Goal: Transaction & Acquisition: Purchase product/service

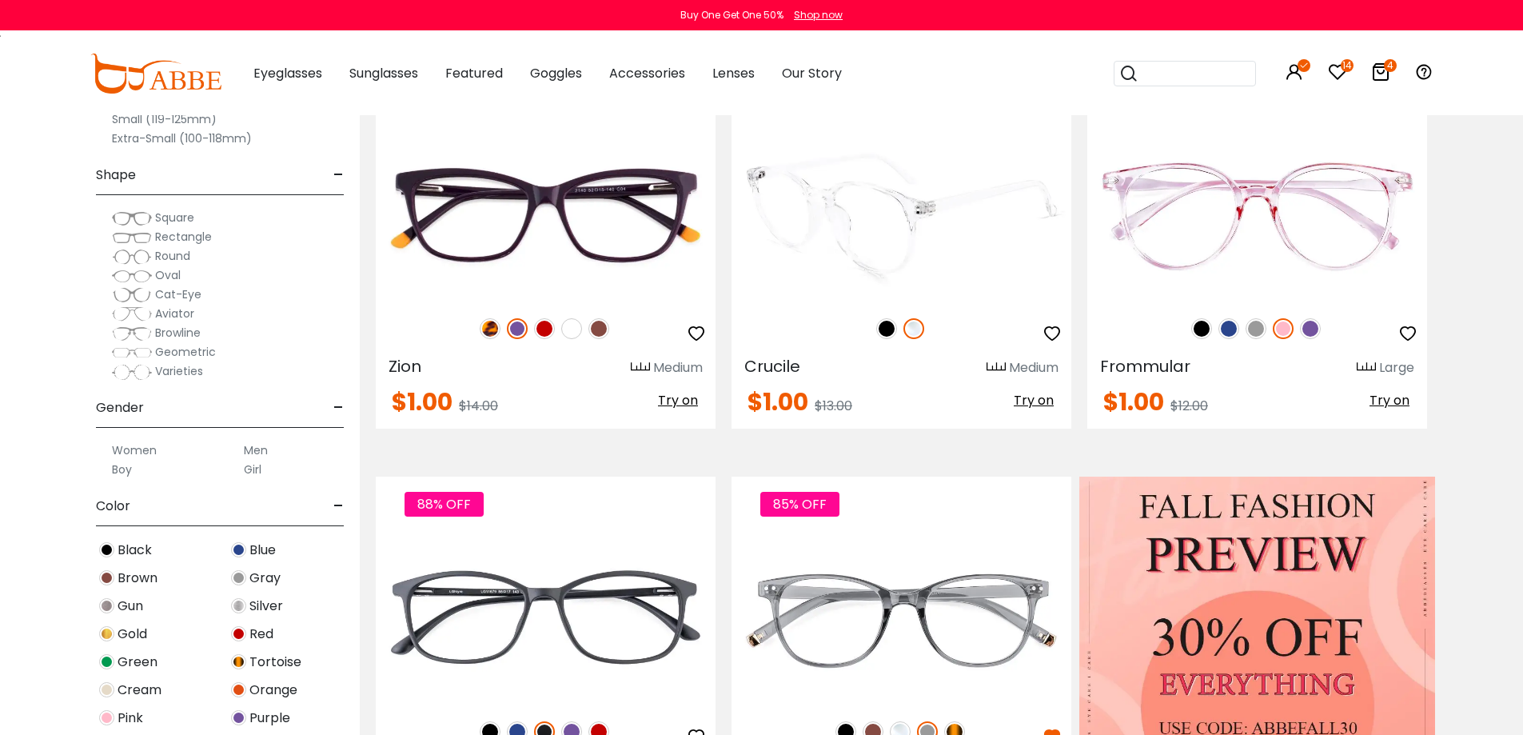
click at [1042, 404] on span "Try on" at bounding box center [1034, 400] width 40 height 18
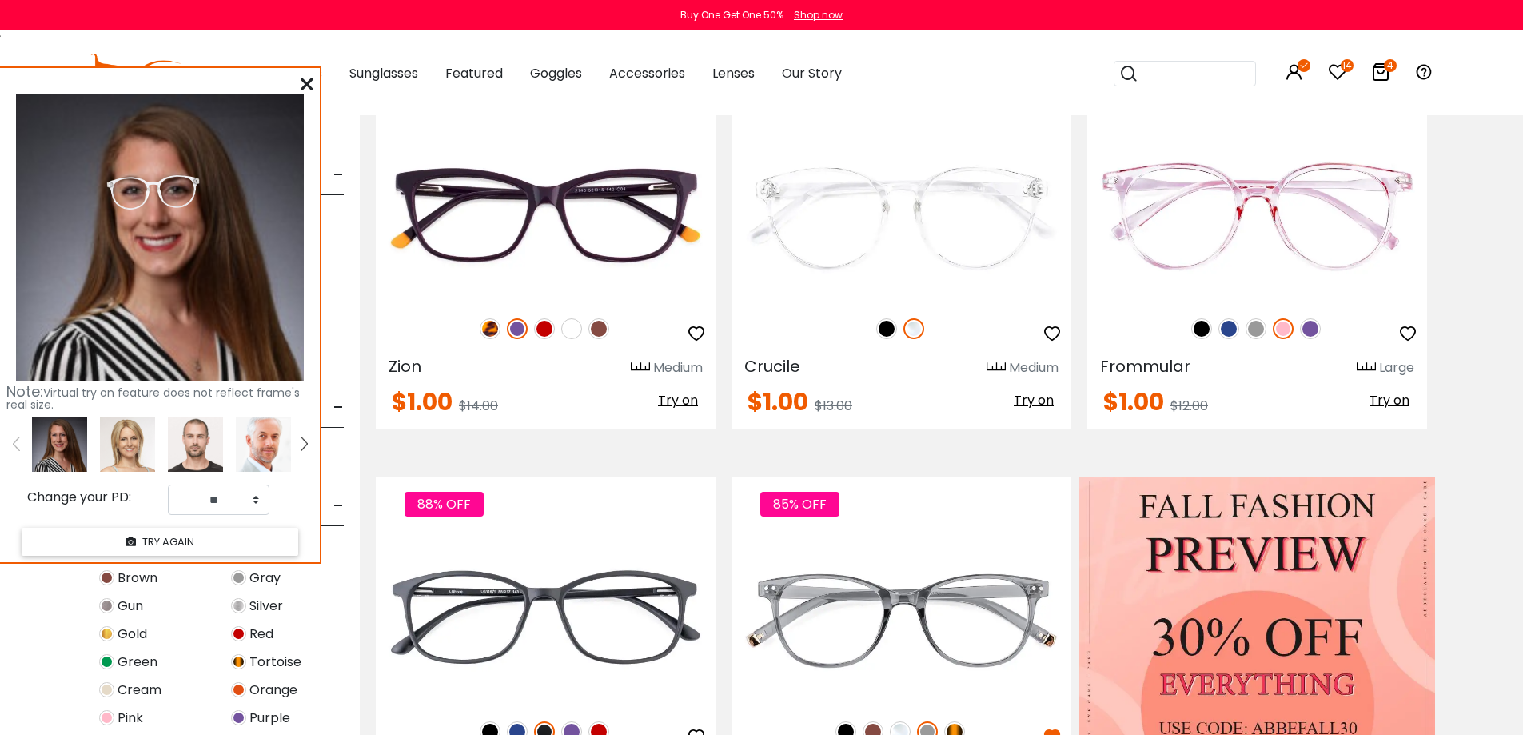
click at [312, 86] on icon at bounding box center [307, 84] width 13 height 13
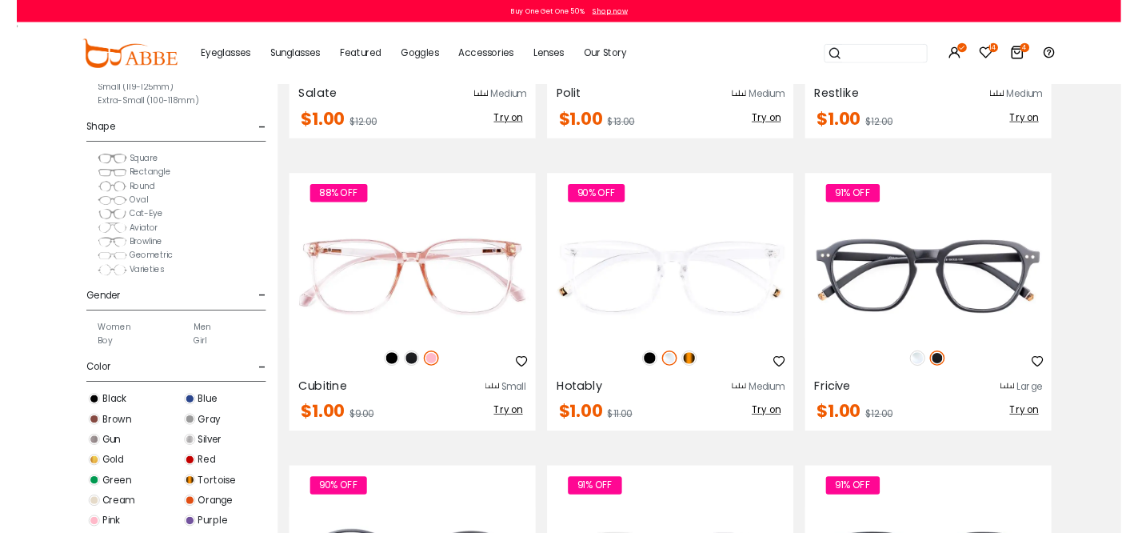
scroll to position [3119, 0]
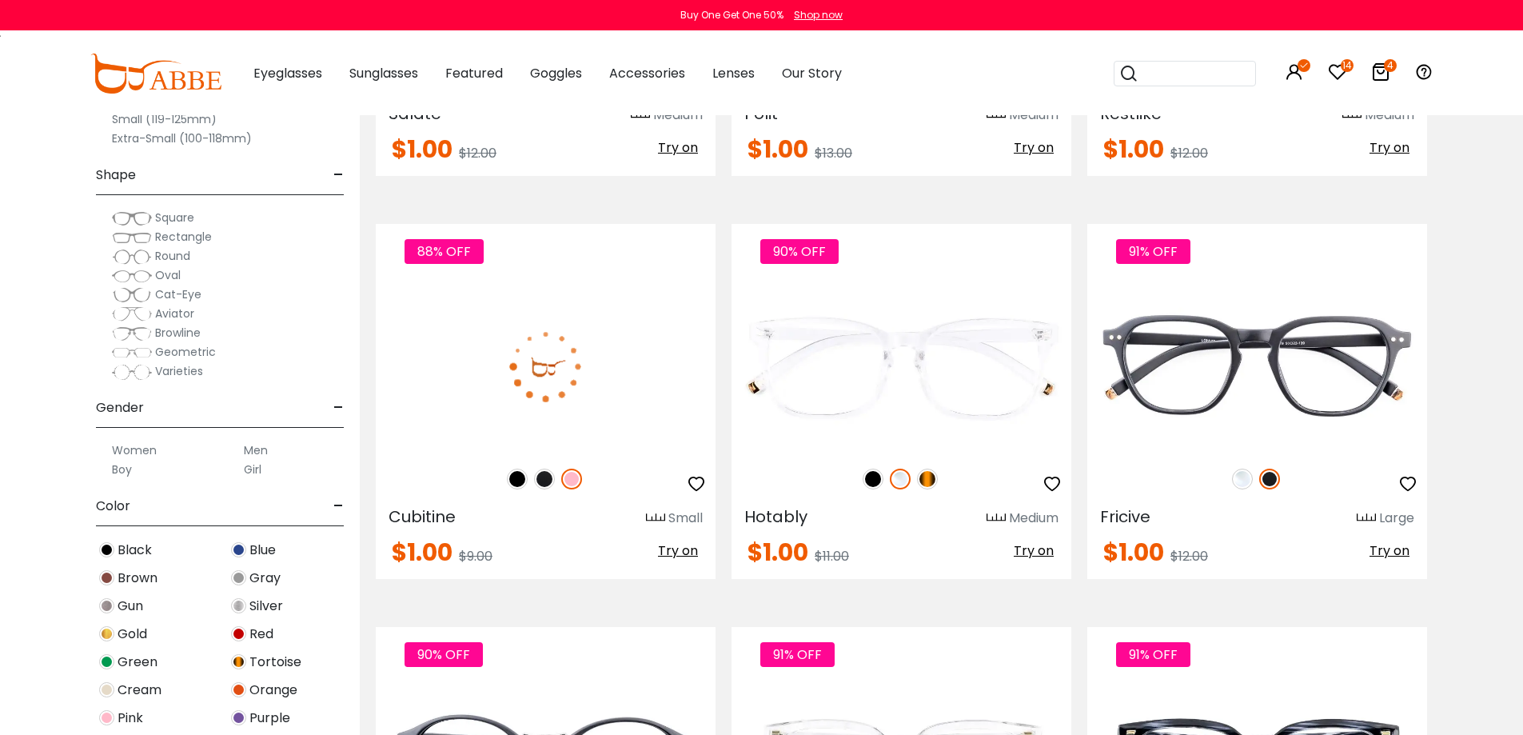
click at [680, 546] on span "Try on" at bounding box center [678, 550] width 40 height 18
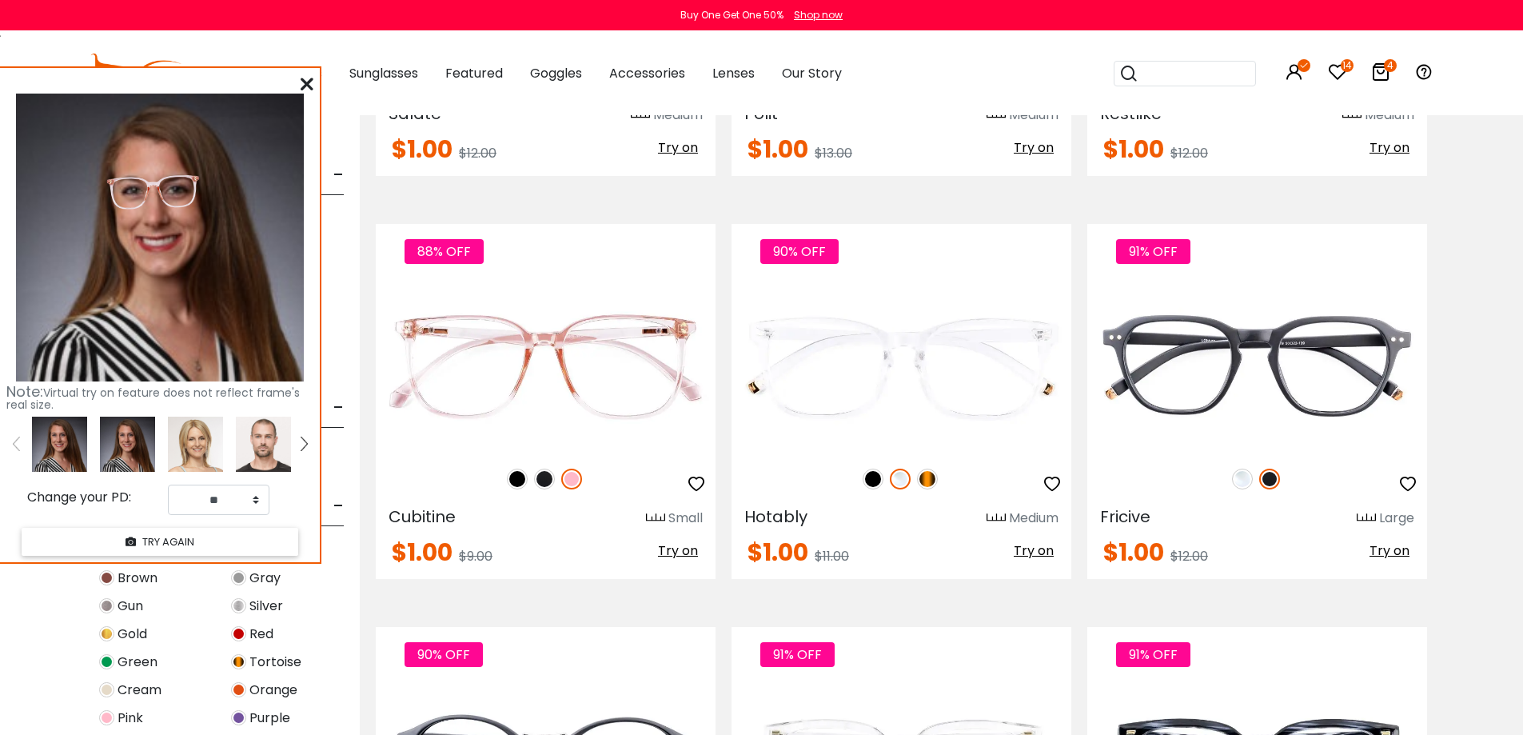
click at [311, 83] on icon at bounding box center [307, 84] width 13 height 13
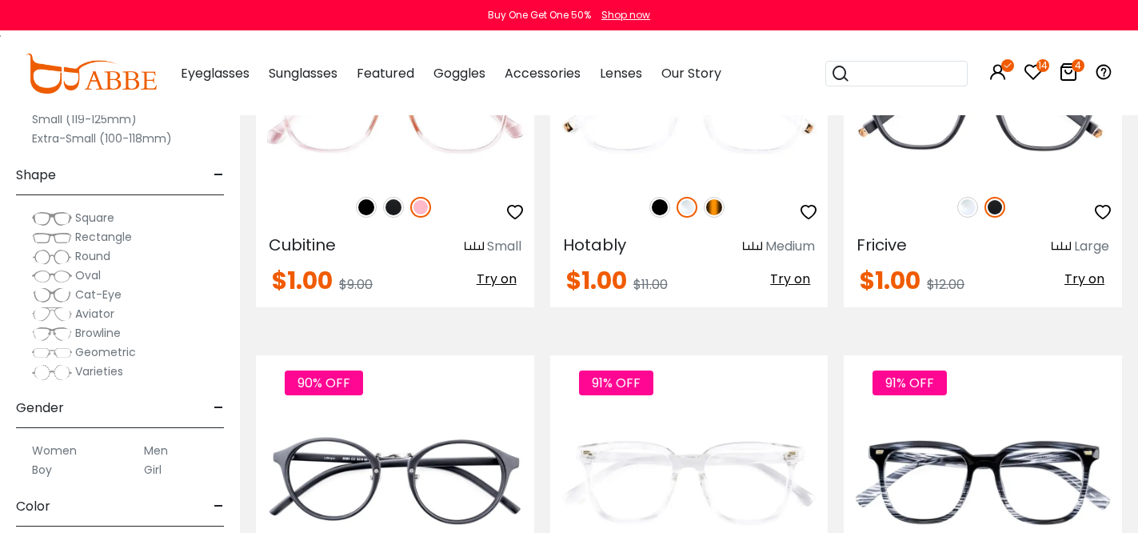
click at [1070, 69] on icon at bounding box center [1068, 71] width 19 height 19
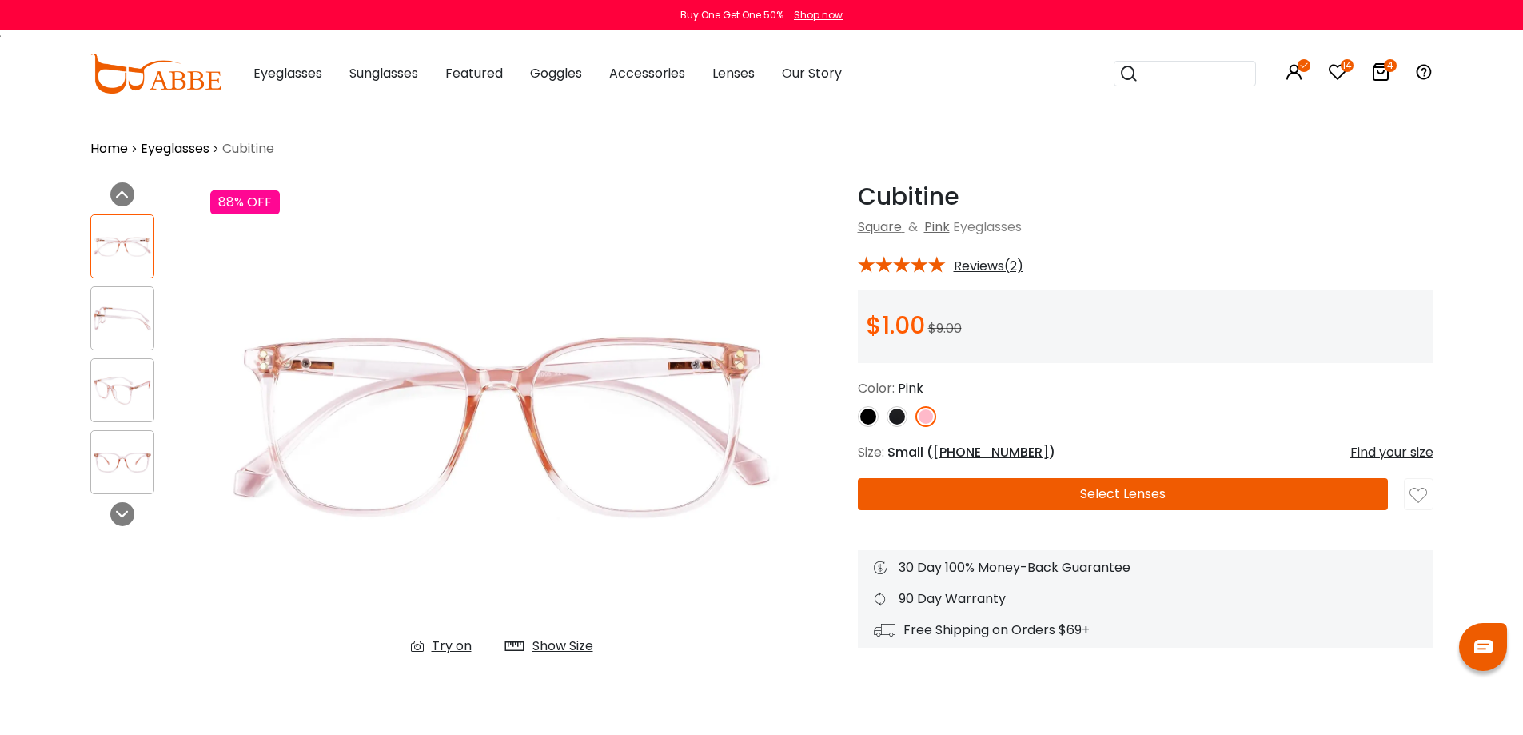
click at [897, 417] on img at bounding box center [897, 416] width 21 height 21
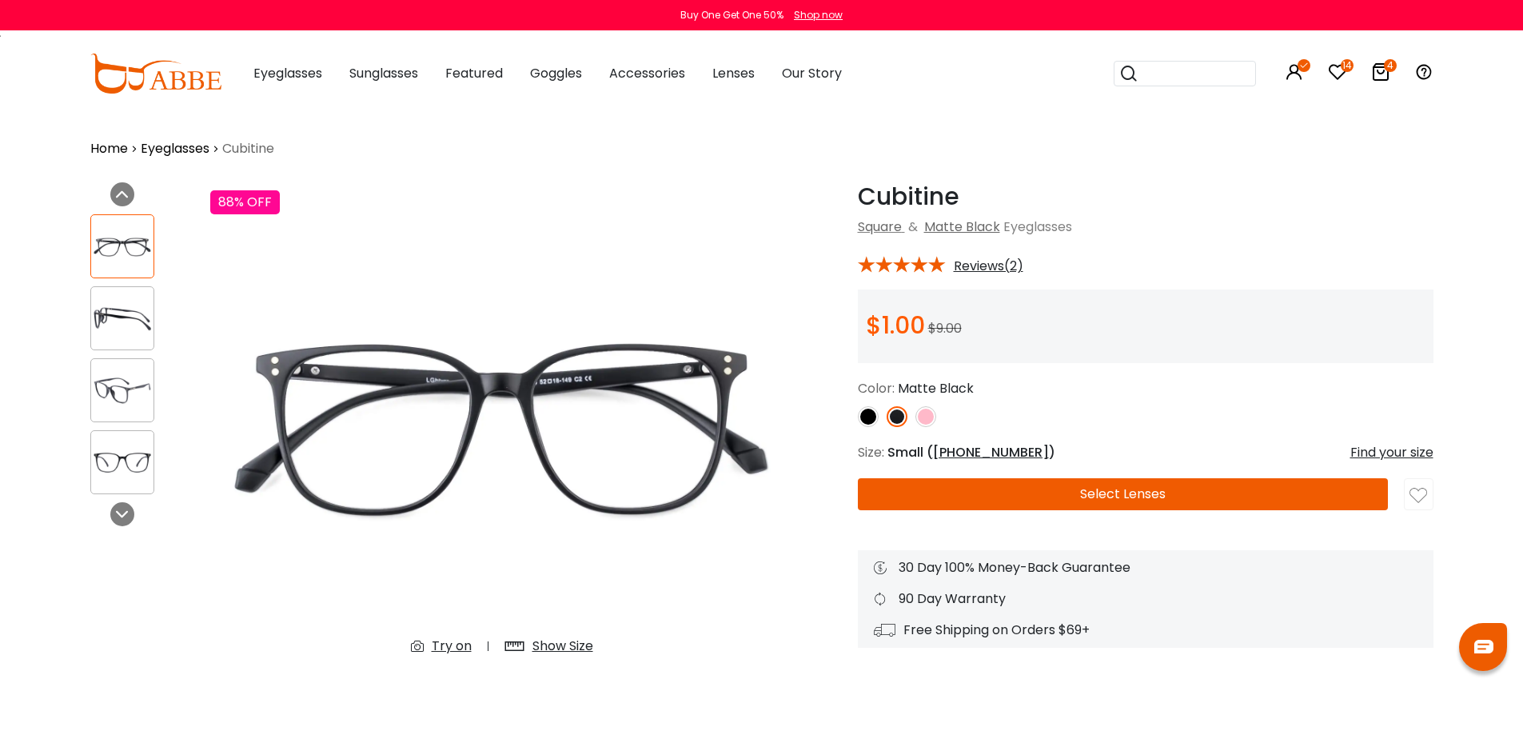
click at [865, 414] on img at bounding box center [868, 416] width 21 height 21
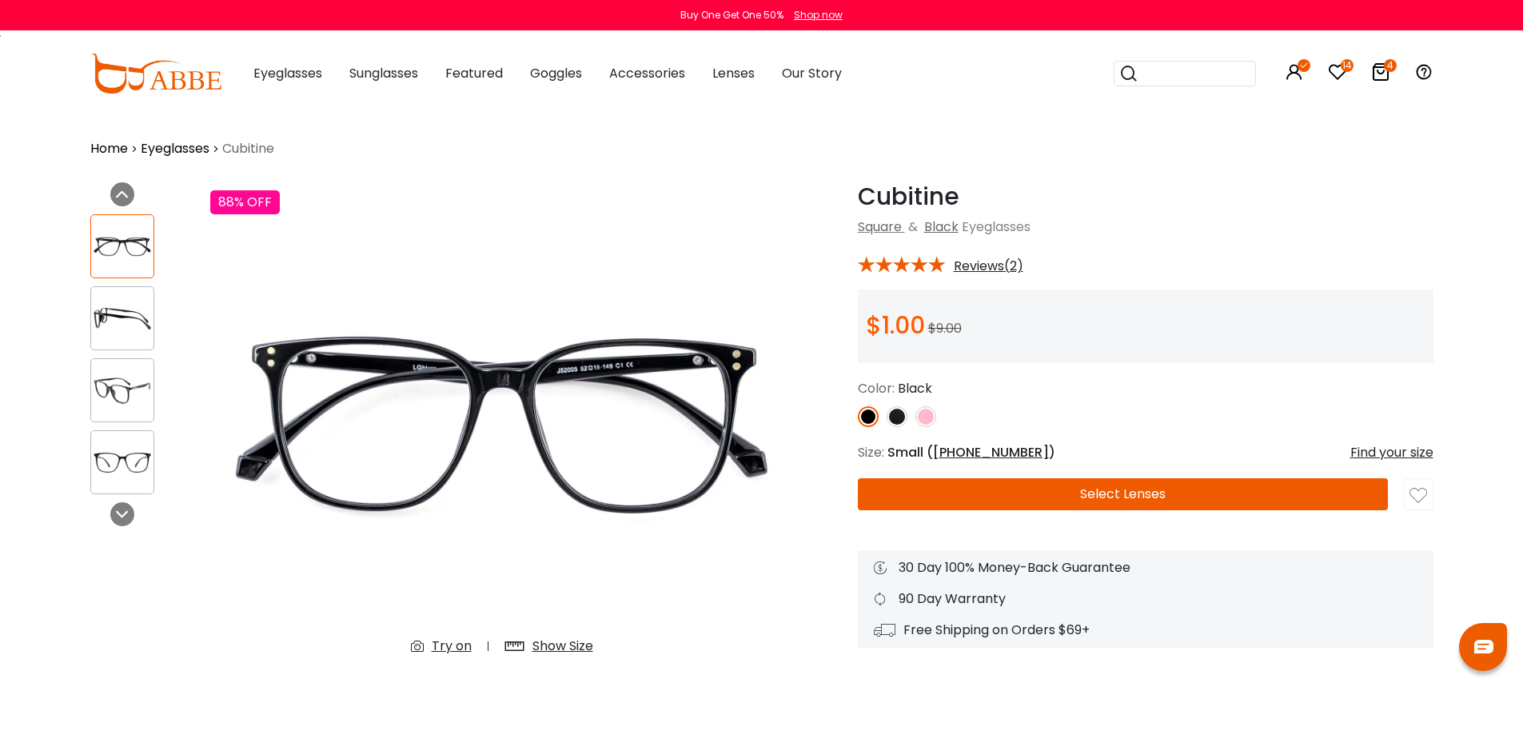
click at [896, 417] on img at bounding box center [897, 416] width 21 height 21
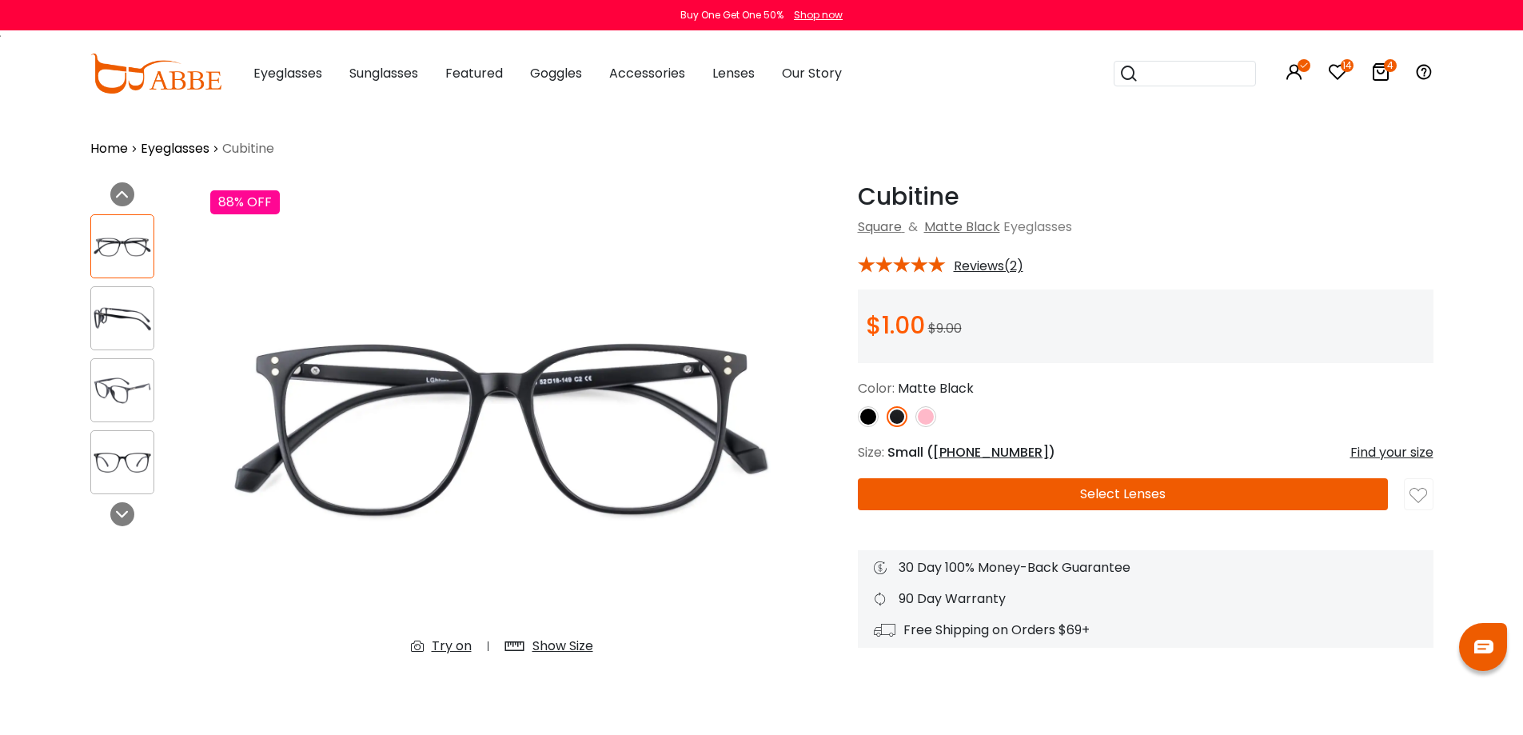
click at [561, 641] on div "Show Size" at bounding box center [563, 646] width 61 height 19
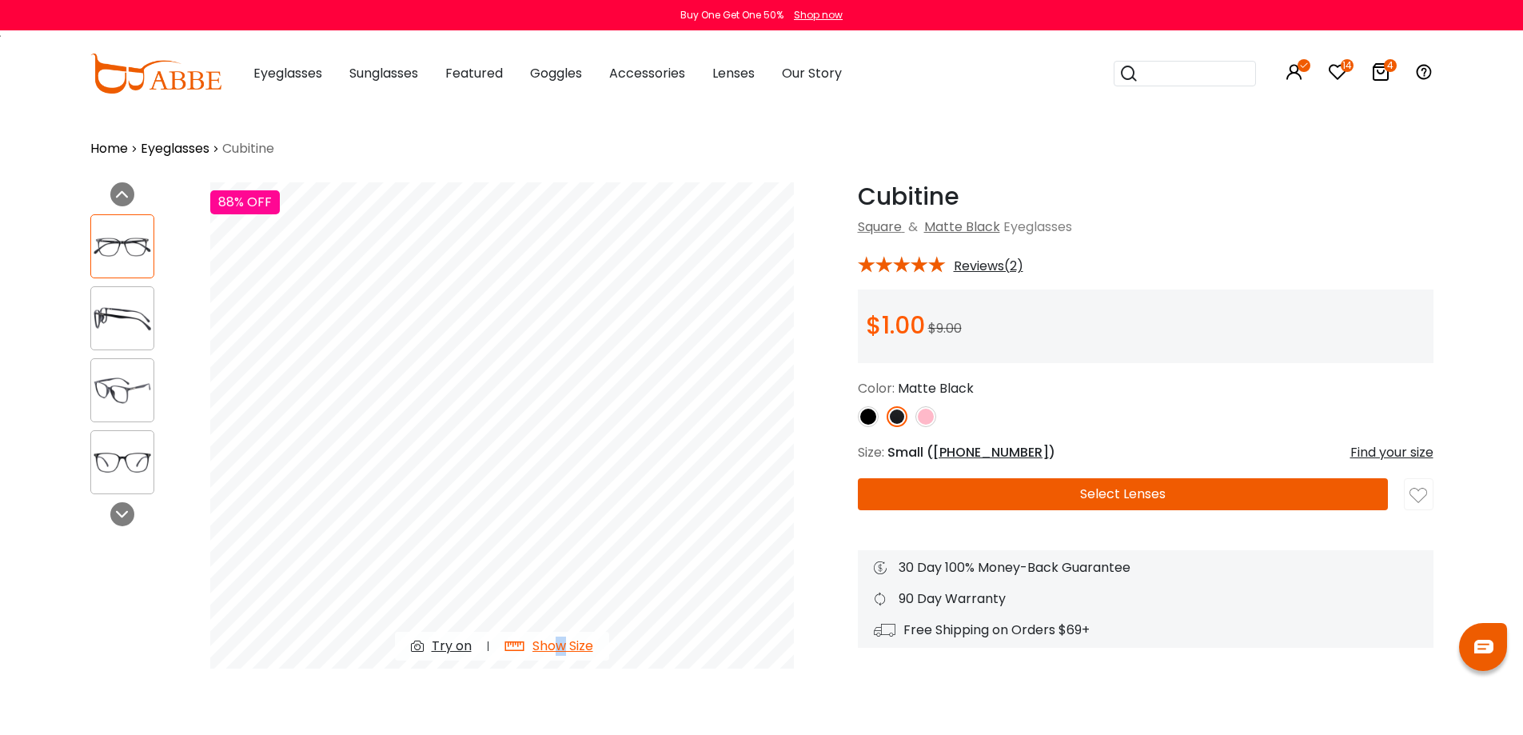
click at [118, 313] on img at bounding box center [122, 318] width 62 height 31
click at [865, 416] on img at bounding box center [868, 416] width 21 height 21
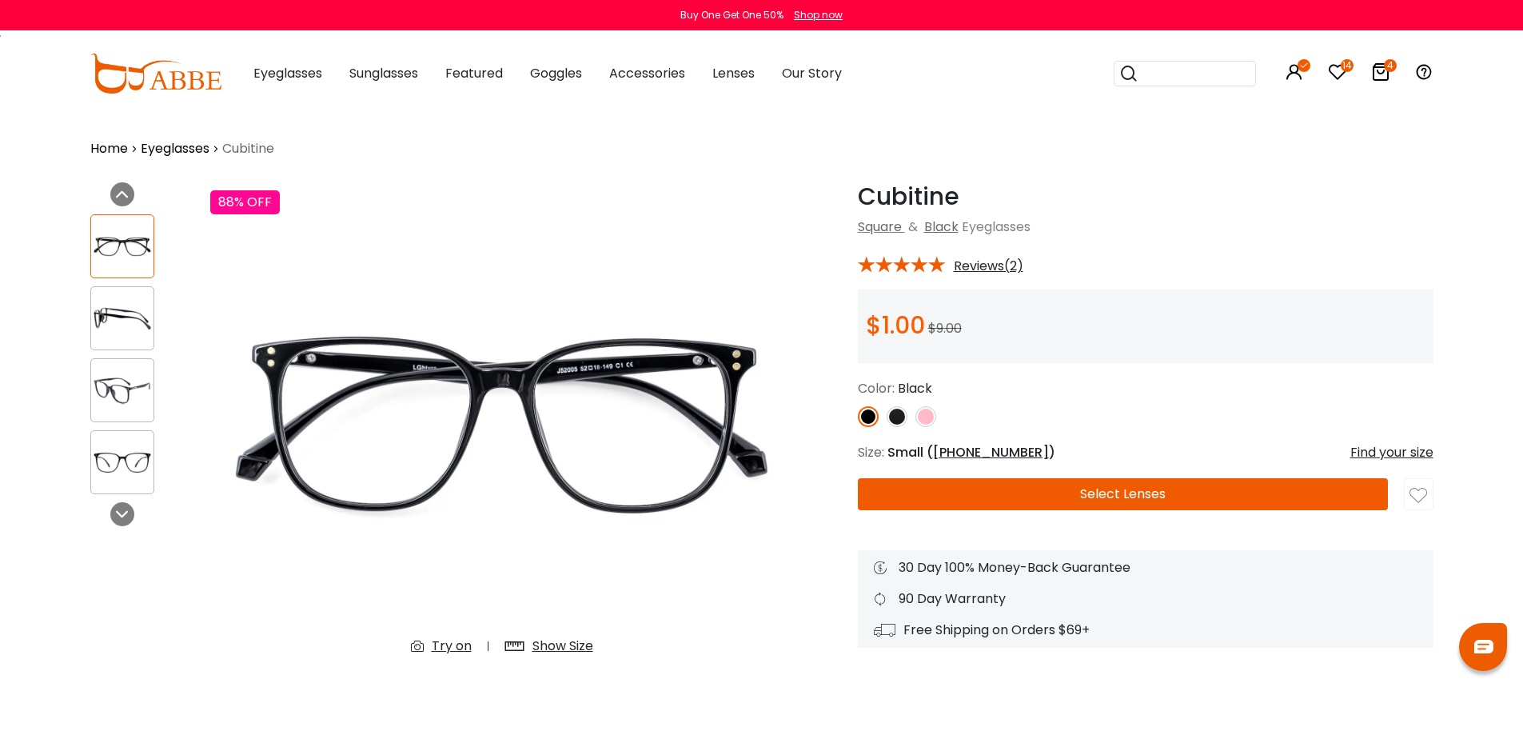
click at [893, 420] on img at bounding box center [897, 416] width 21 height 21
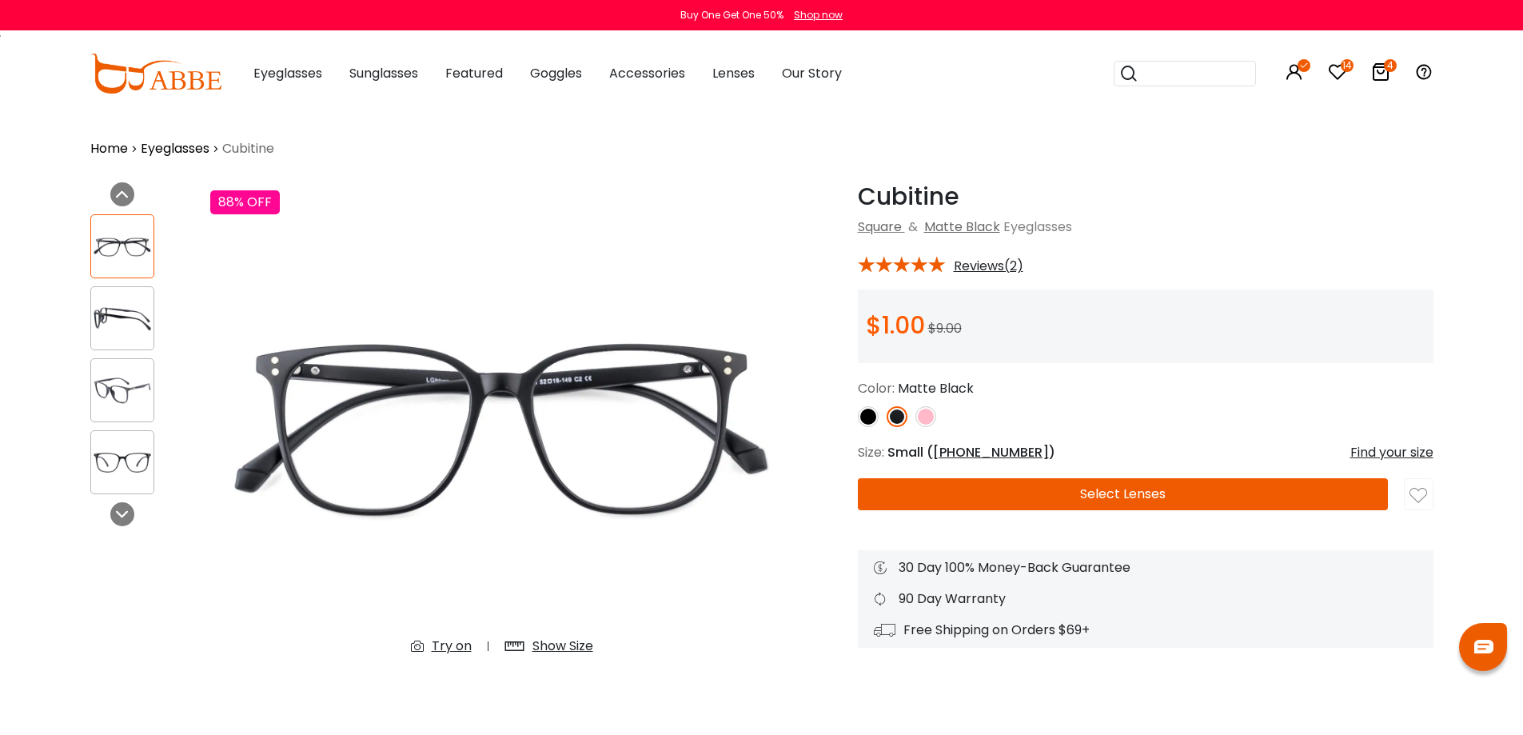
click at [1084, 493] on button "Select Lenses" at bounding box center [1123, 494] width 530 height 32
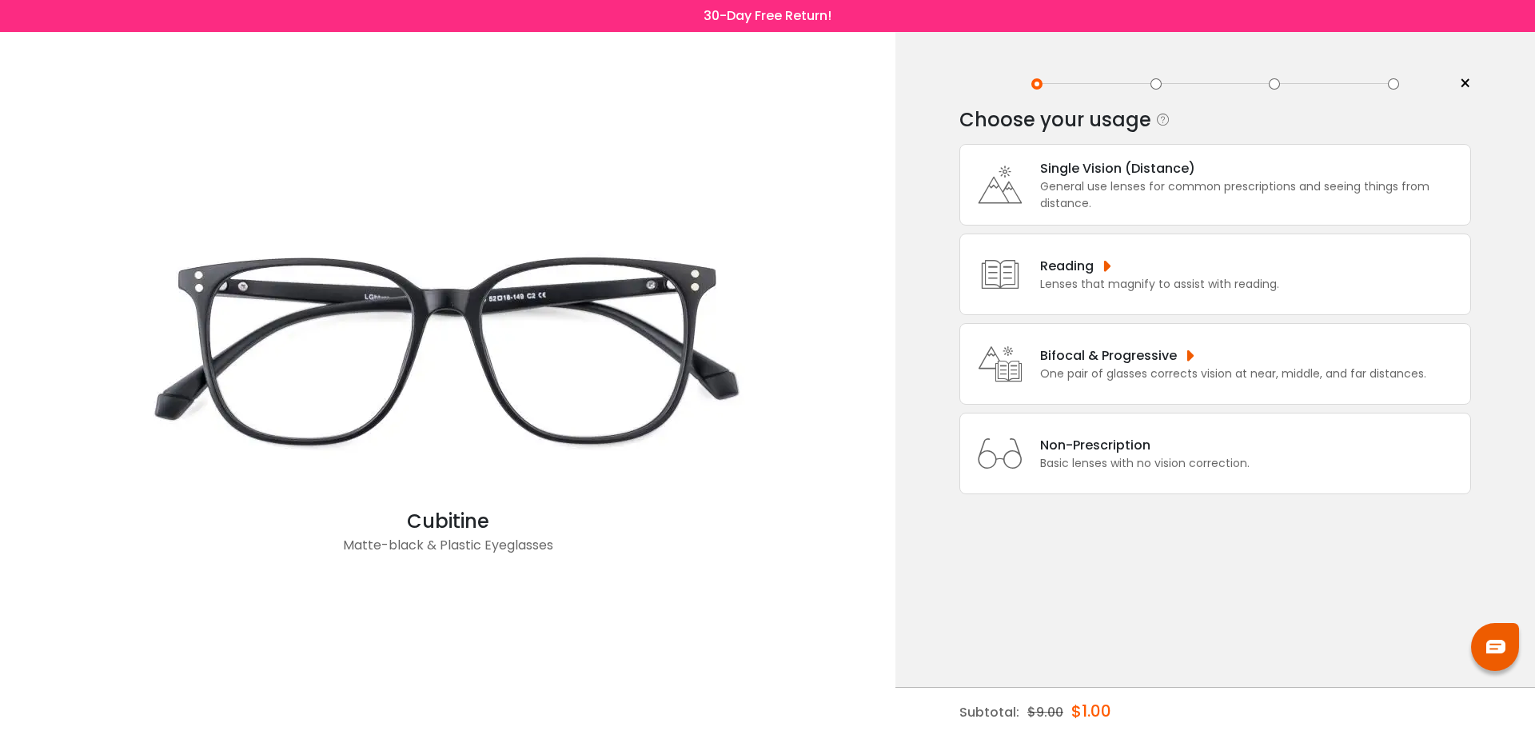
click at [1111, 184] on div "General use lenses for common prescriptions and seeing things from distance." at bounding box center [1251, 195] width 422 height 34
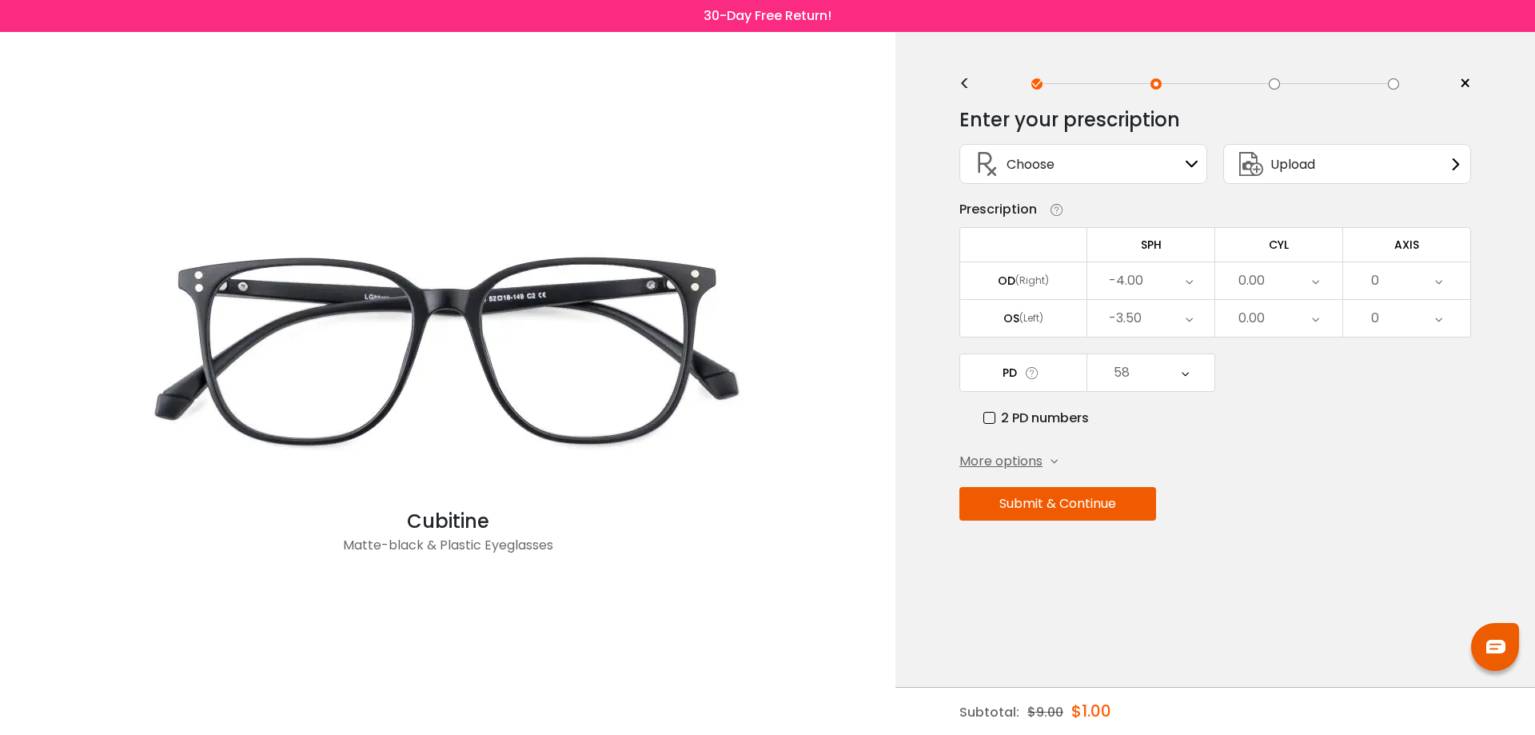
click at [1093, 506] on button "Submit & Continue" at bounding box center [1058, 504] width 197 height 34
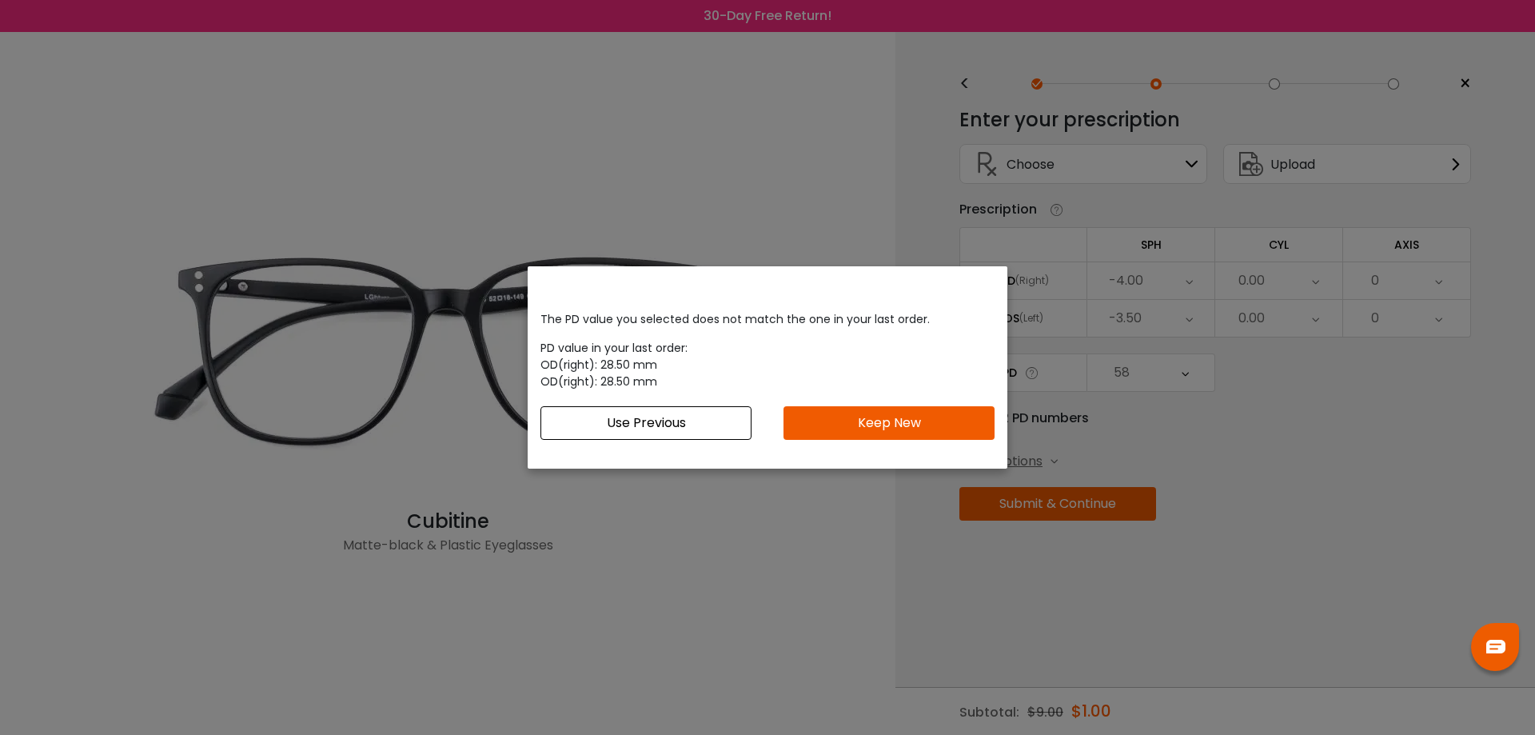
click at [888, 417] on button "Keep New" at bounding box center [889, 423] width 211 height 34
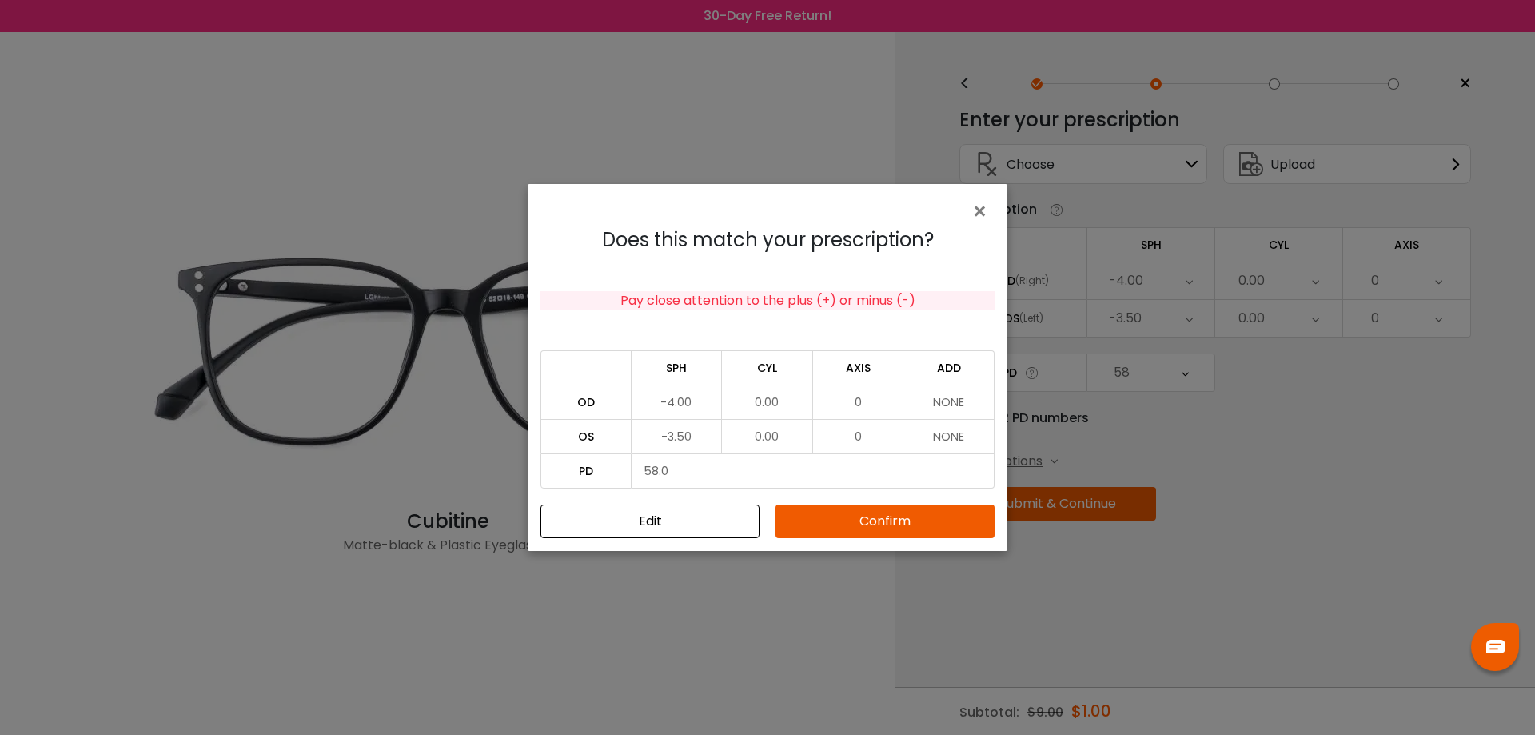
click at [870, 531] on button "Confirm" at bounding box center [885, 522] width 219 height 34
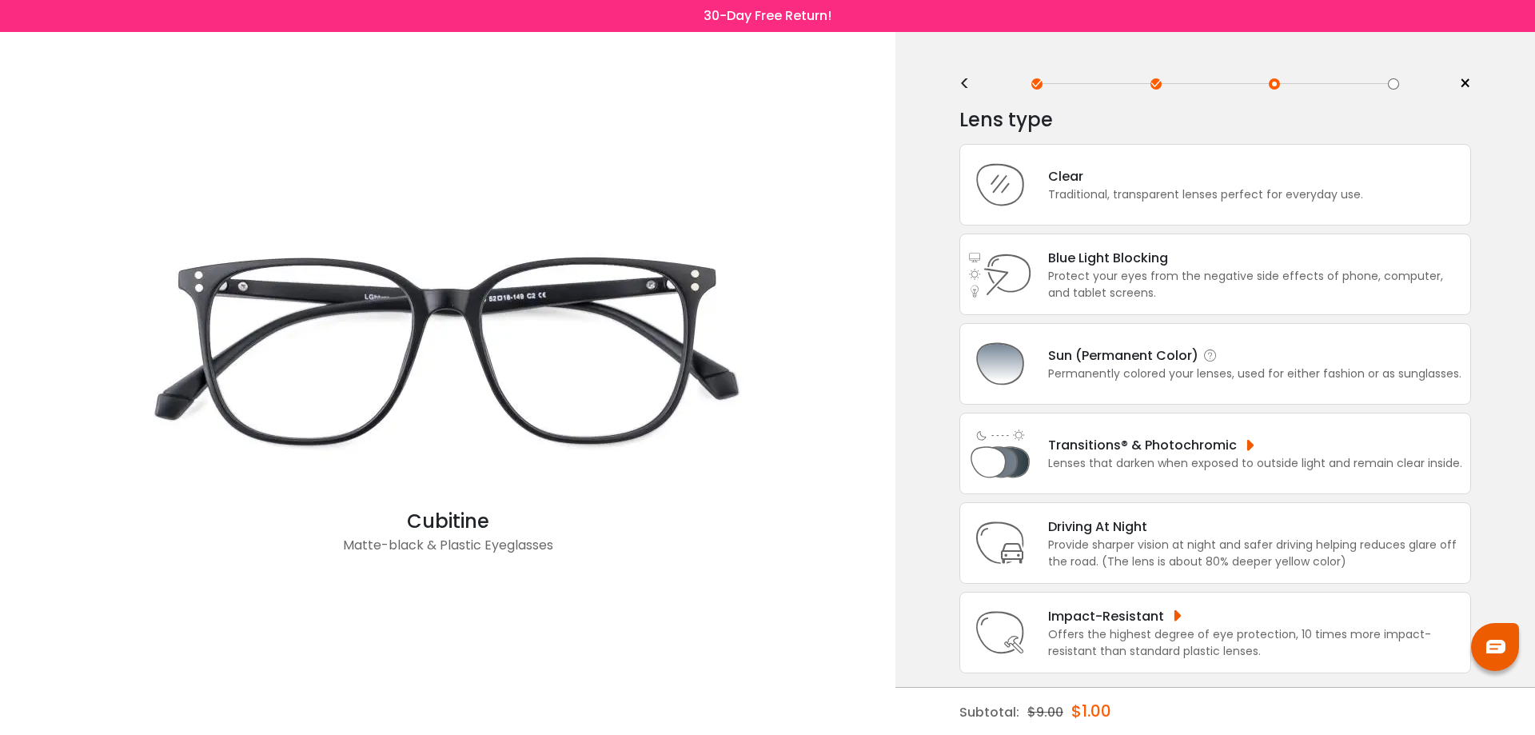
click at [1119, 362] on div "Sun (Permanent Color)" at bounding box center [1254, 355] width 413 height 20
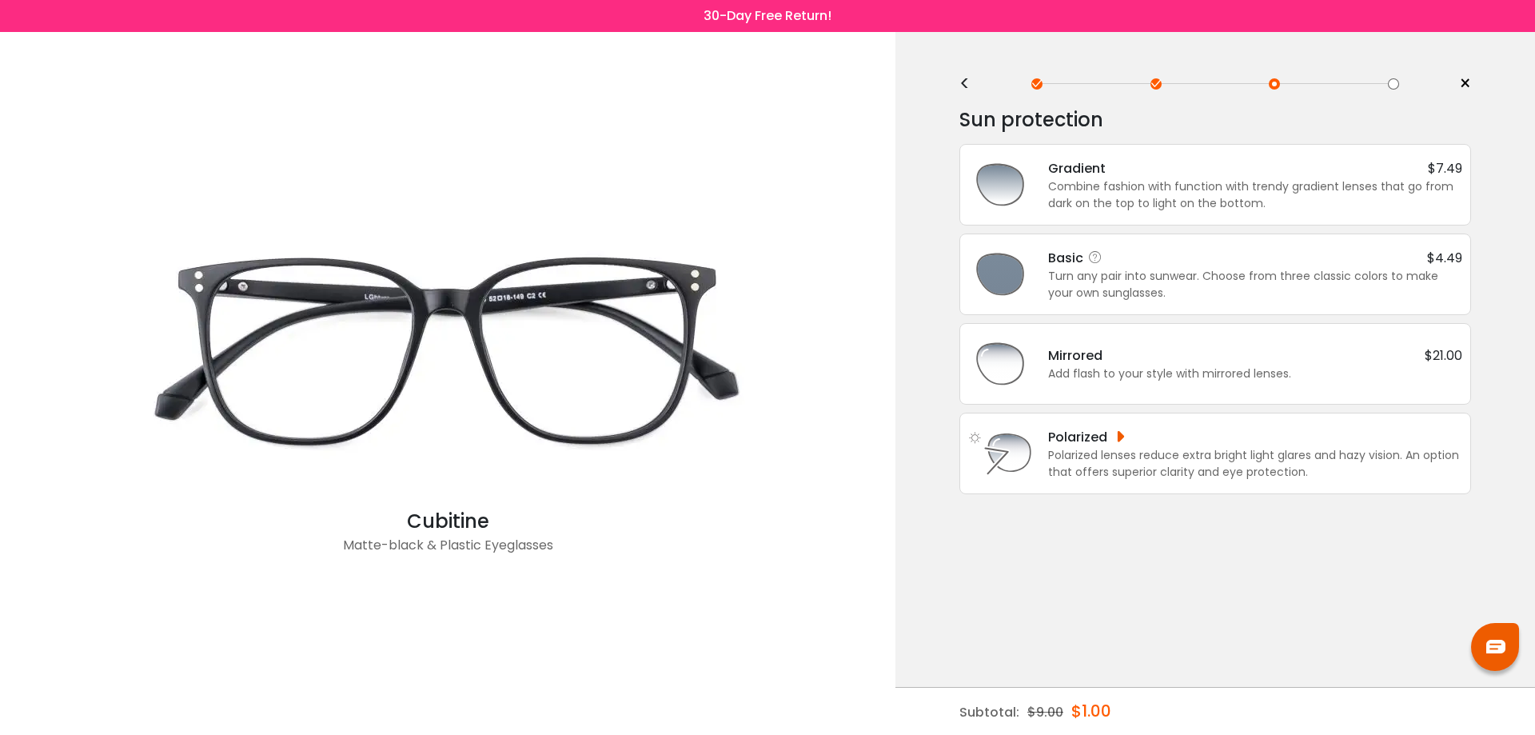
click at [1011, 275] on img at bounding box center [1000, 274] width 64 height 64
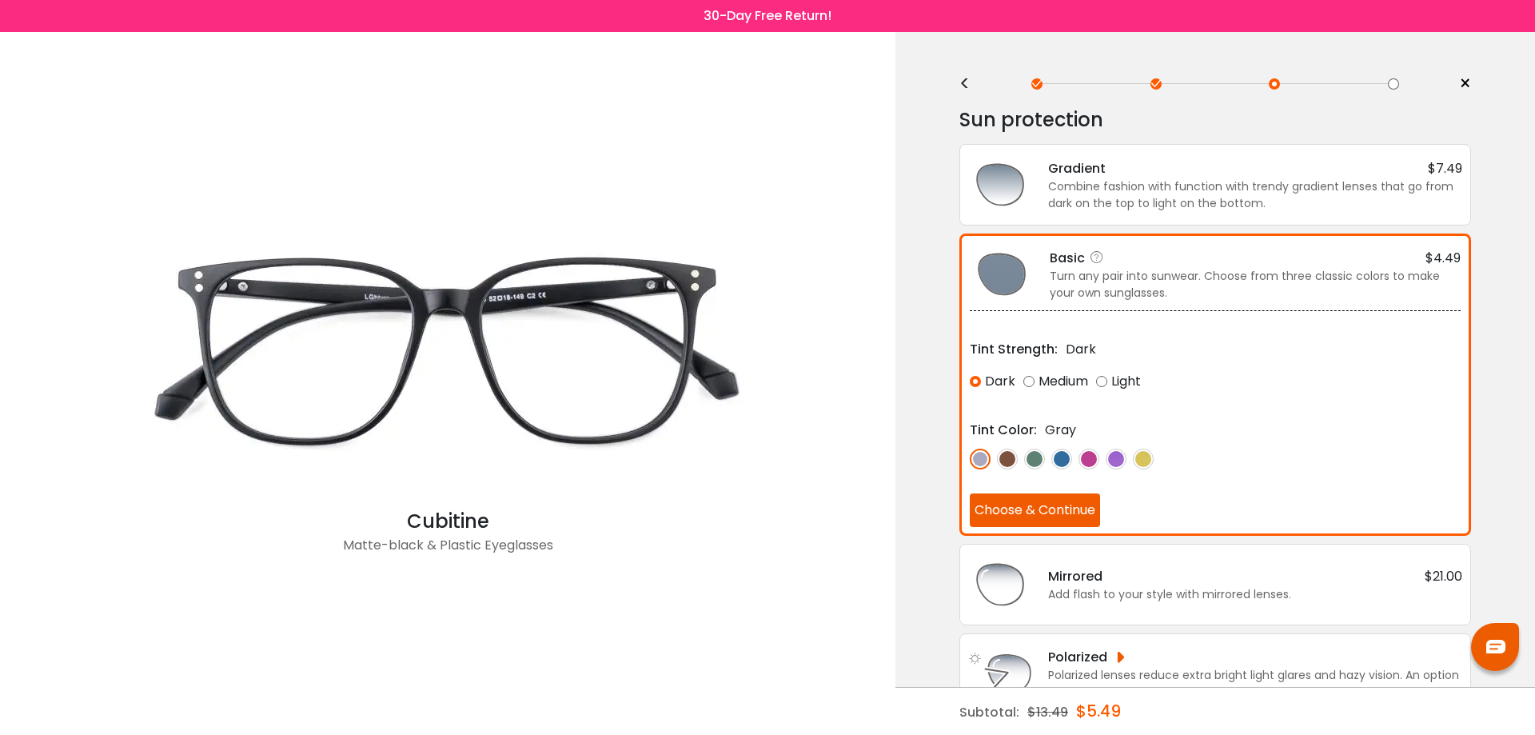
click at [1052, 511] on button "Choose & Continue" at bounding box center [1035, 510] width 130 height 34
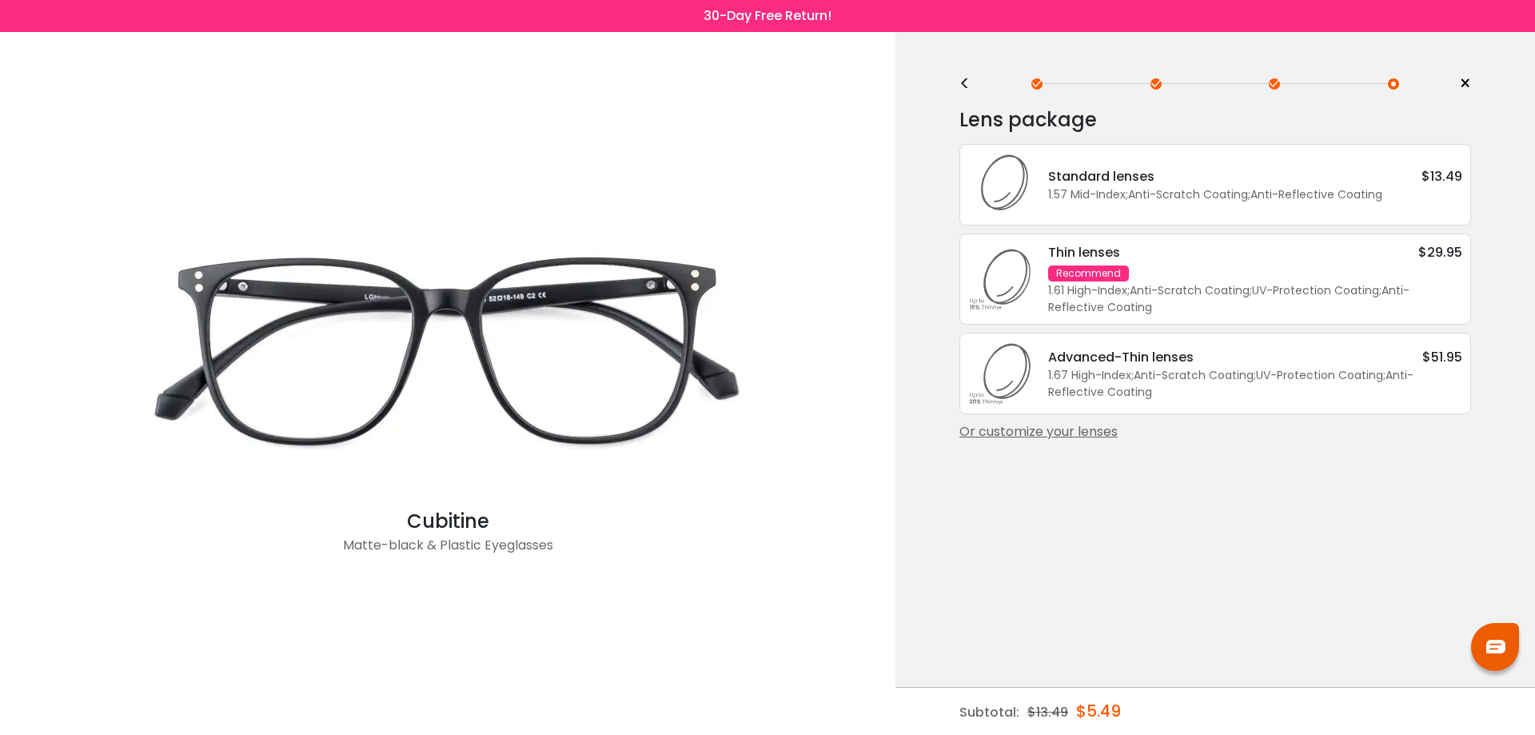
click at [1064, 433] on div "Or customize your lenses" at bounding box center [1216, 431] width 512 height 19
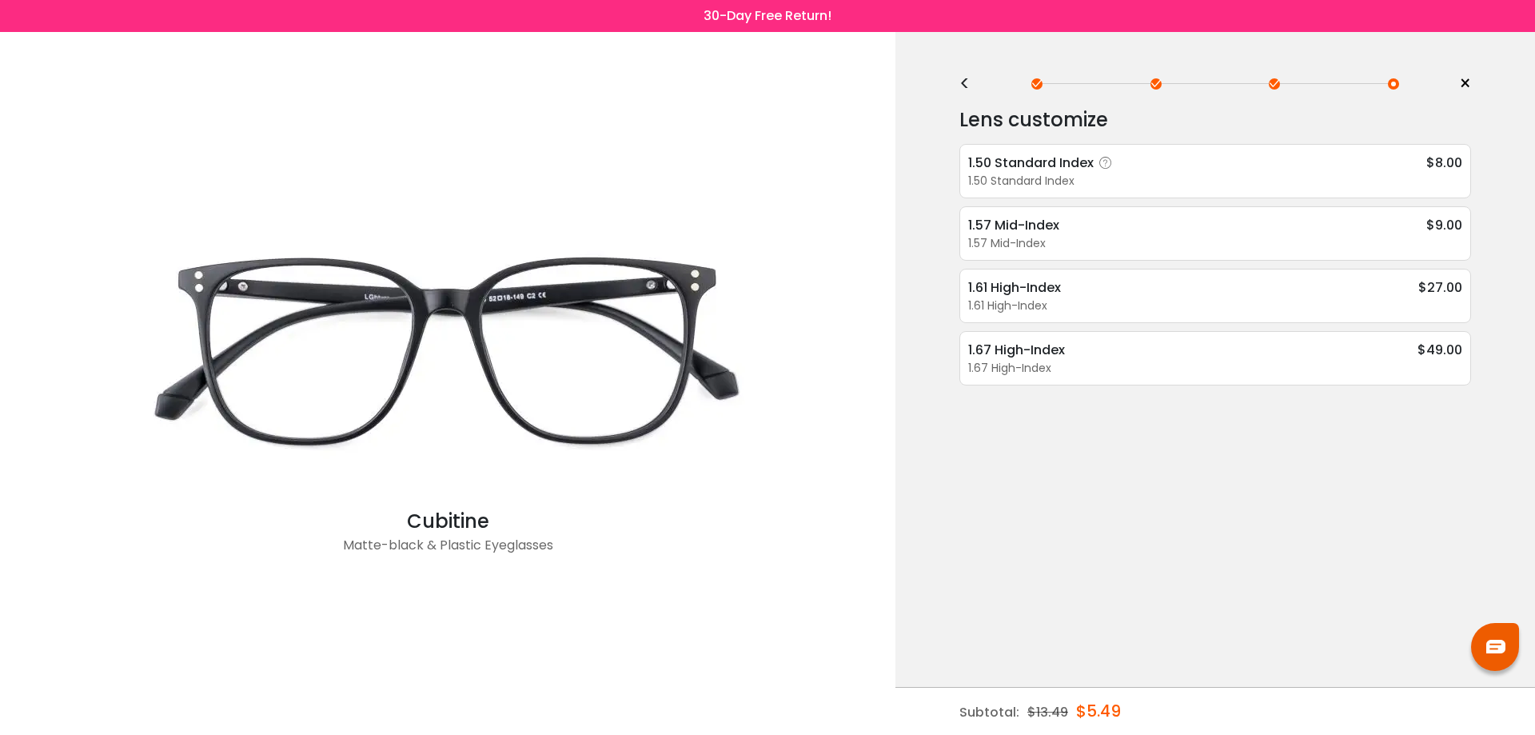
click at [1108, 171] on div "1.50 Standard Index" at bounding box center [1043, 163] width 150 height 20
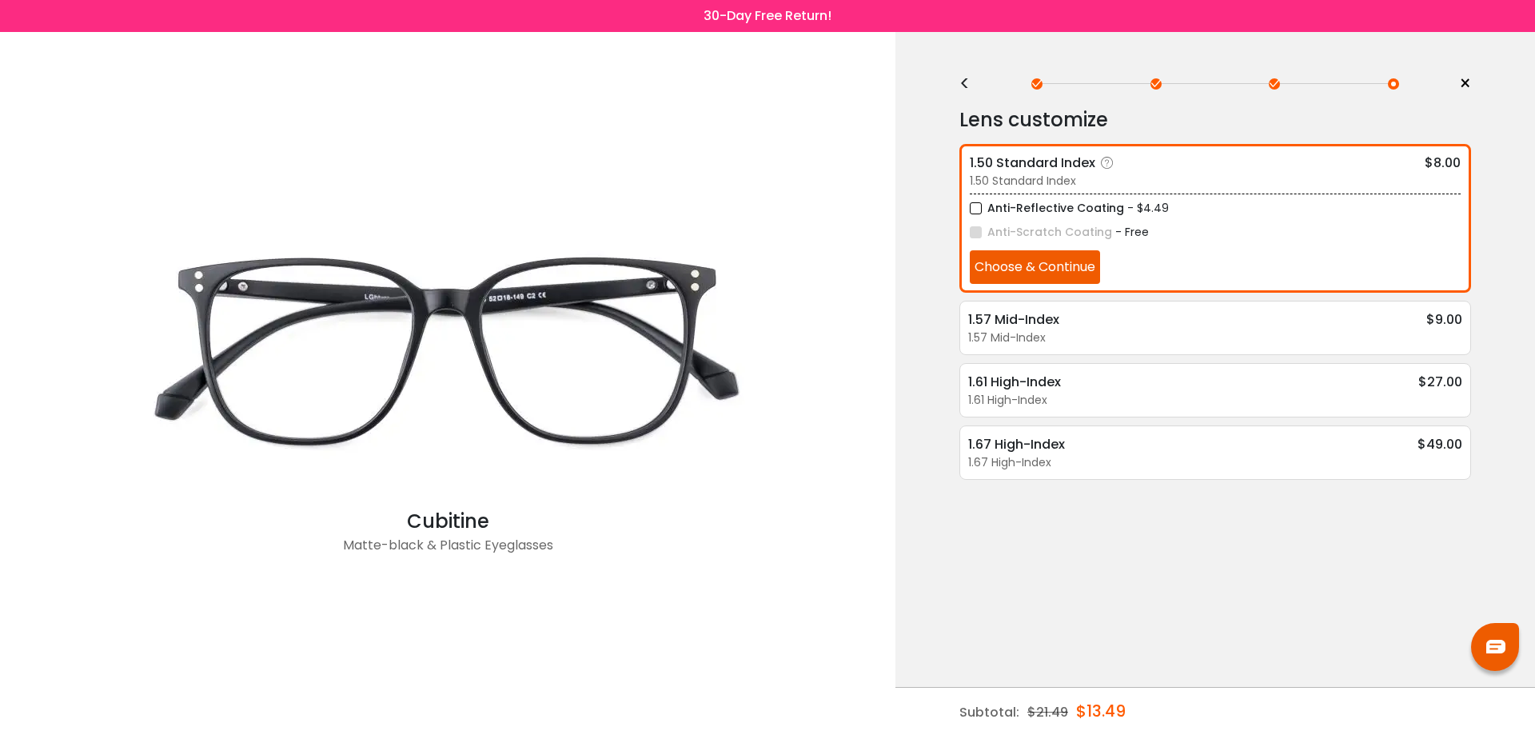
click at [1040, 262] on button "Choose & Continue" at bounding box center [1035, 267] width 130 height 34
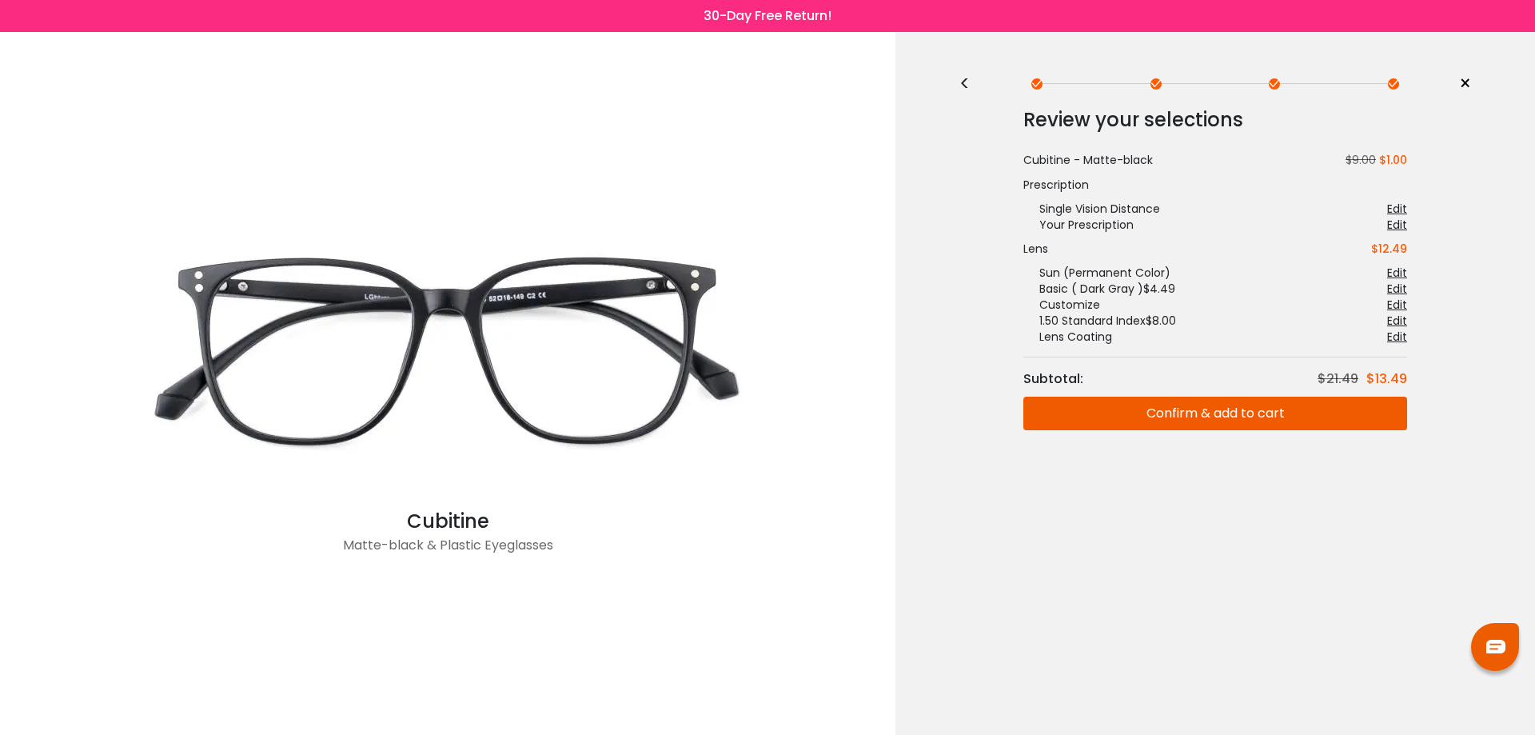
click at [1212, 410] on button "Confirm & add to cart" at bounding box center [1216, 414] width 384 height 34
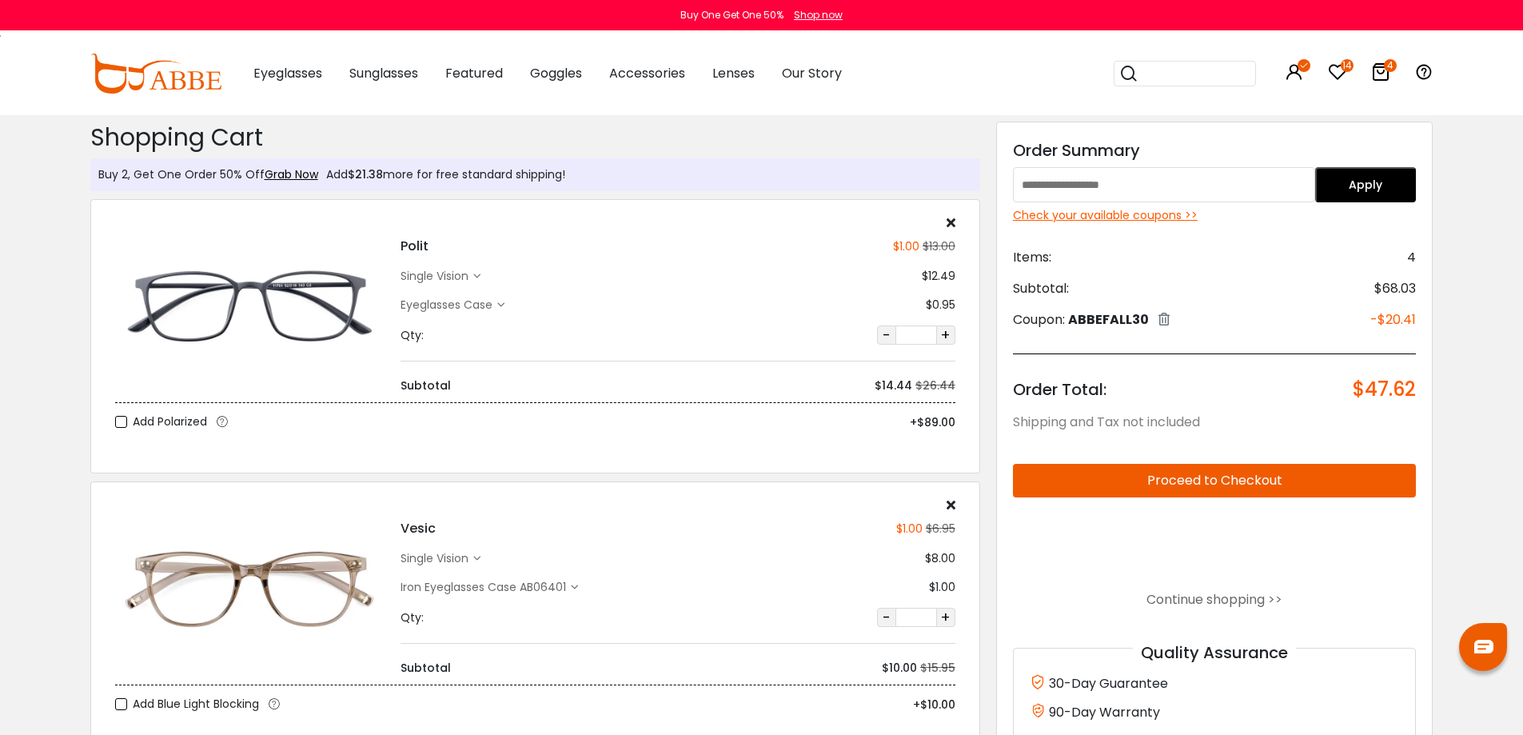
click at [415, 248] on h4 "Polit" at bounding box center [415, 246] width 28 height 19
click at [1137, 71] on input "search" at bounding box center [1195, 74] width 112 height 24
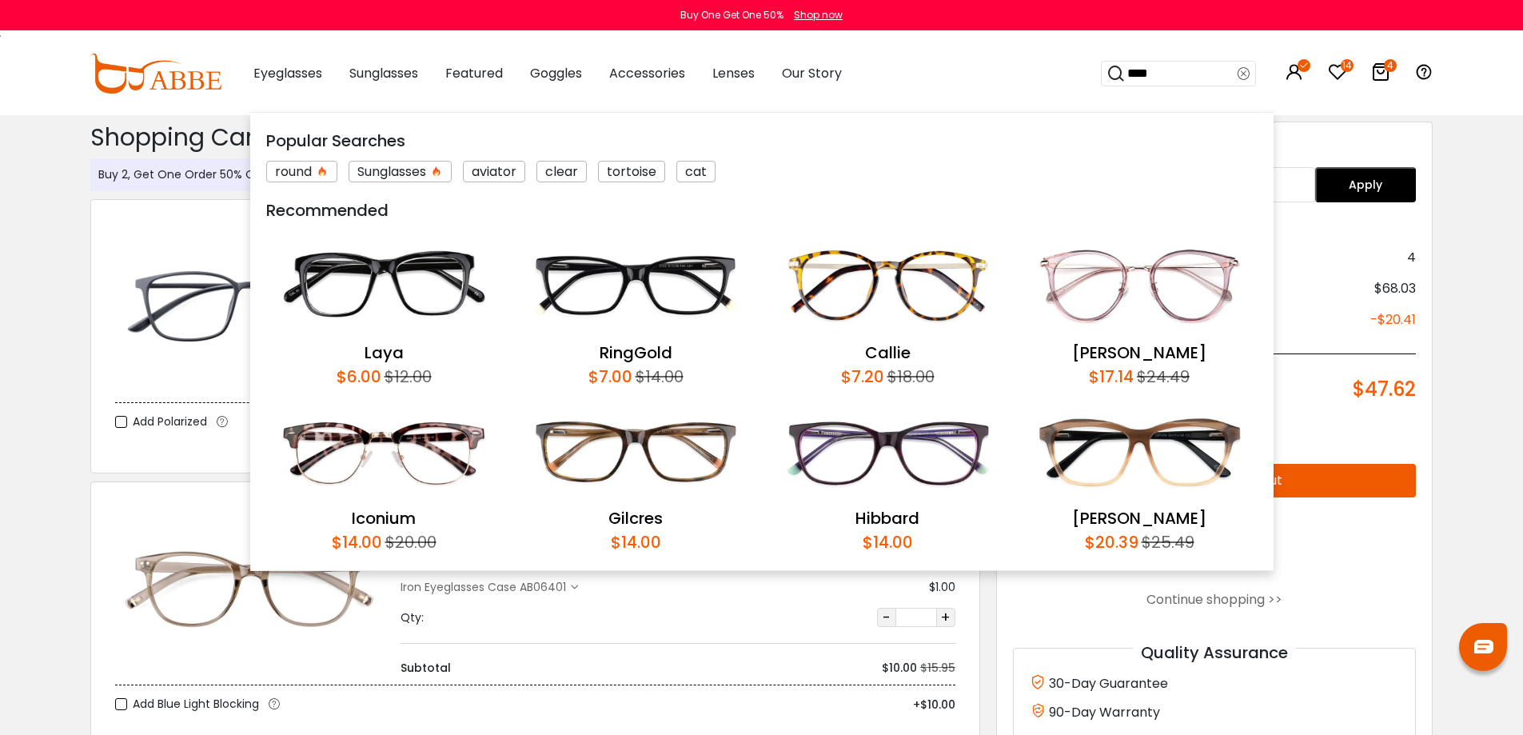
type input "*****"
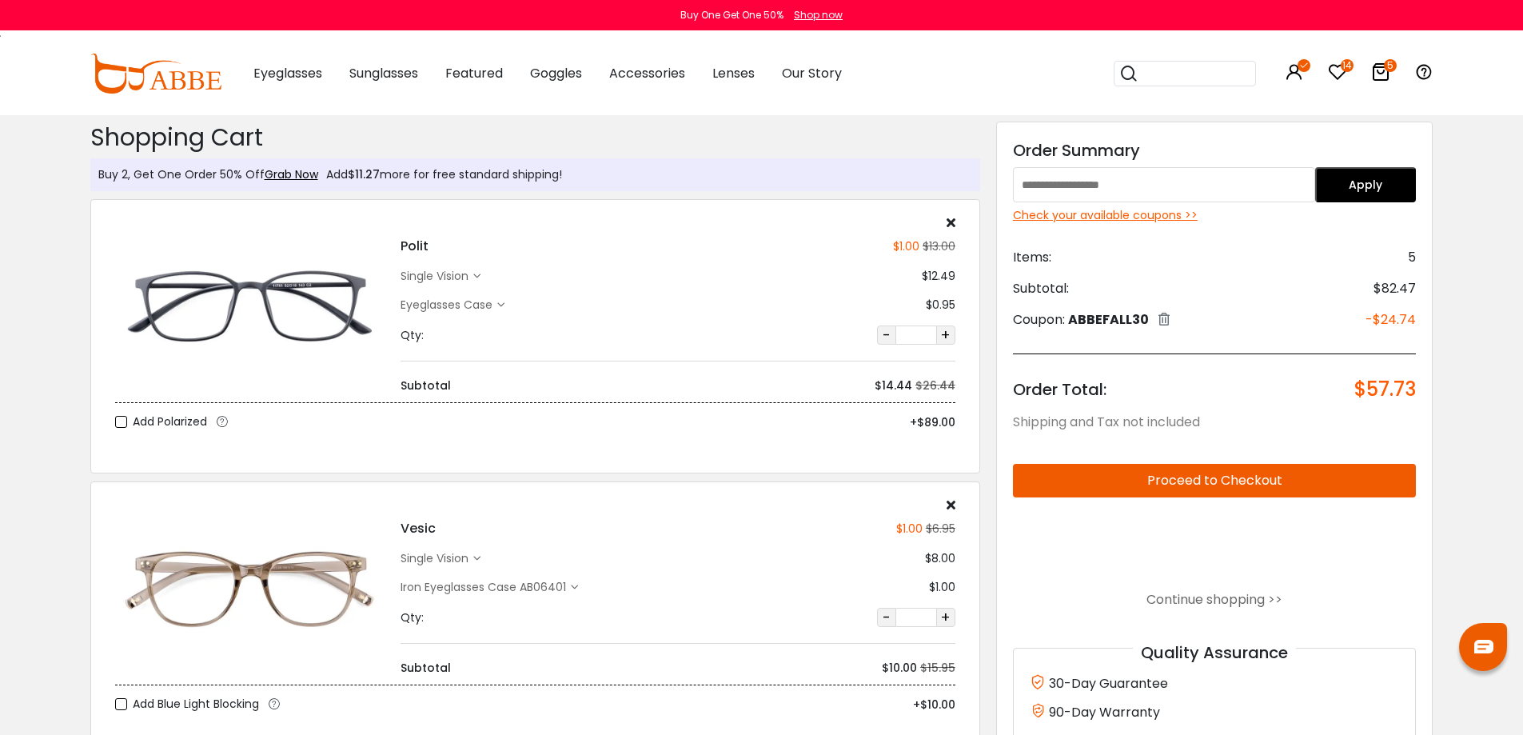
click at [457, 304] on div "Eyeglasses Case" at bounding box center [449, 305] width 97 height 17
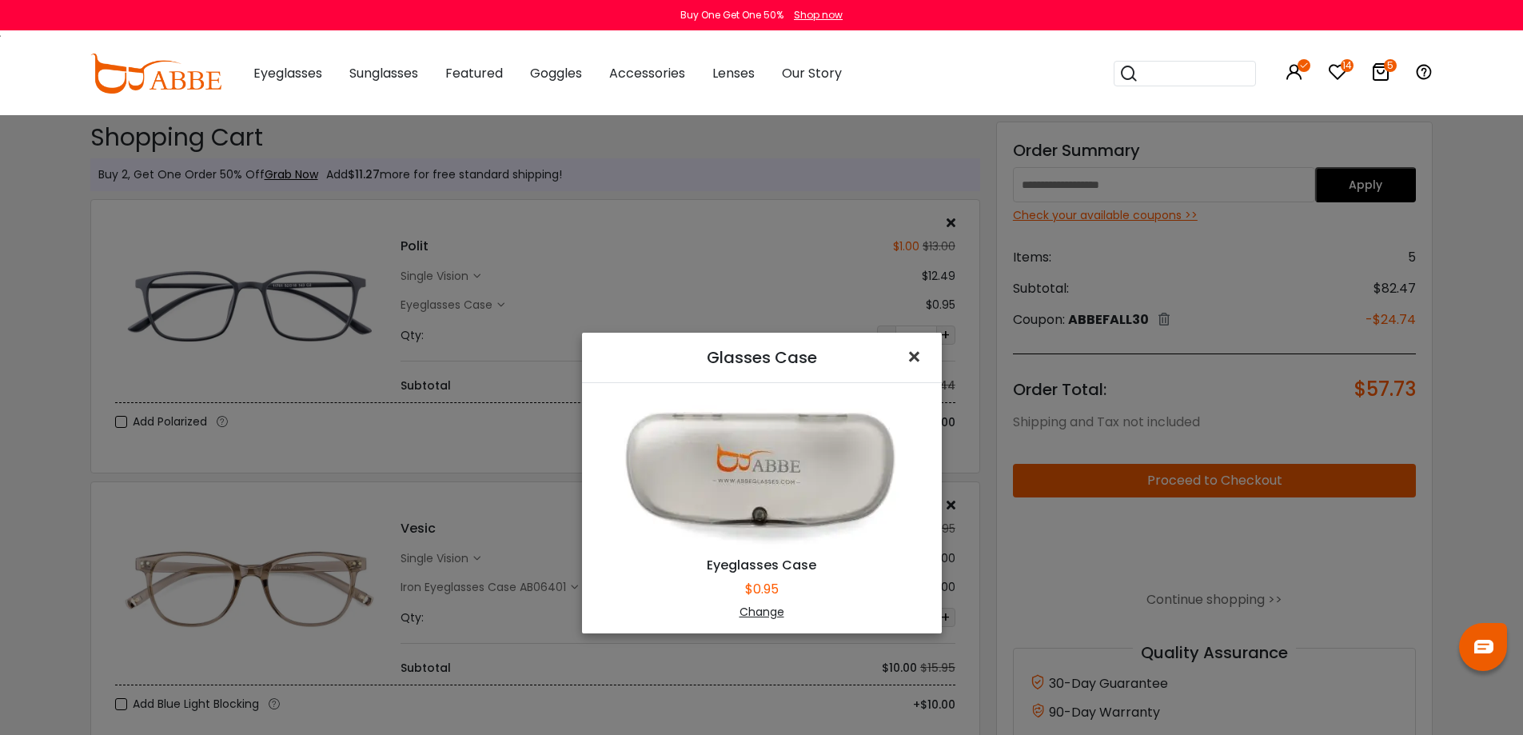
click at [908, 352] on span "×" at bounding box center [917, 357] width 23 height 34
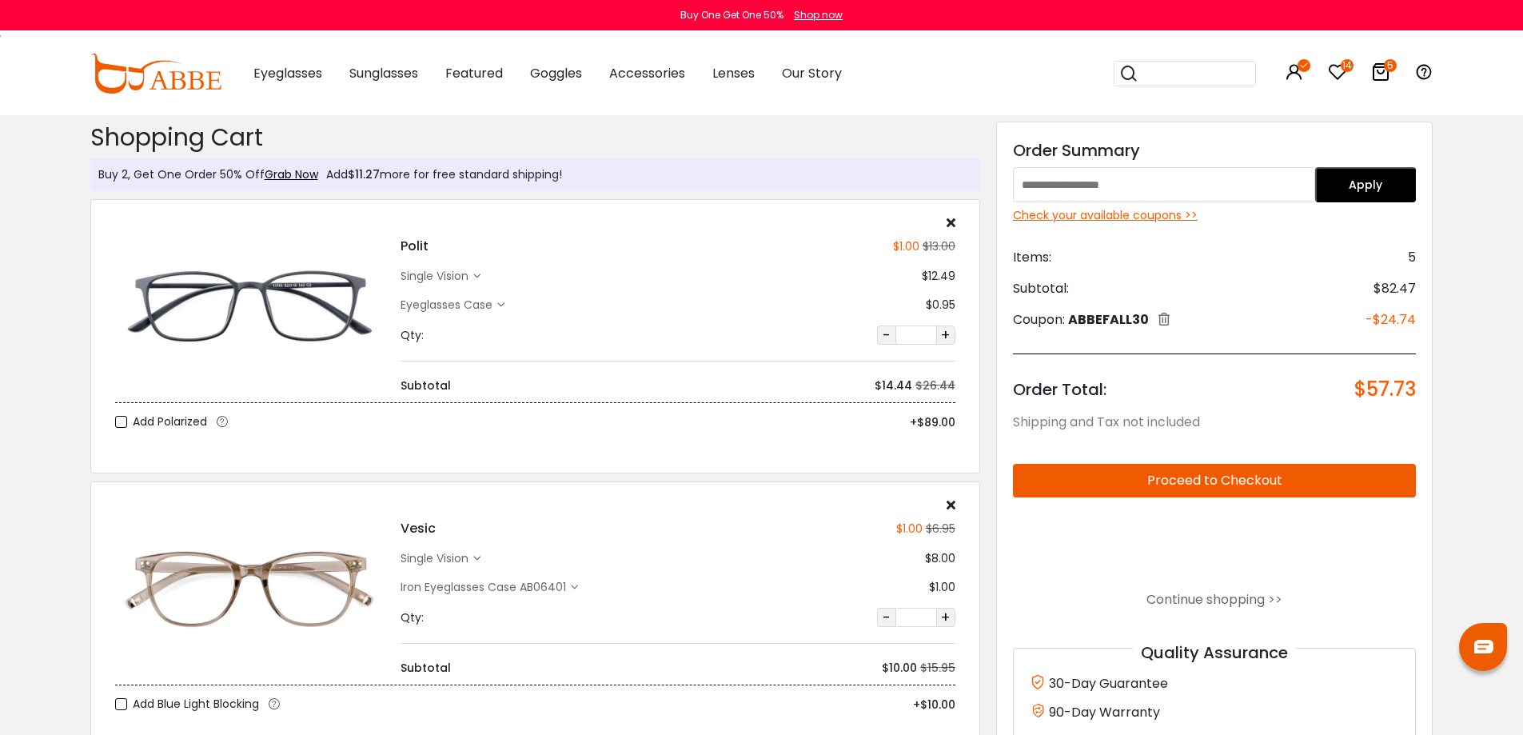
click at [469, 277] on div "single vision" at bounding box center [437, 276] width 73 height 17
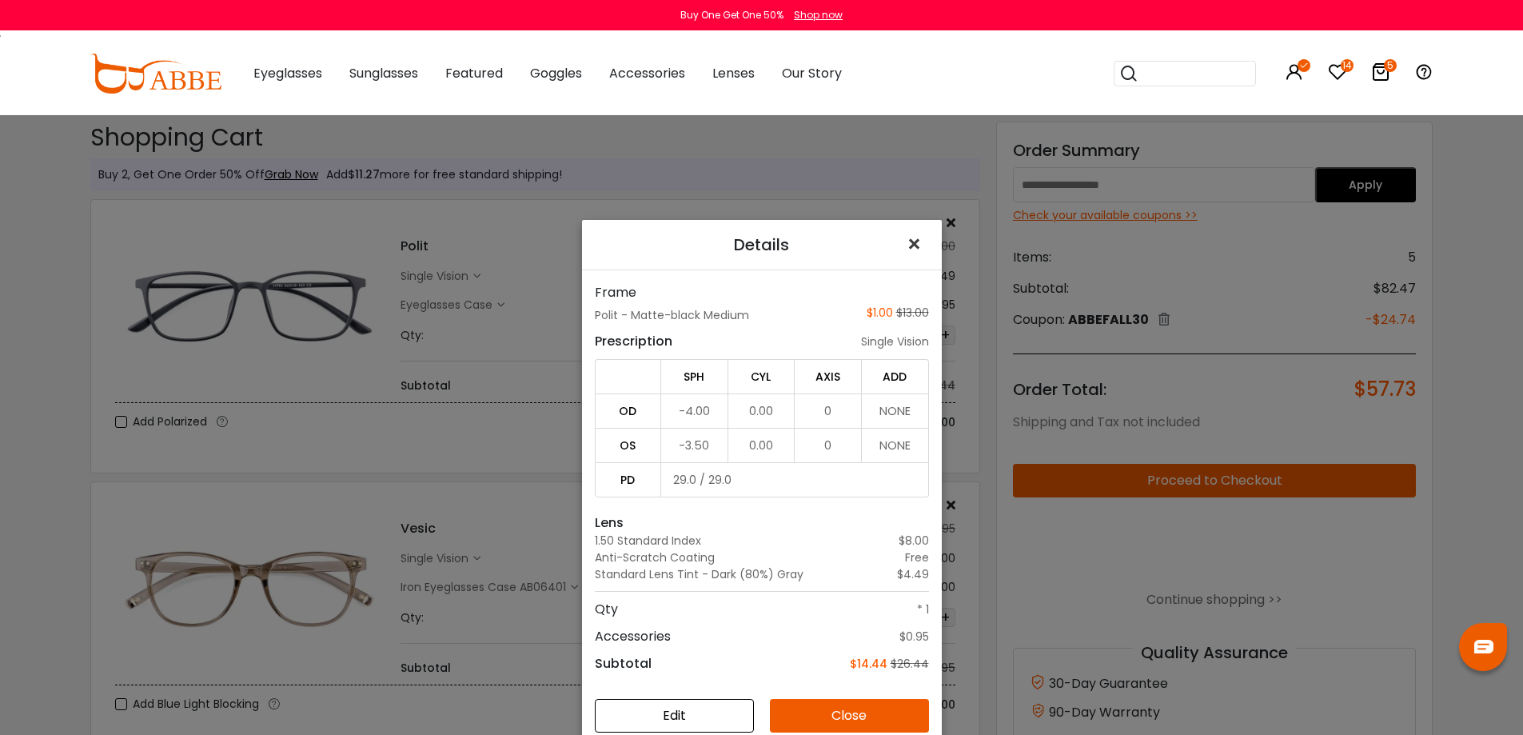
click at [911, 240] on span "×" at bounding box center [917, 244] width 23 height 34
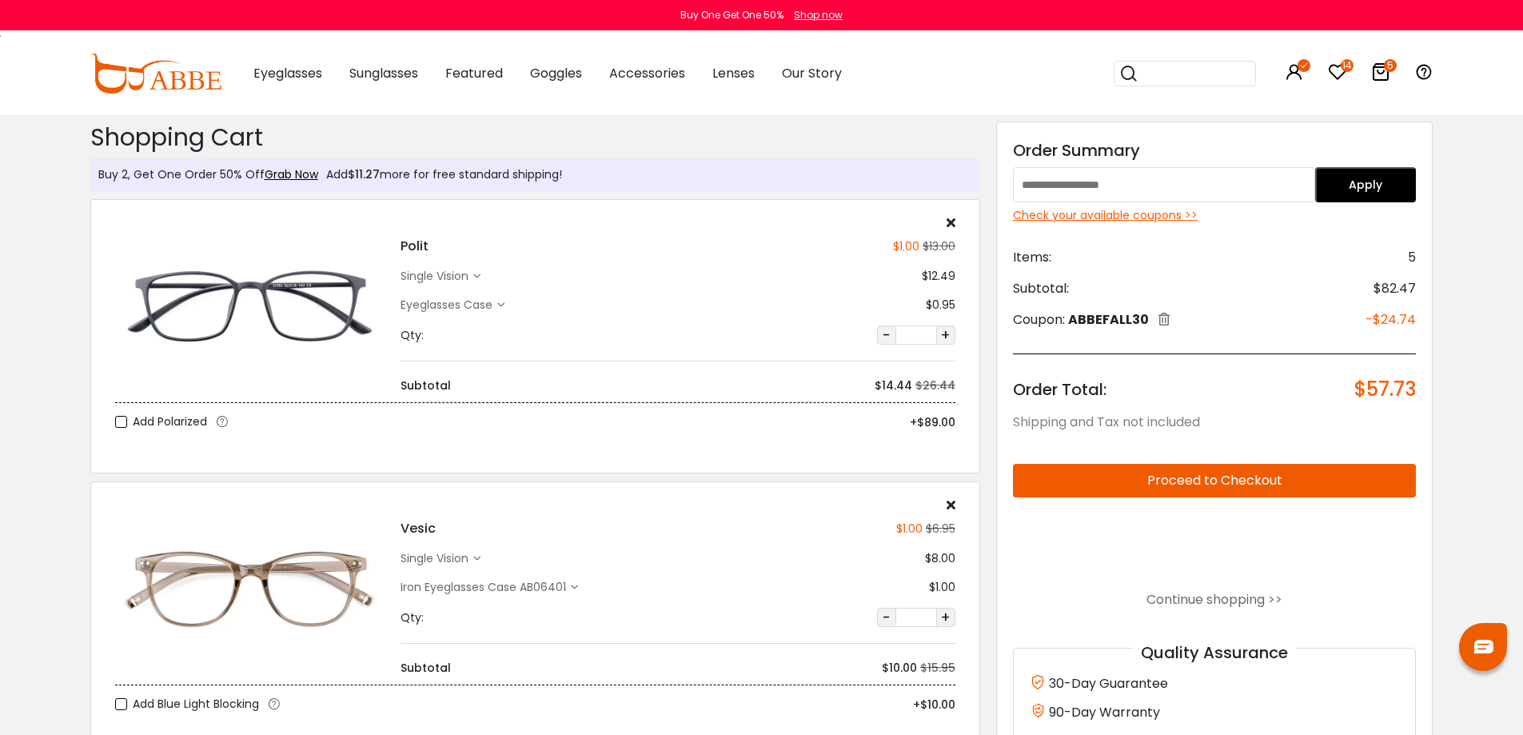
click at [949, 224] on icon at bounding box center [951, 222] width 9 height 13
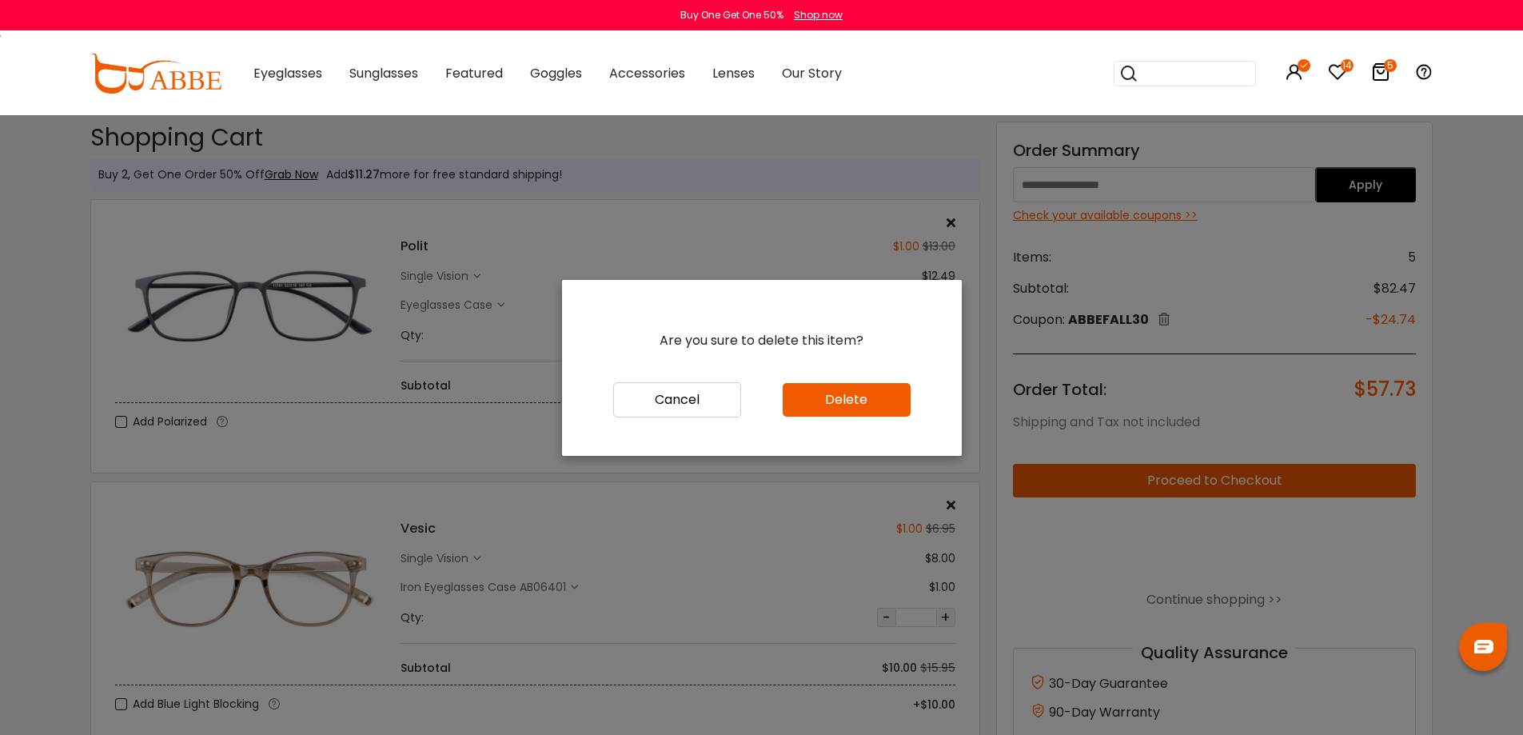
click at [823, 402] on button "Delete" at bounding box center [847, 400] width 128 height 34
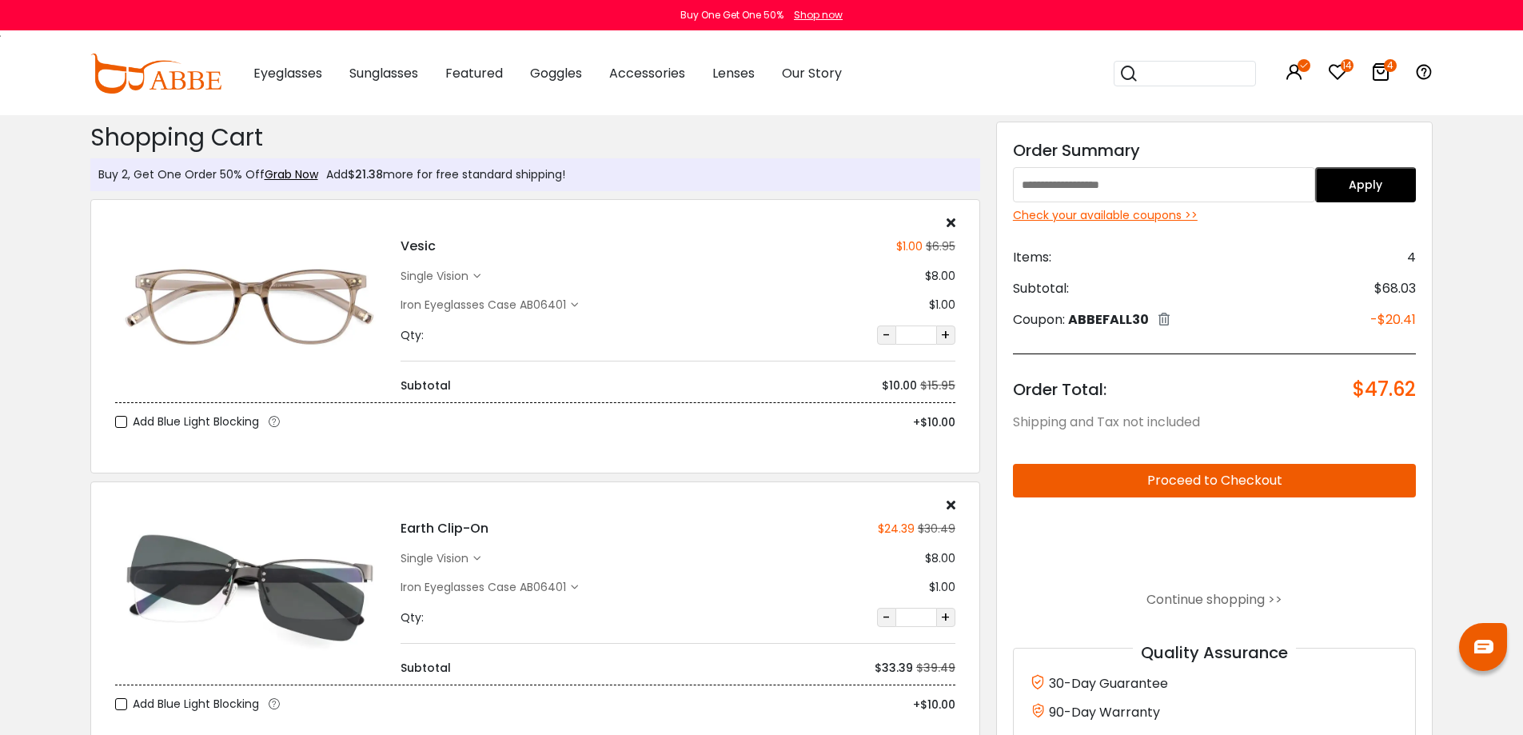
click at [1143, 215] on div "Check your available coupons >>" at bounding box center [1215, 215] width 404 height 17
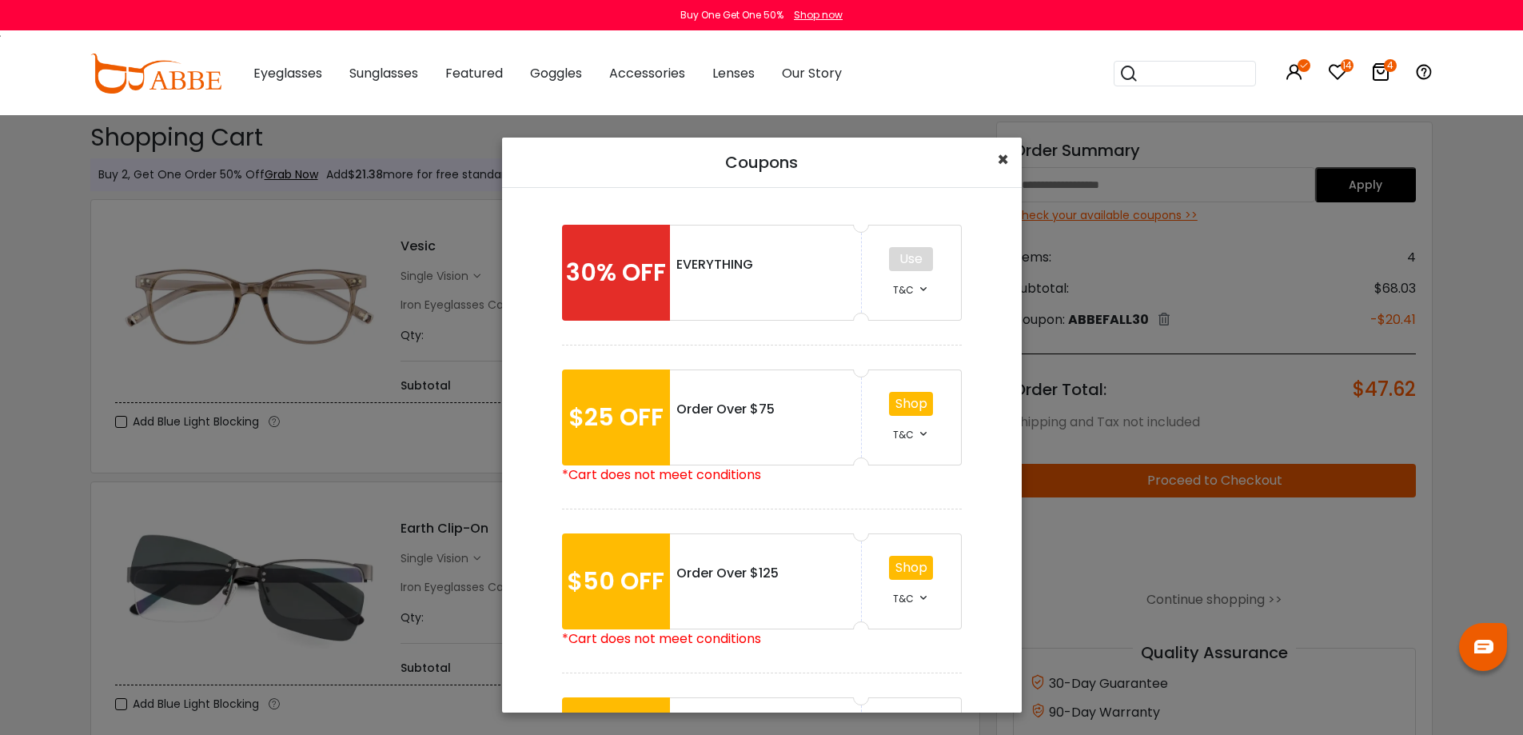
click at [1009, 154] on button "×" at bounding box center [1003, 160] width 38 height 45
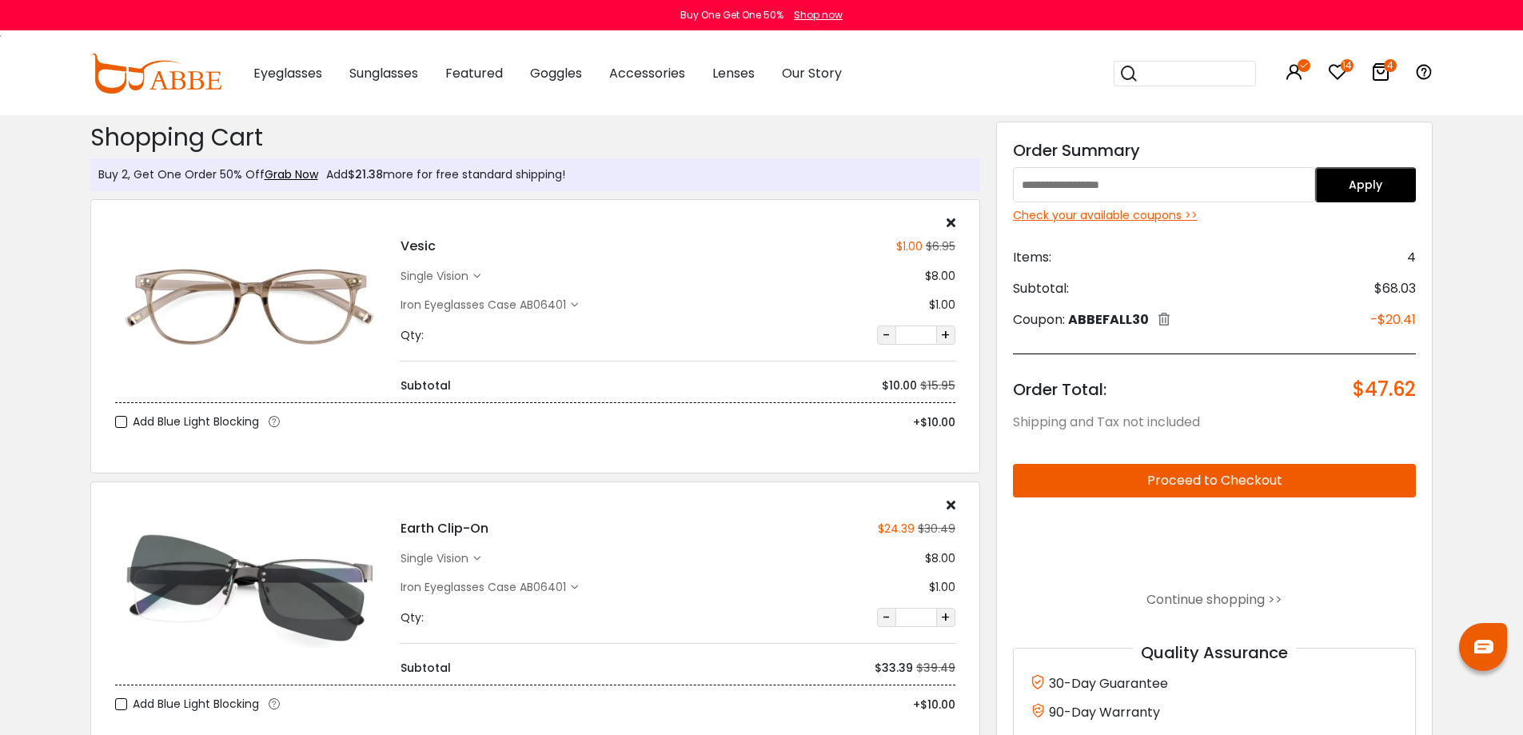
click at [1167, 216] on div "Check your available coupons >>" at bounding box center [1215, 215] width 404 height 17
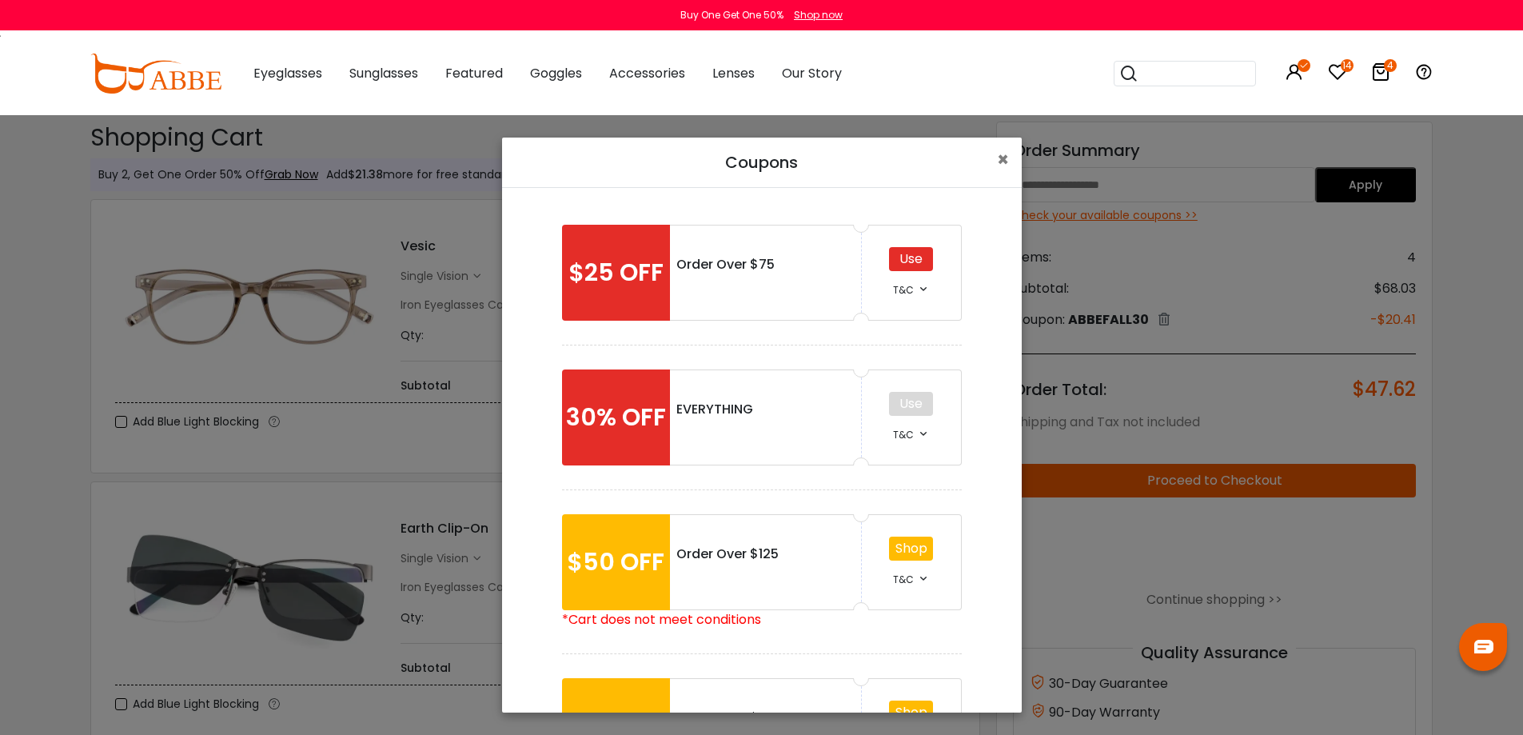
click at [639, 415] on div "30% OFF" at bounding box center [616, 417] width 108 height 96
click at [904, 265] on div "Use" at bounding box center [911, 259] width 44 height 24
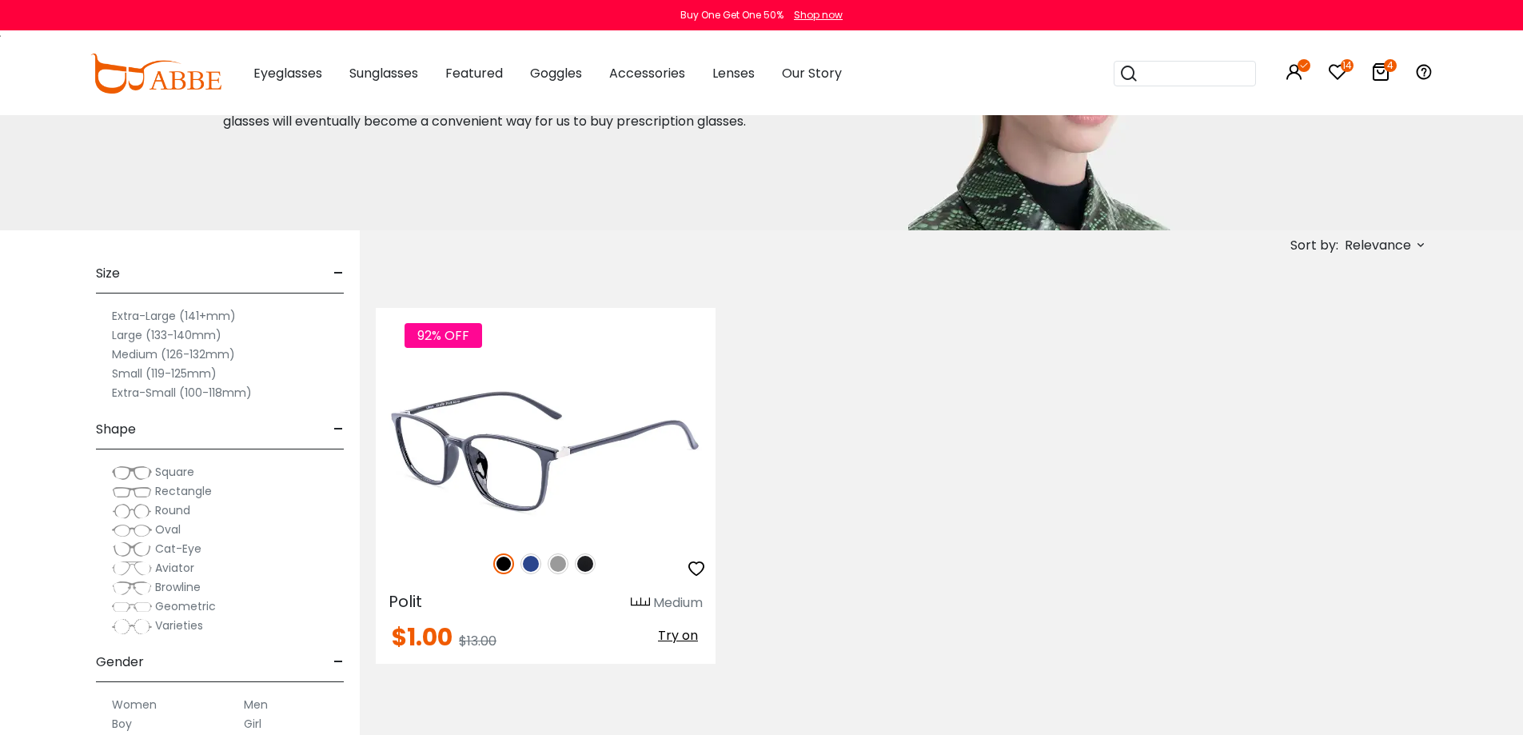
scroll to position [320, 0]
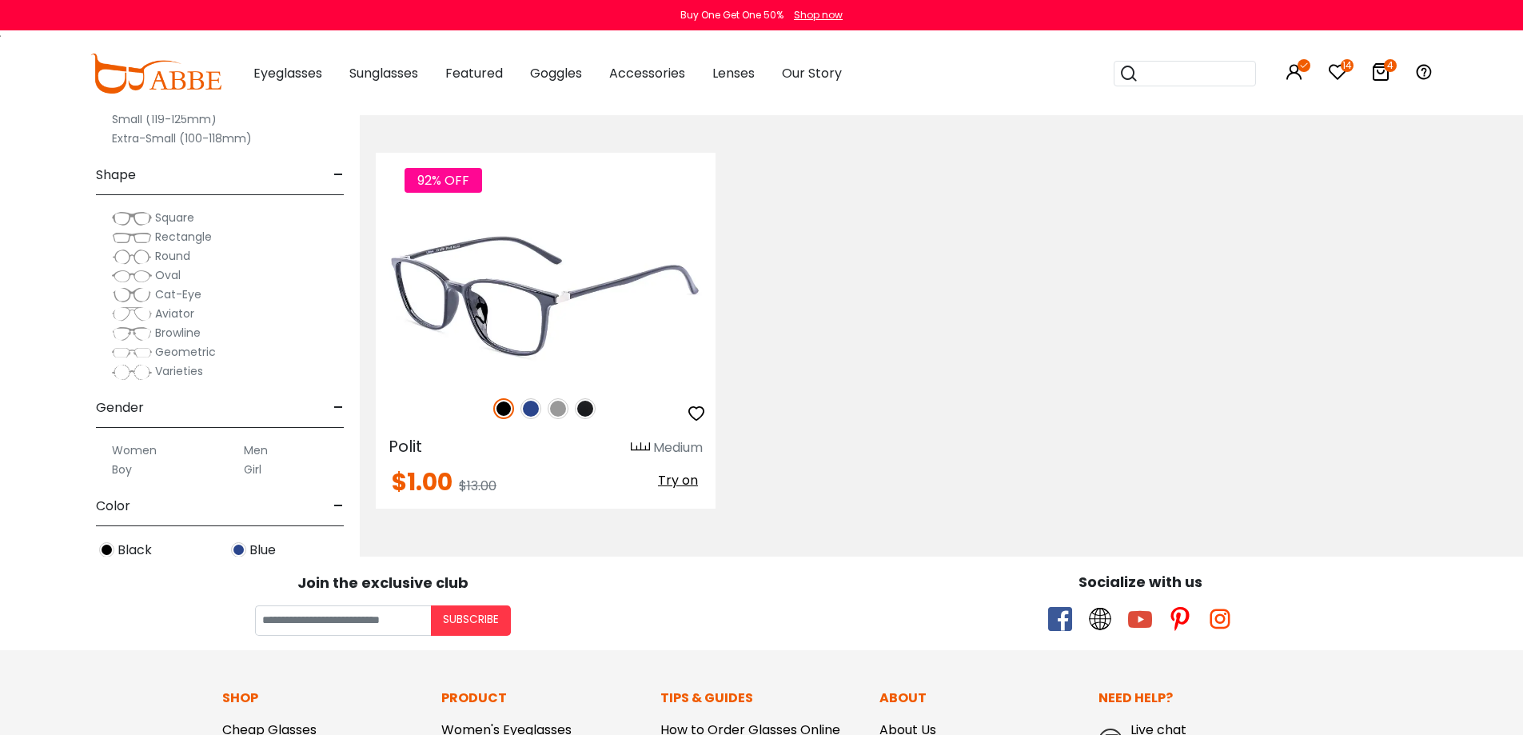
click at [593, 277] on img at bounding box center [546, 295] width 340 height 170
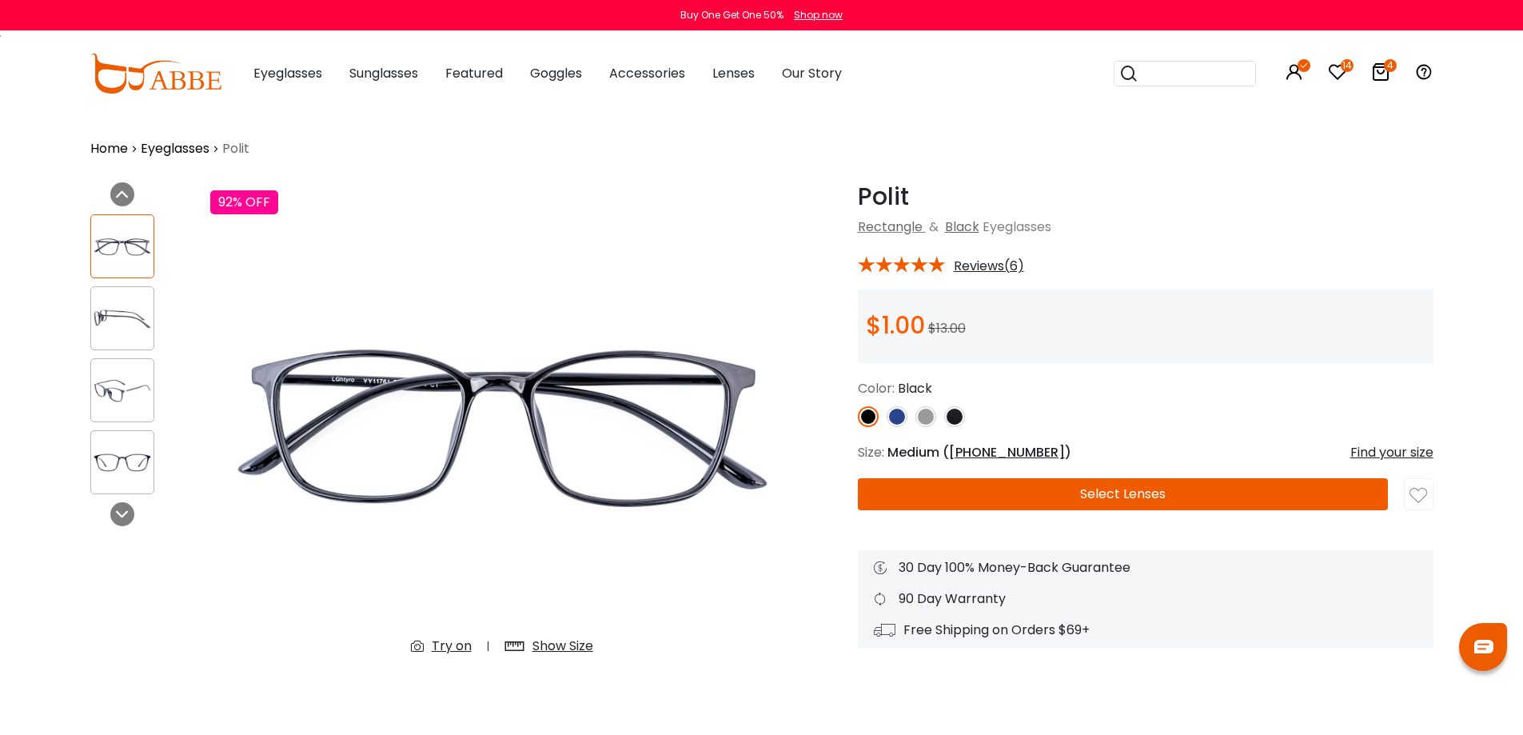
click at [928, 413] on img at bounding box center [926, 416] width 21 height 21
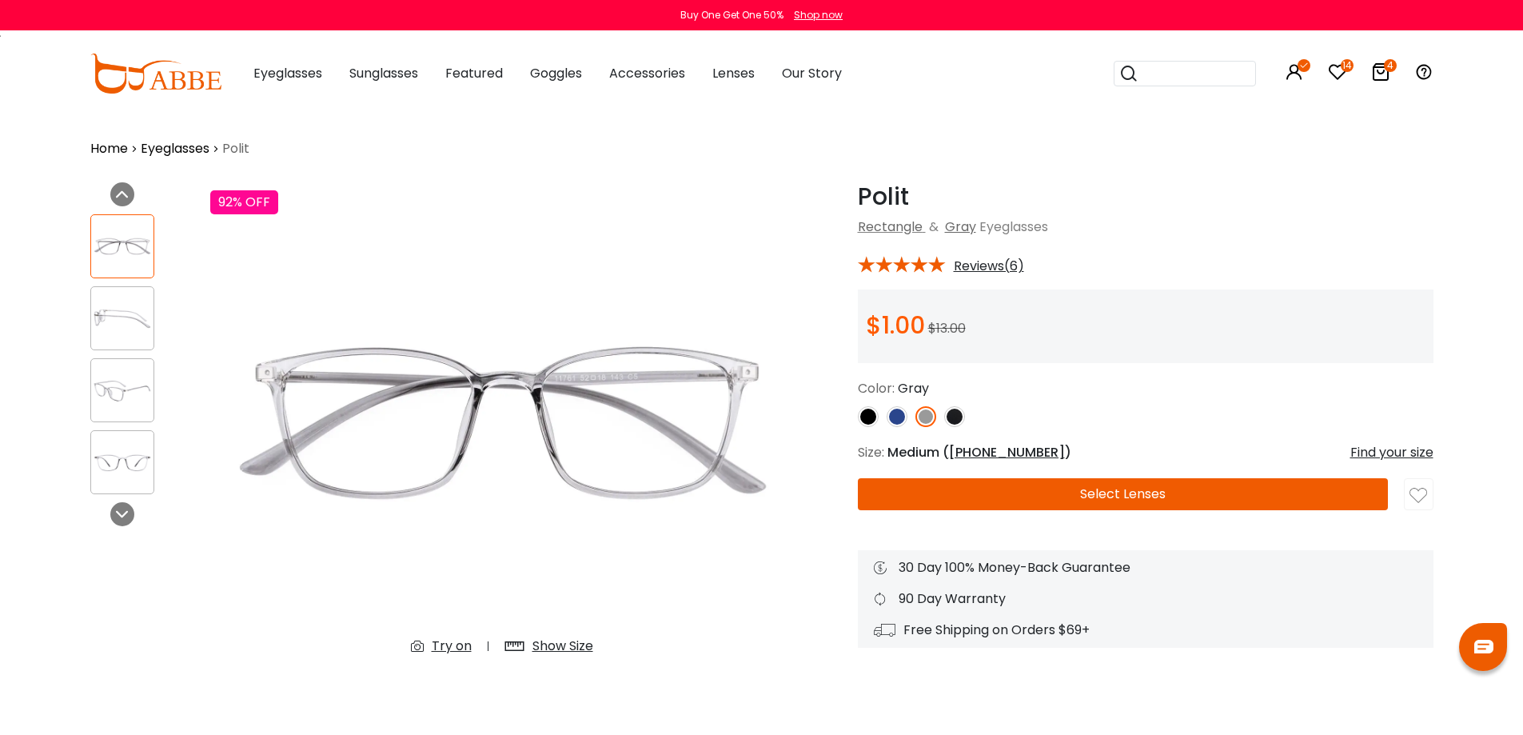
click at [1138, 493] on button "Select Lenses" at bounding box center [1123, 494] width 530 height 32
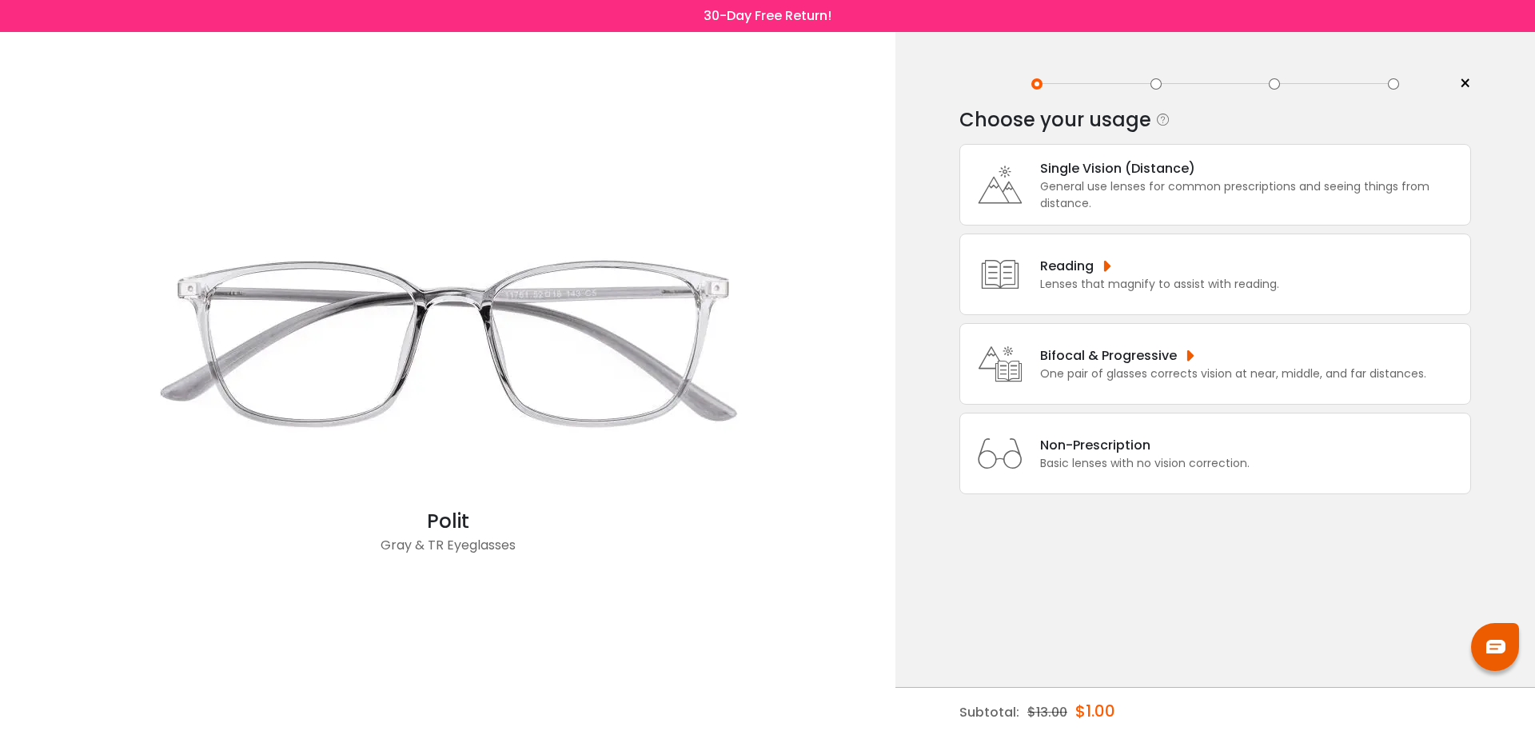
click at [1131, 163] on div "Single Vision (Distance)" at bounding box center [1251, 168] width 422 height 20
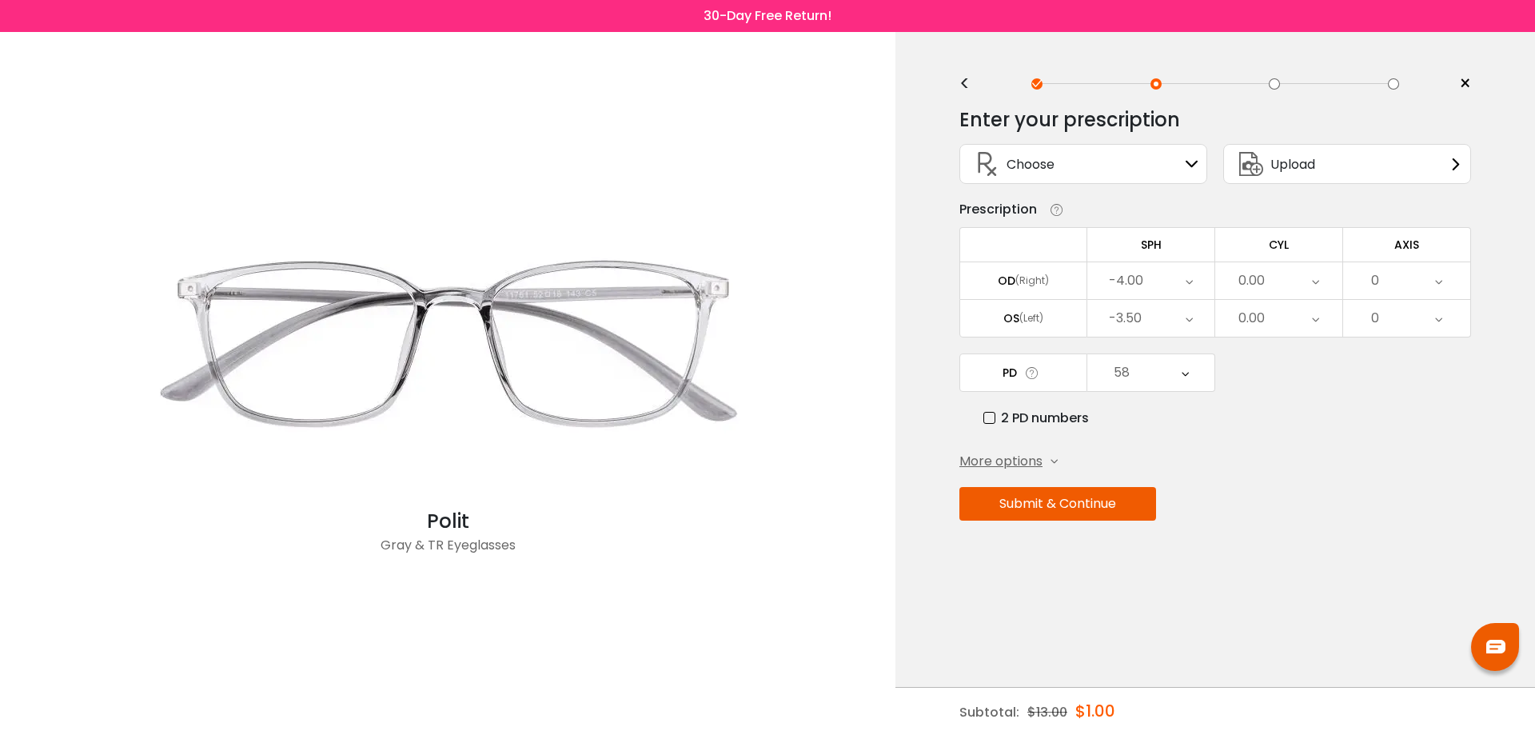
click at [1080, 505] on button "Submit & Continue" at bounding box center [1058, 504] width 197 height 34
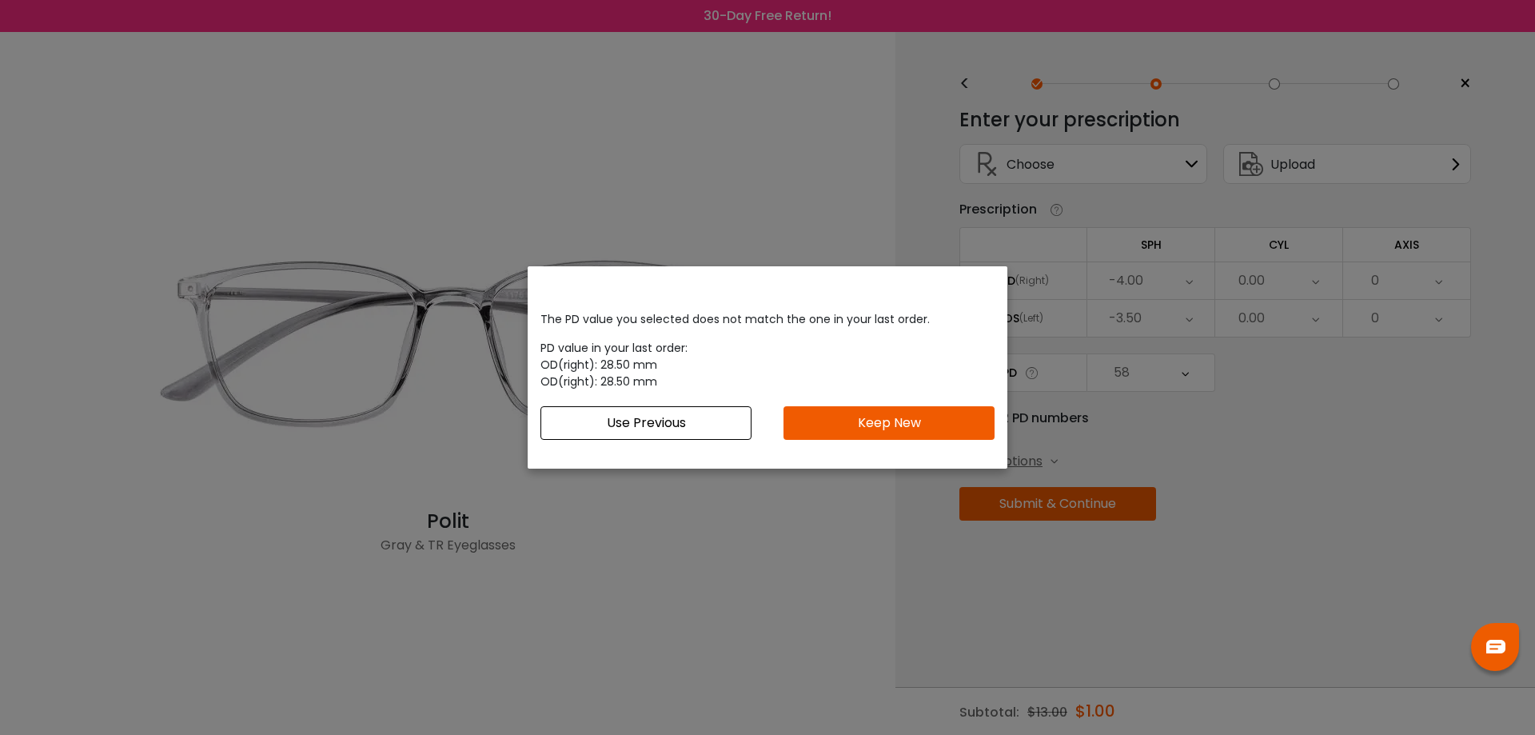
click at [908, 425] on button "Keep New" at bounding box center [889, 423] width 211 height 34
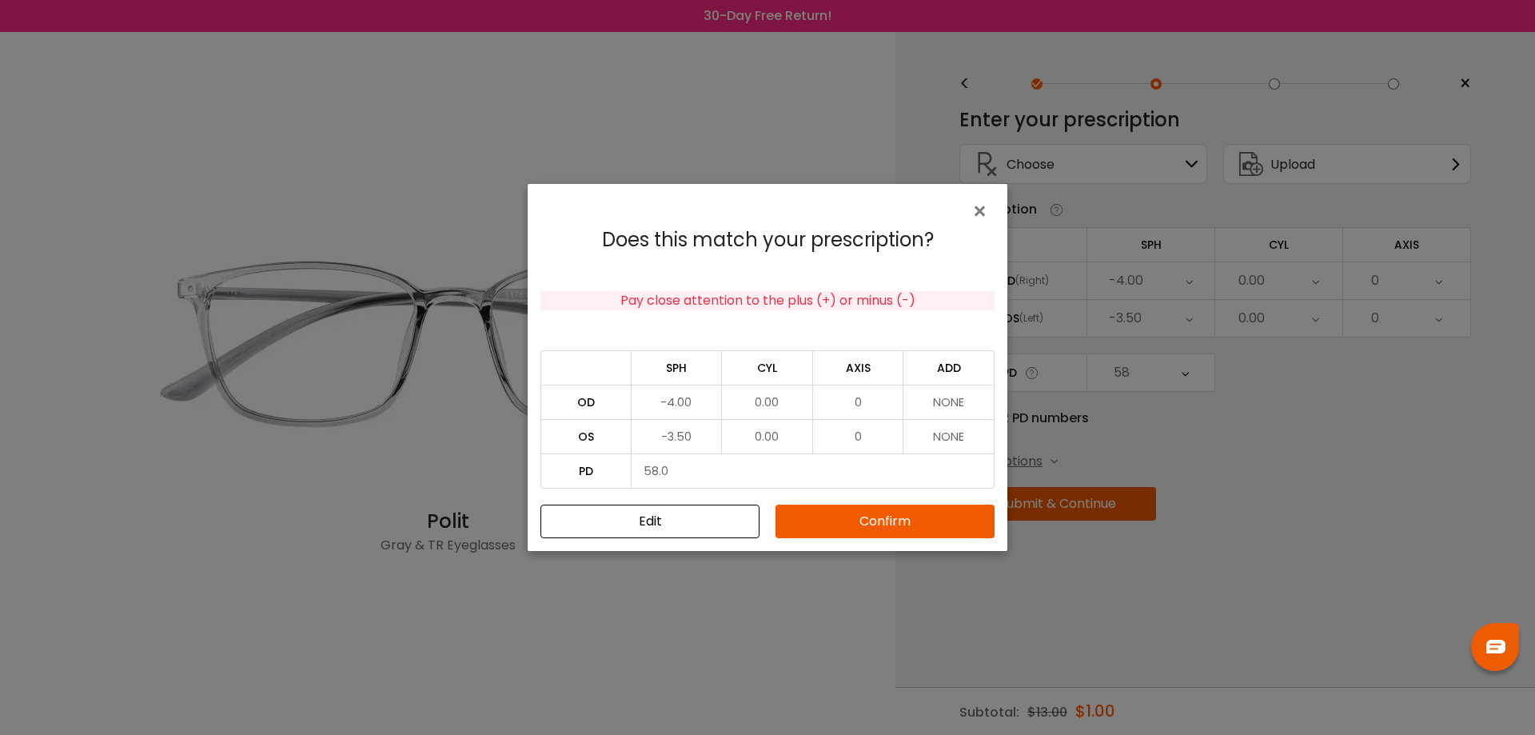
click at [893, 524] on button "Confirm" at bounding box center [885, 522] width 219 height 34
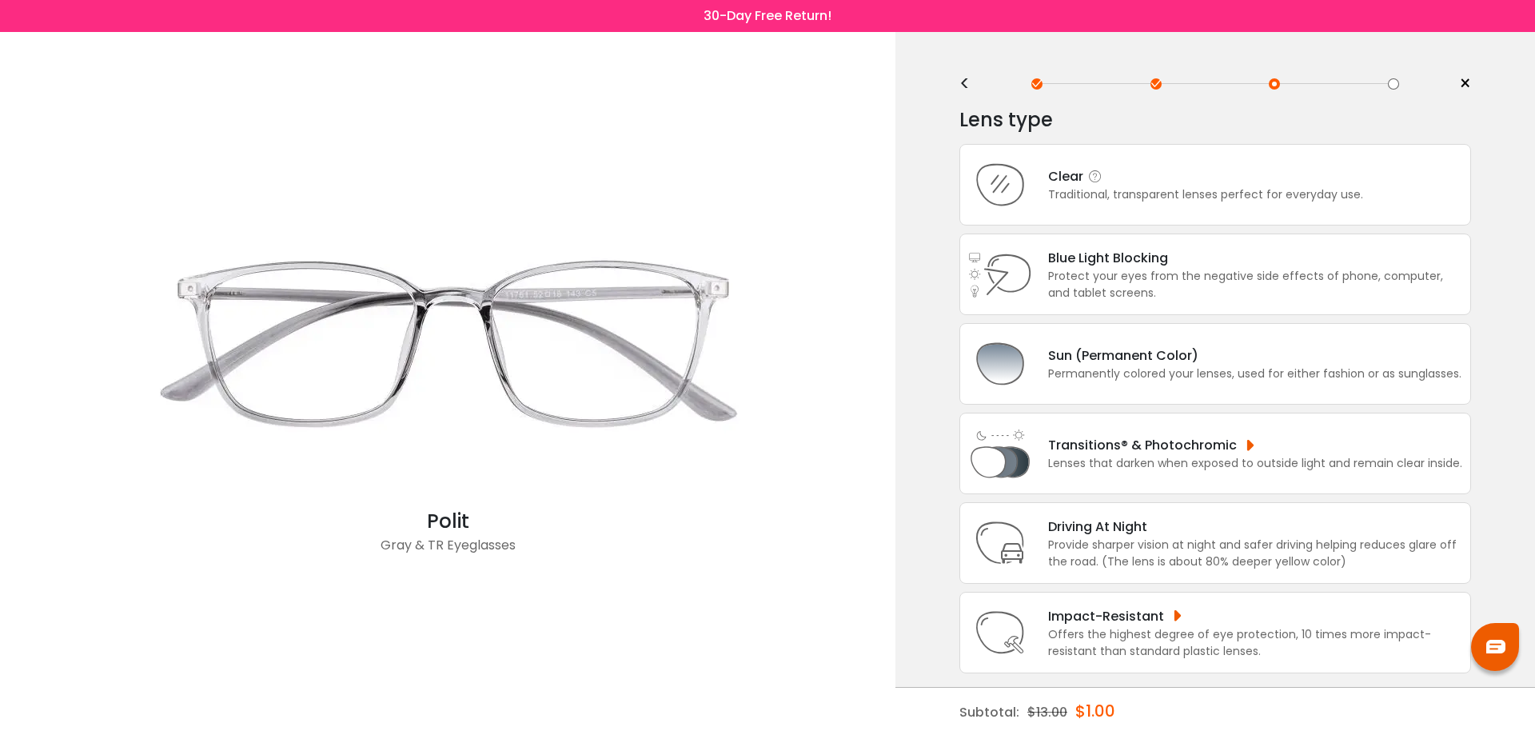
click at [1107, 178] on div "Clear" at bounding box center [1205, 176] width 315 height 20
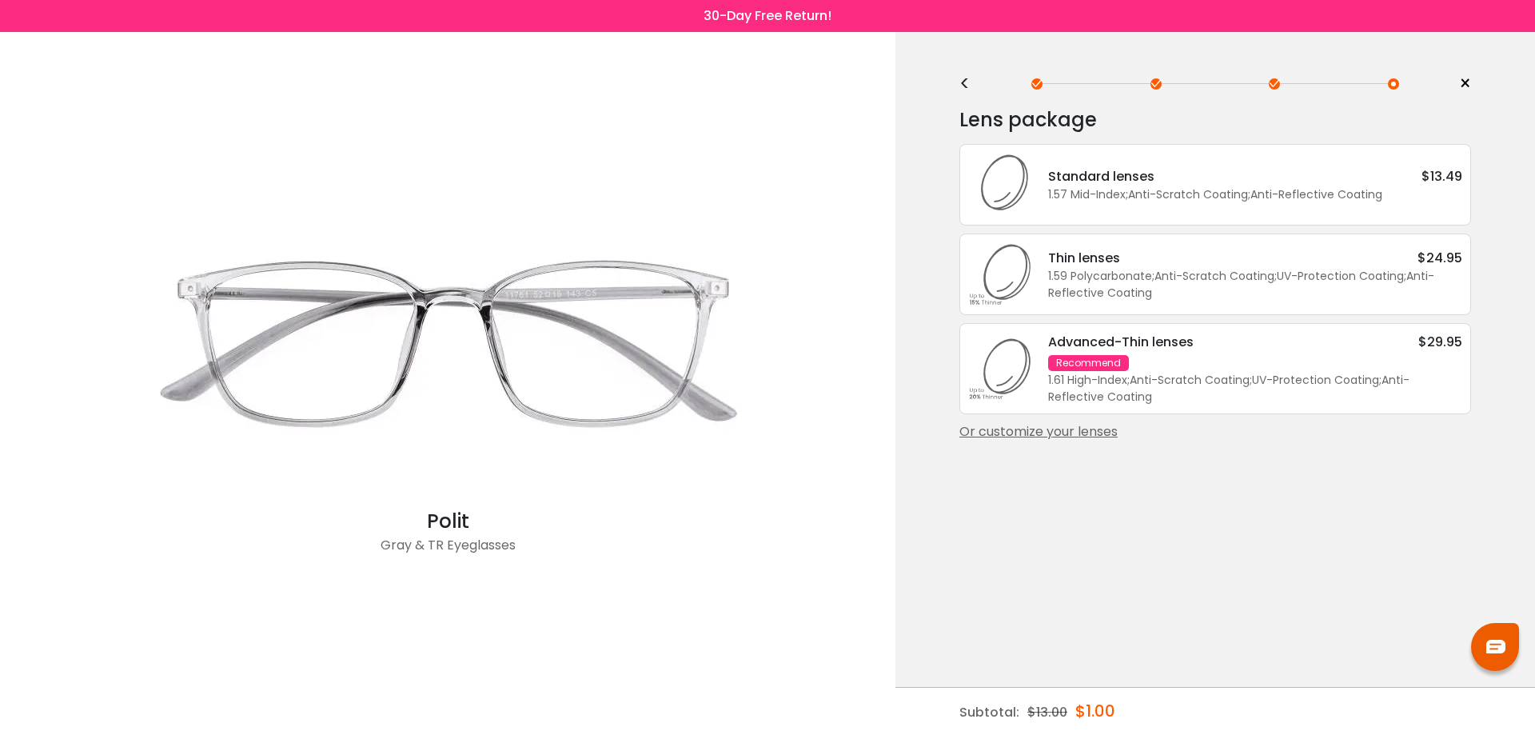
click at [1052, 433] on div "Or customize your lenses" at bounding box center [1216, 431] width 512 height 19
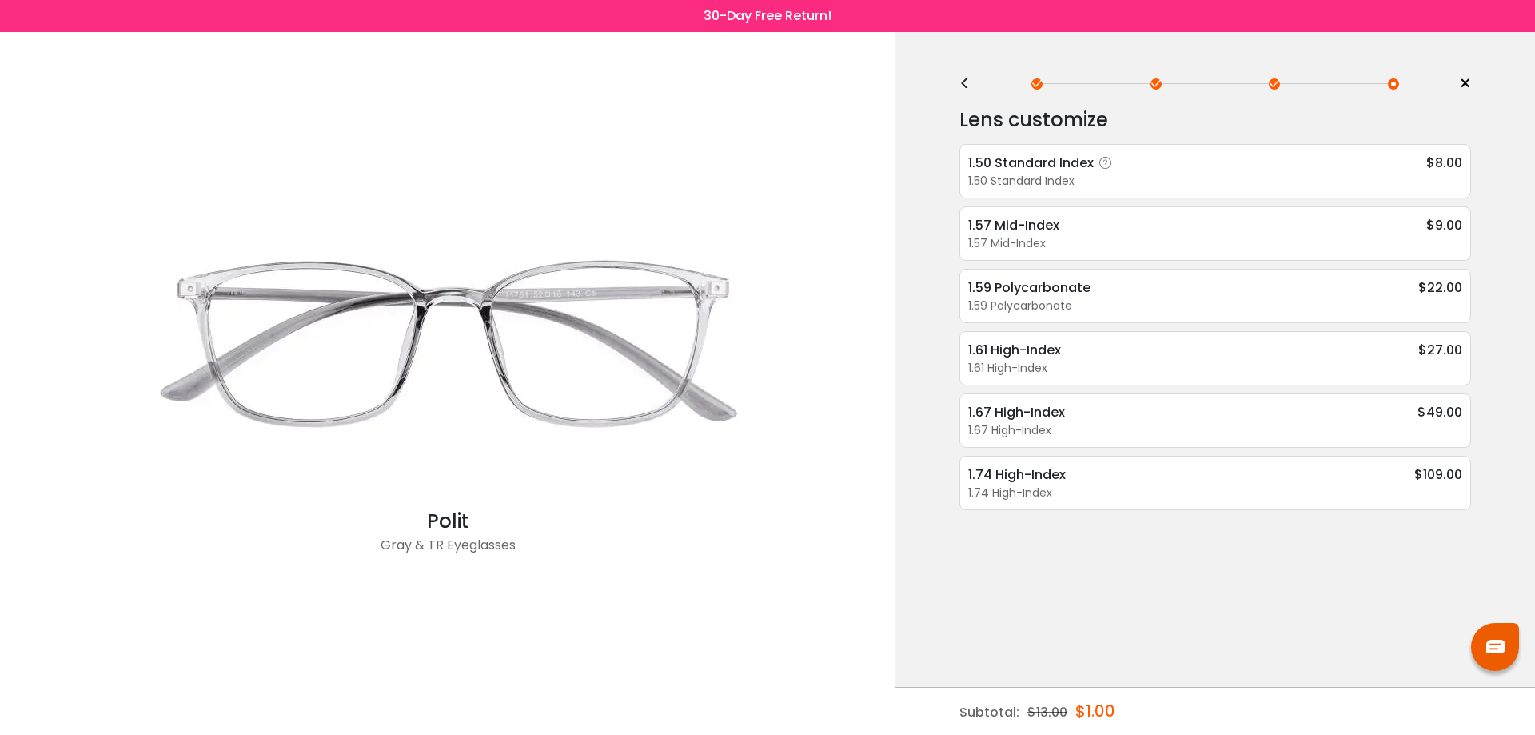
click at [1109, 163] on icon at bounding box center [1106, 163] width 16 height 16
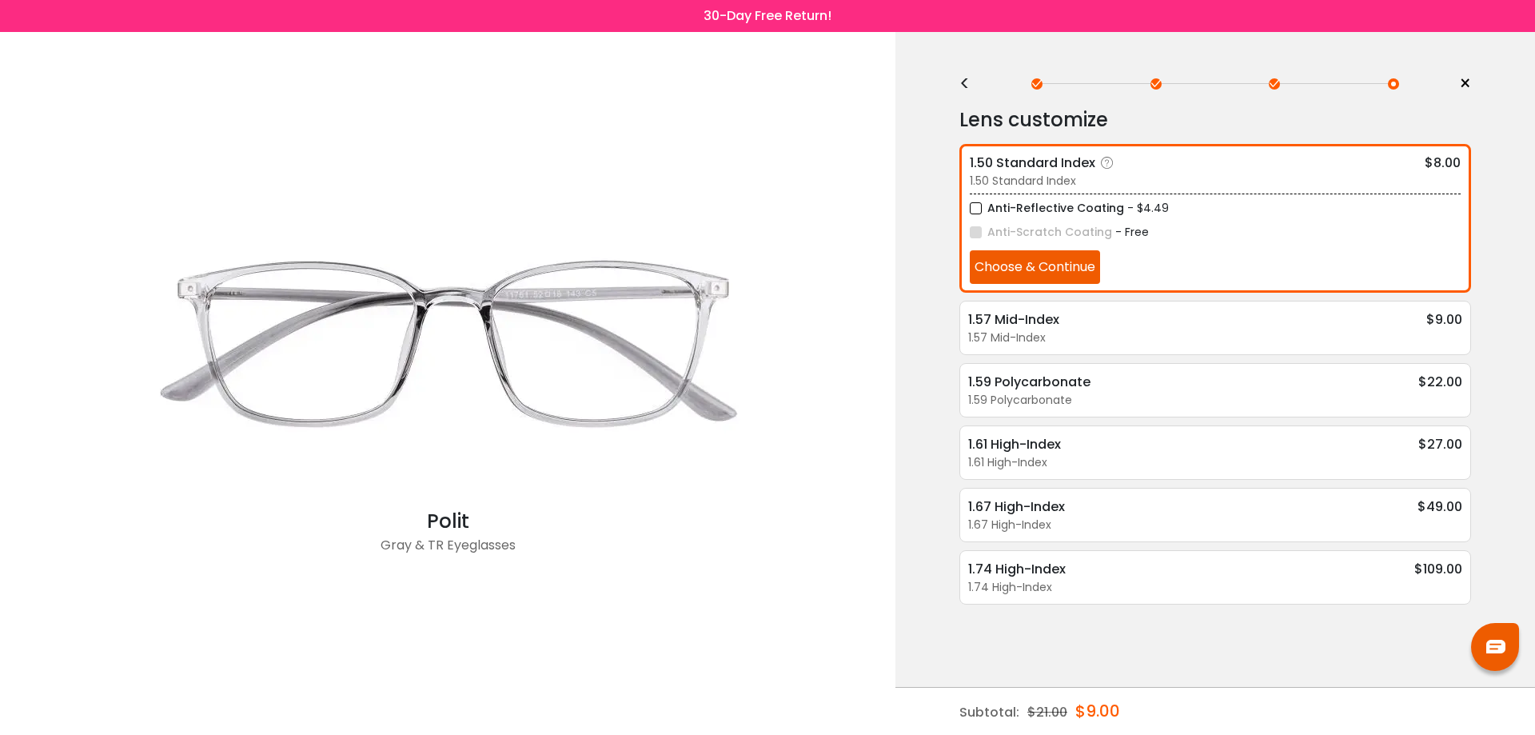
click at [1048, 259] on button "Choose & Continue" at bounding box center [1035, 267] width 130 height 34
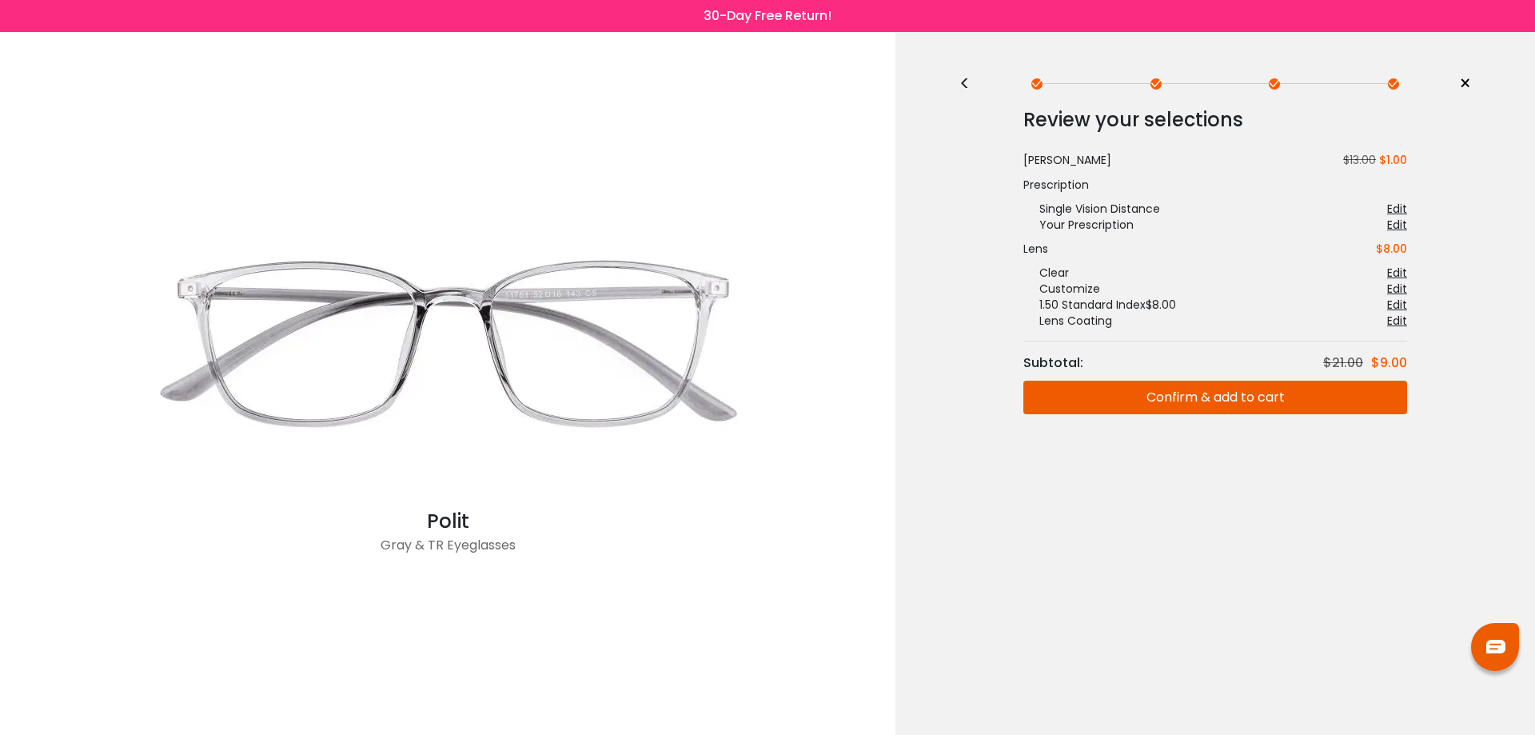
click at [1179, 392] on button "Confirm & add to cart" at bounding box center [1216, 398] width 384 height 34
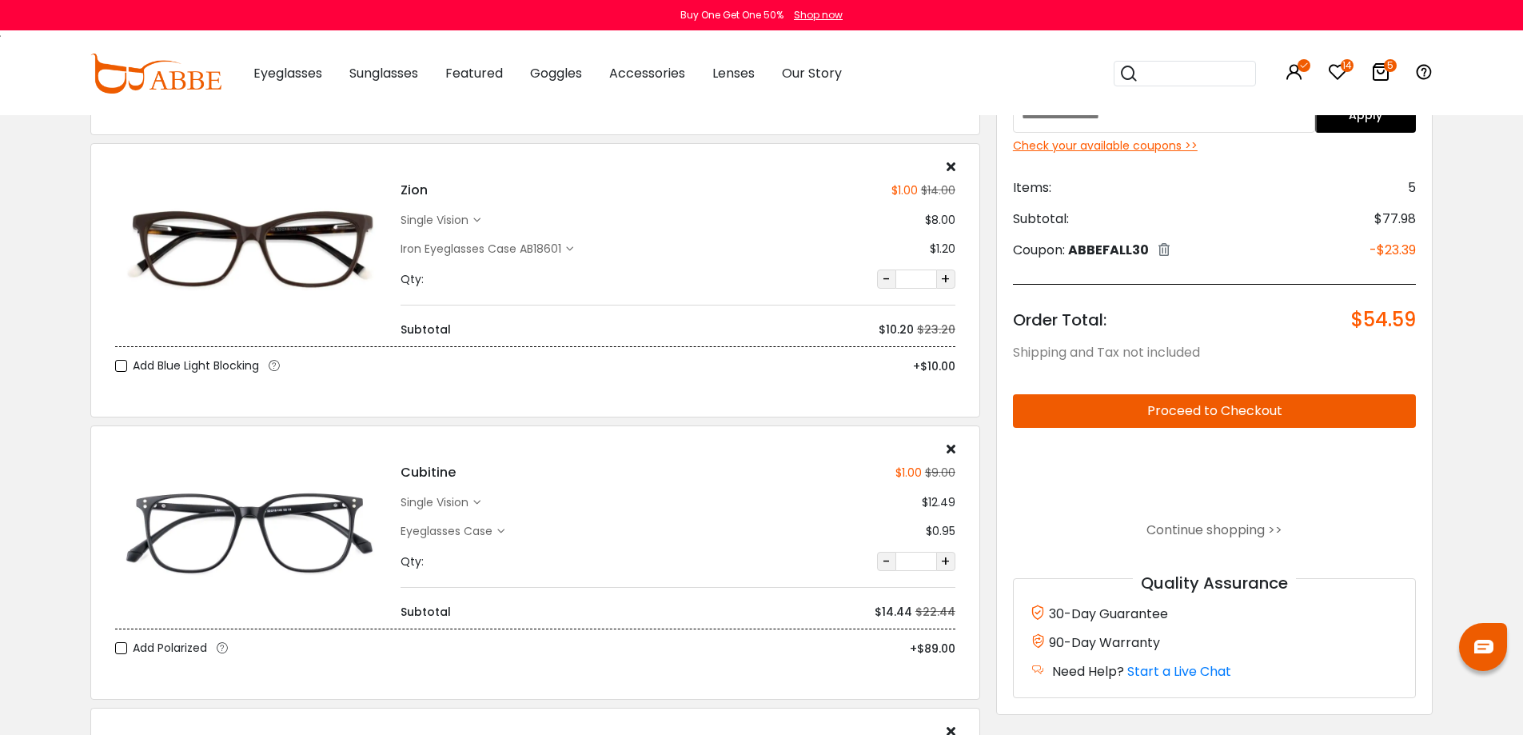
scroll to position [720, 0]
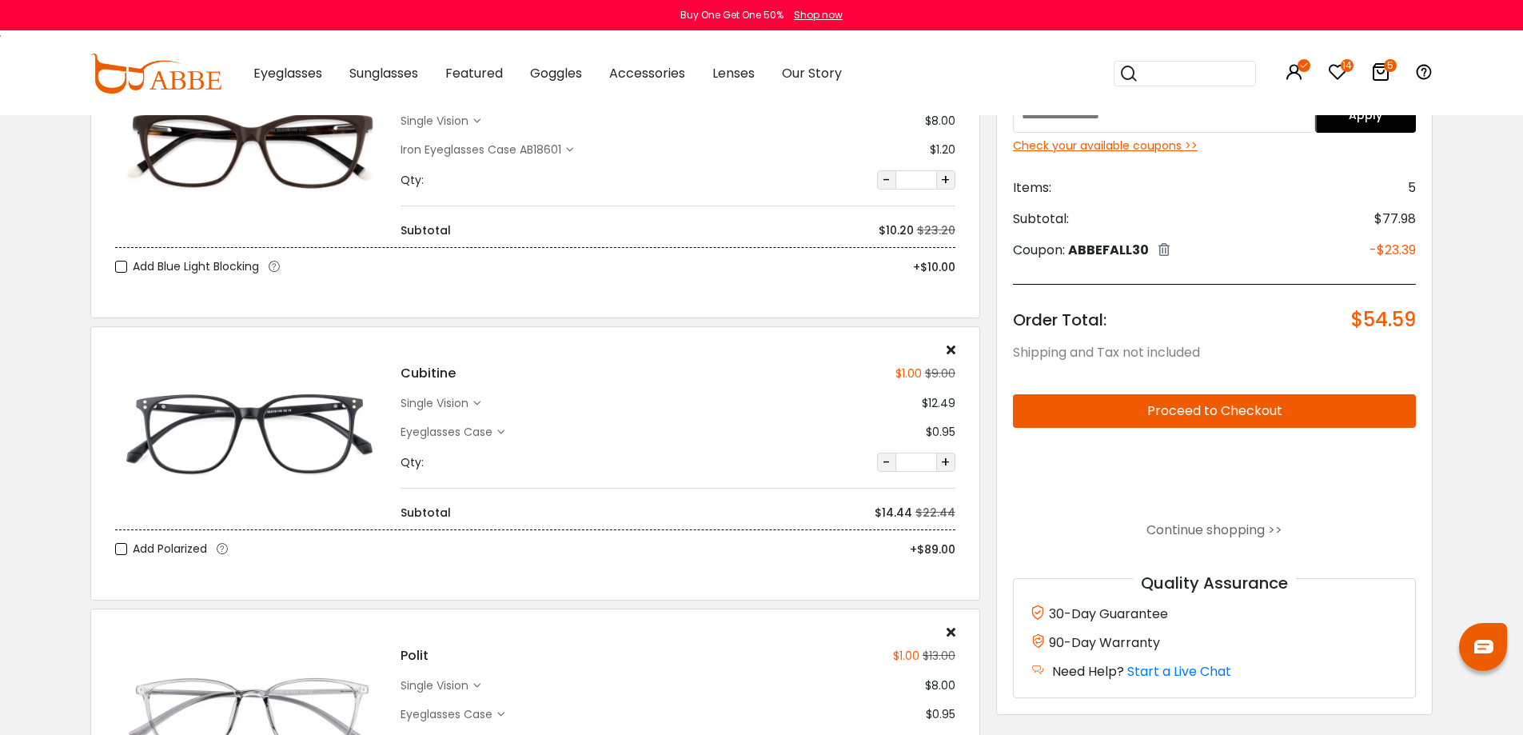
click at [477, 429] on div "Eyeglasses Case" at bounding box center [449, 432] width 97 height 17
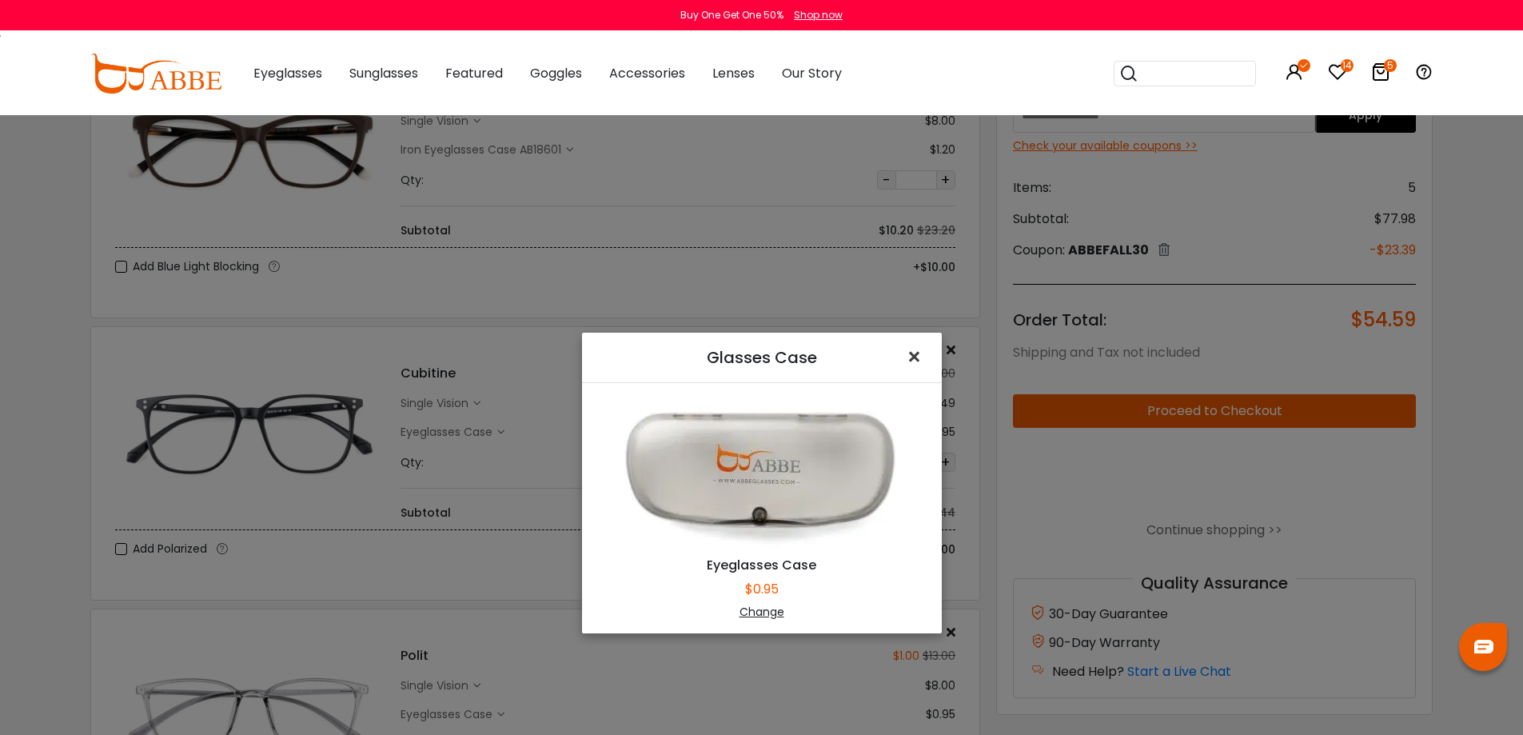
drag, startPoint x: 924, startPoint y: 357, endPoint x: 909, endPoint y: 353, distance: 14.9
click at [924, 356] on button "×" at bounding box center [917, 358] width 49 height 50
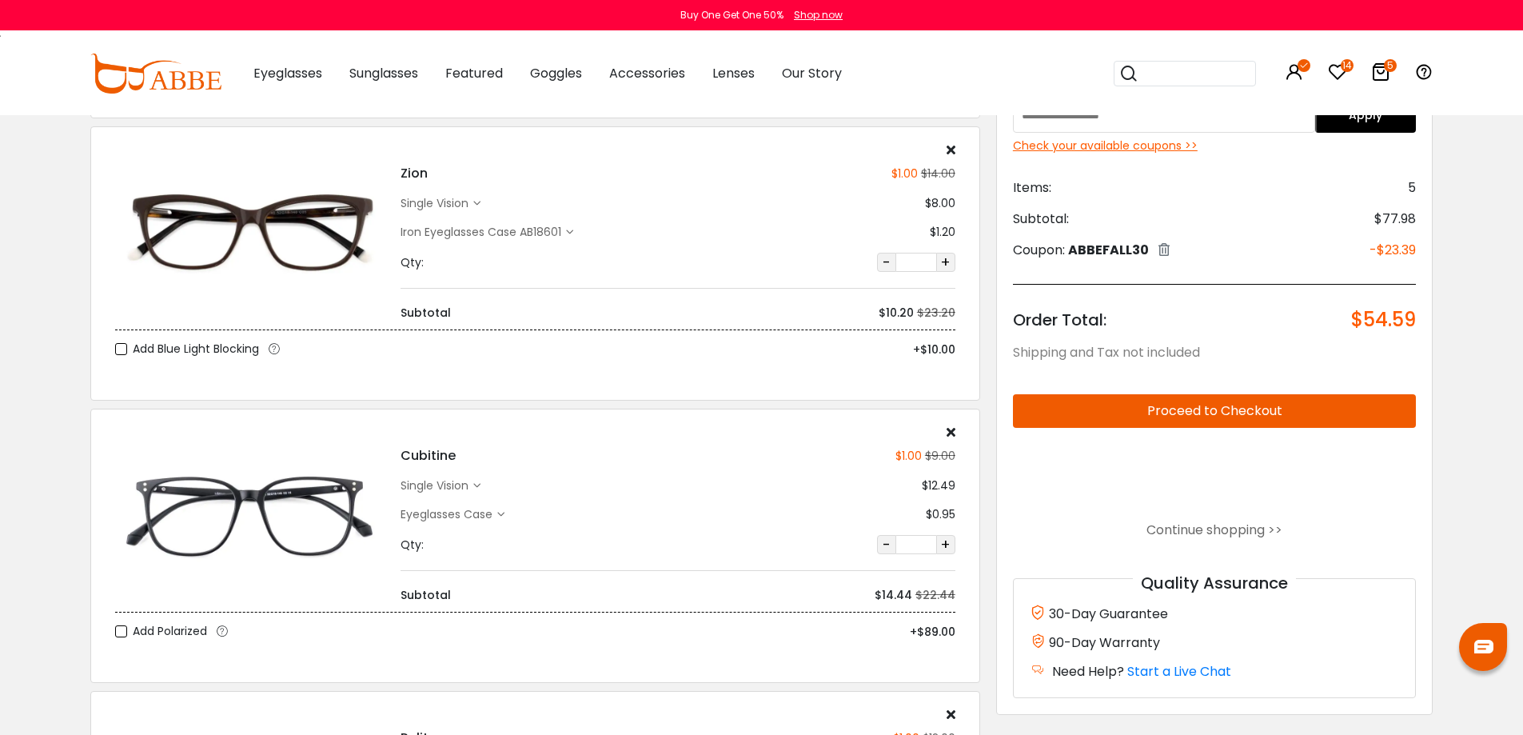
scroll to position [560, 0]
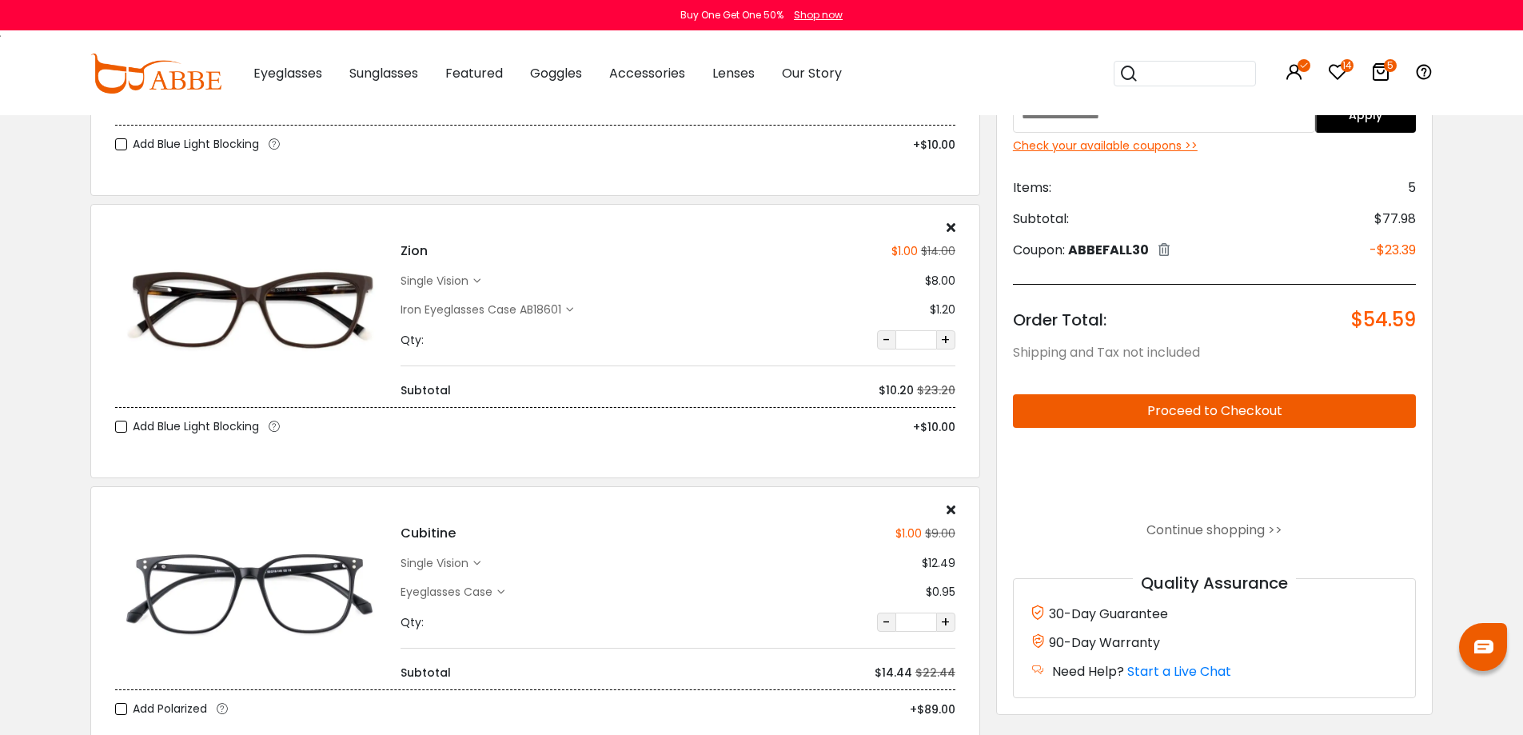
click at [564, 309] on div "Iron Eyeglasses Case AB18601" at bounding box center [484, 309] width 166 height 17
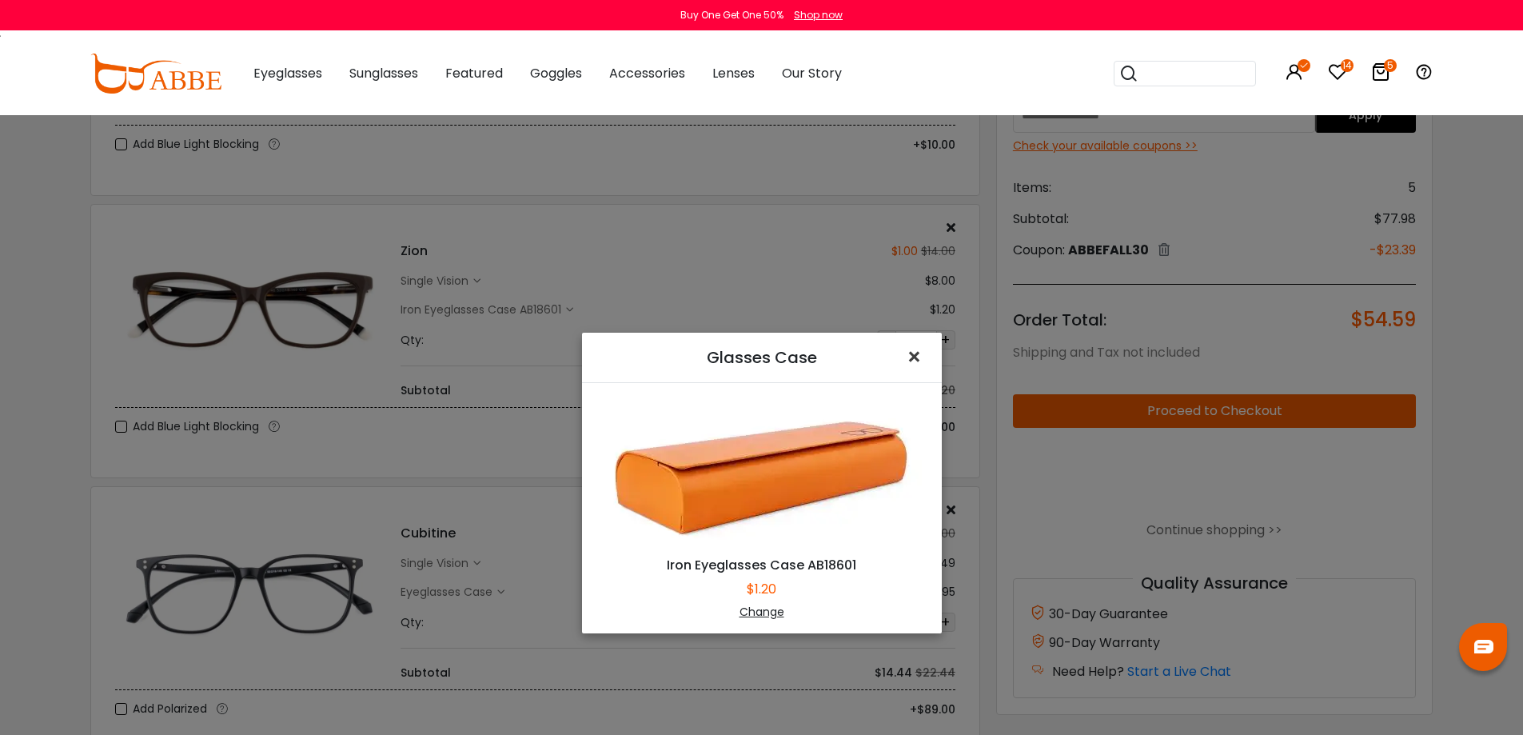
drag, startPoint x: 909, startPoint y: 355, endPoint x: 892, endPoint y: 356, distance: 17.6
click at [913, 355] on span "×" at bounding box center [917, 357] width 23 height 34
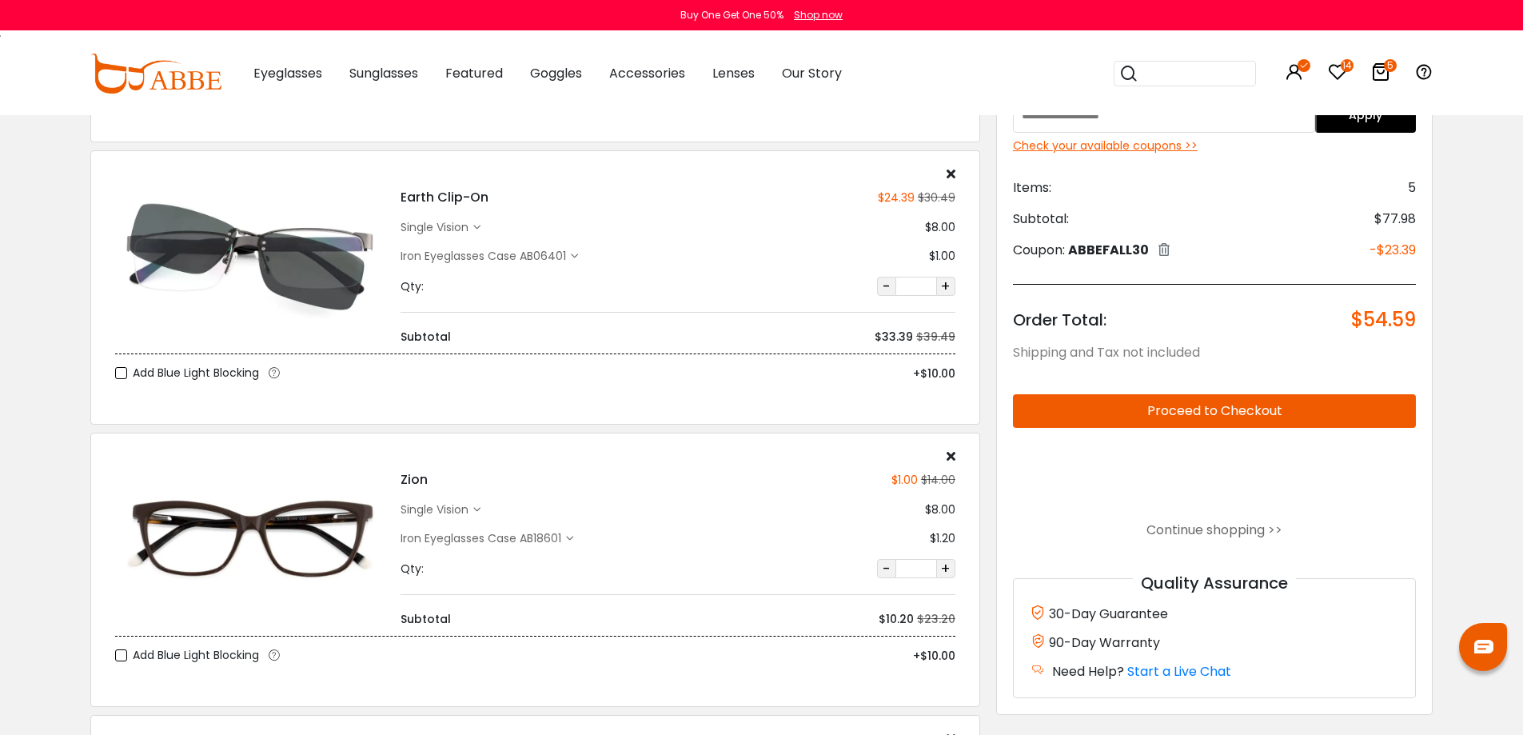
scroll to position [160, 0]
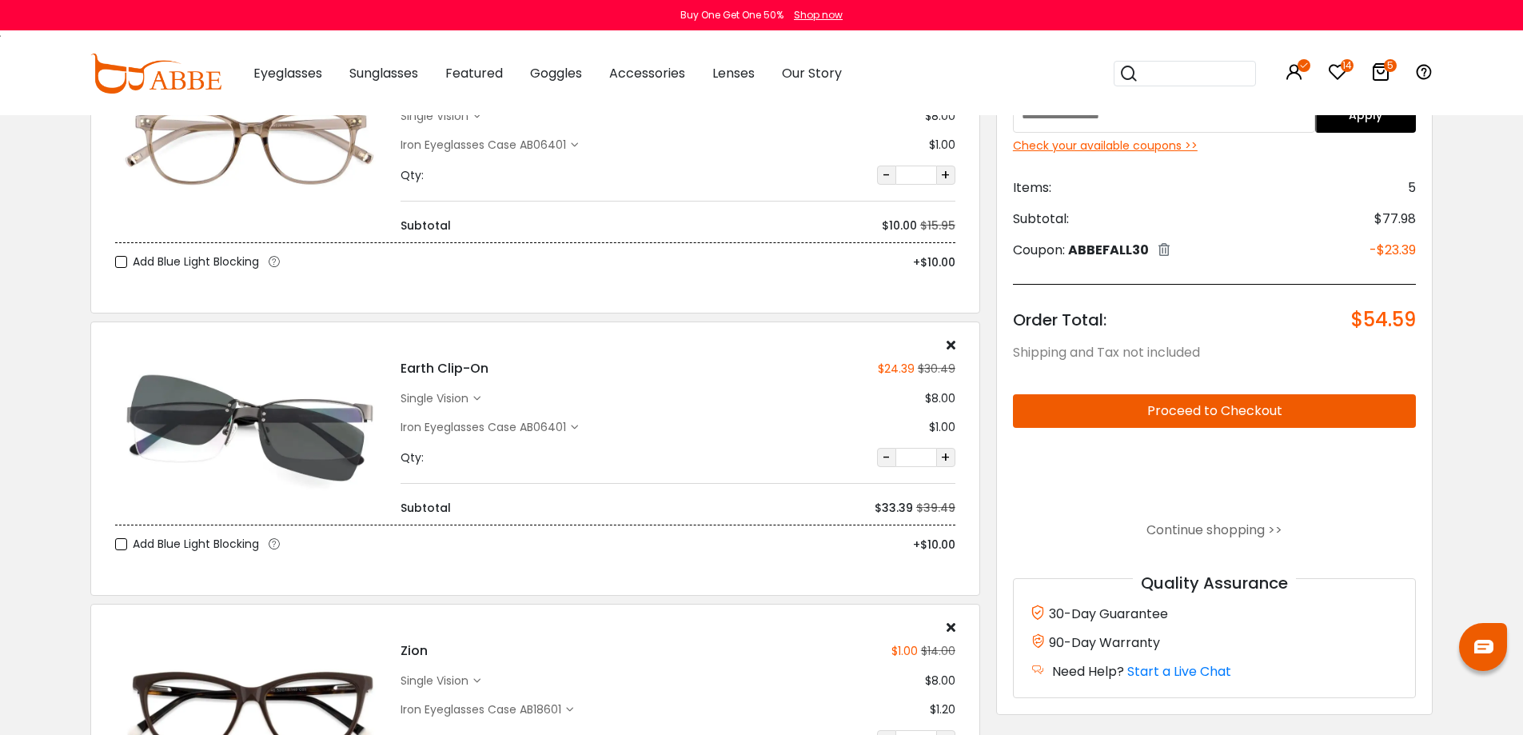
click at [559, 430] on div "Iron Eyeglasses Case AB06401" at bounding box center [486, 427] width 170 height 17
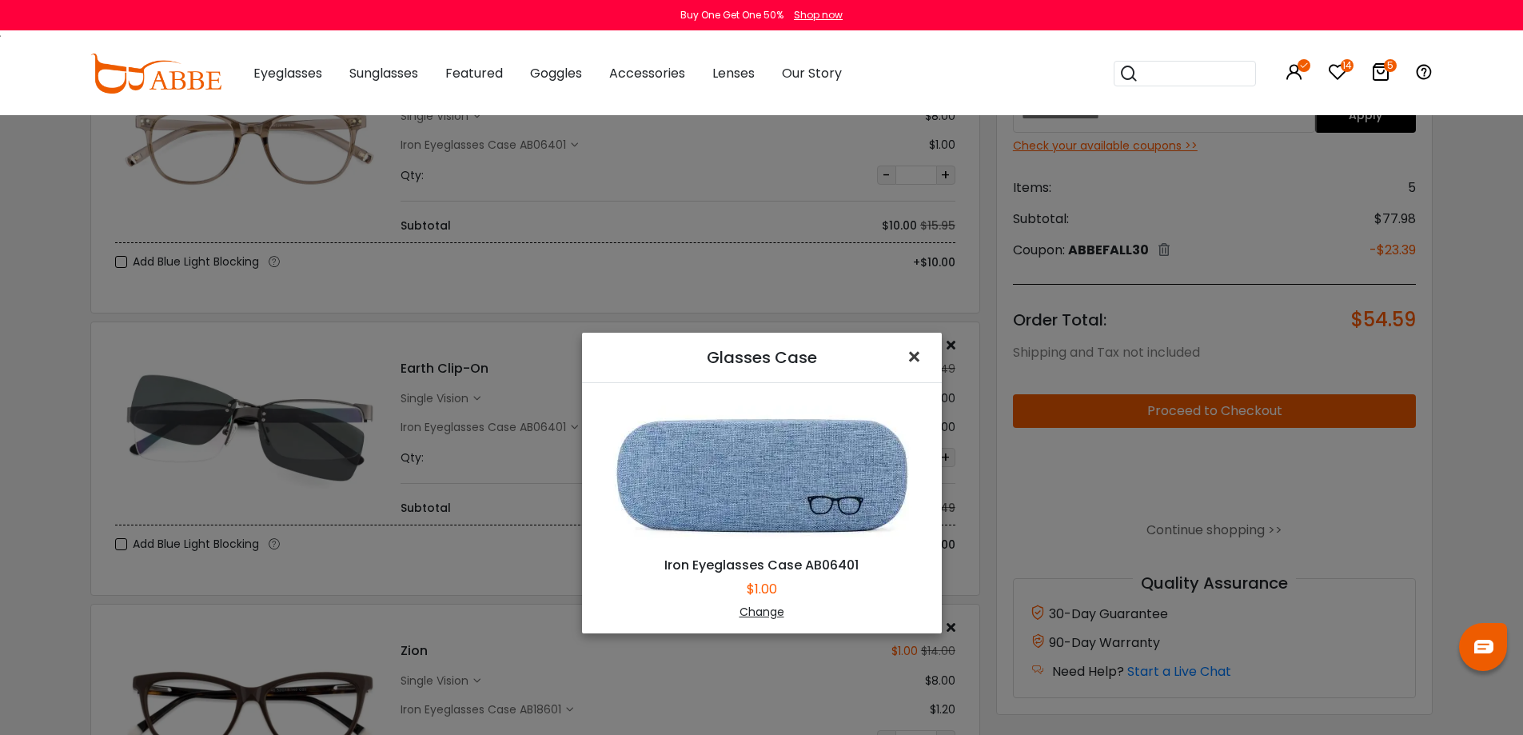
drag, startPoint x: 915, startPoint y: 361, endPoint x: 792, endPoint y: 347, distance: 123.1
click at [915, 360] on span "×" at bounding box center [917, 357] width 23 height 34
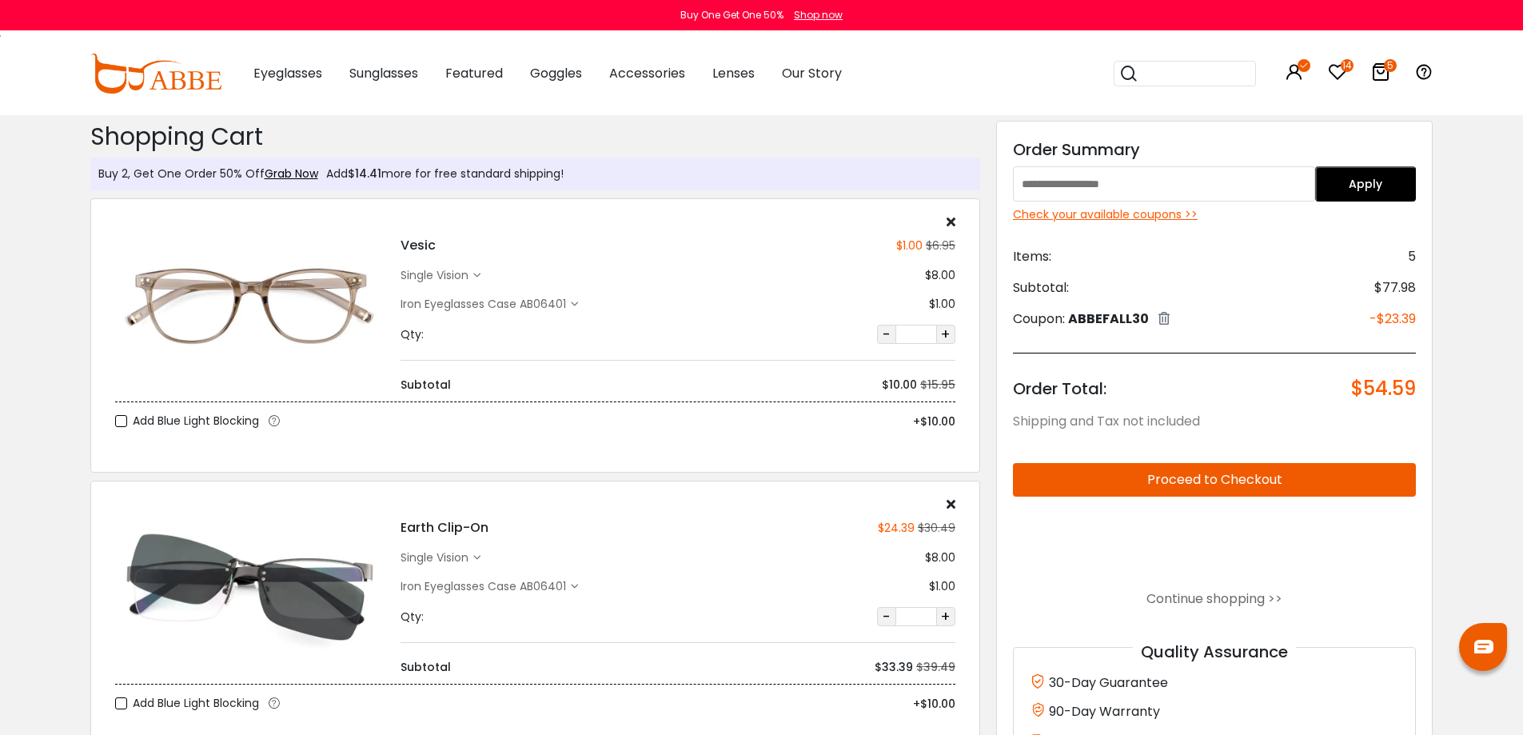
scroll to position [0, 0]
click at [554, 303] on div "Iron Eyeglasses Case AB06401" at bounding box center [486, 305] width 170 height 17
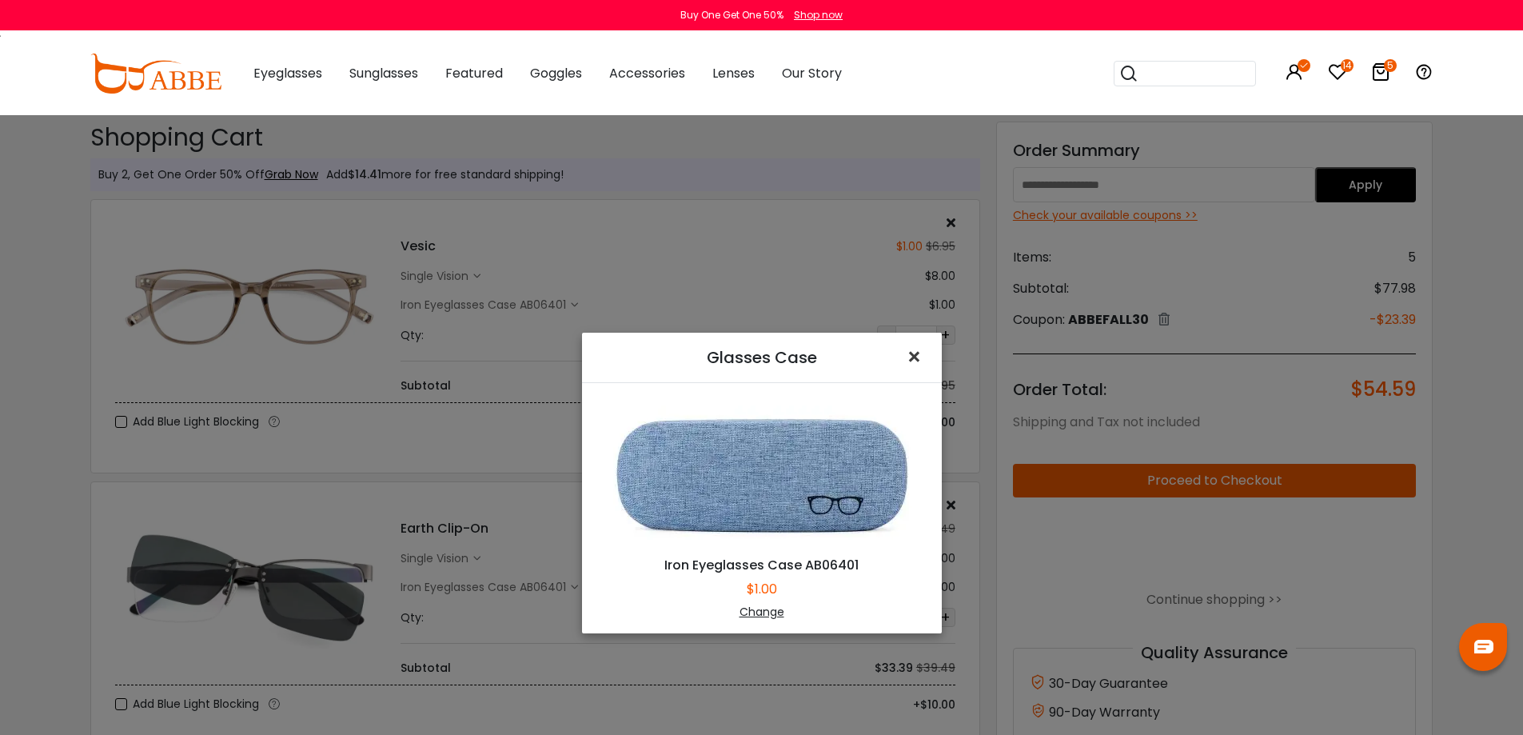
drag, startPoint x: 908, startPoint y: 355, endPoint x: 884, endPoint y: 357, distance: 23.2
click at [906, 354] on span "×" at bounding box center [917, 357] width 23 height 34
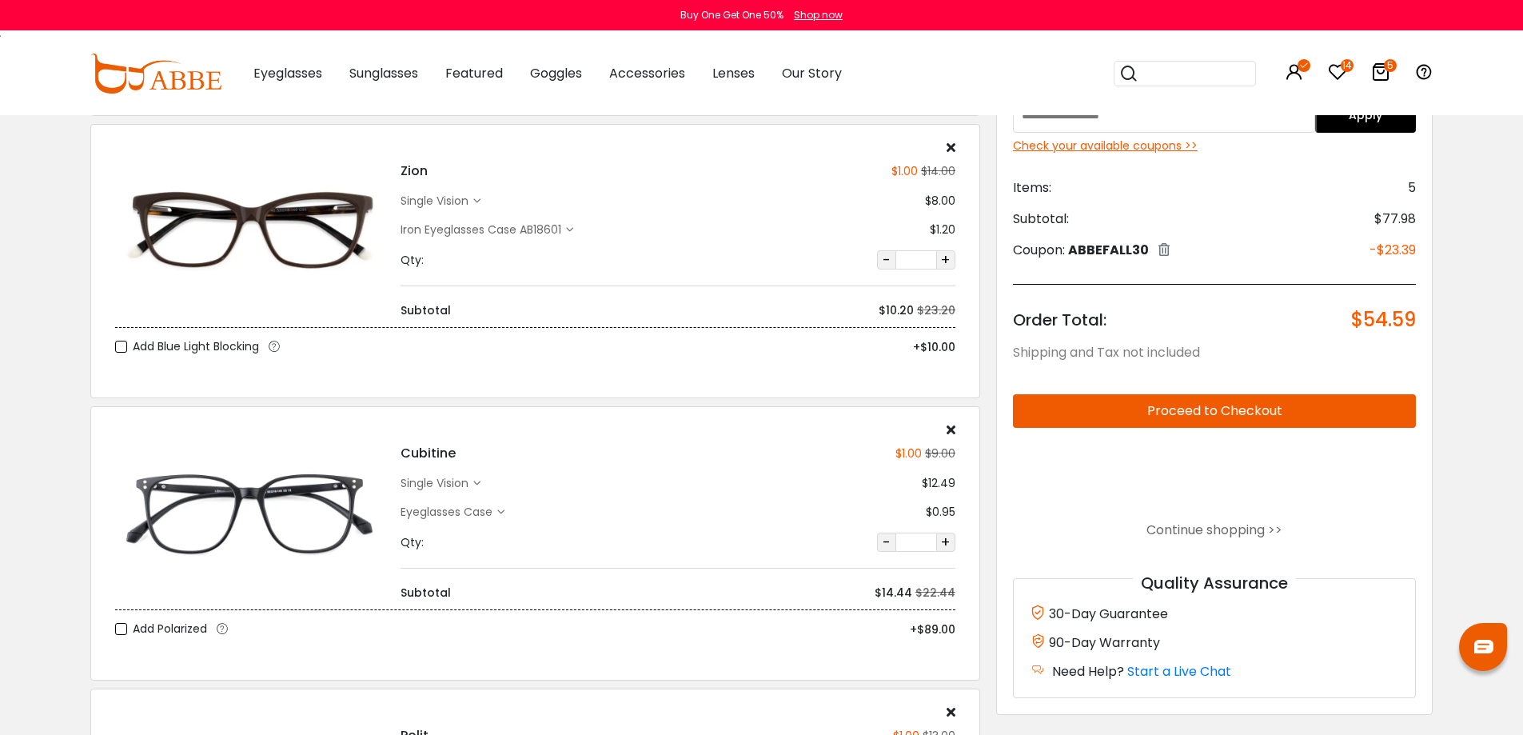
scroll to position [800, 0]
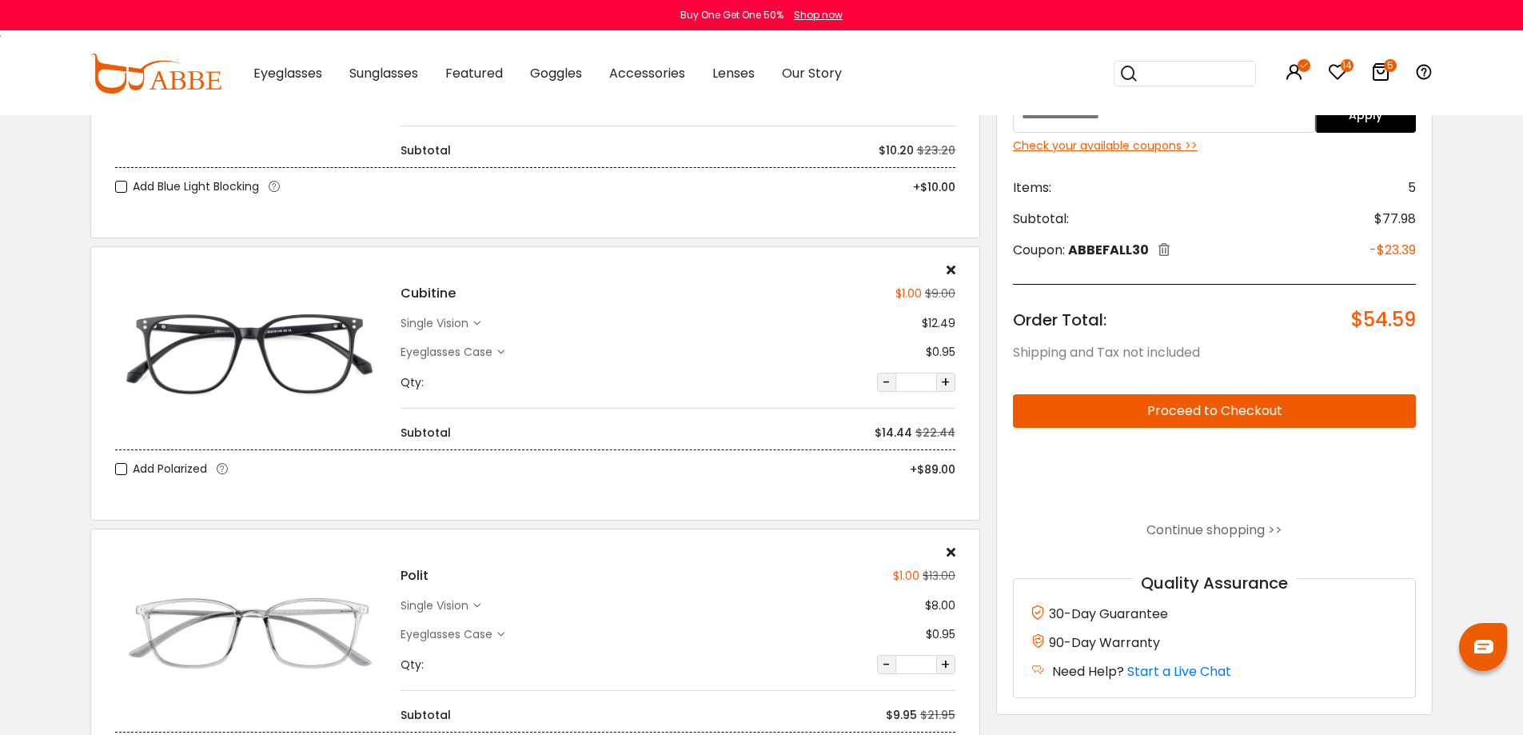
click at [483, 350] on div "Eyeglasses Case" at bounding box center [449, 352] width 97 height 17
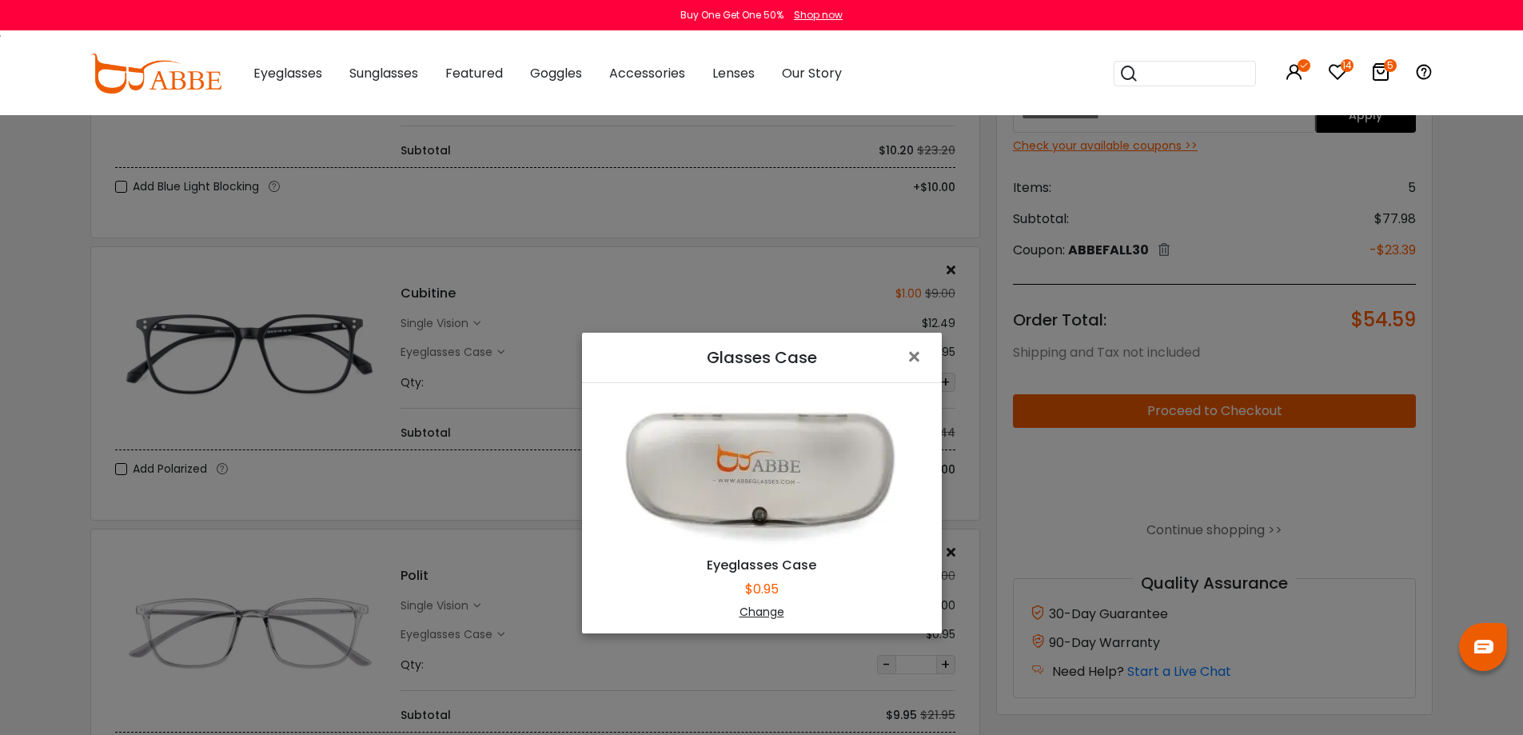
click at [765, 614] on div "Change" at bounding box center [762, 612] width 320 height 17
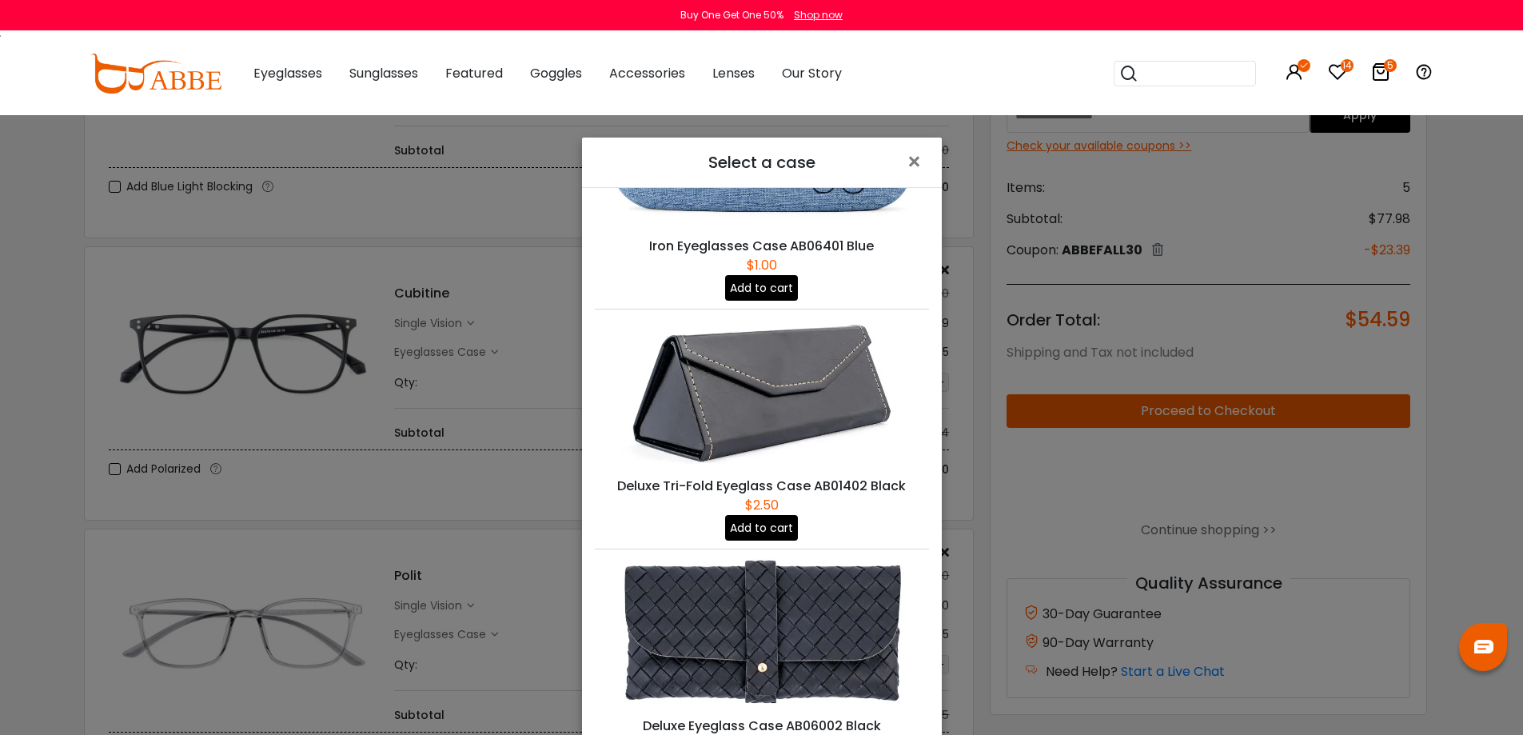
scroll to position [640, 0]
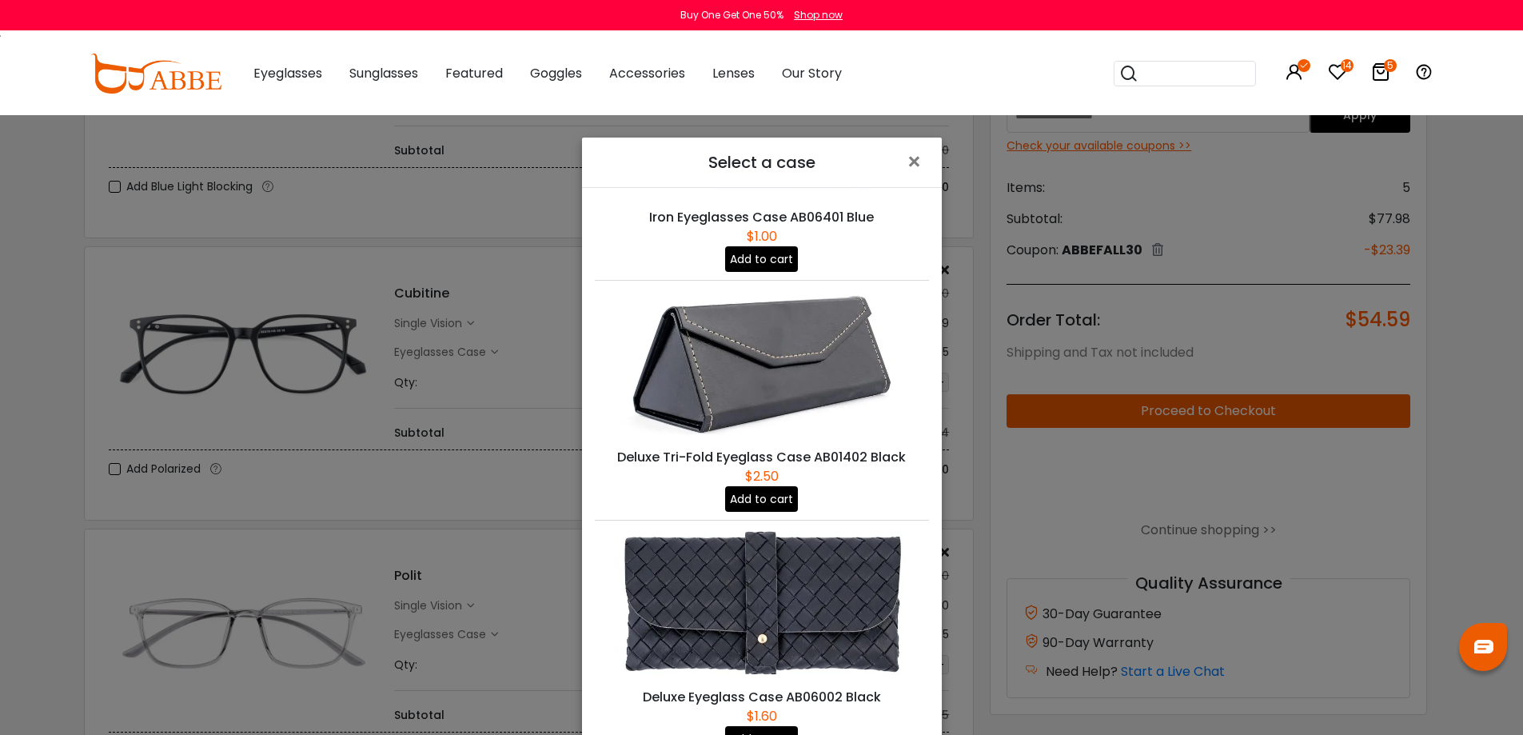
click at [766, 486] on button "Add to cart" at bounding box center [761, 499] width 73 height 26
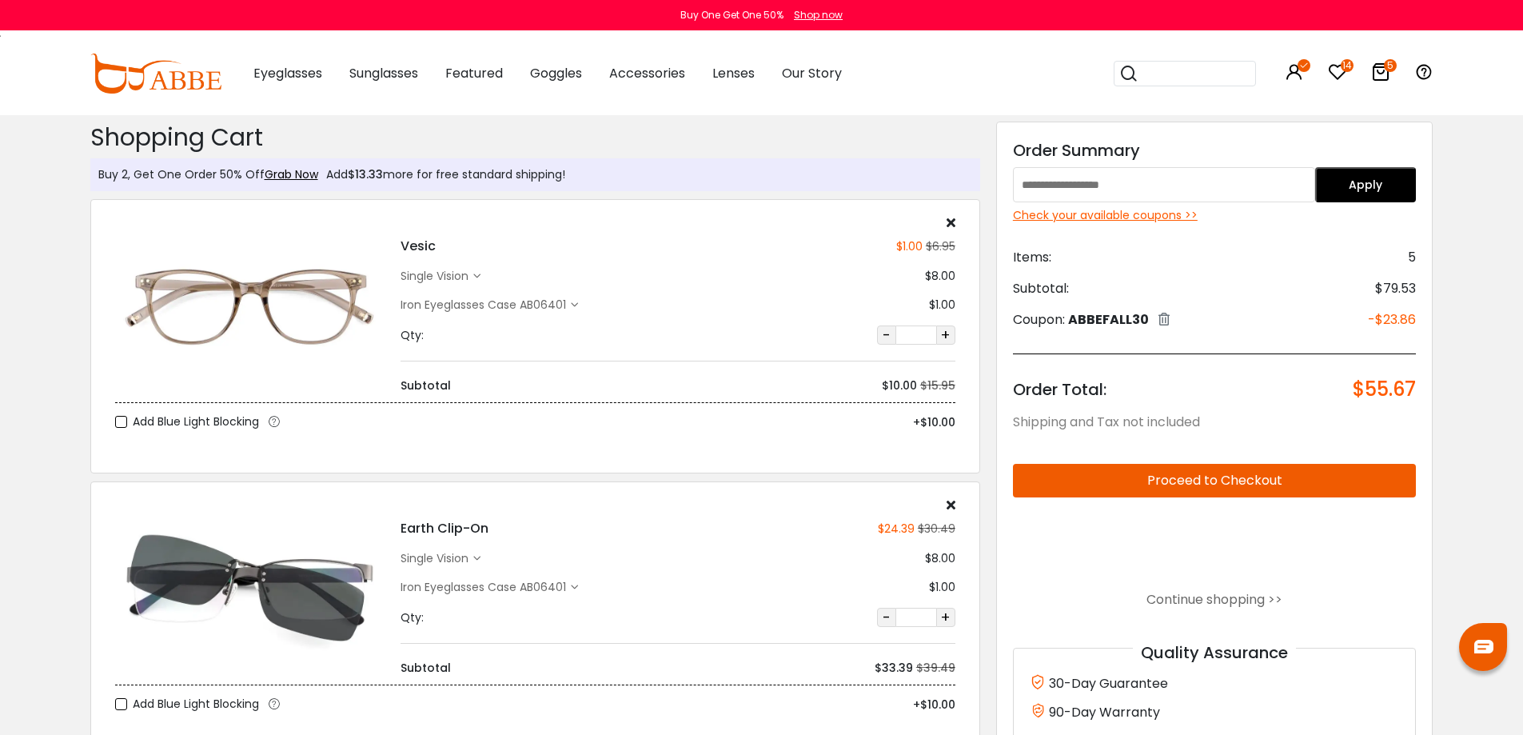
click at [1233, 484] on button "Proceed to Checkout" at bounding box center [1215, 481] width 404 height 34
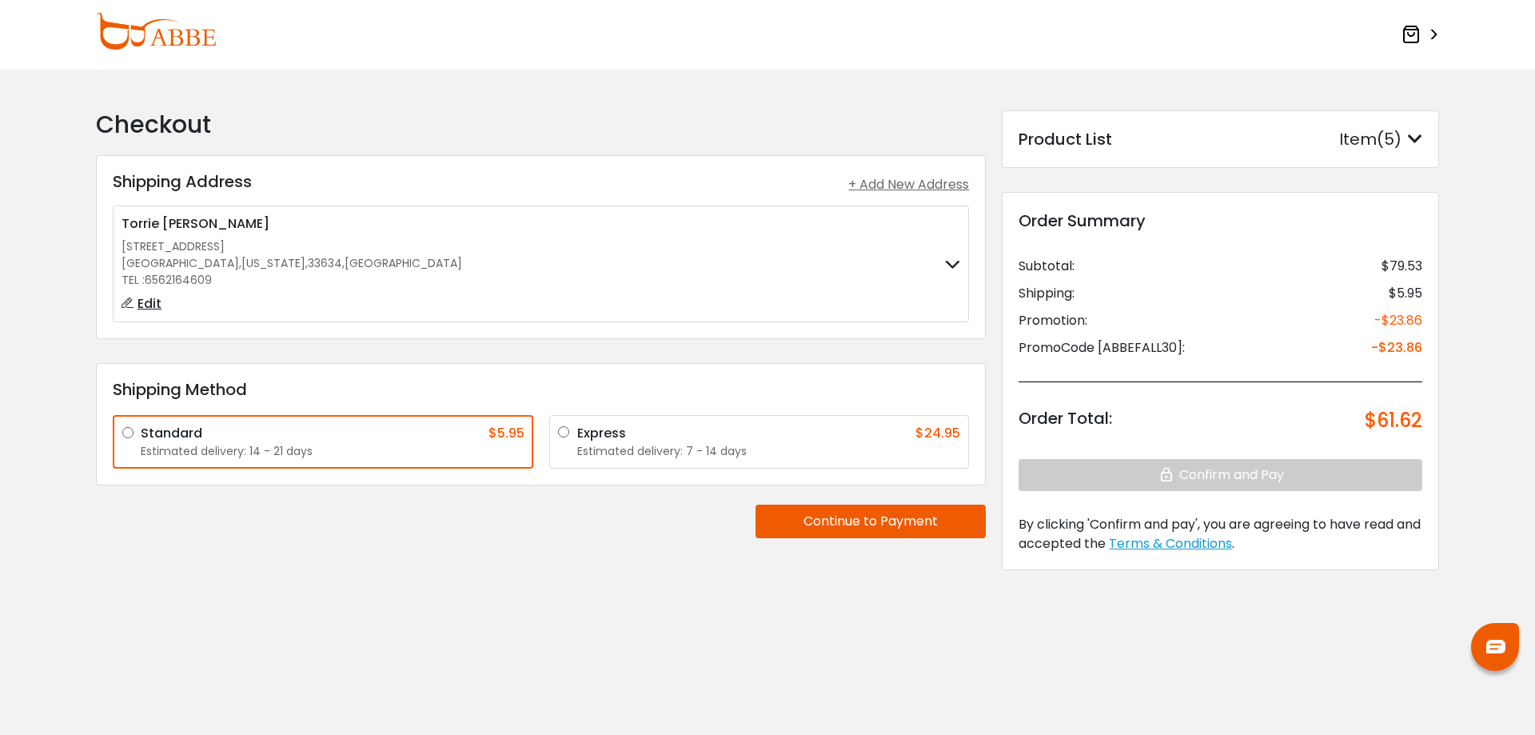
click at [1410, 140] on icon at bounding box center [1415, 139] width 14 height 16
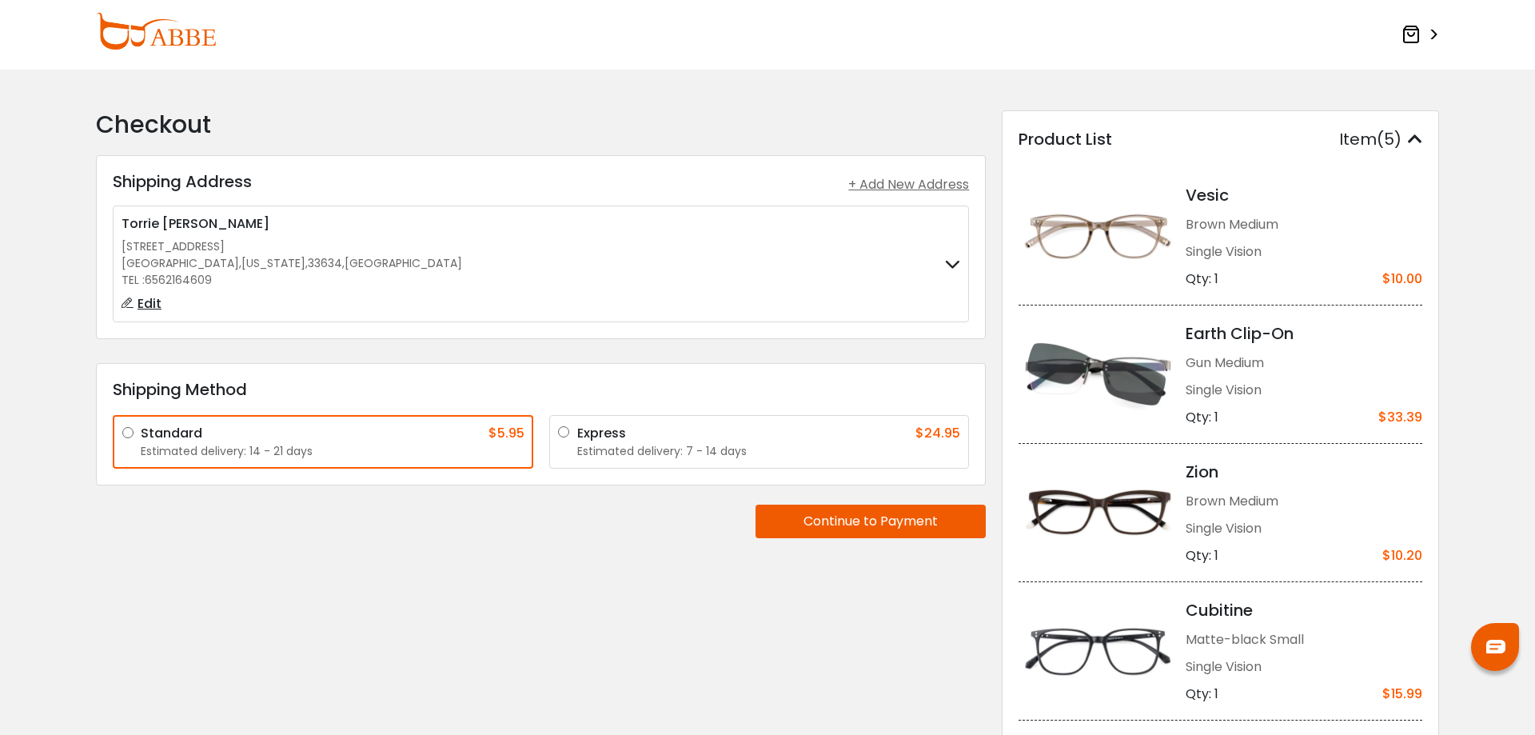
click at [182, 40] on img at bounding box center [156, 31] width 120 height 37
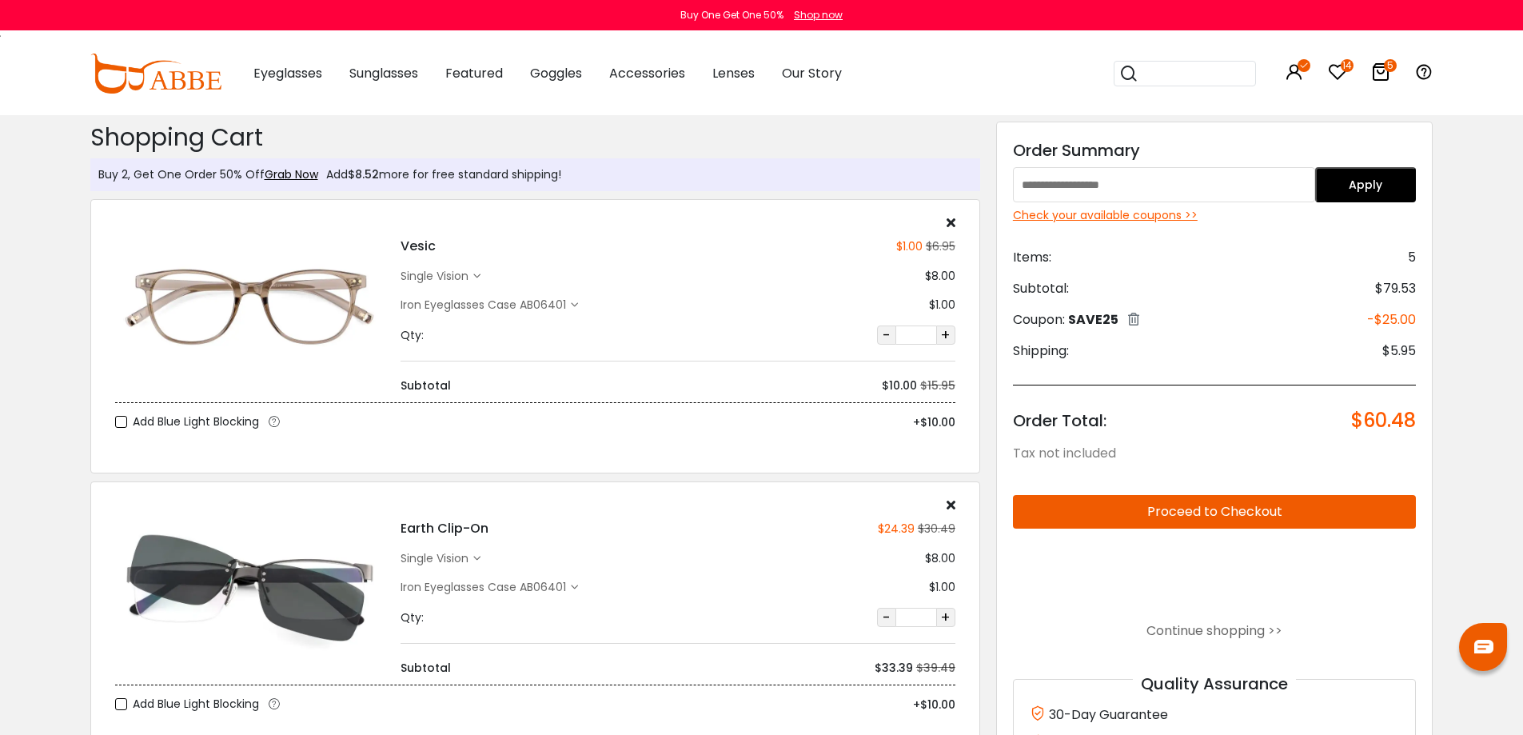
click at [1159, 215] on div "Check your available coupons >>" at bounding box center [1215, 215] width 404 height 17
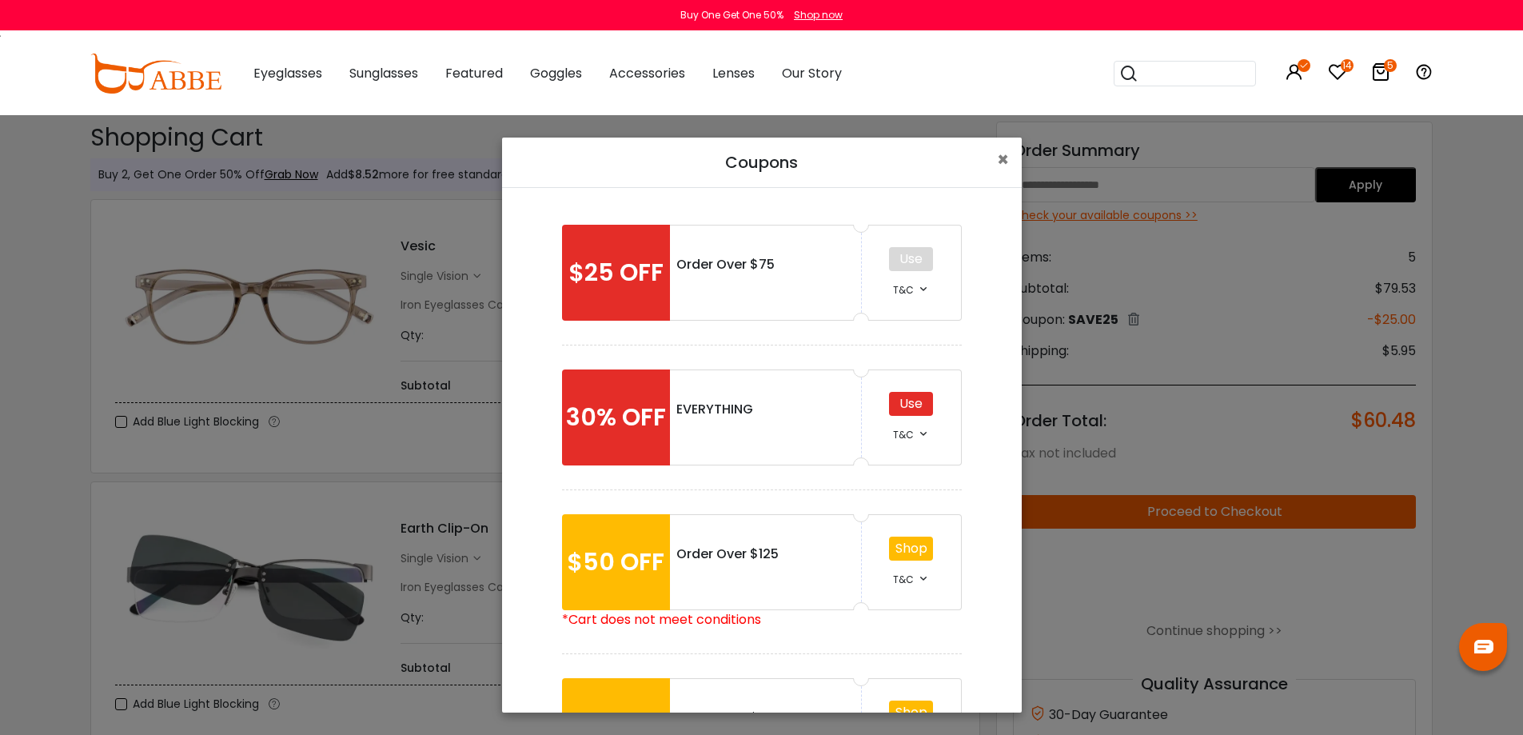
click at [908, 399] on div "Use" at bounding box center [911, 404] width 44 height 24
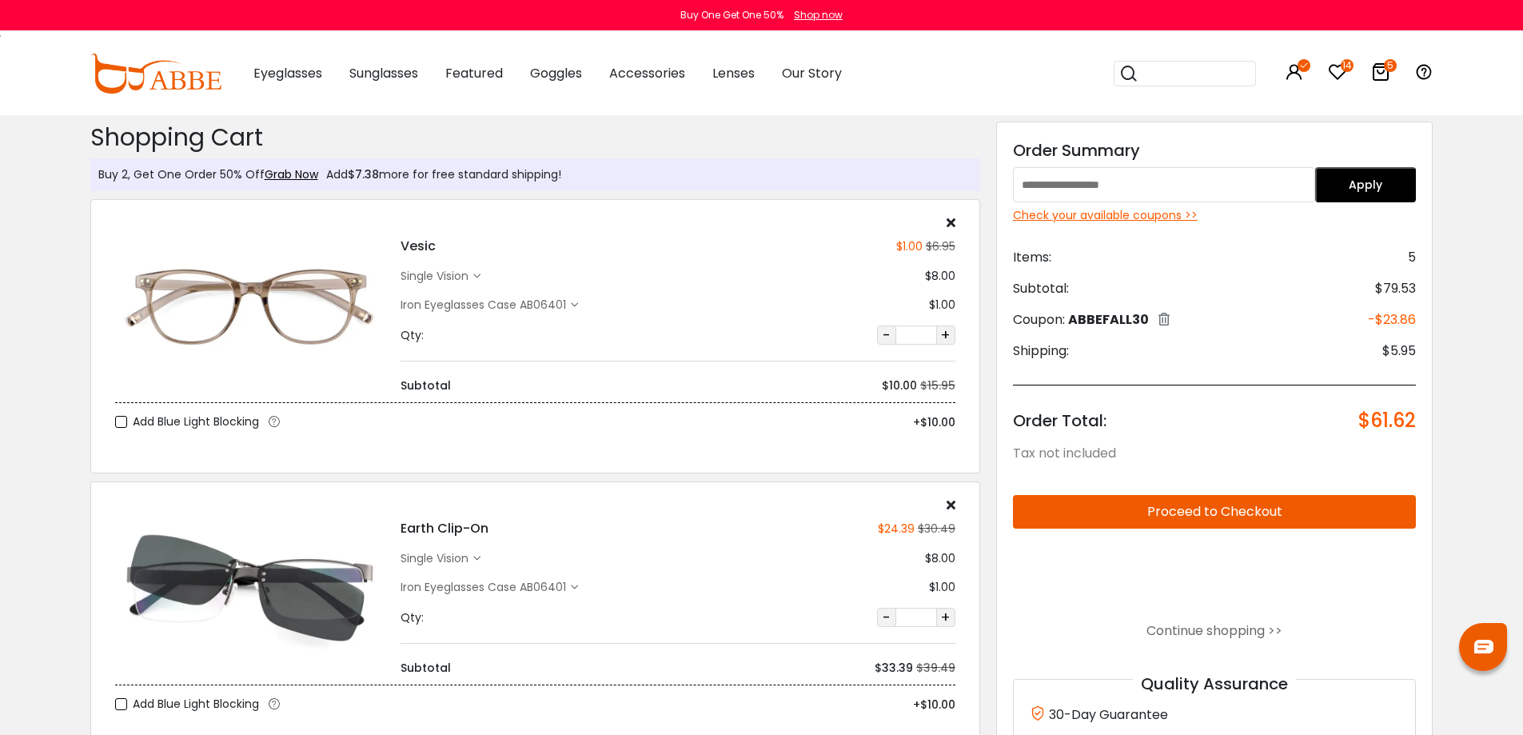
click at [1138, 214] on div "Check your available coupons >>" at bounding box center [1215, 215] width 404 height 17
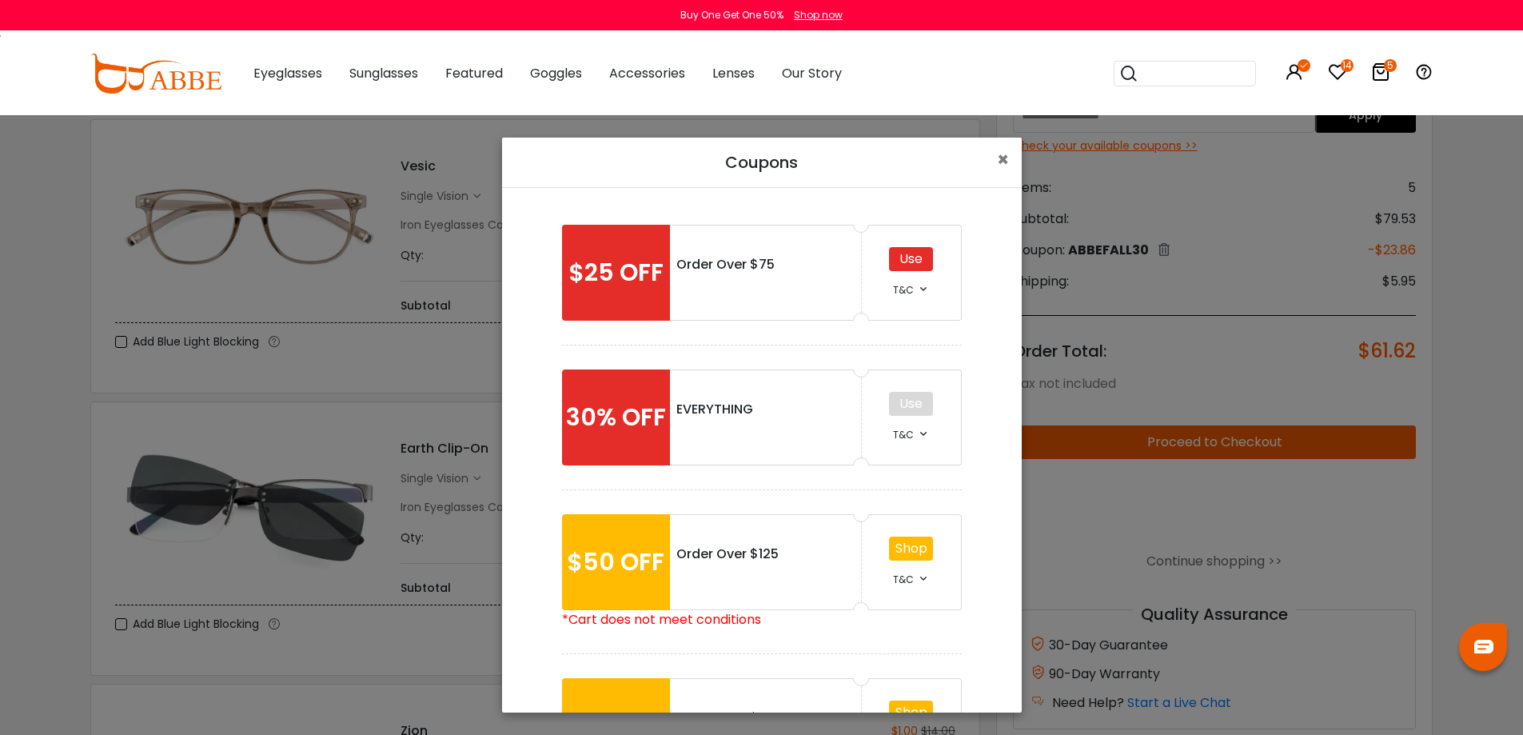
click at [908, 258] on div "Use" at bounding box center [911, 259] width 44 height 24
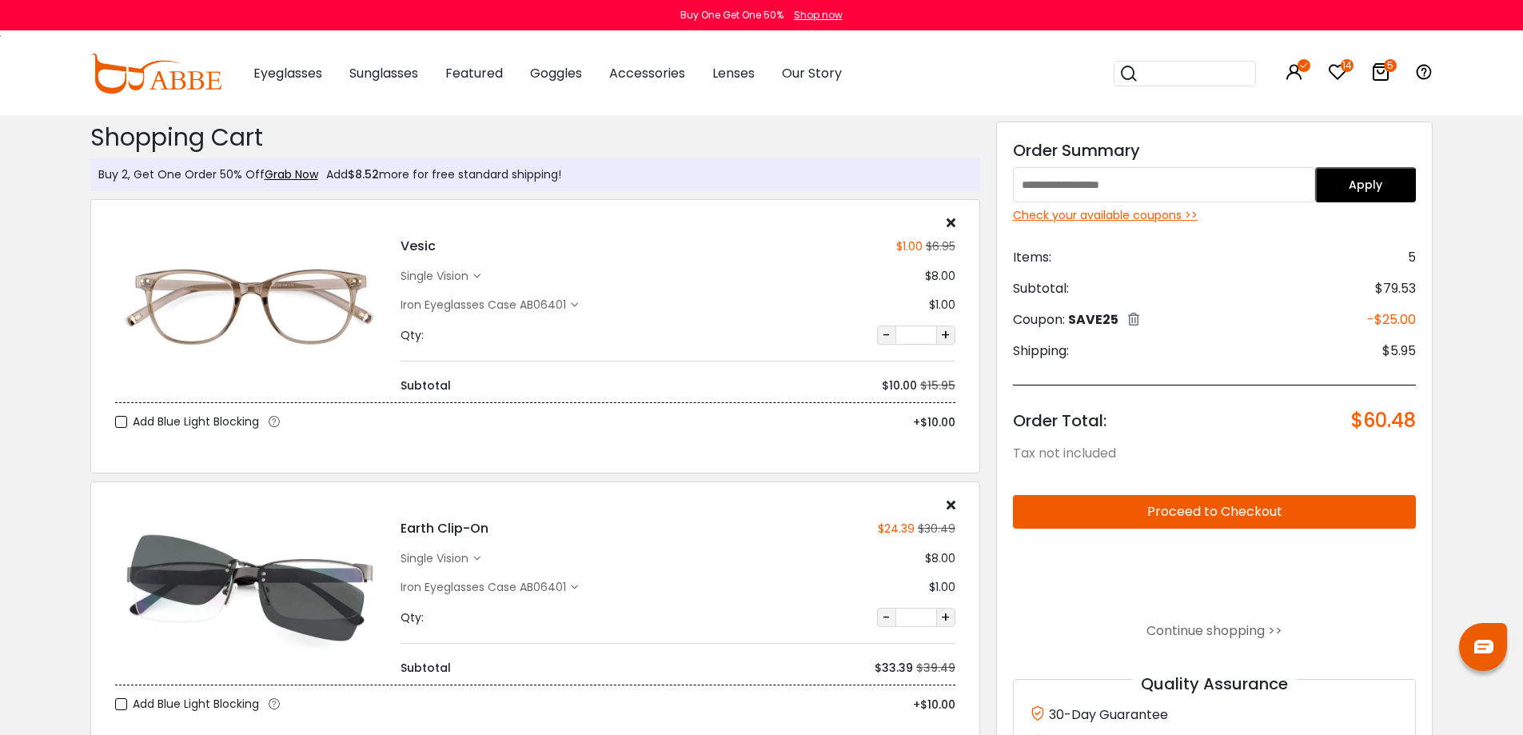
click at [1214, 505] on button "Proceed to Checkout" at bounding box center [1215, 512] width 404 height 34
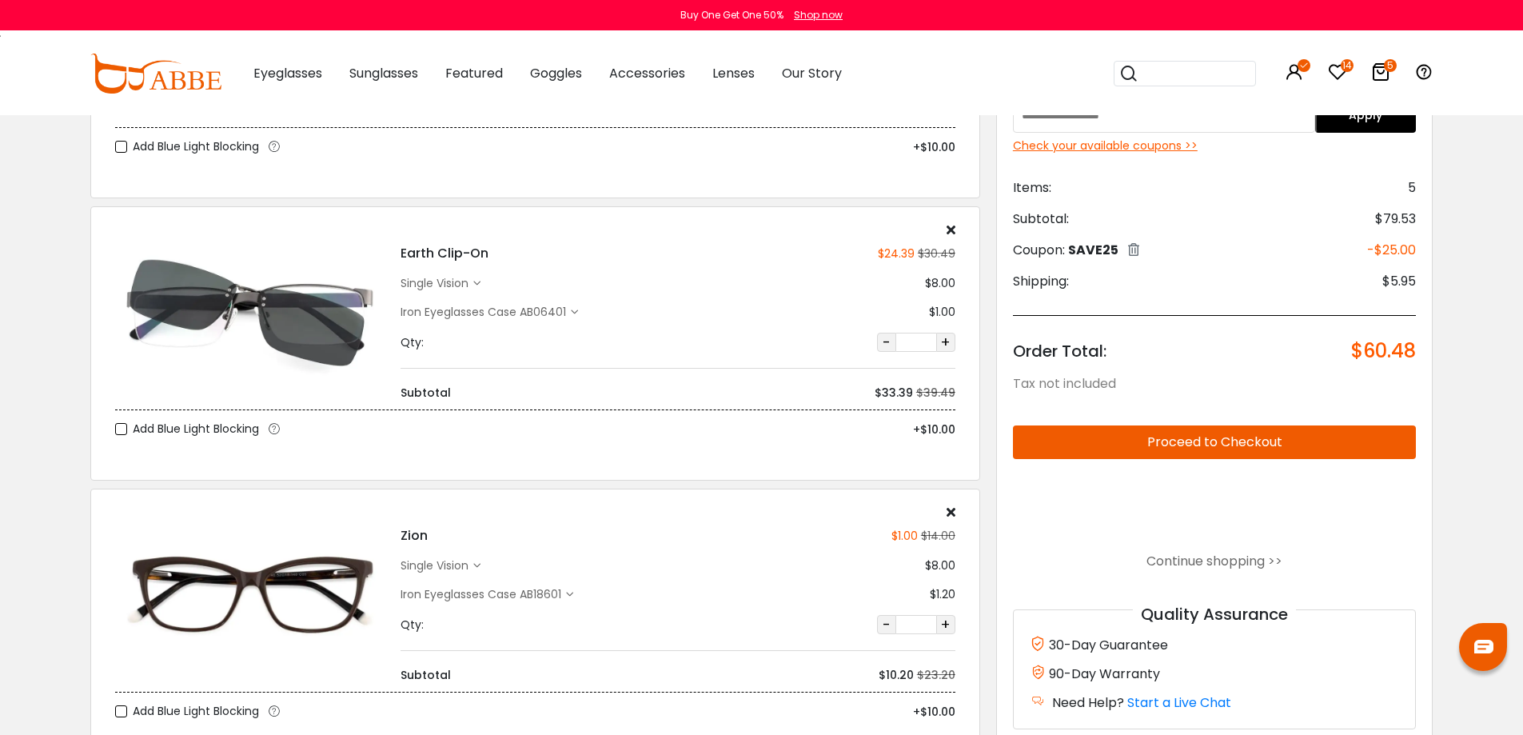
scroll to position [240, 0]
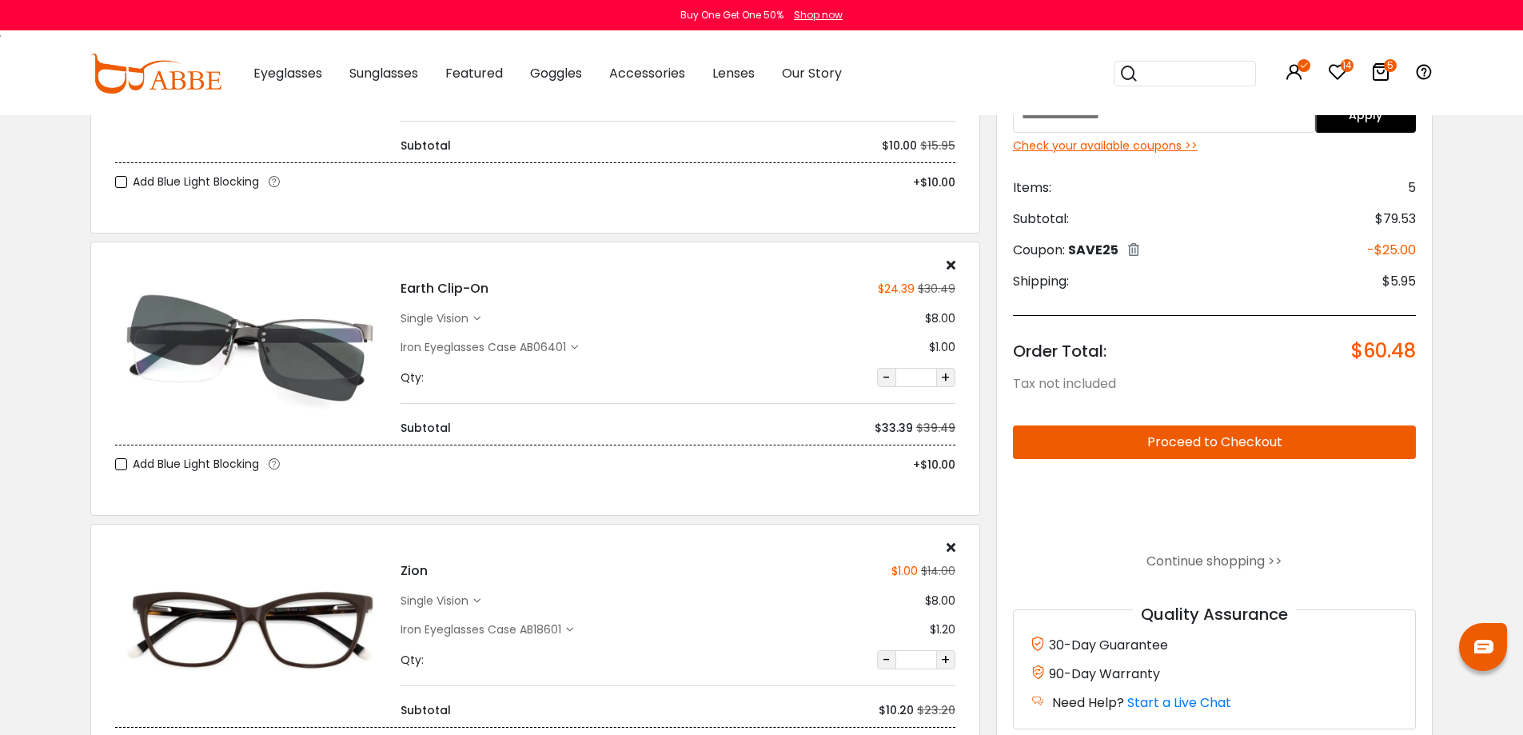
click at [287, 357] on img at bounding box center [249, 347] width 269 height 135
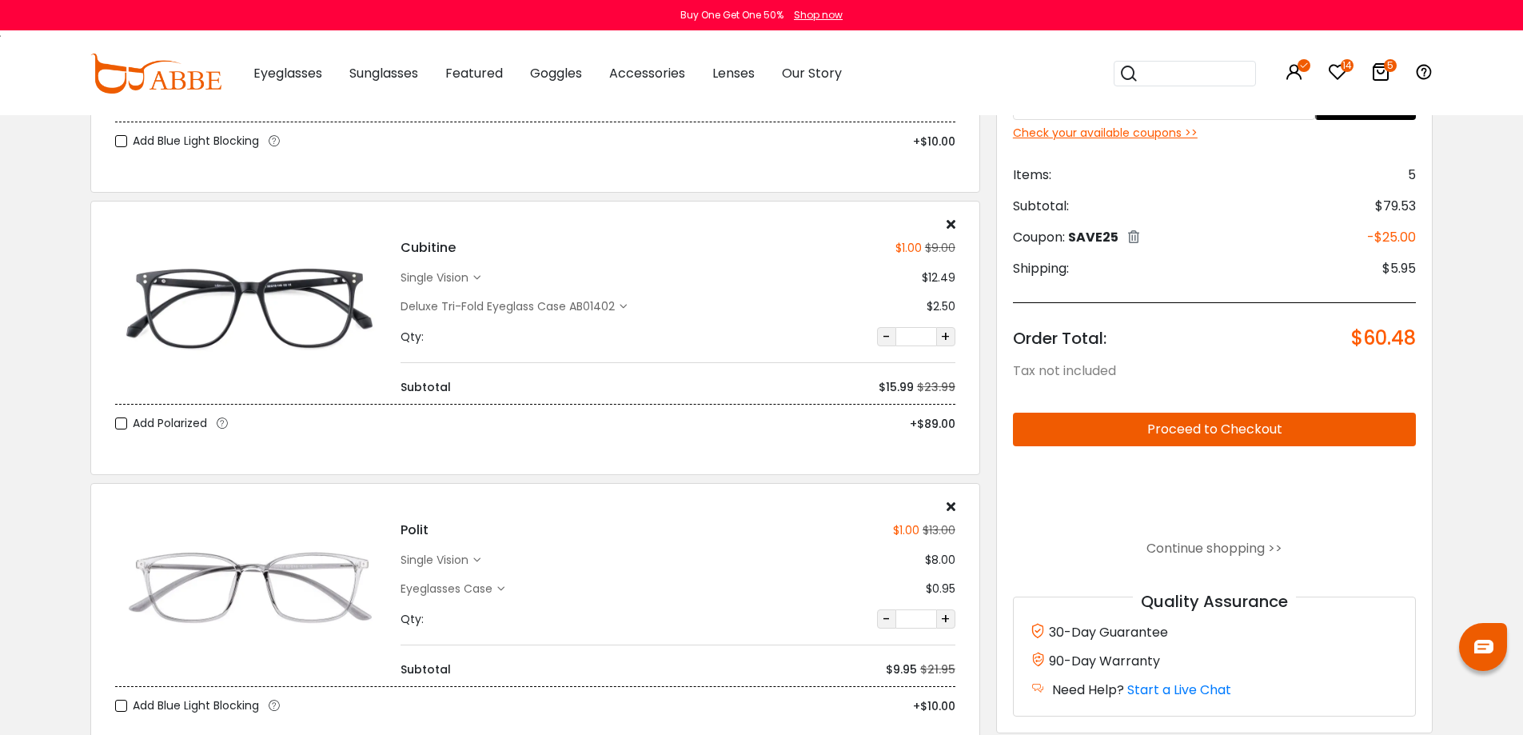
scroll to position [960, 0]
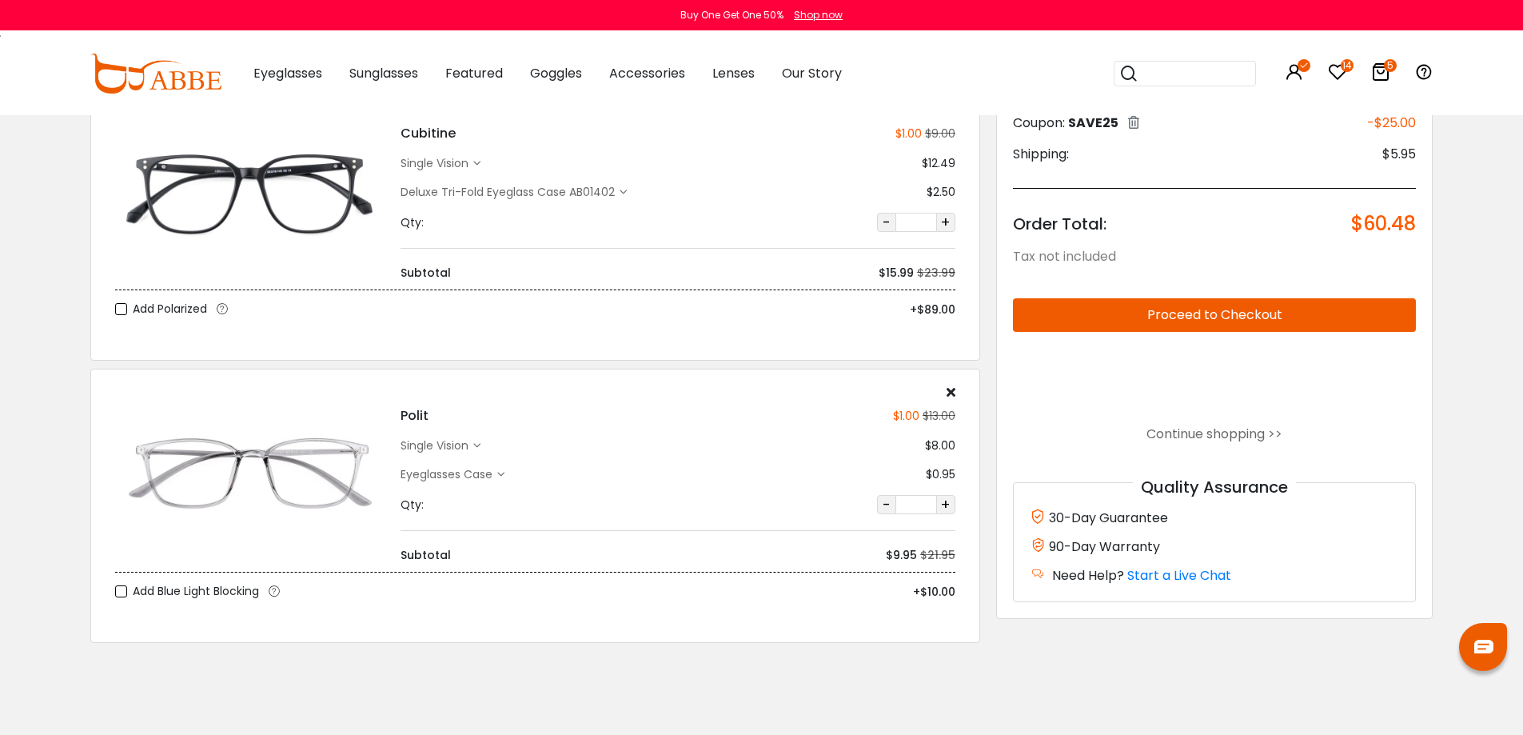
click at [476, 473] on div "Eyeglasses Case" at bounding box center [449, 474] width 97 height 17
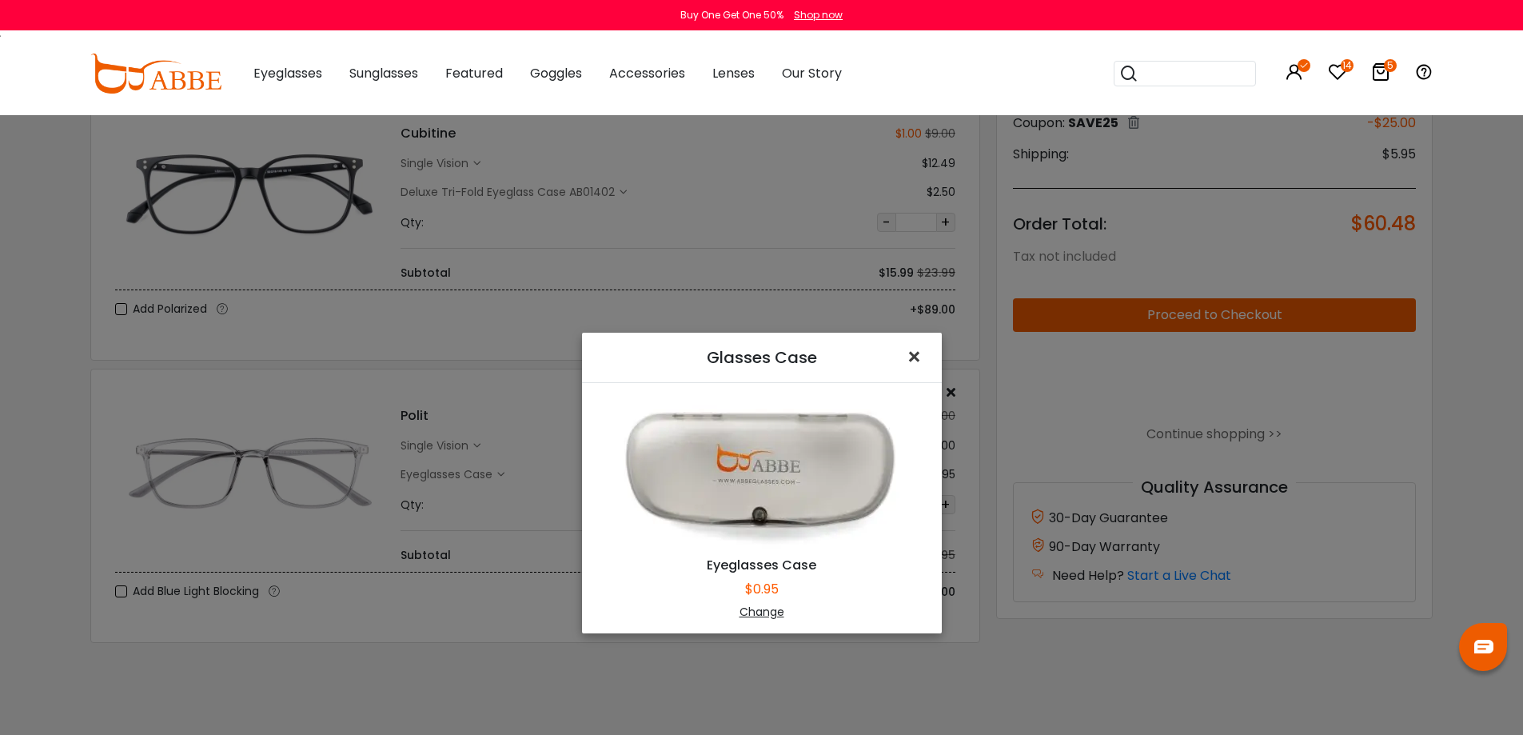
click at [912, 355] on span "×" at bounding box center [917, 357] width 23 height 34
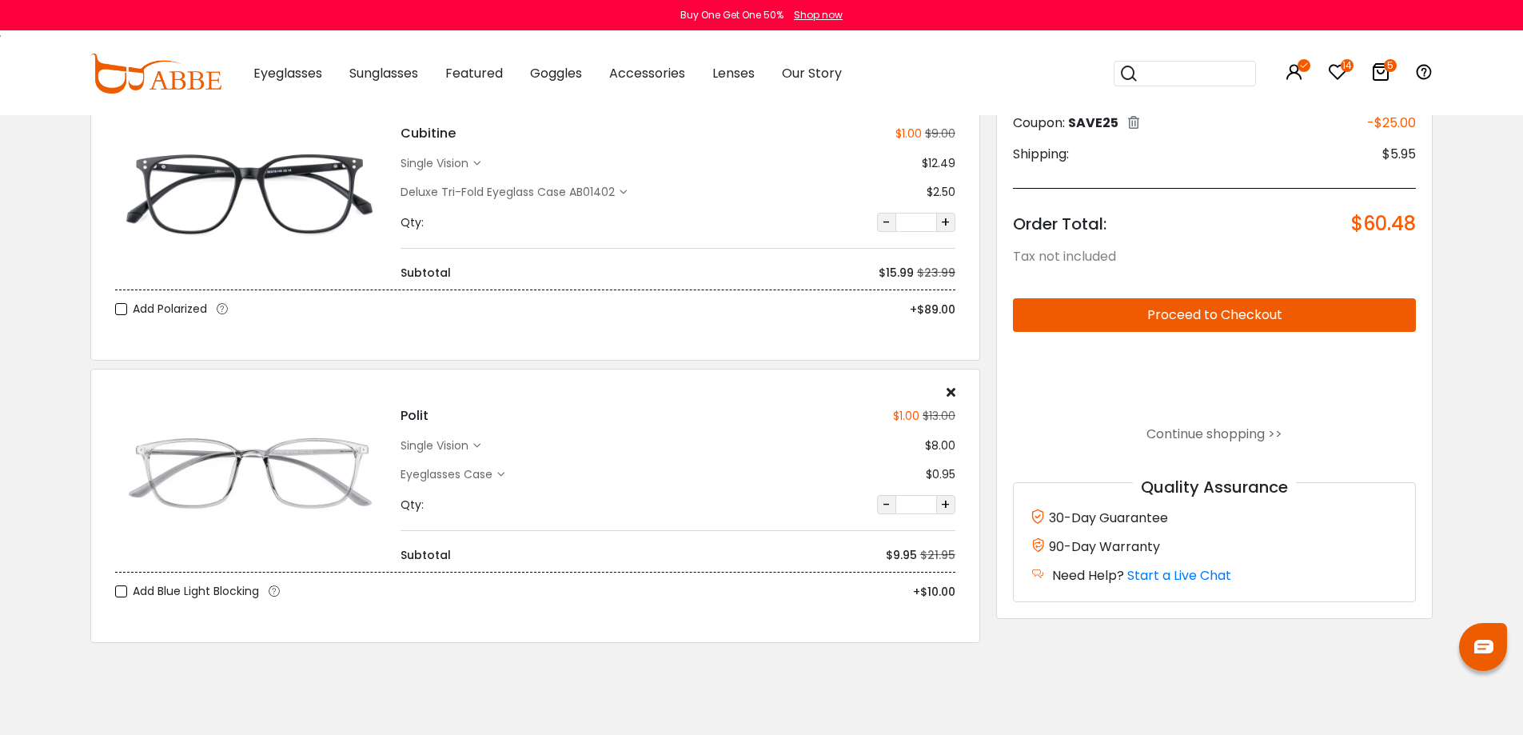
click at [951, 392] on icon at bounding box center [951, 391] width 9 height 13
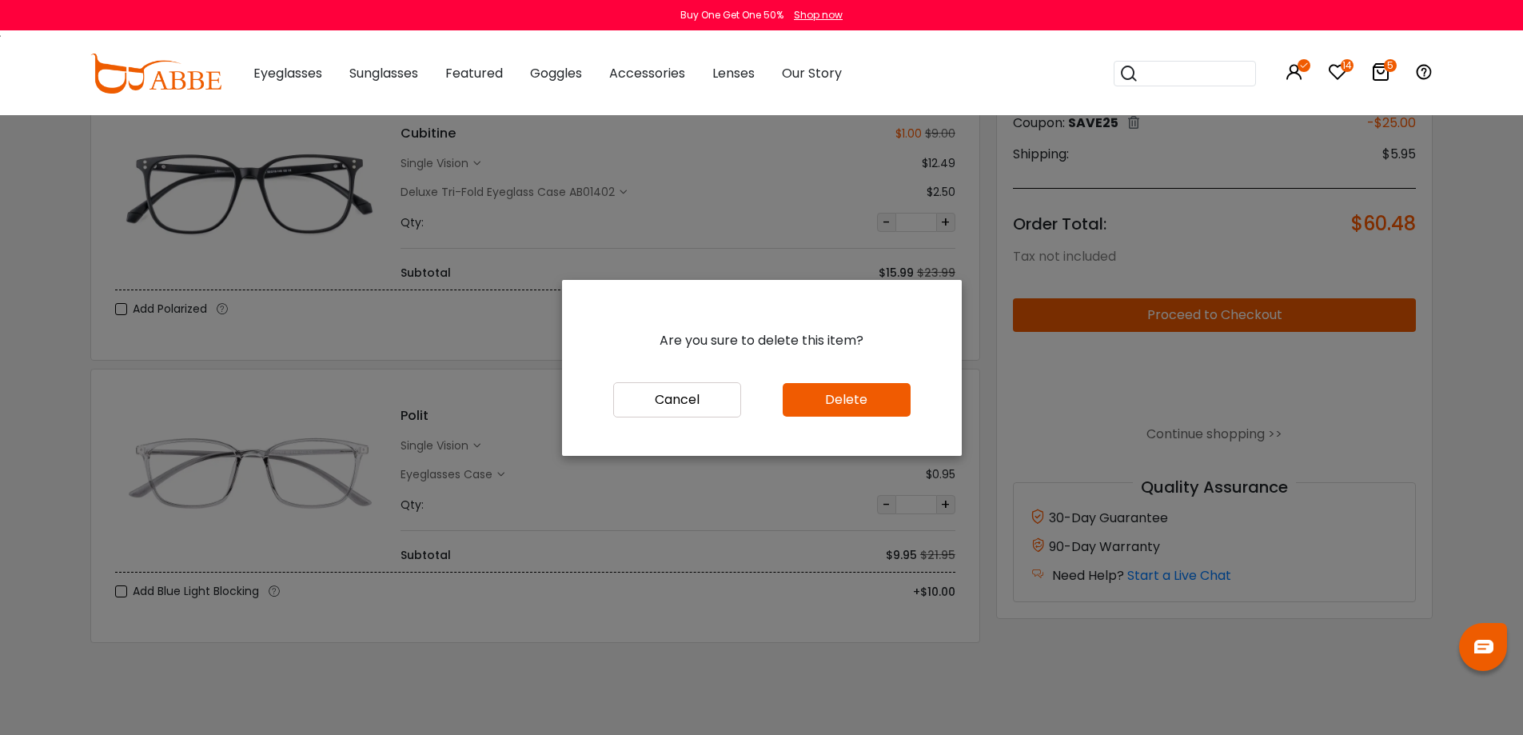
click at [856, 403] on button "Delete" at bounding box center [847, 400] width 128 height 34
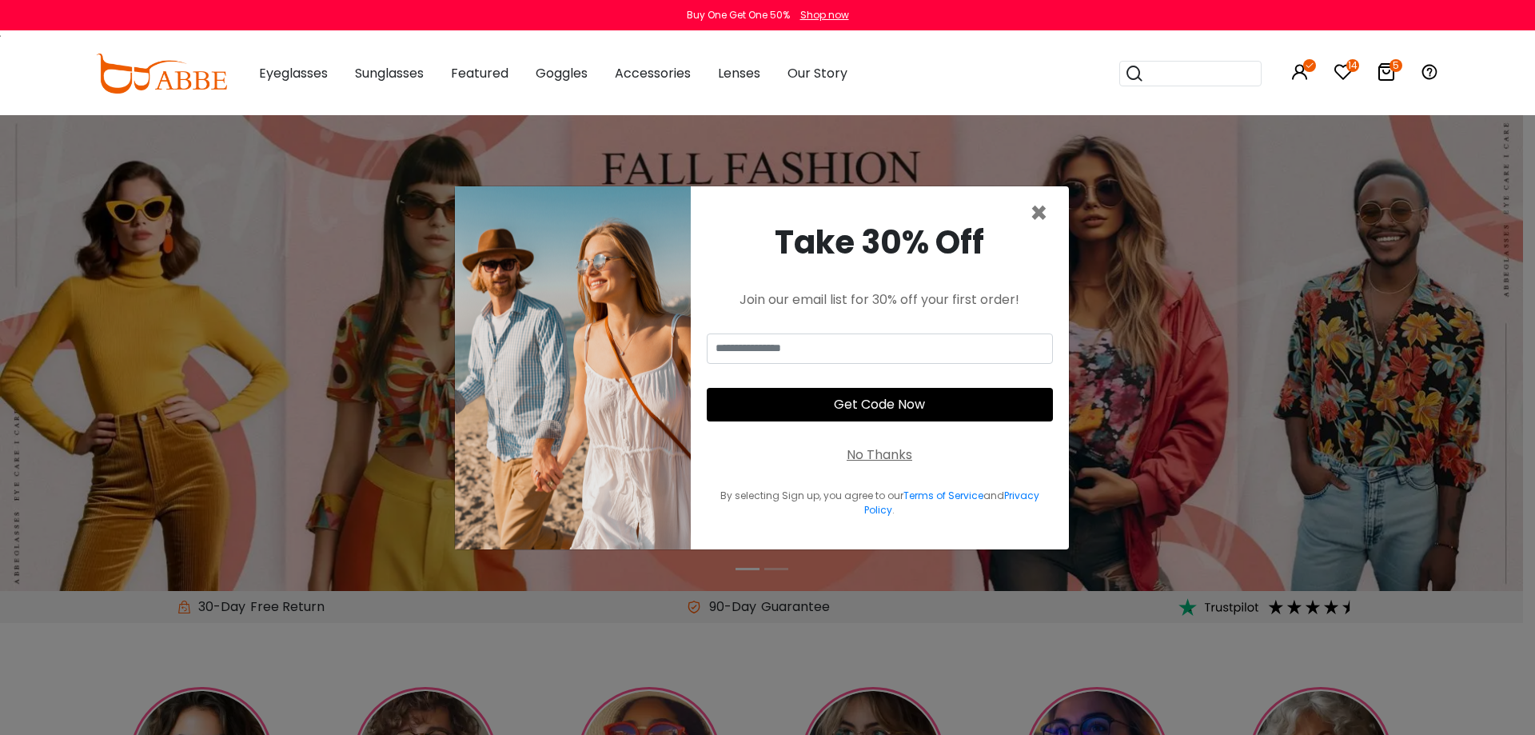
click at [1158, 67] on input "search" at bounding box center [1200, 74] width 112 height 24
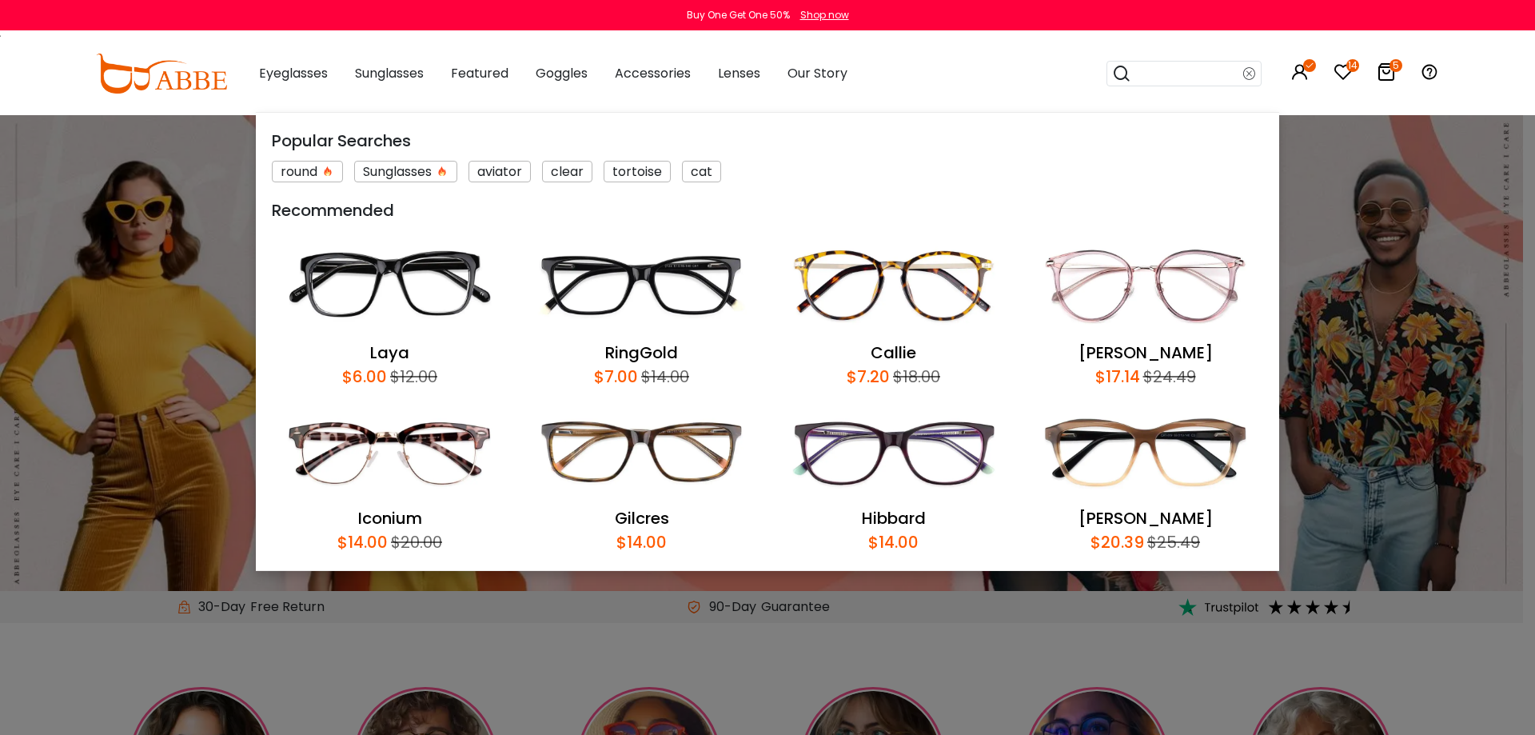
click at [893, 626] on div "× Take 30% Off Join our email list for 30% off your first order! Get Code Now N…" at bounding box center [767, 367] width 1535 height 735
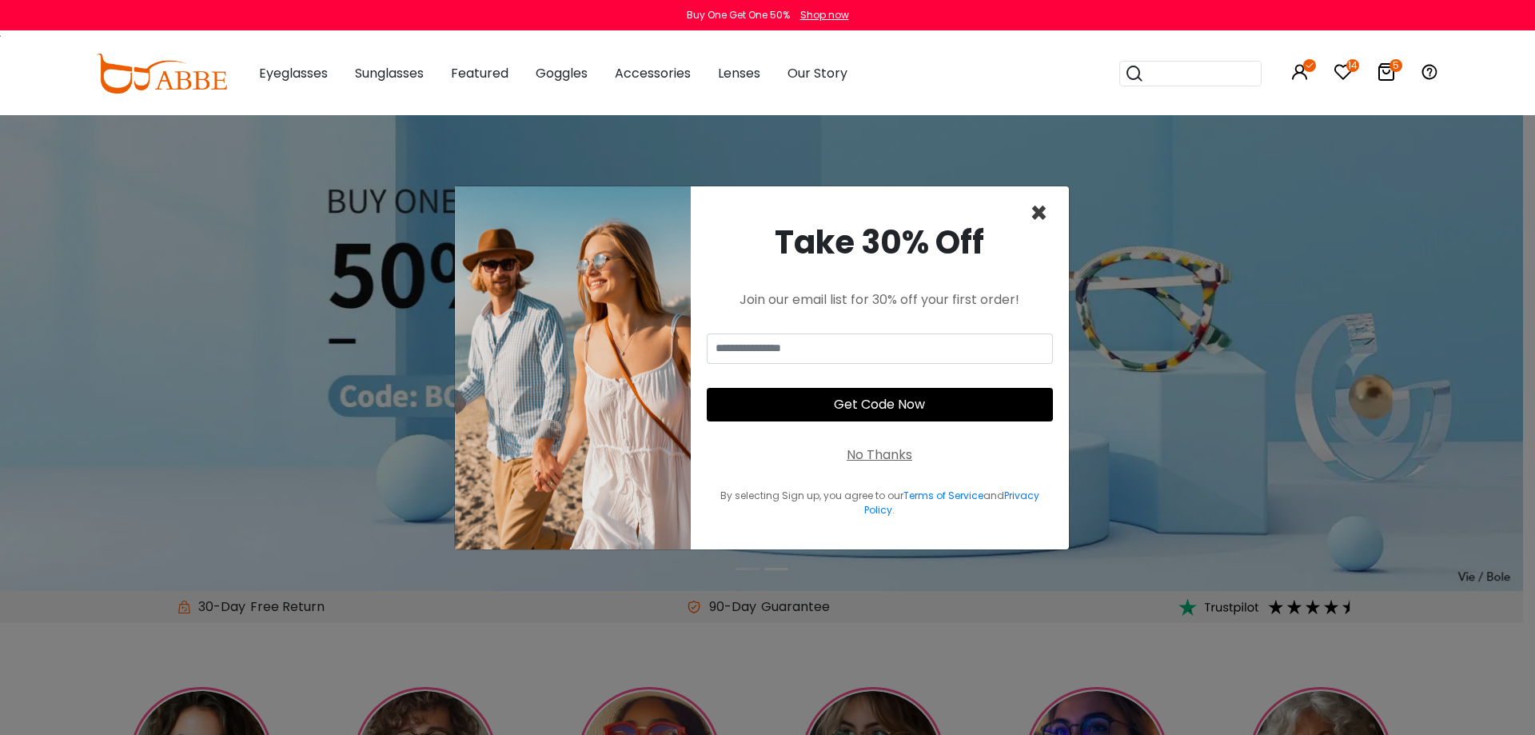
click at [1044, 219] on span "×" at bounding box center [1039, 213] width 18 height 41
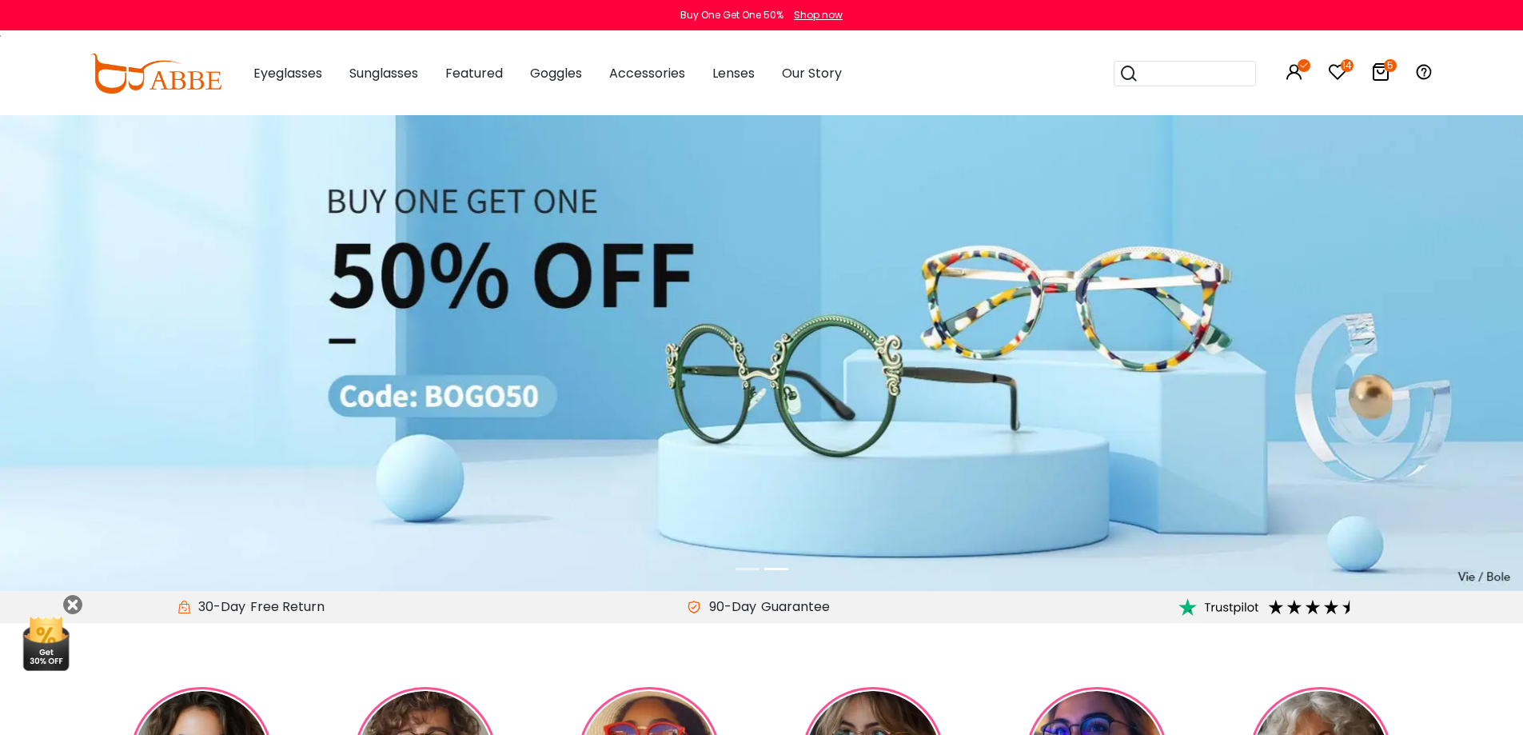
click at [1183, 75] on input "search" at bounding box center [1195, 74] width 112 height 24
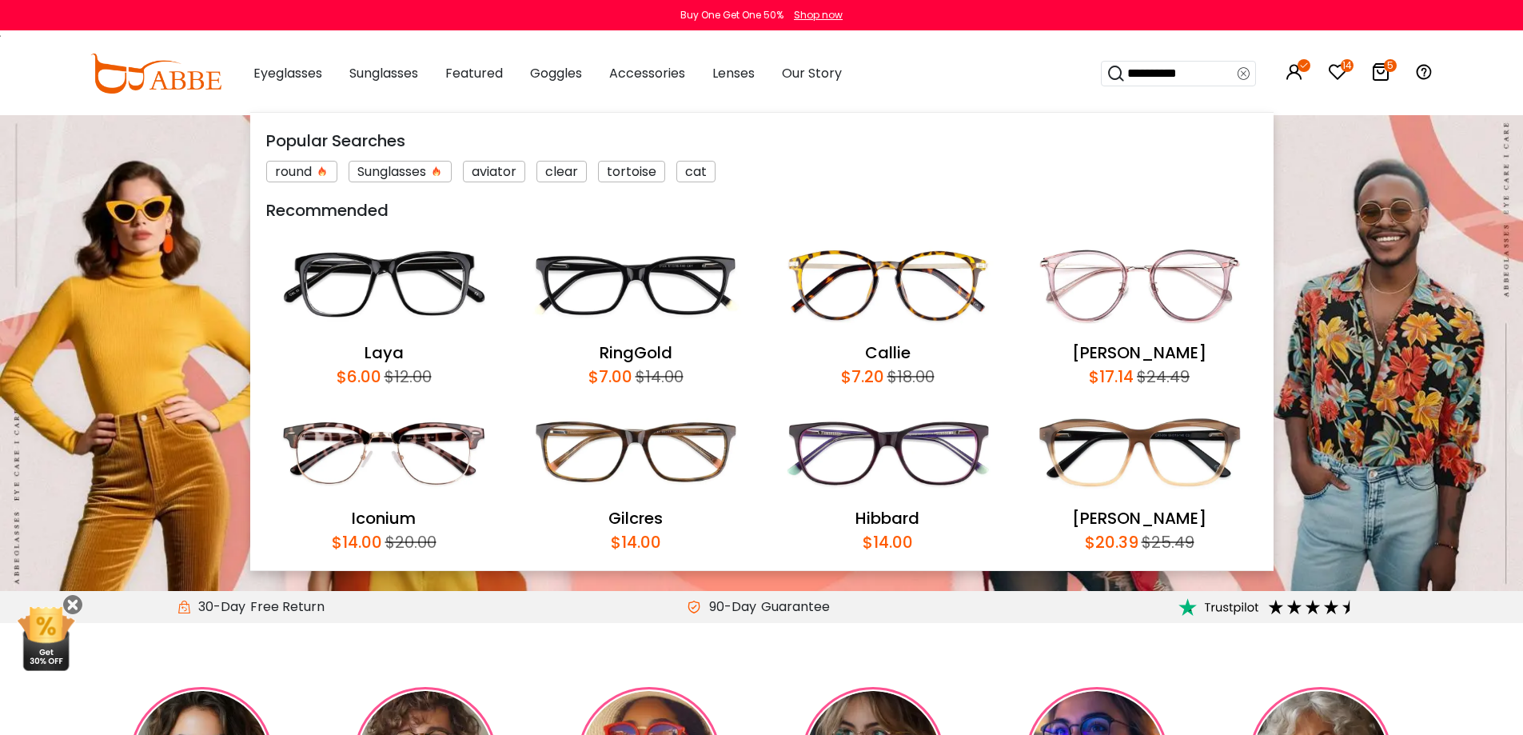
type input "**********"
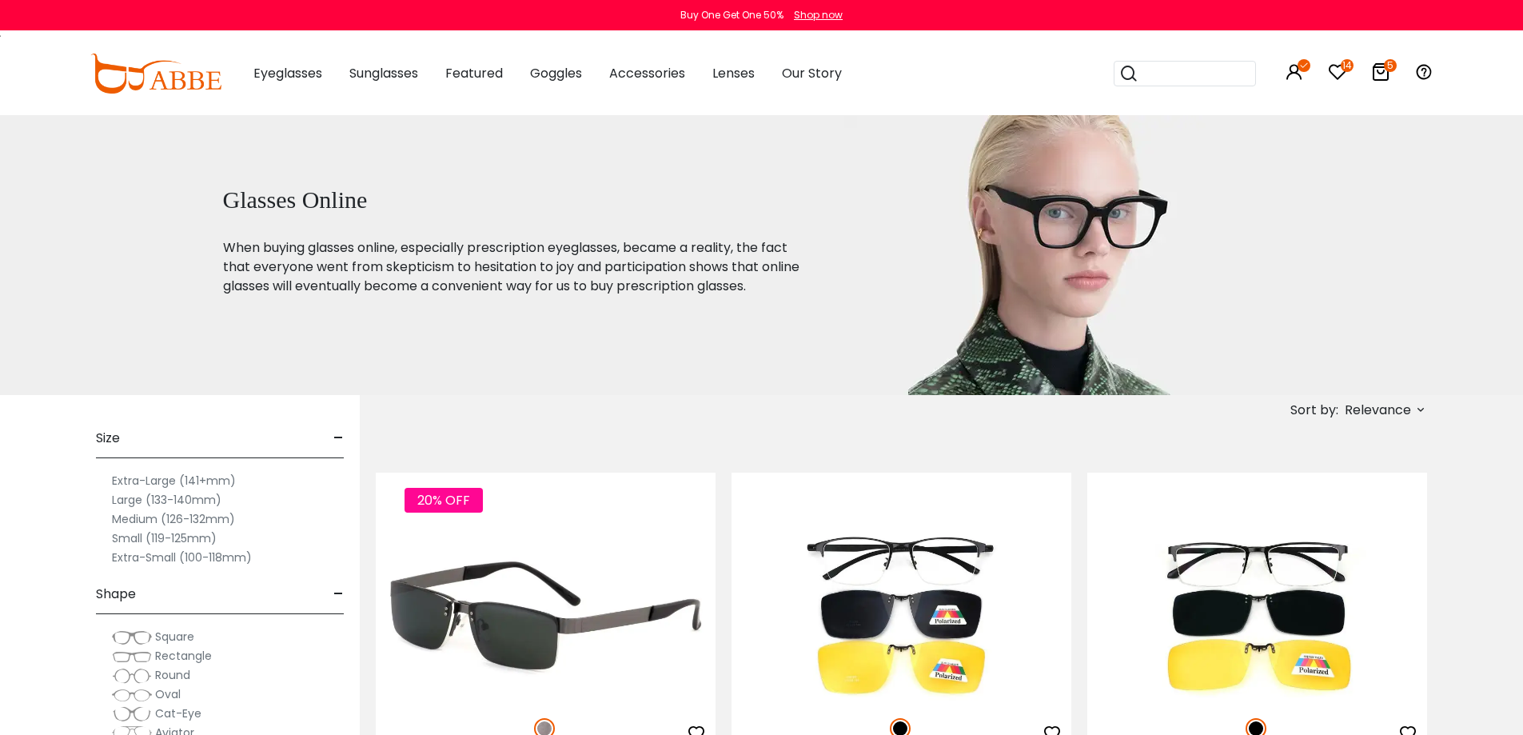
click at [561, 585] on img at bounding box center [546, 615] width 340 height 170
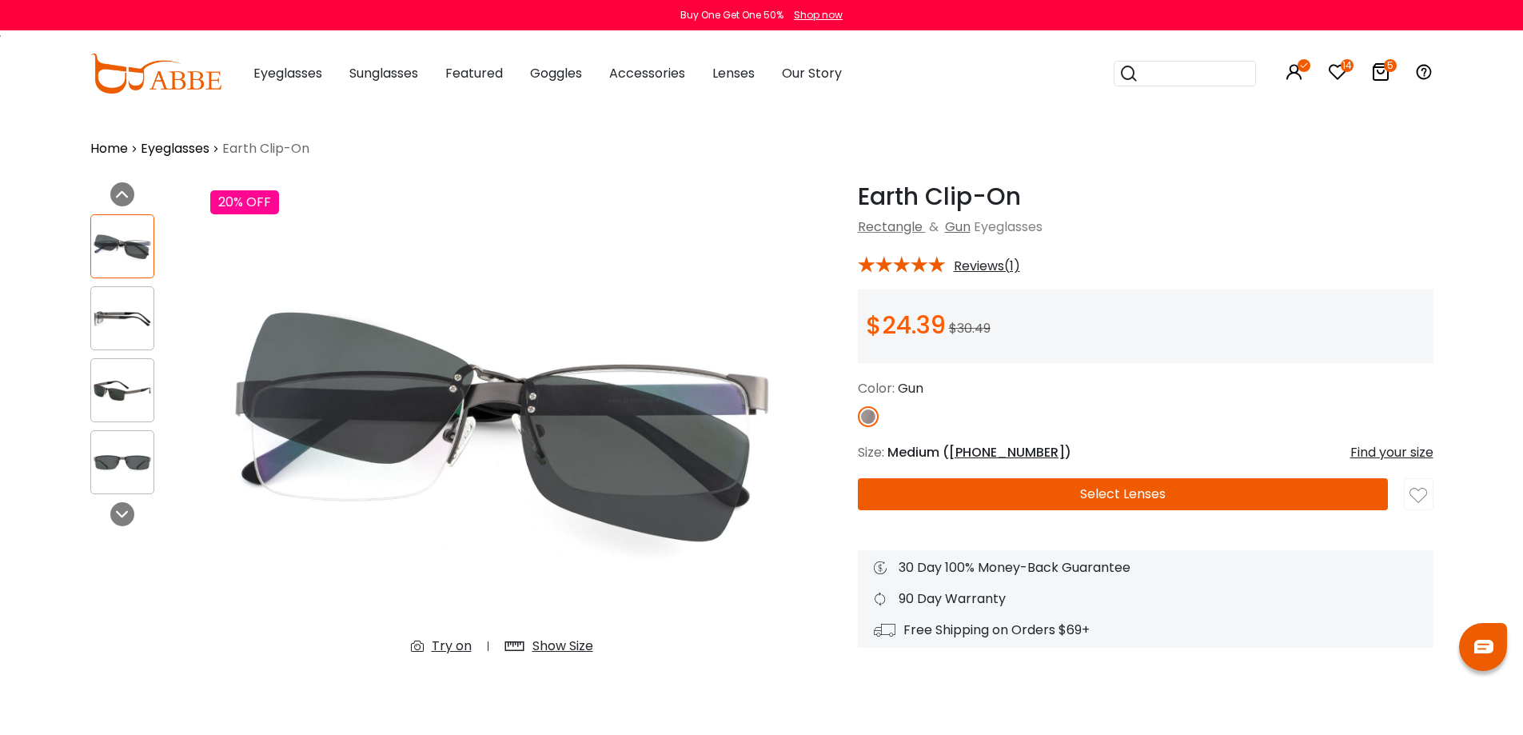
click at [120, 314] on img at bounding box center [122, 318] width 62 height 31
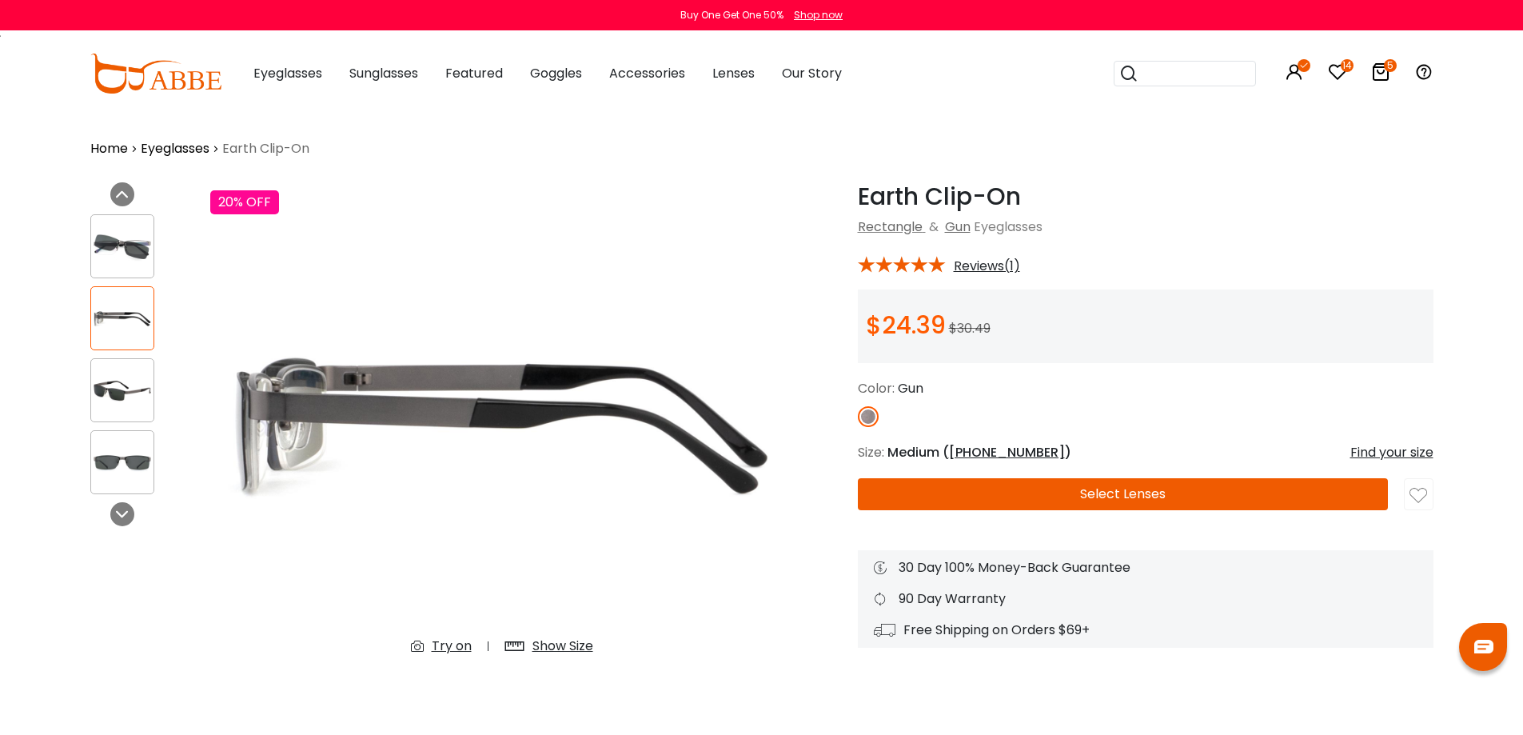
click at [108, 372] on div at bounding box center [122, 390] width 64 height 64
click at [125, 456] on img at bounding box center [122, 462] width 62 height 31
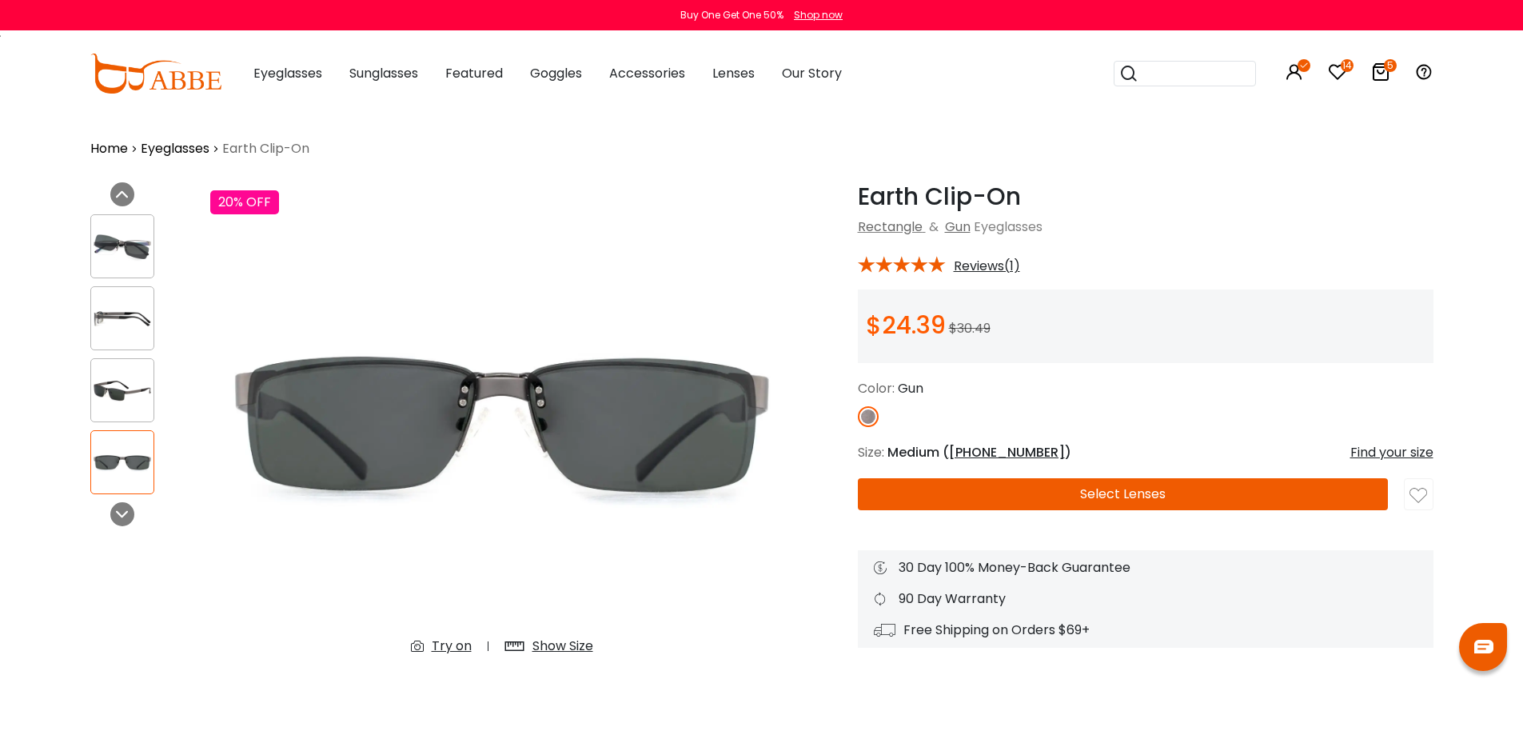
click at [784, 387] on img at bounding box center [502, 425] width 584 height 486
click at [102, 334] on div at bounding box center [122, 318] width 64 height 64
click at [129, 317] on img at bounding box center [122, 318] width 62 height 31
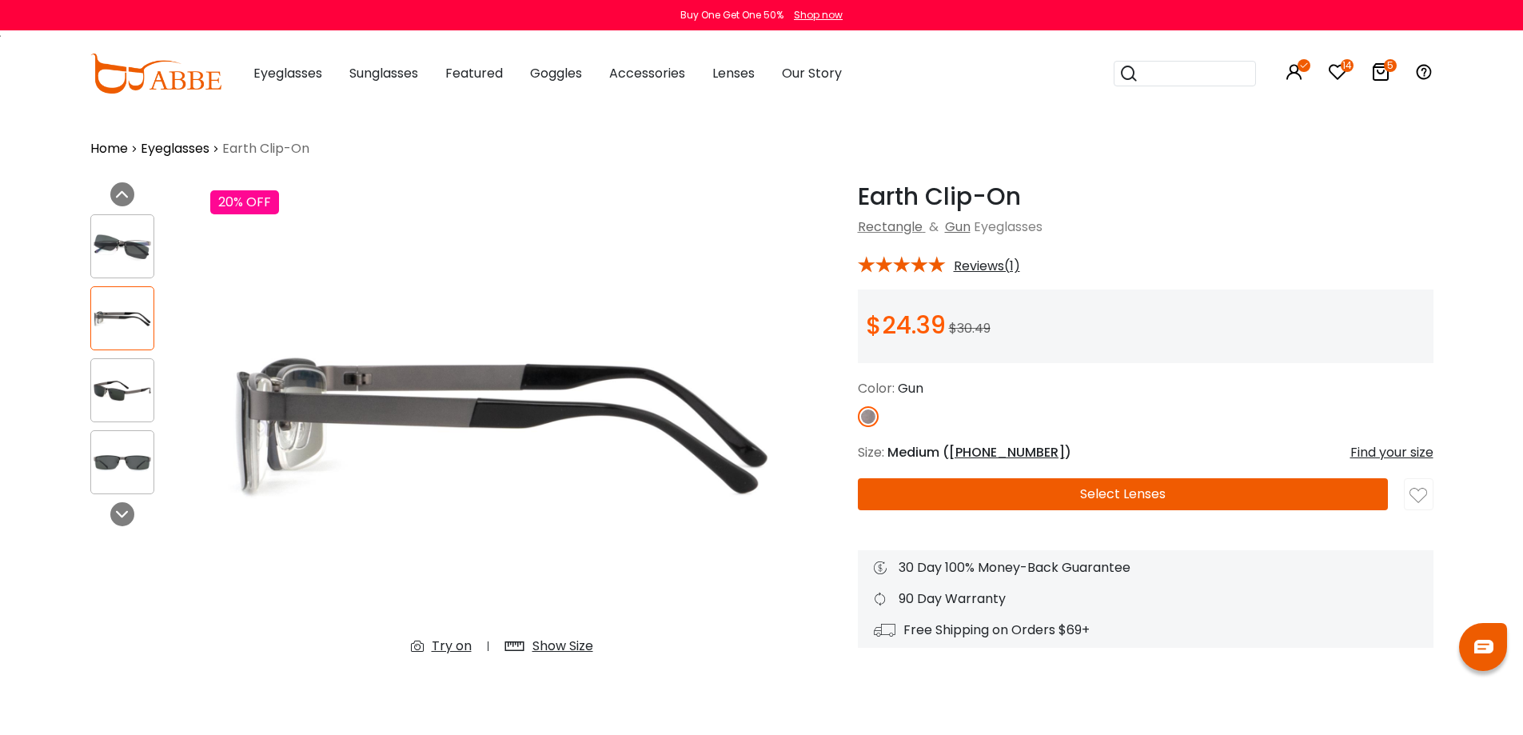
click at [121, 411] on div at bounding box center [122, 390] width 64 height 64
click at [123, 389] on img at bounding box center [122, 390] width 62 height 31
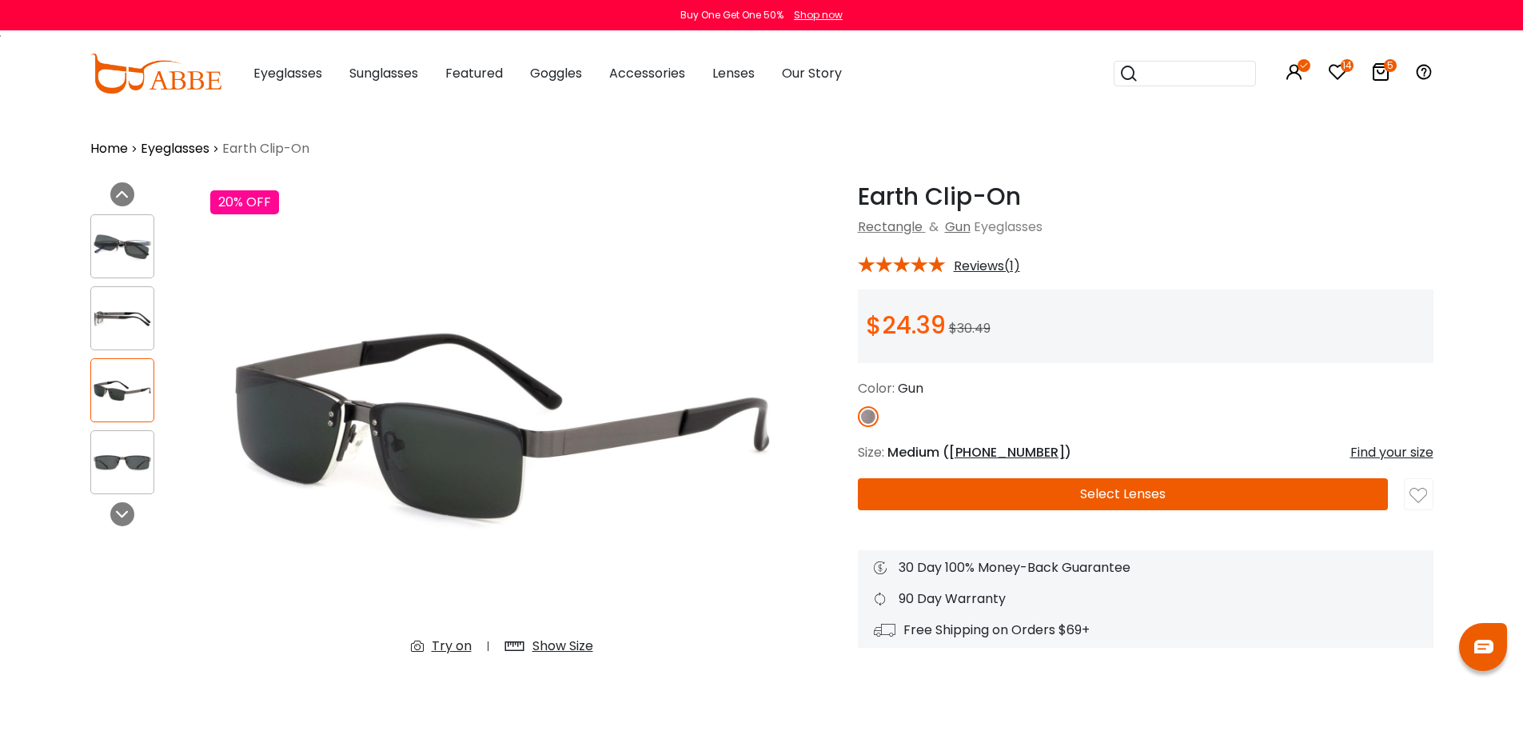
click at [130, 476] on img at bounding box center [122, 462] width 62 height 31
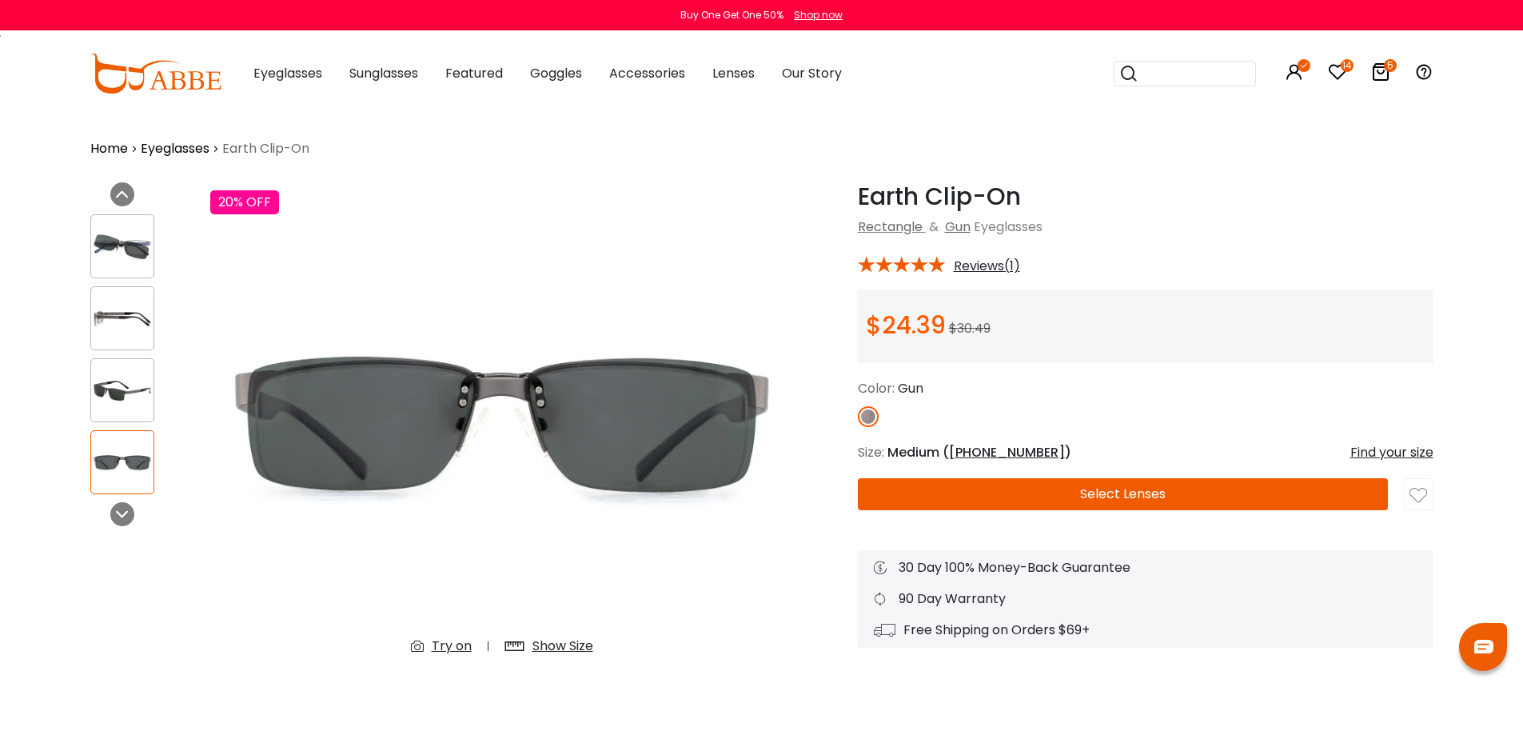
click at [126, 239] on img at bounding box center [122, 246] width 62 height 31
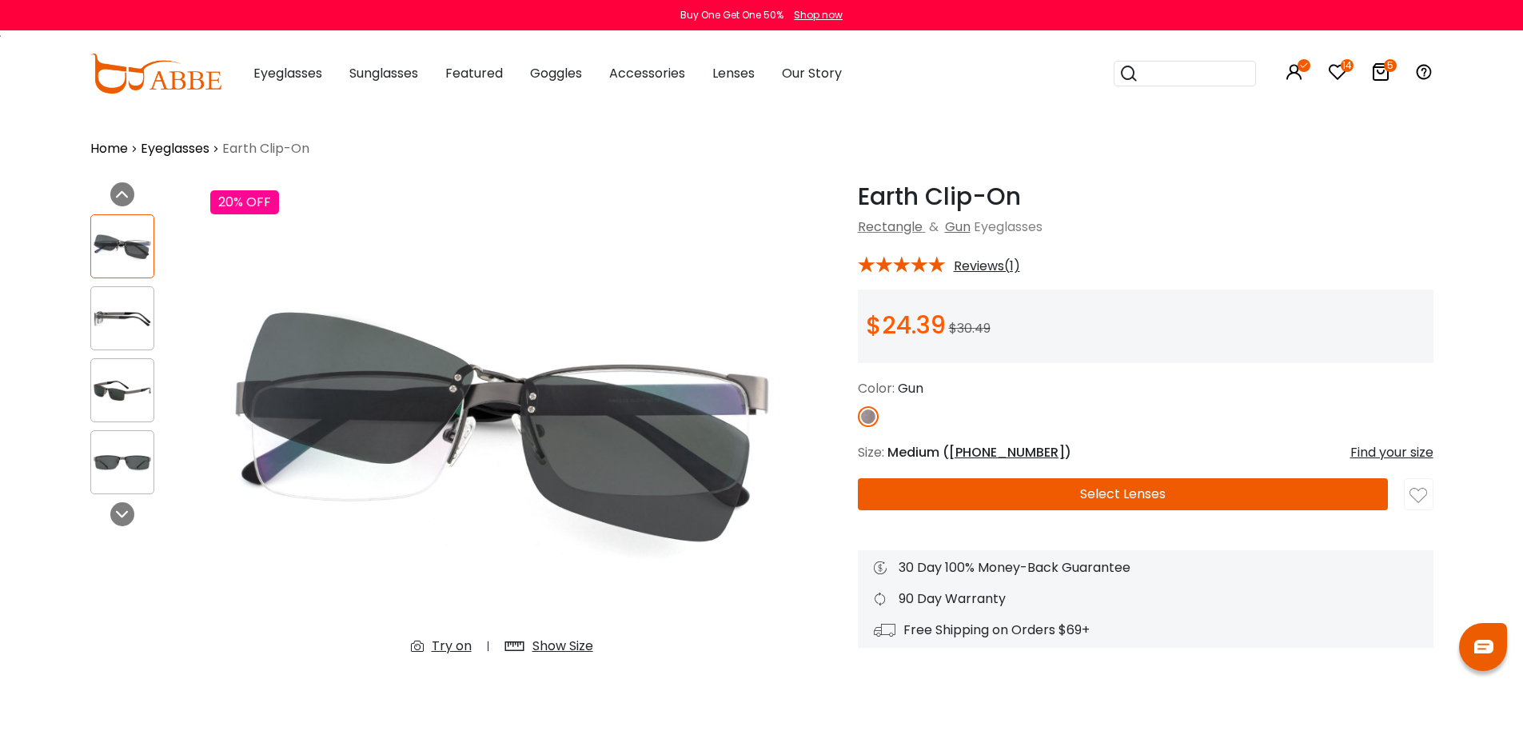
click at [138, 321] on img at bounding box center [122, 318] width 62 height 31
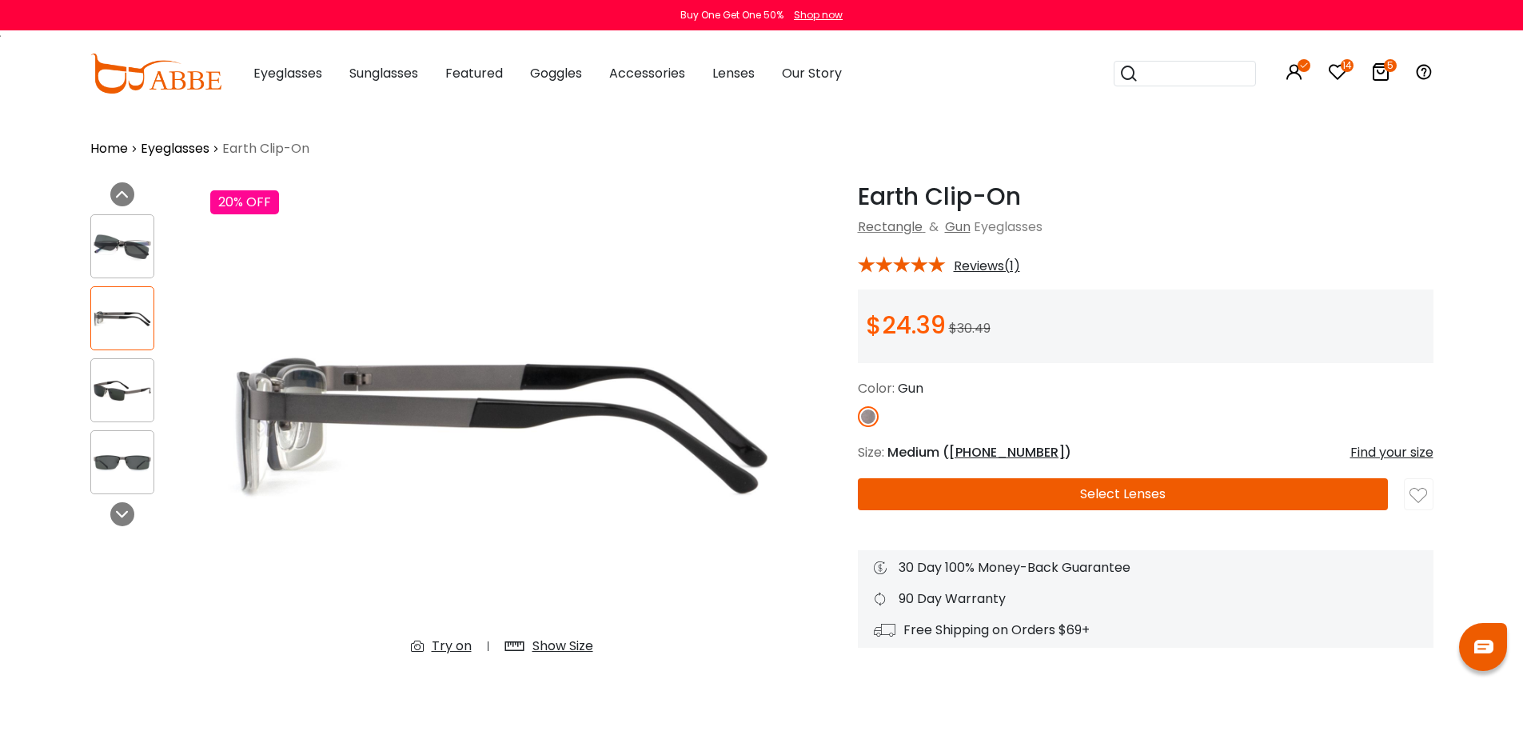
click at [129, 379] on img at bounding box center [122, 390] width 62 height 31
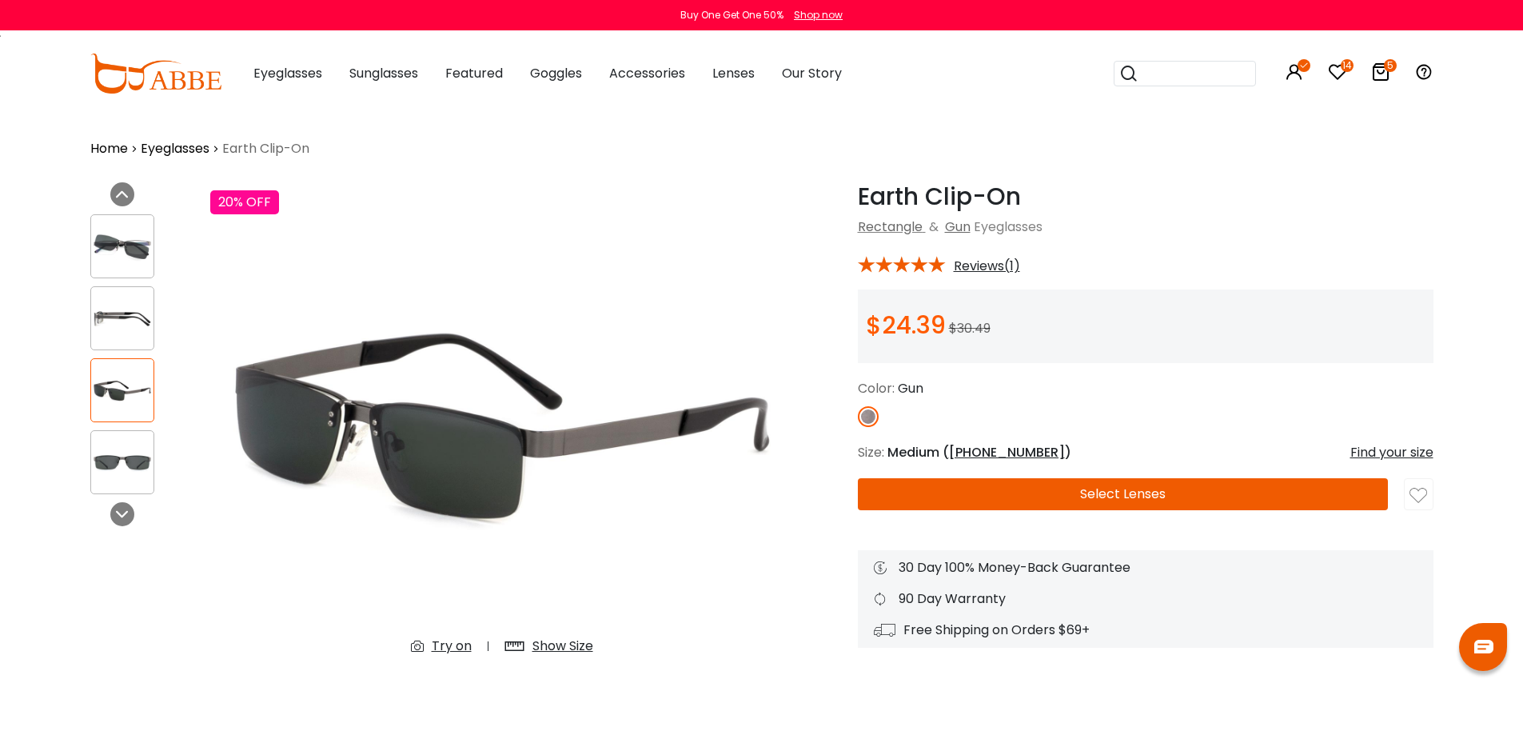
click at [134, 453] on img at bounding box center [122, 462] width 62 height 31
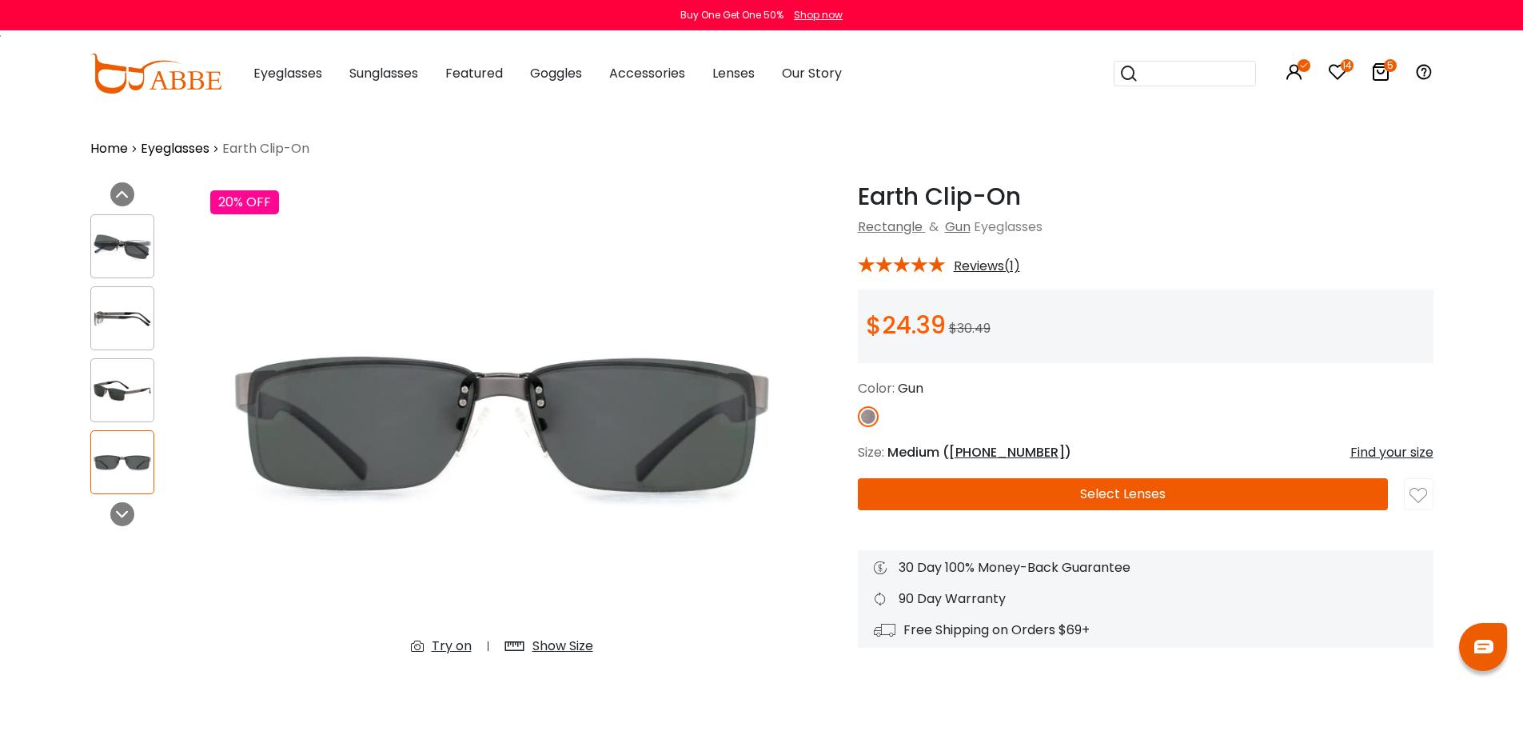
click at [127, 252] on img at bounding box center [122, 246] width 62 height 31
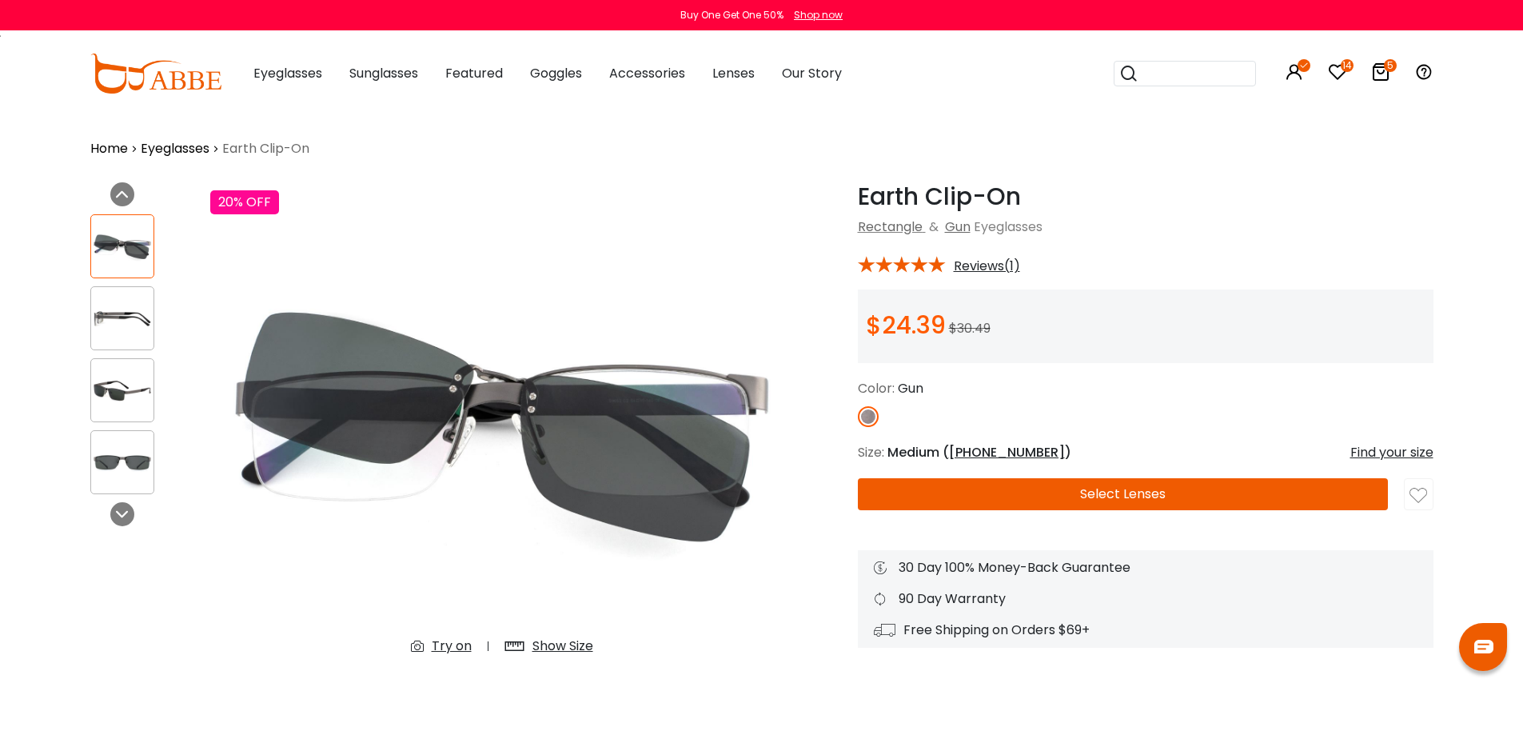
click at [110, 325] on img at bounding box center [122, 318] width 62 height 31
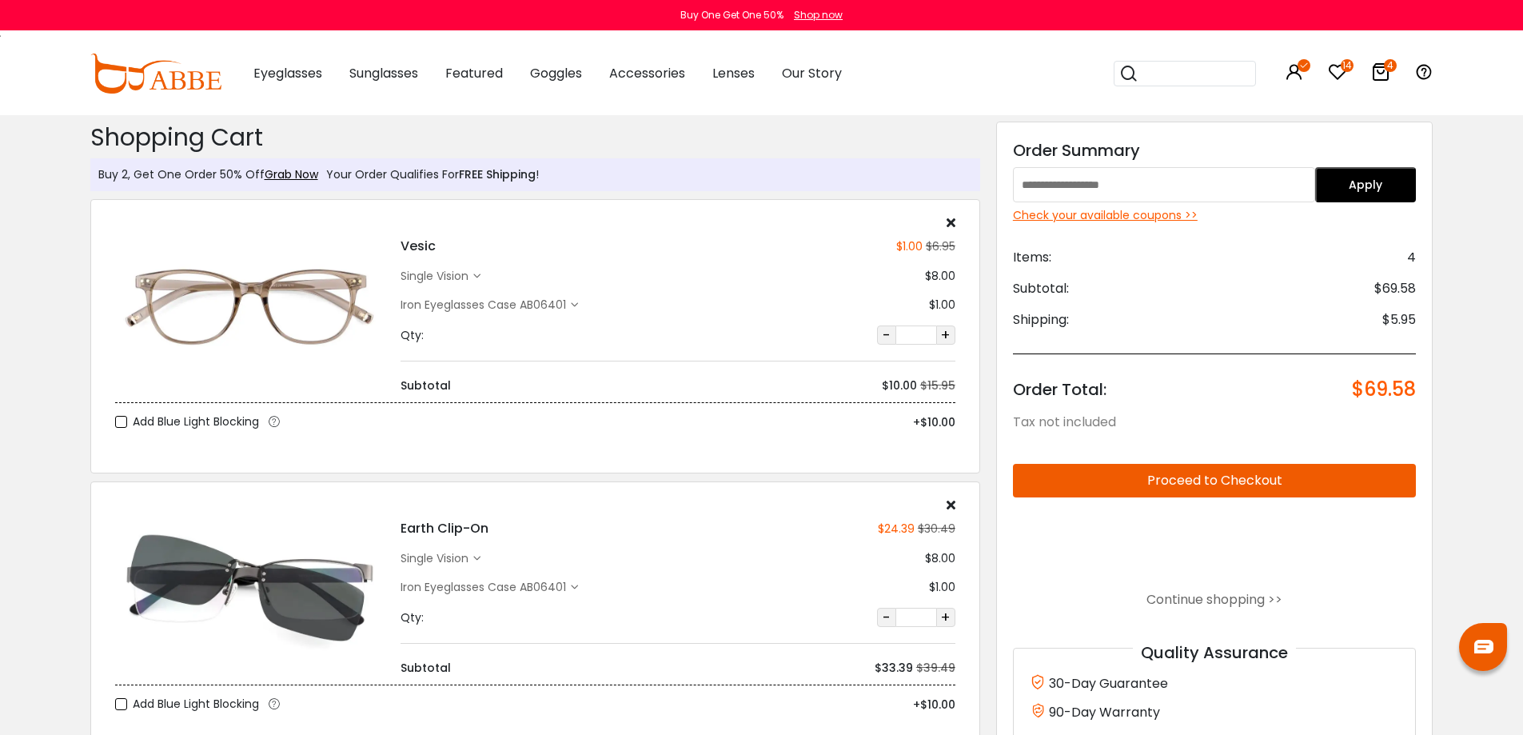
click at [1164, 215] on div "Check your available coupons >>" at bounding box center [1215, 215] width 404 height 17
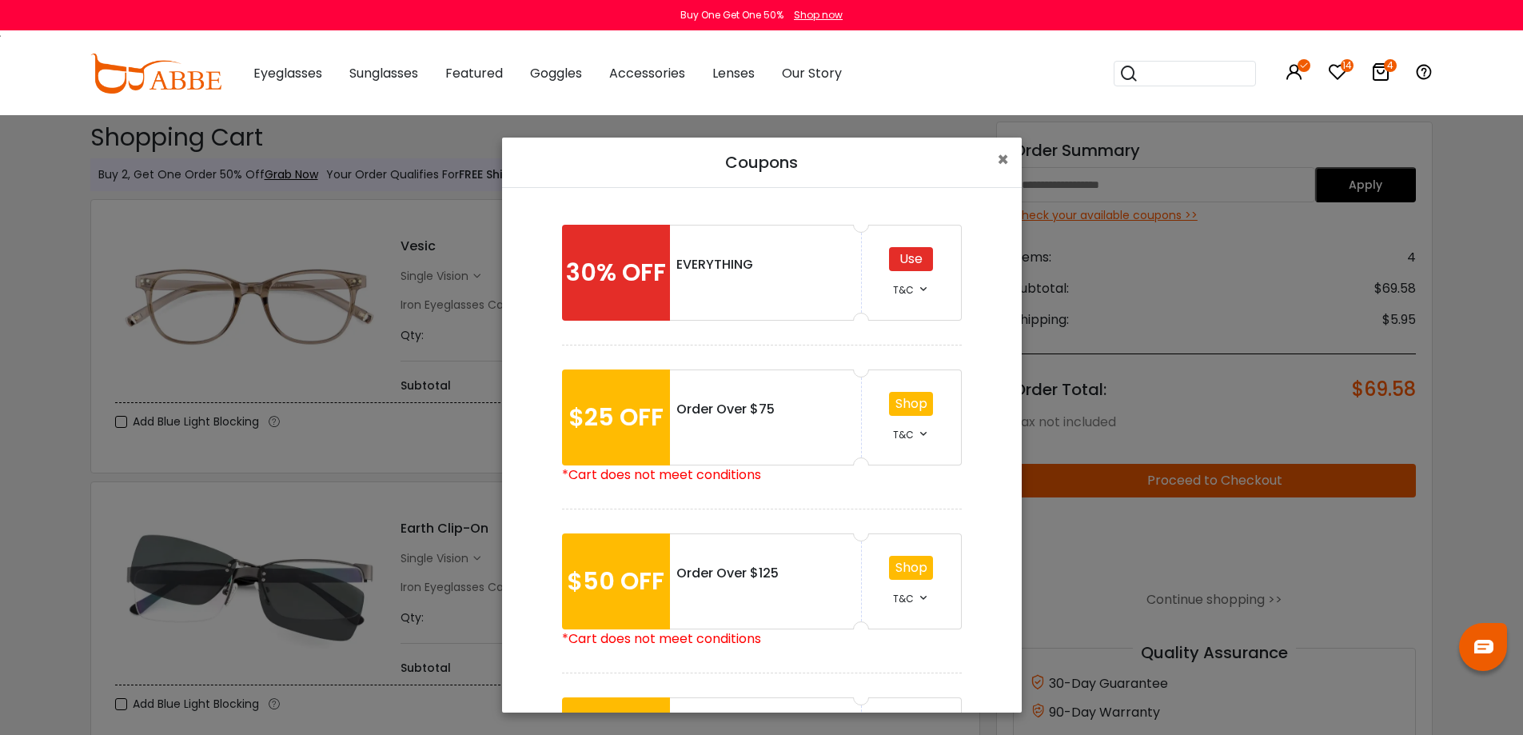
click at [912, 263] on div "Use" at bounding box center [911, 259] width 44 height 24
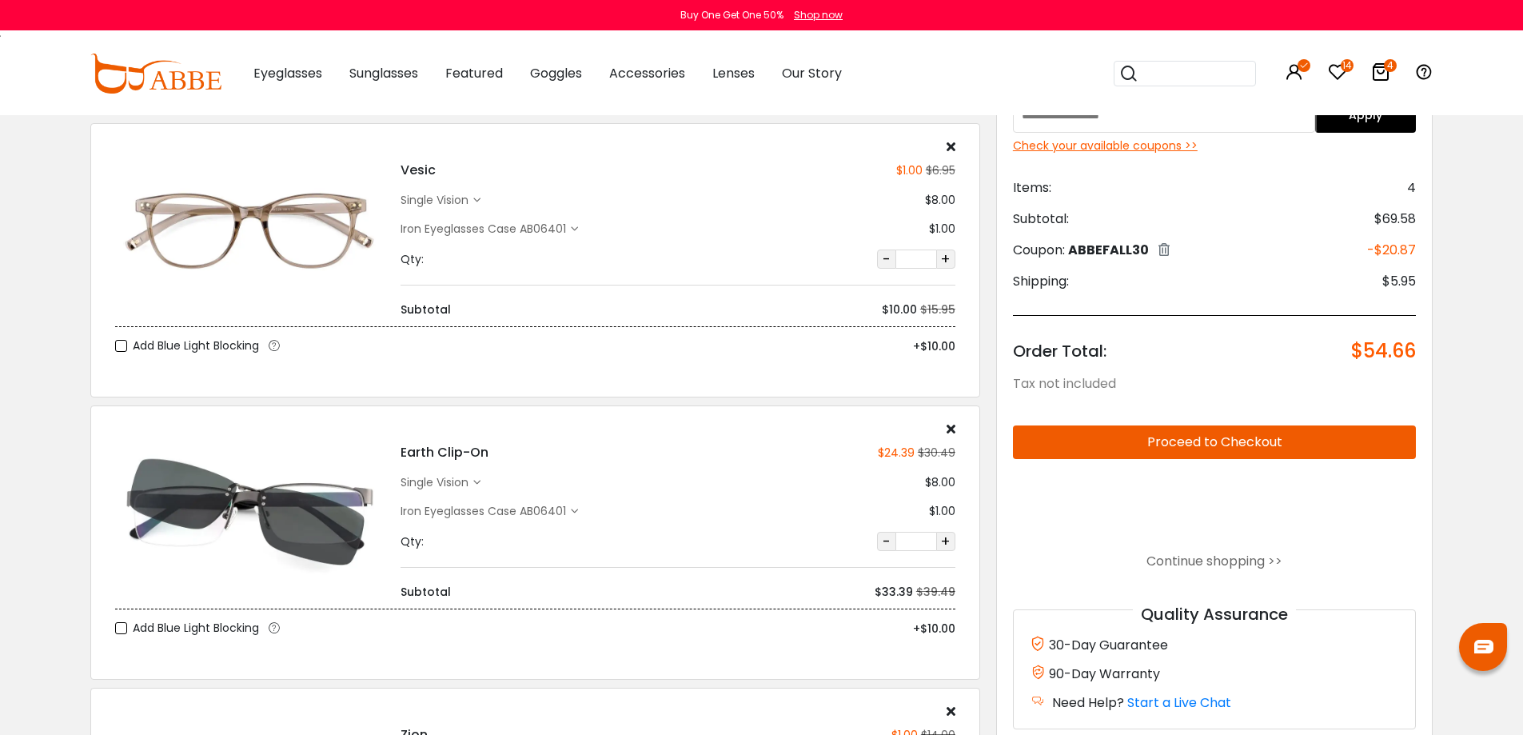
scroll to position [160, 0]
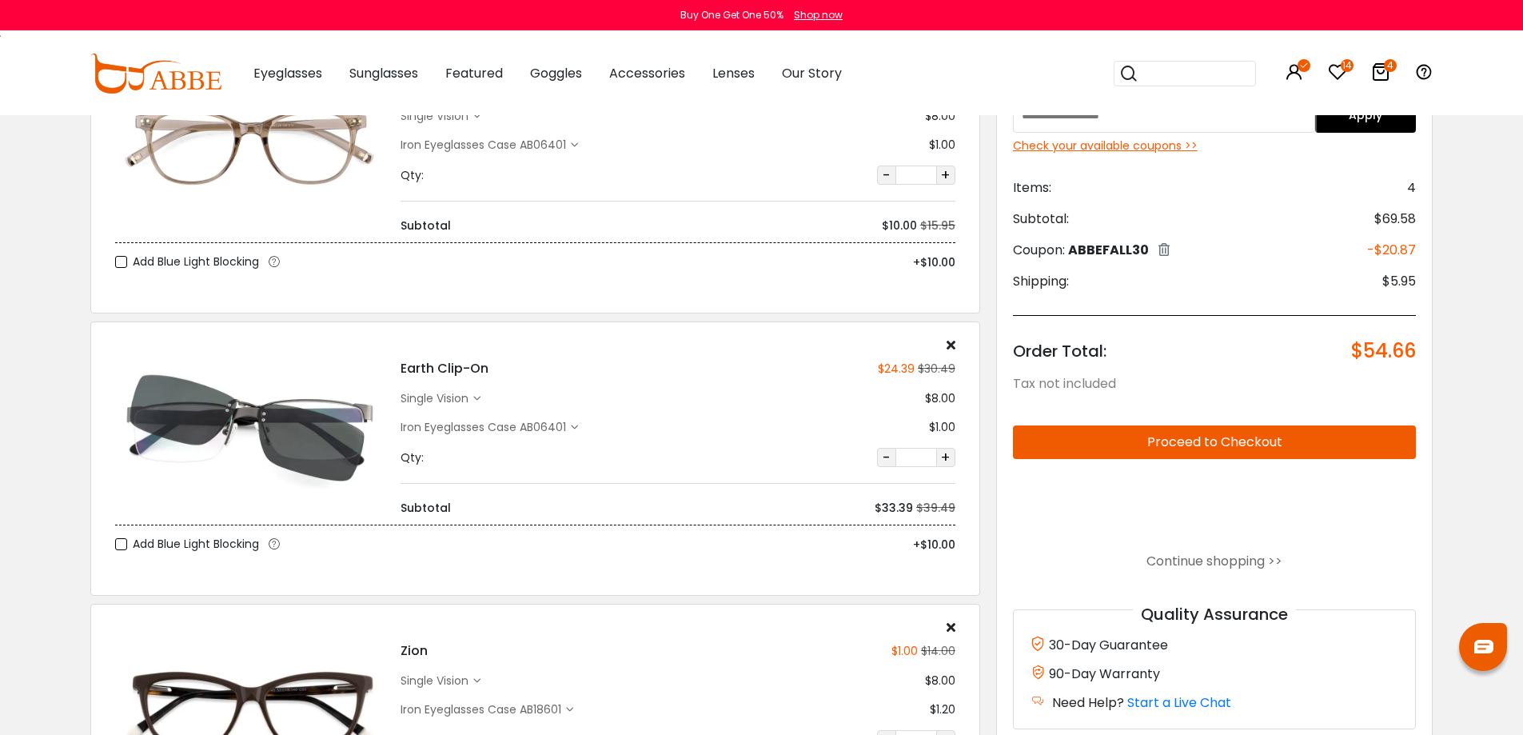
click at [561, 145] on div "Iron Eyeglasses Case AB06401" at bounding box center [486, 145] width 170 height 17
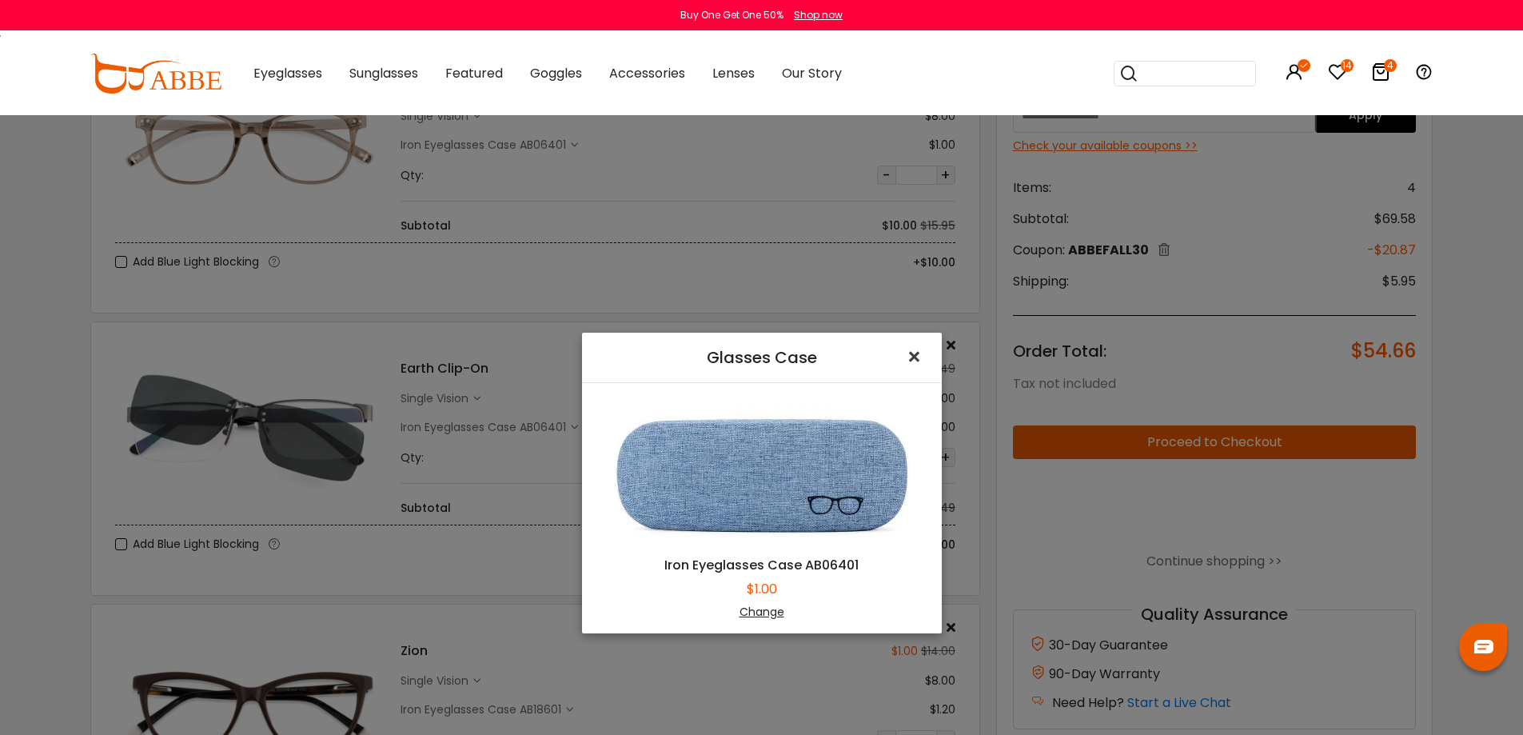
click at [908, 361] on span "×" at bounding box center [917, 357] width 23 height 34
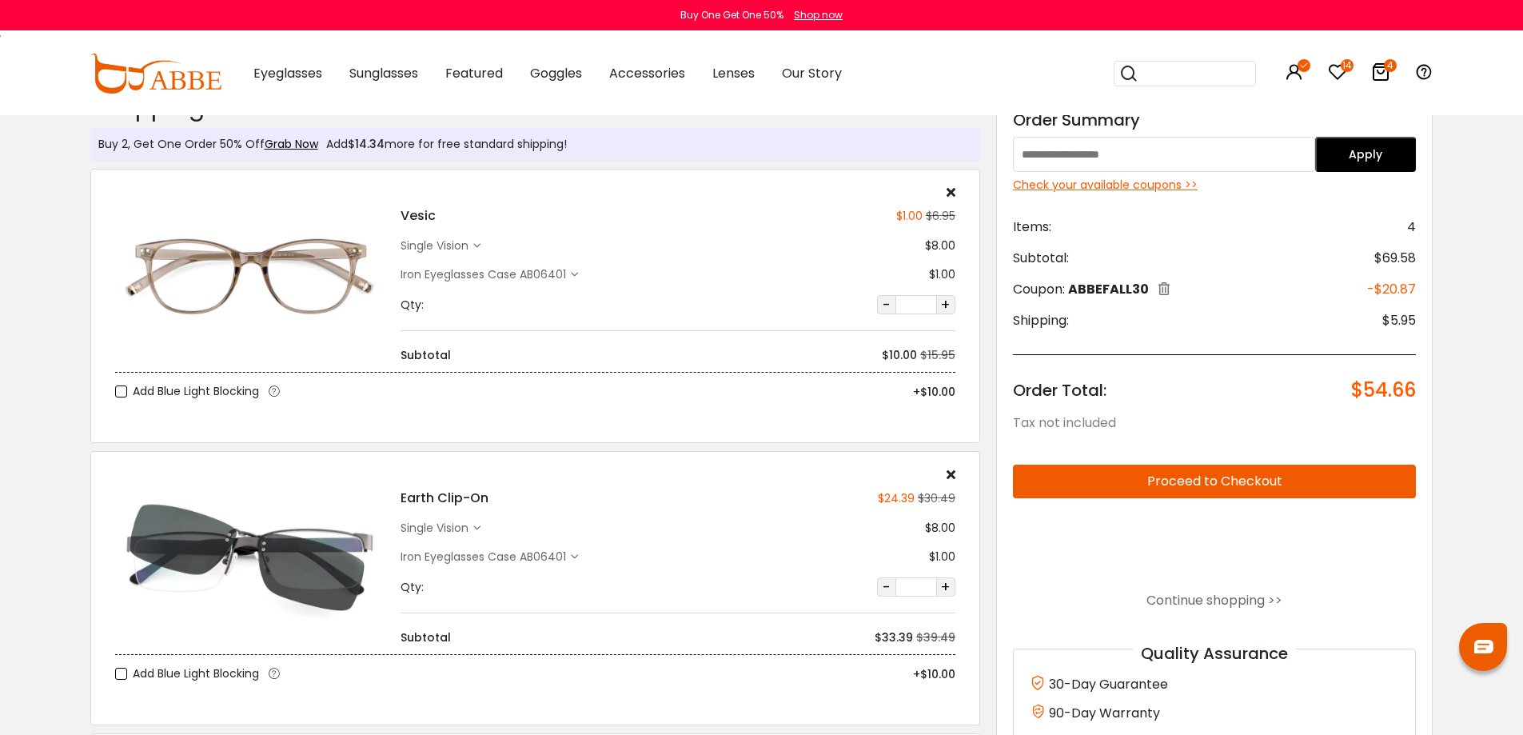
scroll to position [0, 0]
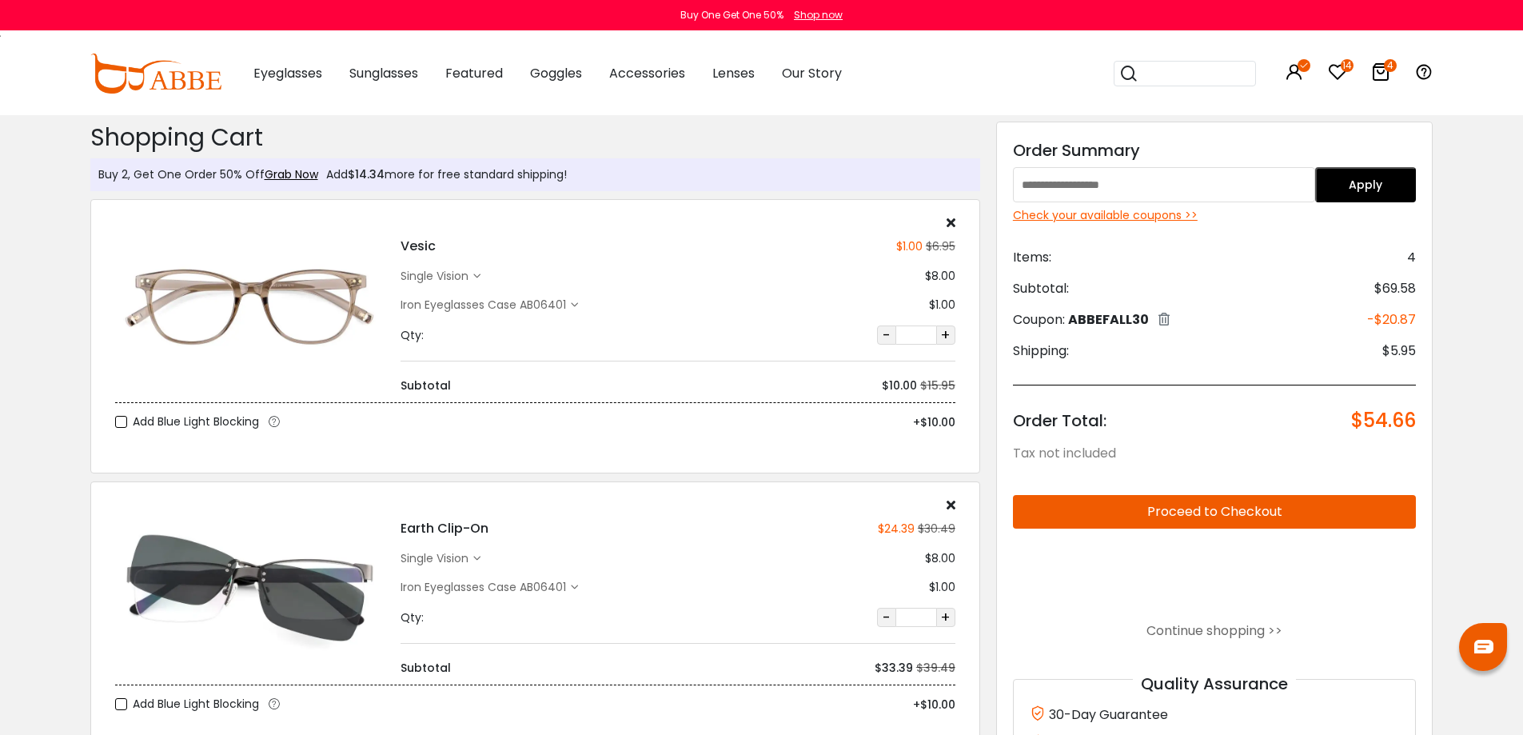
click at [1162, 74] on input "search" at bounding box center [1195, 74] width 112 height 24
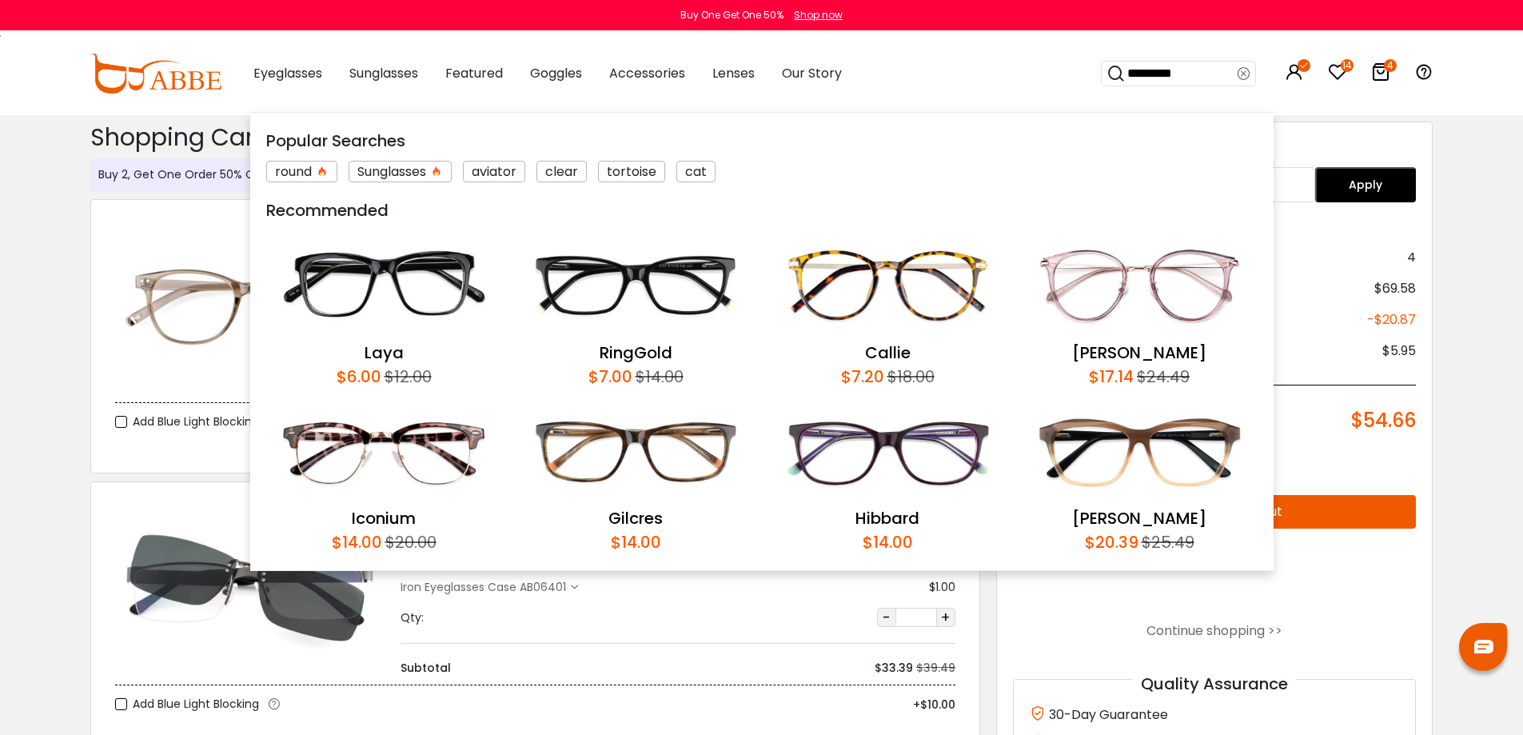
type input "*********"
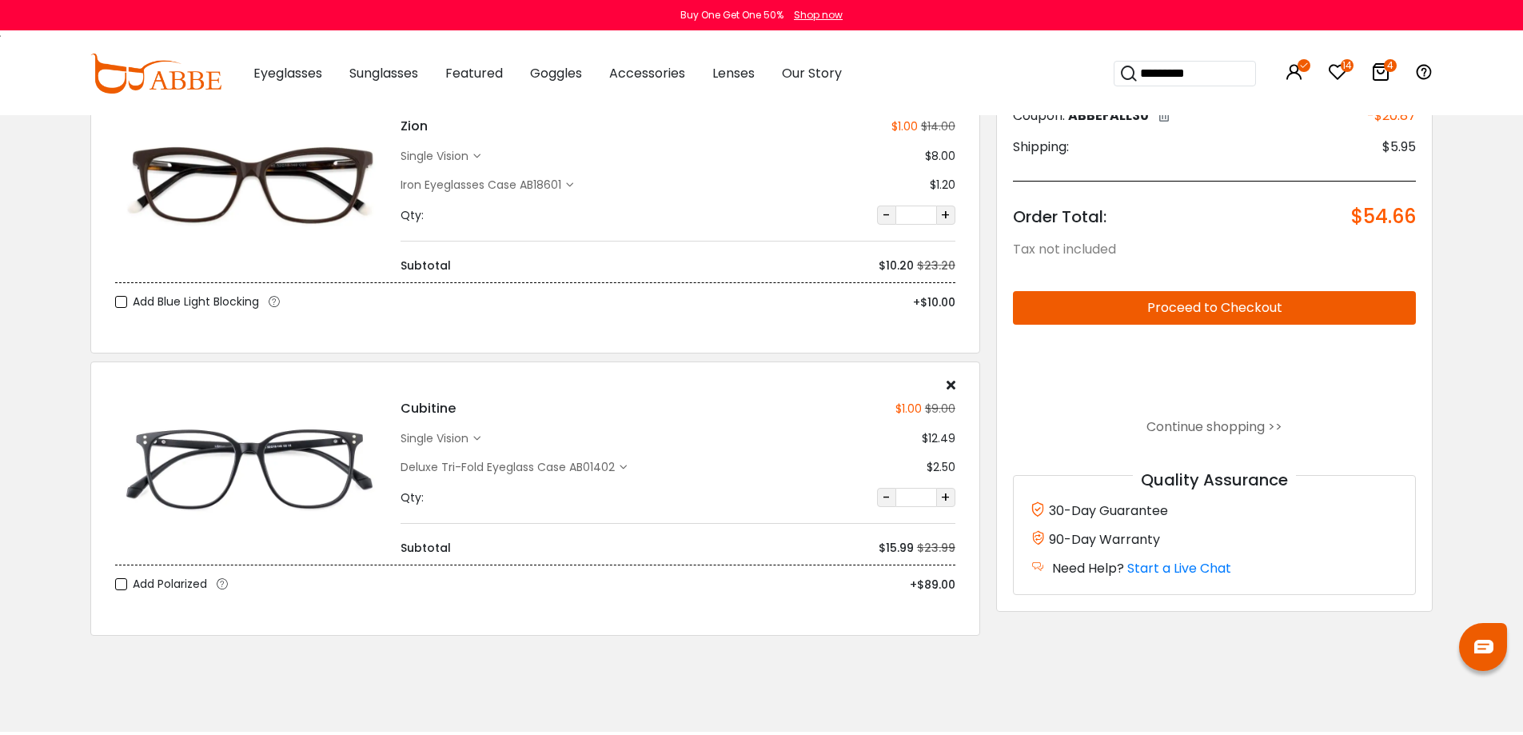
scroll to position [720, 0]
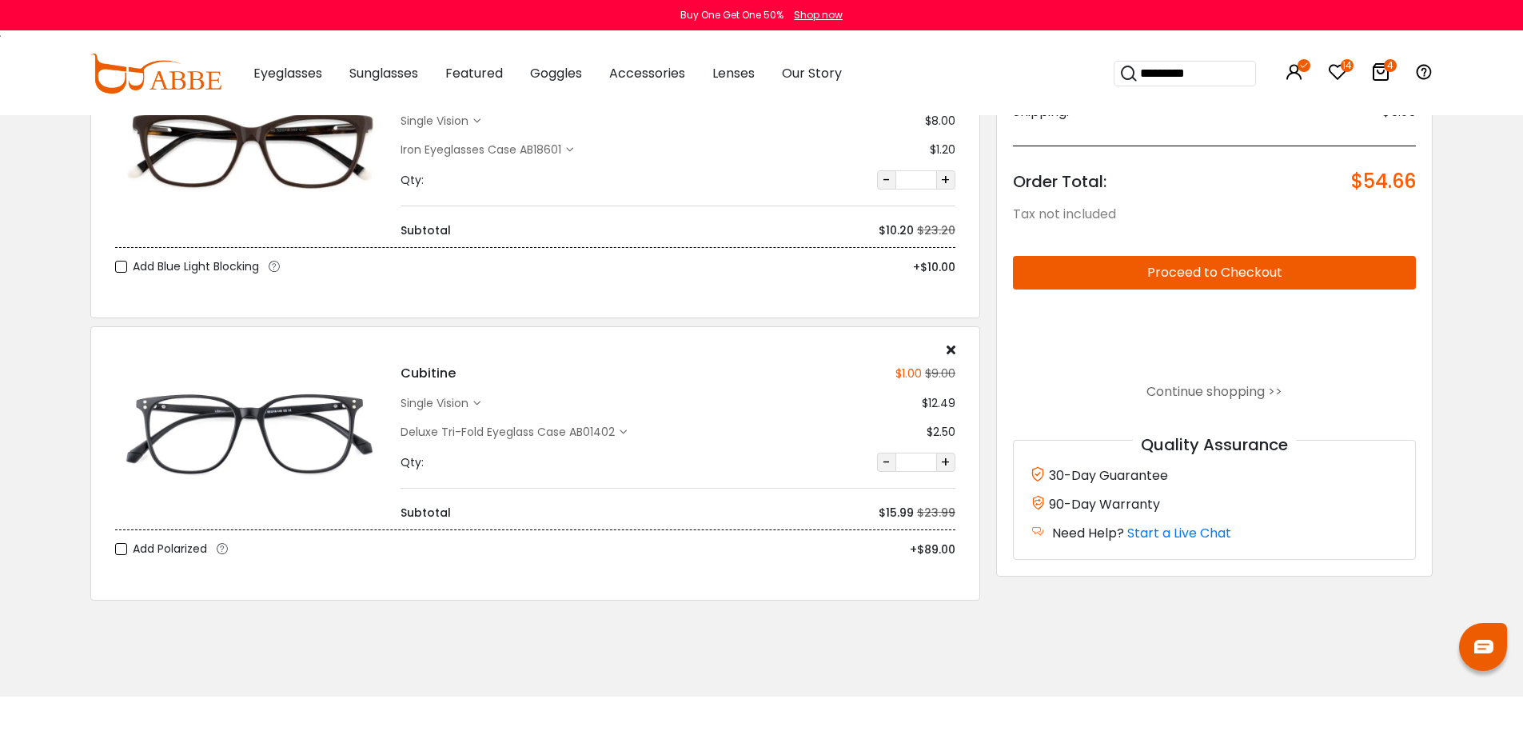
click at [1223, 70] on input "*********" at bounding box center [1195, 74] width 112 height 24
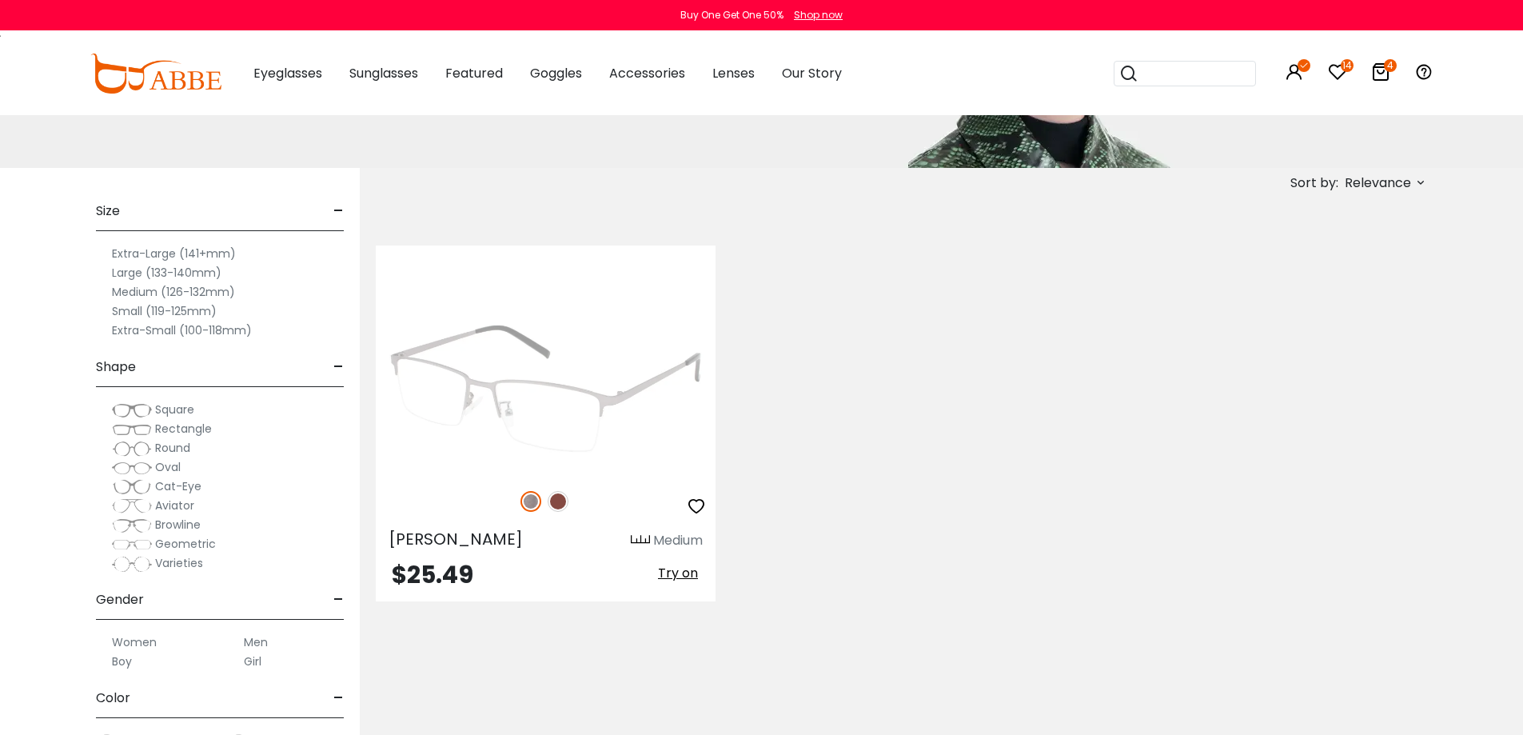
scroll to position [240, 0]
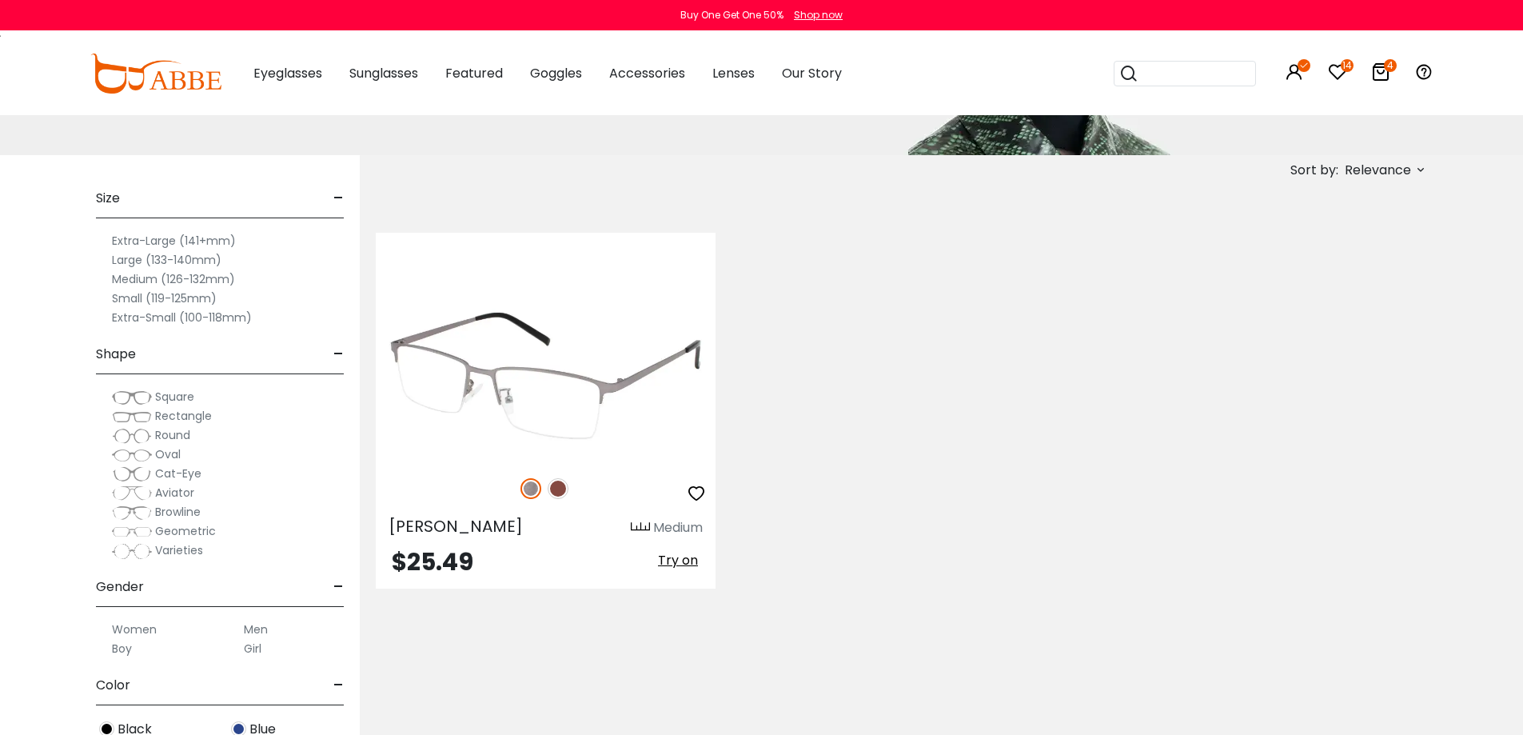
click at [587, 361] on img at bounding box center [546, 375] width 340 height 170
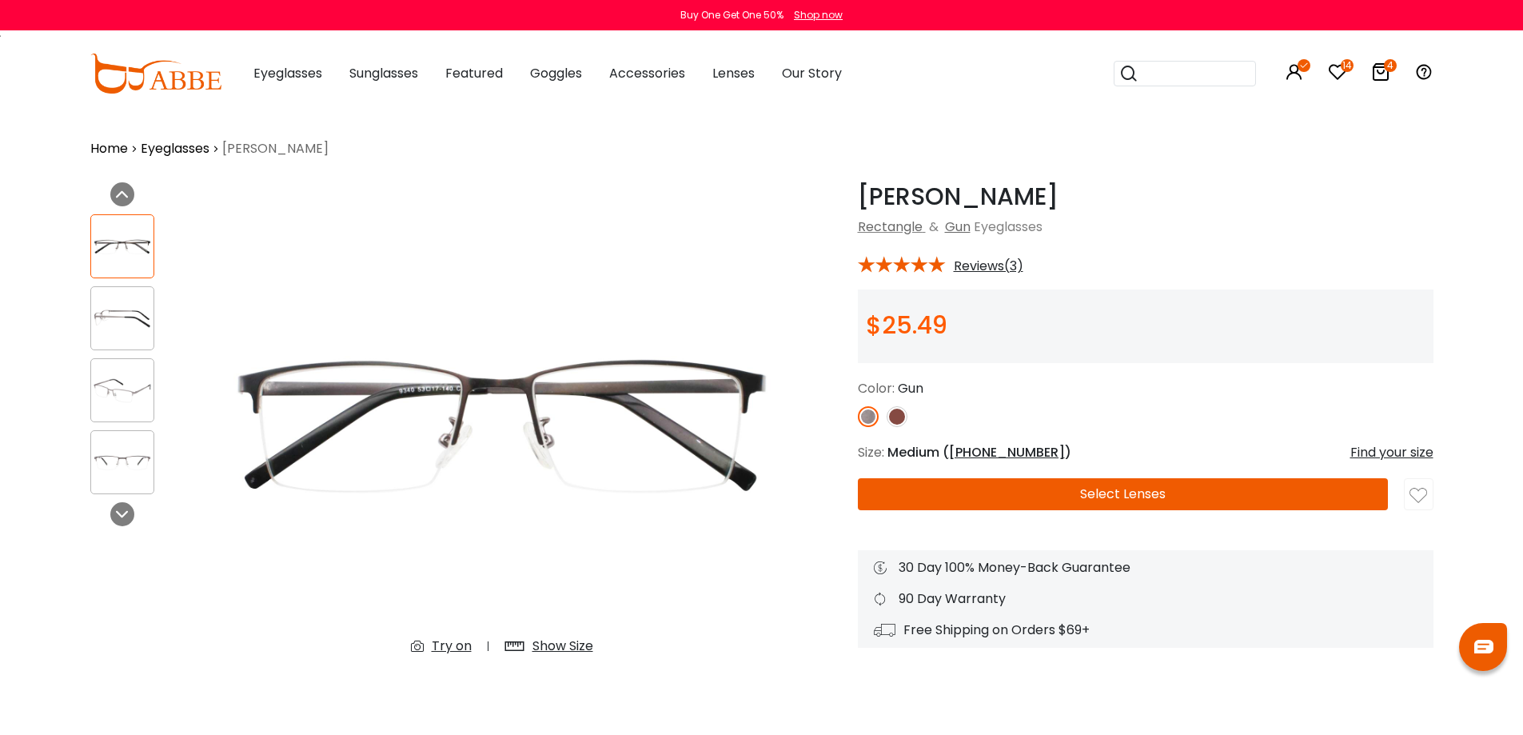
click at [979, 487] on button "Select Lenses" at bounding box center [1123, 494] width 530 height 32
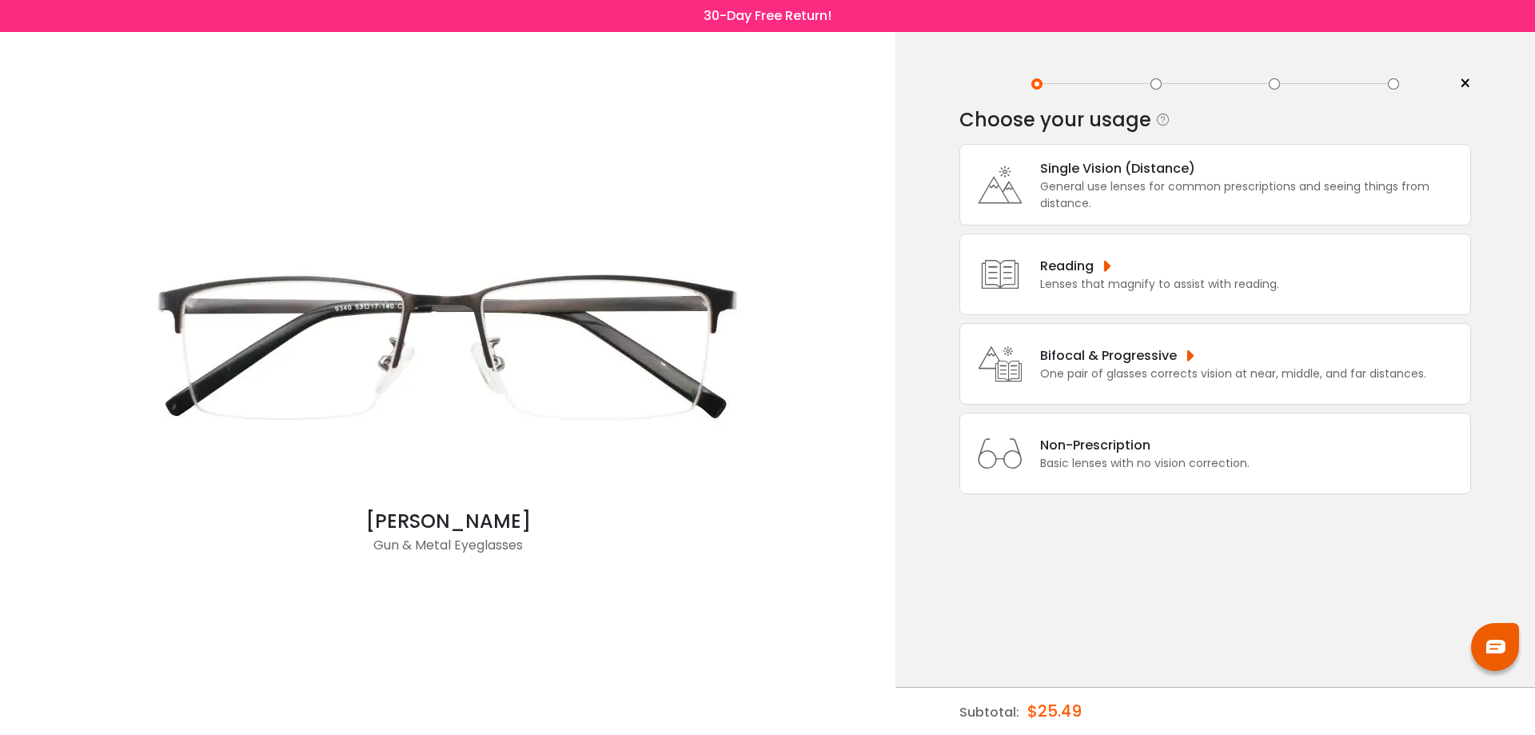
click at [1178, 185] on div "General use lenses for common prescriptions and seeing things from distance." at bounding box center [1251, 195] width 422 height 34
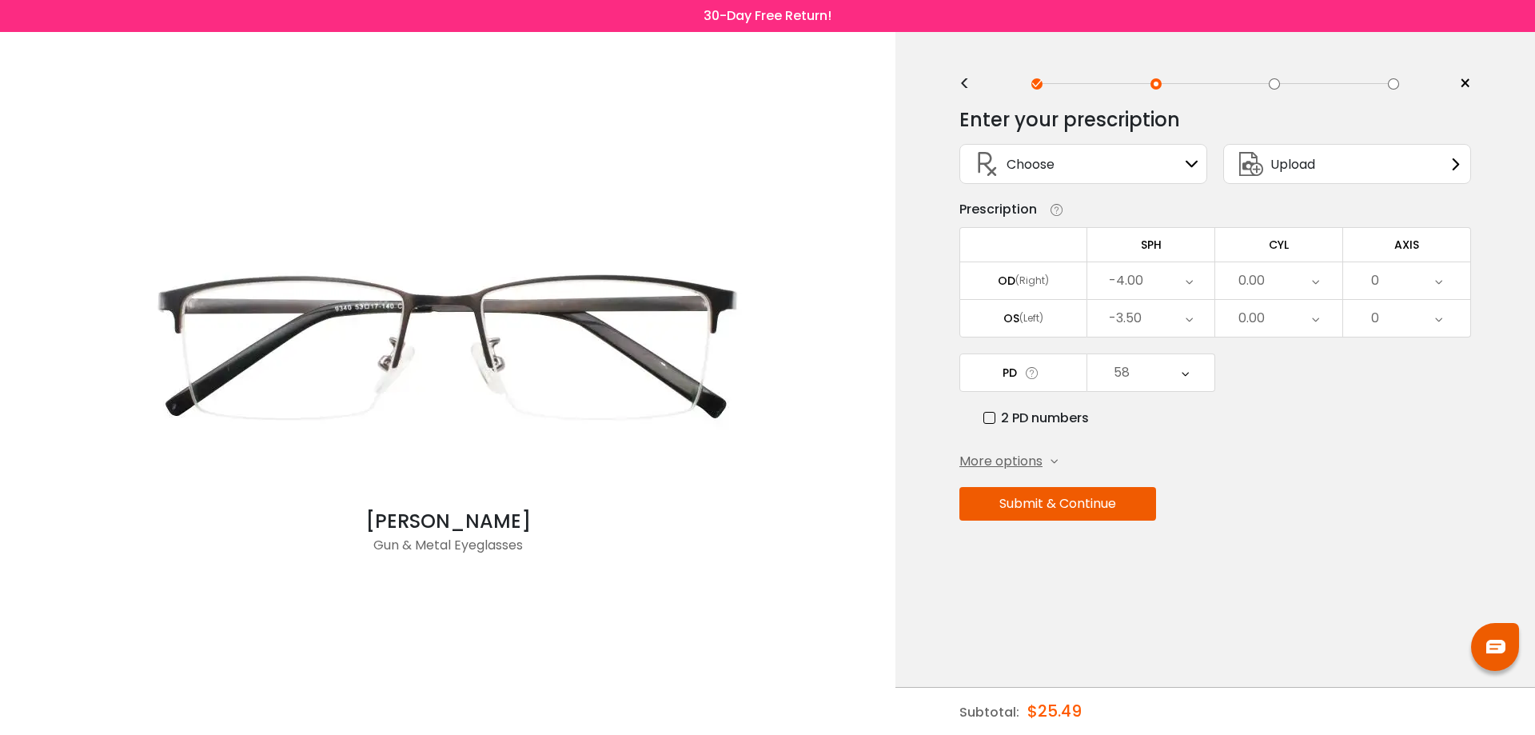
click at [1070, 505] on button "Submit & Continue" at bounding box center [1058, 504] width 197 height 34
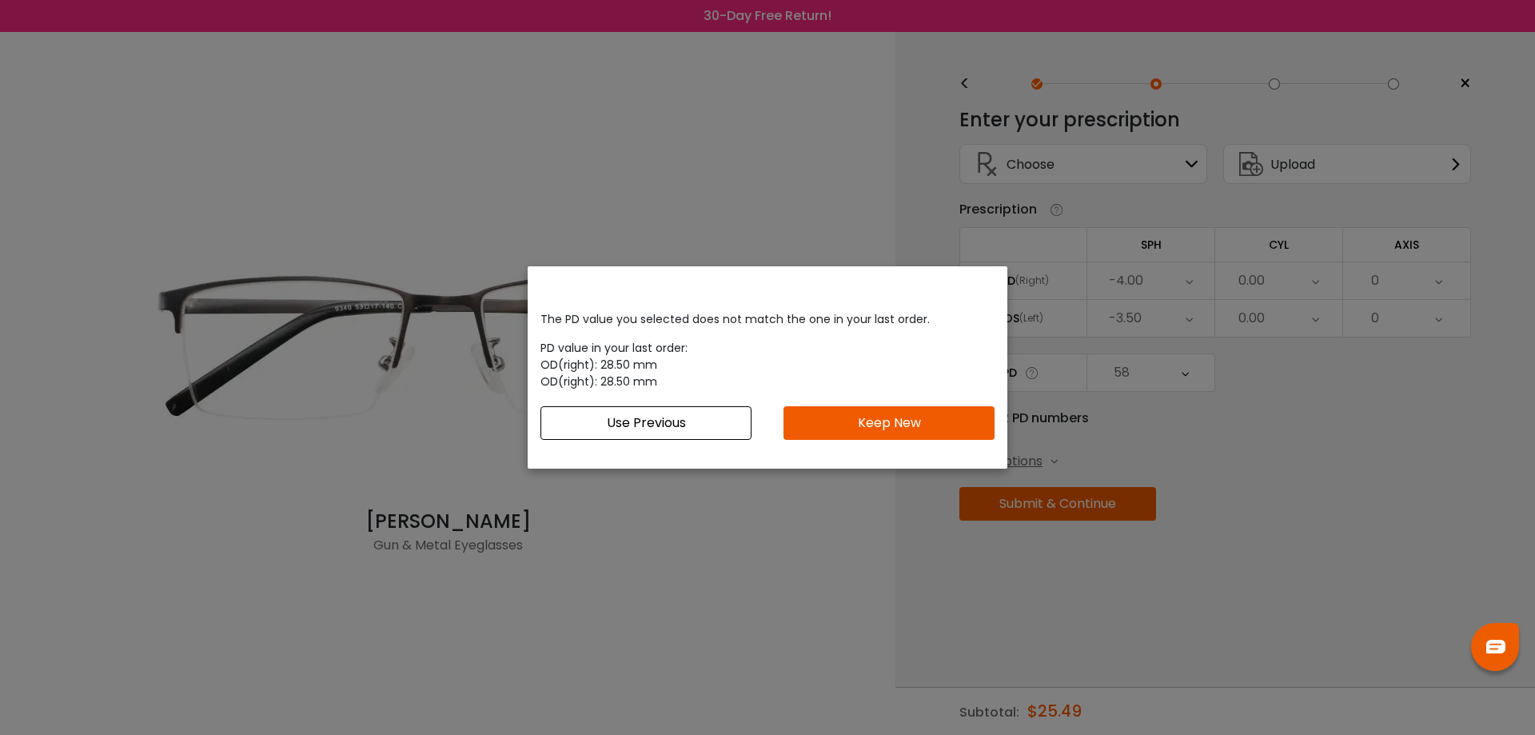
click at [854, 420] on button "Keep New" at bounding box center [889, 423] width 211 height 34
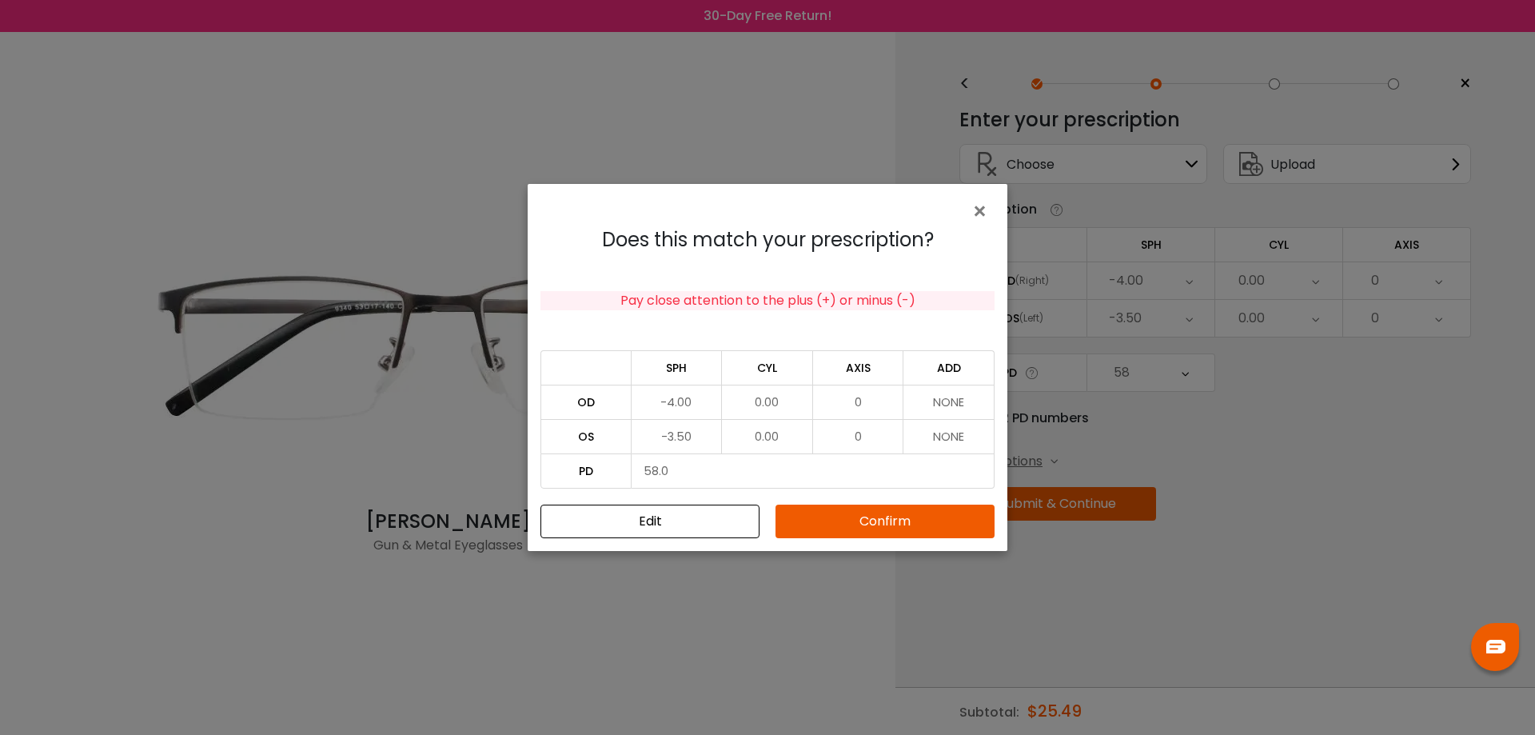
click at [877, 529] on button "Confirm" at bounding box center [885, 522] width 219 height 34
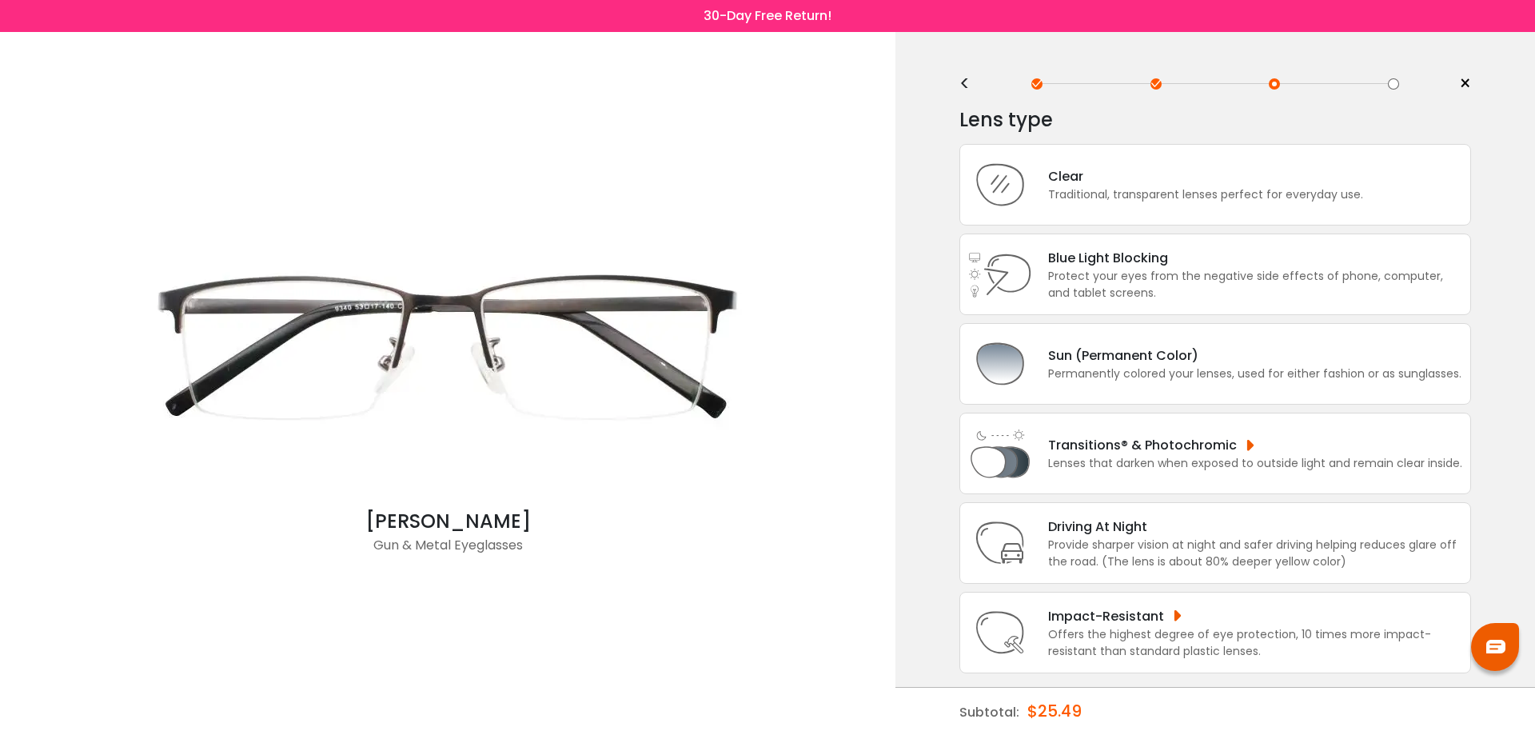
scroll to position [2, 0]
click at [1096, 171] on icon at bounding box center [1096, 174] width 16 height 16
click at [1244, 182] on div "Clear" at bounding box center [1205, 174] width 315 height 20
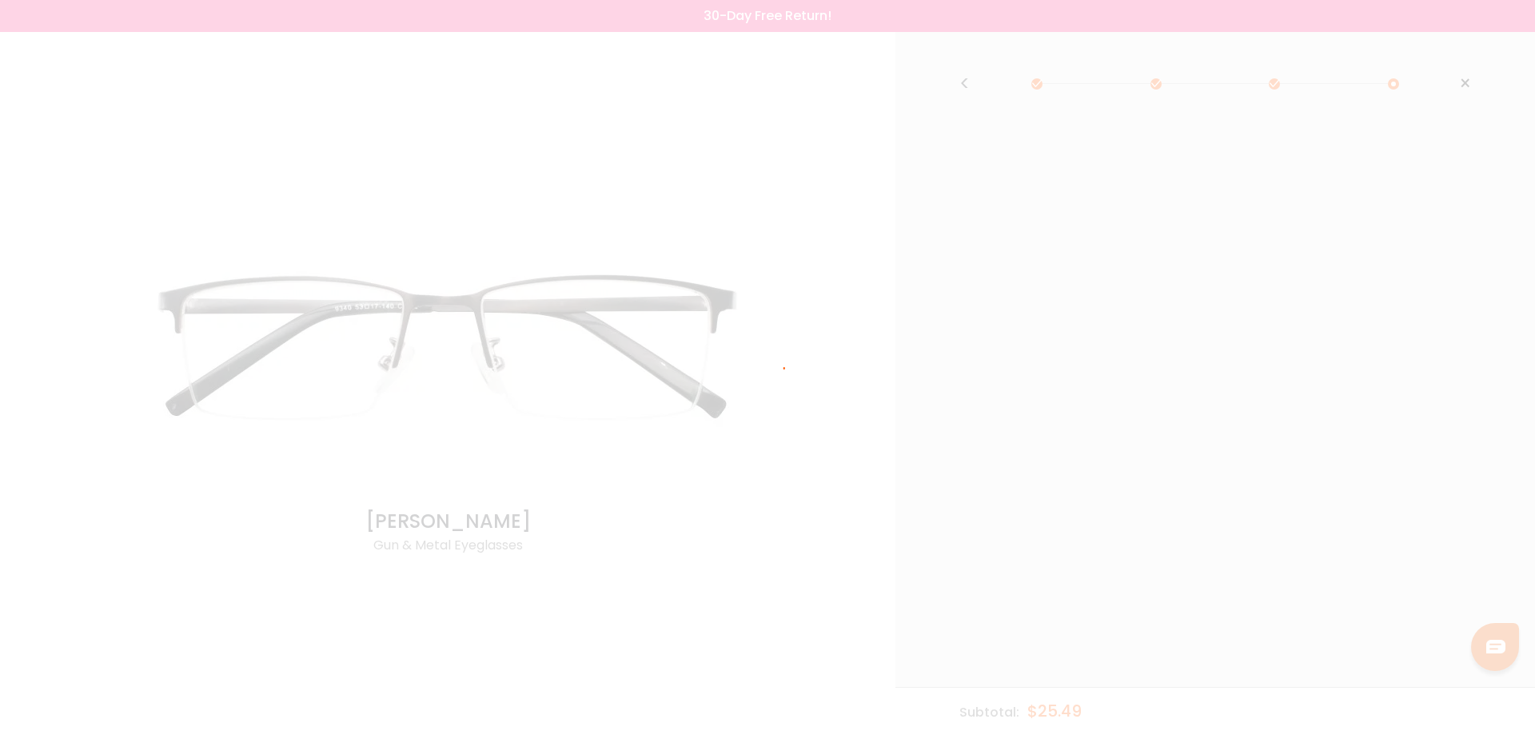
scroll to position [0, 0]
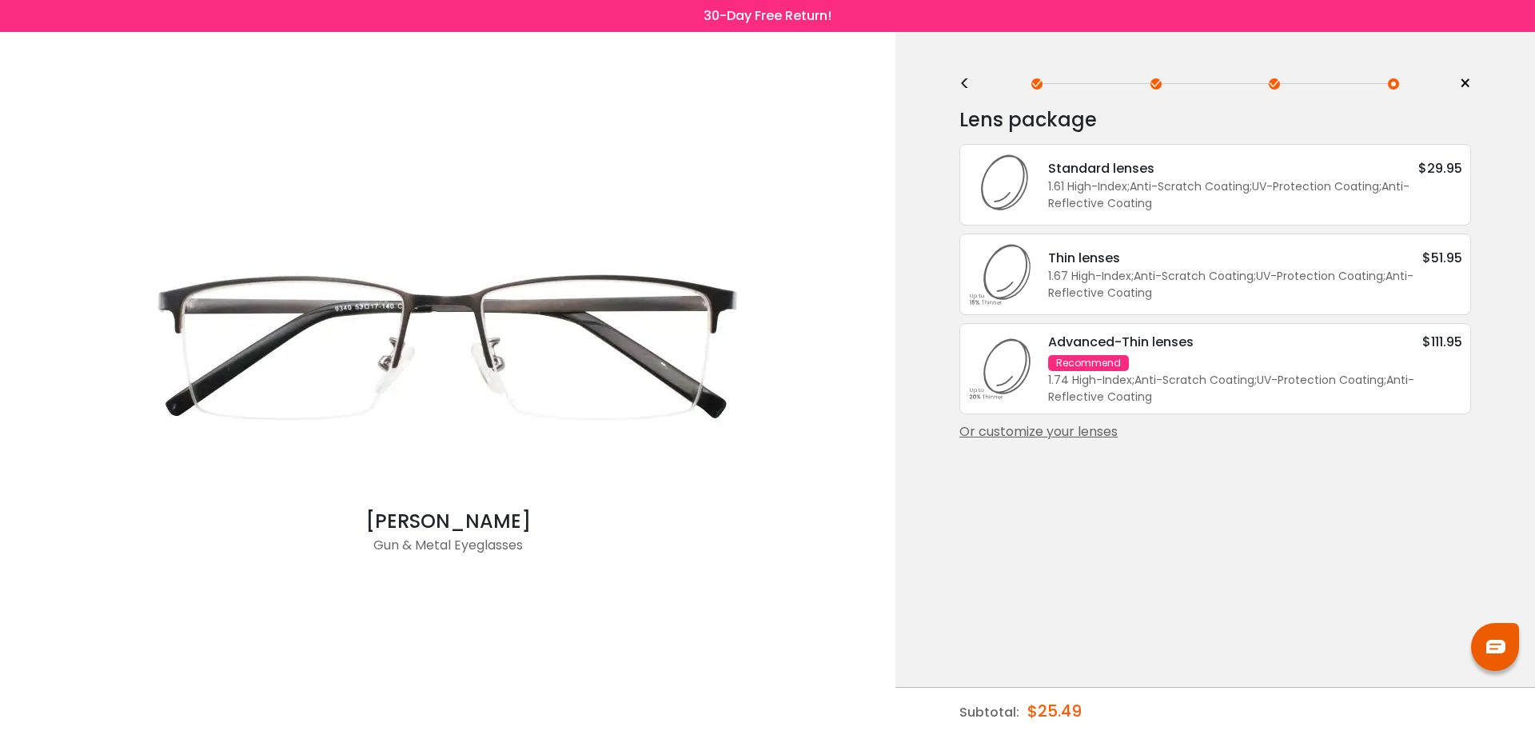
click at [1105, 439] on div "Or customize your lenses" at bounding box center [1216, 431] width 512 height 19
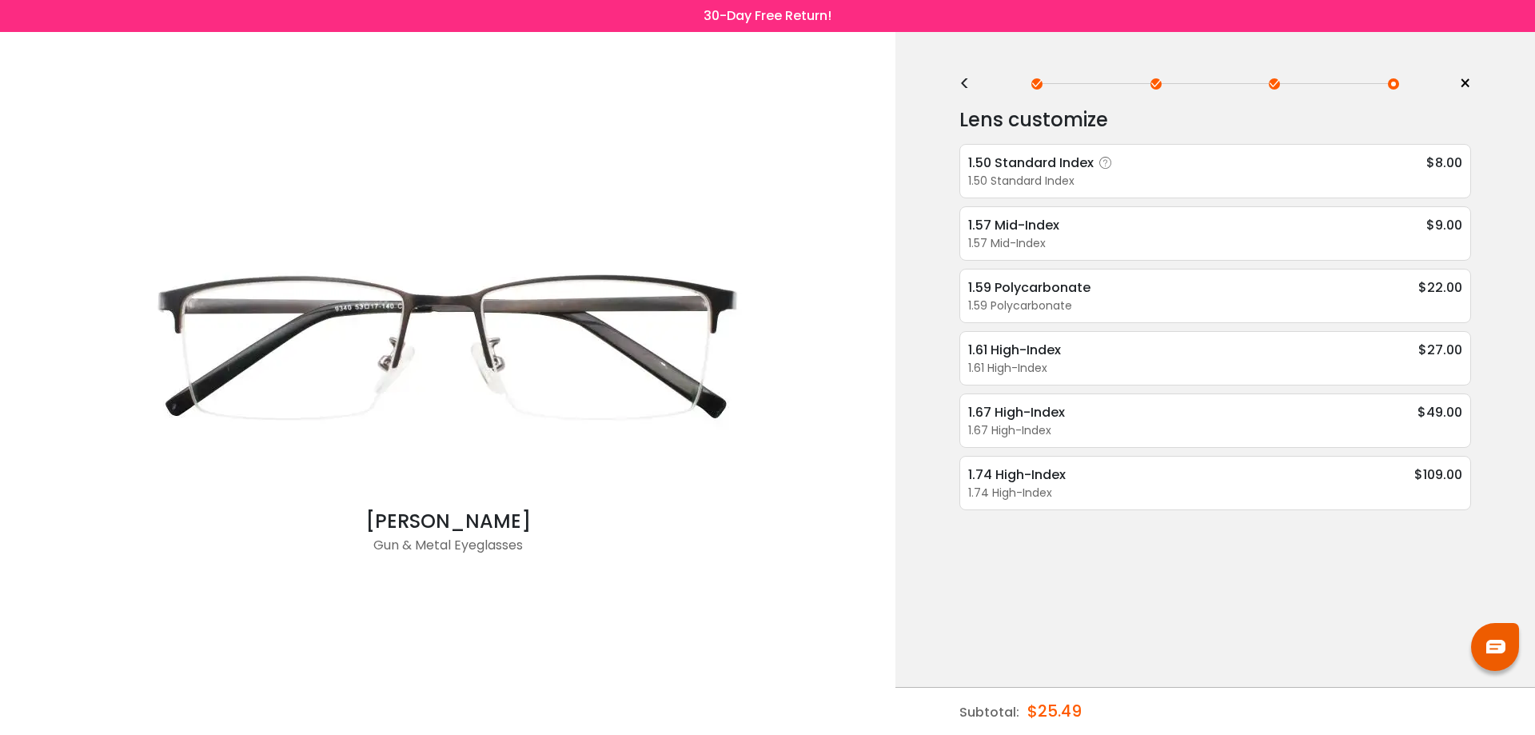
click at [1108, 166] on icon at bounding box center [1106, 163] width 16 height 16
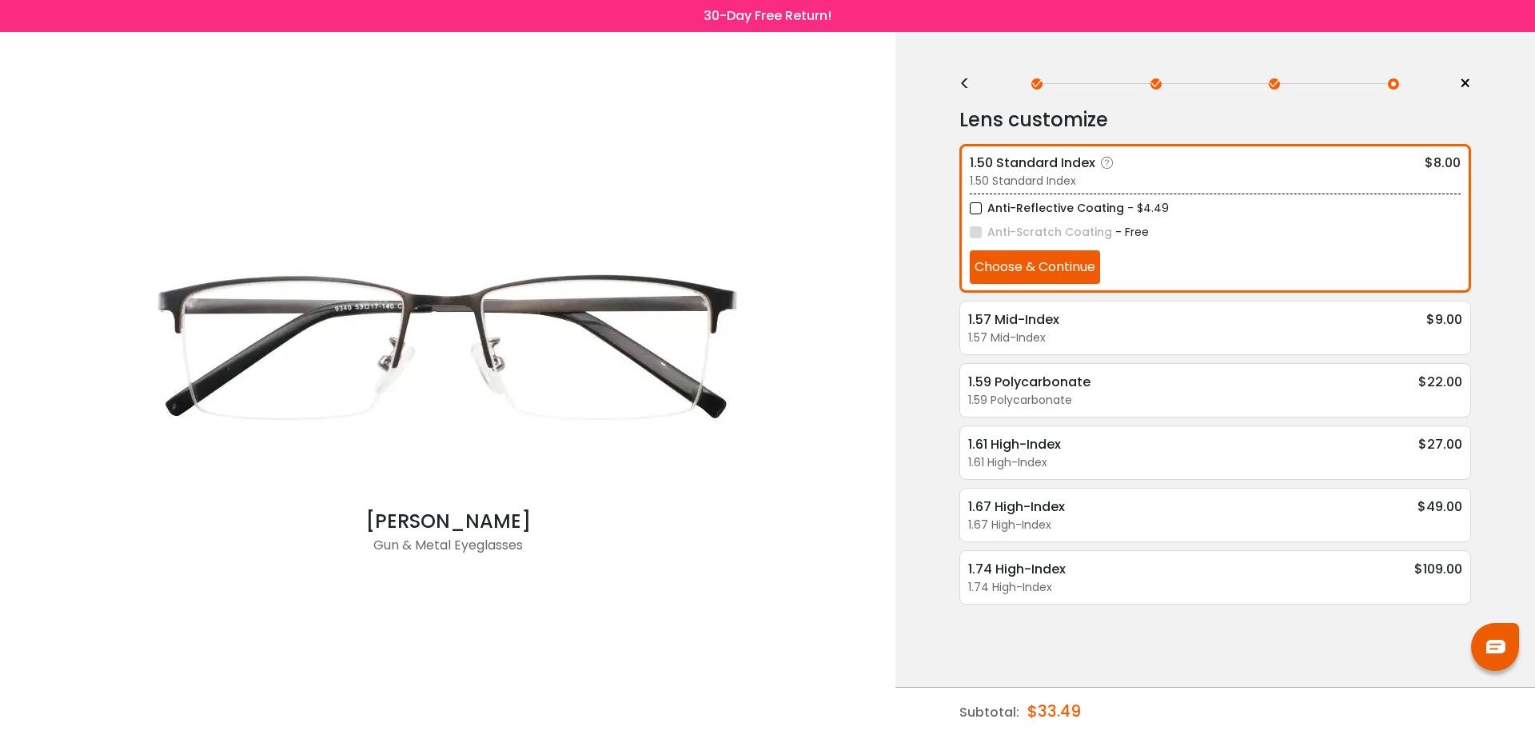
click at [1056, 264] on button "Choose & Continue" at bounding box center [1035, 267] width 130 height 34
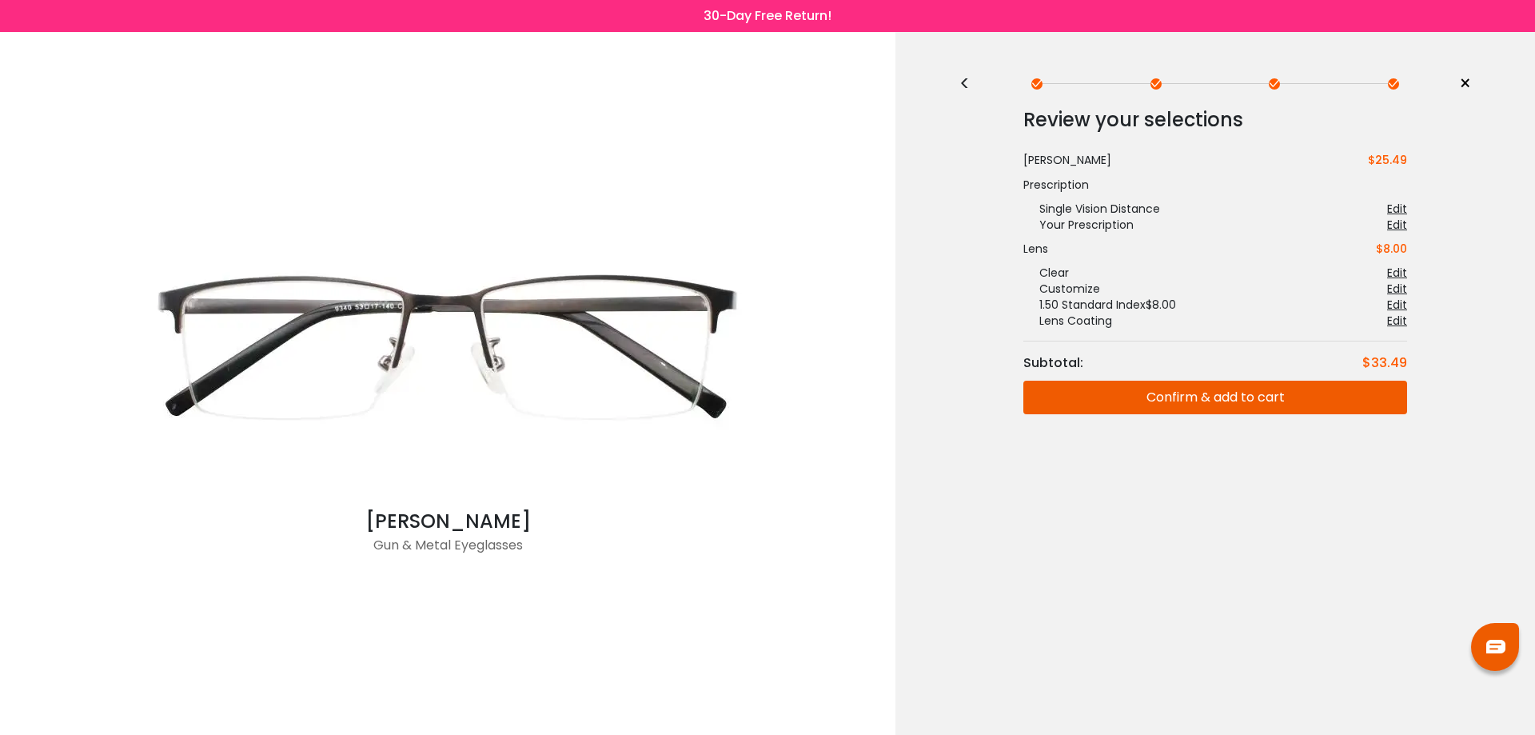
click at [1235, 395] on button "Confirm & add to cart" at bounding box center [1216, 398] width 384 height 34
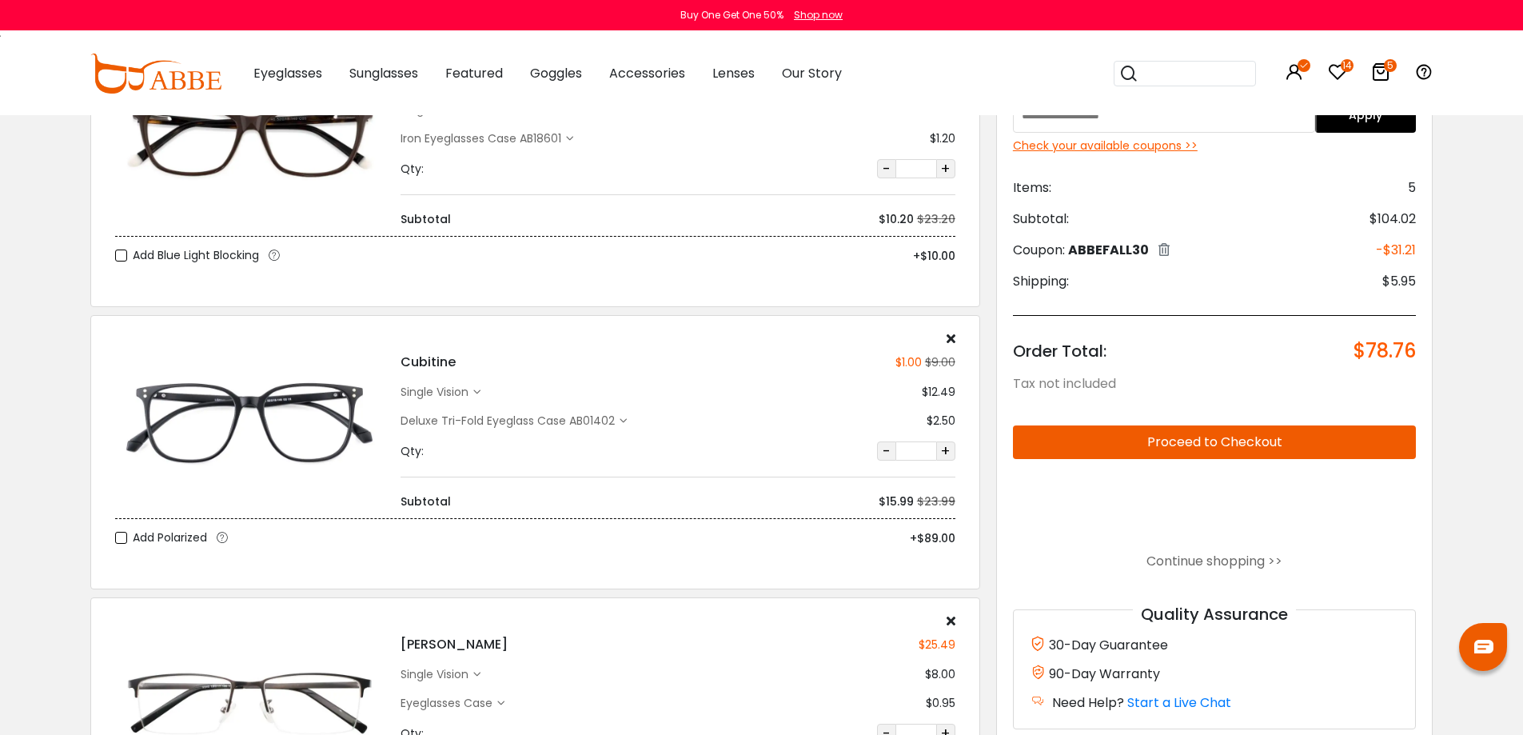
scroll to position [720, 0]
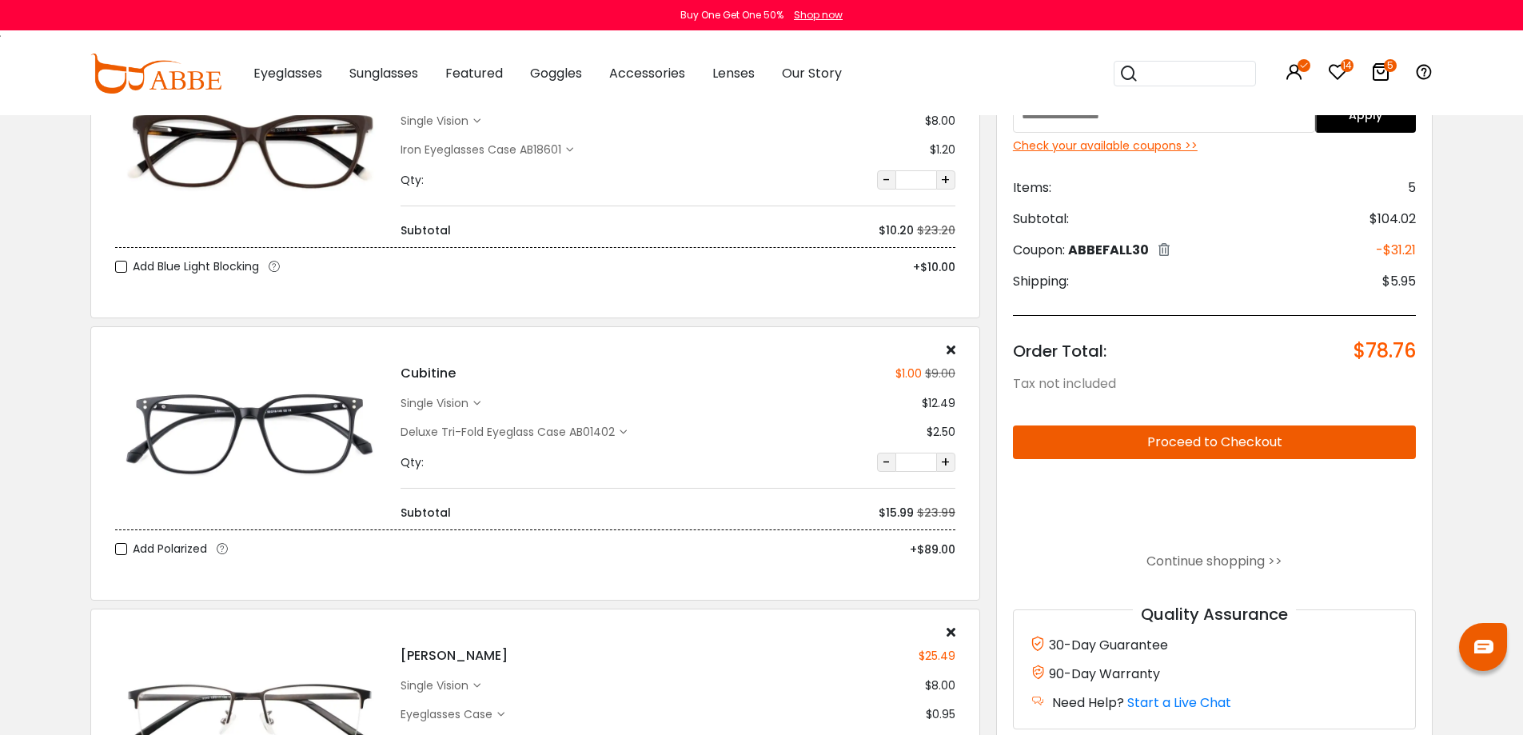
click at [1150, 149] on div "Check your available coupons >>" at bounding box center [1215, 146] width 404 height 17
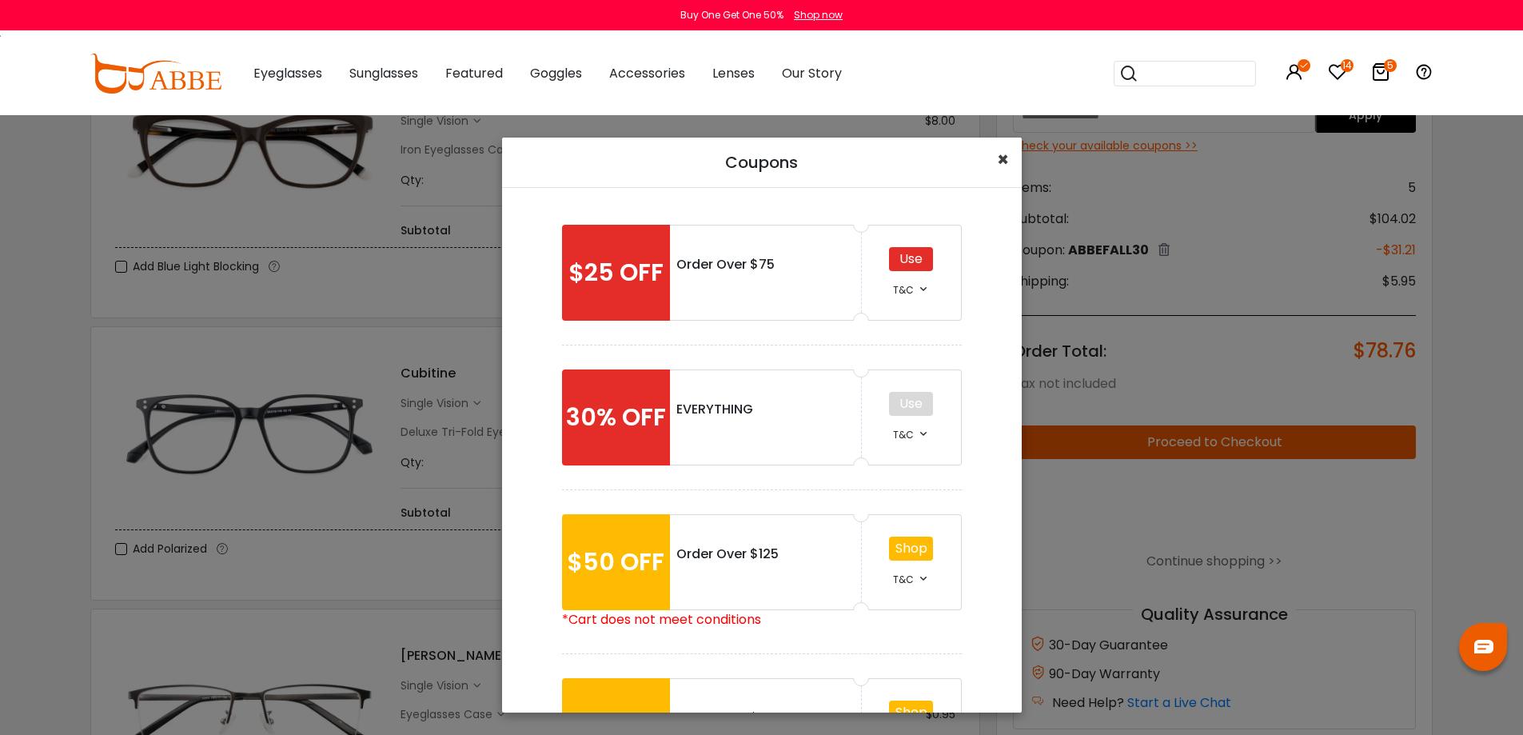
click at [1007, 160] on span "×" at bounding box center [1003, 159] width 12 height 26
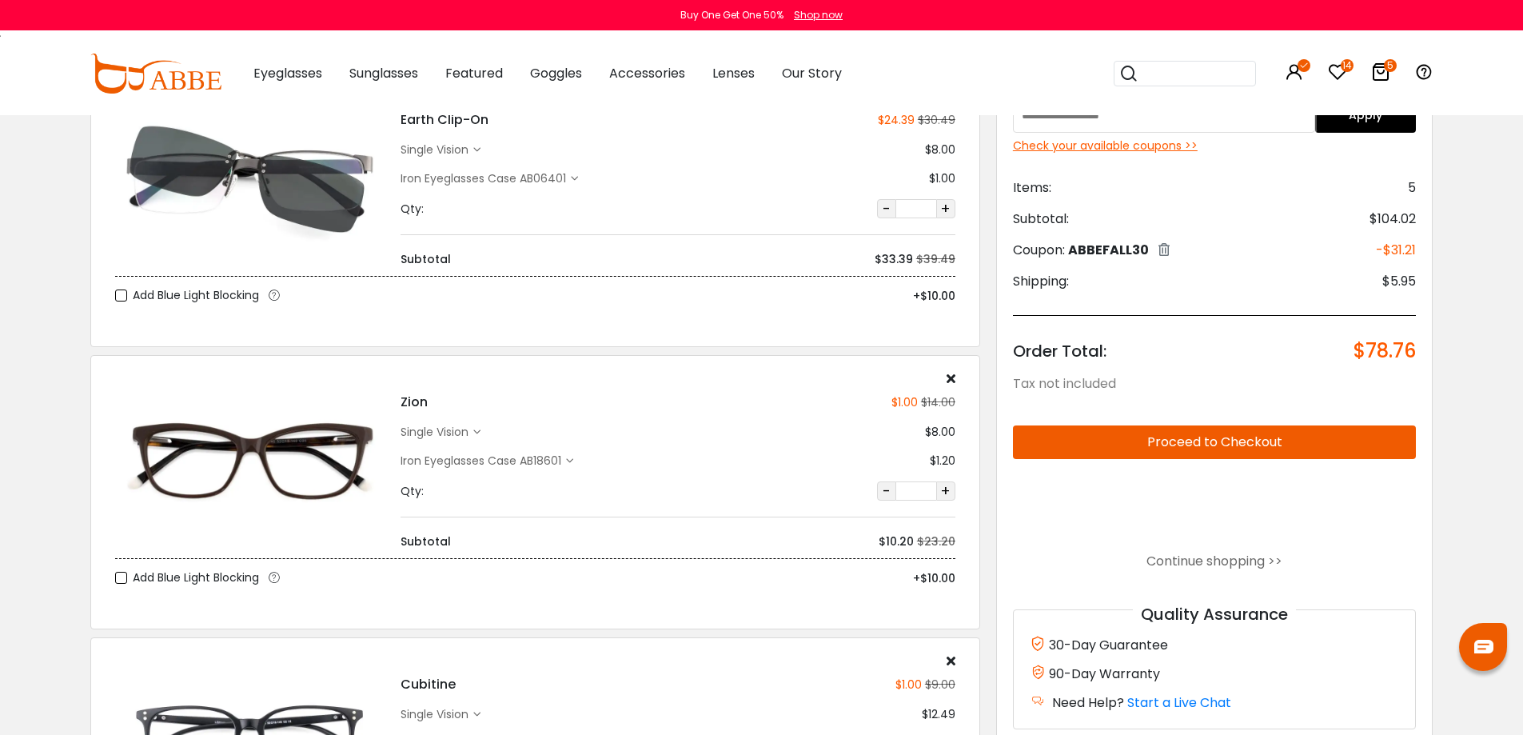
scroll to position [400, 0]
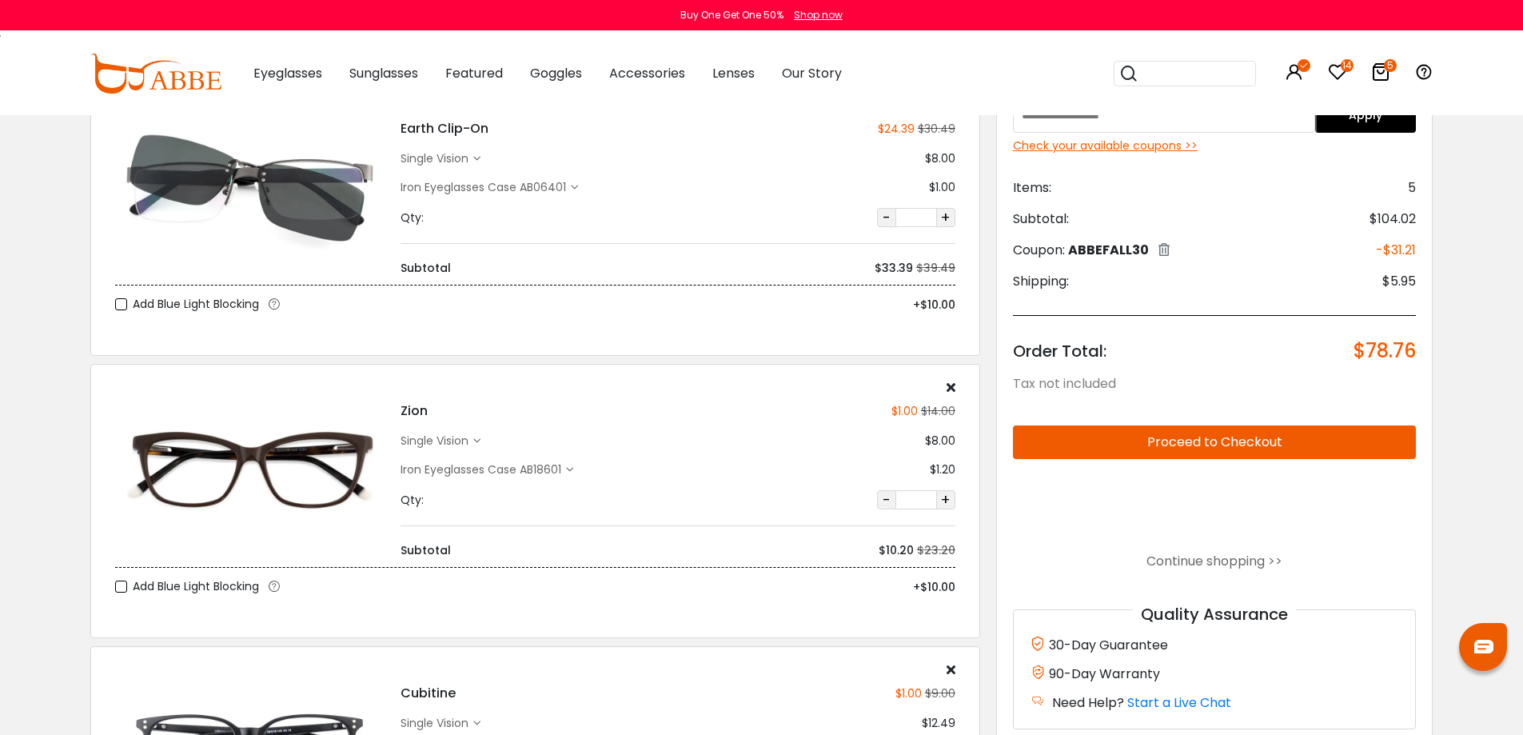
click at [1227, 443] on button "Proceed to Checkout" at bounding box center [1215, 442] width 404 height 34
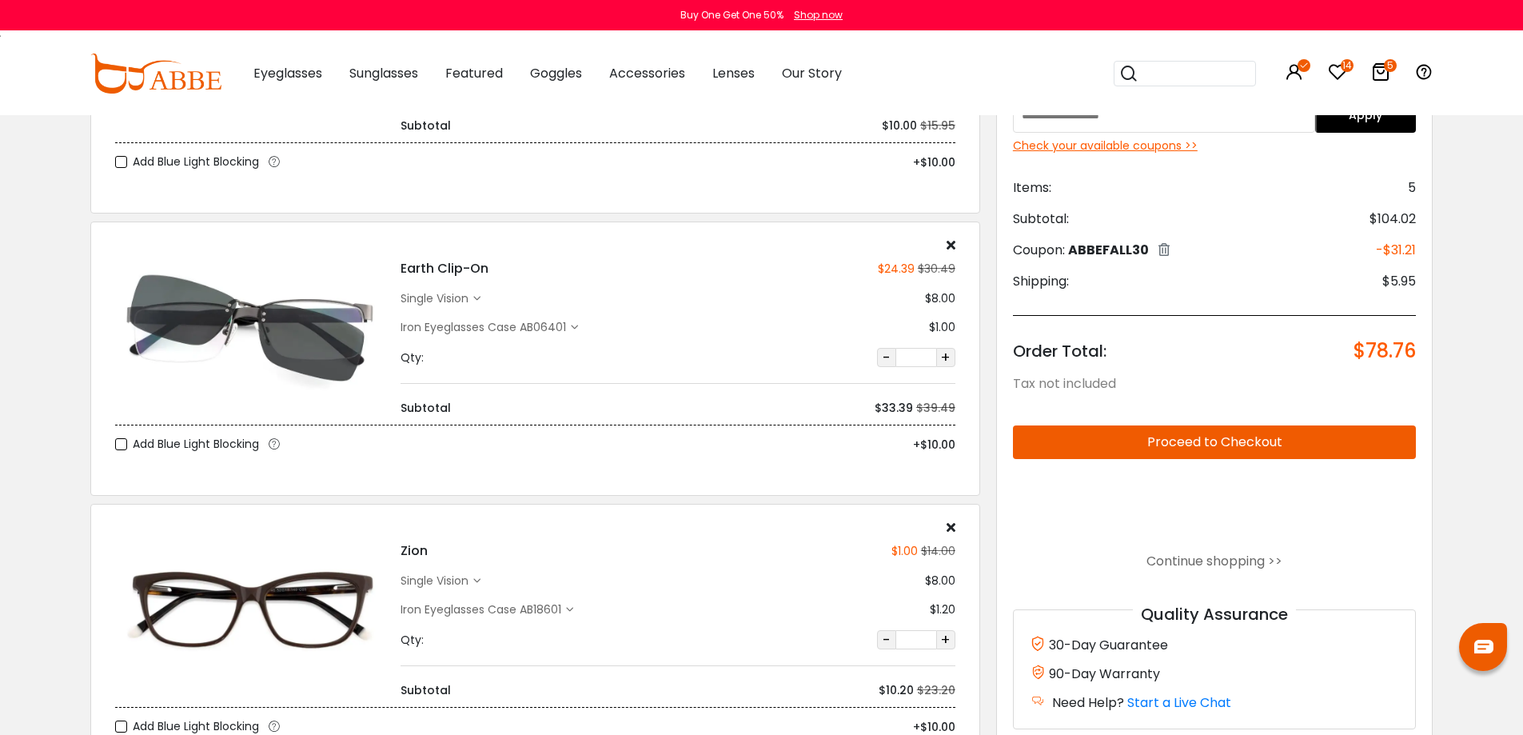
scroll to position [160, 0]
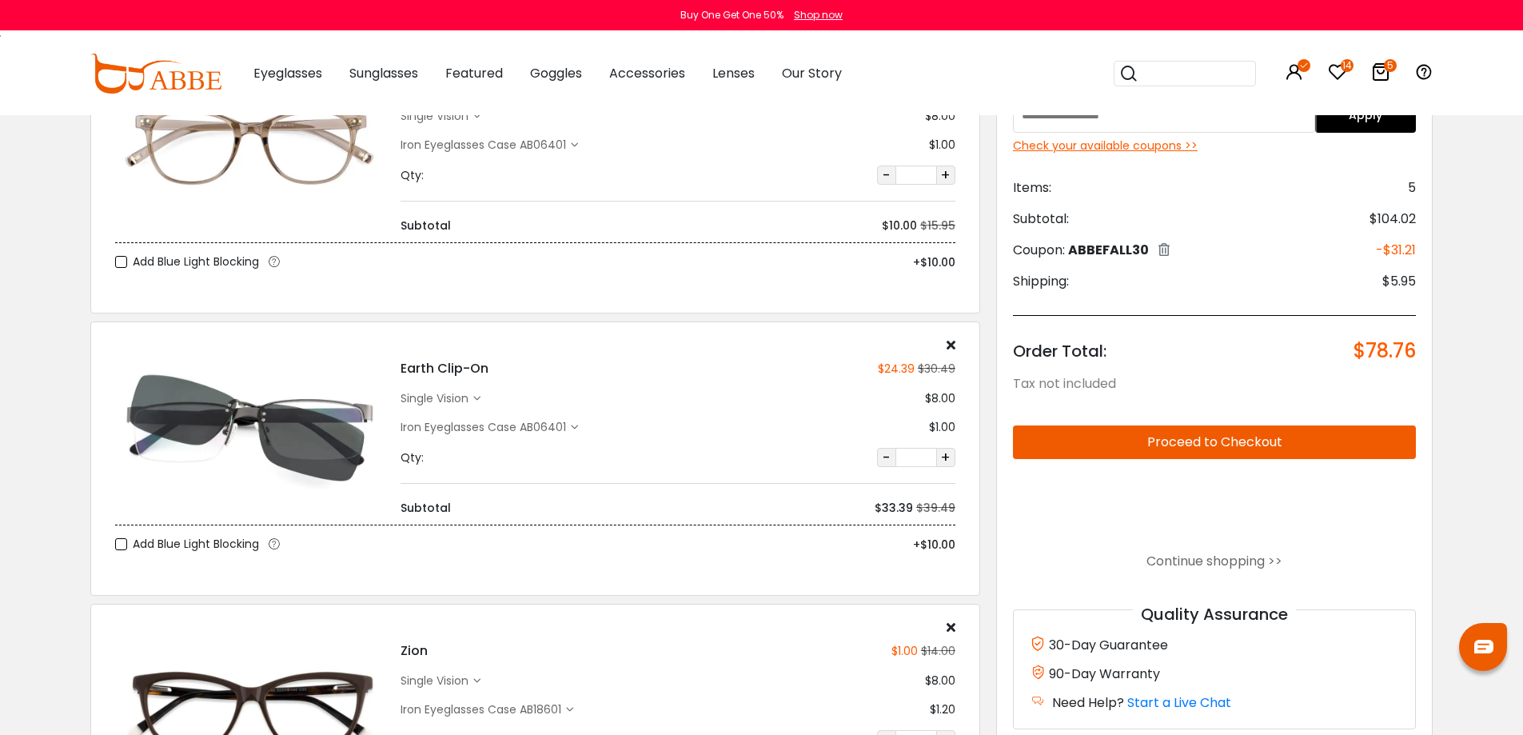
click at [530, 424] on div "Iron Eyeglasses Case AB06401" at bounding box center [486, 427] width 170 height 17
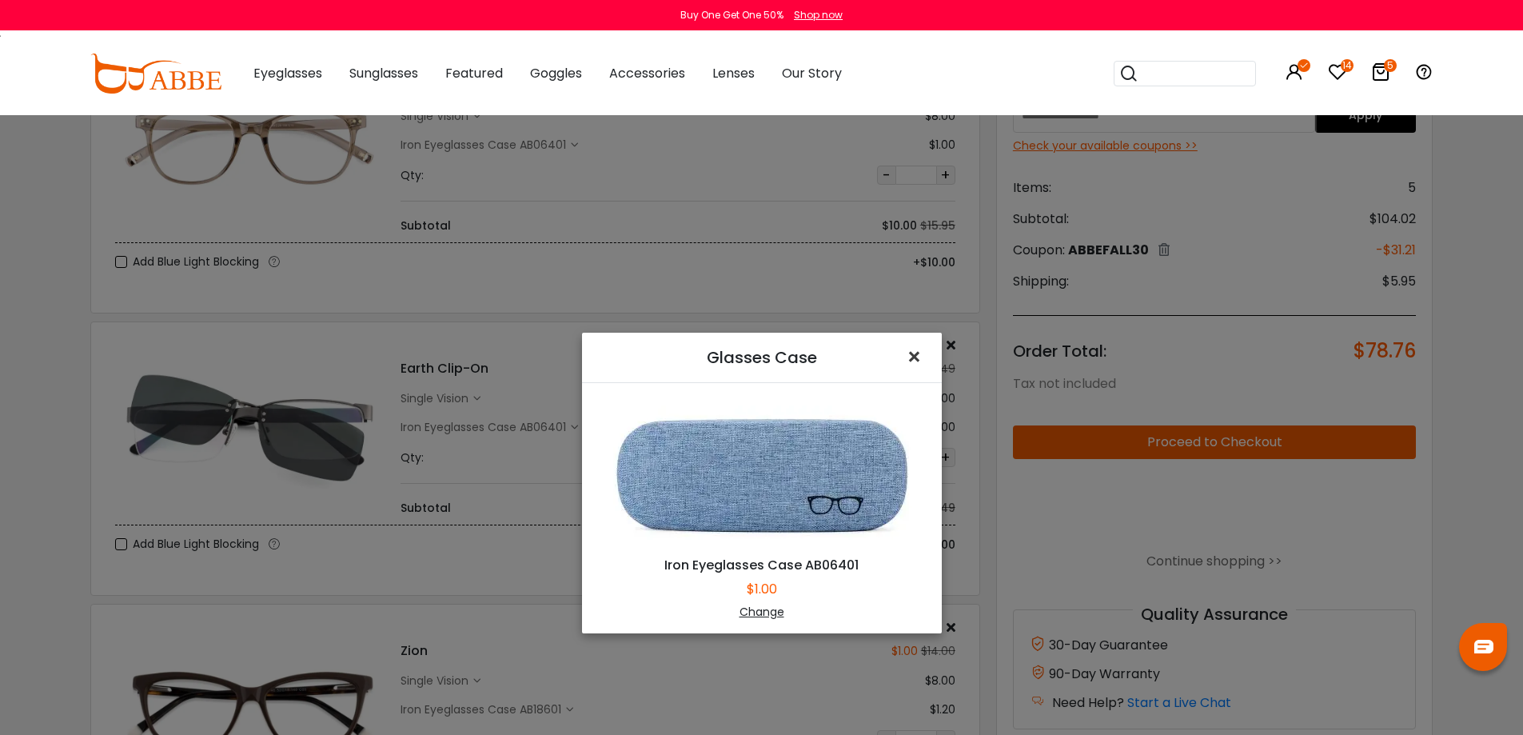
click at [895, 360] on button "×" at bounding box center [917, 358] width 49 height 50
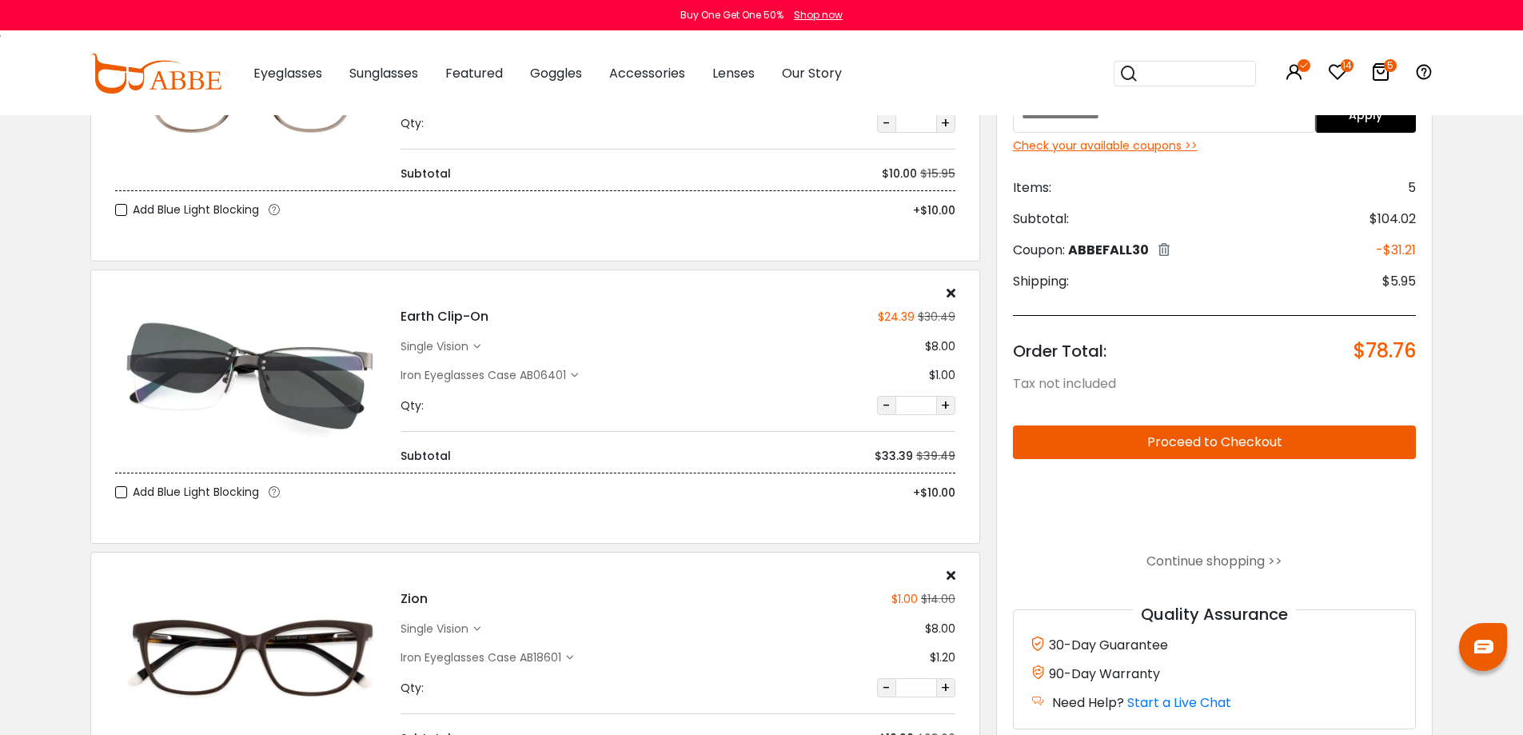
scroll to position [240, 0]
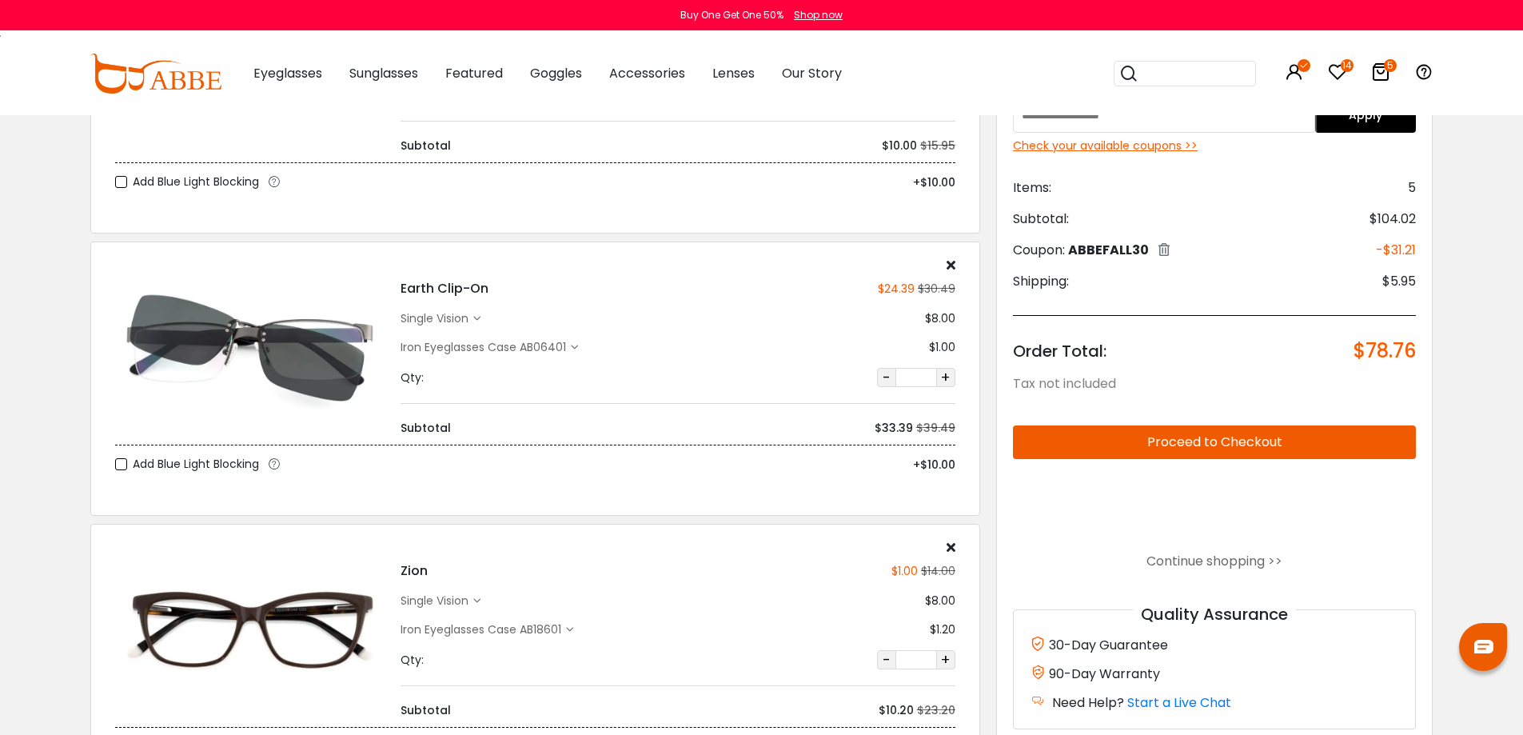
click at [948, 265] on icon at bounding box center [951, 264] width 9 height 13
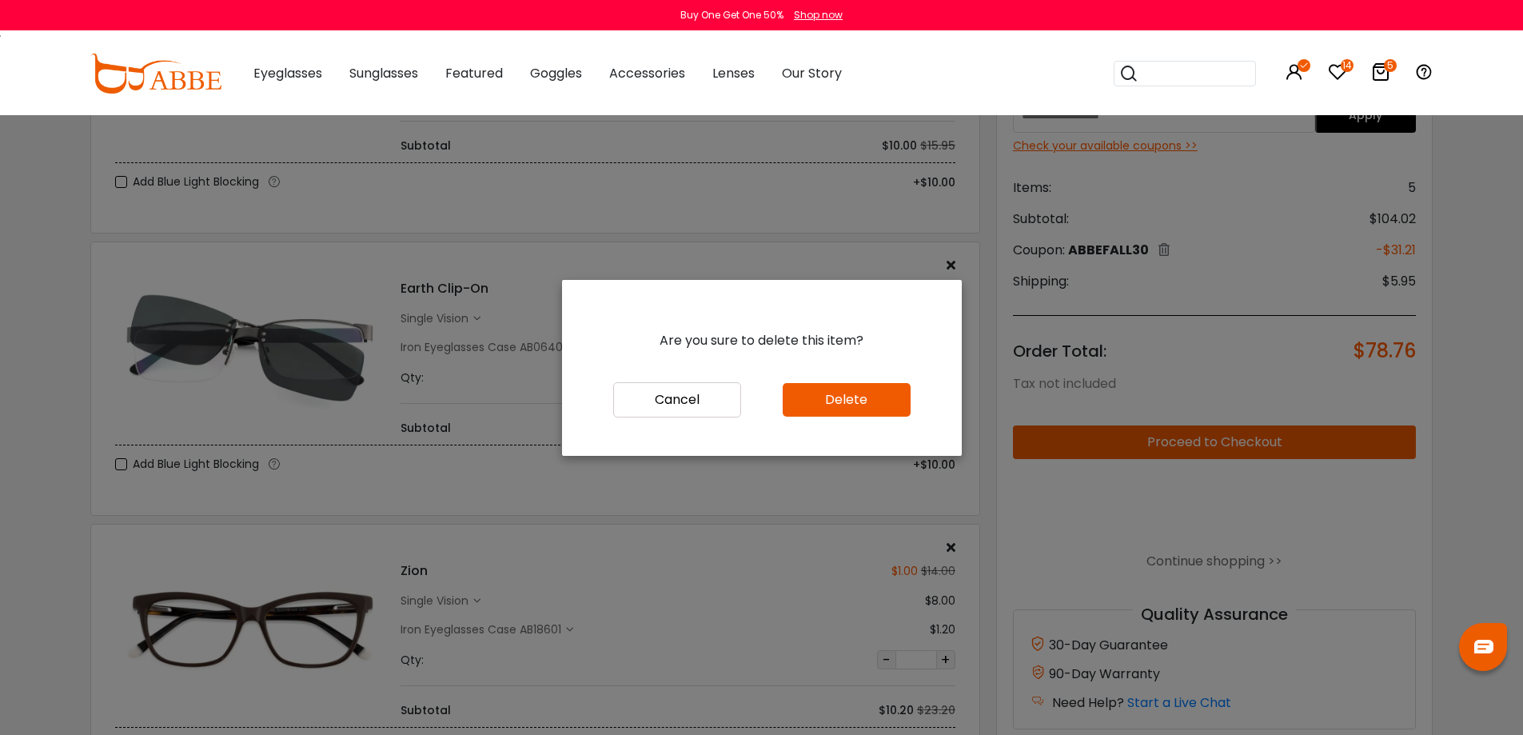
click at [826, 406] on button "Delete" at bounding box center [847, 400] width 128 height 34
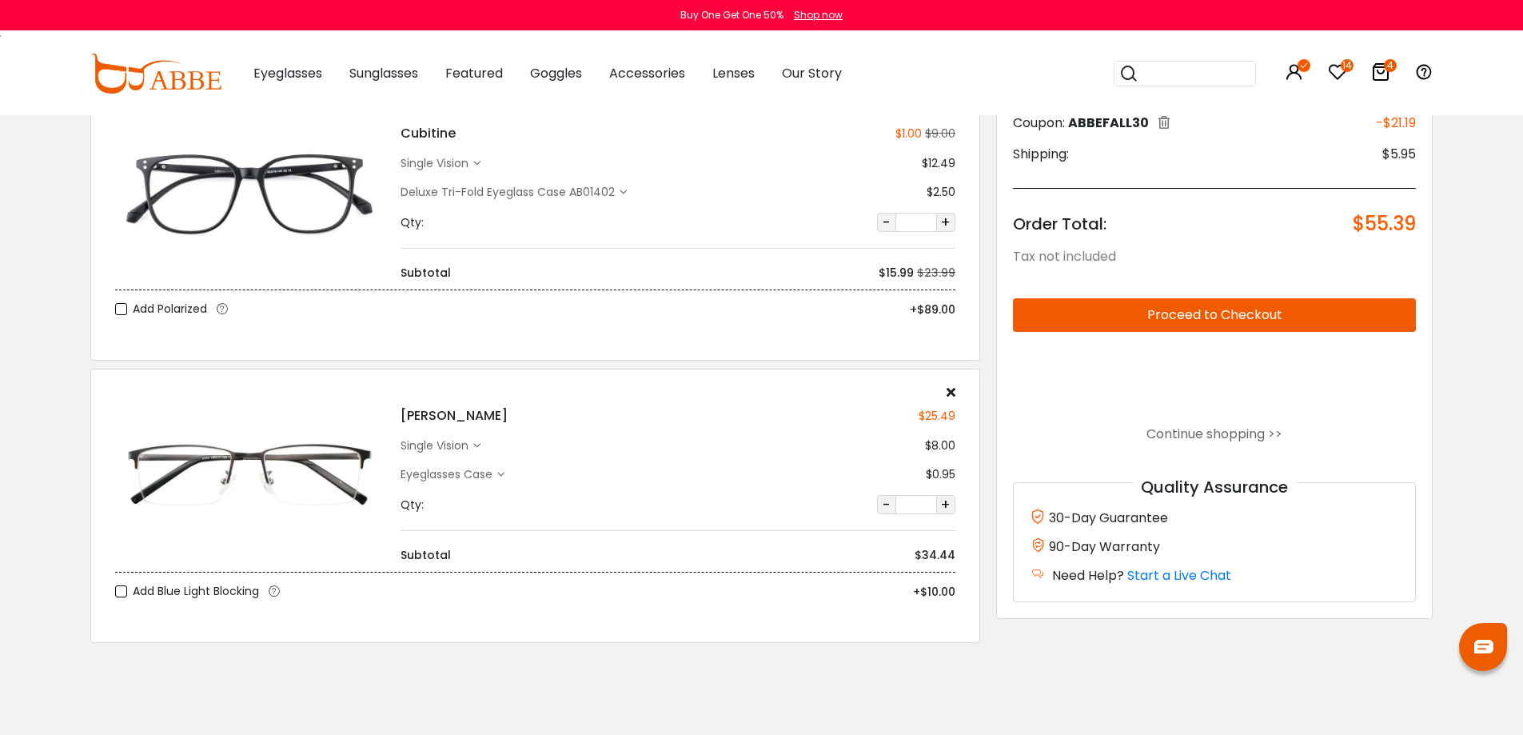
scroll to position [800, 0]
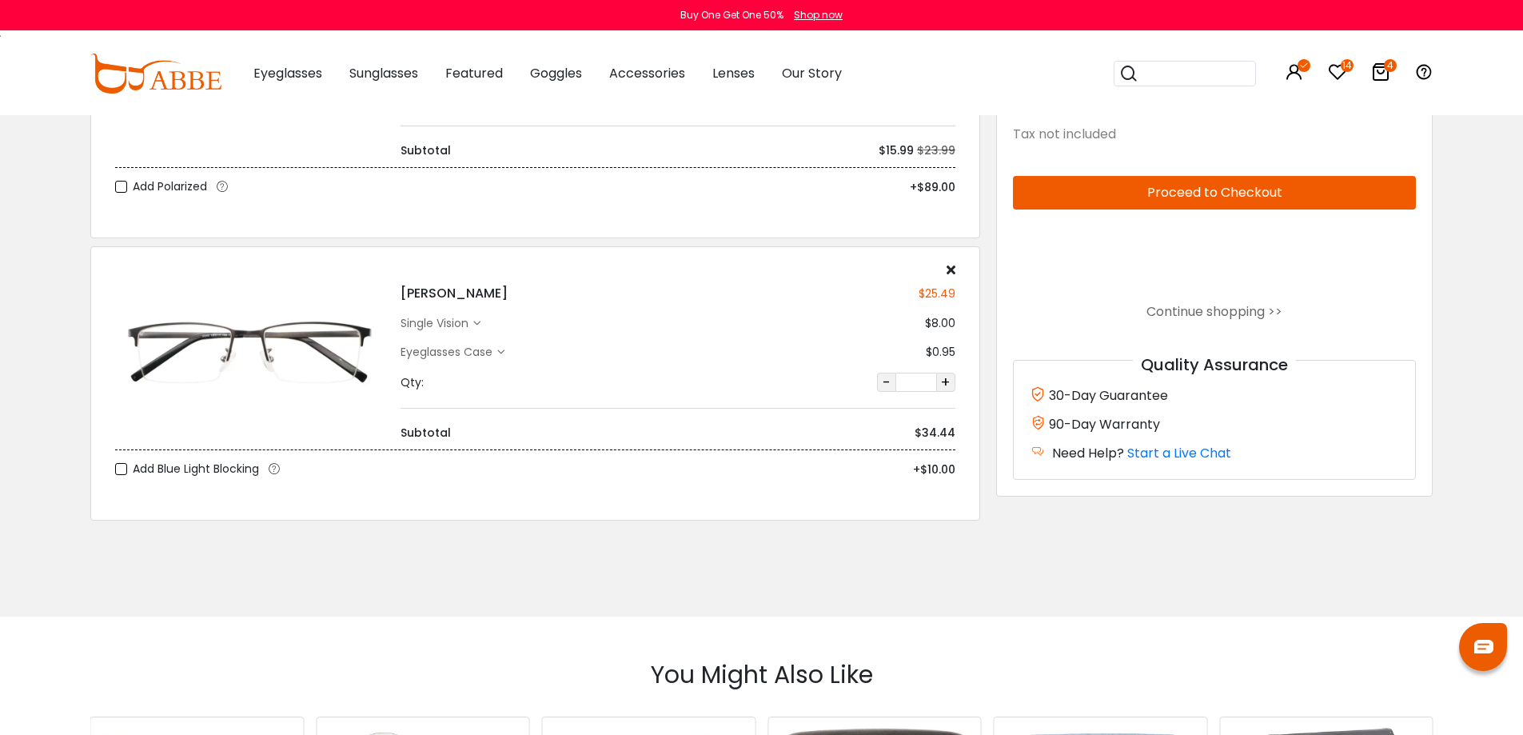
click at [478, 352] on div "Eyeglasses Case" at bounding box center [449, 352] width 97 height 17
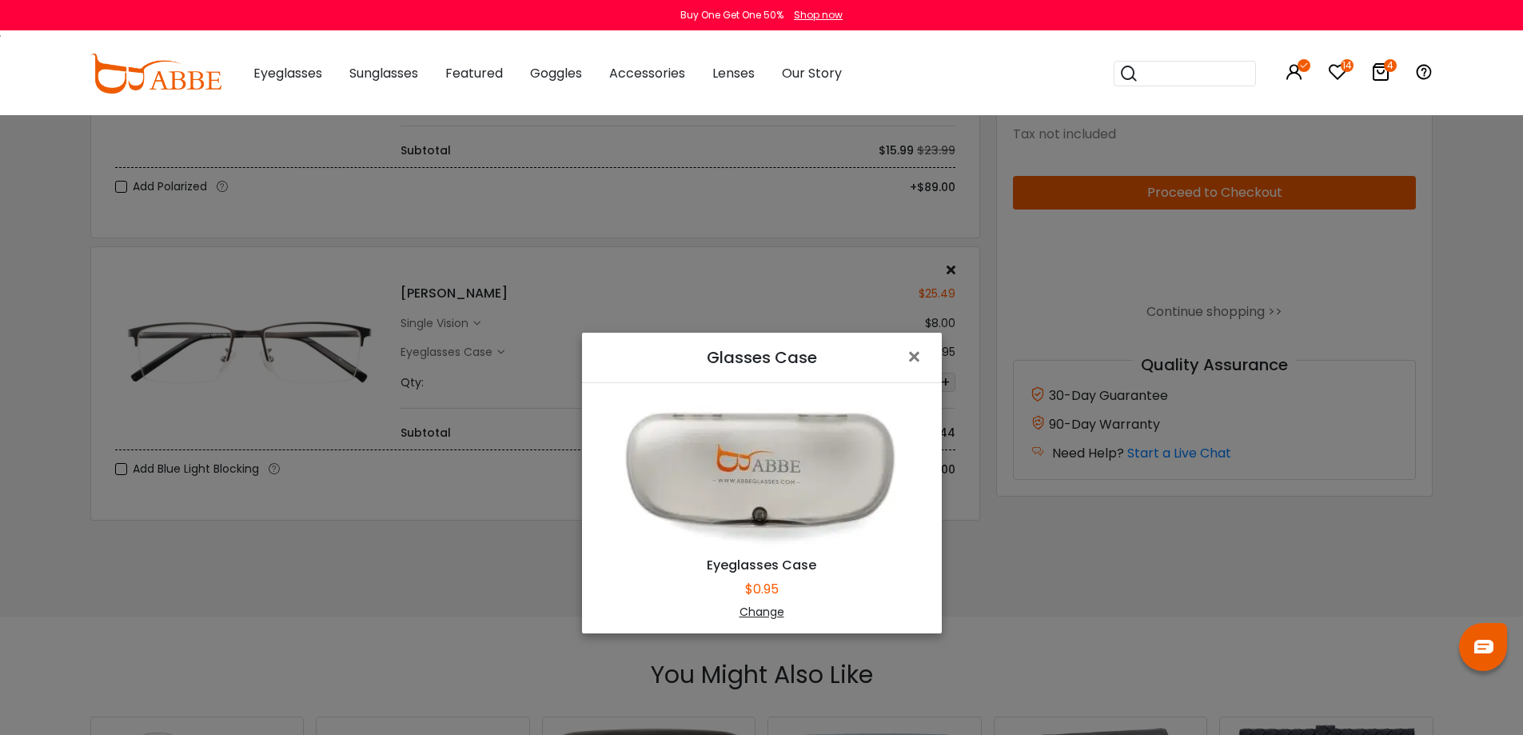
click at [761, 607] on div "Change" at bounding box center [762, 612] width 320 height 17
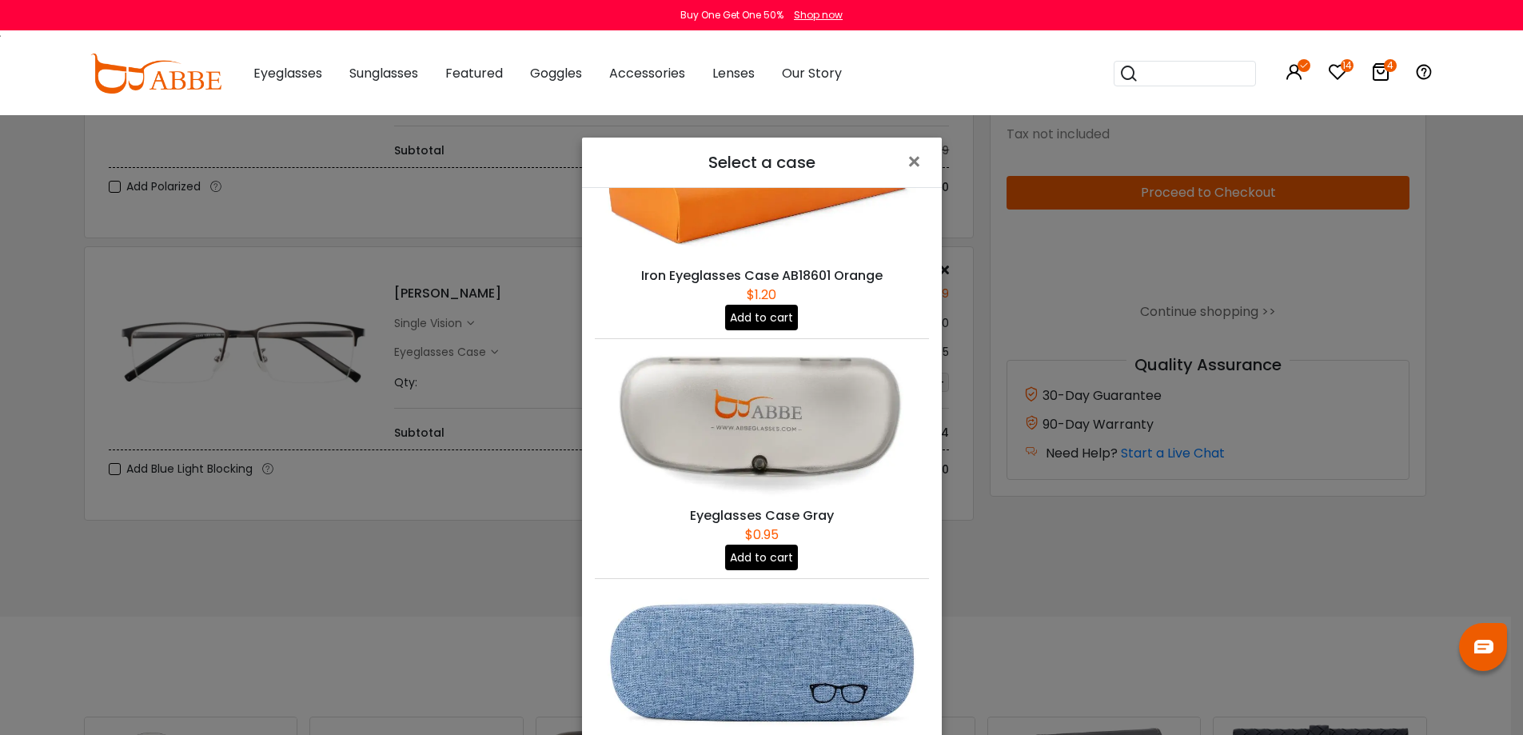
scroll to position [320, 0]
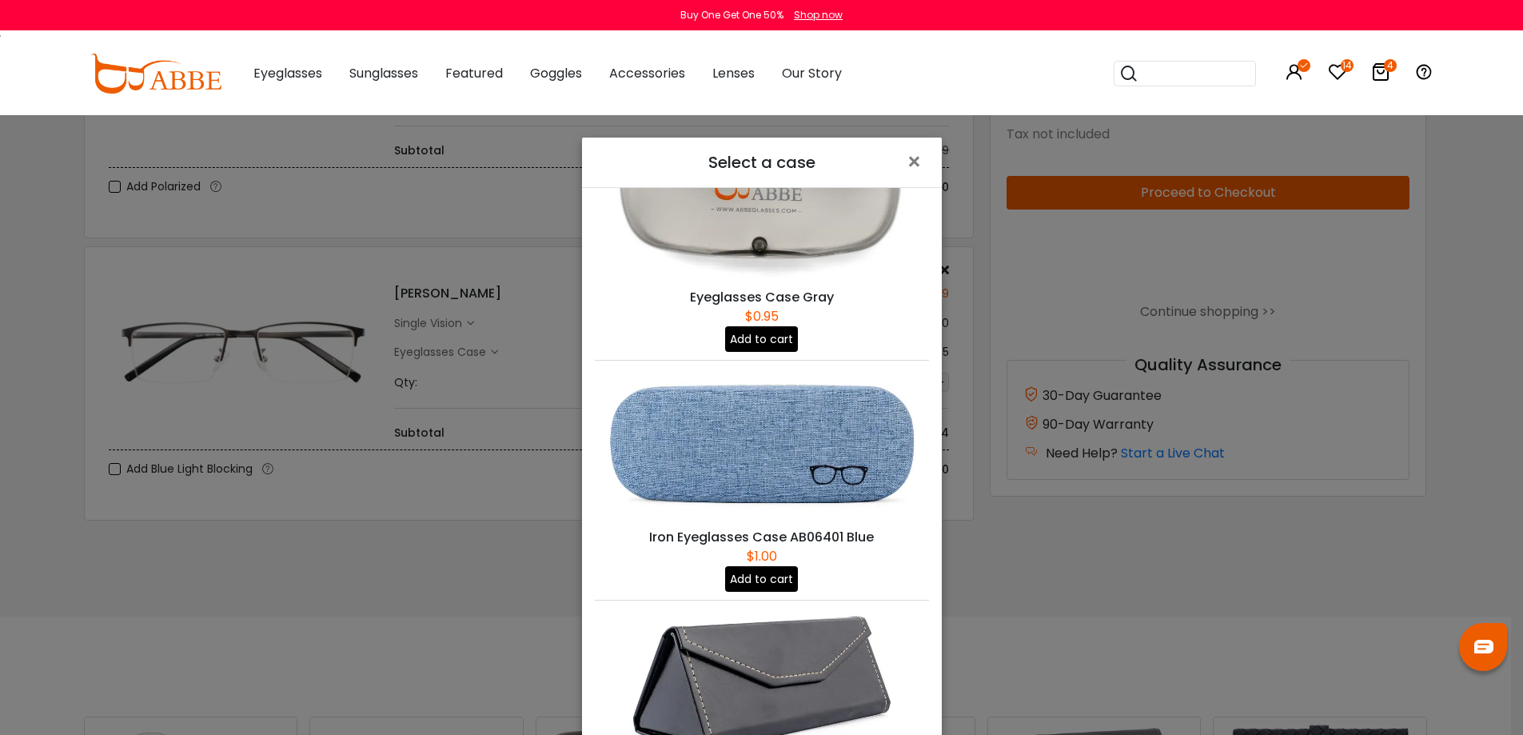
drag, startPoint x: 759, startPoint y: 557, endPoint x: 771, endPoint y: 539, distance: 21.3
click at [759, 566] on button "Add to cart" at bounding box center [761, 579] width 73 height 26
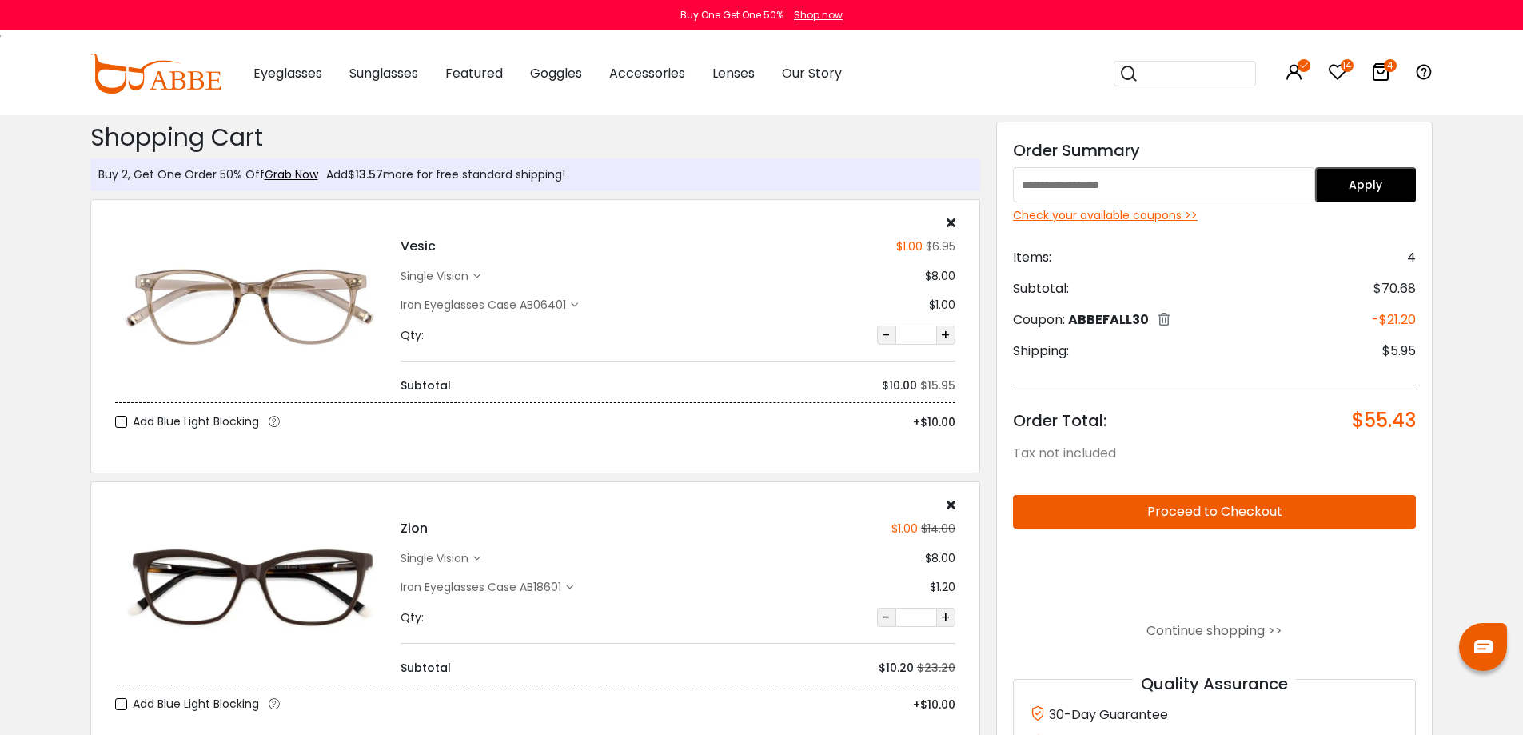
click at [1157, 216] on div "Check your available coupons >>" at bounding box center [1215, 215] width 404 height 17
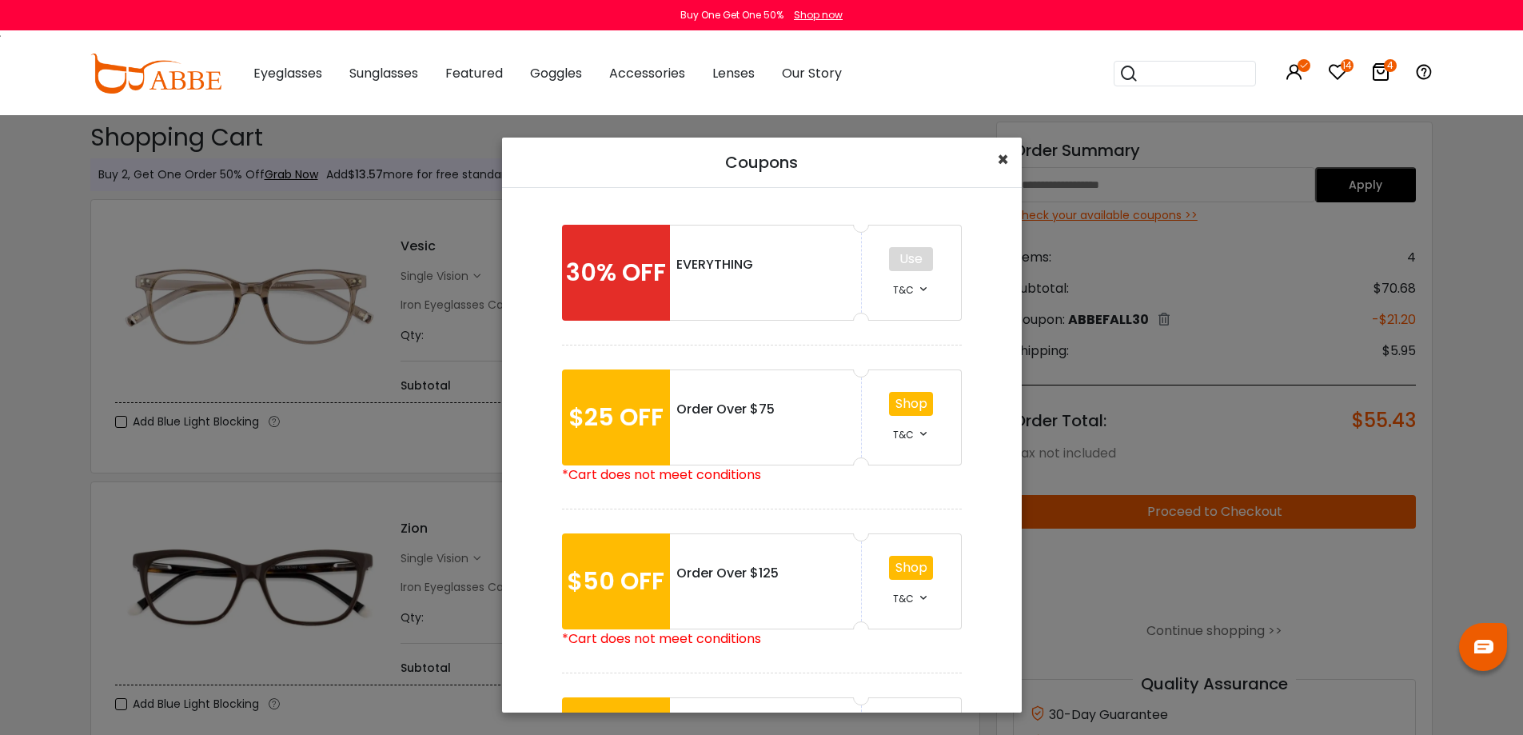
click at [1004, 165] on span "×" at bounding box center [1003, 159] width 12 height 26
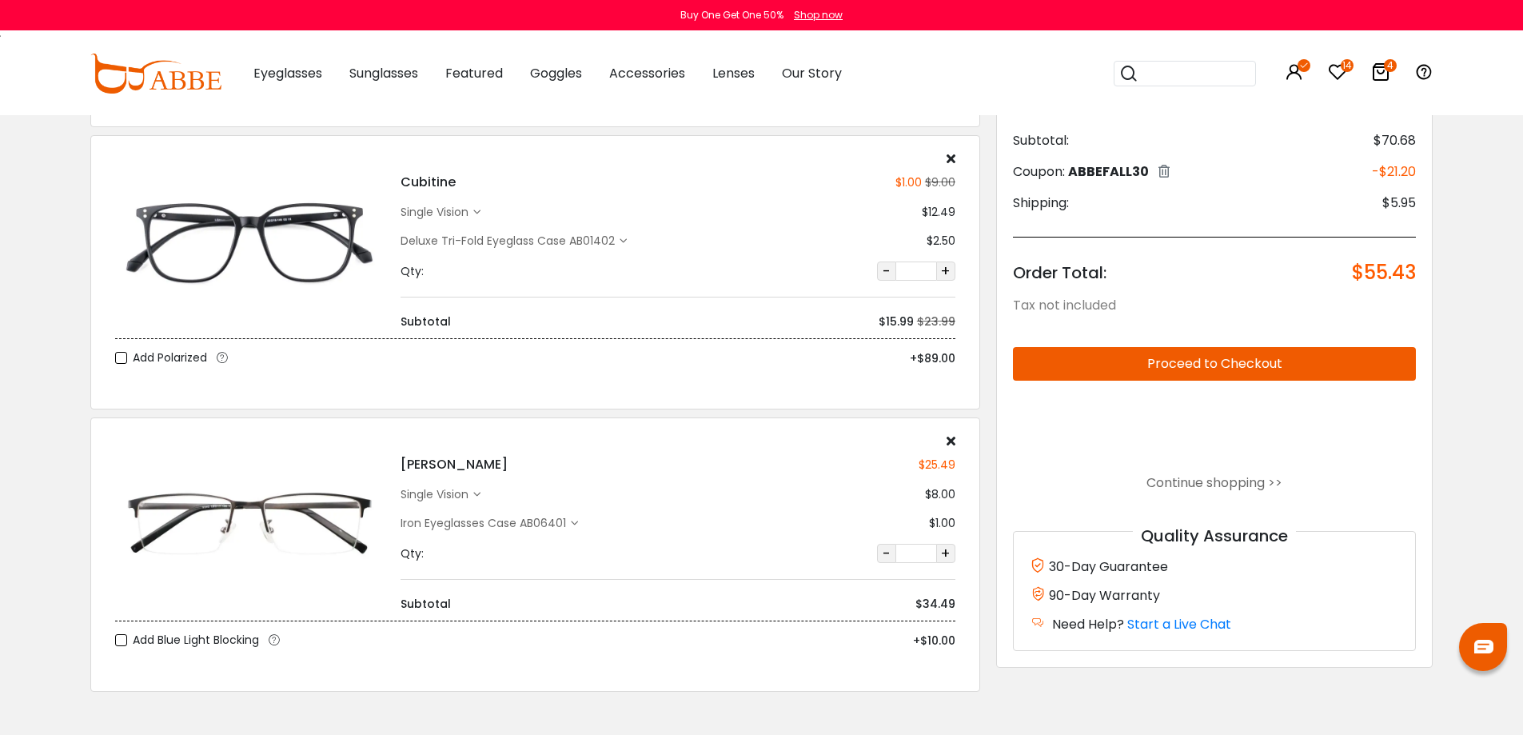
scroll to position [640, 0]
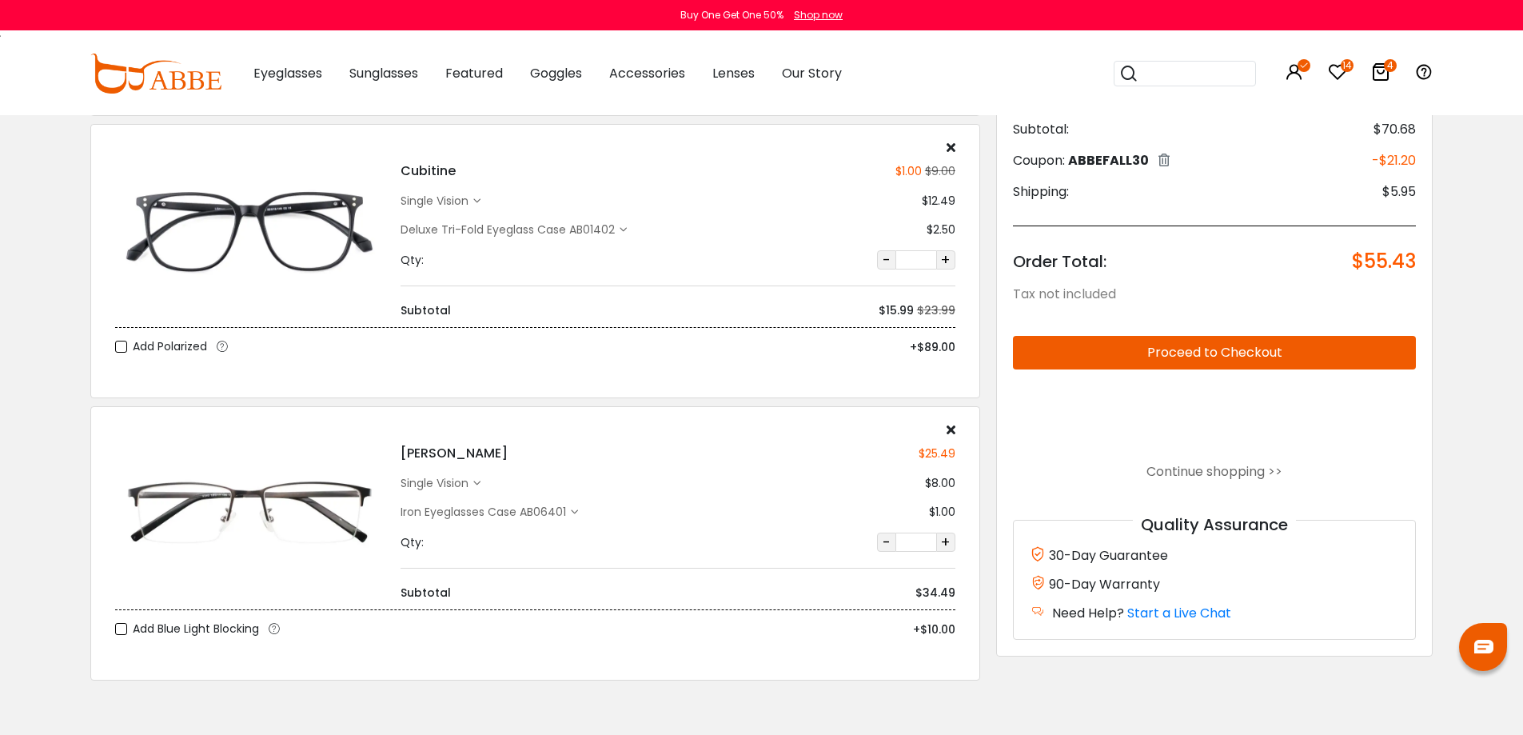
drag, startPoint x: 1202, startPoint y: 81, endPoint x: 1208, endPoint y: 66, distance: 15.8
click at [1202, 79] on input "search" at bounding box center [1195, 74] width 112 height 24
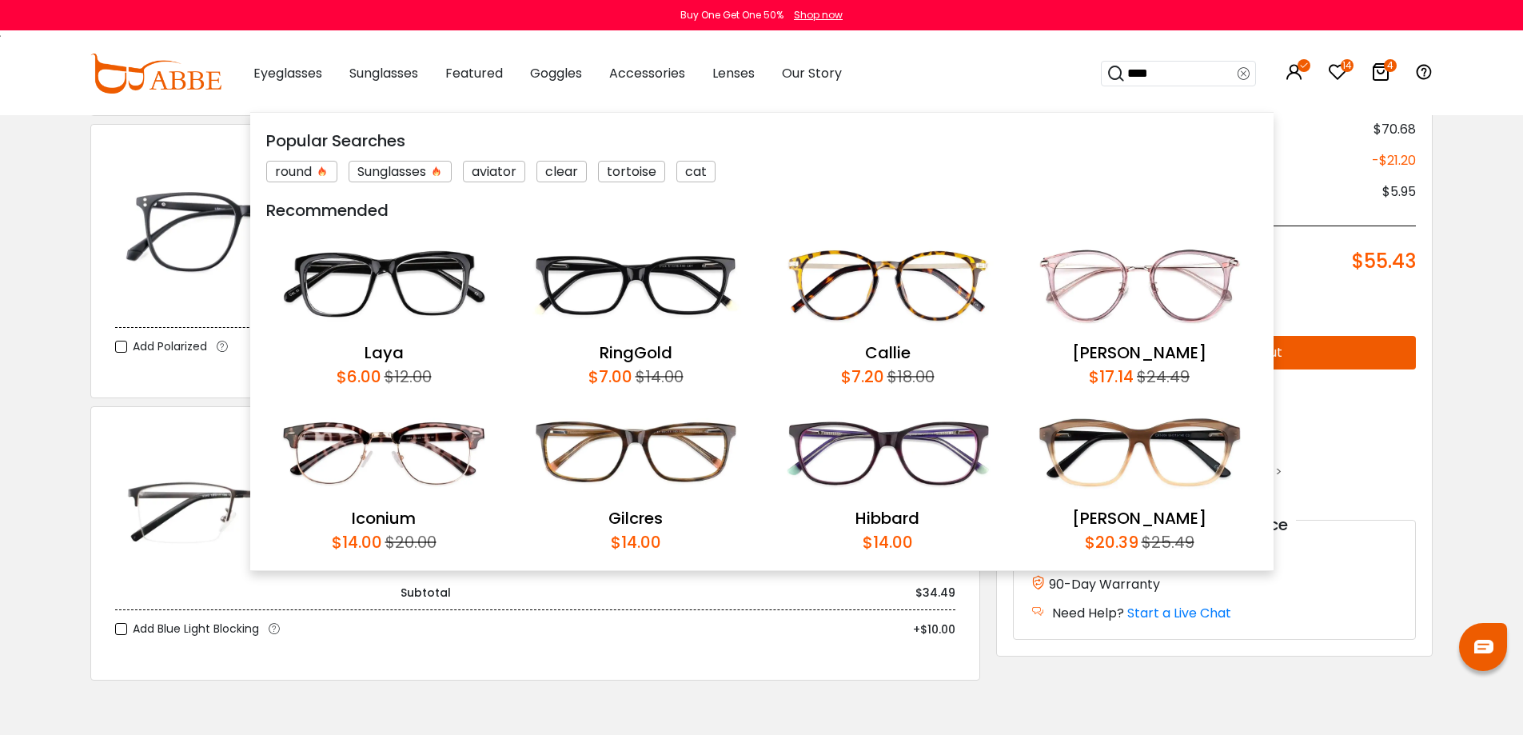
type input "*****"
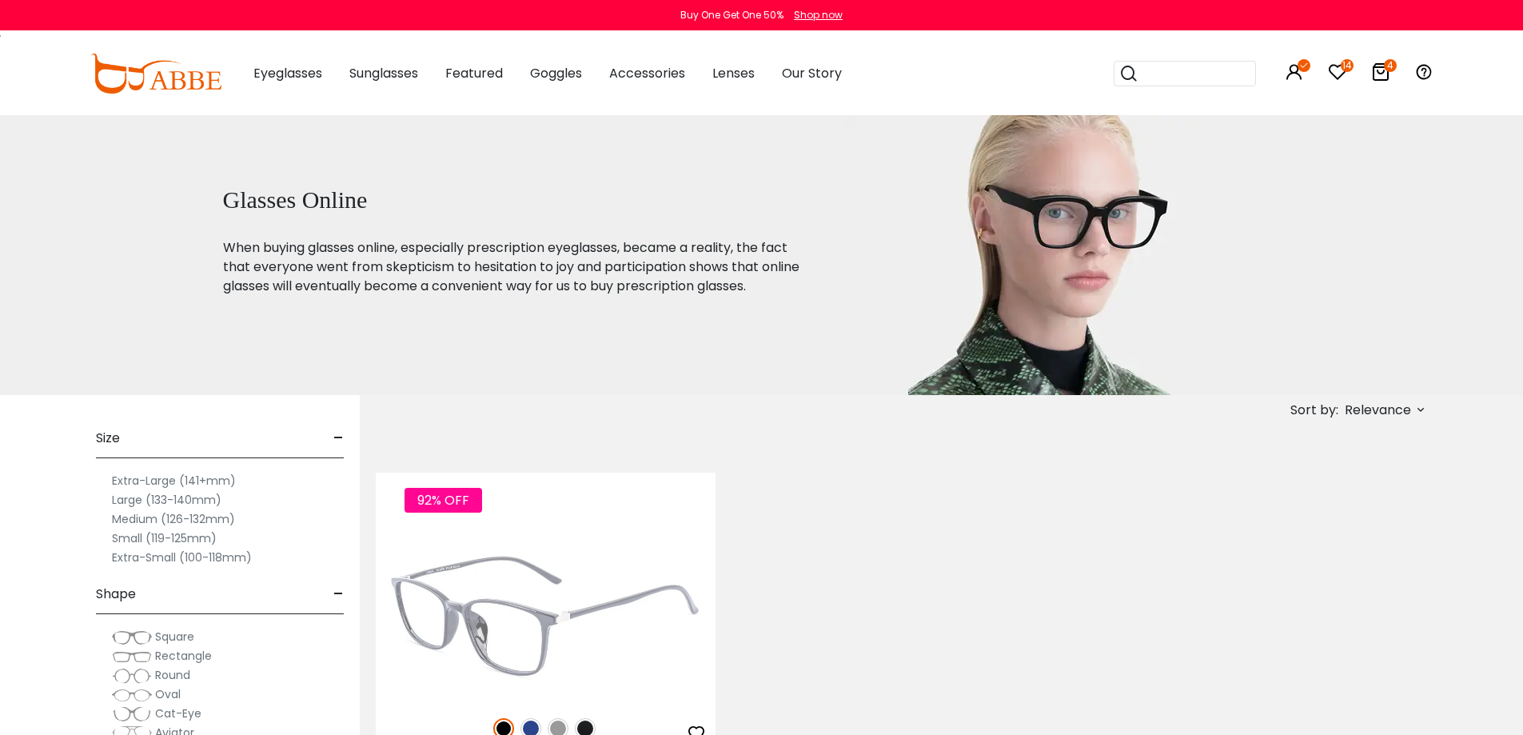
click at [605, 568] on img at bounding box center [546, 615] width 340 height 170
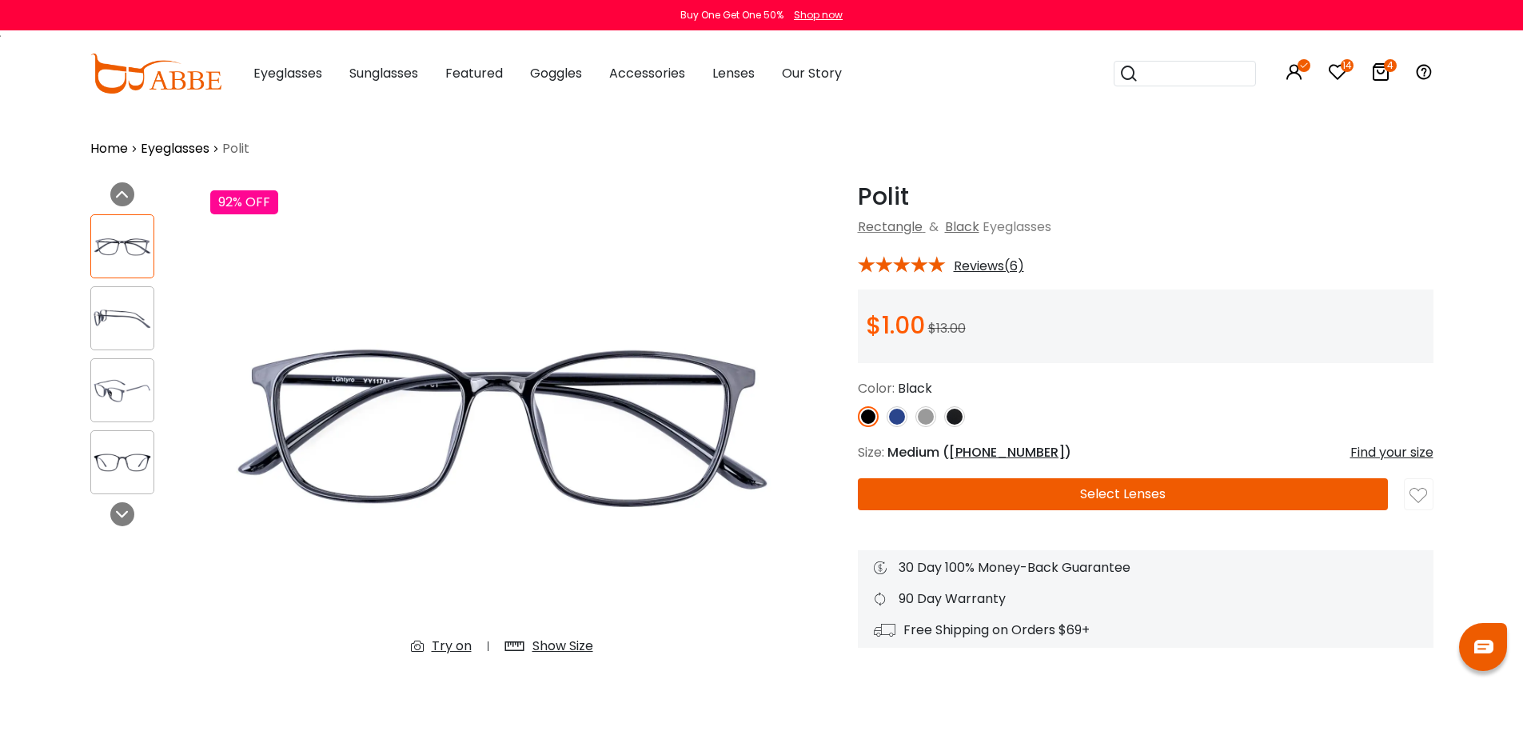
click at [927, 413] on img at bounding box center [926, 416] width 21 height 21
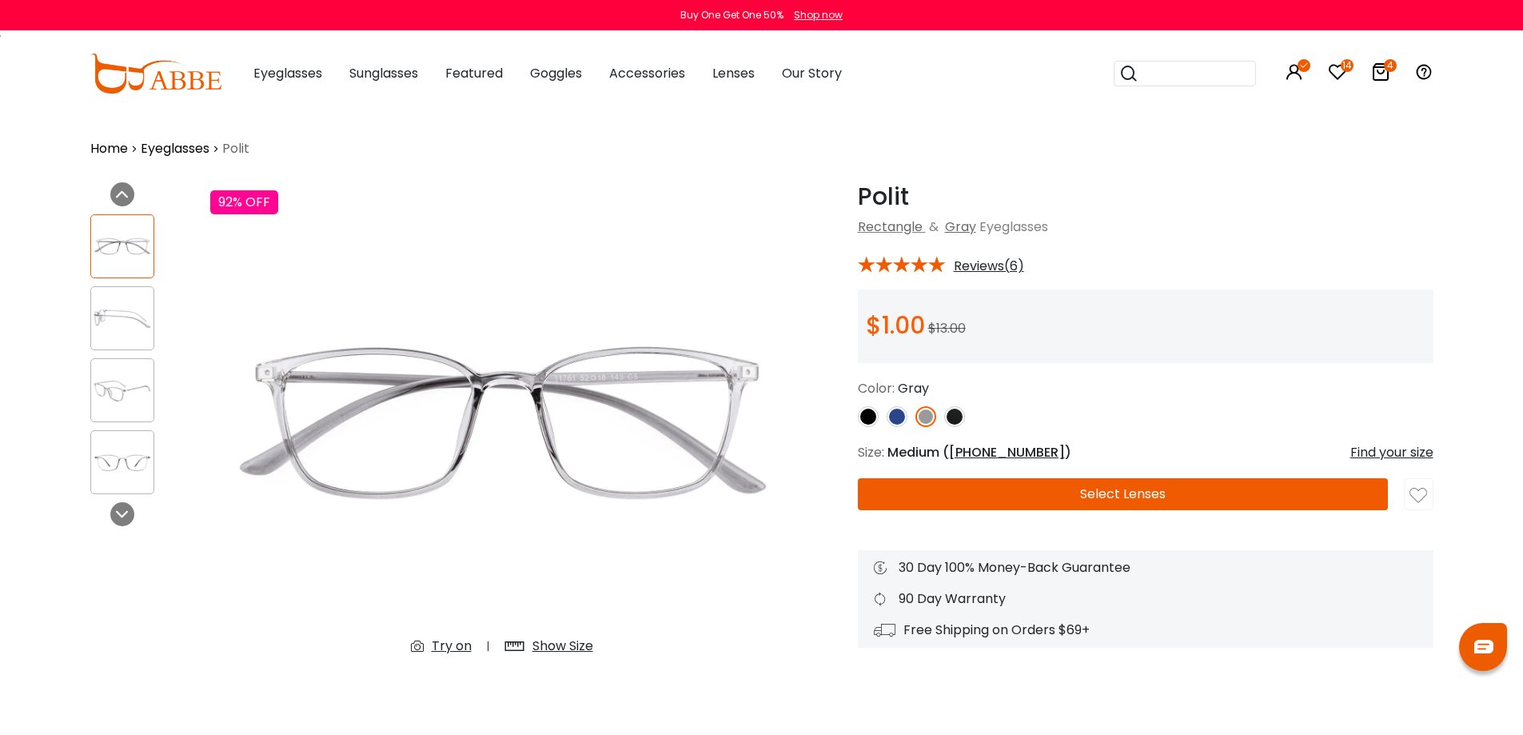
click at [118, 309] on img at bounding box center [122, 318] width 62 height 31
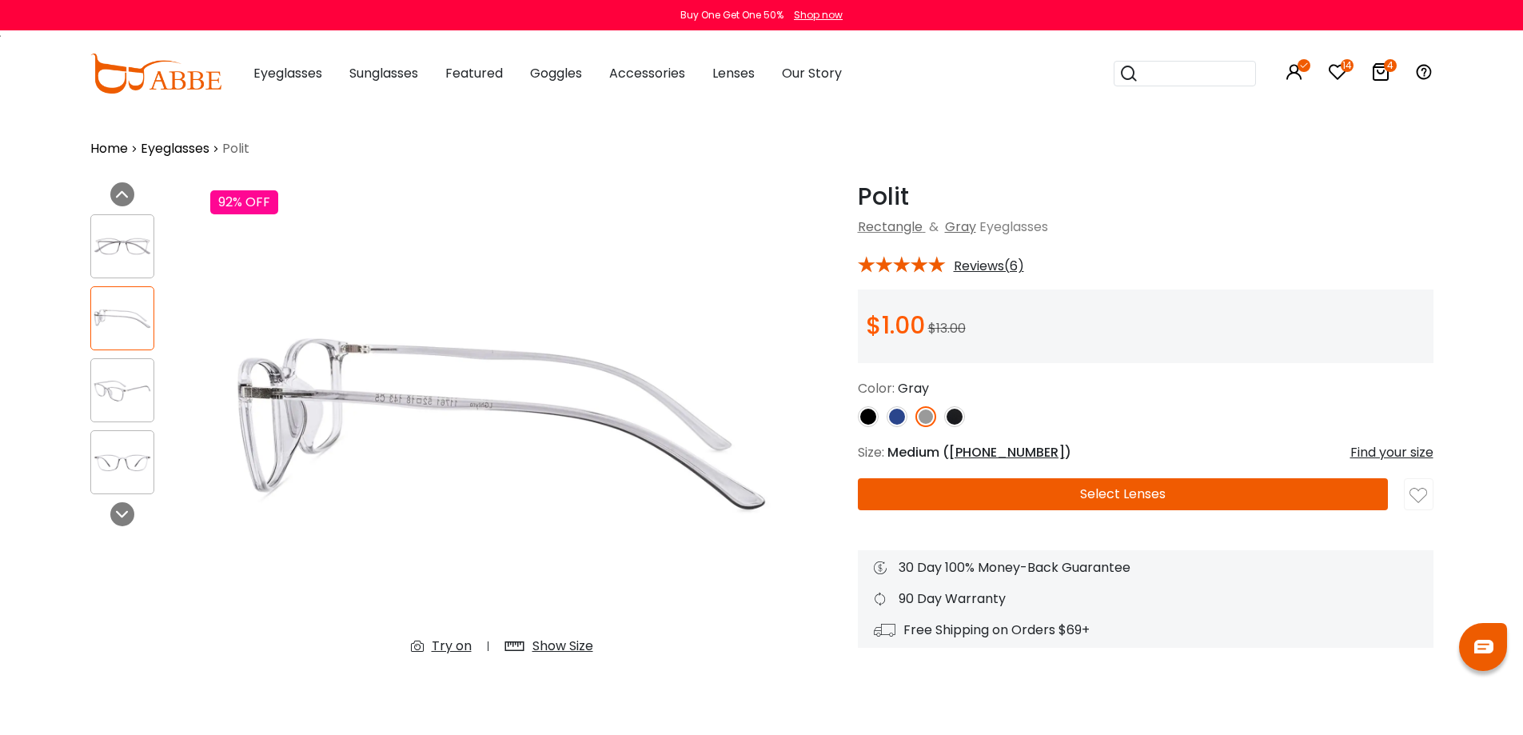
click at [1105, 489] on button "Select Lenses" at bounding box center [1123, 494] width 530 height 32
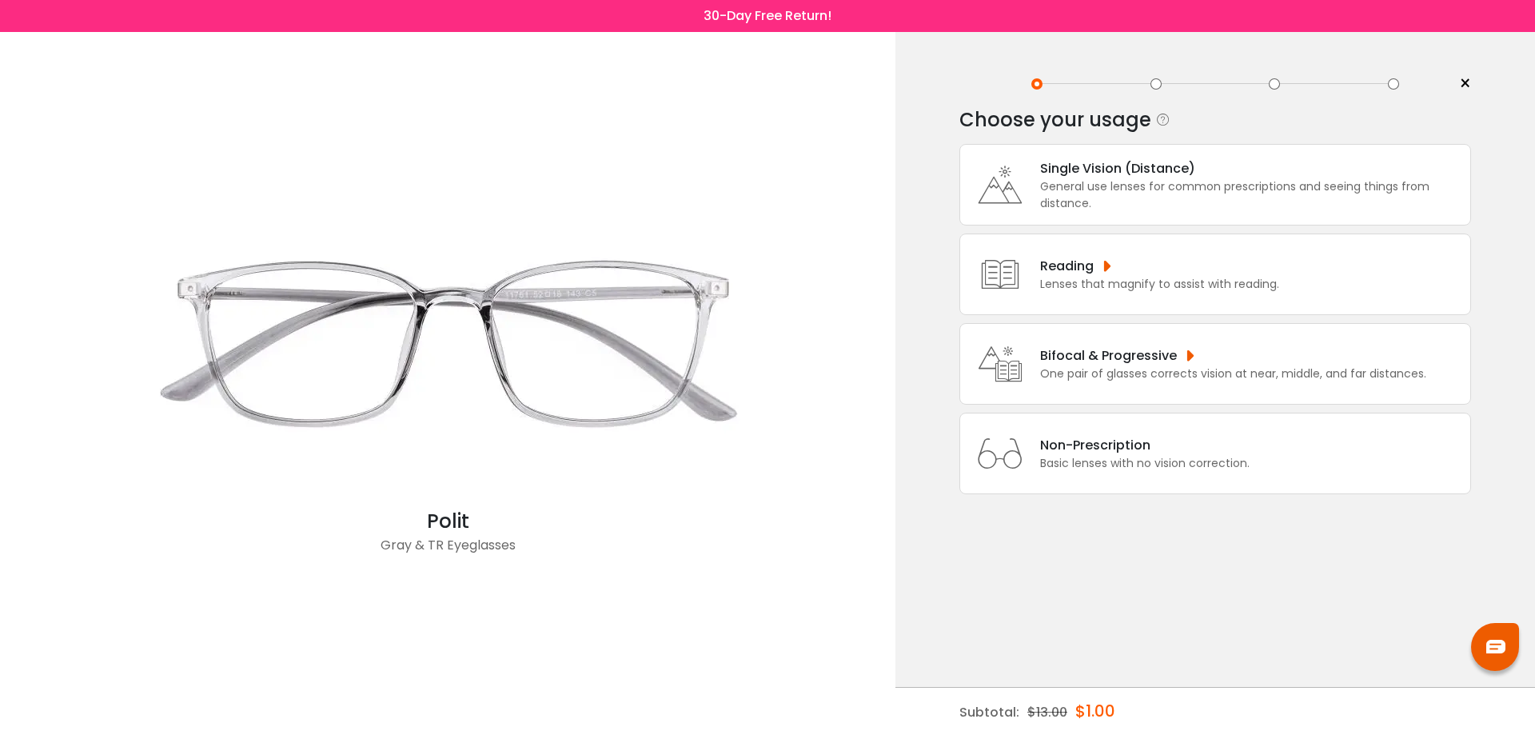
click at [1222, 190] on div "General use lenses for common prescriptions and seeing things from distance." at bounding box center [1251, 195] width 422 height 34
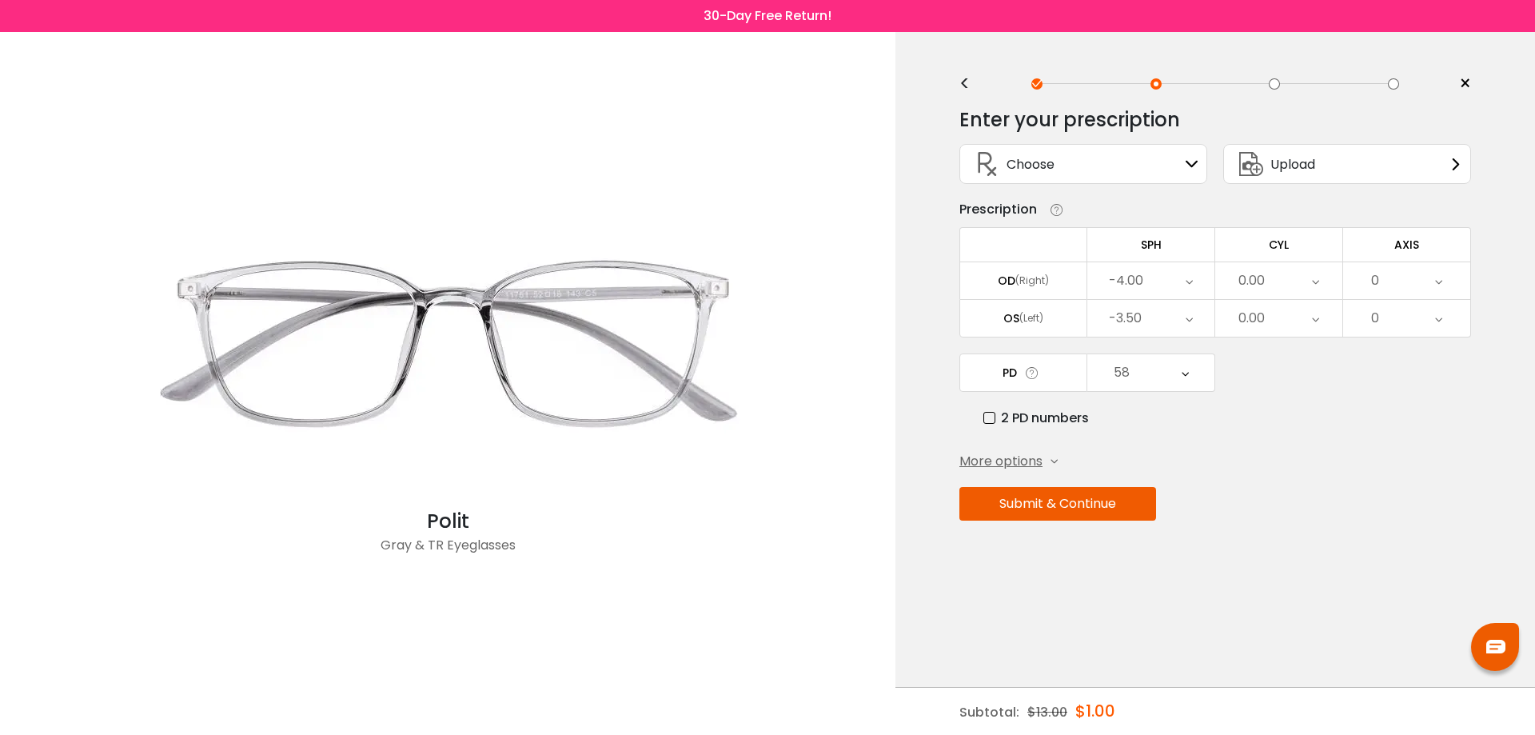
click at [1120, 506] on button "Submit & Continue" at bounding box center [1058, 504] width 197 height 34
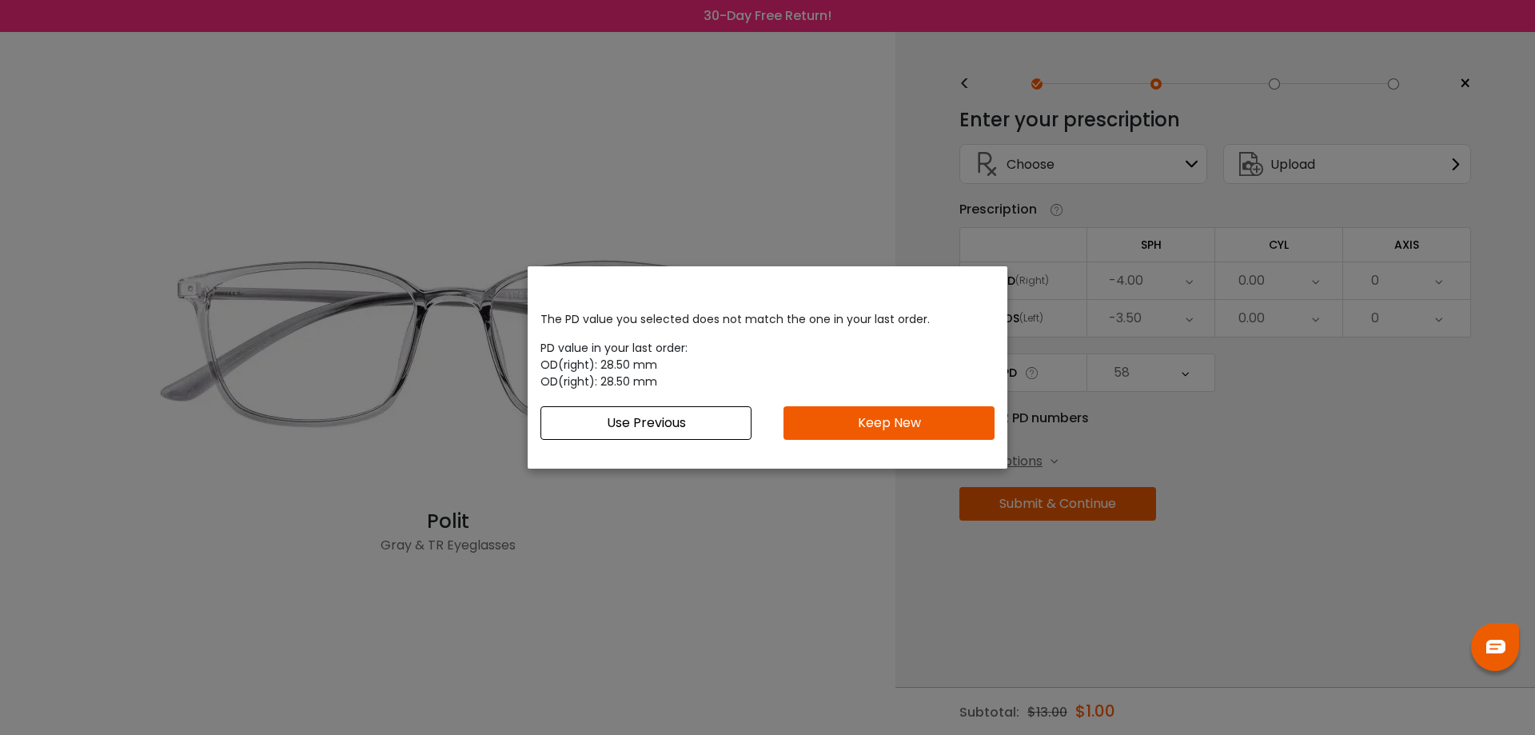
click at [908, 423] on button "Keep New" at bounding box center [889, 423] width 211 height 34
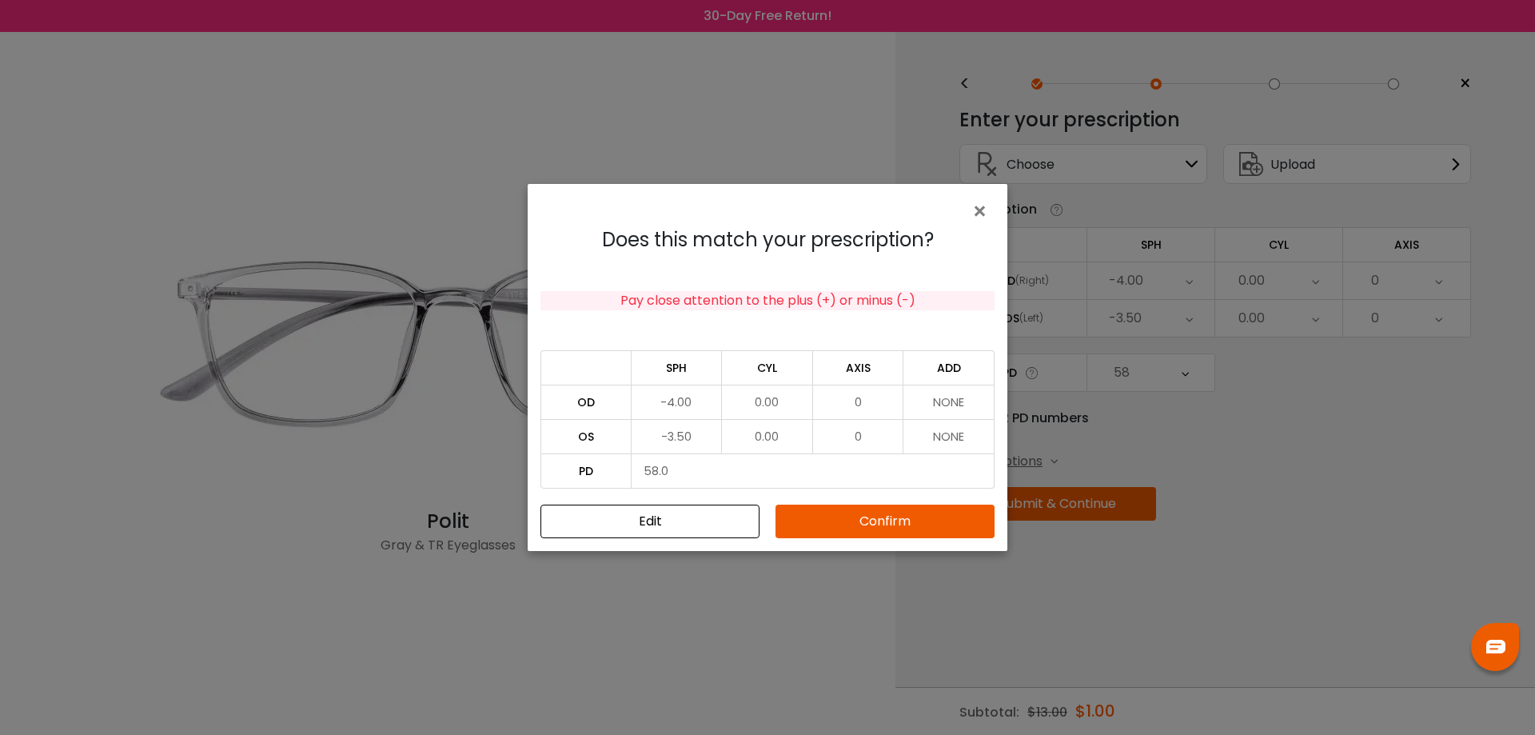
click at [878, 518] on button "Confirm" at bounding box center [885, 522] width 219 height 34
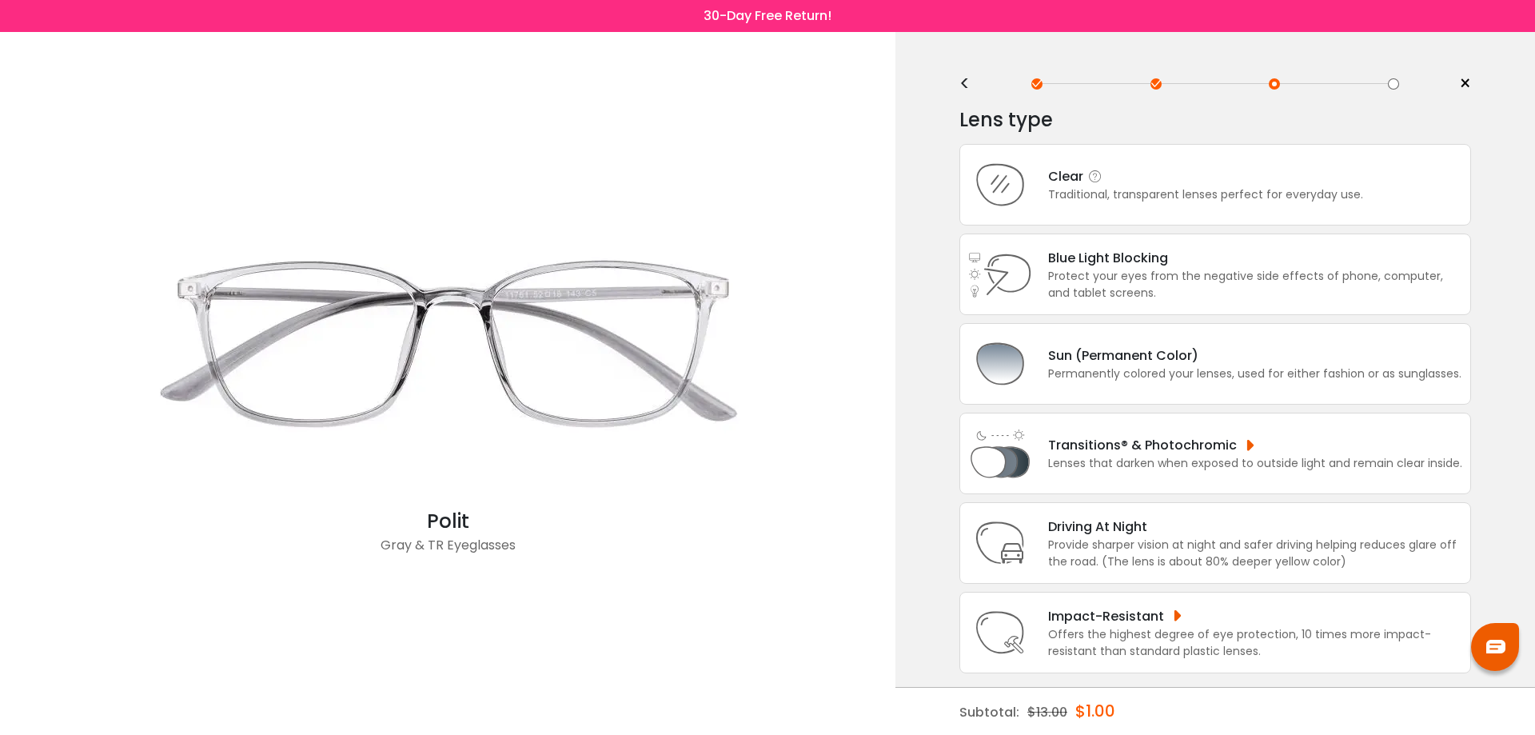
click at [1243, 175] on div "Clear" at bounding box center [1205, 176] width 315 height 20
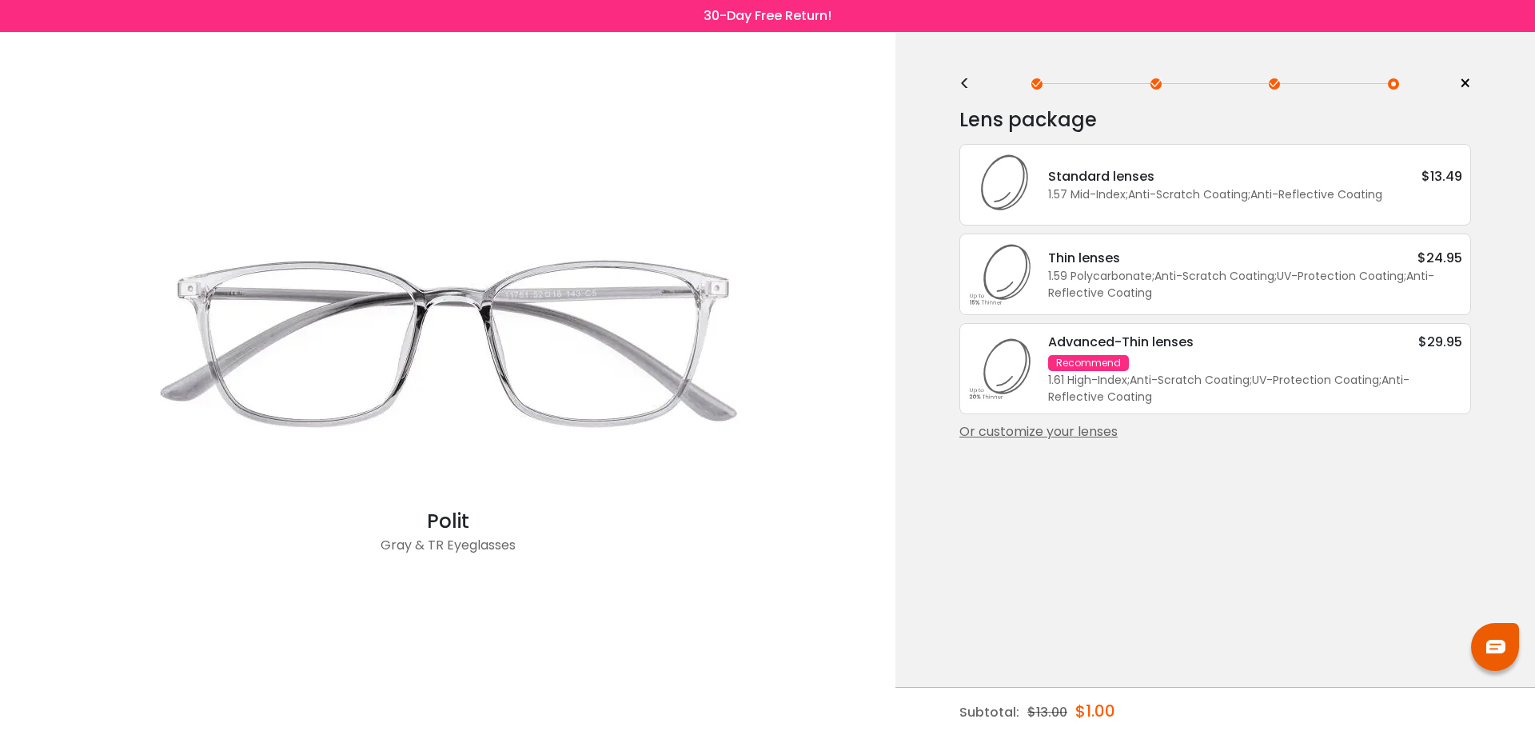
click at [1024, 431] on div "Or customize your lenses" at bounding box center [1216, 431] width 512 height 19
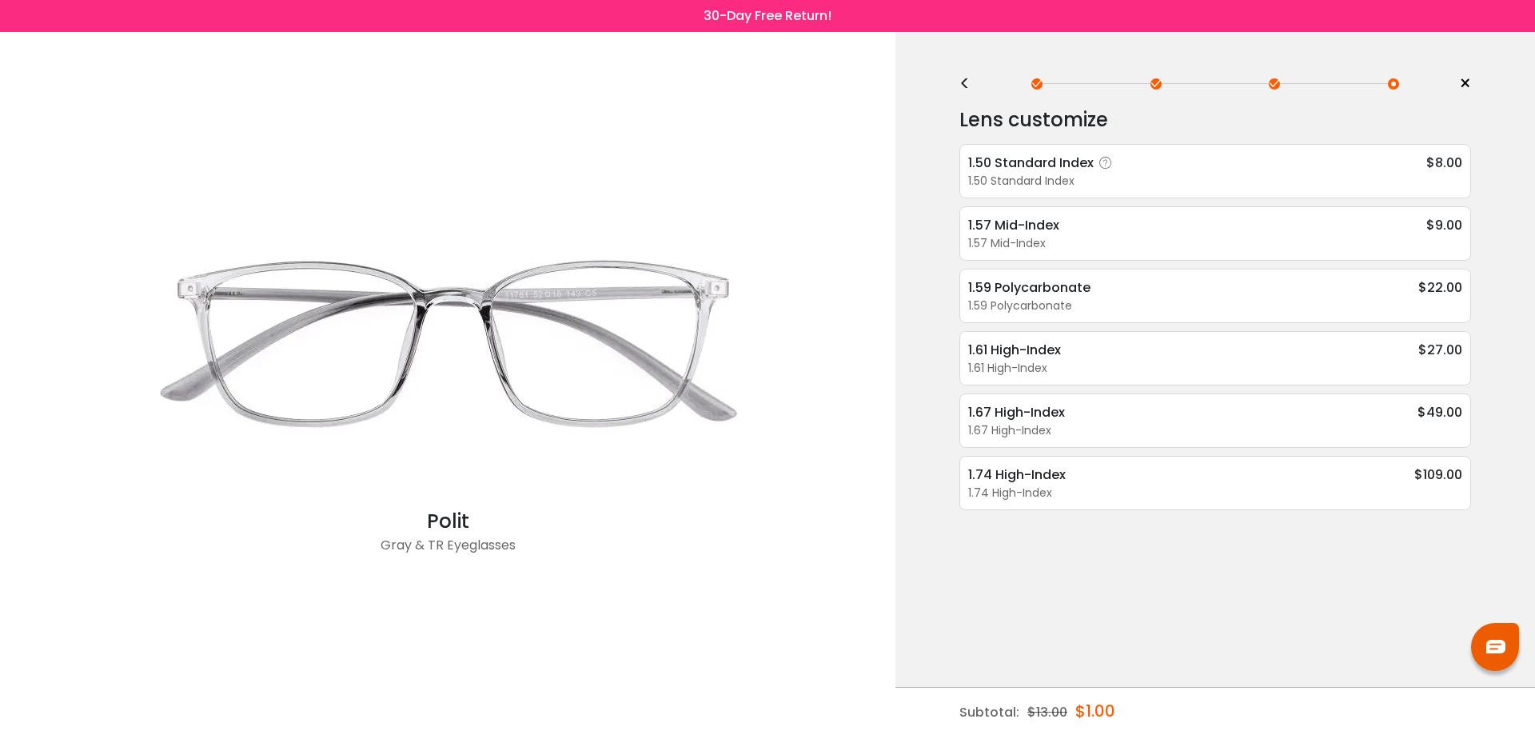
click at [1250, 170] on div "1.50 Standard Index $8.00" at bounding box center [1215, 163] width 494 height 20
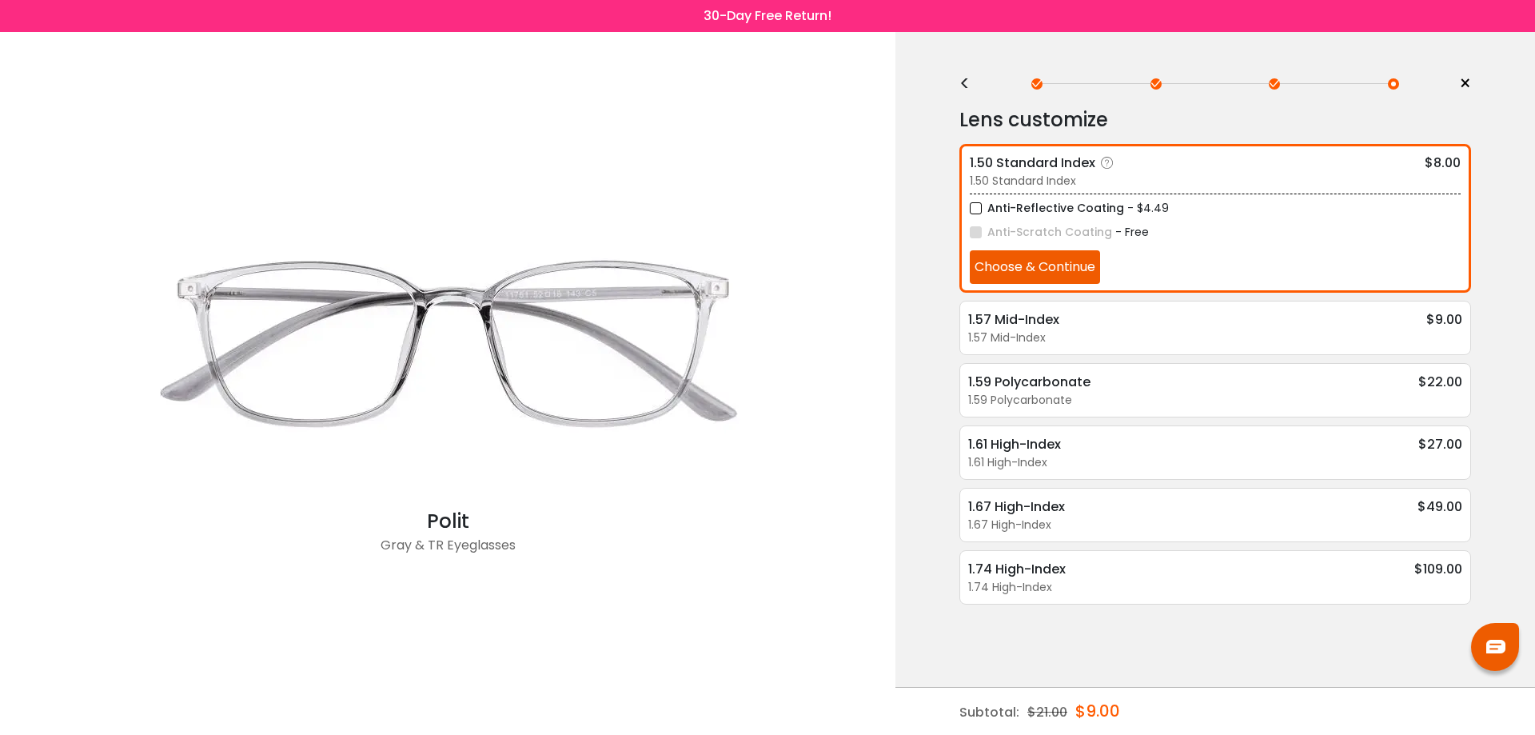
click at [1068, 261] on button "Choose & Continue" at bounding box center [1035, 267] width 130 height 34
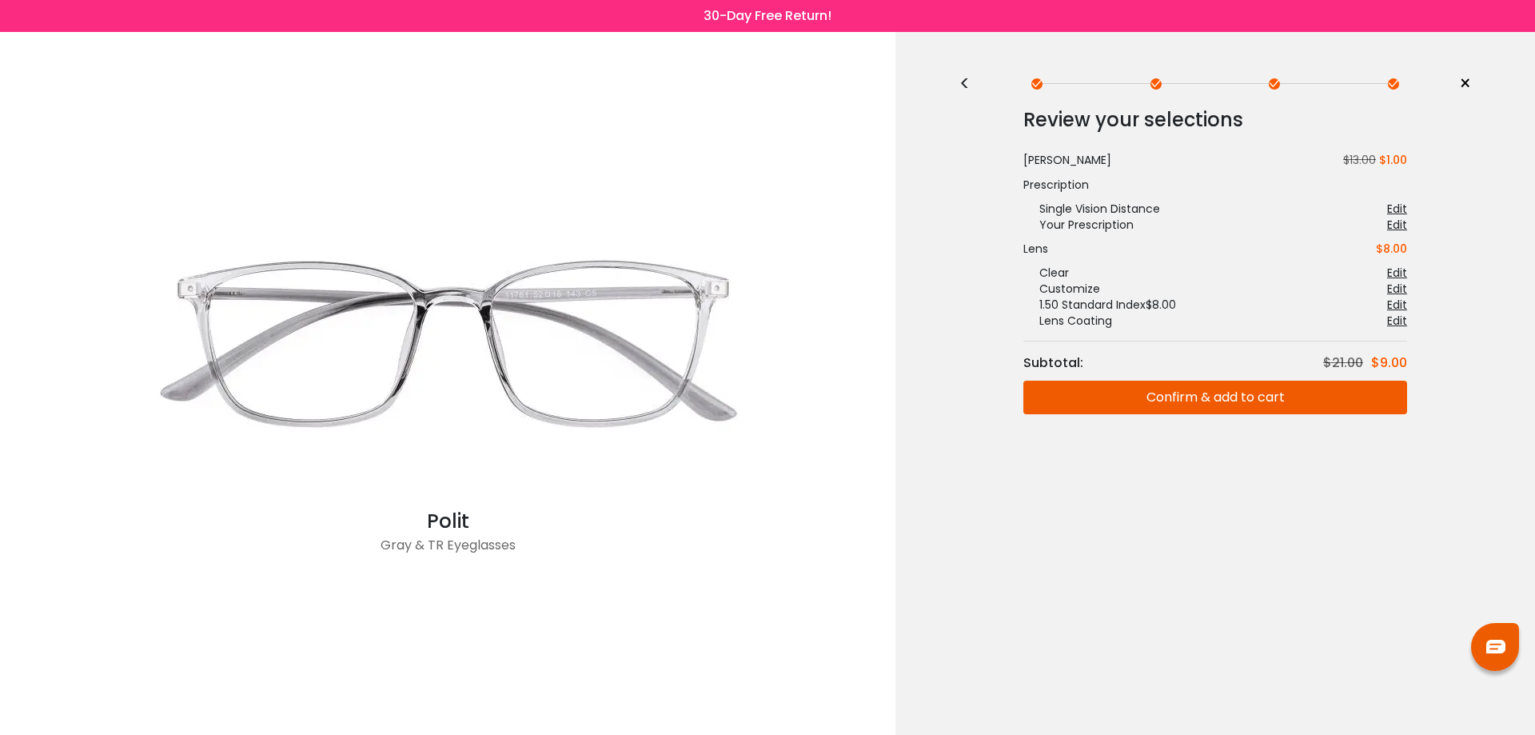
click at [1207, 394] on button "Confirm & add to cart" at bounding box center [1216, 398] width 384 height 34
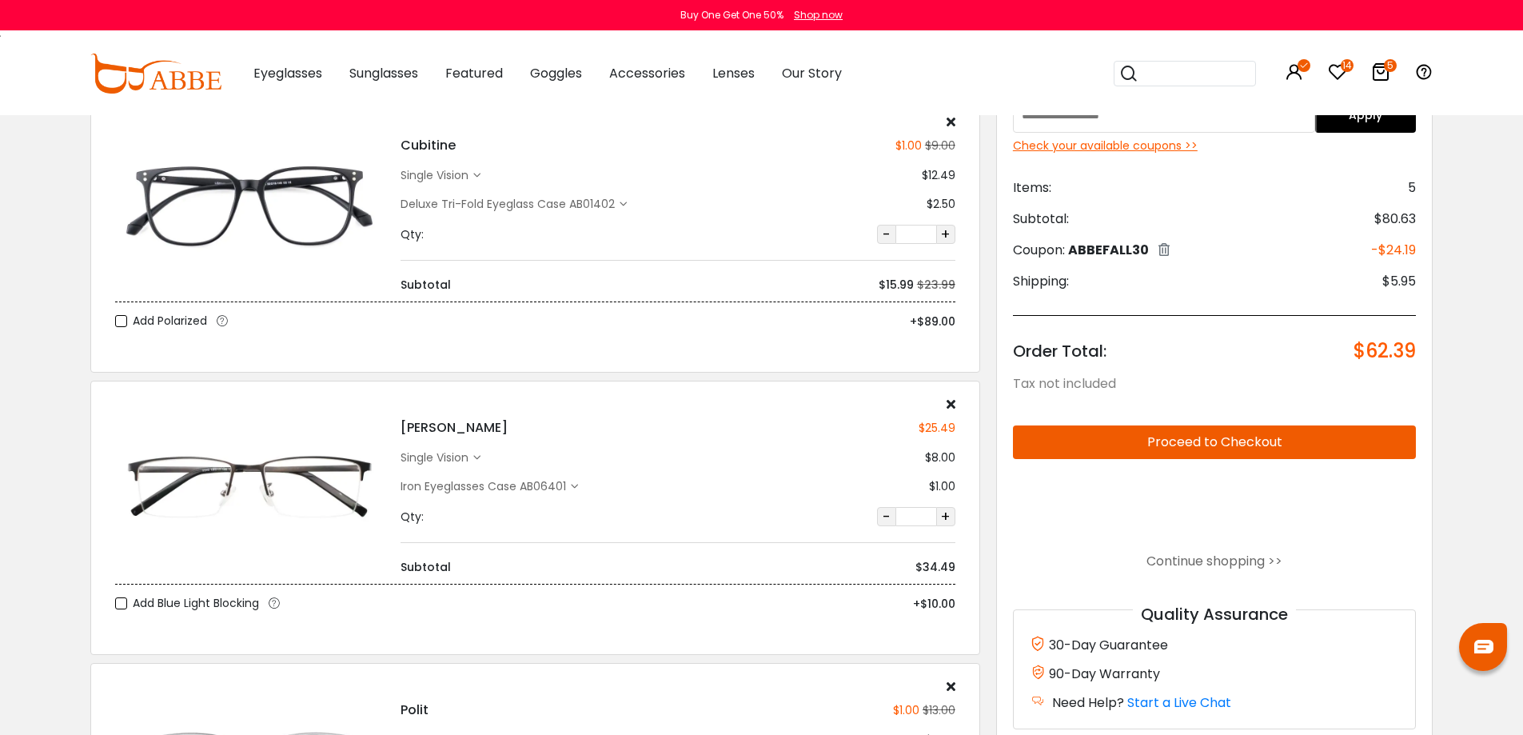
scroll to position [640, 0]
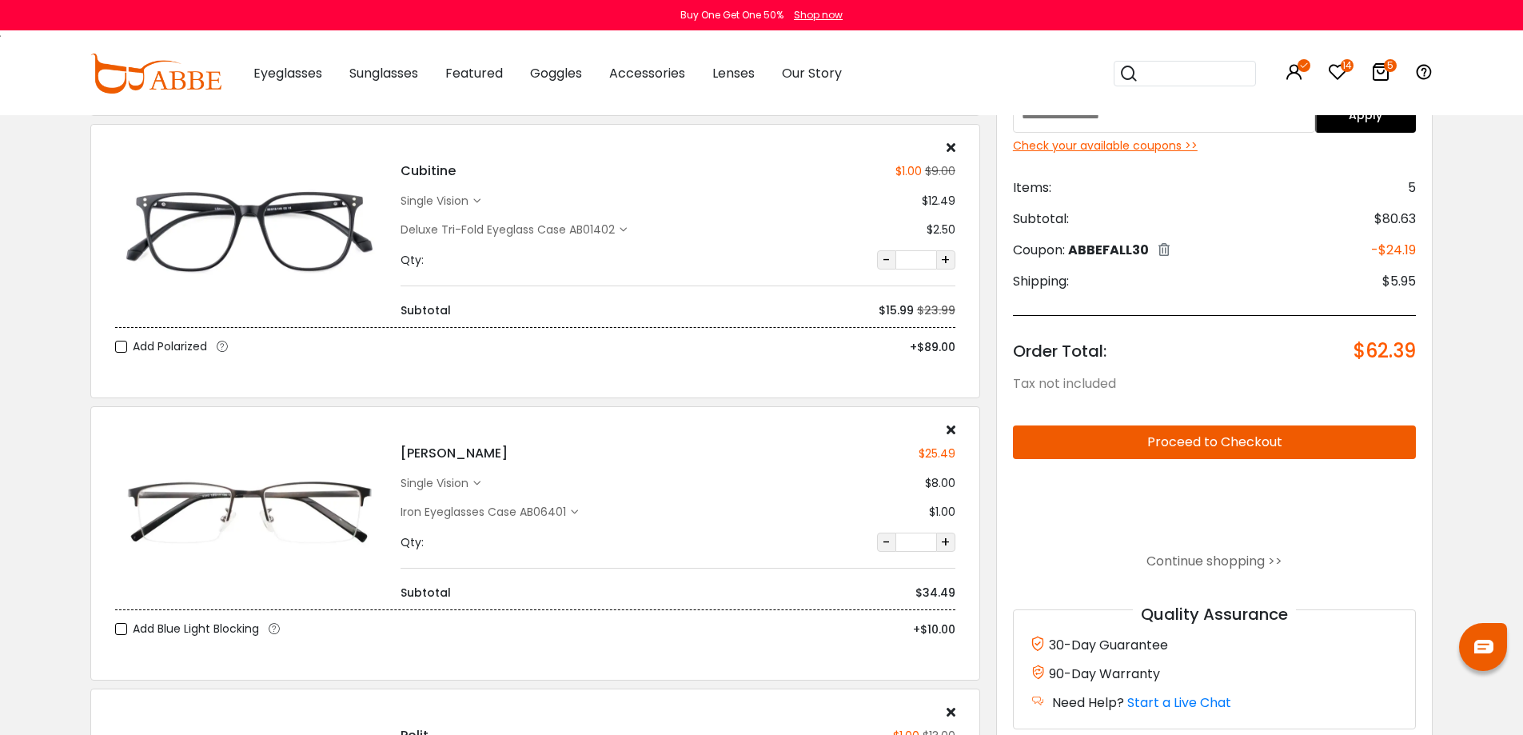
click at [1157, 147] on div "Check your available coupons >>" at bounding box center [1215, 146] width 404 height 17
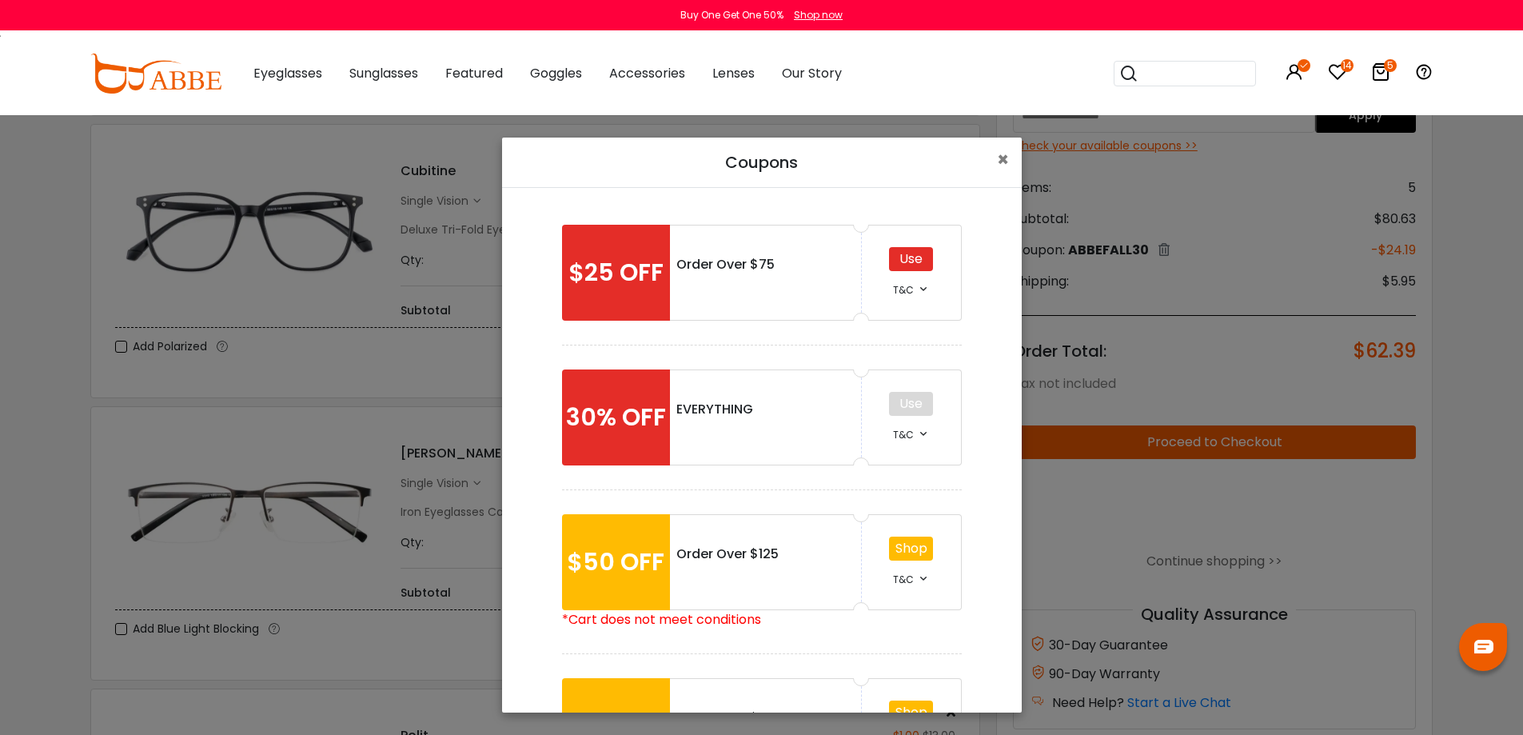
click at [908, 256] on div "Use" at bounding box center [911, 259] width 44 height 24
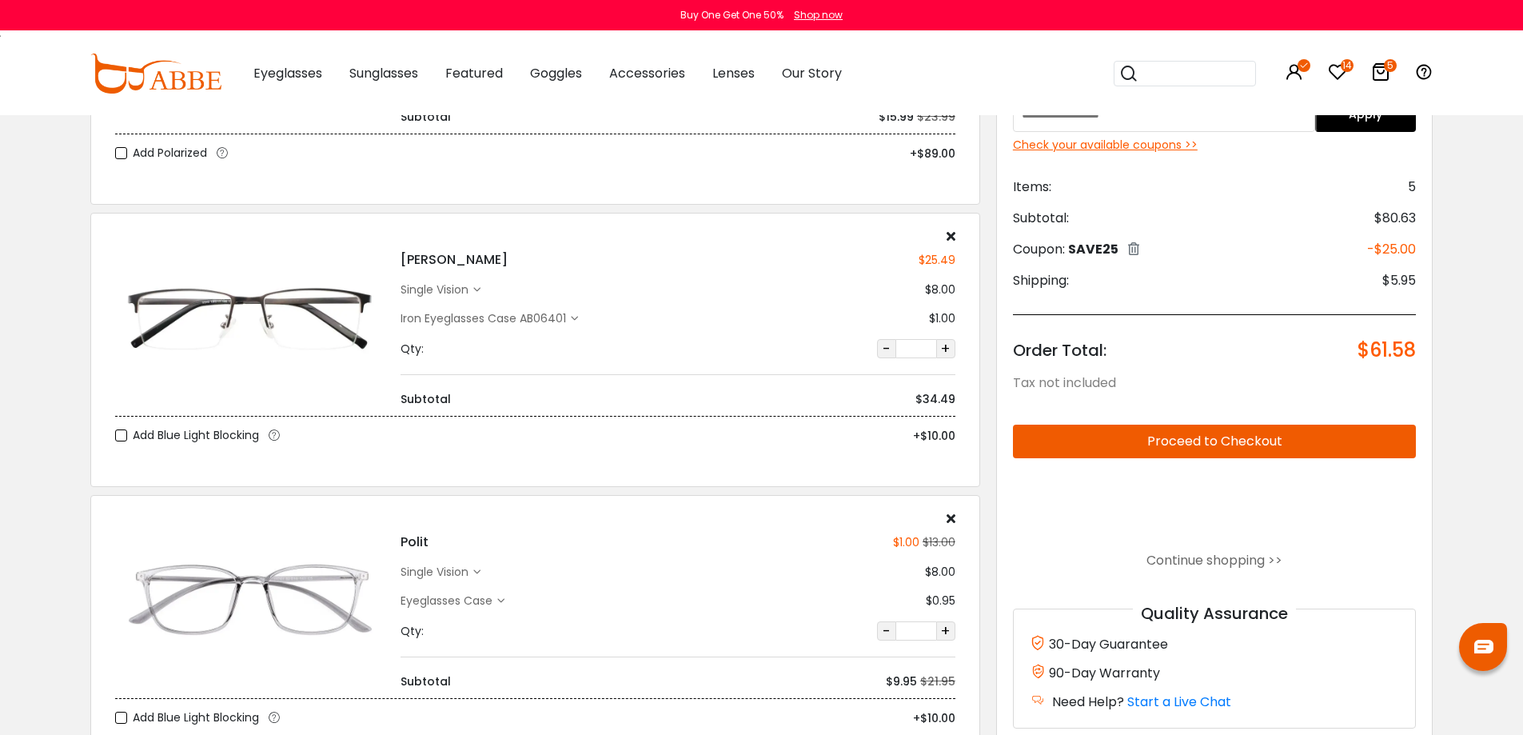
scroll to position [880, 0]
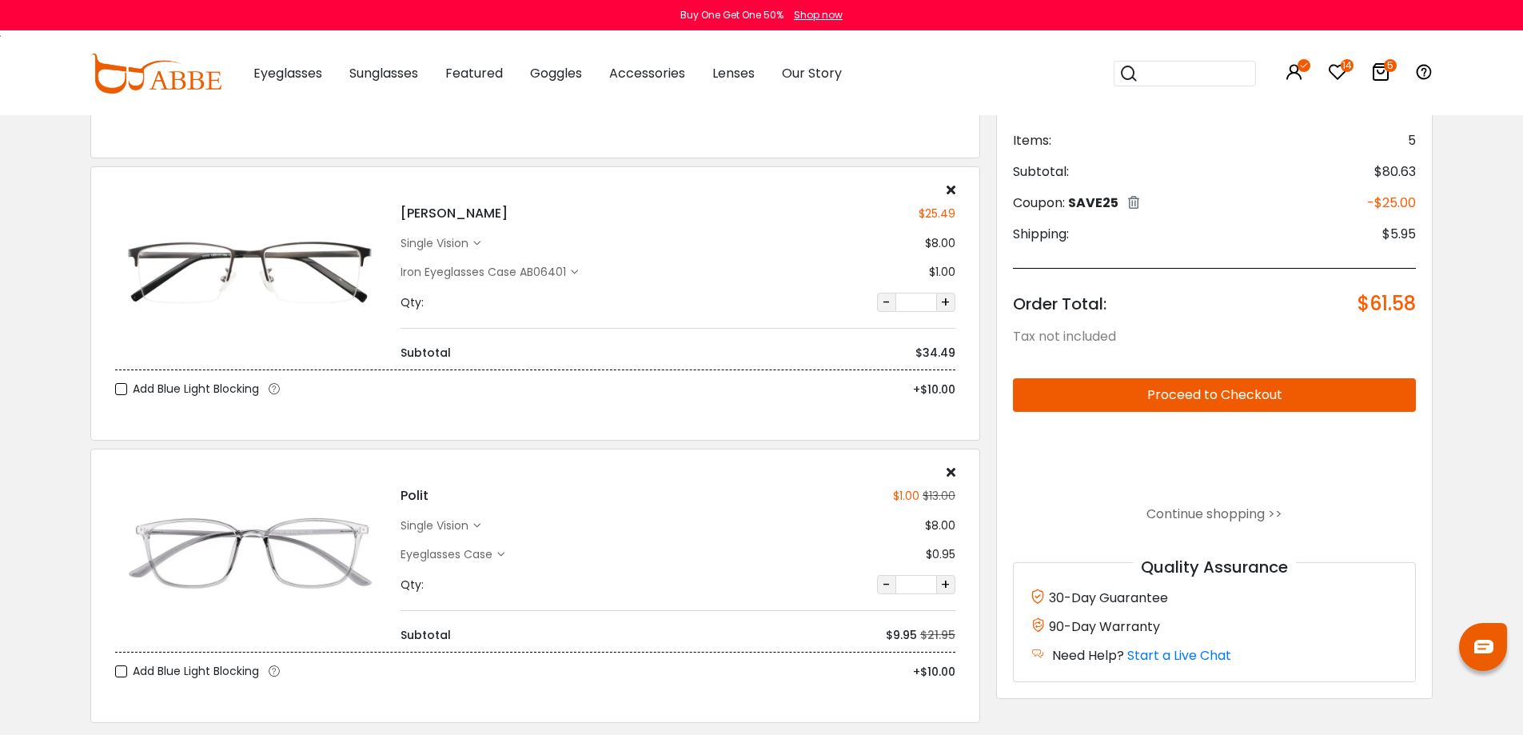
click div "Eyeglasses Case"
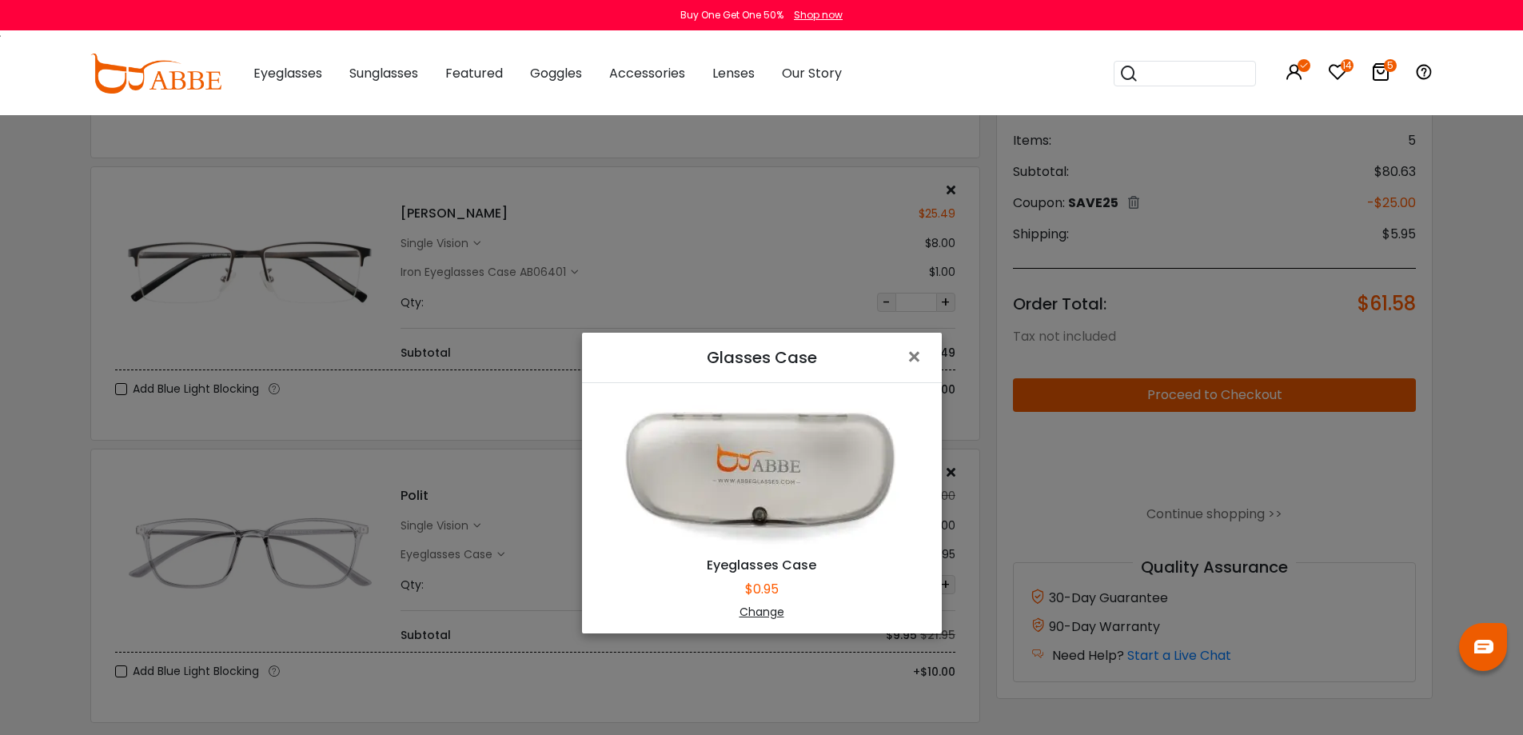
click div "Change"
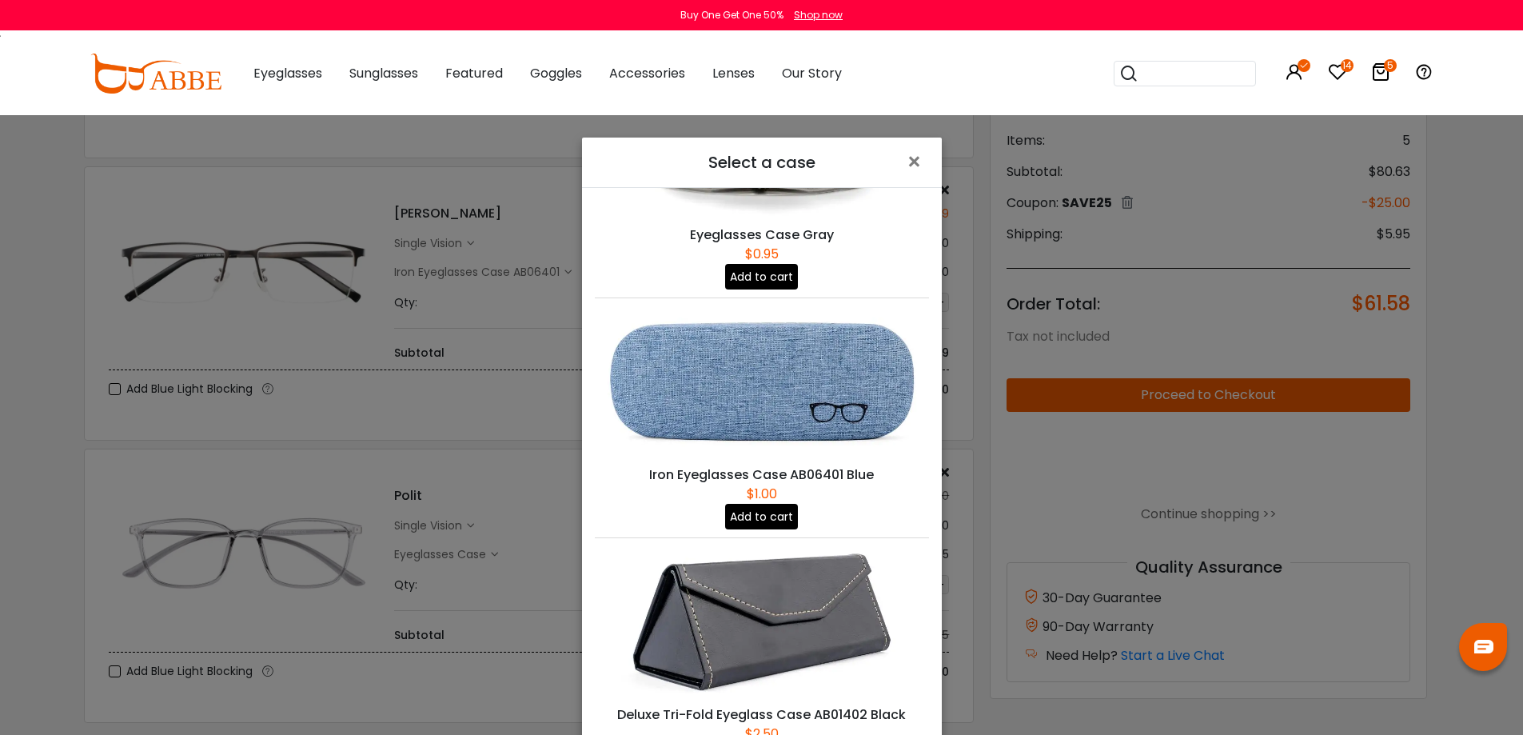
scroll to position [377, 0]
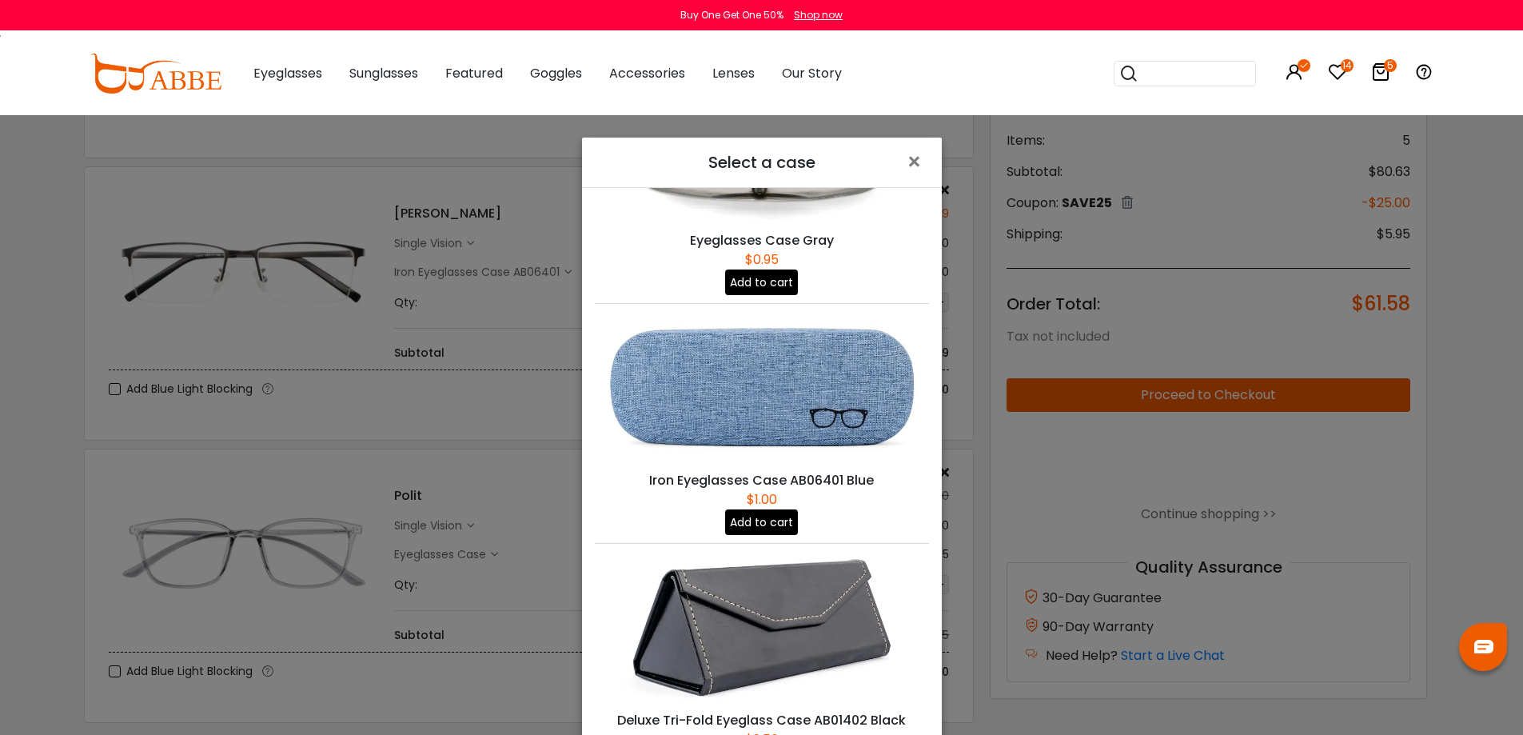
click button "Add to cart"
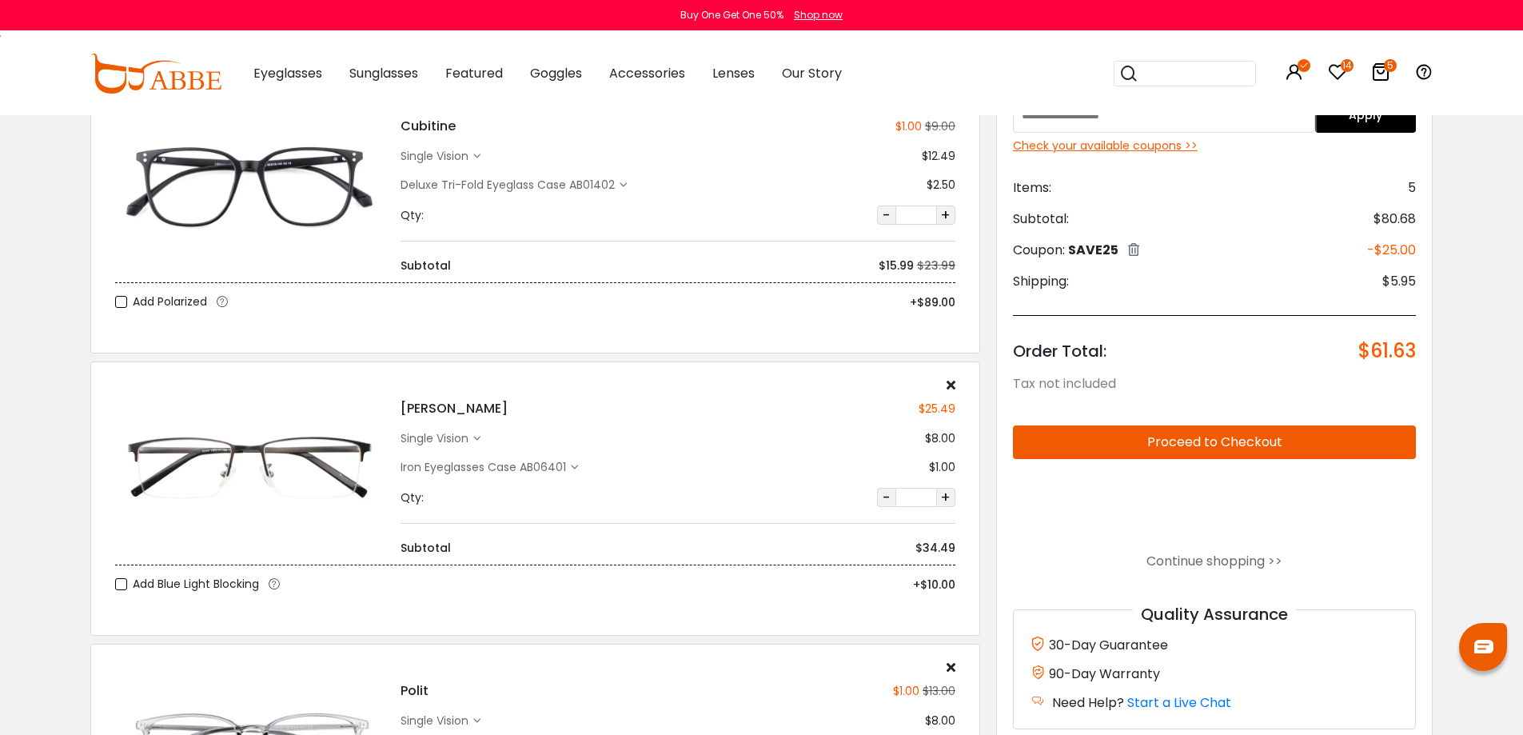
scroll to position [800, 0]
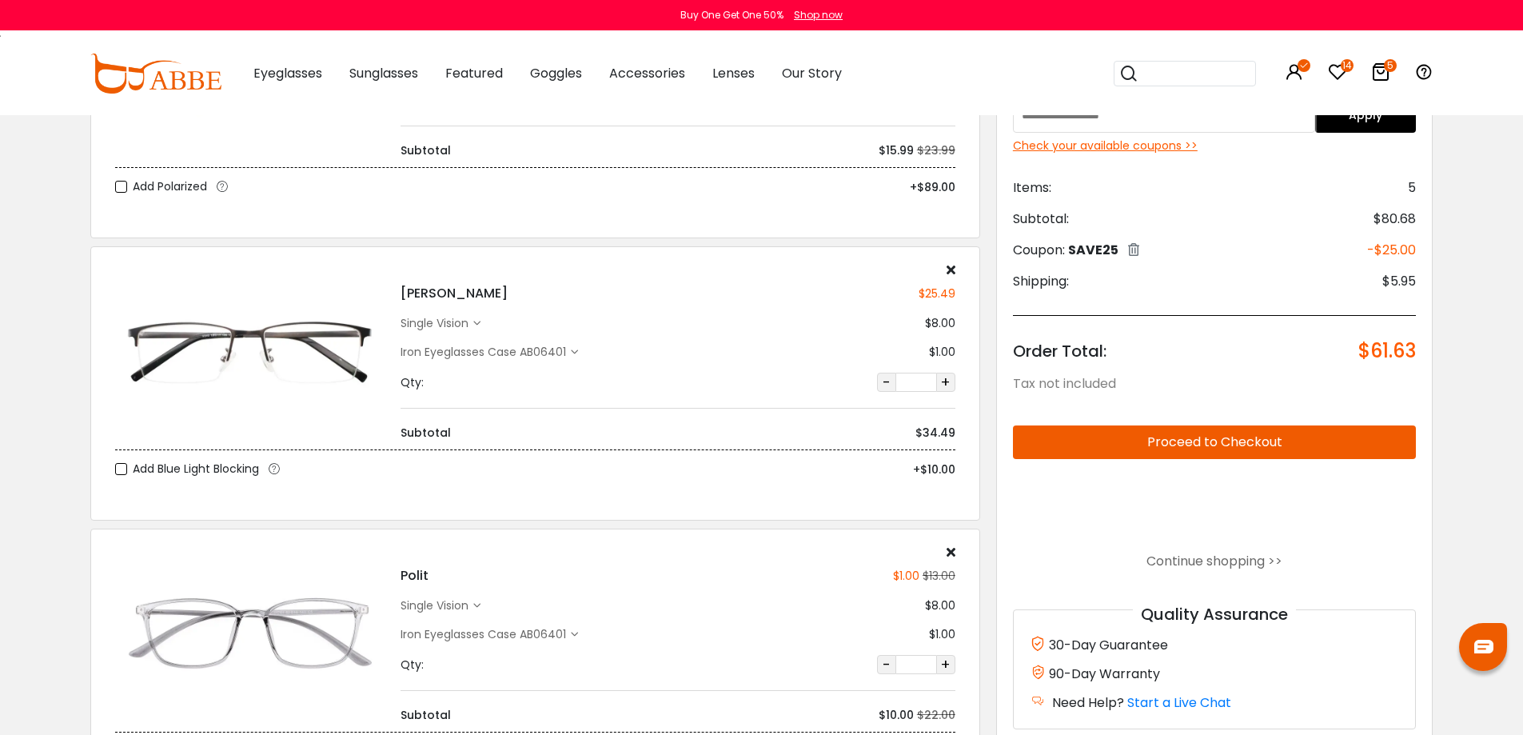
click at [1128, 145] on div "Check your available coupons >>" at bounding box center [1215, 146] width 404 height 17
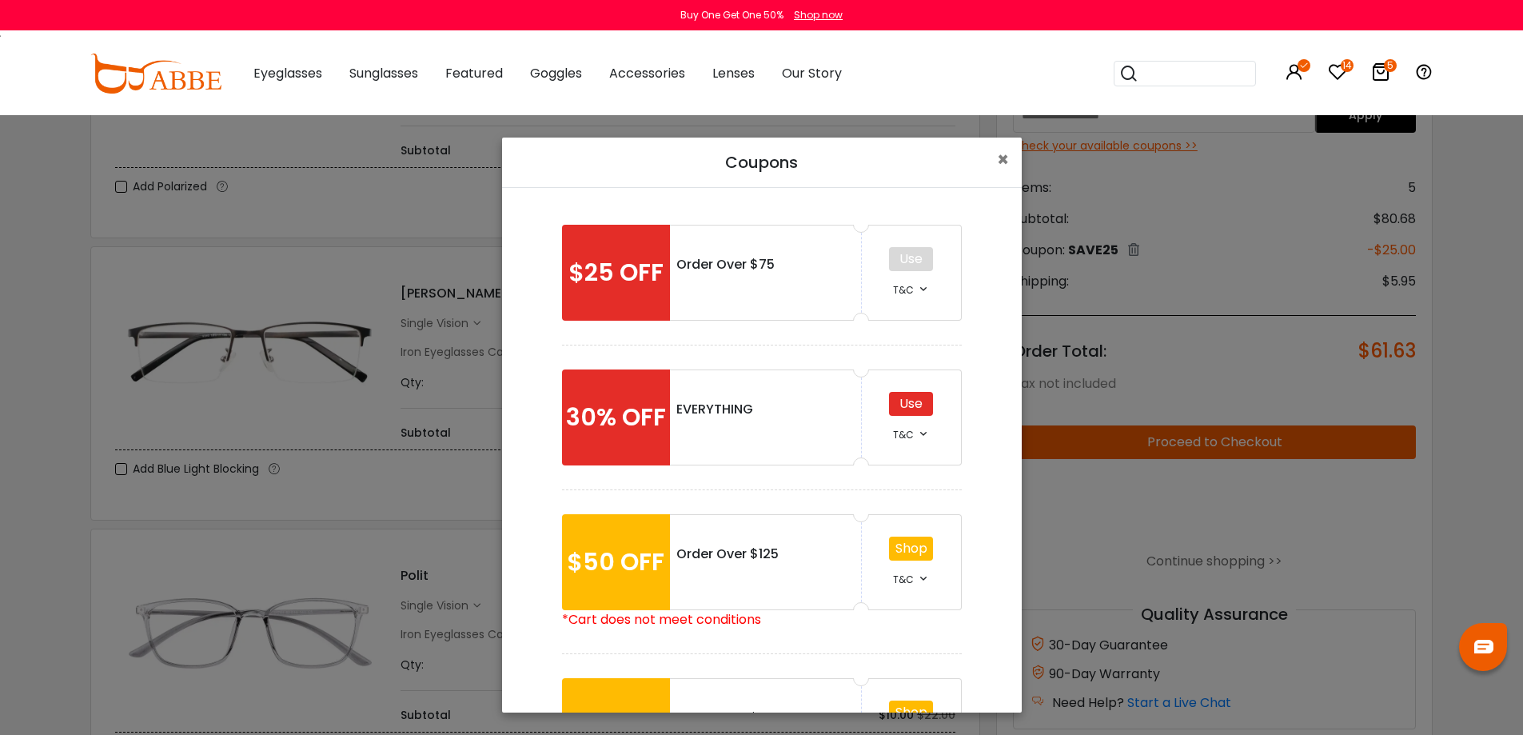
click at [920, 401] on div "Use" at bounding box center [911, 404] width 44 height 24
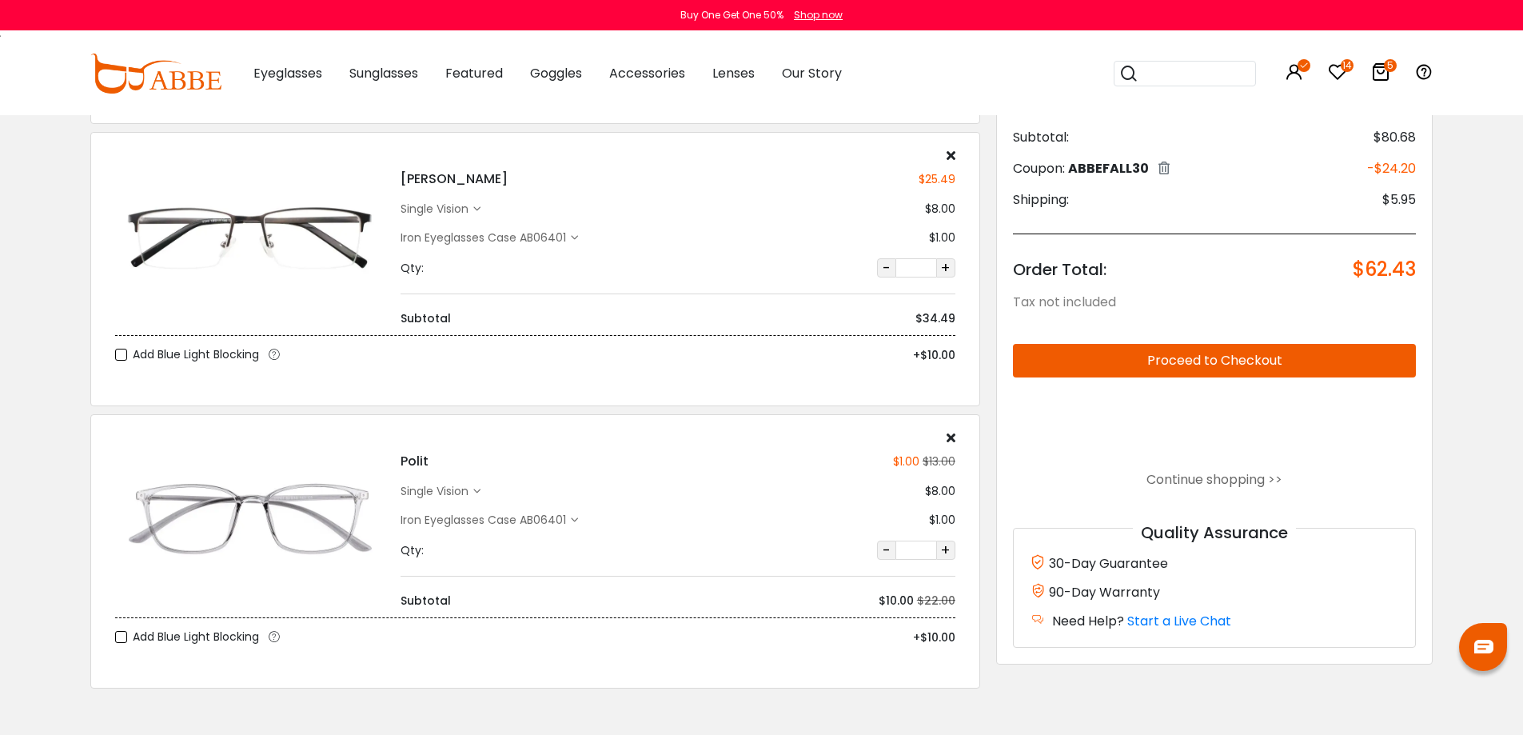
scroll to position [800, 0]
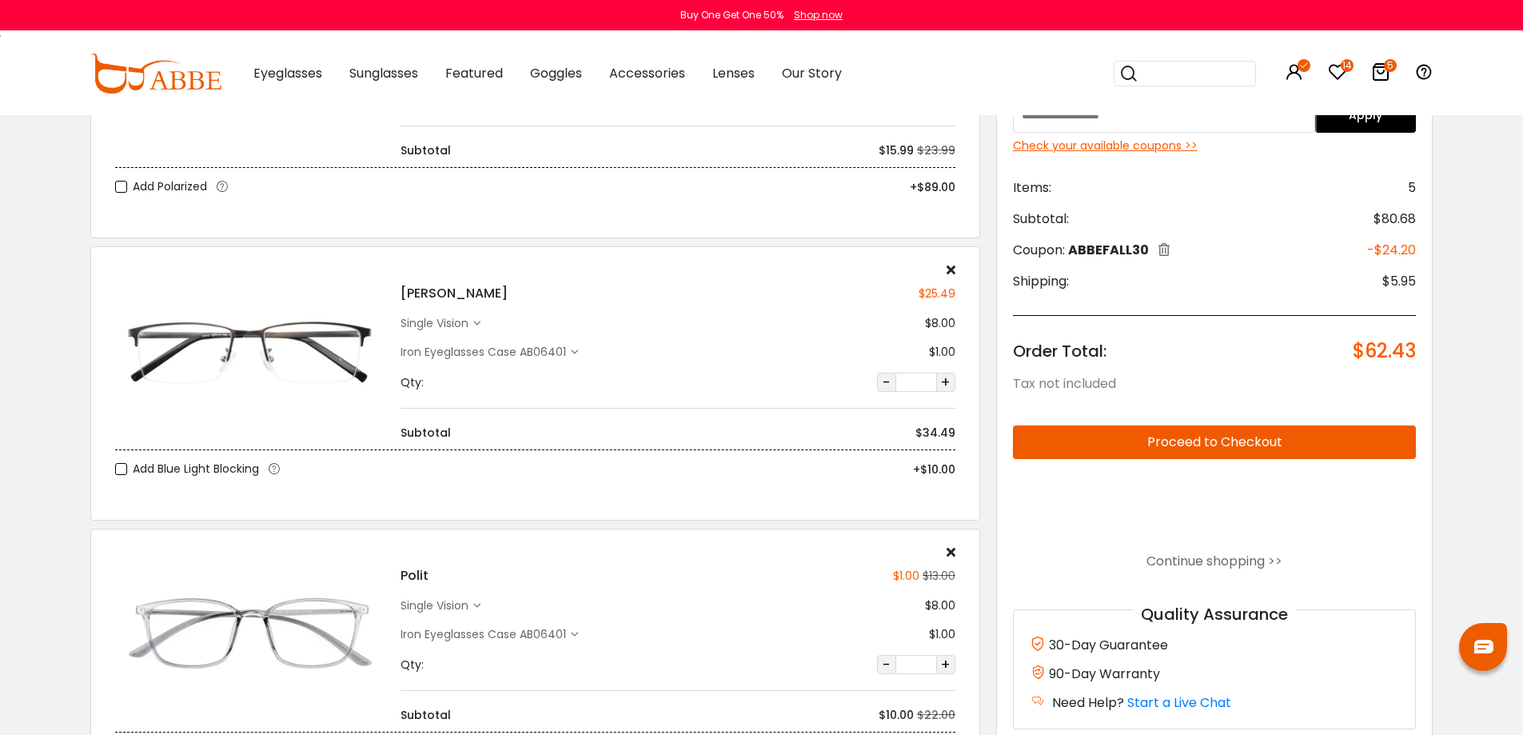
click at [1123, 143] on div "Check your available coupons >>" at bounding box center [1215, 146] width 404 height 17
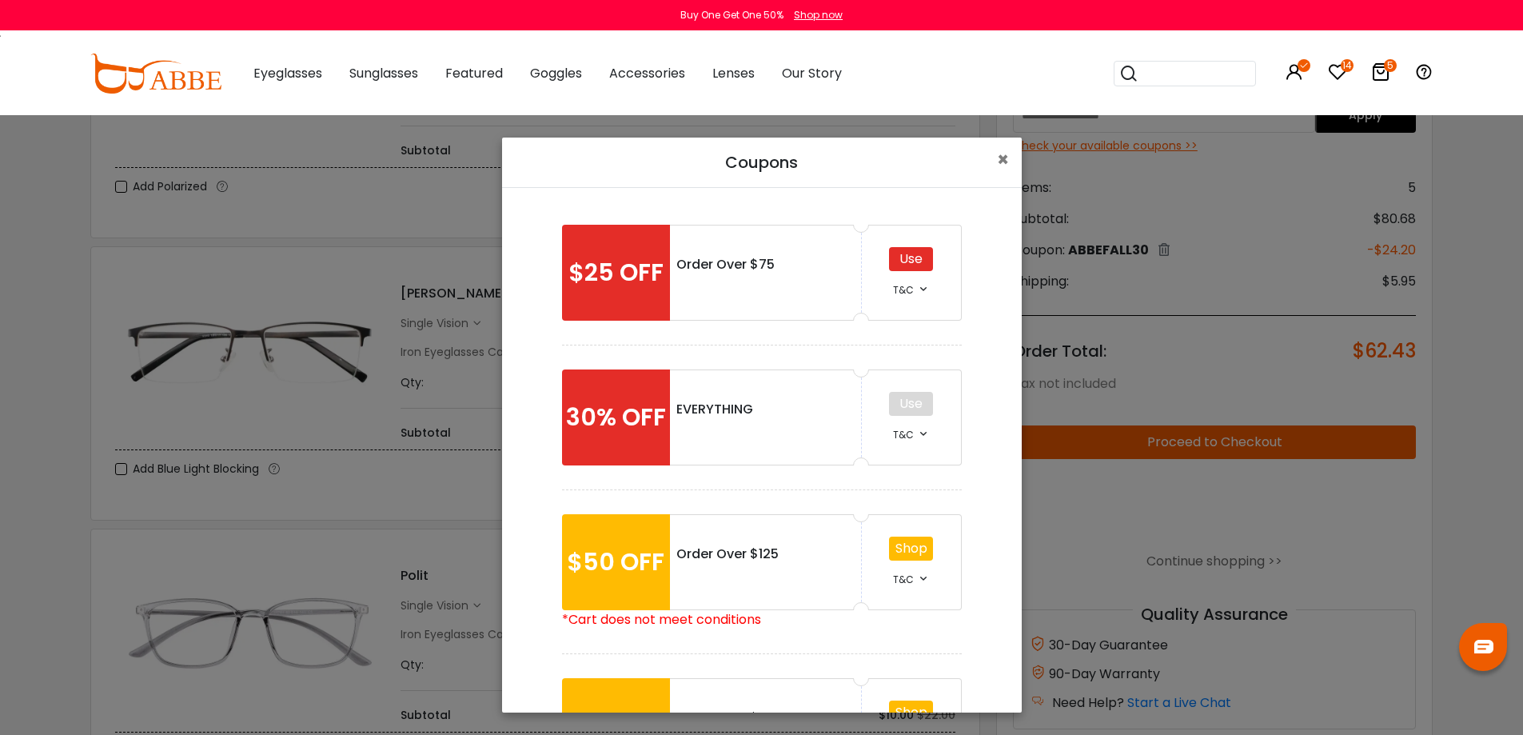
drag, startPoint x: 896, startPoint y: 263, endPoint x: 907, endPoint y: 261, distance: 11.4
click at [896, 262] on div "Use" at bounding box center [911, 259] width 44 height 24
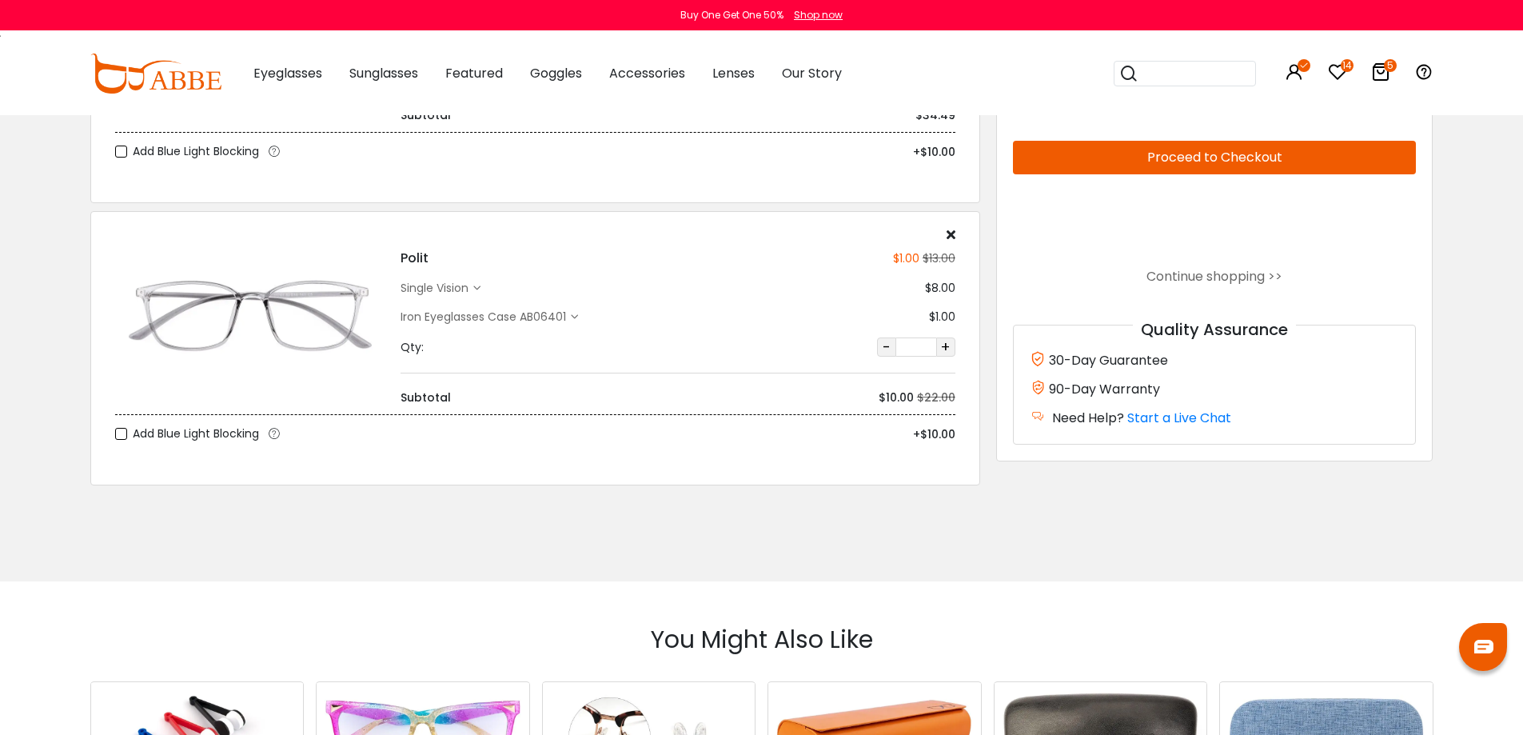
scroll to position [1120, 0]
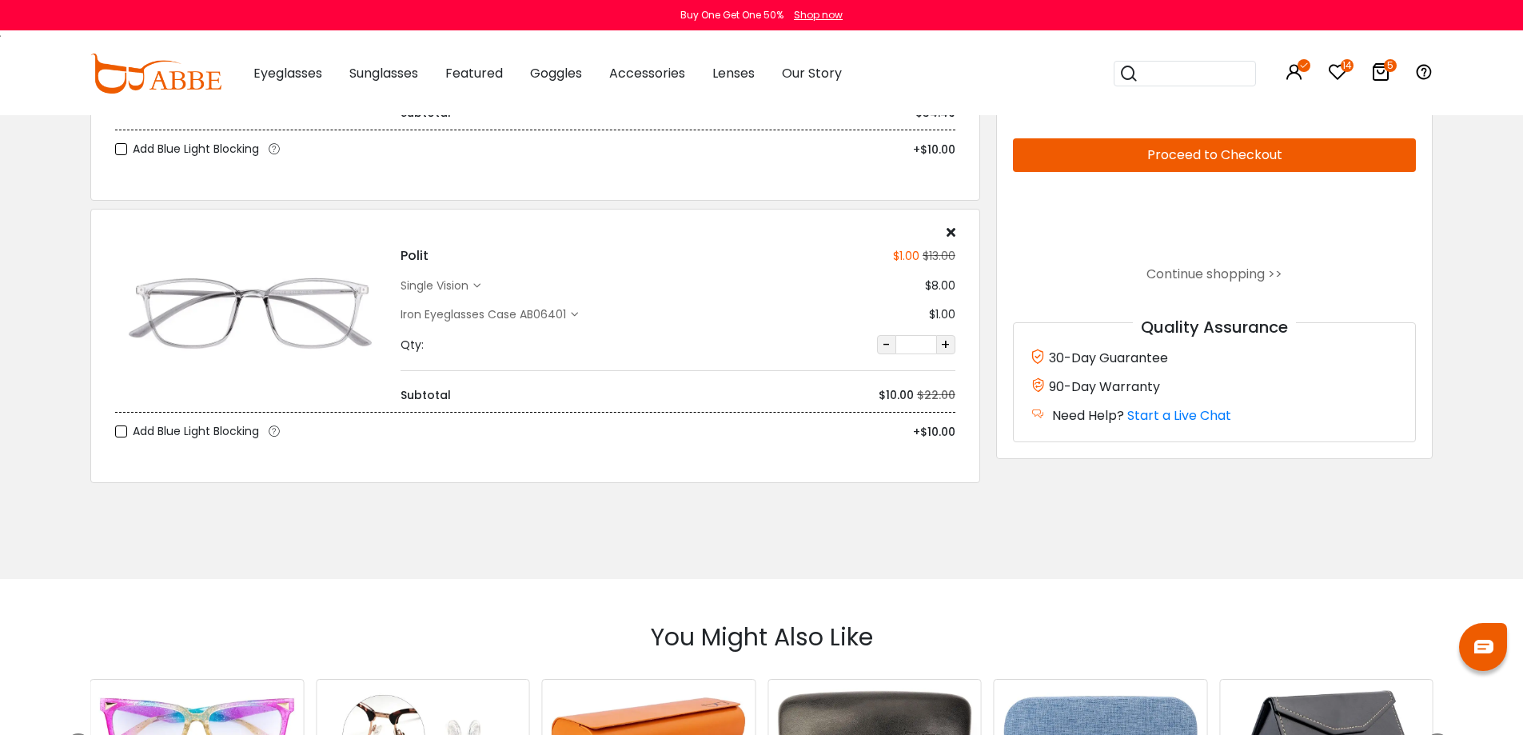
click at [950, 229] on icon at bounding box center [951, 232] width 9 height 13
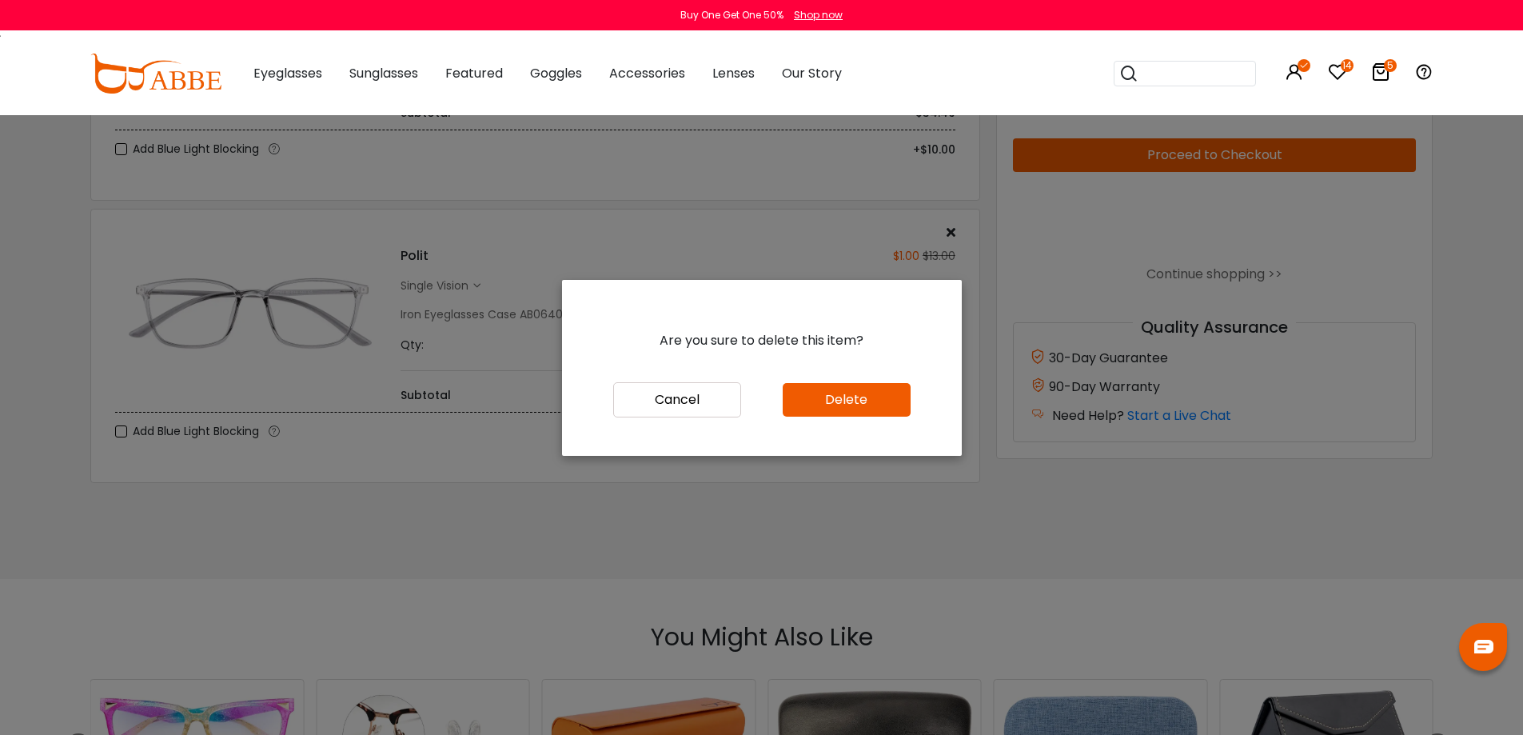
click at [834, 393] on button "Delete" at bounding box center [847, 400] width 128 height 34
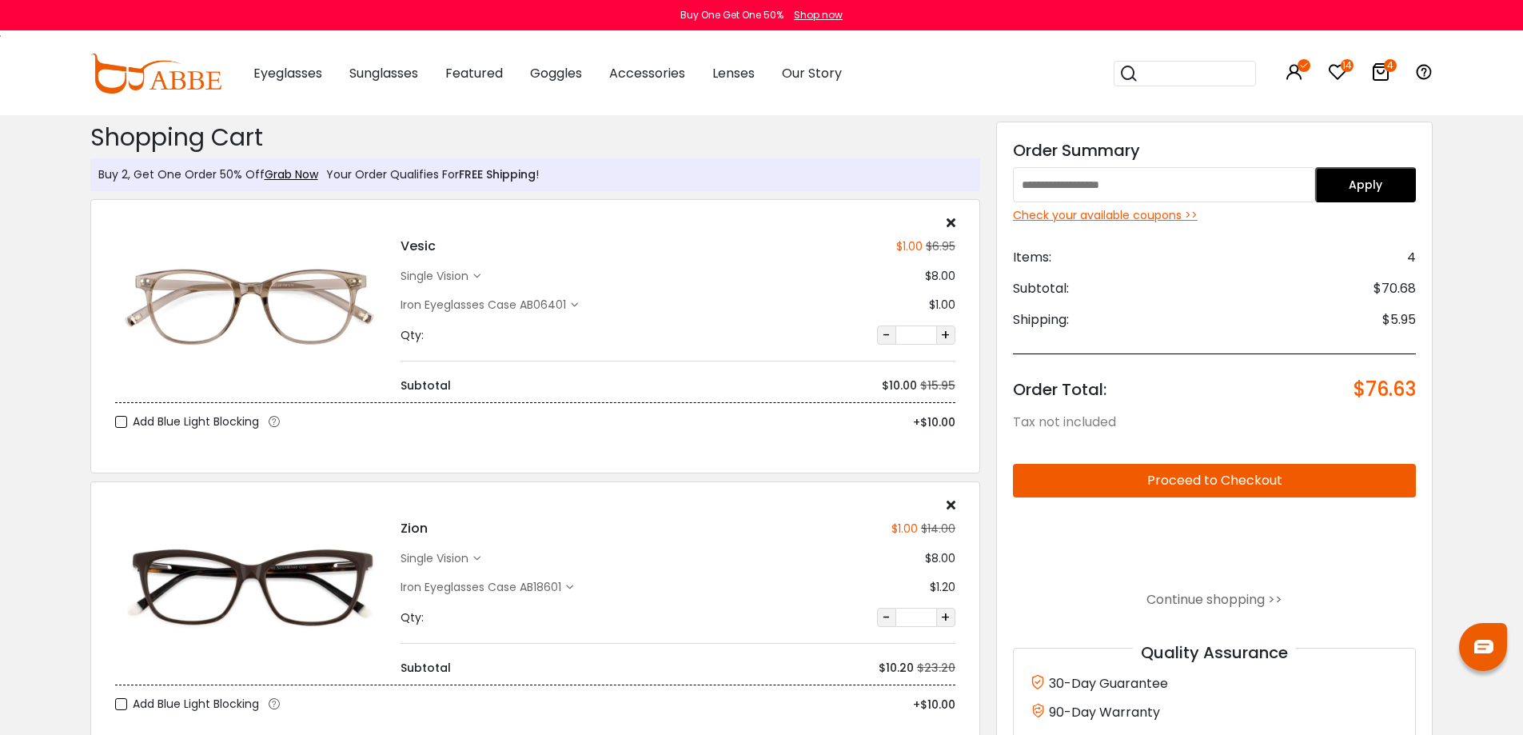
click at [1147, 215] on div "Check your available coupons >>" at bounding box center [1215, 215] width 404 height 17
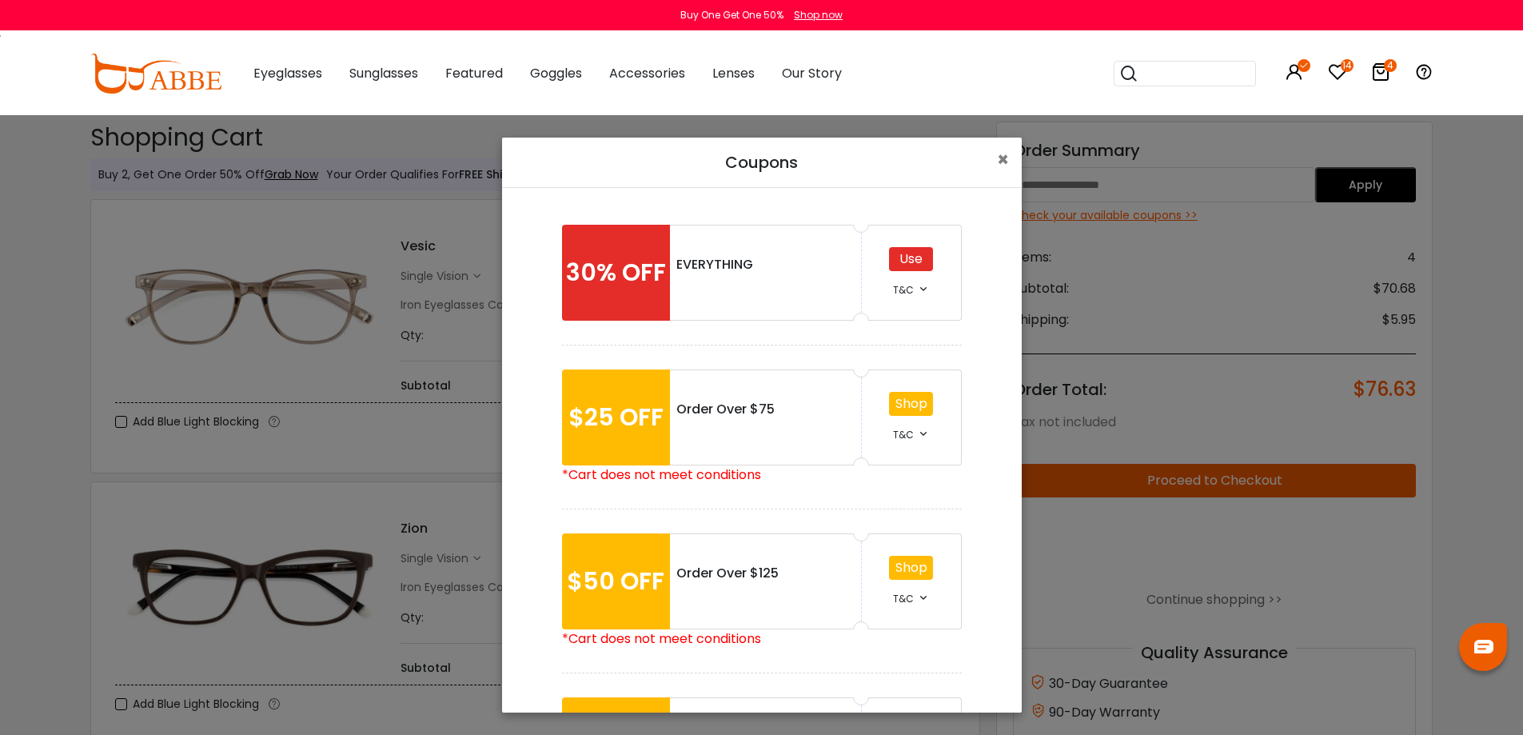
click at [895, 258] on div "Use" at bounding box center [911, 259] width 44 height 24
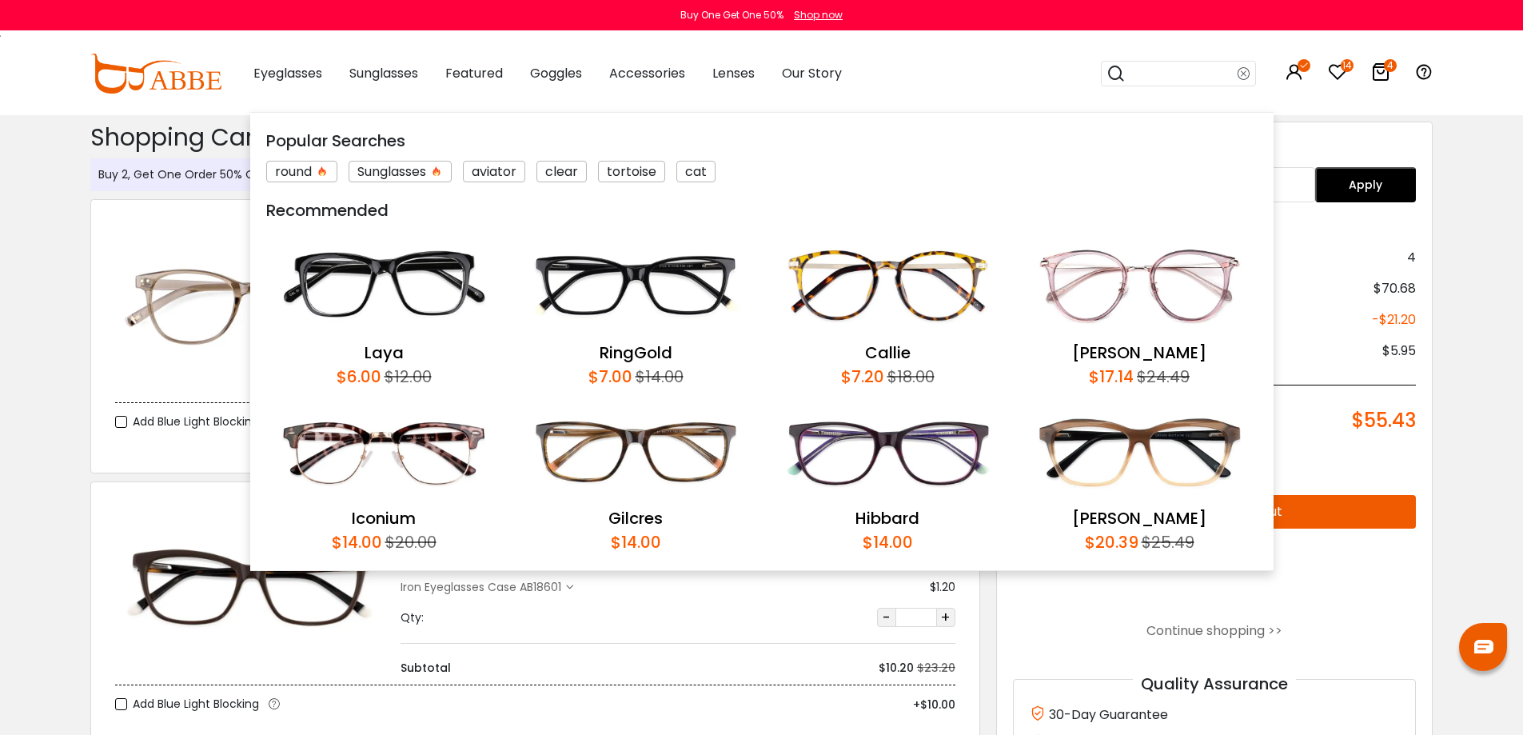
click at [1166, 70] on input "search" at bounding box center [1182, 74] width 112 height 24
type input "*****"
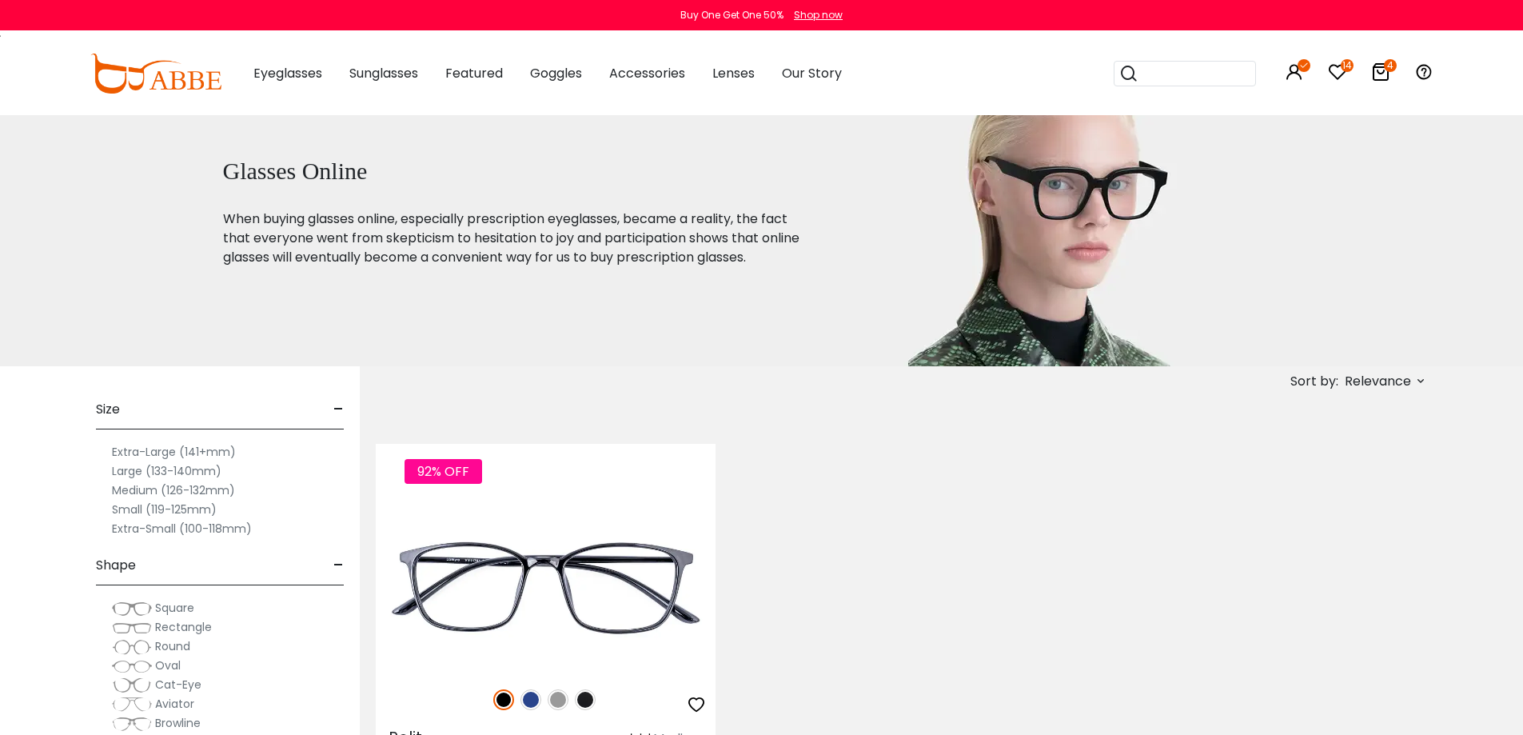
scroll to position [320, 0]
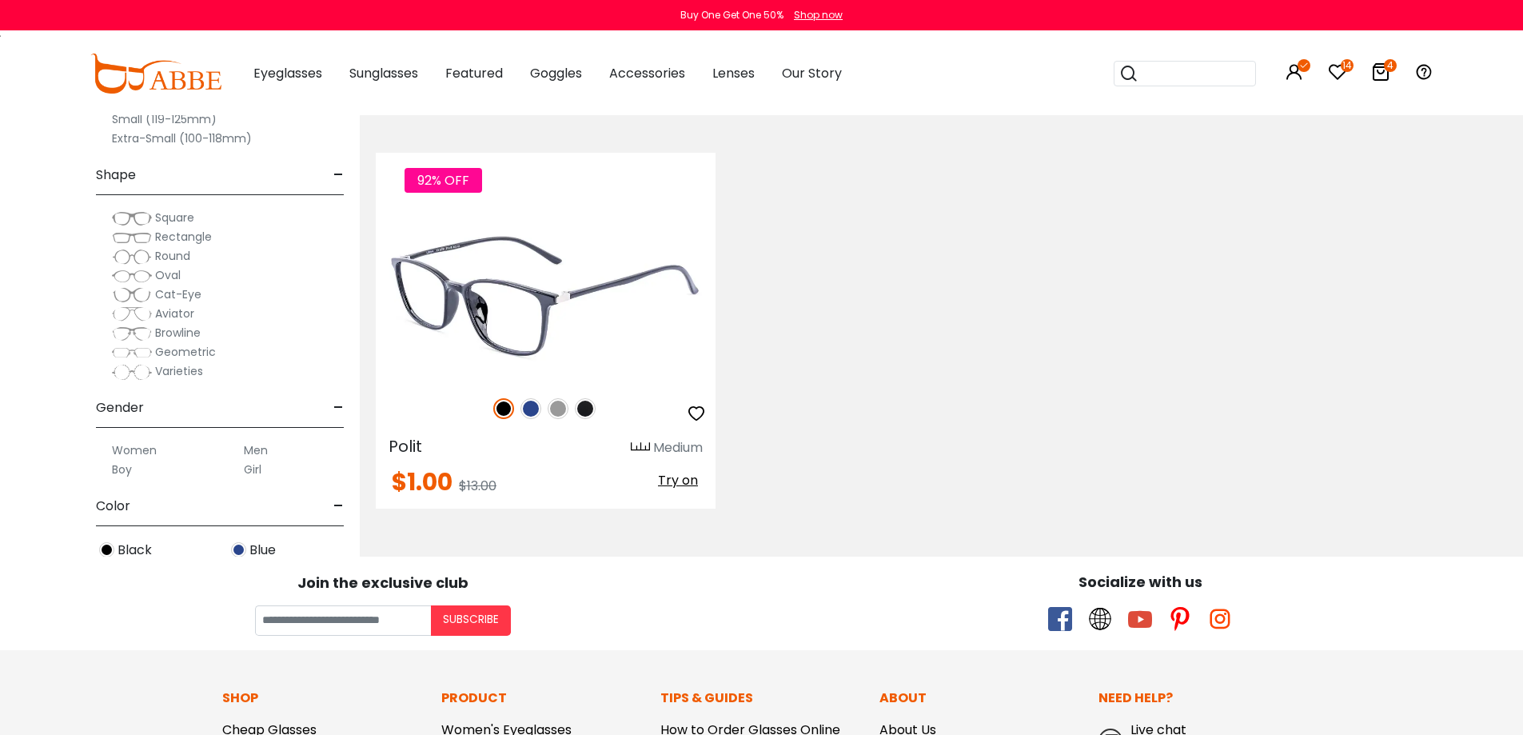
click at [600, 326] on img at bounding box center [546, 295] width 340 height 170
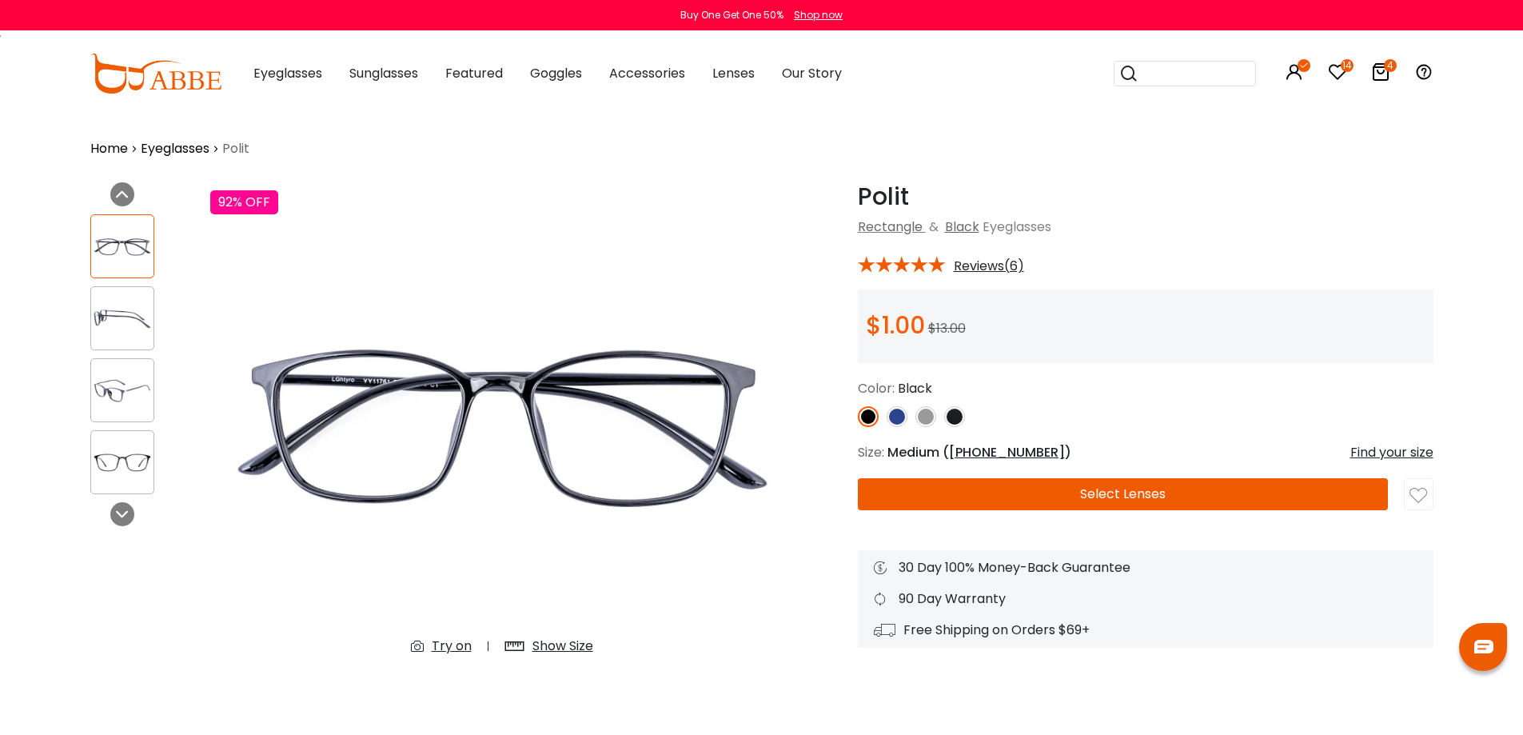
click at [924, 418] on img at bounding box center [926, 416] width 21 height 21
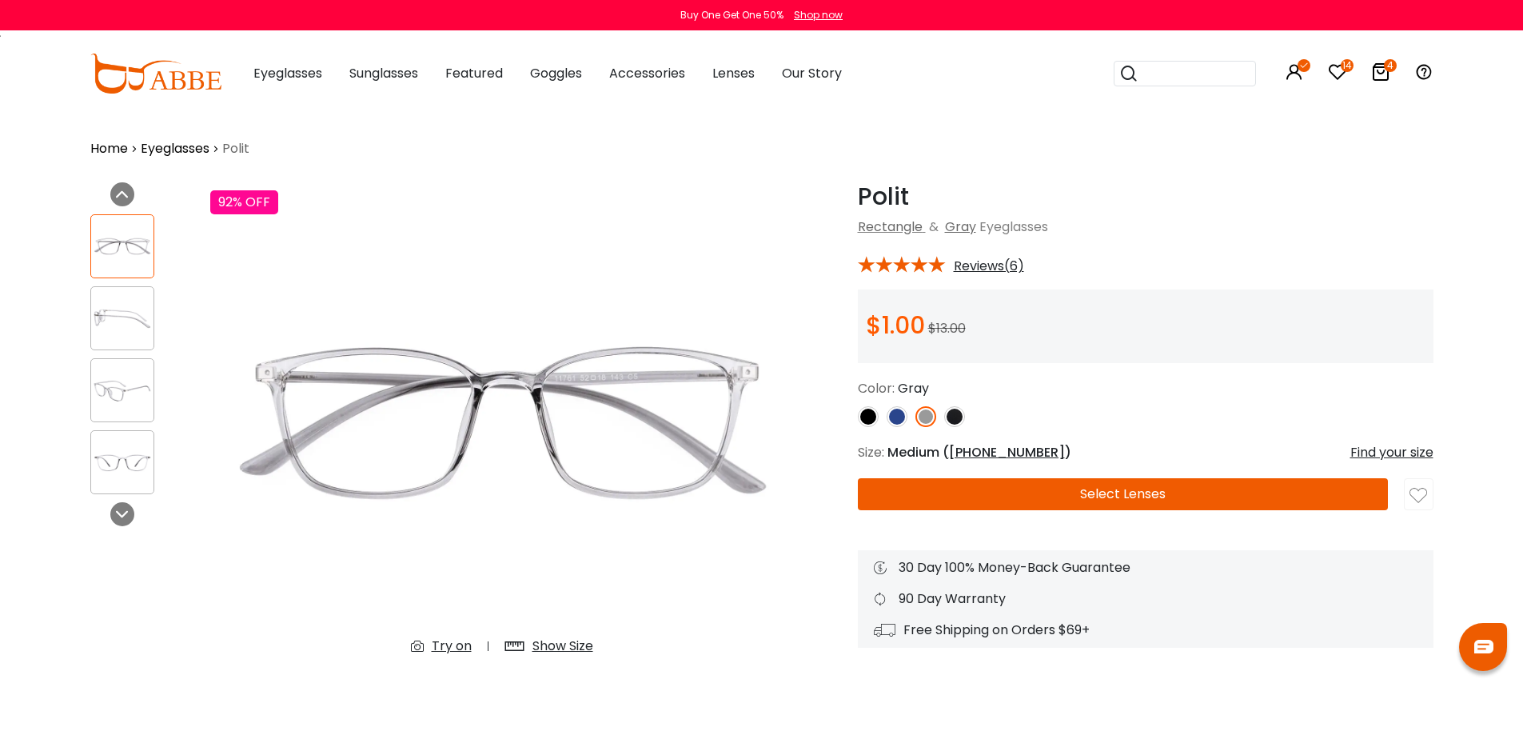
click at [122, 317] on img at bounding box center [122, 318] width 62 height 31
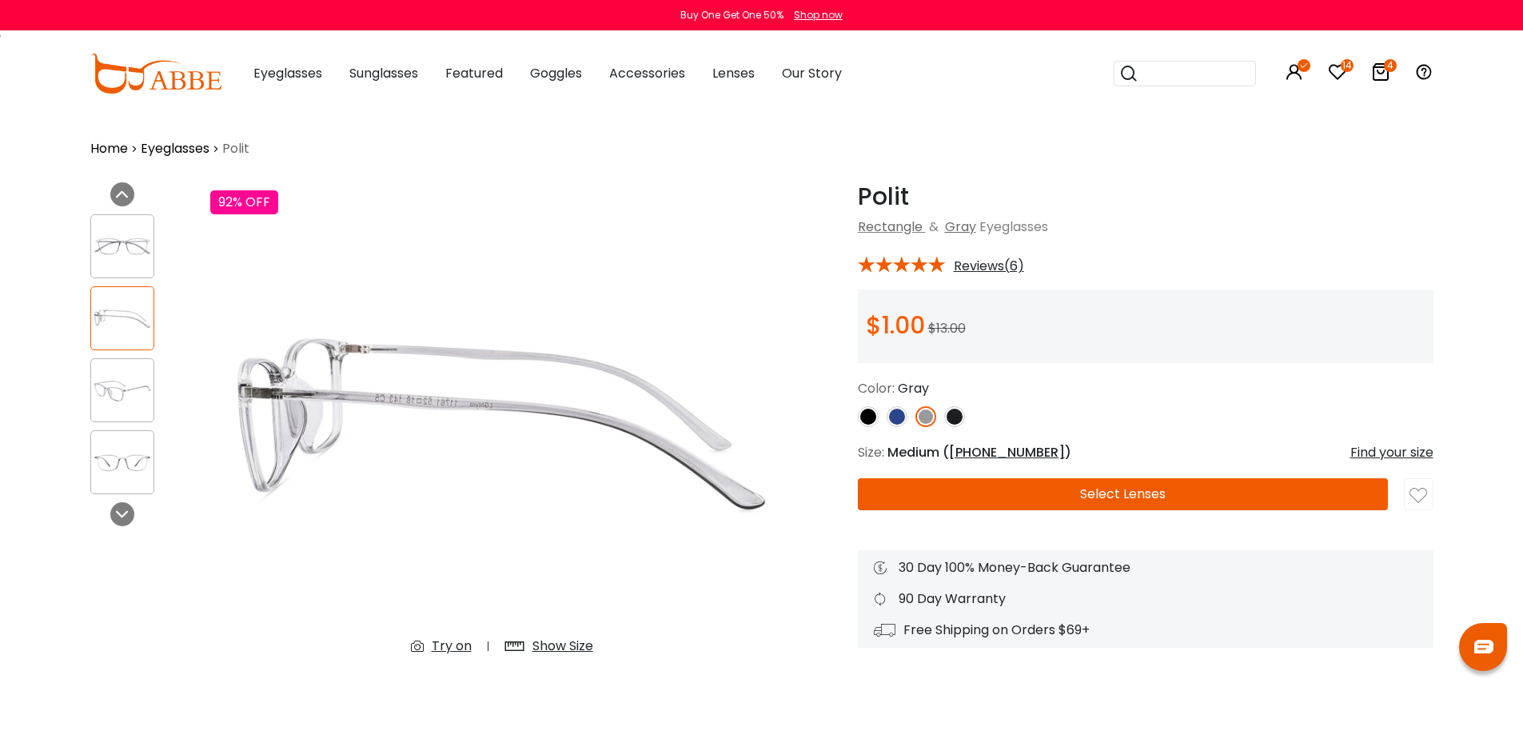
click at [1171, 490] on button "Select Lenses" at bounding box center [1123, 494] width 530 height 32
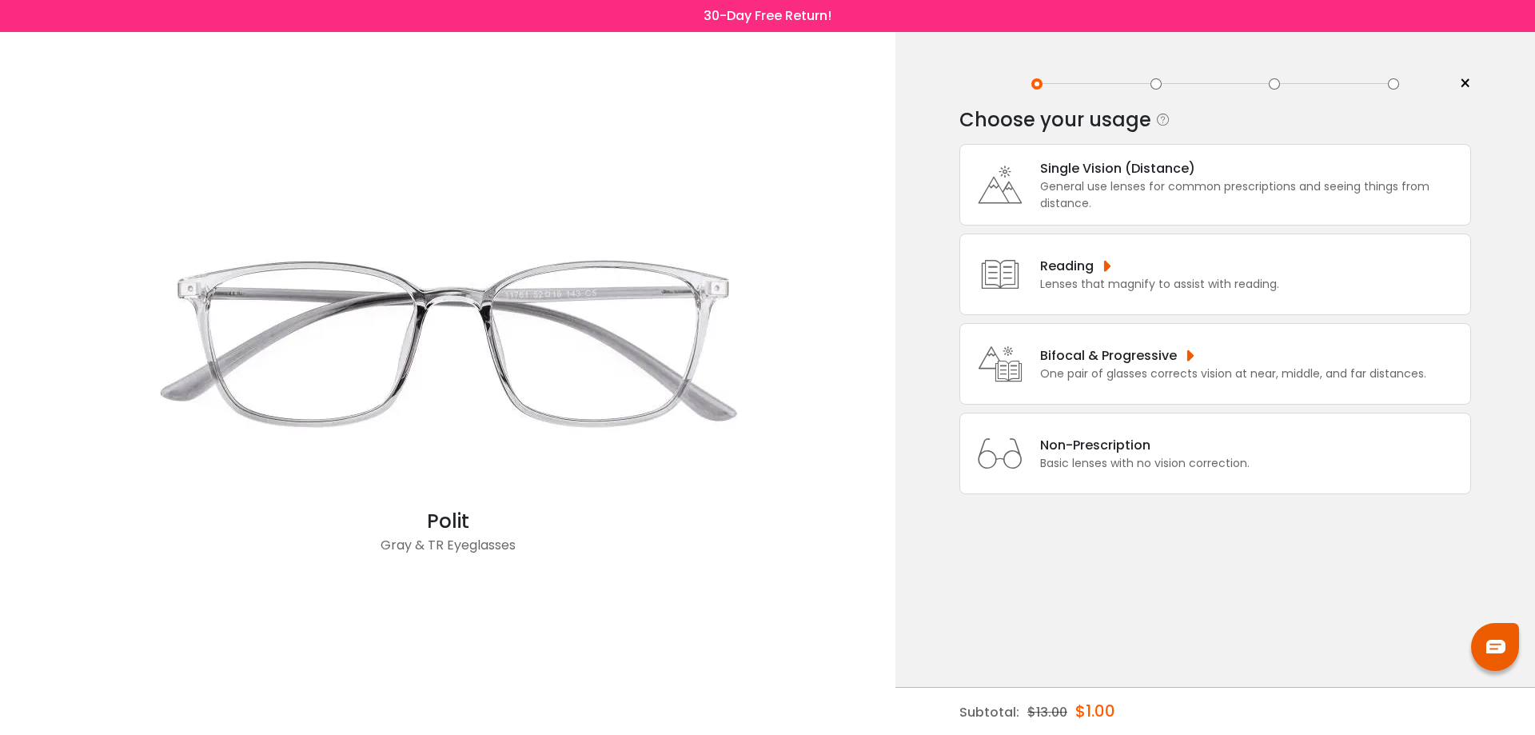
click at [1143, 190] on div "General use lenses for common prescriptions and seeing things from distance." at bounding box center [1251, 195] width 422 height 34
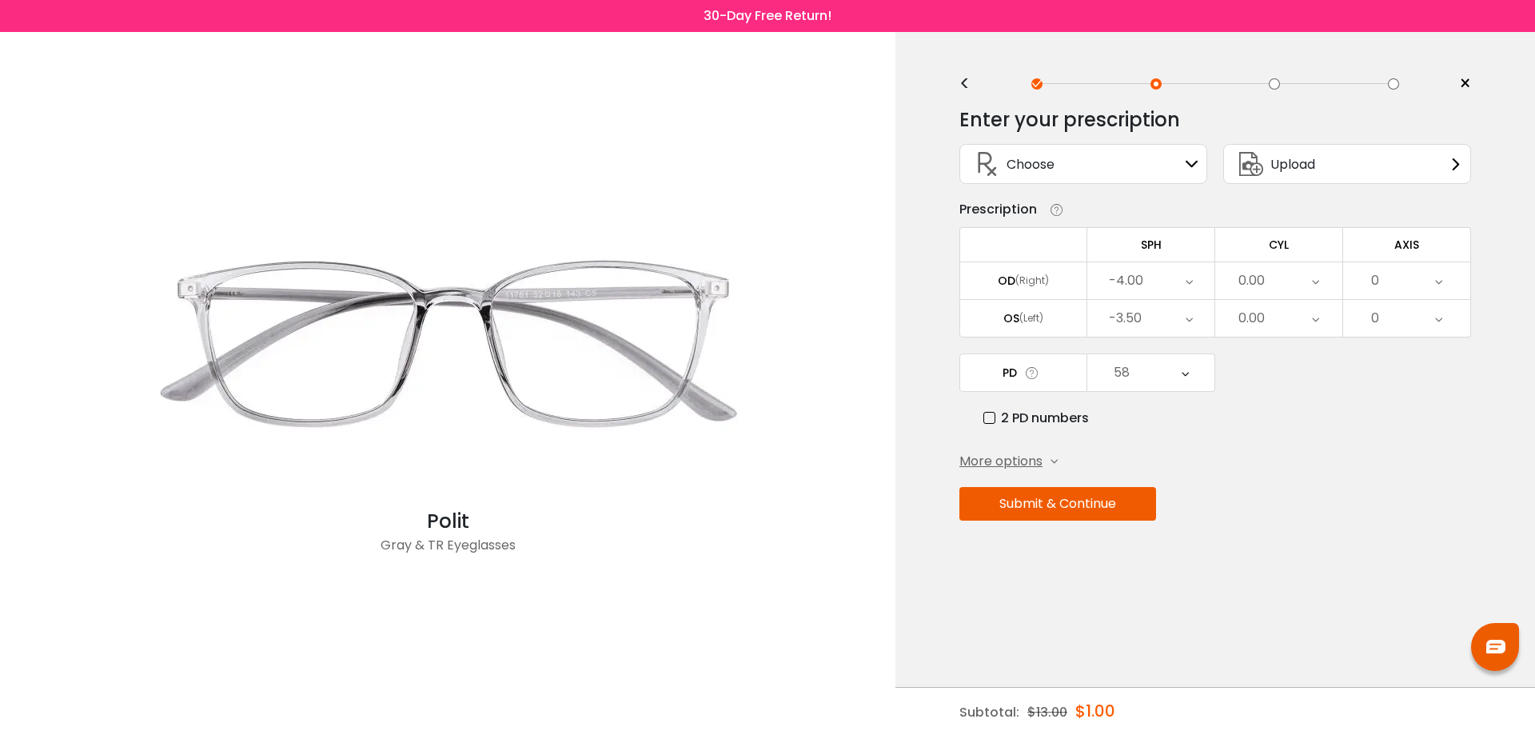
click at [1084, 507] on button "Submit & Continue" at bounding box center [1058, 504] width 197 height 34
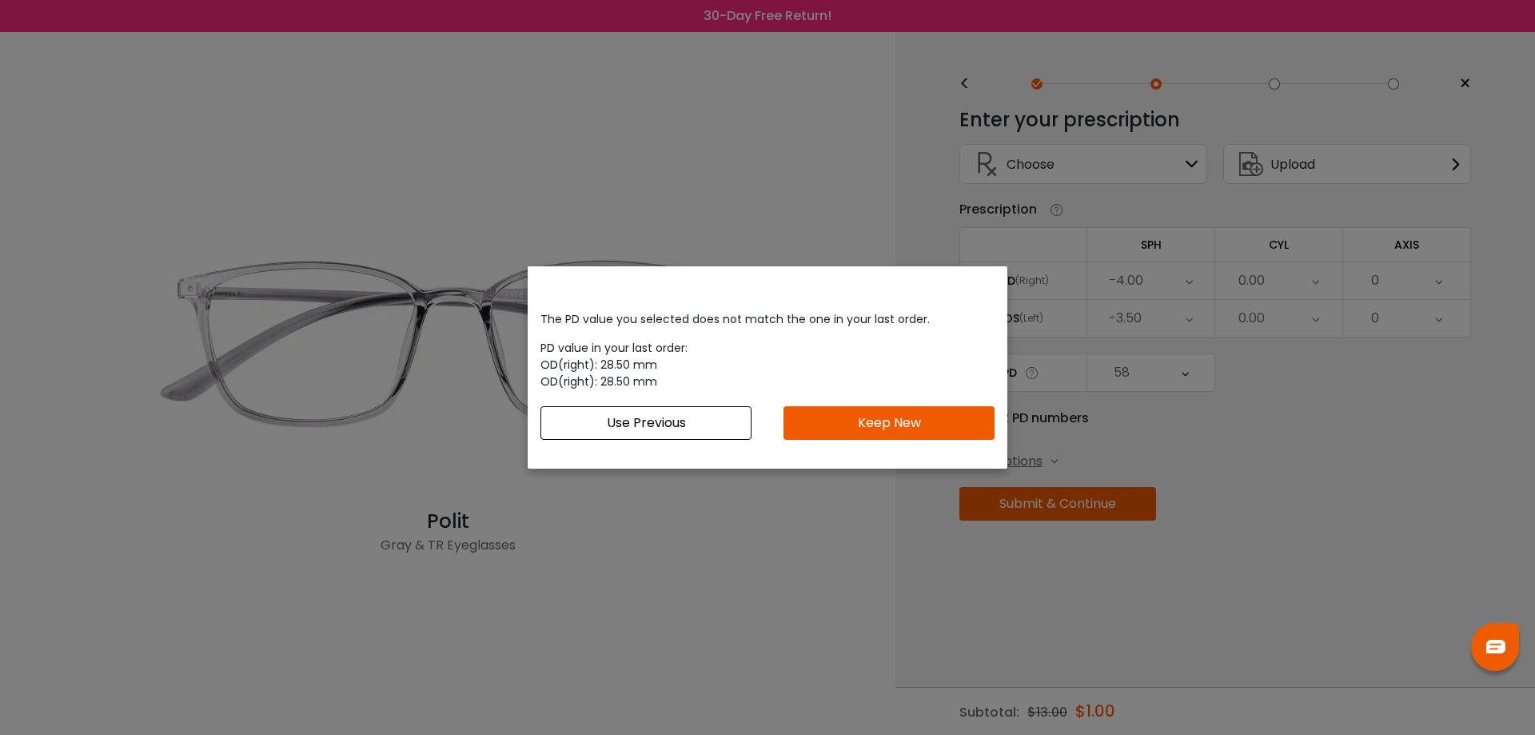
click at [917, 425] on button "Keep New" at bounding box center [889, 423] width 211 height 34
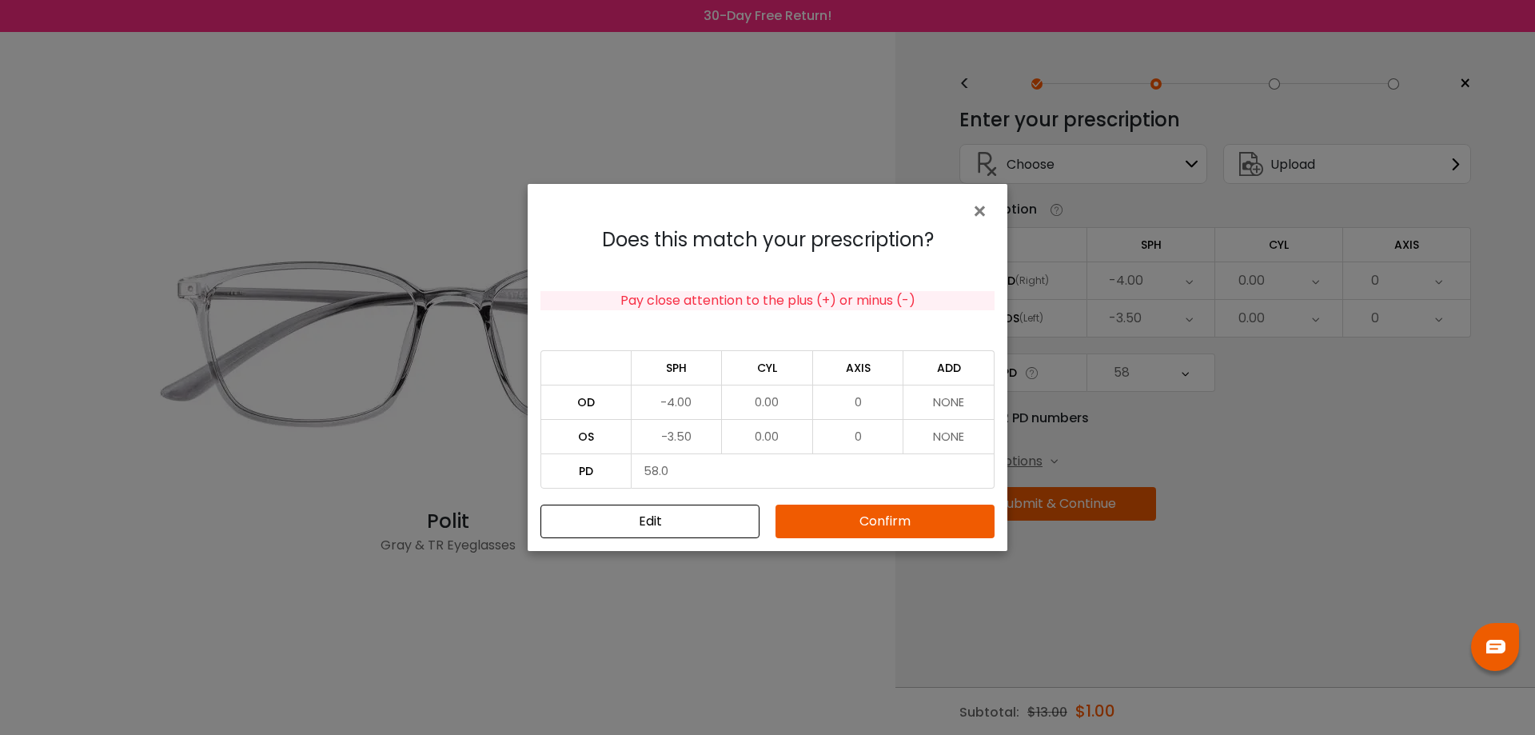
click at [888, 525] on button "Confirm" at bounding box center [885, 522] width 219 height 34
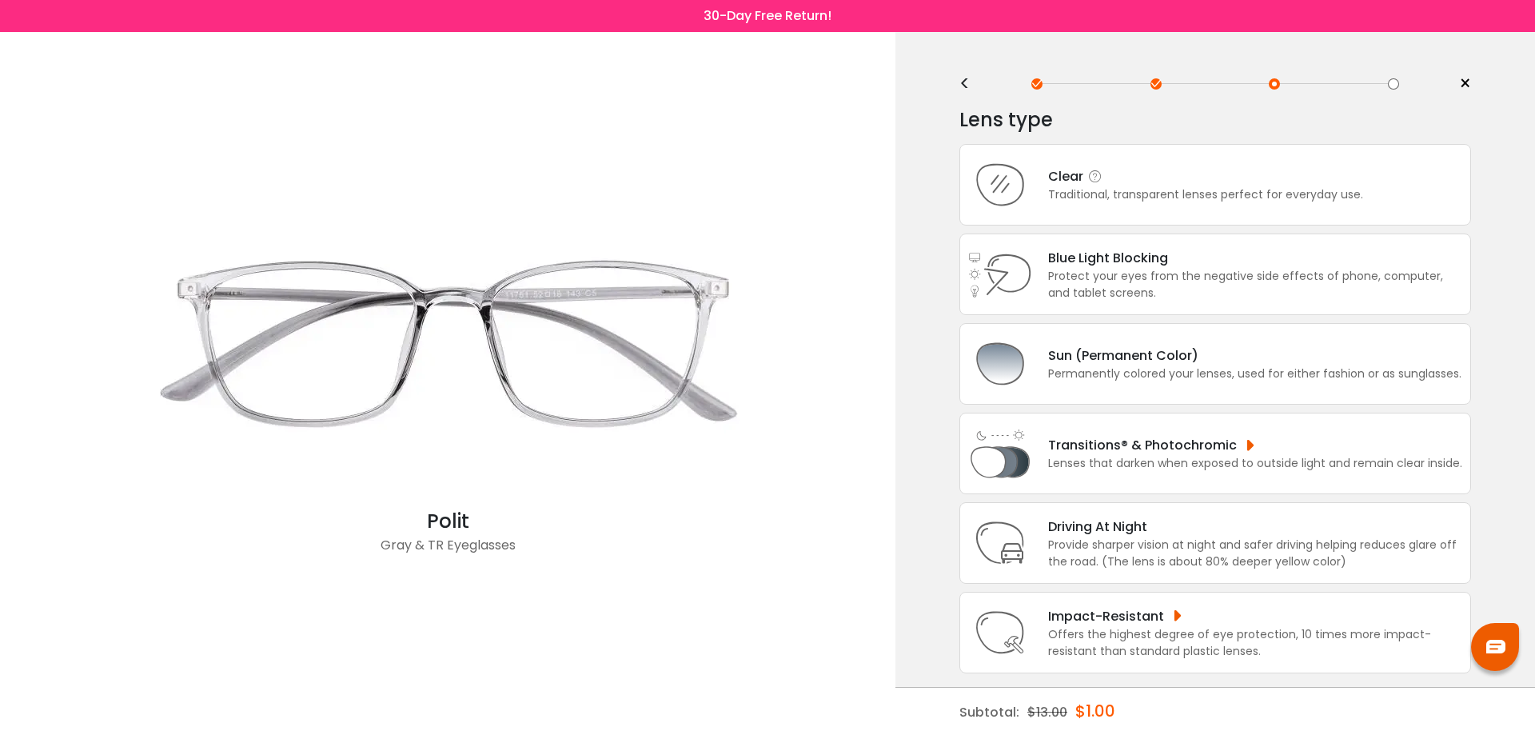
click at [1211, 166] on div "Clear Traditional, transparent lenses perfect for everyday use." at bounding box center [1216, 185] width 512 height 82
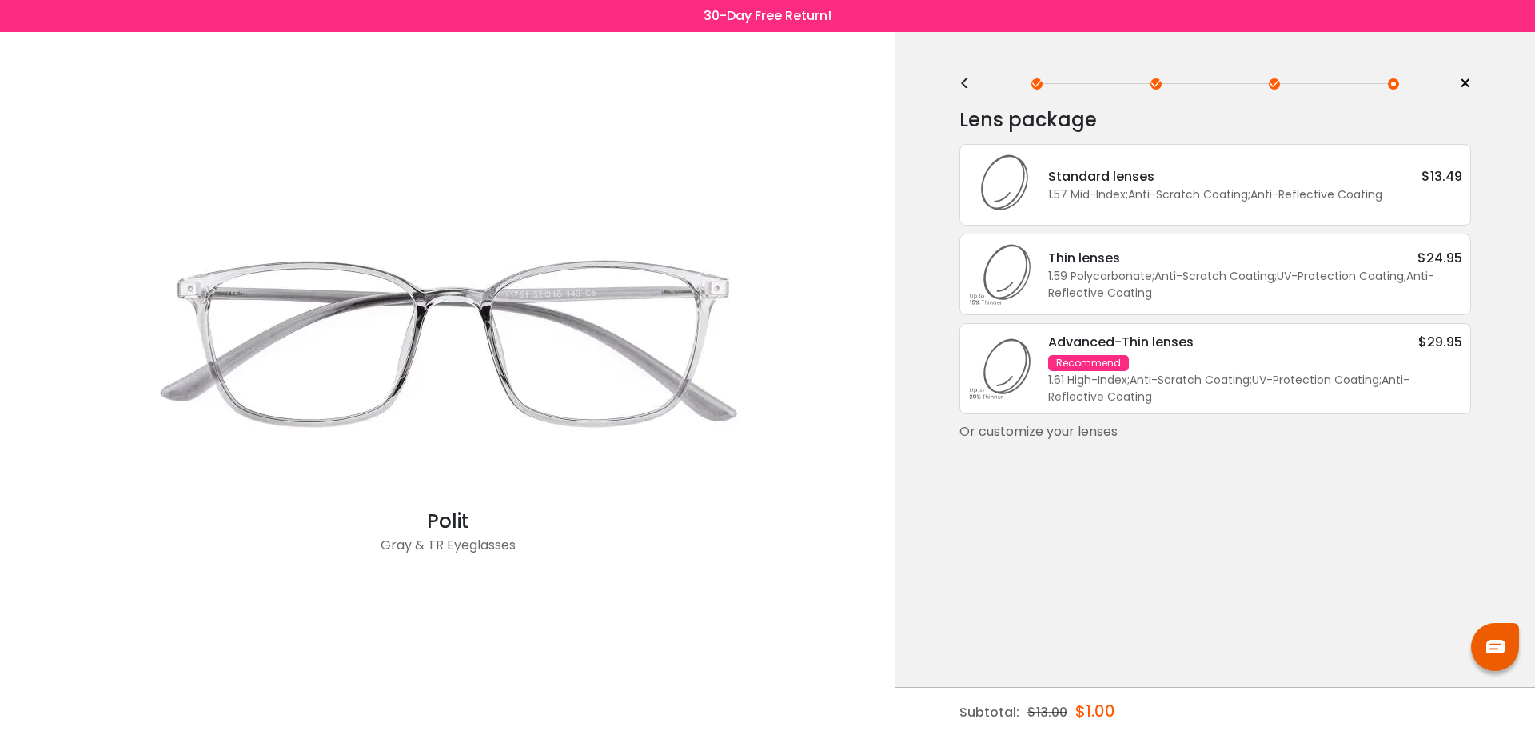
click at [1043, 434] on div "Or customize your lenses" at bounding box center [1216, 431] width 512 height 19
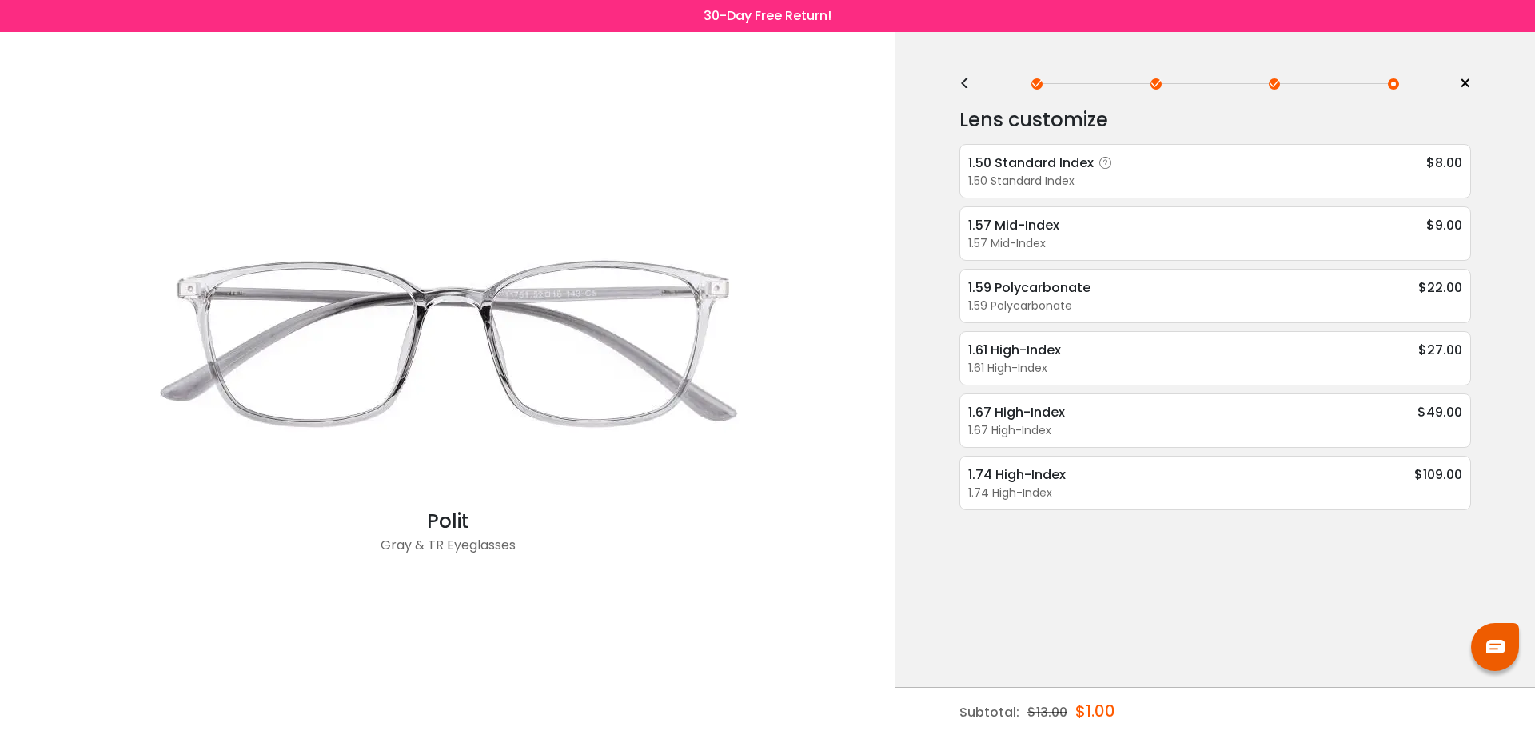
click at [1125, 178] on div "1.50 Standard Index" at bounding box center [1215, 181] width 494 height 17
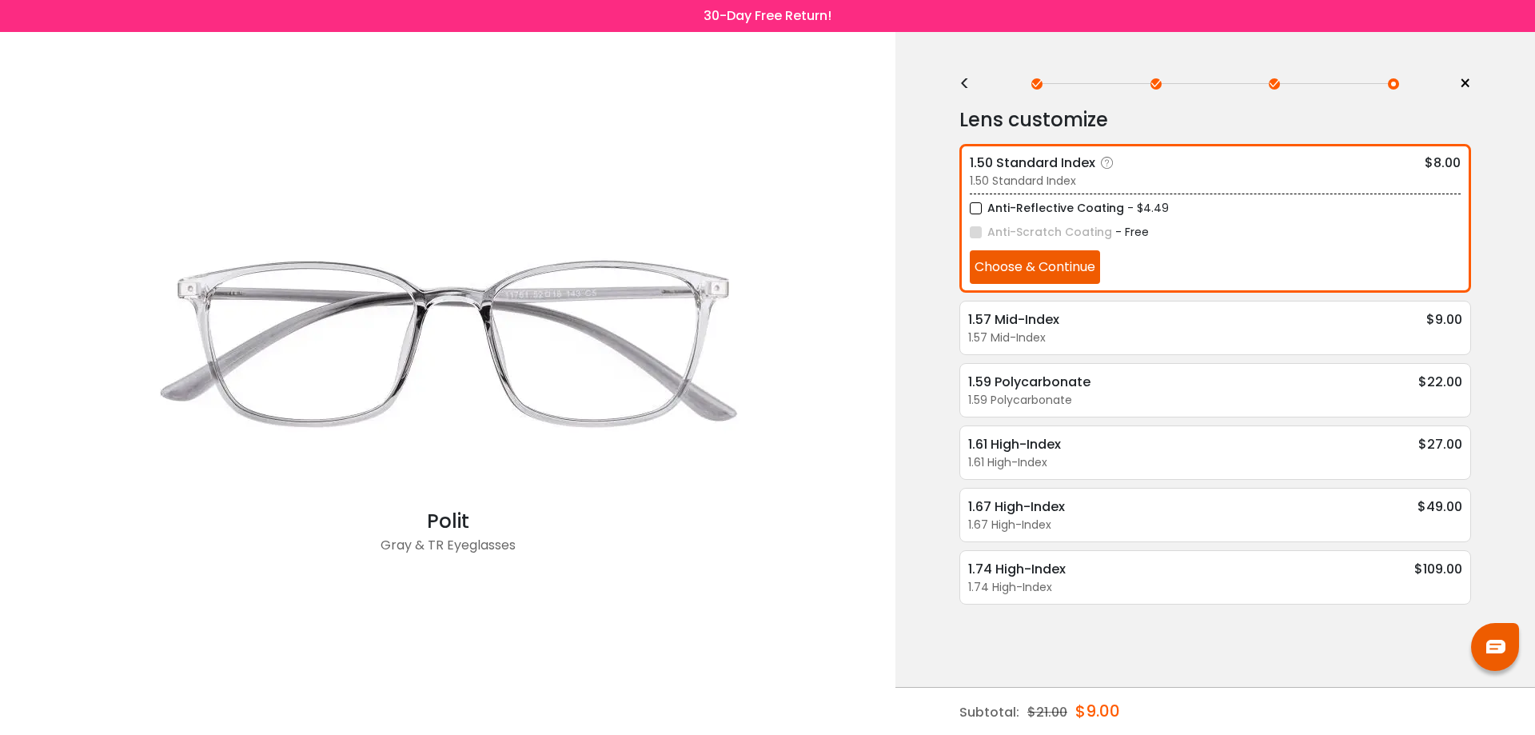
click at [1060, 274] on button "Choose & Continue" at bounding box center [1035, 267] width 130 height 34
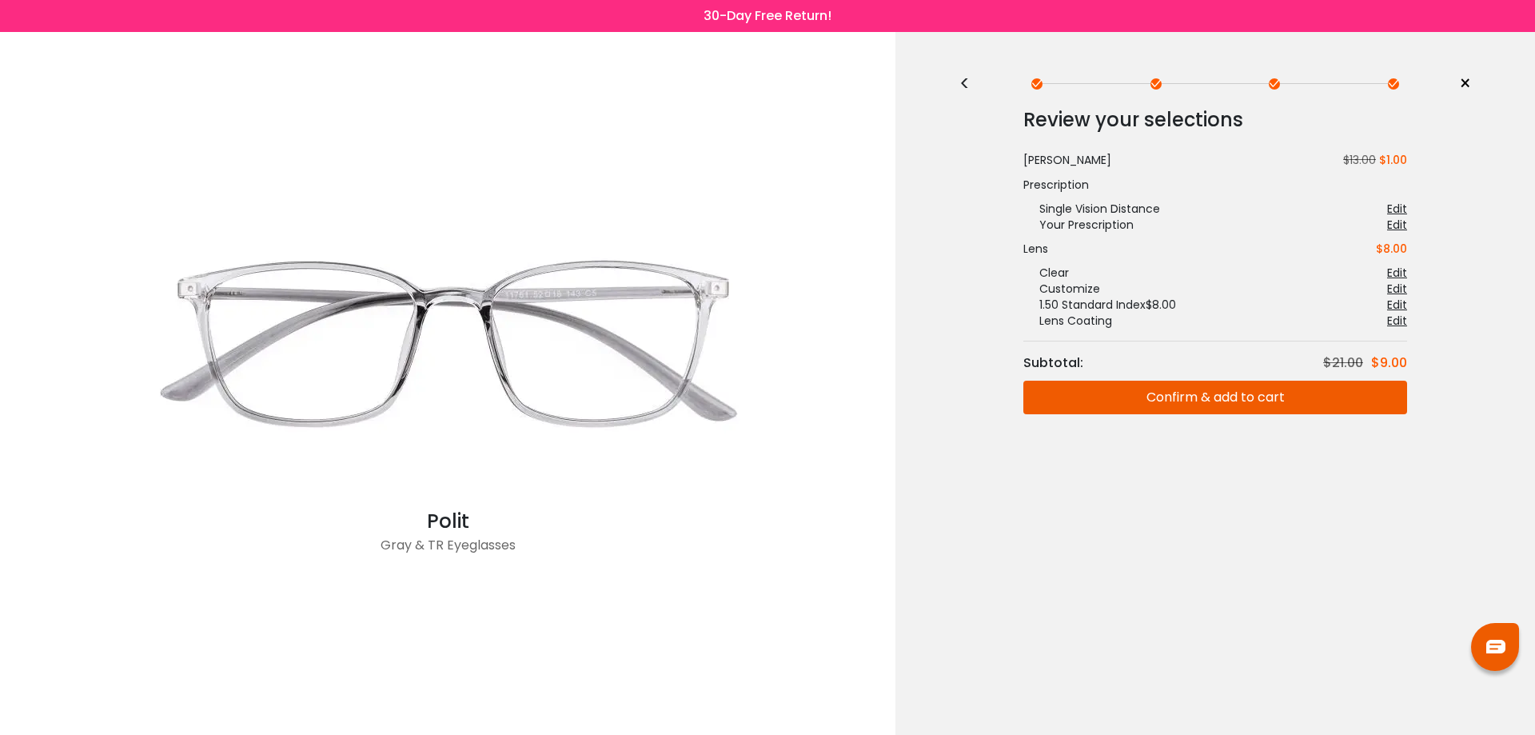
click at [1203, 394] on button "Confirm & add to cart" at bounding box center [1216, 398] width 384 height 34
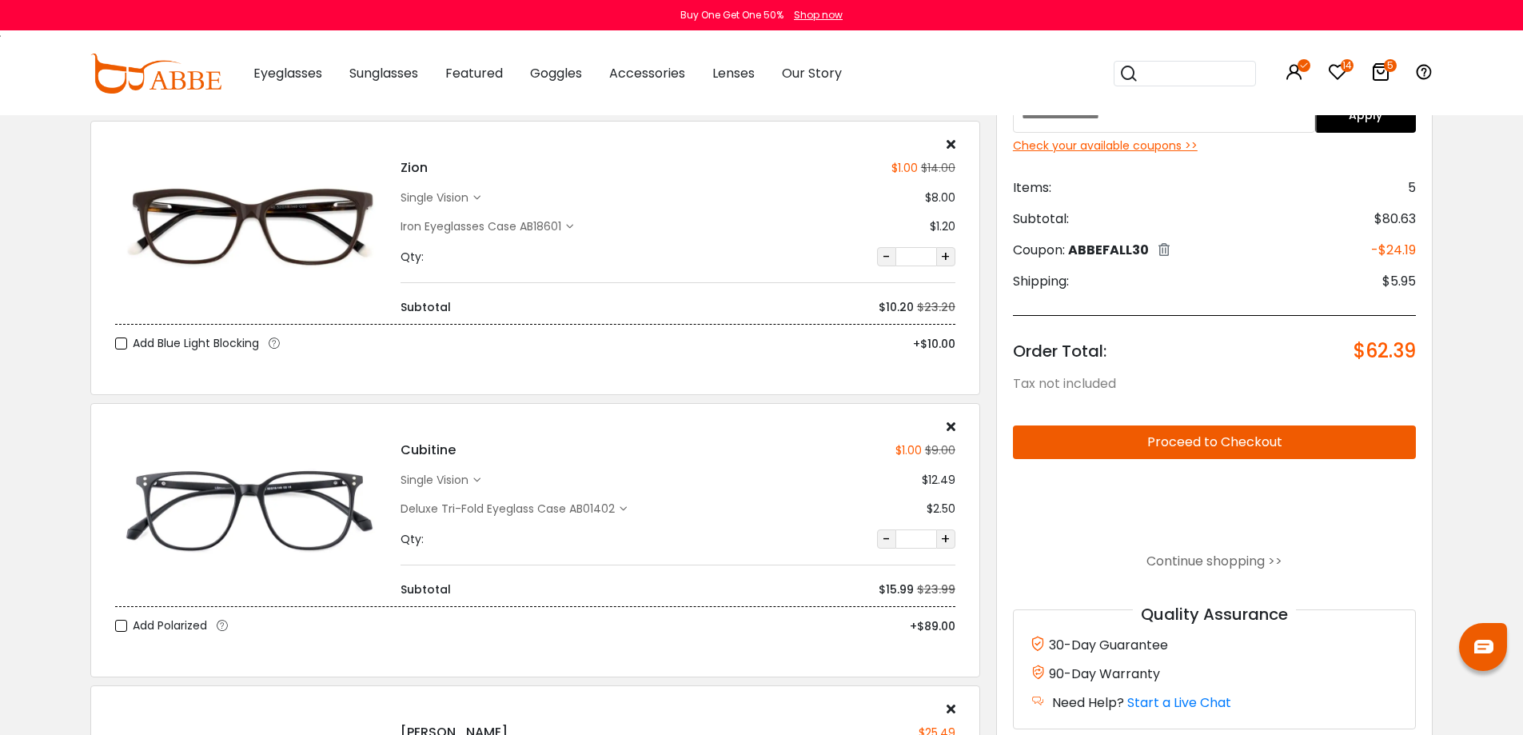
scroll to position [400, 0]
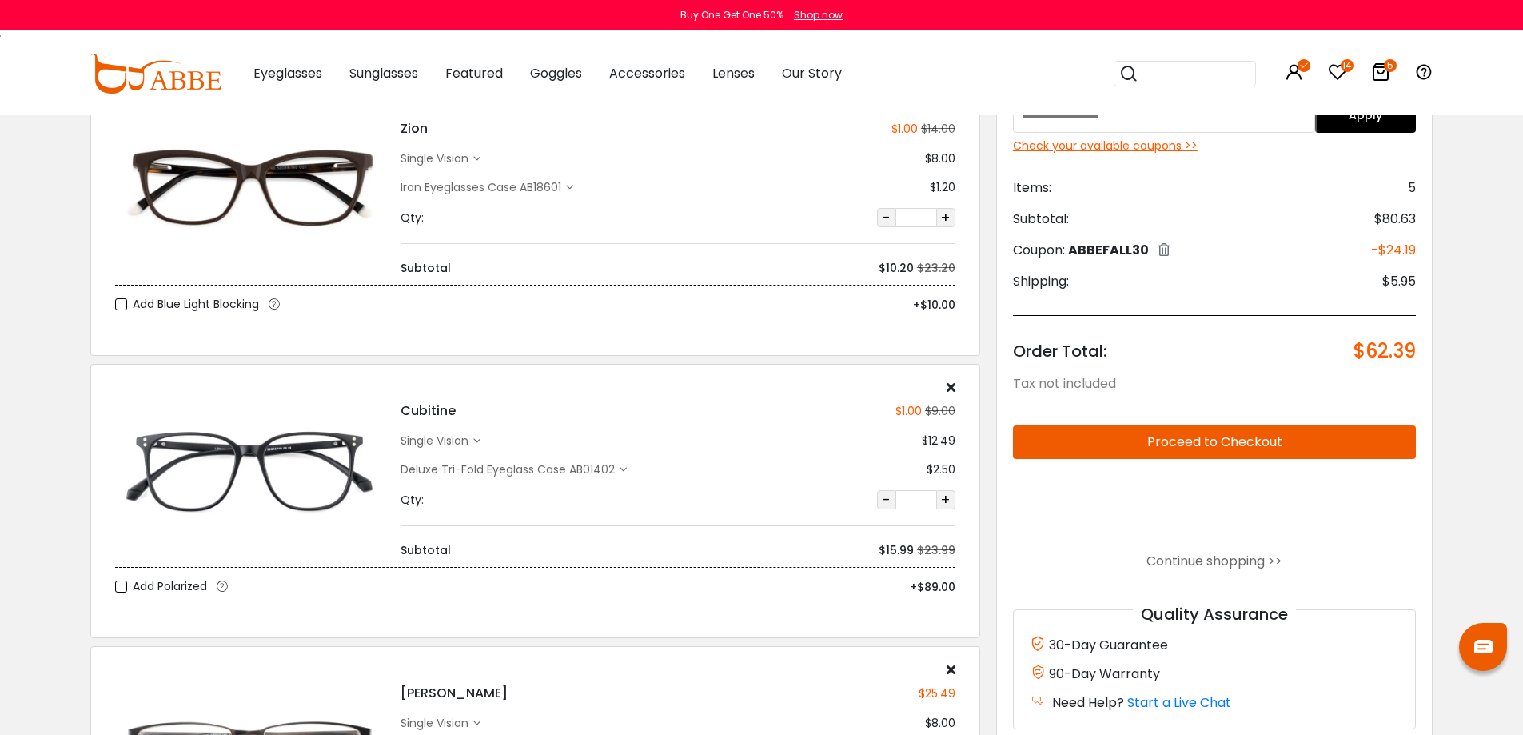
click at [612, 469] on div "Deluxe Tri-Fold Eyeglass Case AB01402" at bounding box center [510, 469] width 219 height 17
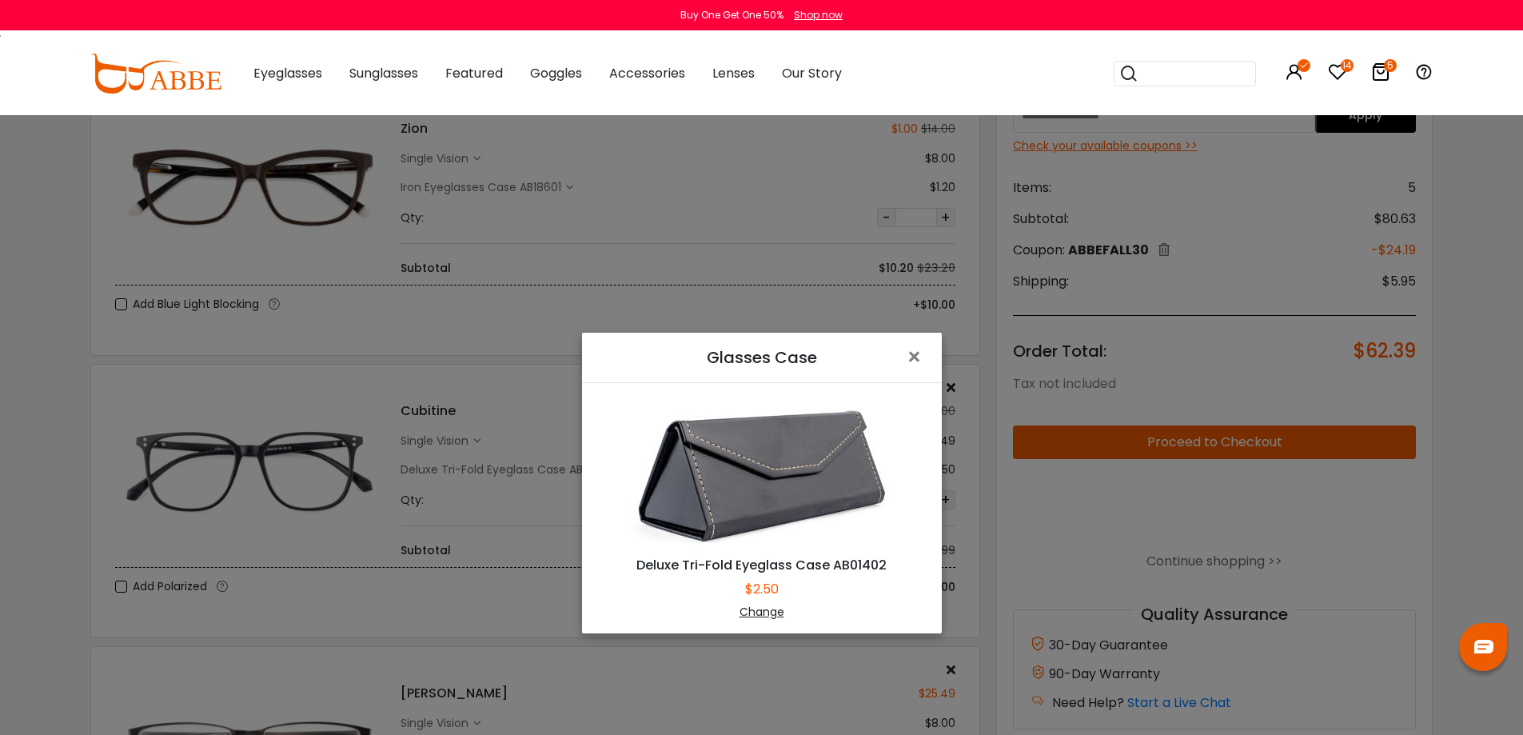
click at [773, 615] on div "Change" at bounding box center [762, 612] width 320 height 17
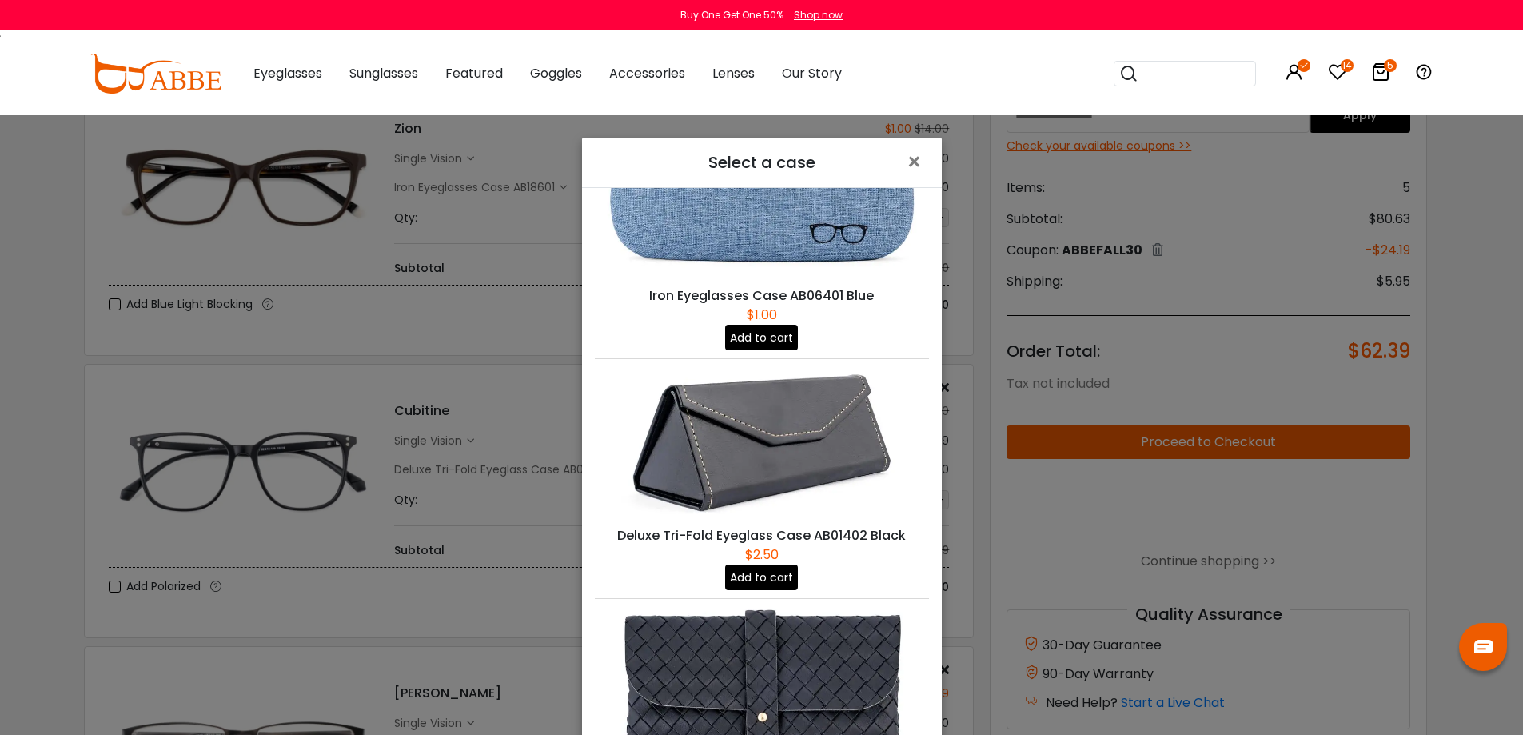
scroll to position [560, 0]
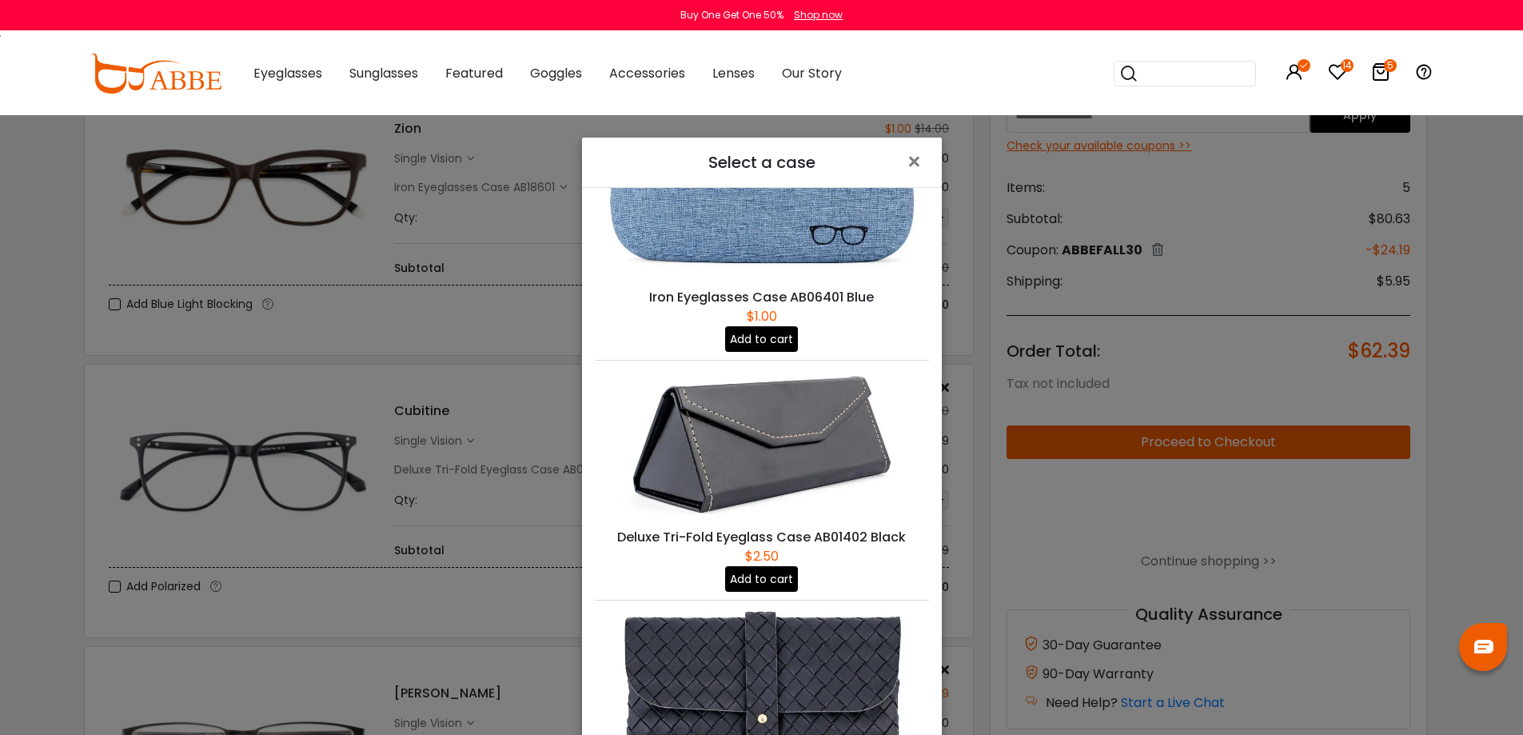
click at [758, 326] on button "Add to cart" at bounding box center [761, 339] width 73 height 26
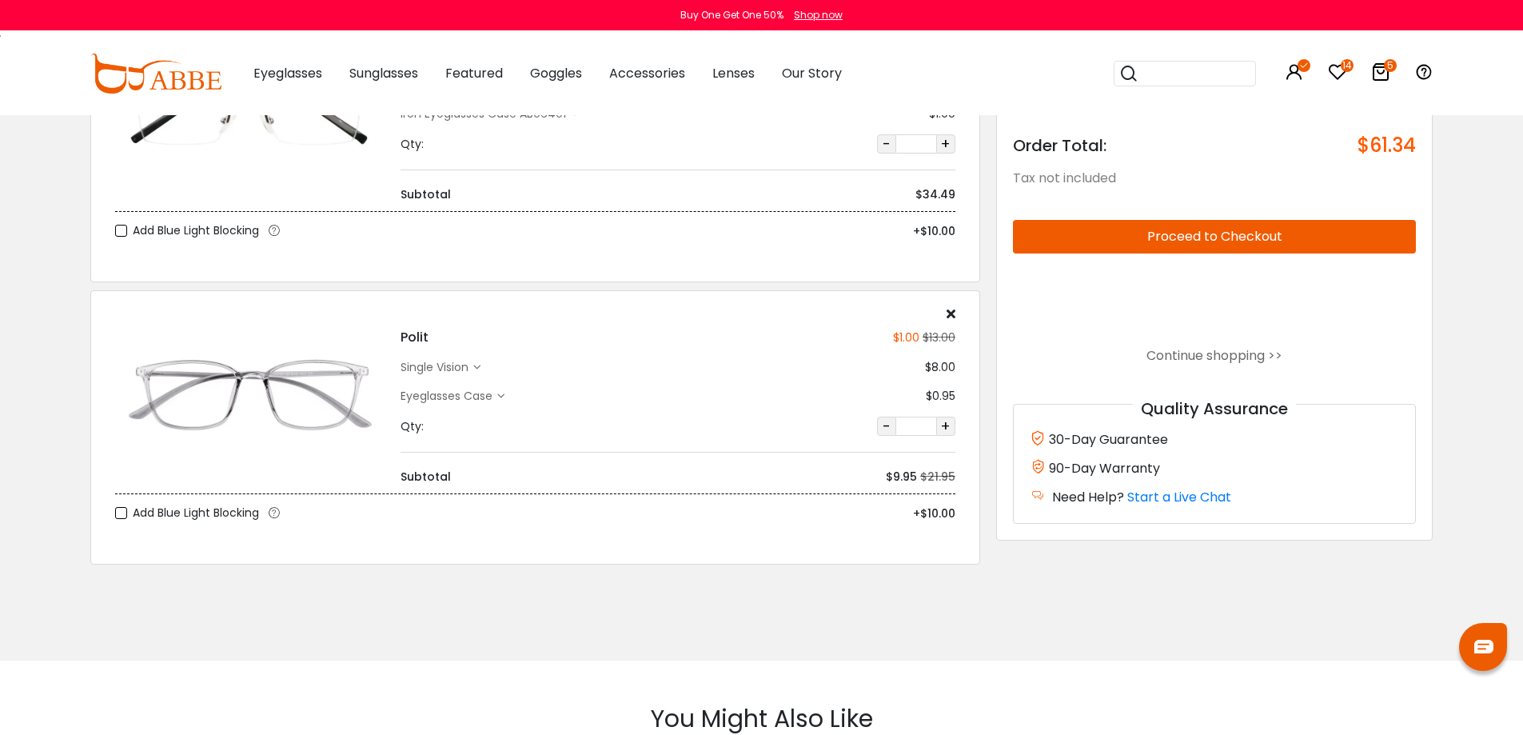
scroll to position [1040, 0]
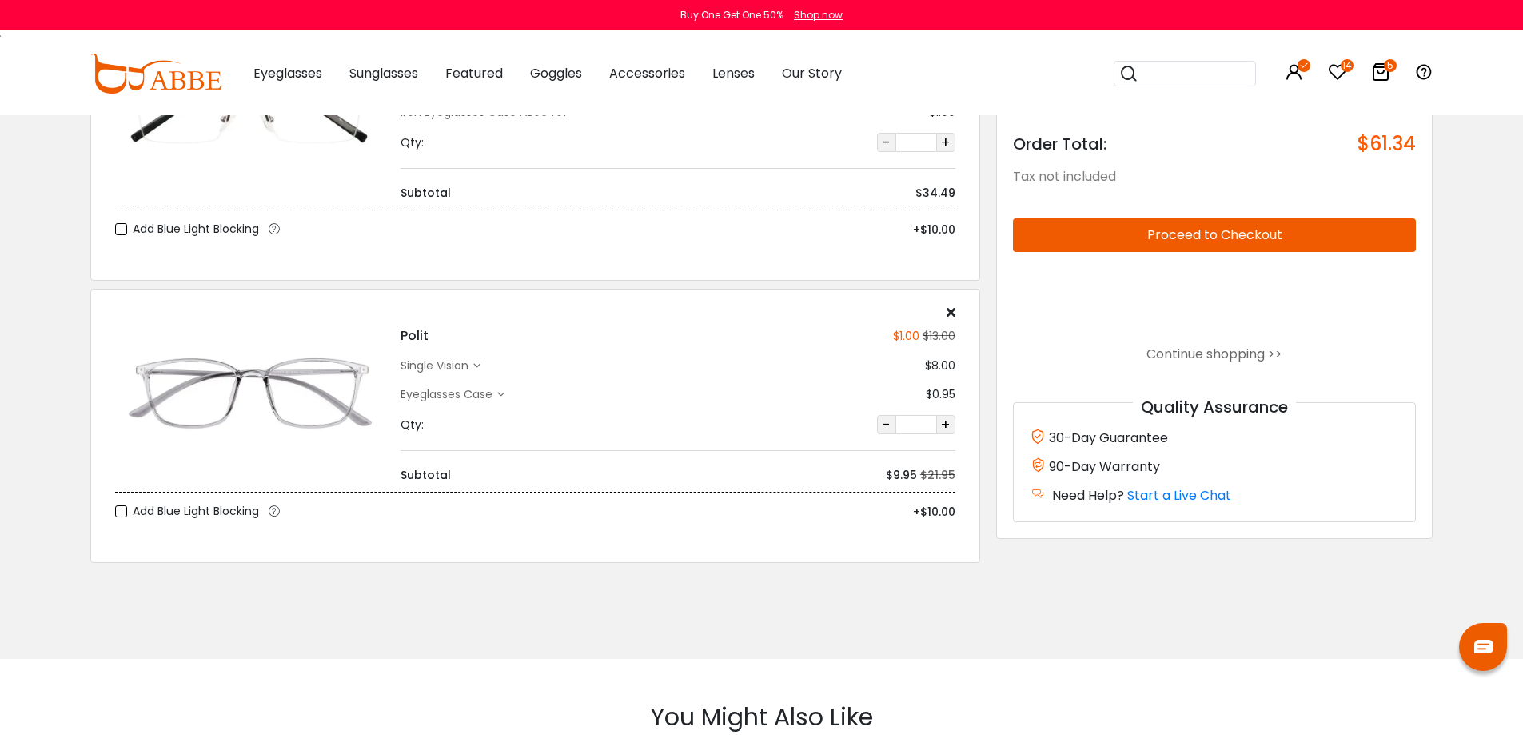
click at [478, 395] on div "Eyeglasses Case" at bounding box center [449, 394] width 97 height 17
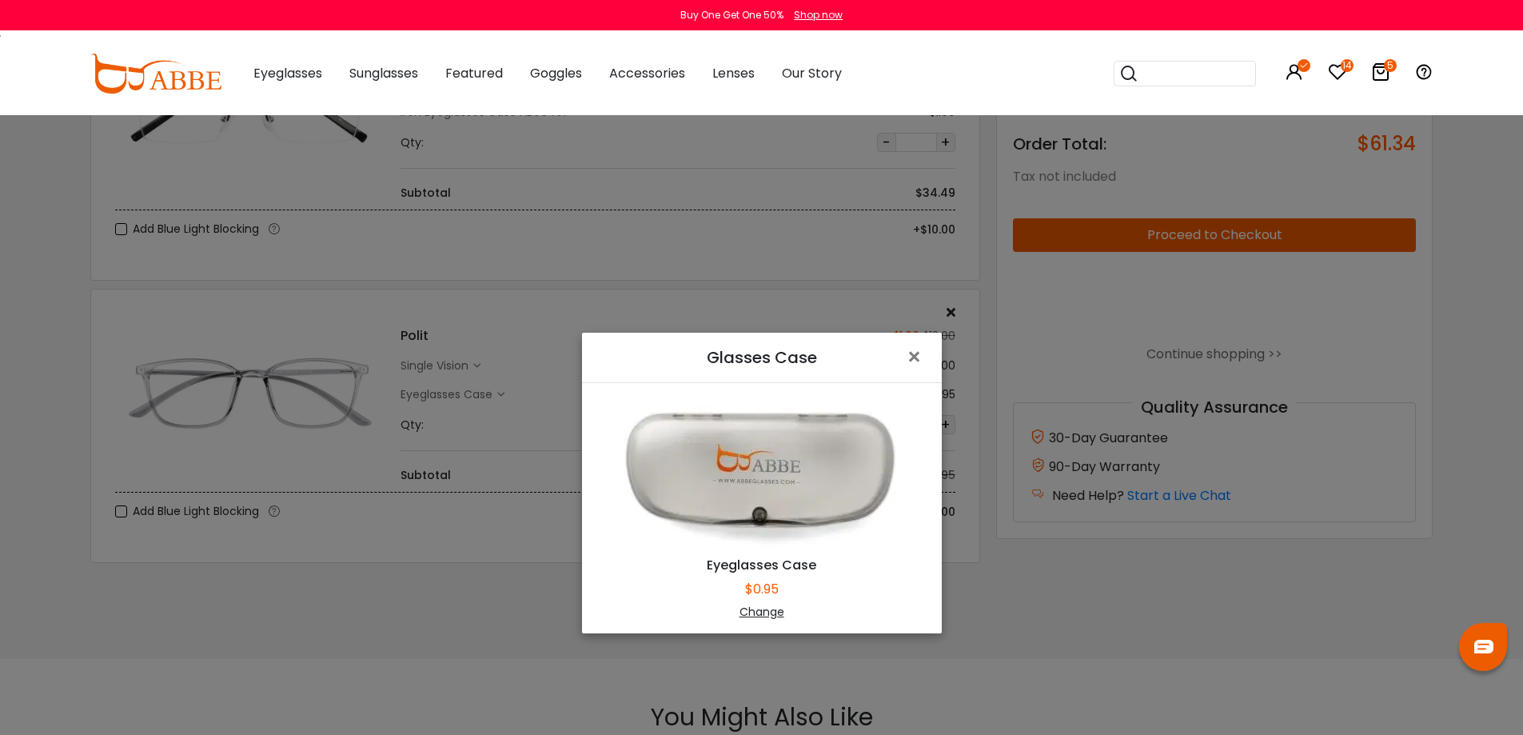
click at [767, 612] on div "Change" at bounding box center [762, 612] width 320 height 17
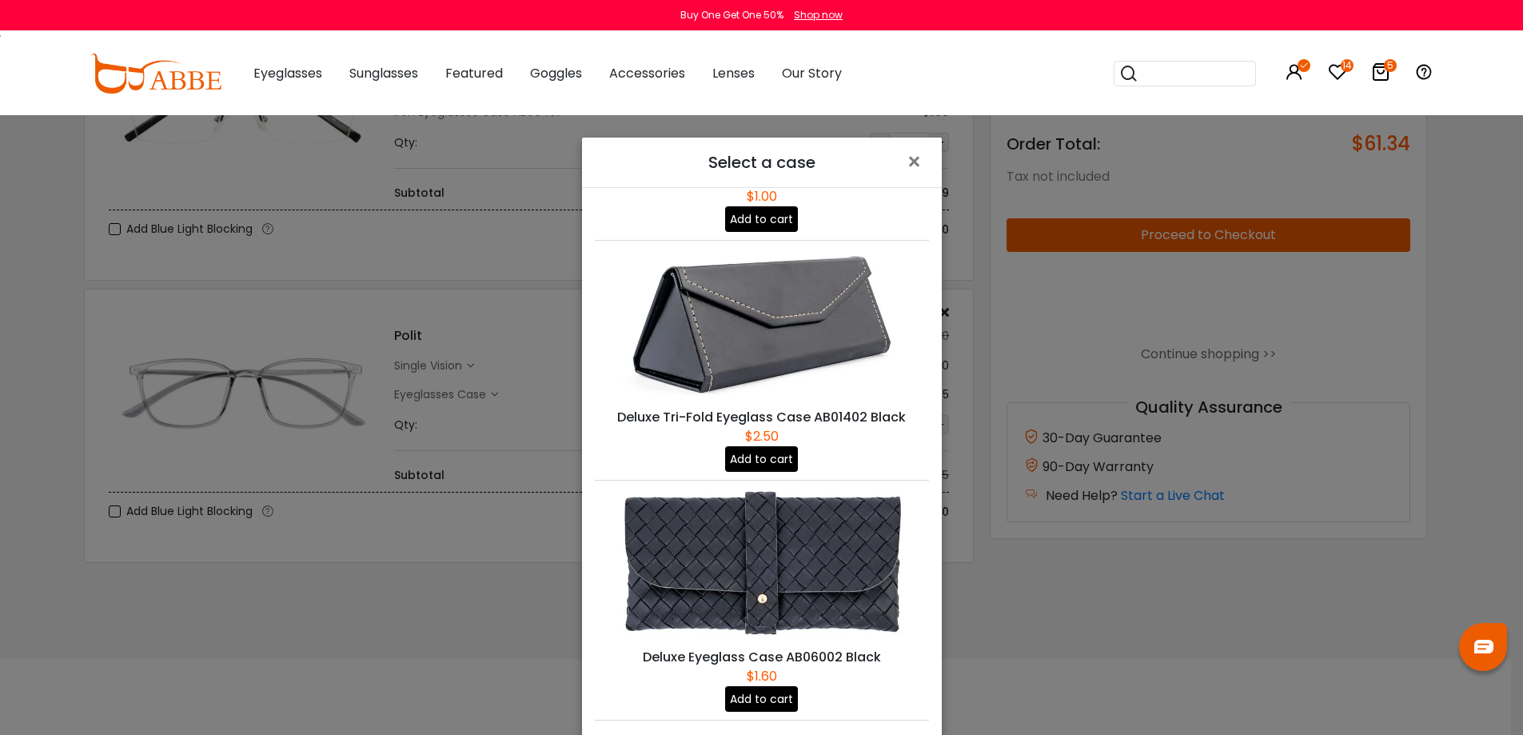
scroll to position [880, 0]
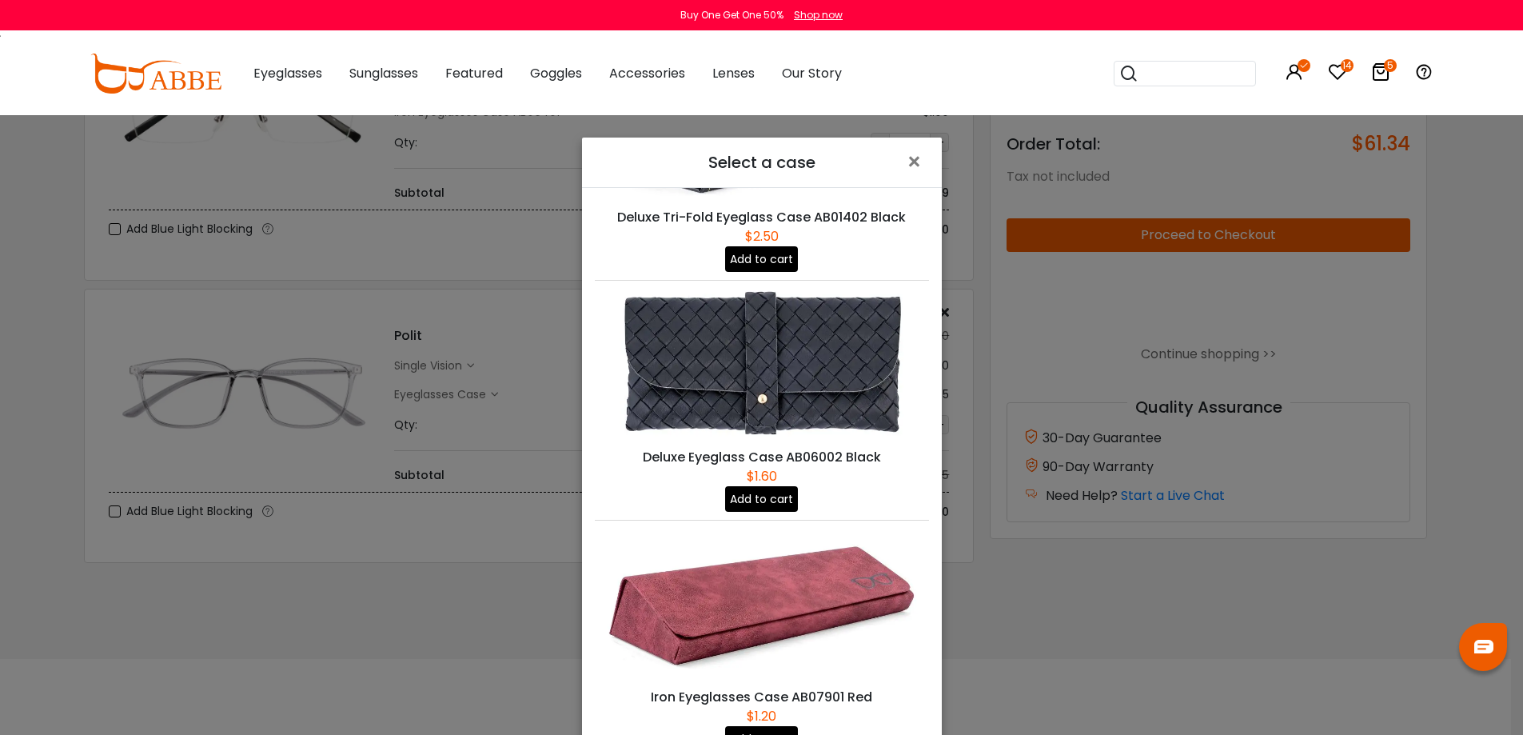
click at [761, 726] on button "Add to cart" at bounding box center [761, 739] width 73 height 26
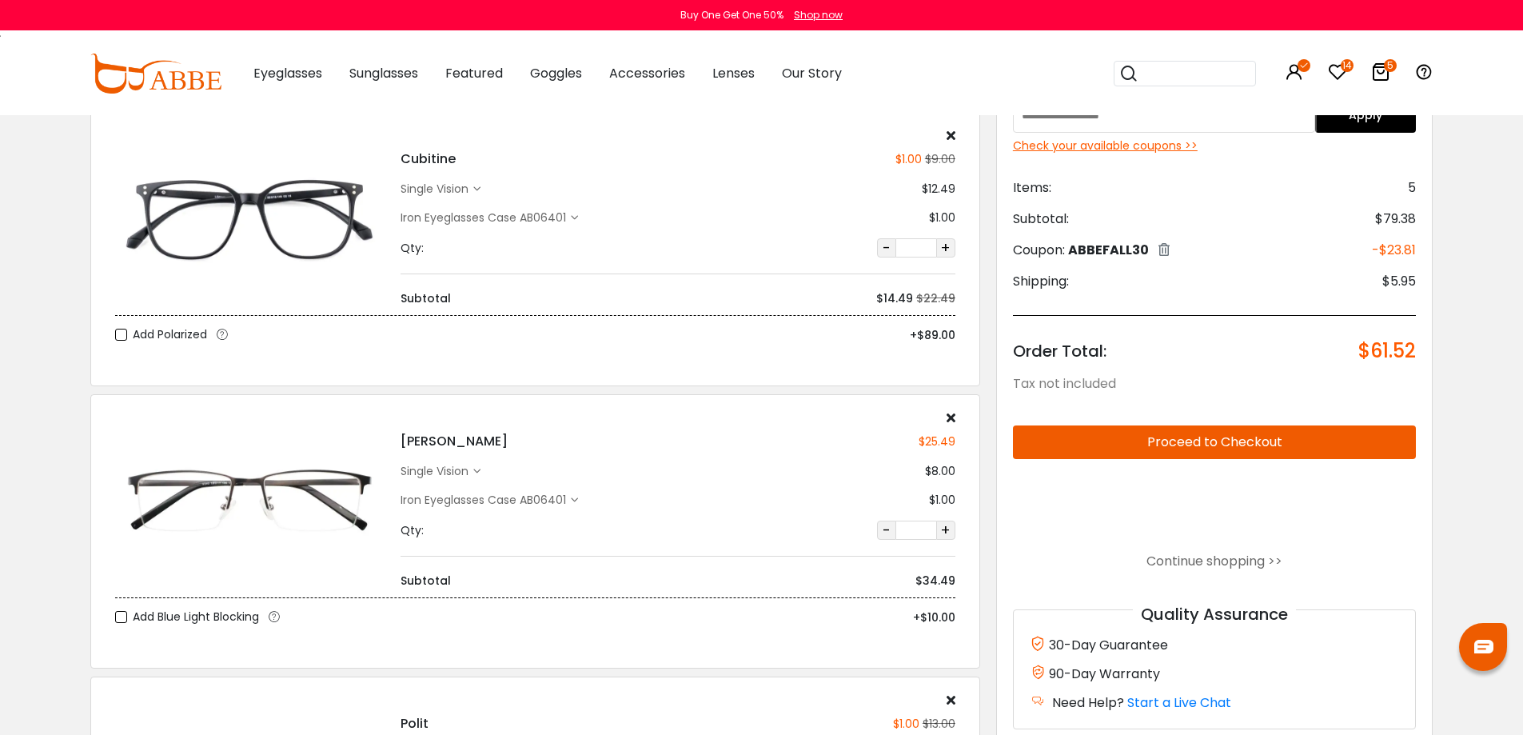
scroll to position [640, 0]
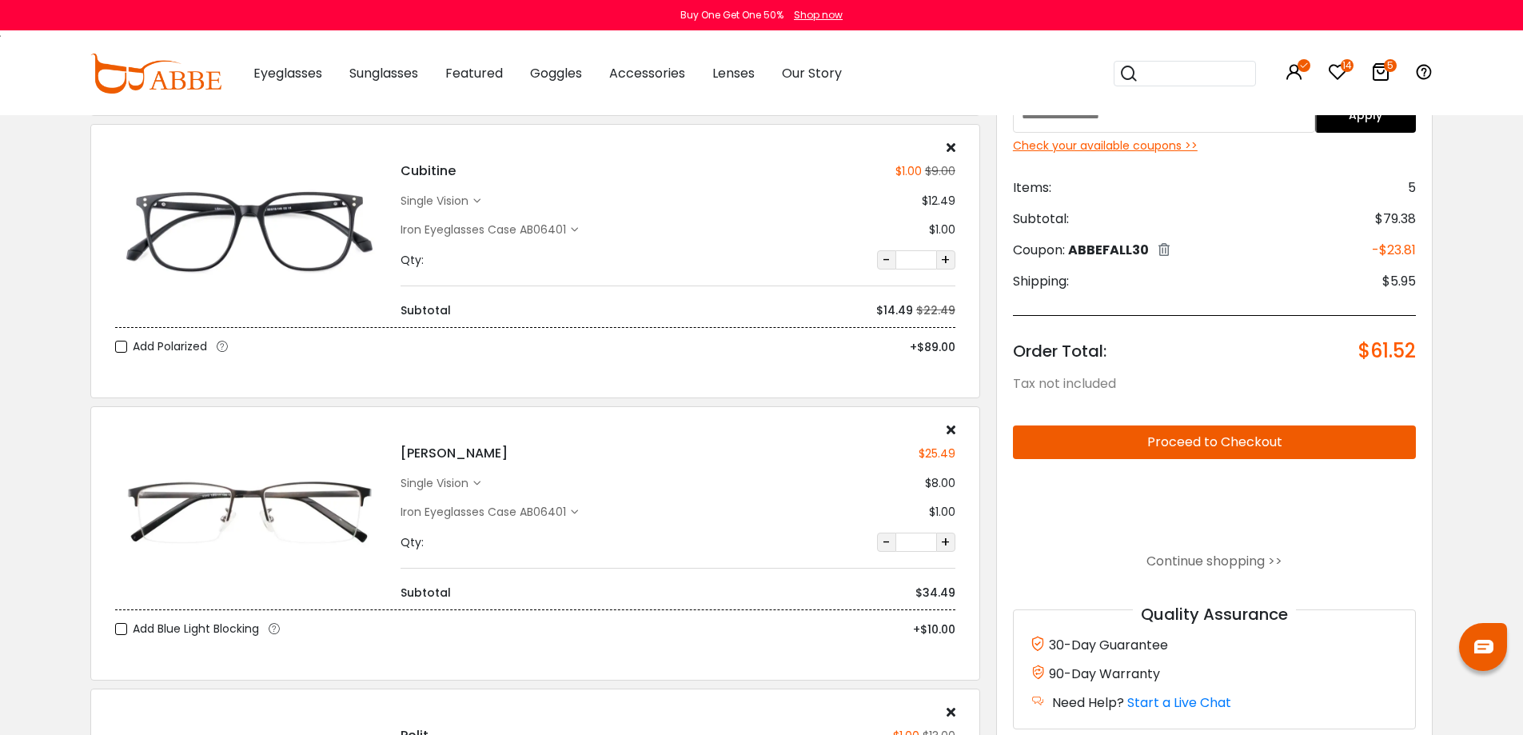
click at [1079, 145] on div "Check your available coupons >>" at bounding box center [1215, 146] width 404 height 17
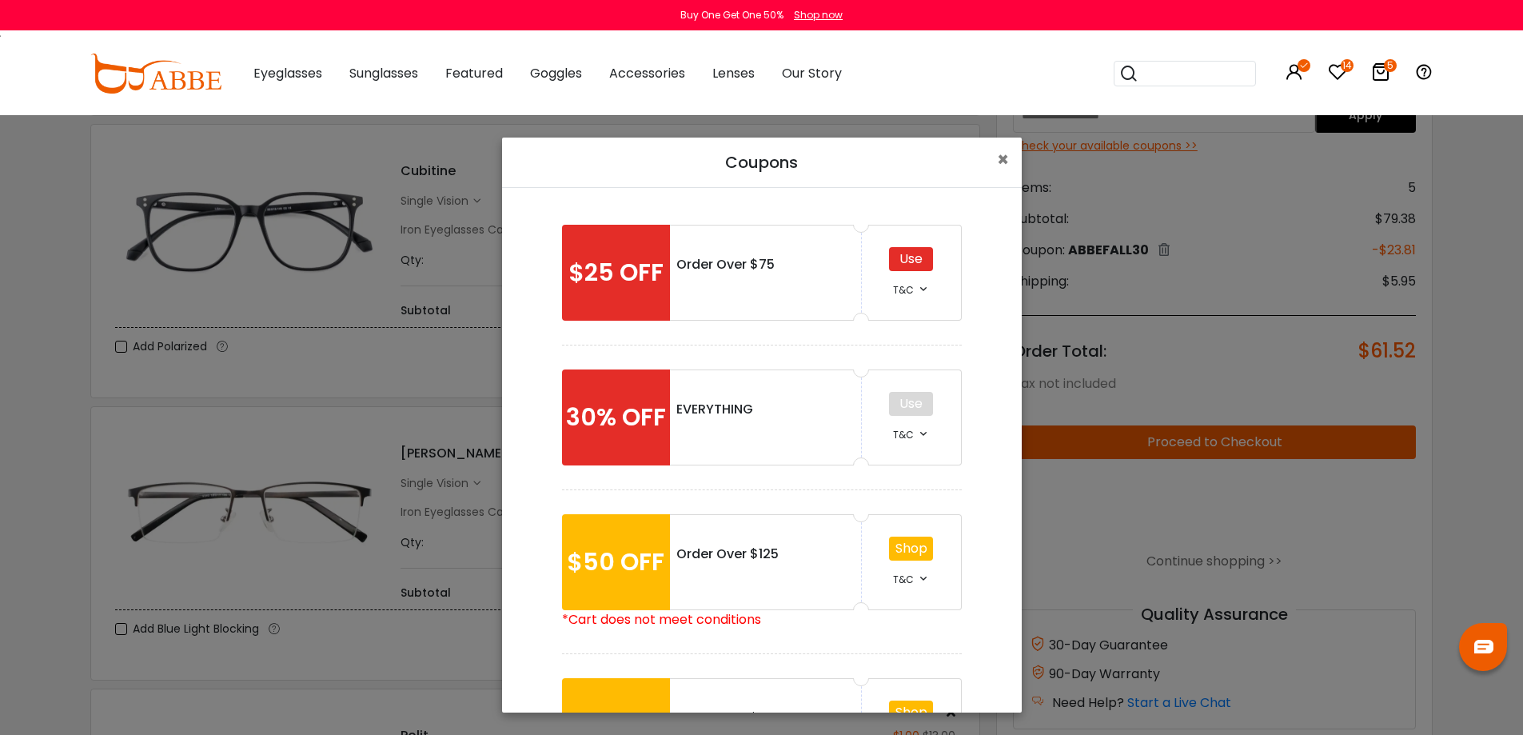
click at [912, 261] on div "Use" at bounding box center [911, 259] width 44 height 24
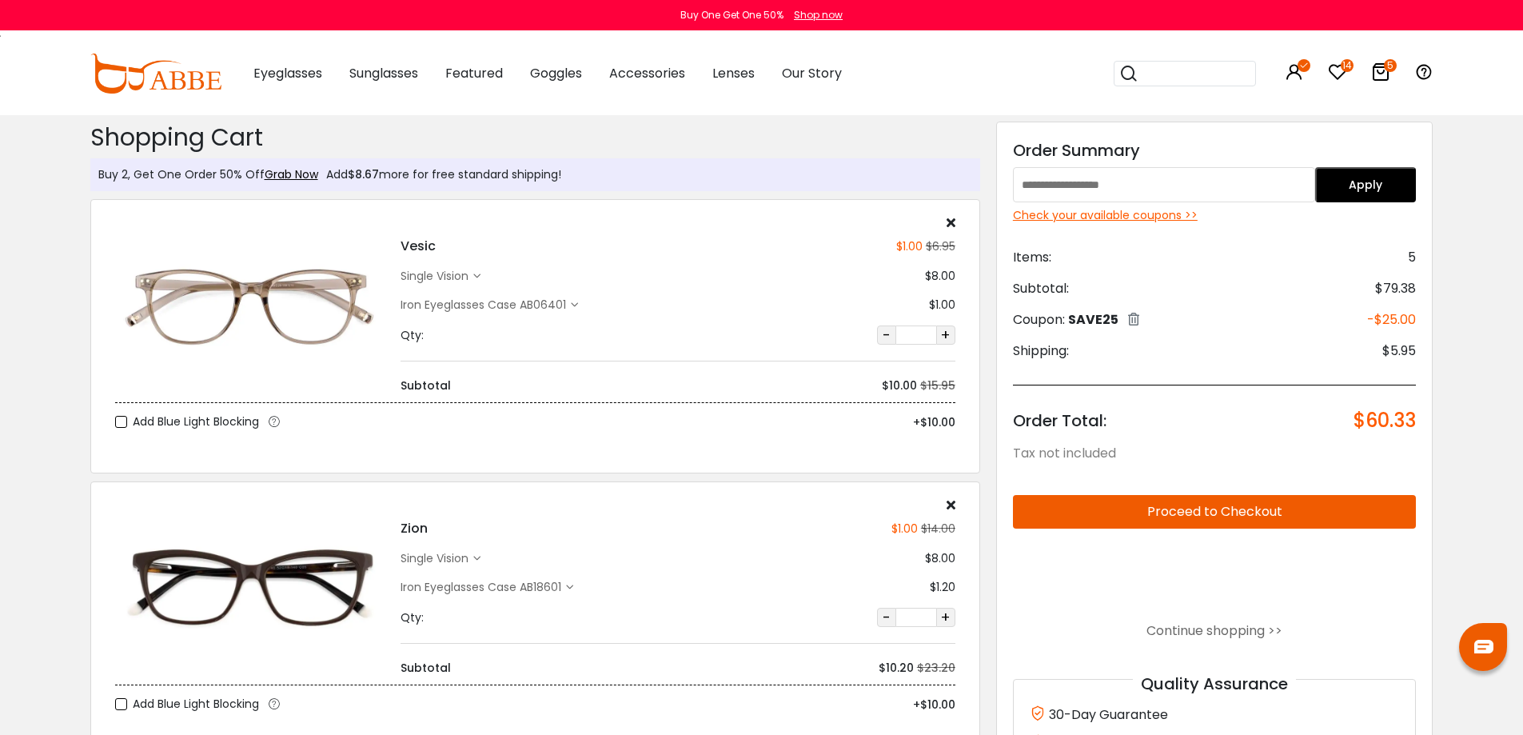
click at [451, 270] on div "single vision" at bounding box center [437, 276] width 73 height 17
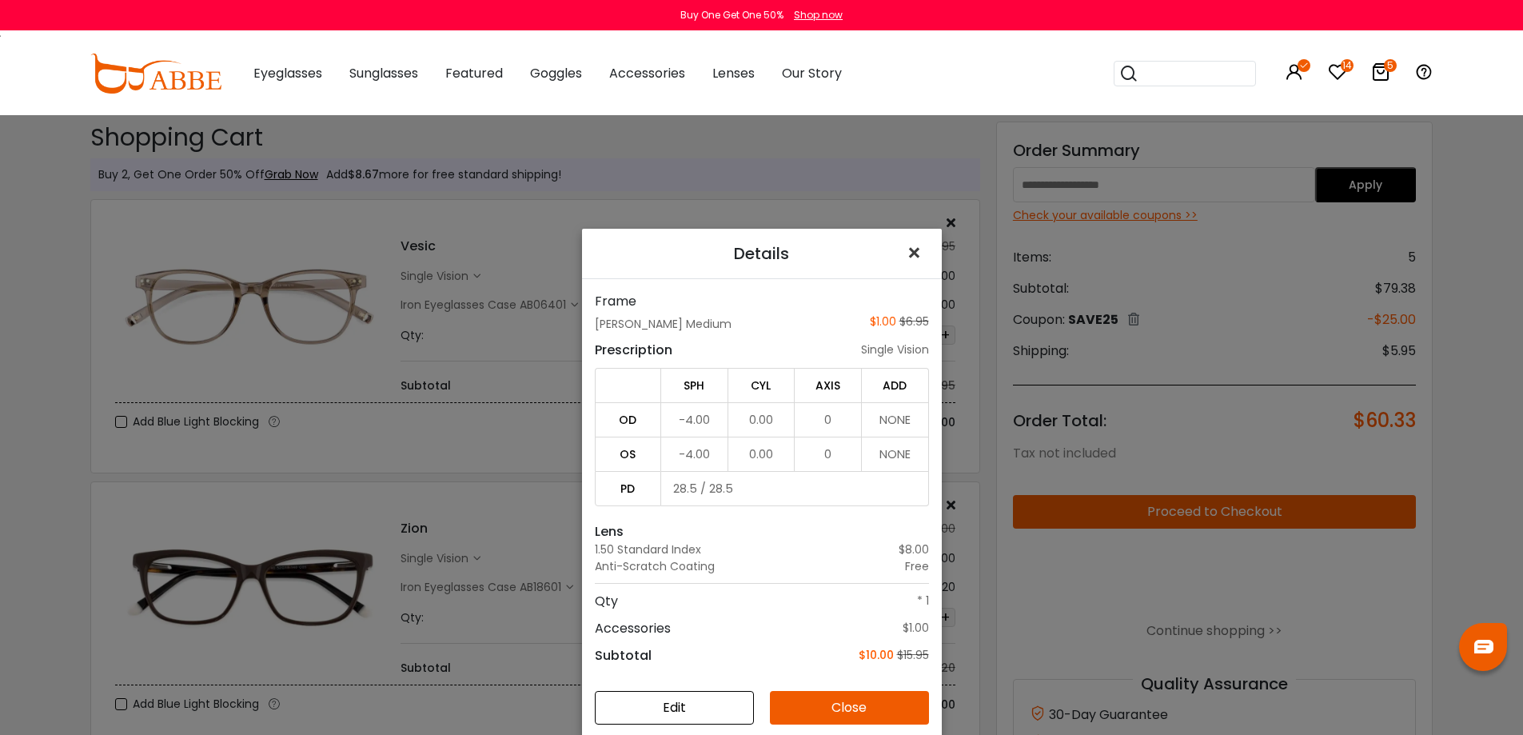
click at [912, 257] on span "×" at bounding box center [917, 253] width 23 height 34
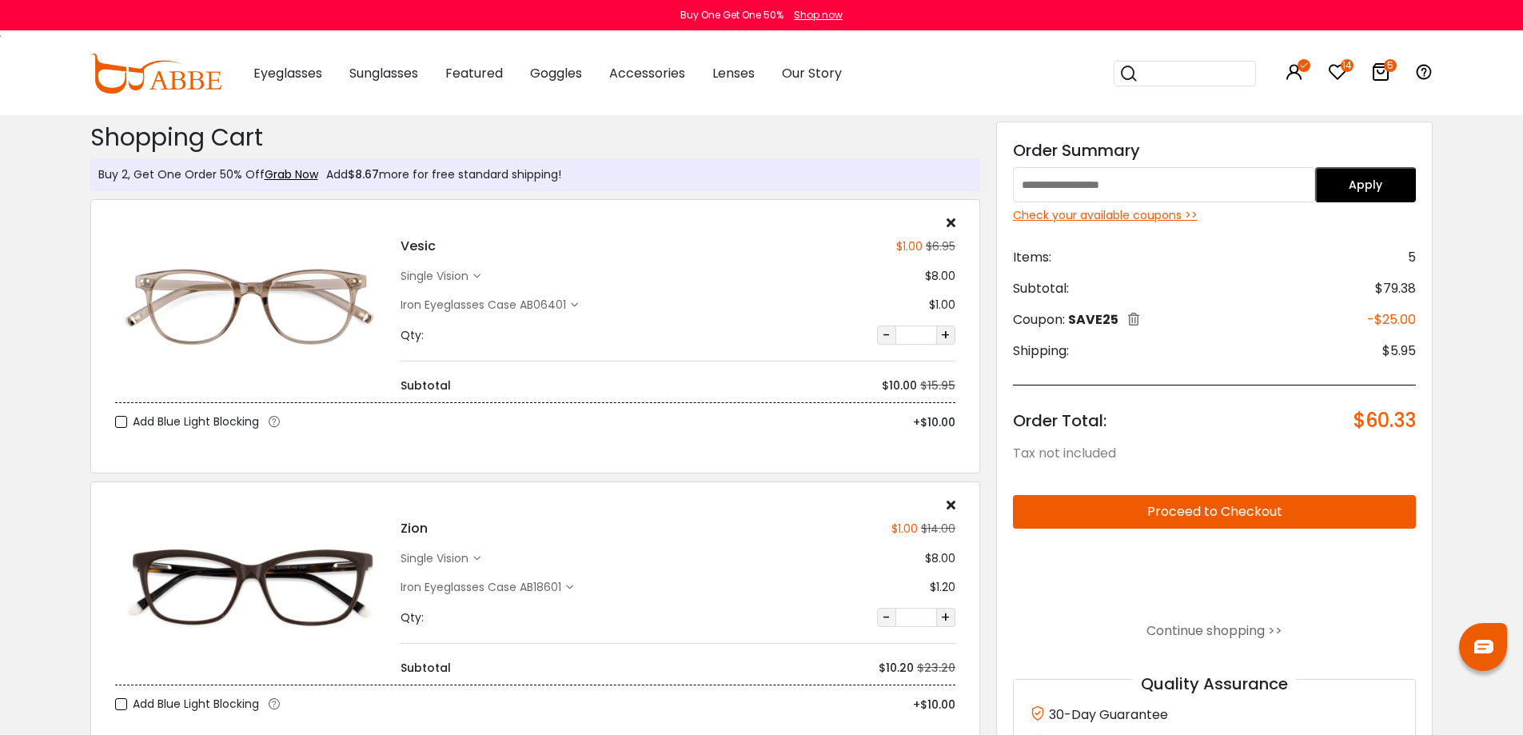
click at [555, 302] on div "Iron Eyeglasses Case AB06401" at bounding box center [486, 305] width 170 height 17
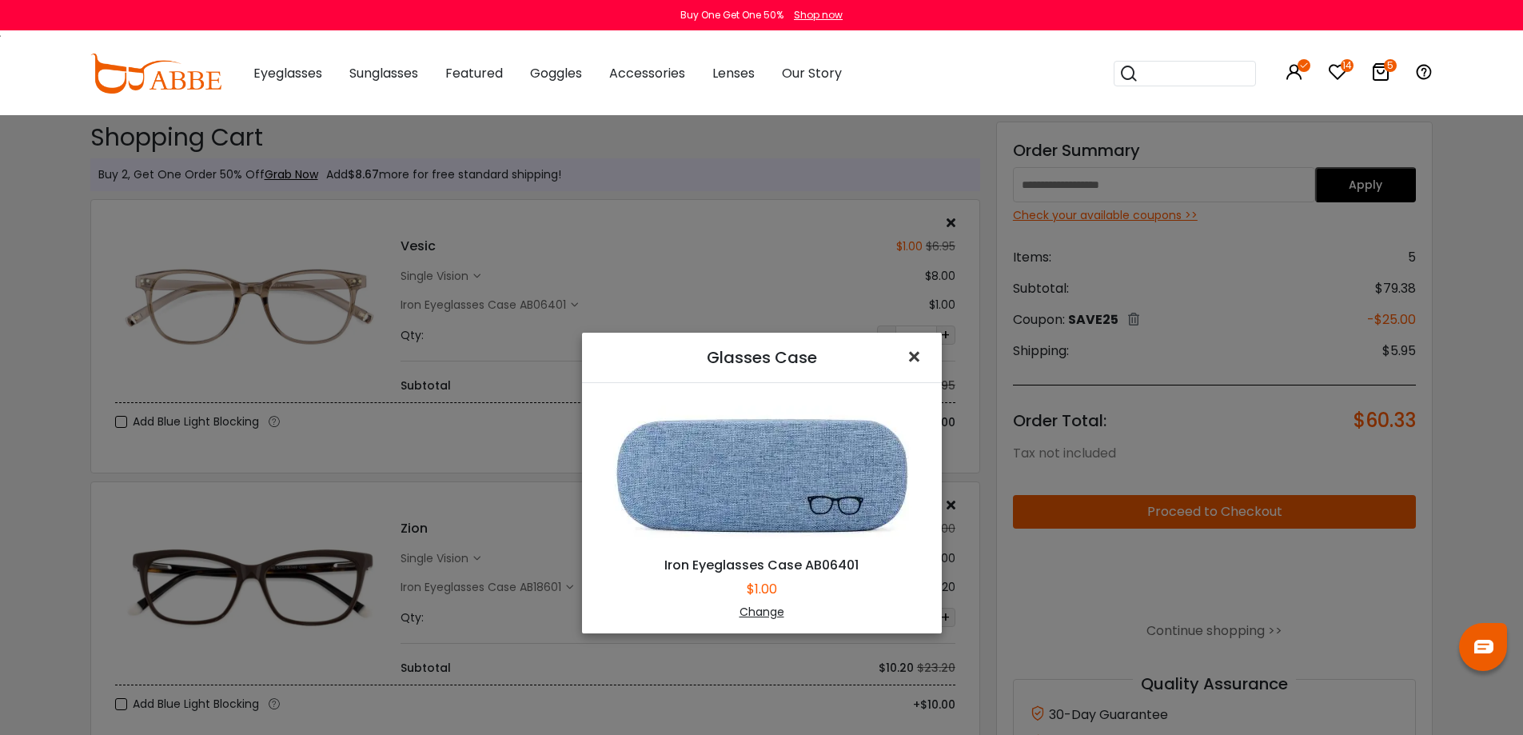
click at [908, 358] on span "×" at bounding box center [917, 357] width 23 height 34
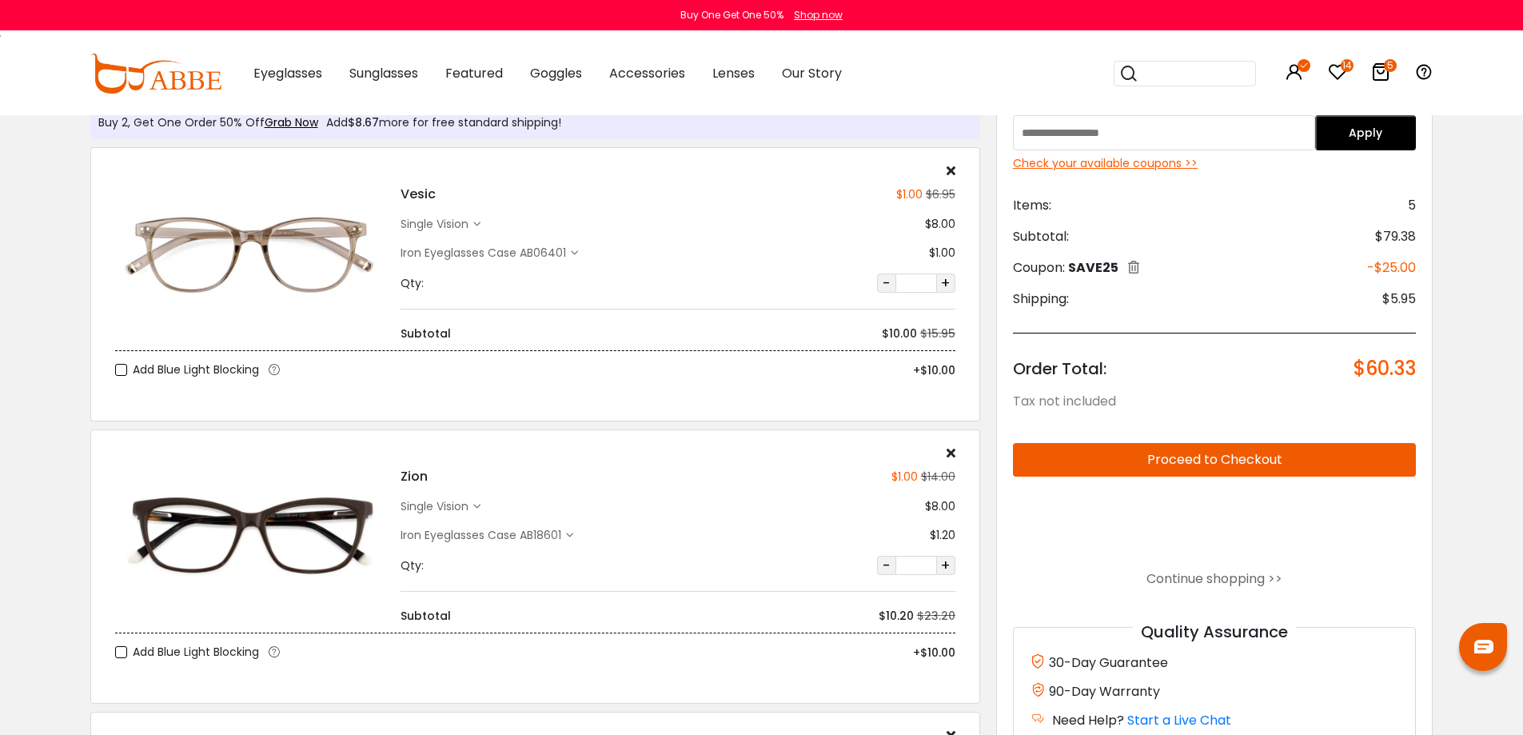
scroll to position [80, 0]
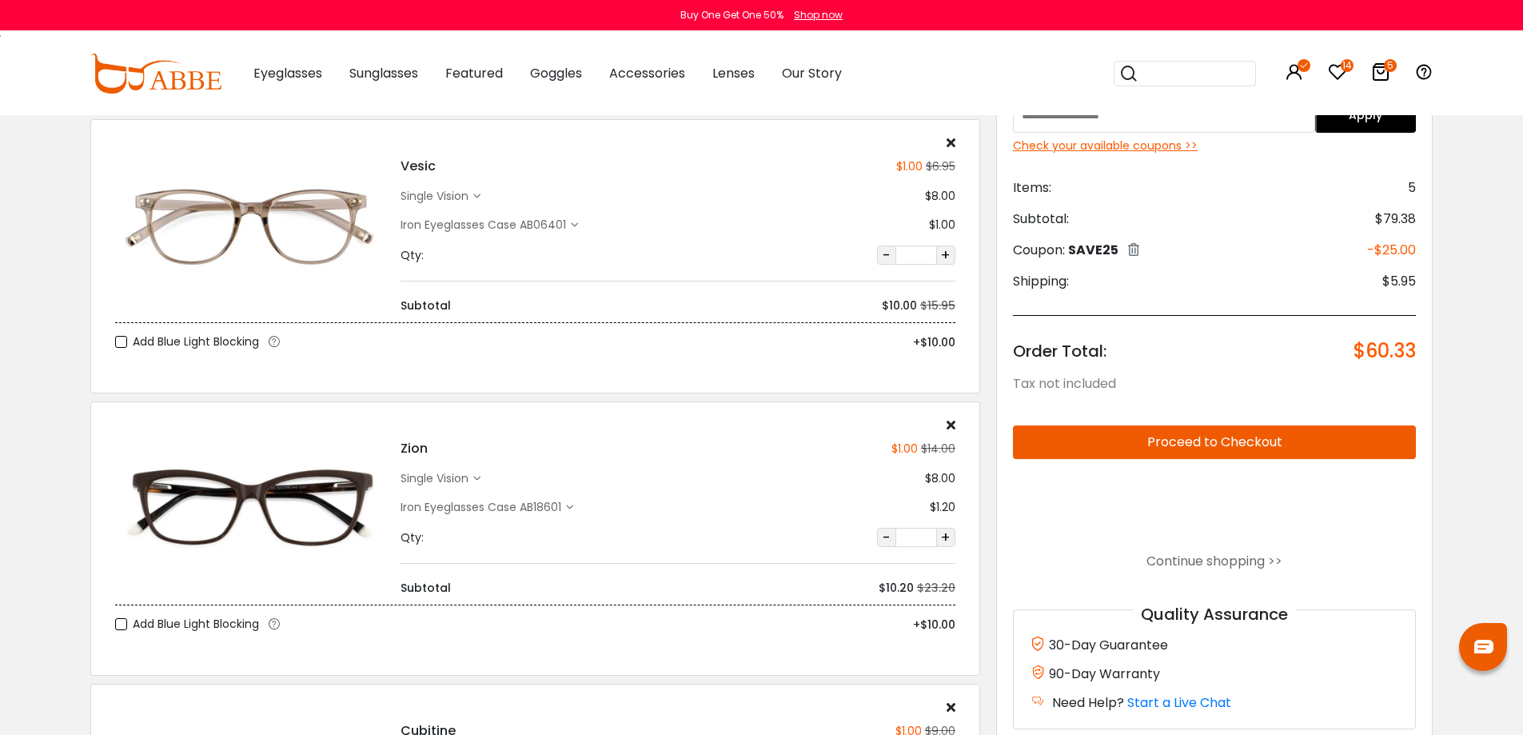
click at [549, 509] on div "Iron Eyeglasses Case AB18601" at bounding box center [484, 507] width 166 height 17
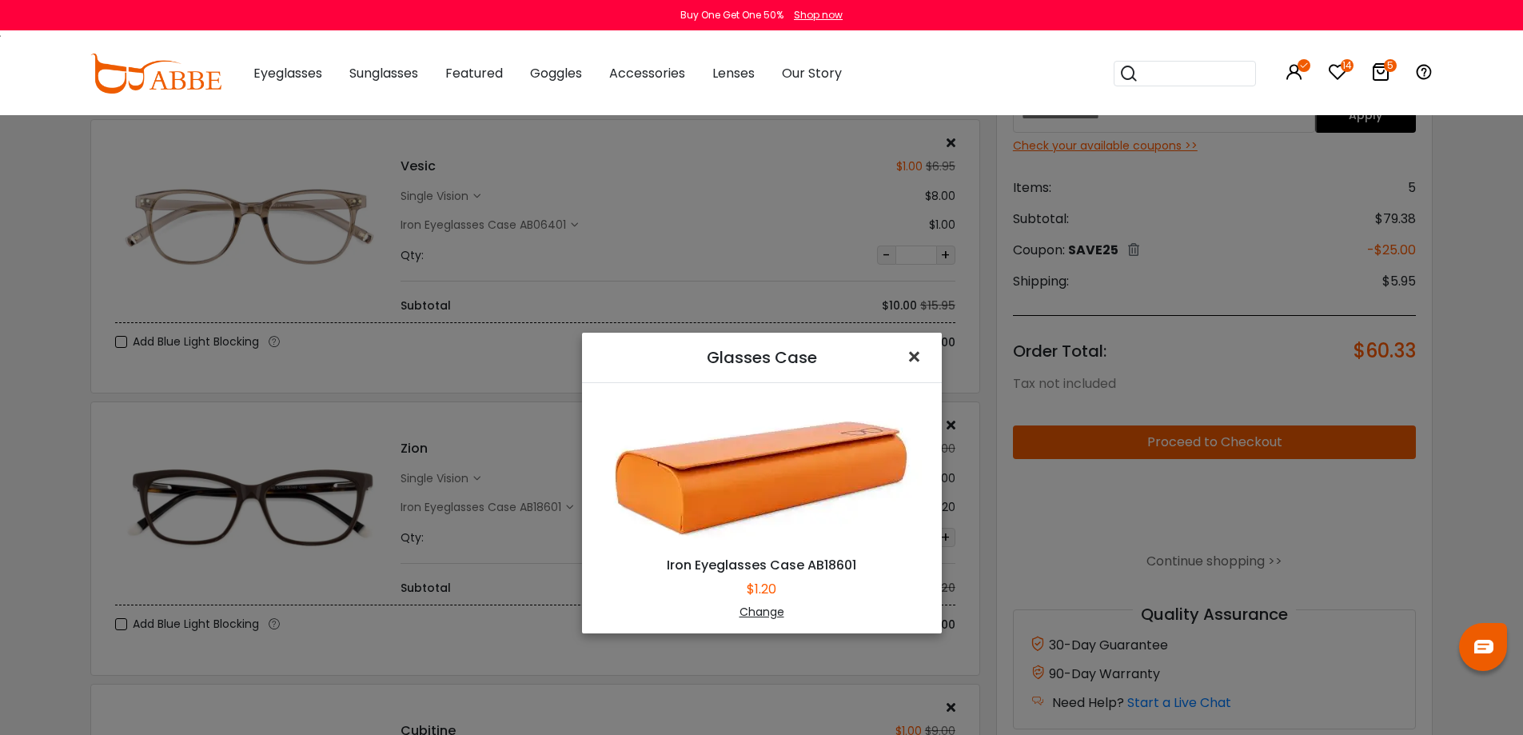
drag, startPoint x: 911, startPoint y: 354, endPoint x: 433, endPoint y: 530, distance: 508.8
click at [911, 353] on span "×" at bounding box center [917, 357] width 23 height 34
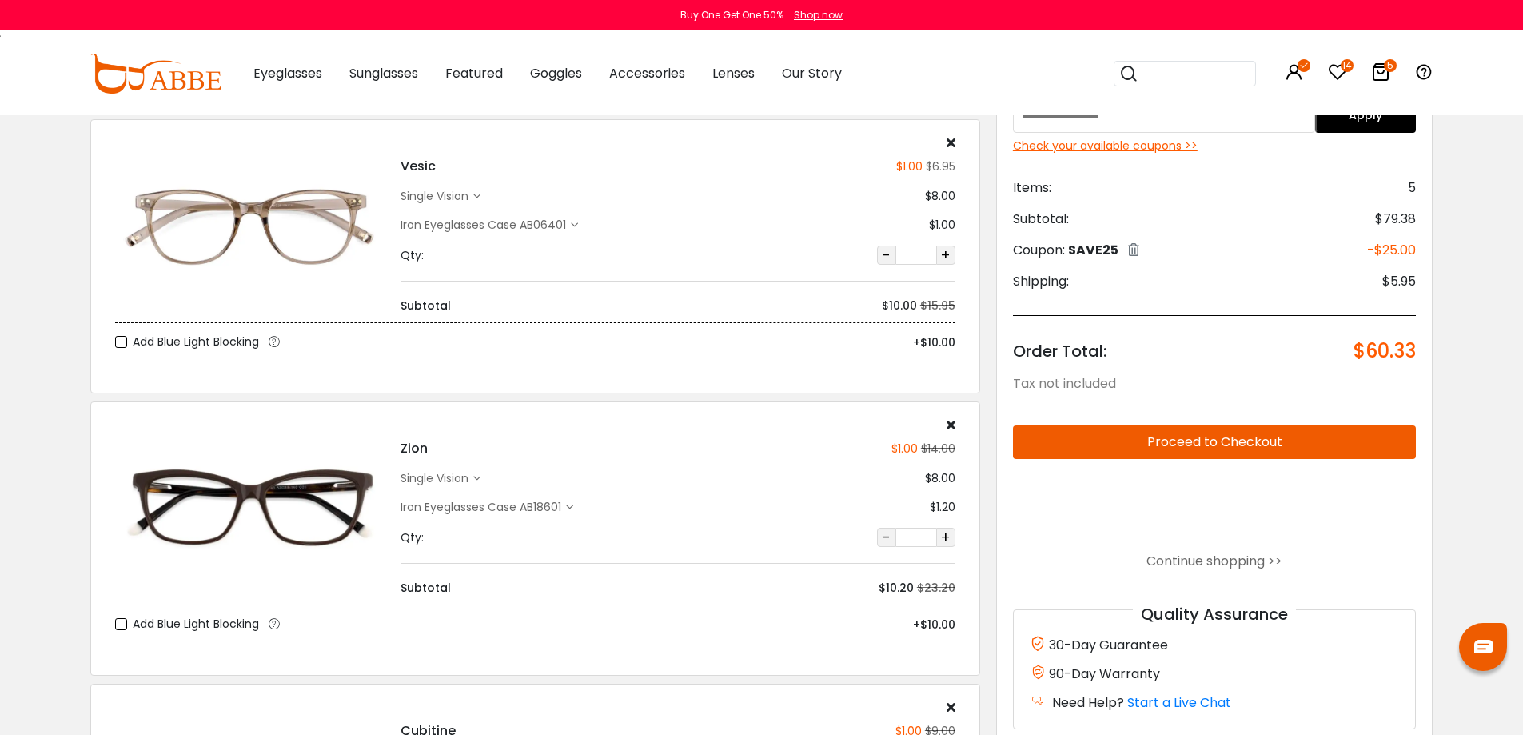
click at [464, 478] on div "single vision" at bounding box center [437, 478] width 73 height 17
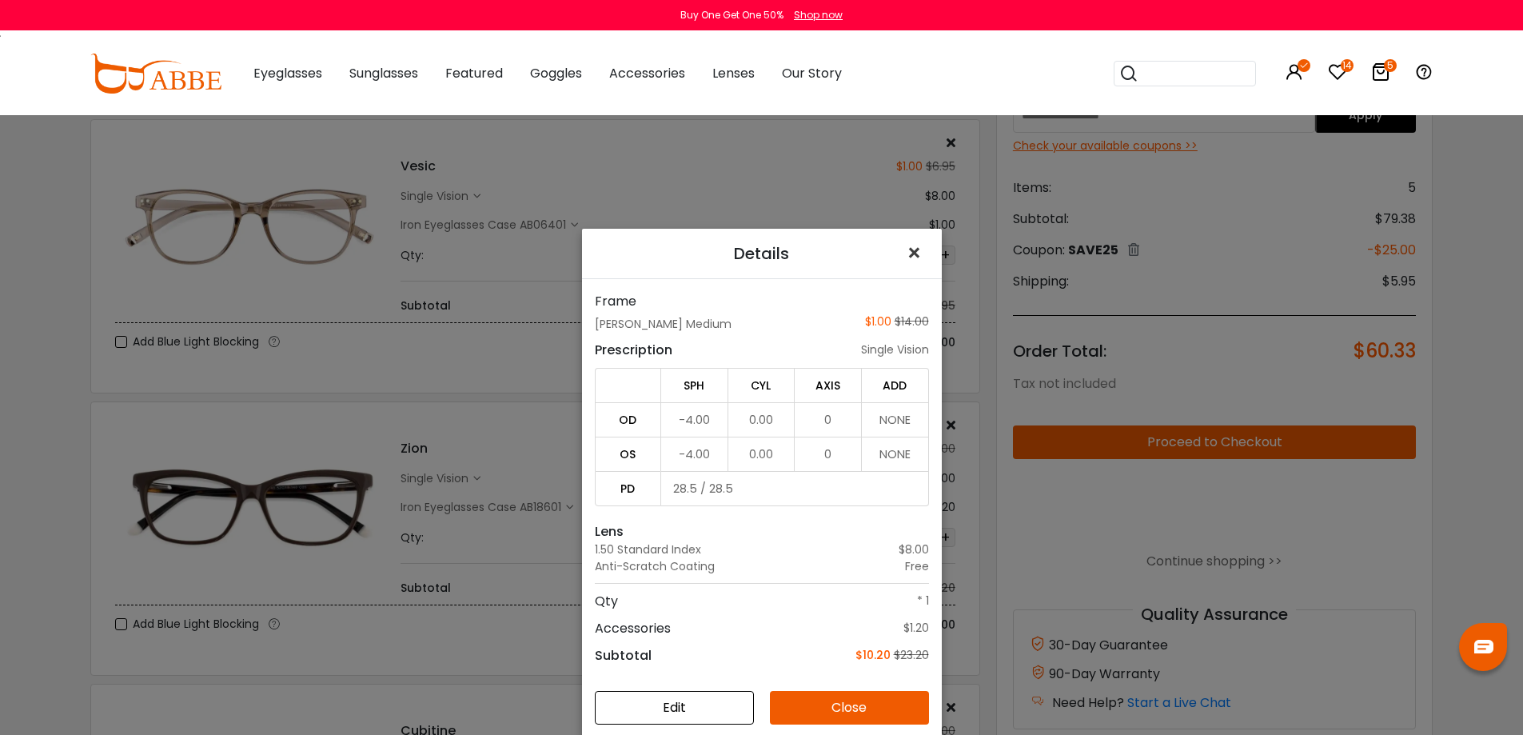
click at [906, 244] on span "×" at bounding box center [917, 253] width 23 height 34
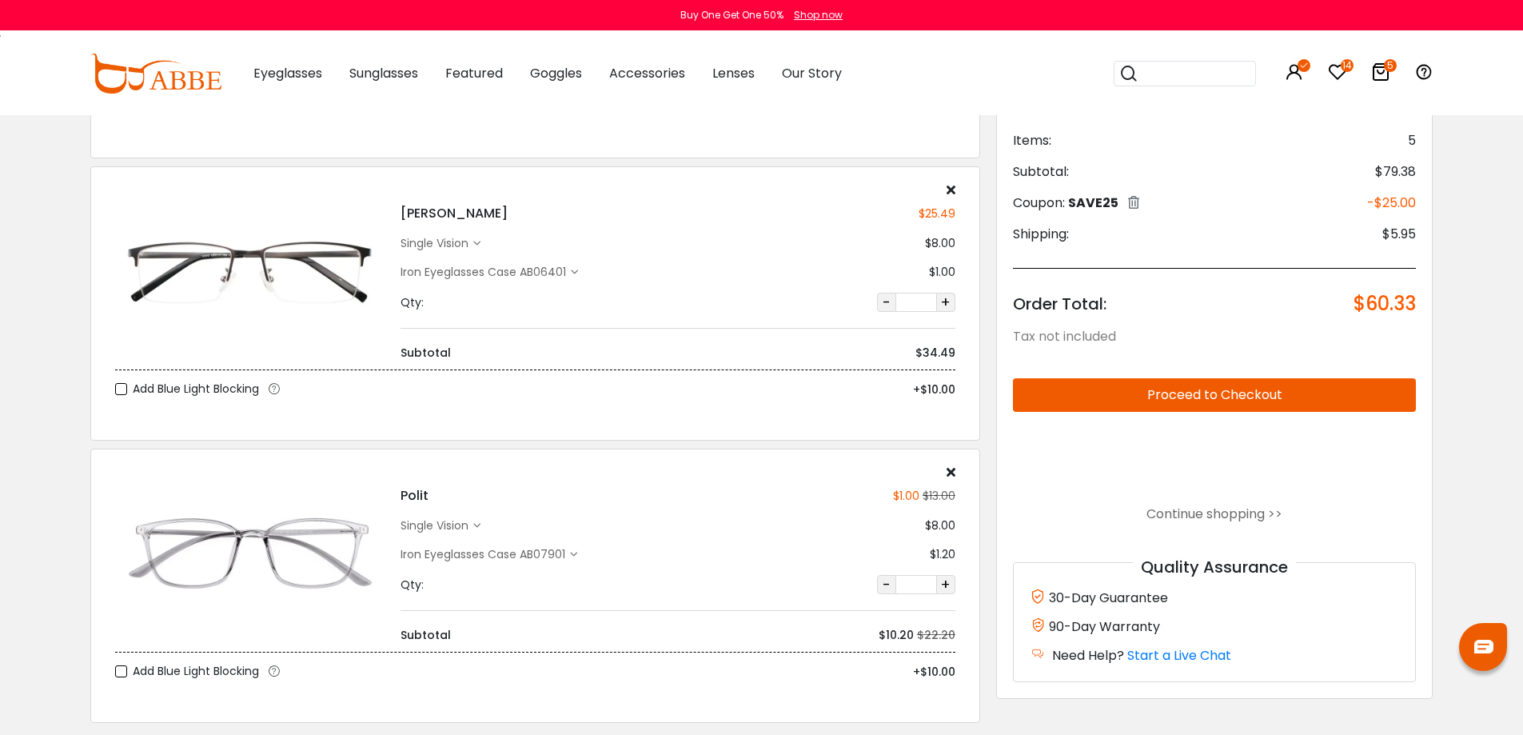
scroll to position [960, 0]
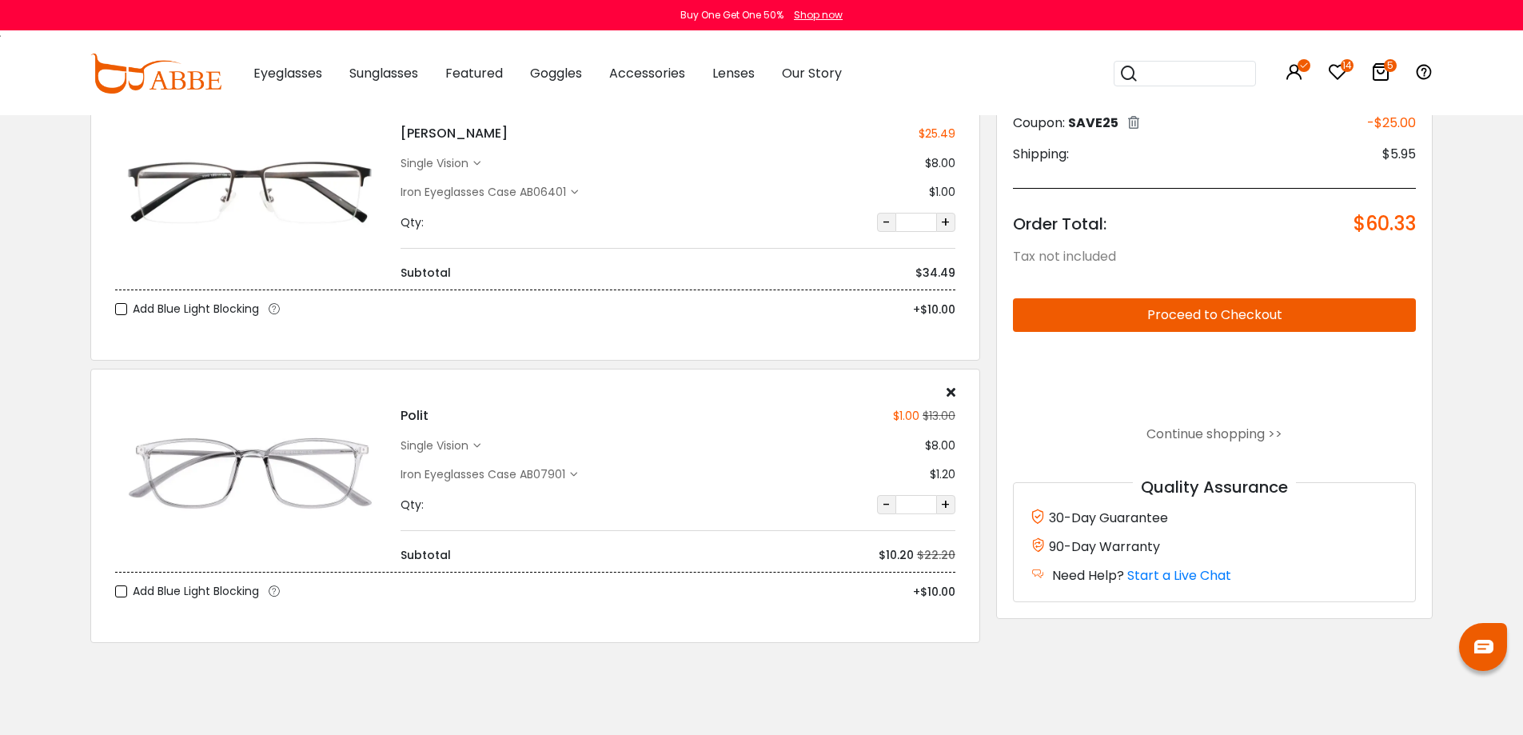
click at [1259, 313] on button "Proceed to Checkout" at bounding box center [1215, 315] width 404 height 34
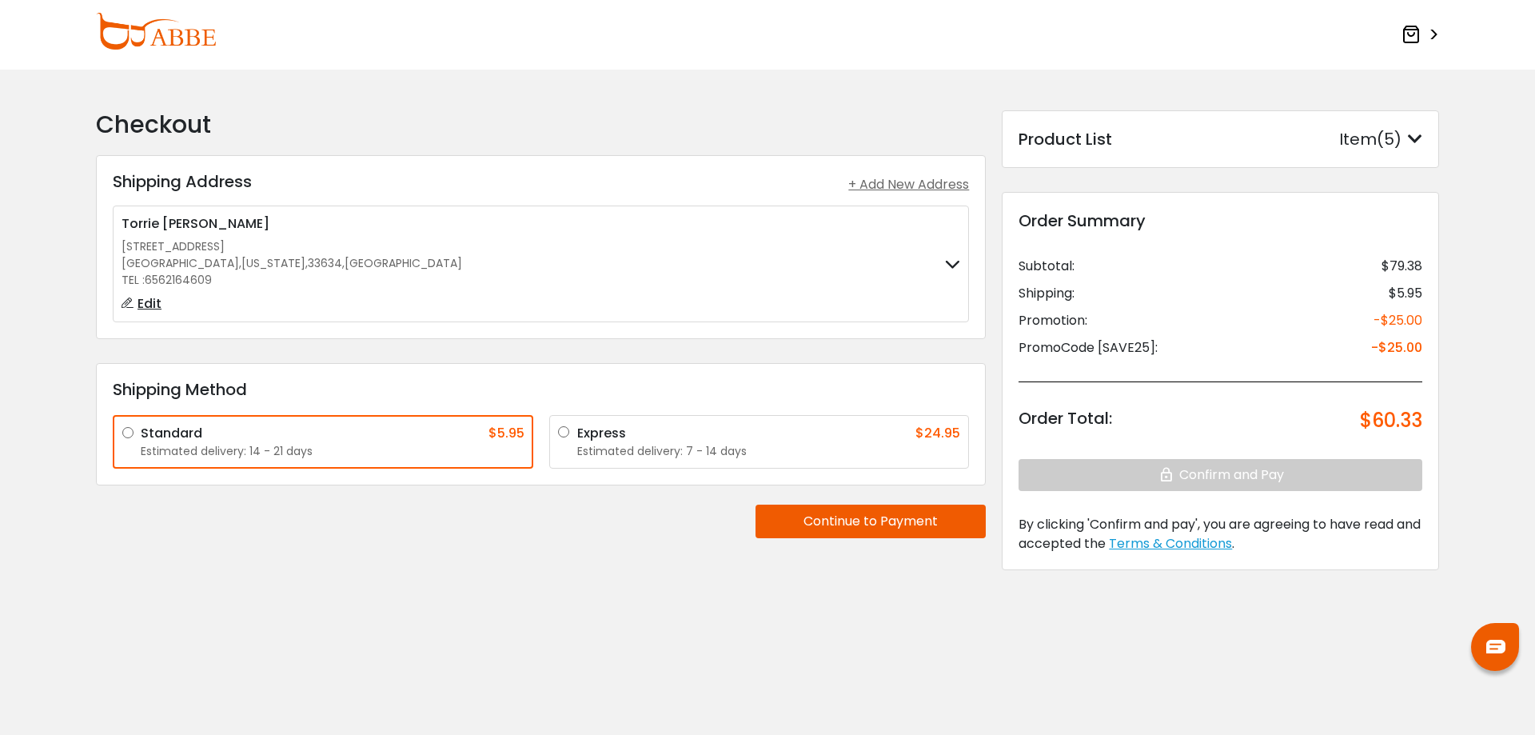
click at [1409, 132] on icon at bounding box center [1415, 139] width 14 height 16
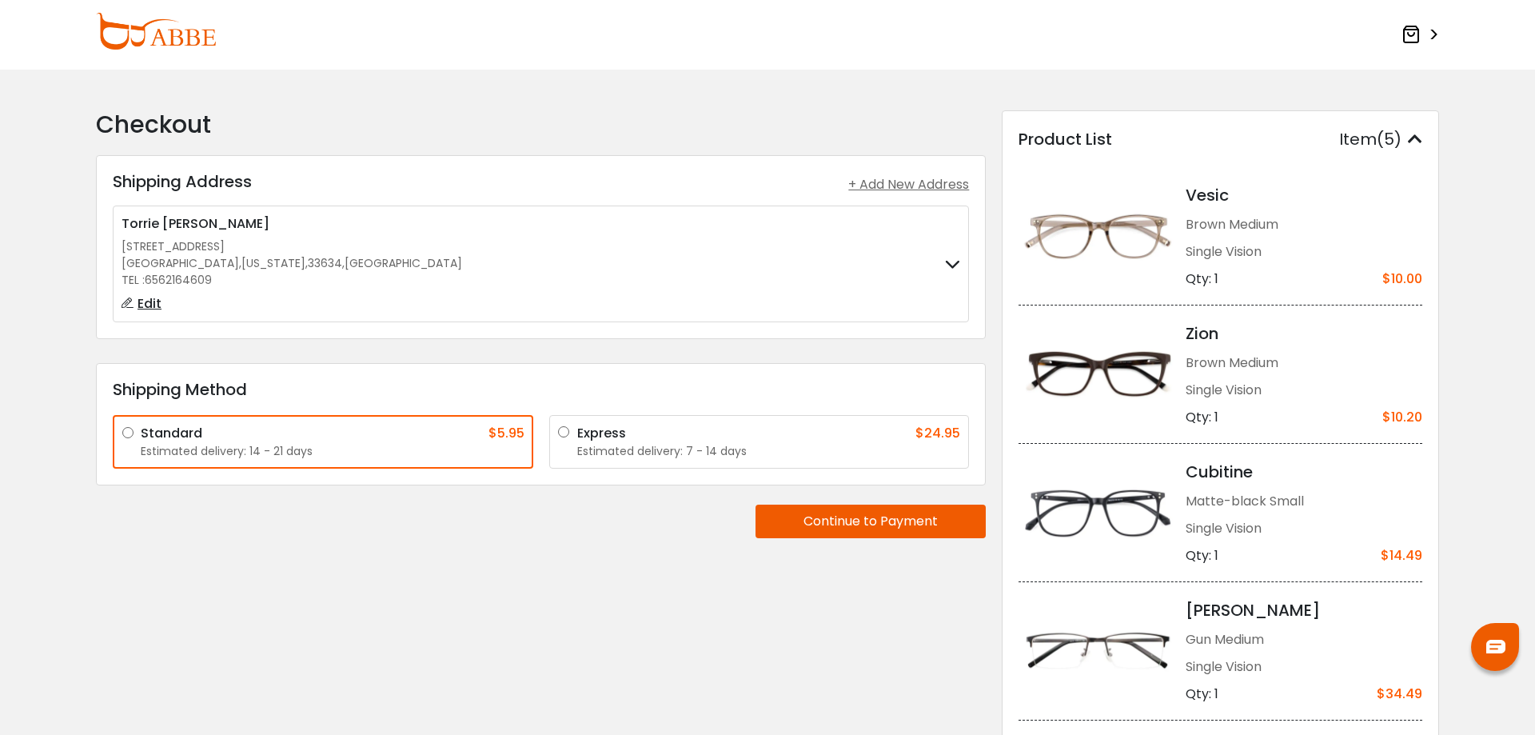
click at [162, 39] on img at bounding box center [156, 31] width 120 height 37
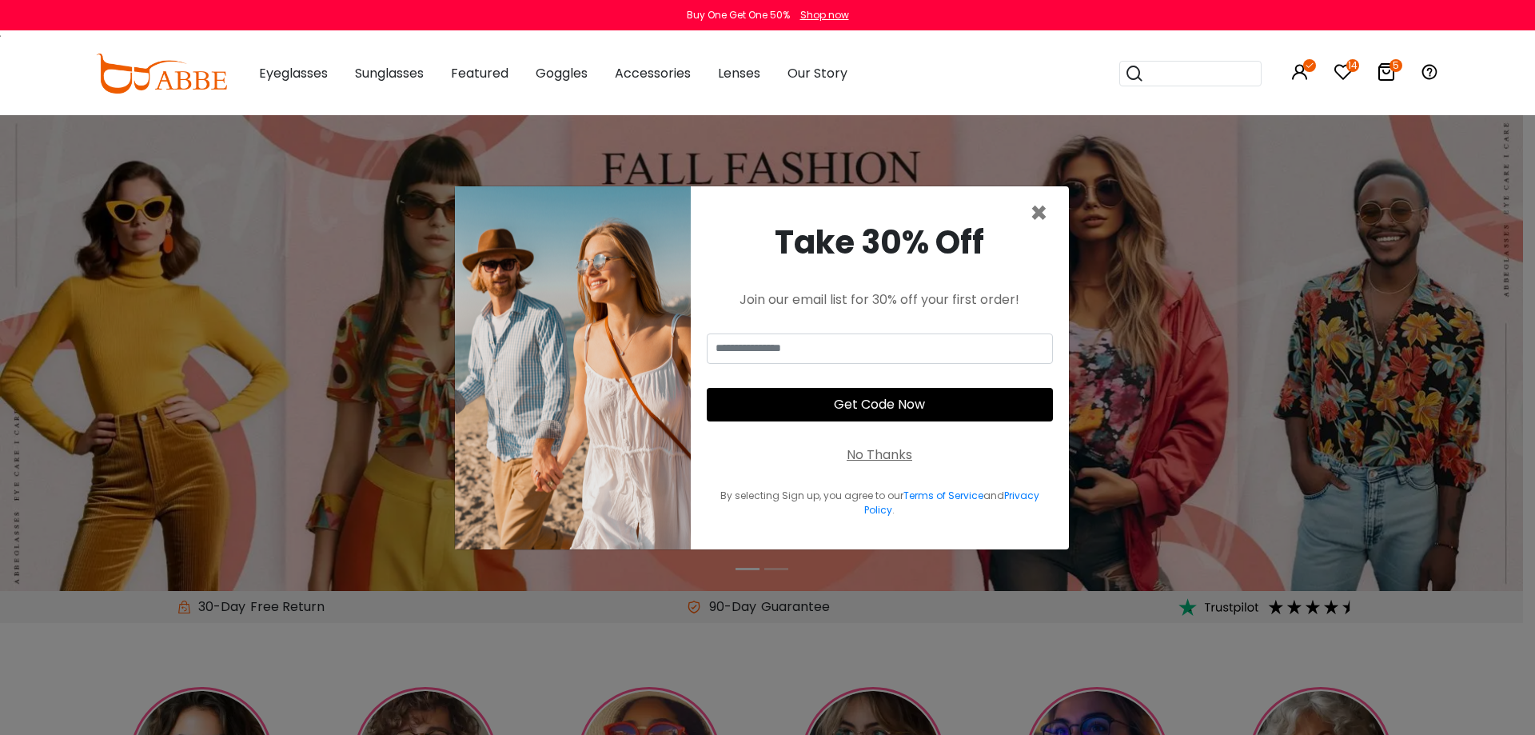
click at [1376, 71] on div "Popular Searches round Sunglasses aviator clear tortoise cat Recommended Laya $…" at bounding box center [1268, 73] width 344 height 83
click at [1391, 70] on icon "5" at bounding box center [1396, 65] width 13 height 13
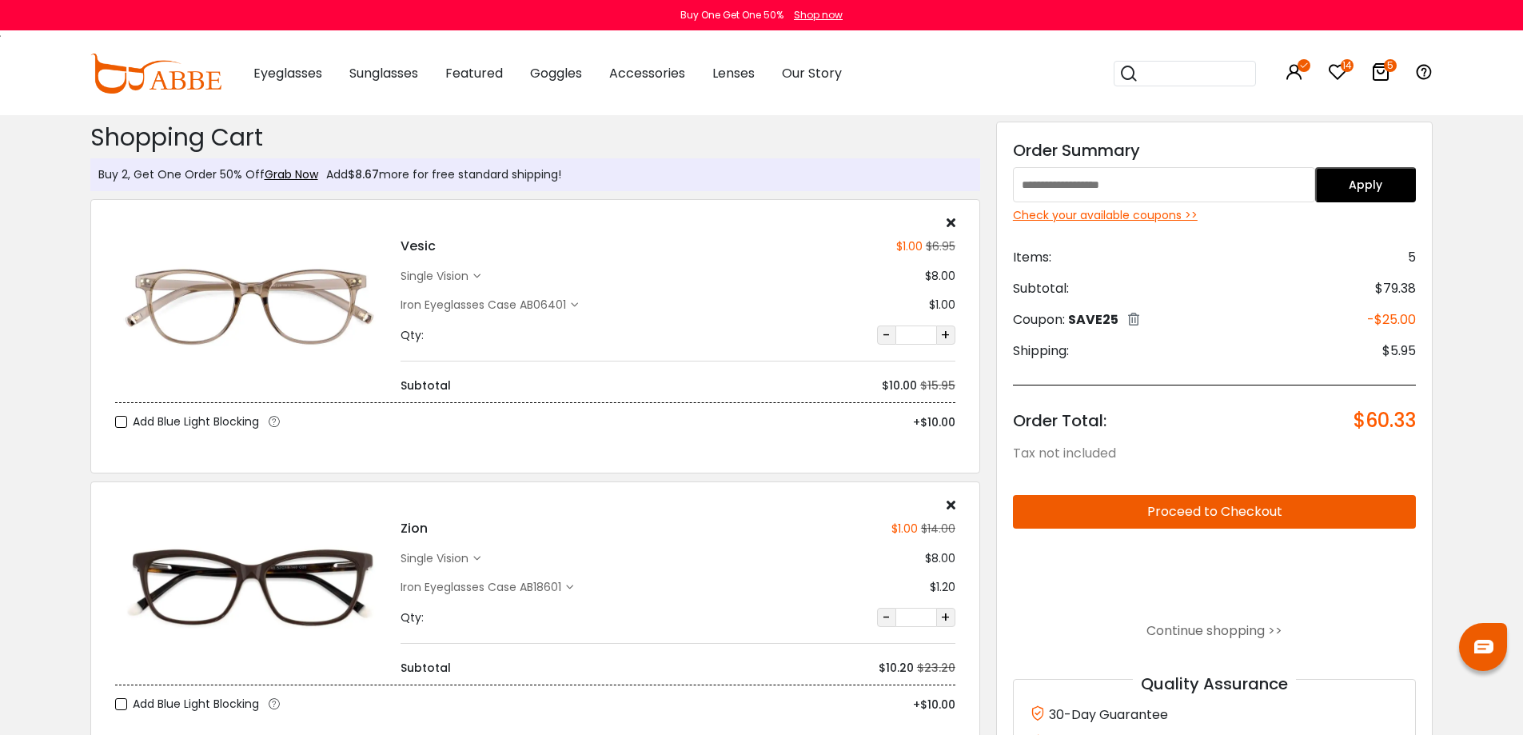
click at [523, 305] on div "Iron Eyeglasses Case AB06401" at bounding box center [486, 305] width 170 height 17
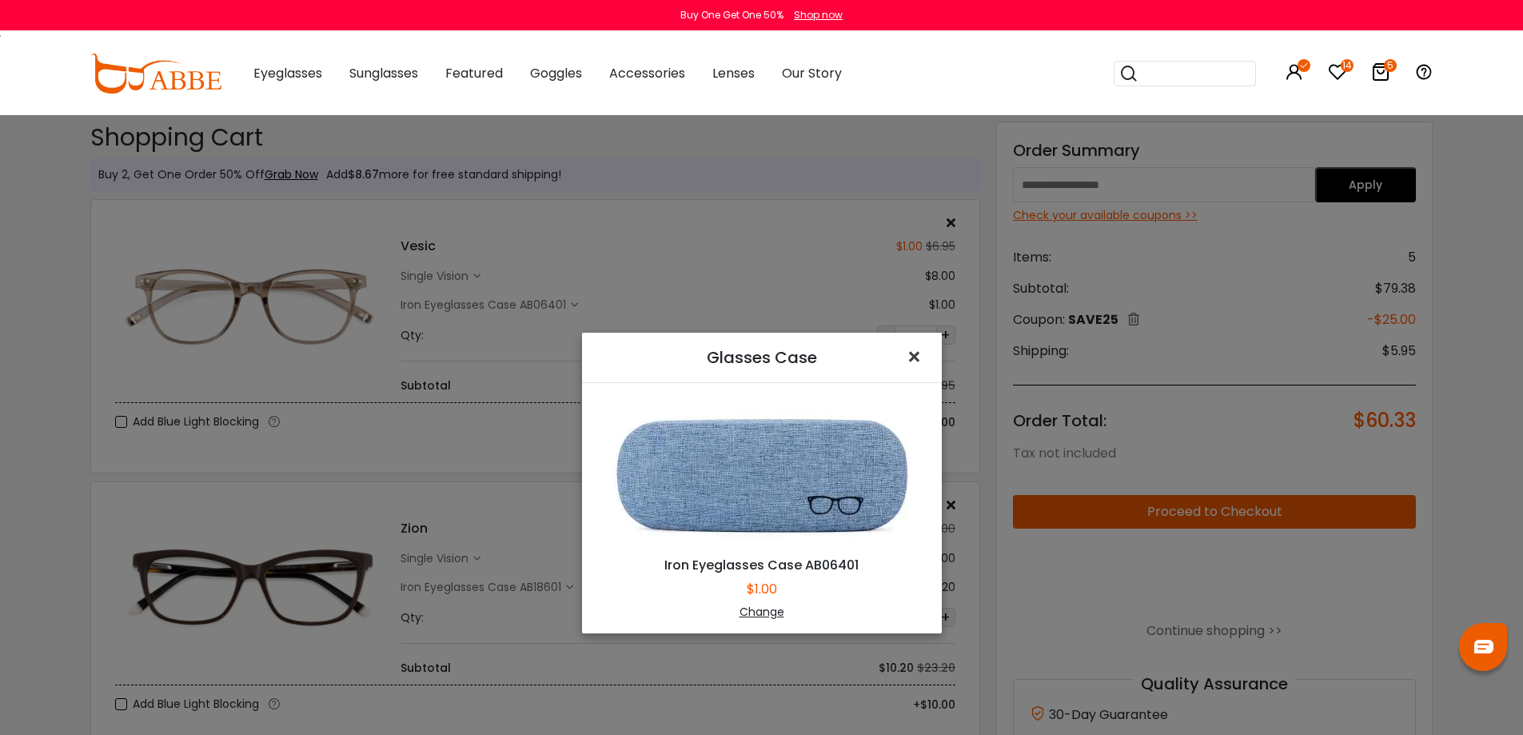
click at [913, 359] on span "×" at bounding box center [917, 357] width 23 height 34
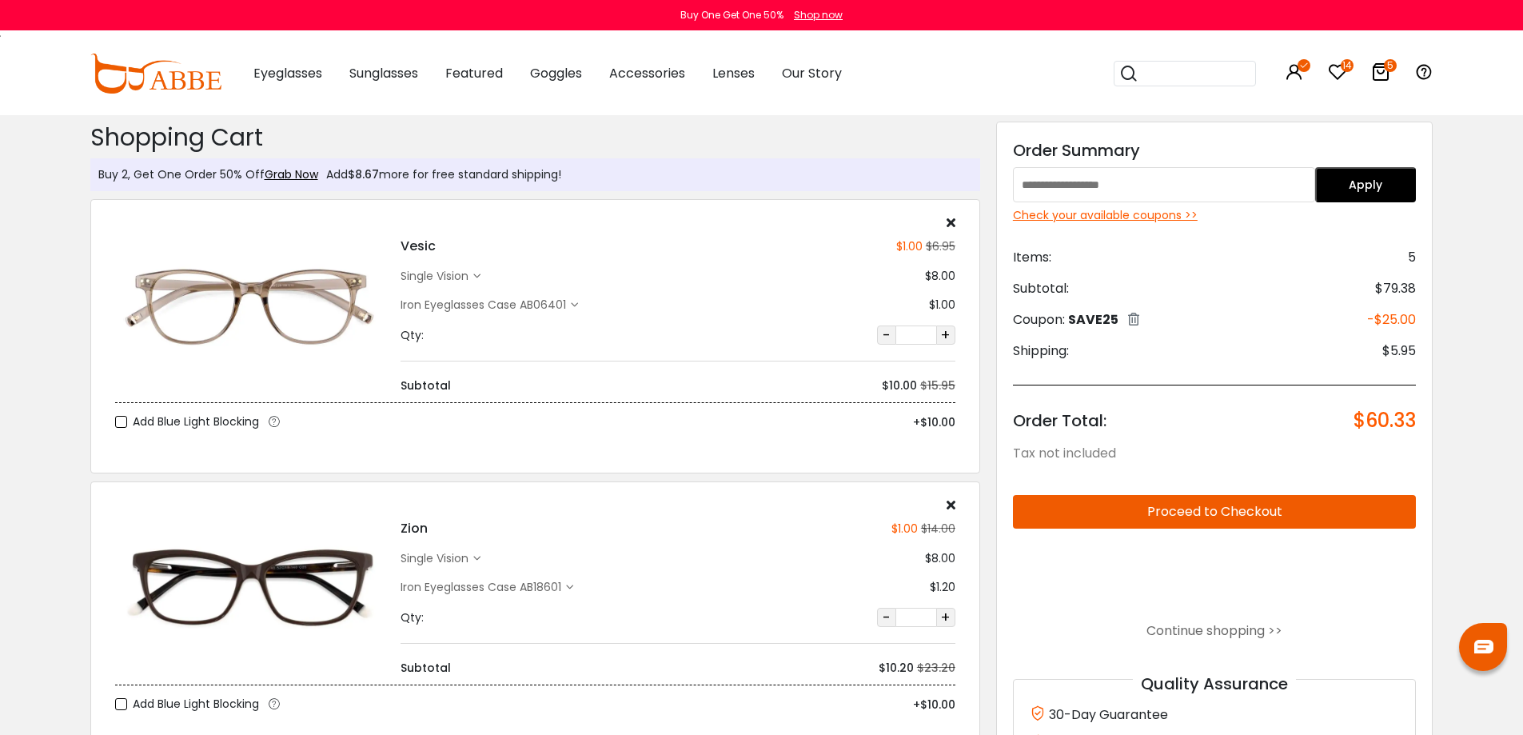
click at [469, 275] on div "single vision" at bounding box center [437, 276] width 73 height 17
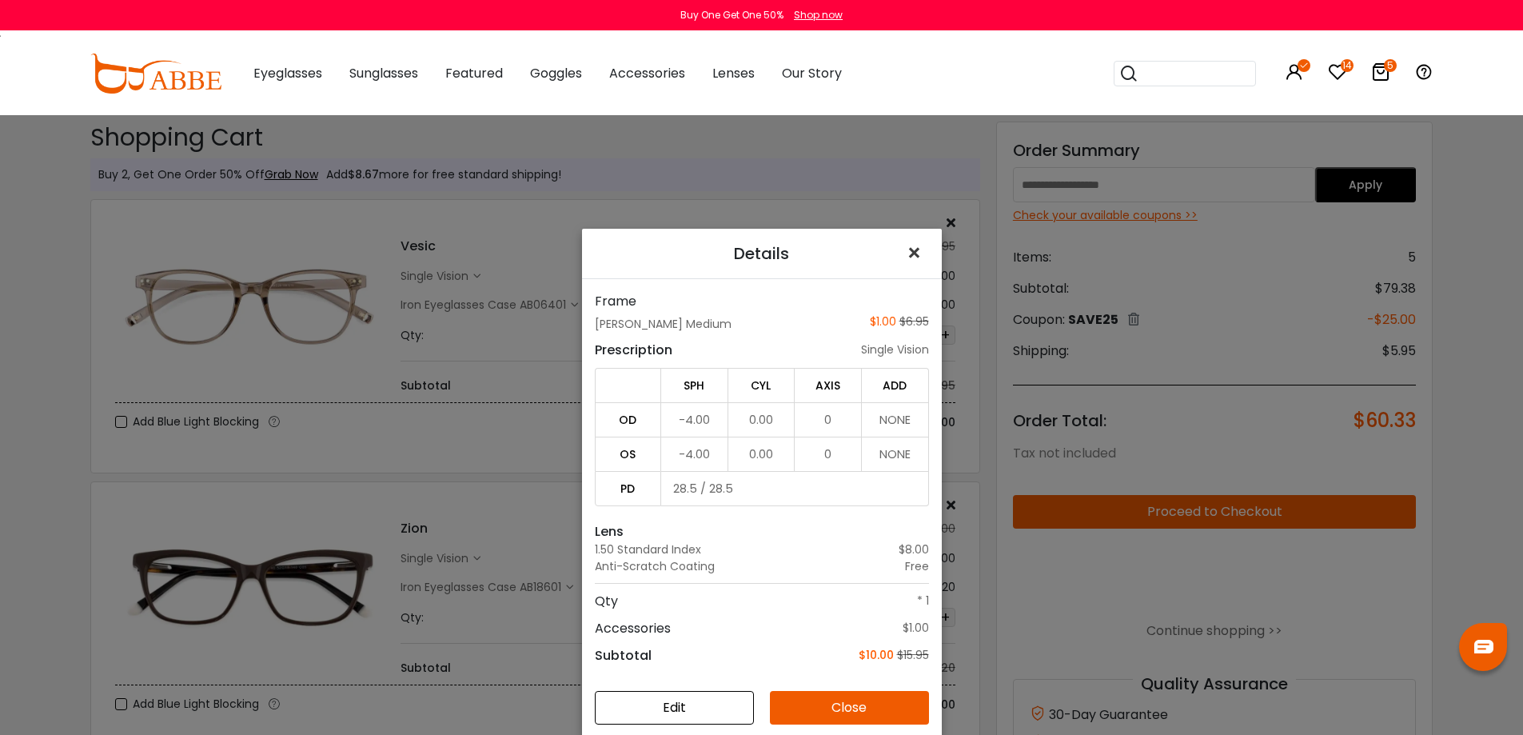
click at [908, 252] on span "×" at bounding box center [917, 253] width 23 height 34
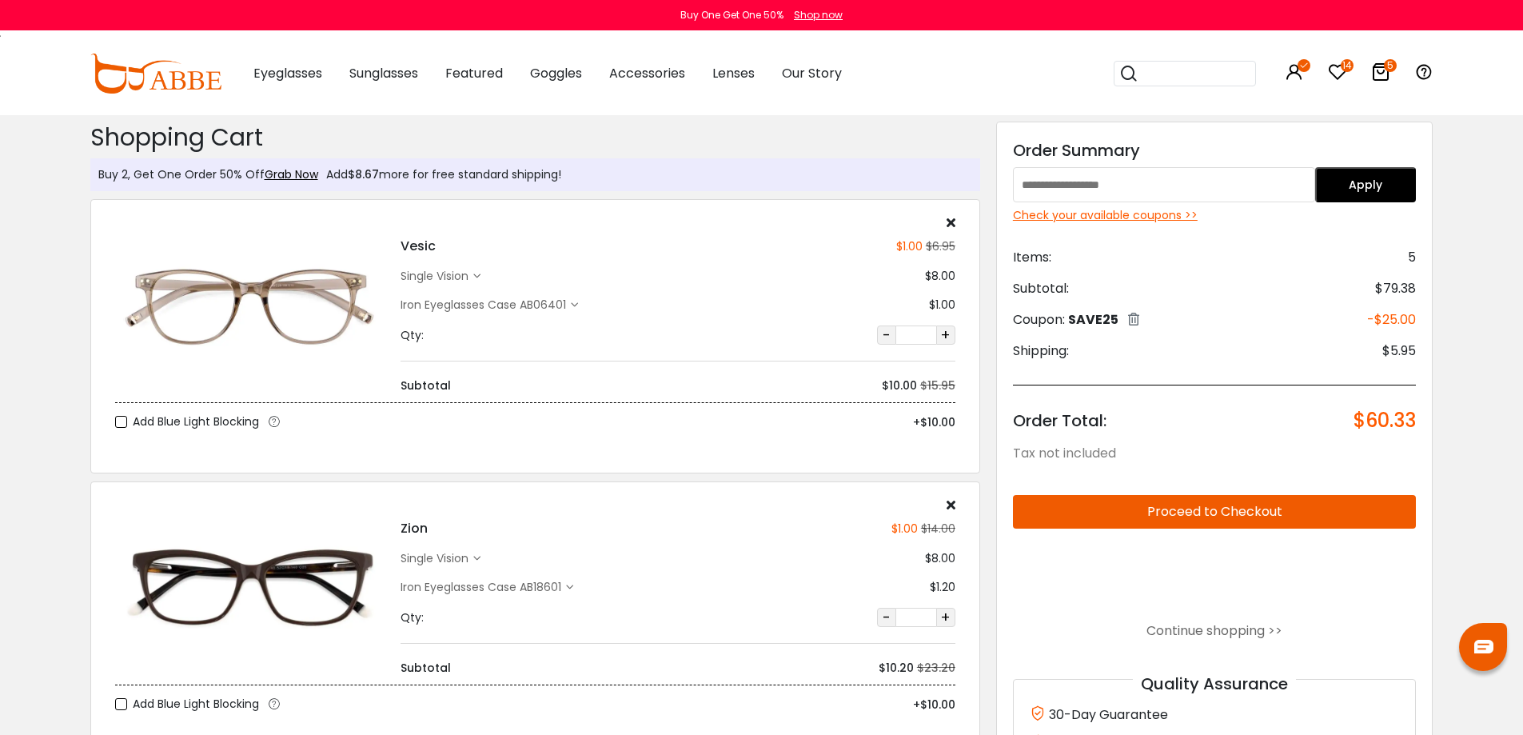
click at [575, 305] on icon at bounding box center [574, 304] width 7 height 7
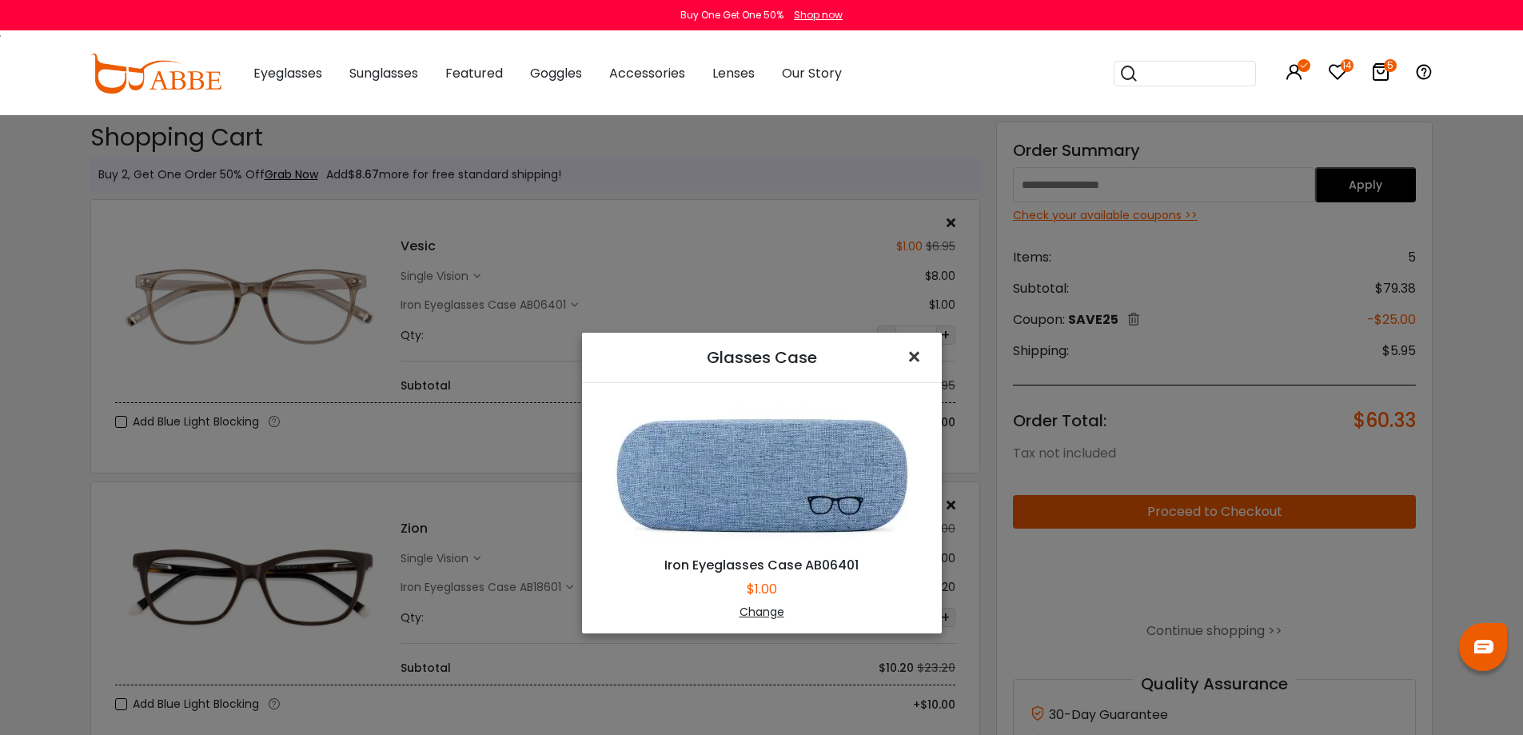
click at [909, 357] on span "×" at bounding box center [917, 357] width 23 height 34
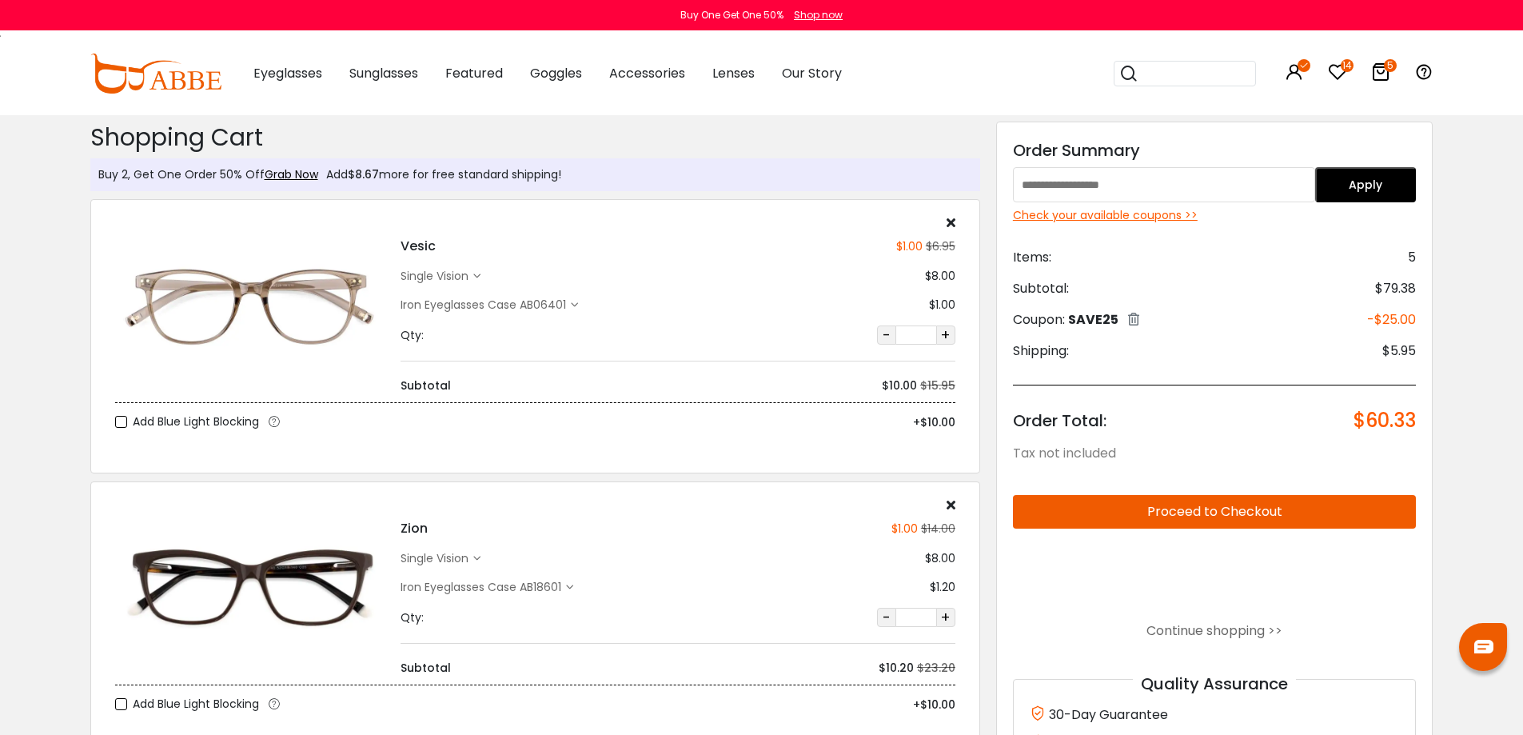
click at [952, 220] on icon at bounding box center [951, 222] width 9 height 13
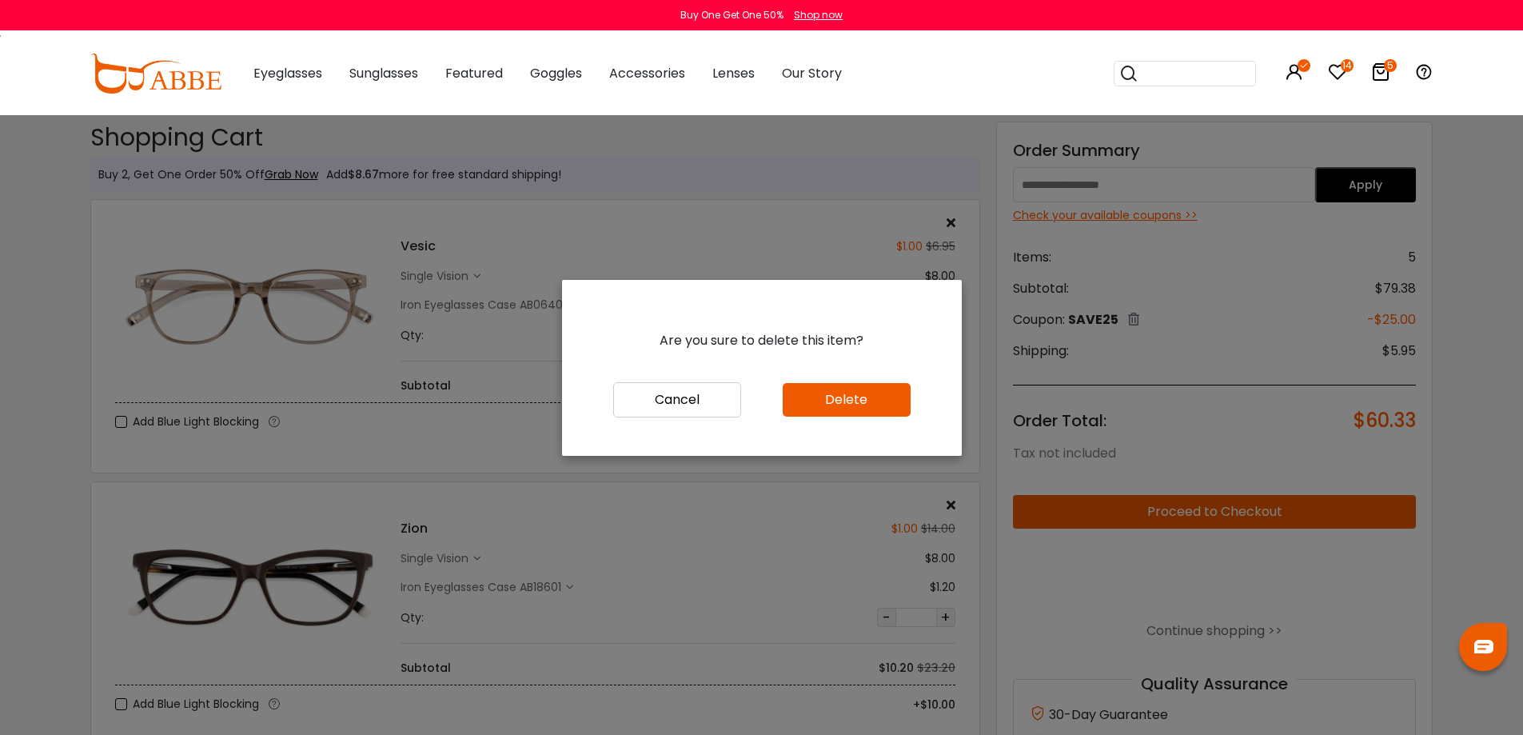
click at [862, 404] on button "Delete" at bounding box center [847, 400] width 128 height 34
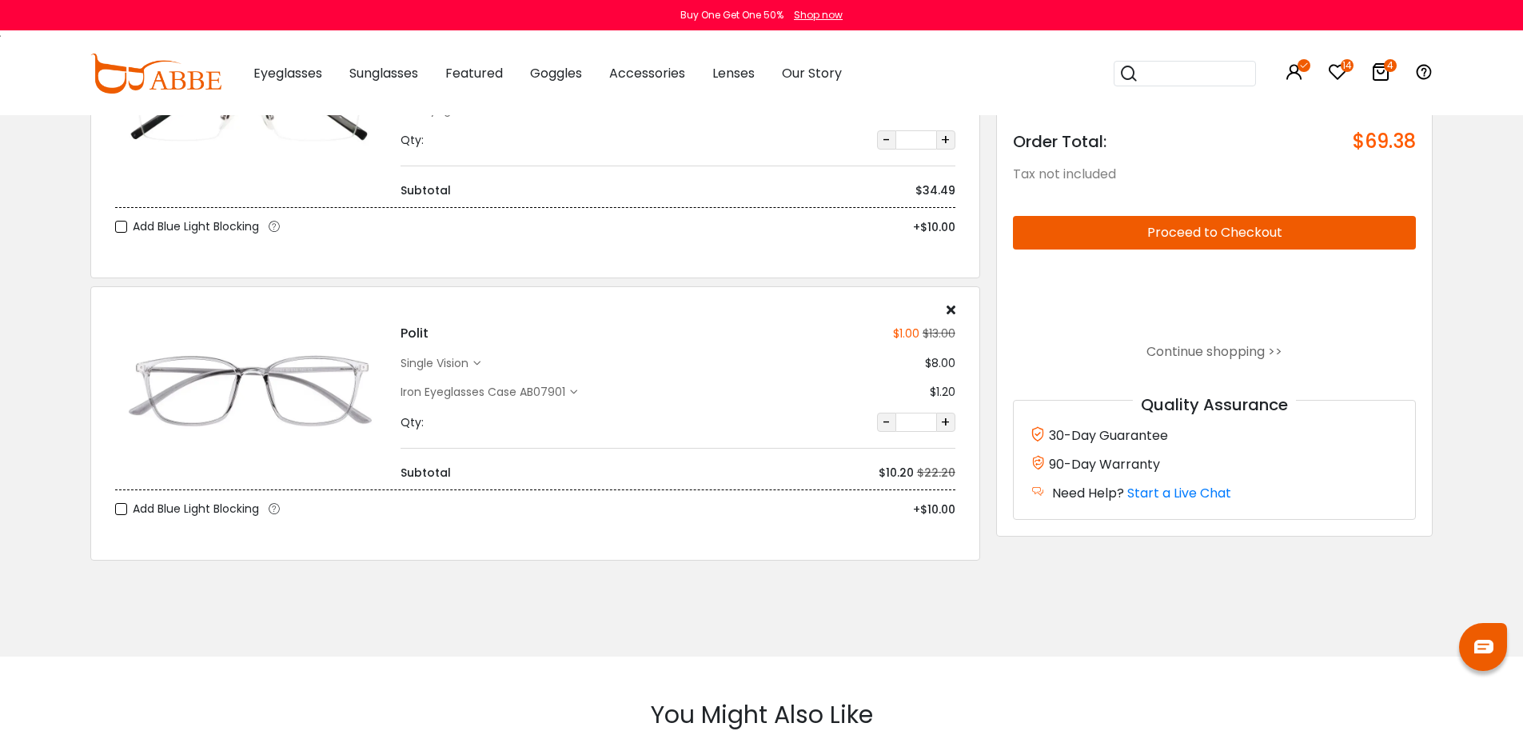
scroll to position [720, 0]
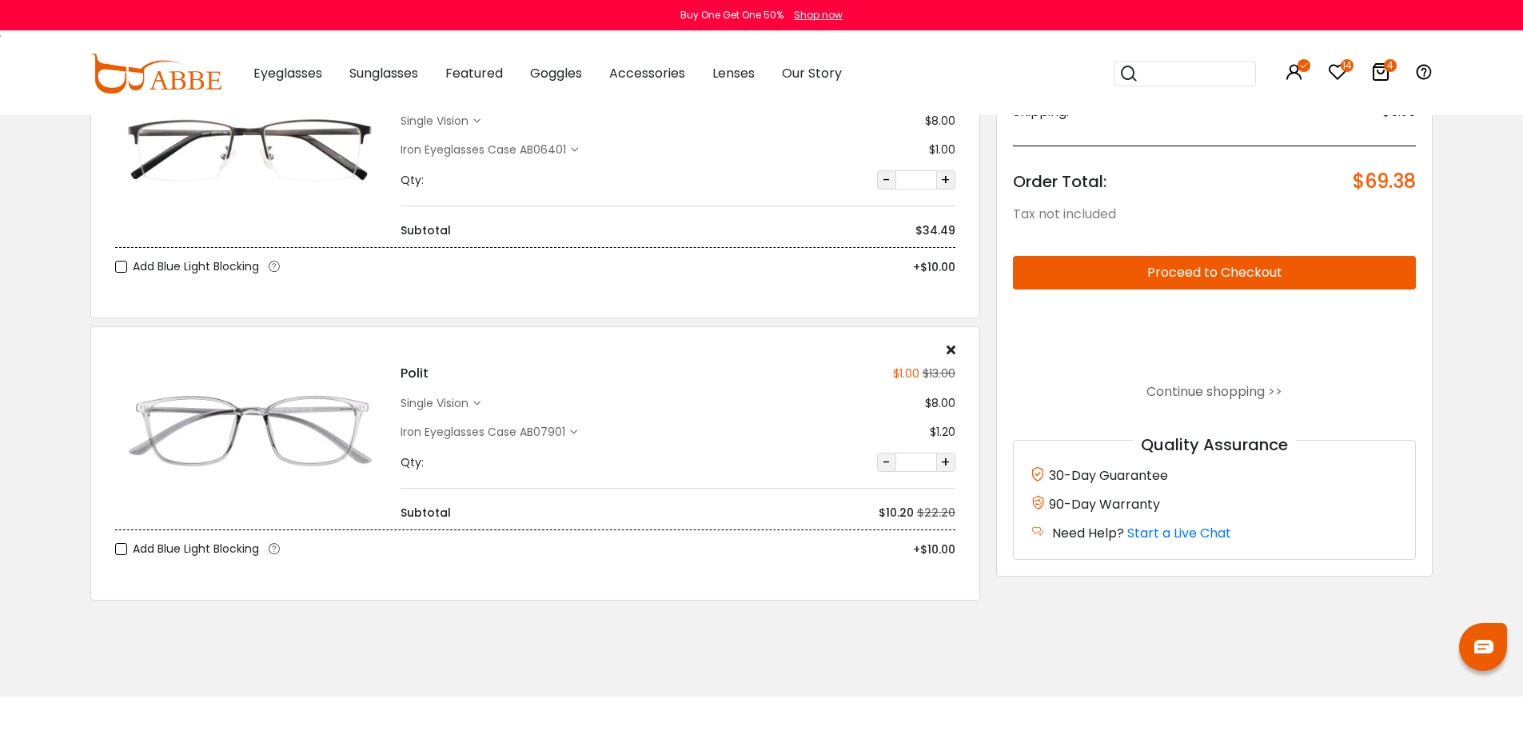
click at [565, 428] on div "Iron Eyeglasses Case AB07901" at bounding box center [486, 432] width 170 height 17
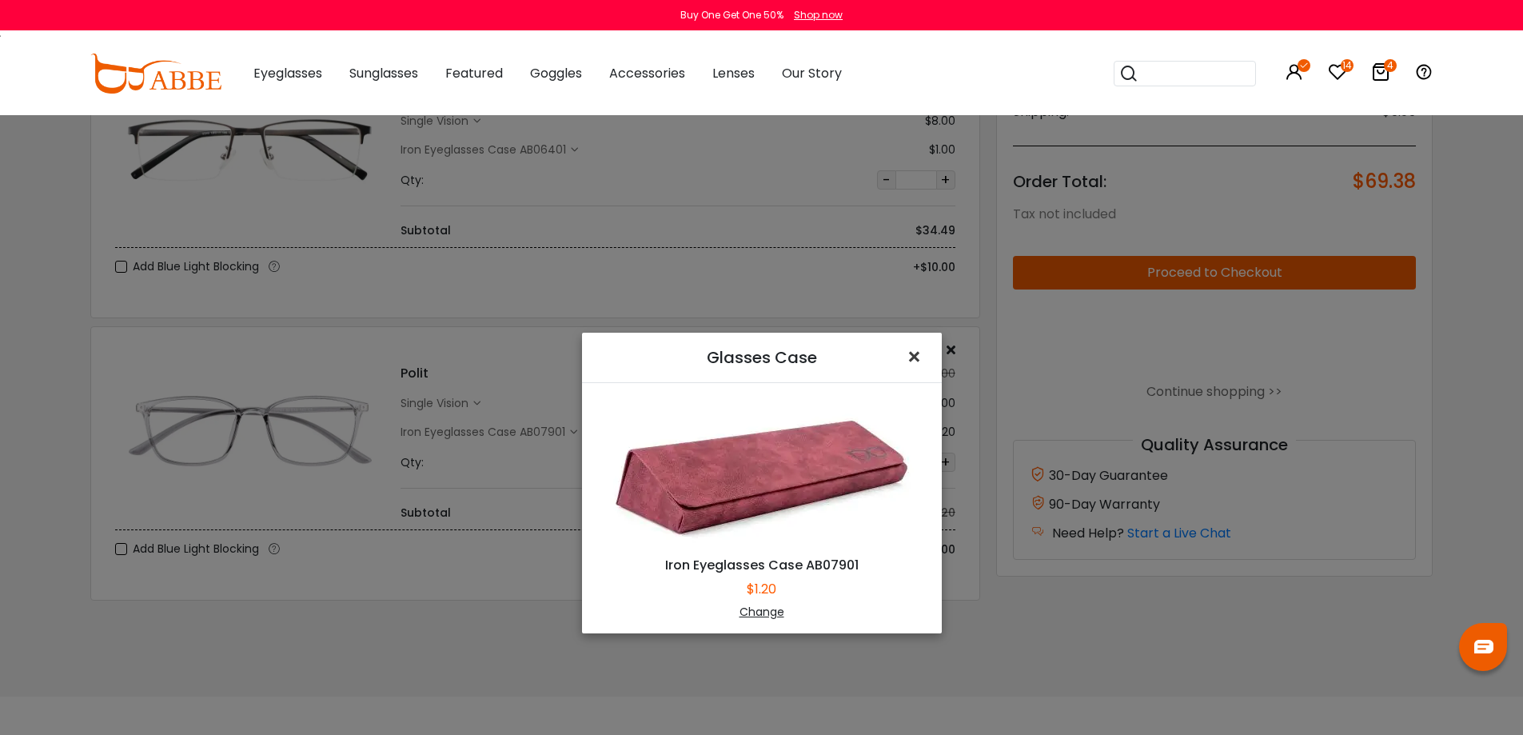
click at [911, 361] on span "×" at bounding box center [917, 357] width 23 height 34
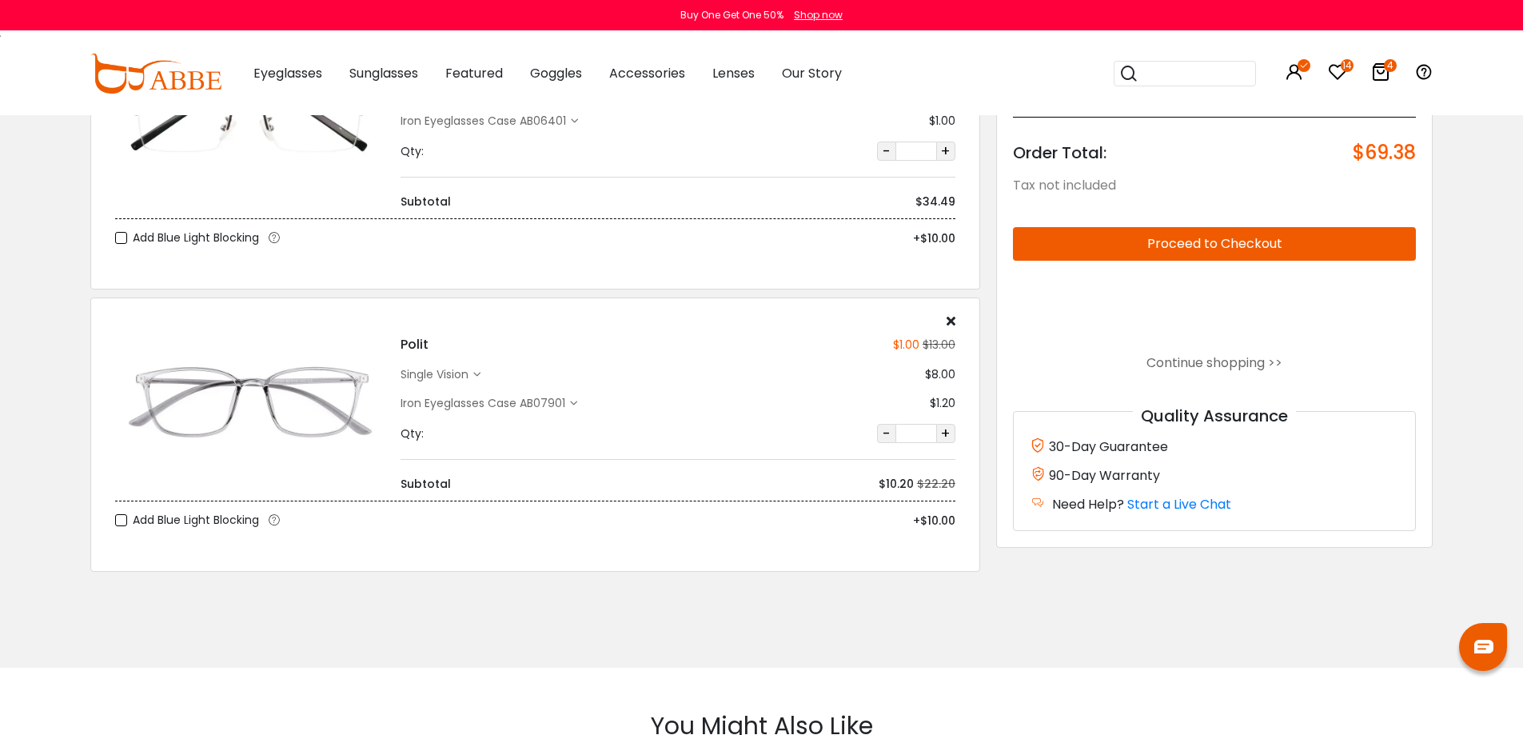
scroll to position [960, 0]
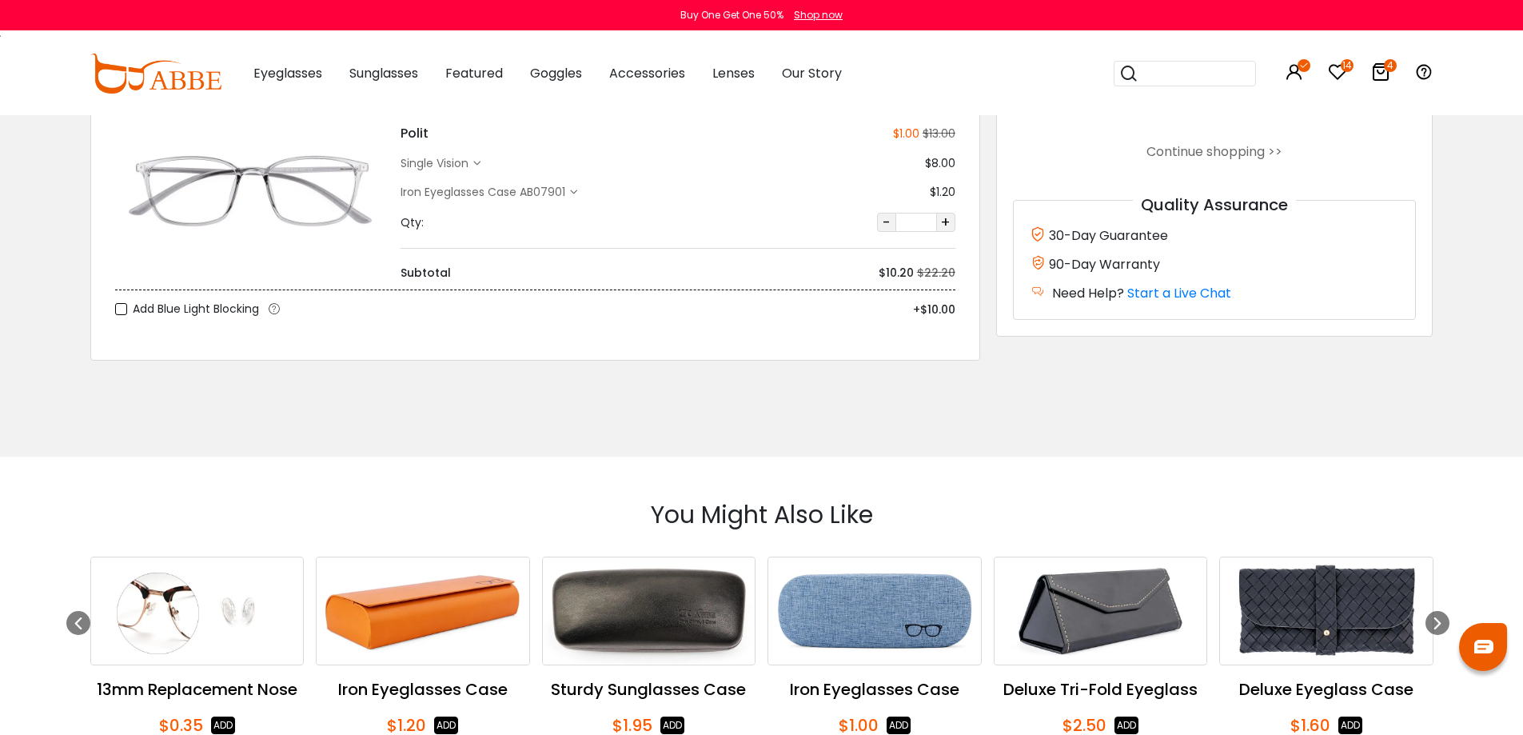
click at [1171, 75] on input "search" at bounding box center [1195, 74] width 112 height 24
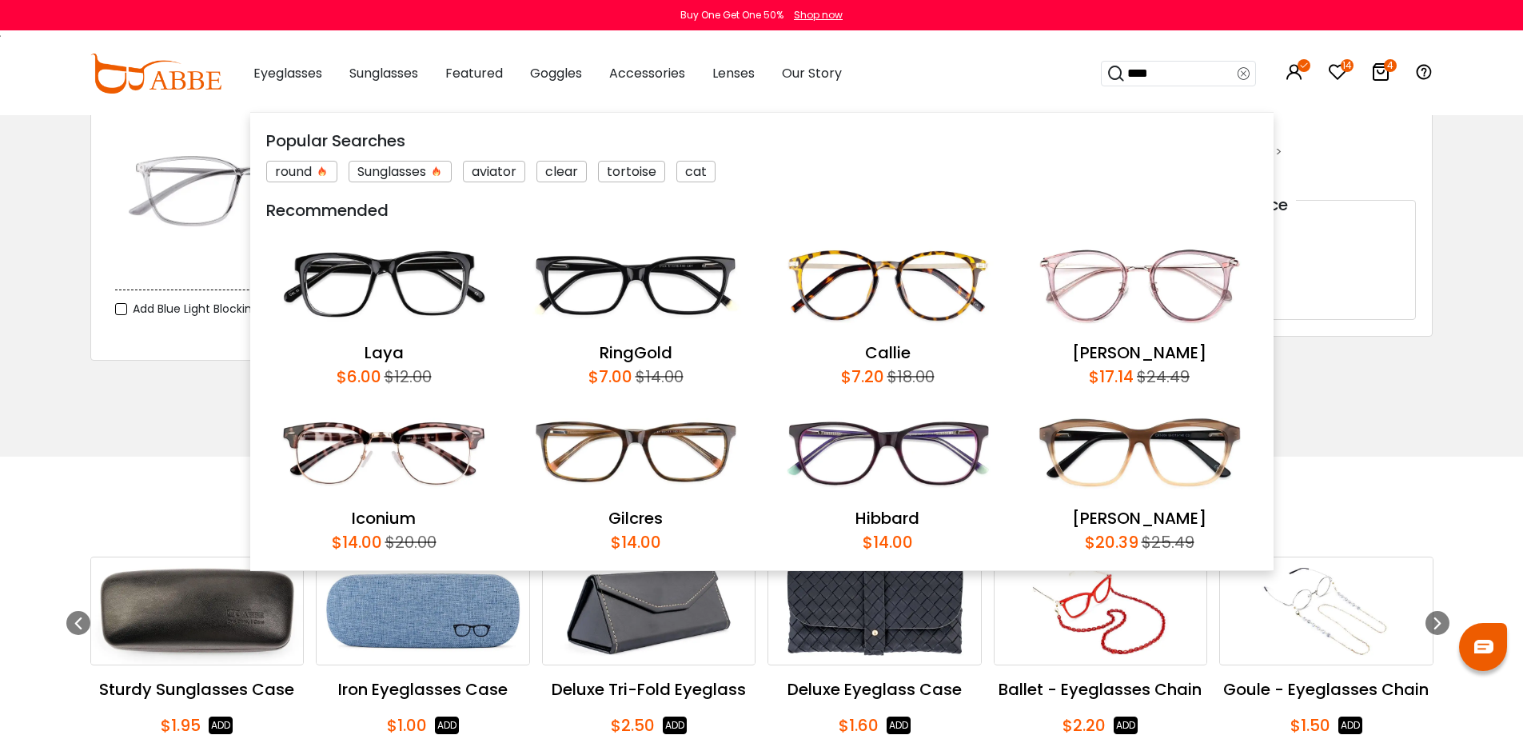
type input "*****"
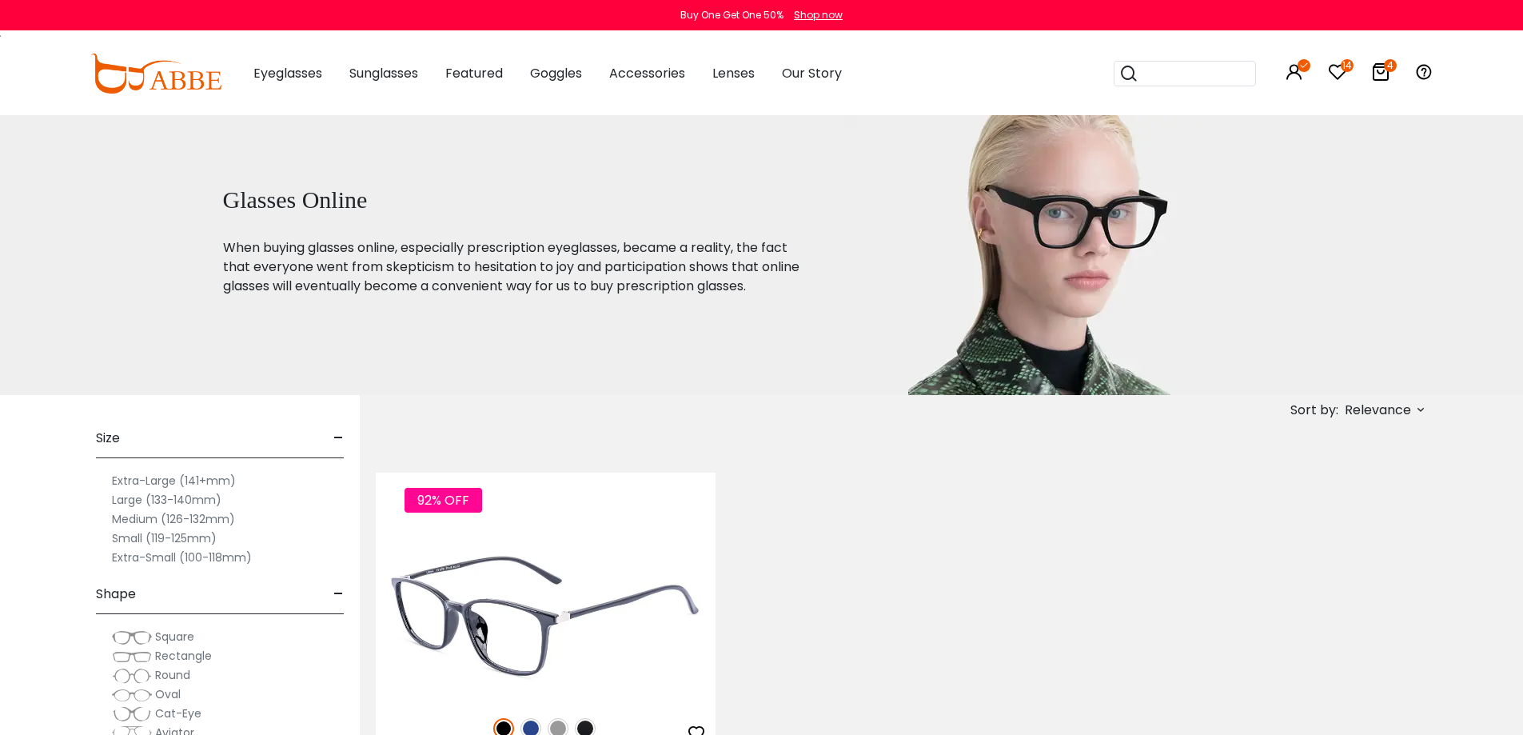
click at [559, 635] on img at bounding box center [546, 615] width 340 height 170
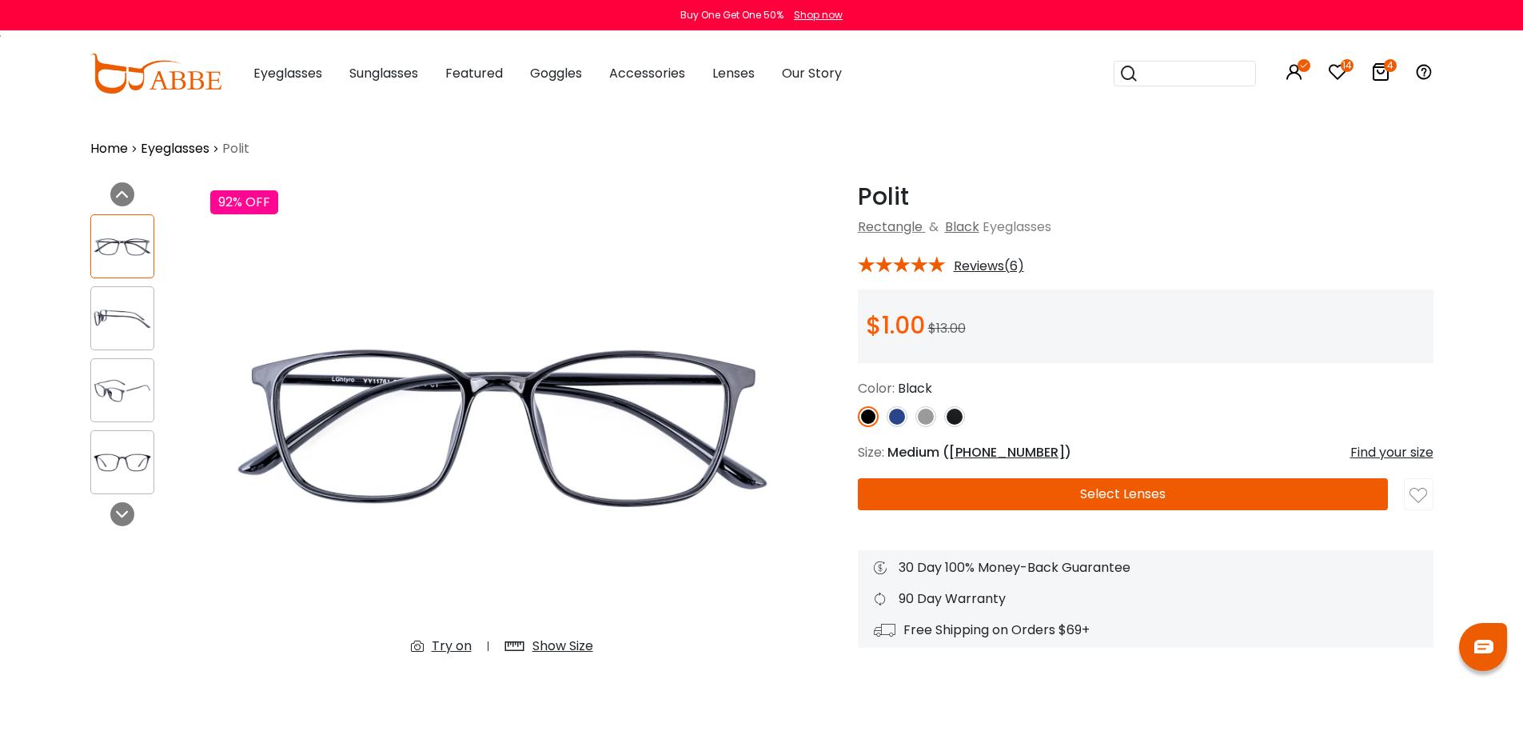
click at [930, 419] on img at bounding box center [926, 416] width 21 height 21
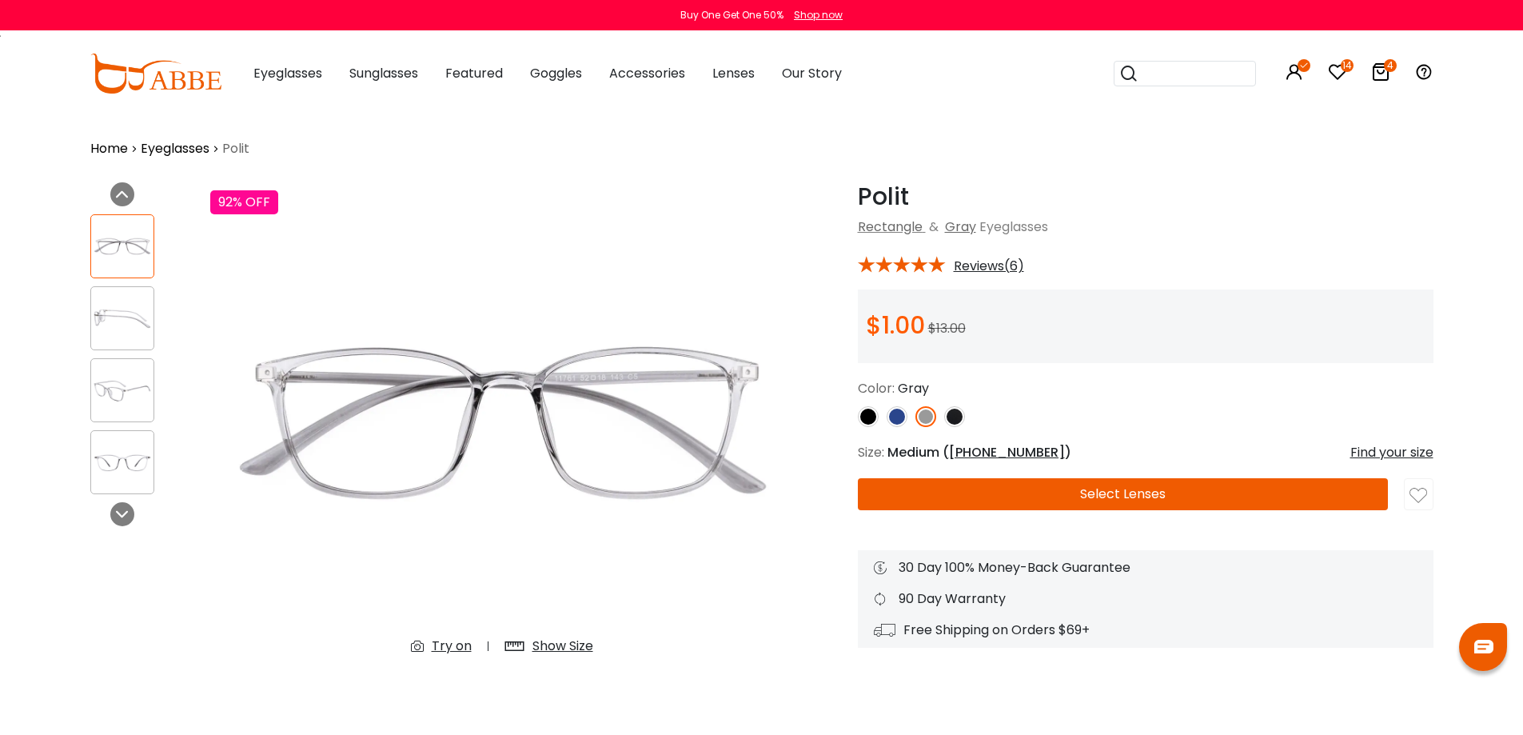
click at [994, 493] on button "Select Lenses" at bounding box center [1123, 494] width 530 height 32
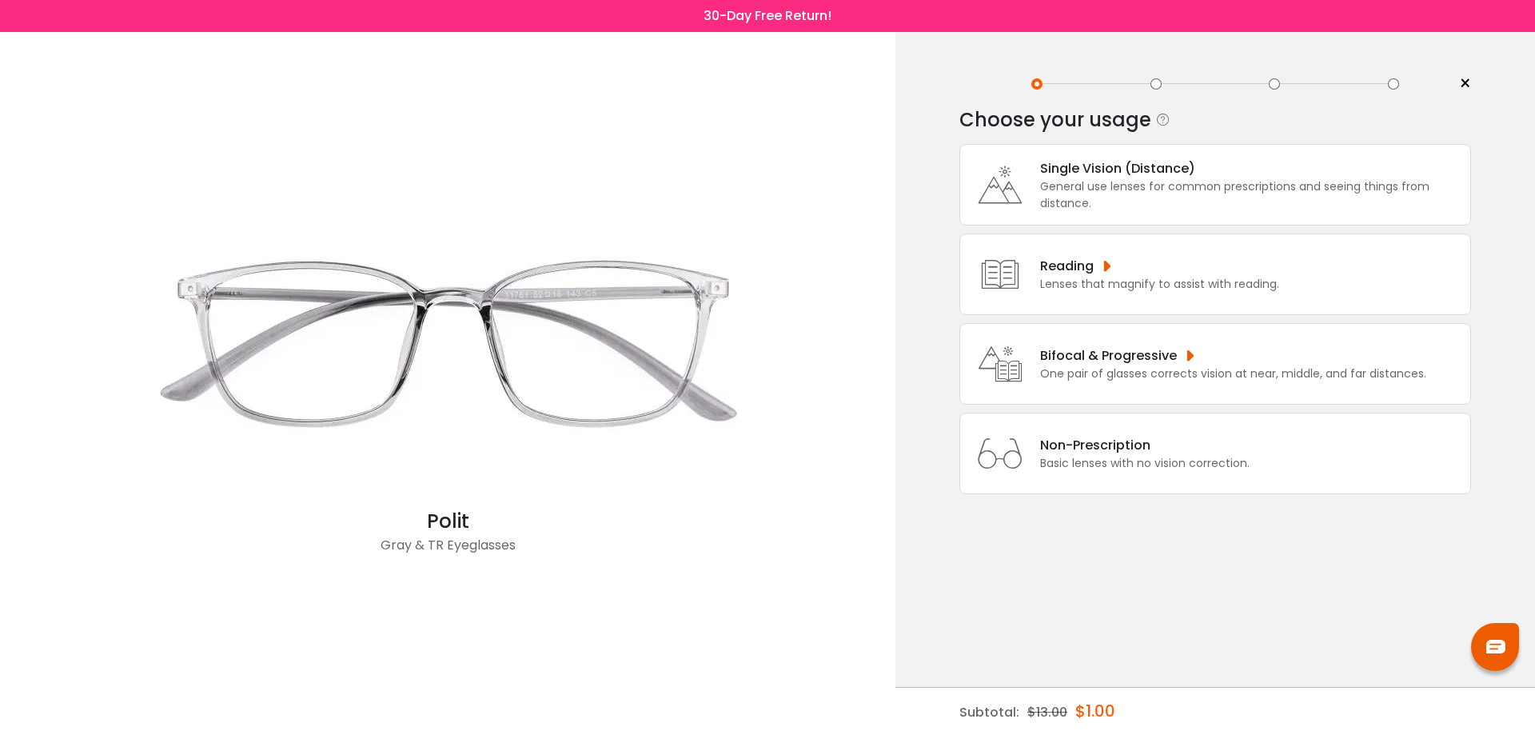
click at [1232, 182] on div "General use lenses for common prescriptions and seeing things from distance." at bounding box center [1251, 195] width 422 height 34
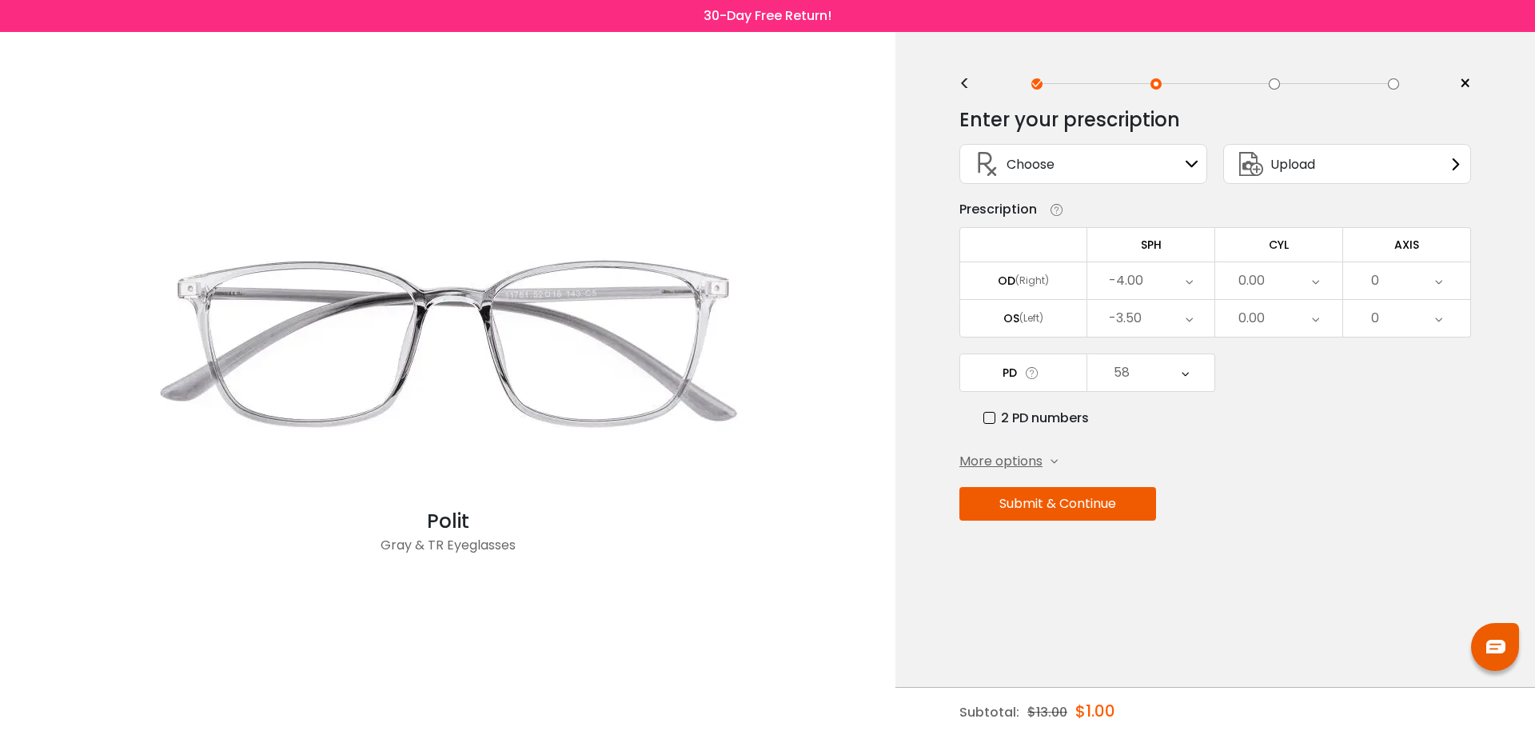
click at [1167, 325] on div "-3.50" at bounding box center [1151, 318] width 127 height 37
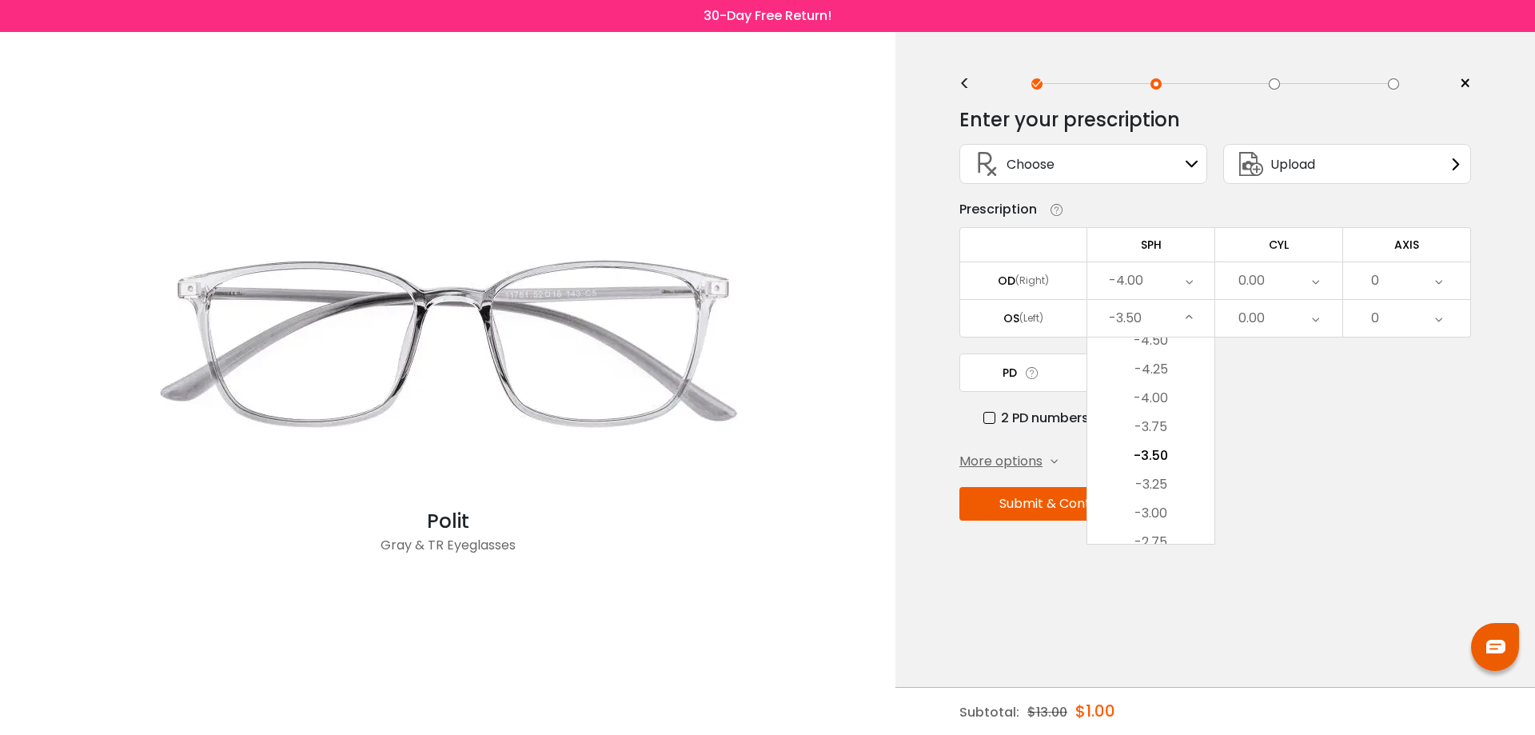
click at [1159, 397] on li "-4.00" at bounding box center [1151, 398] width 127 height 29
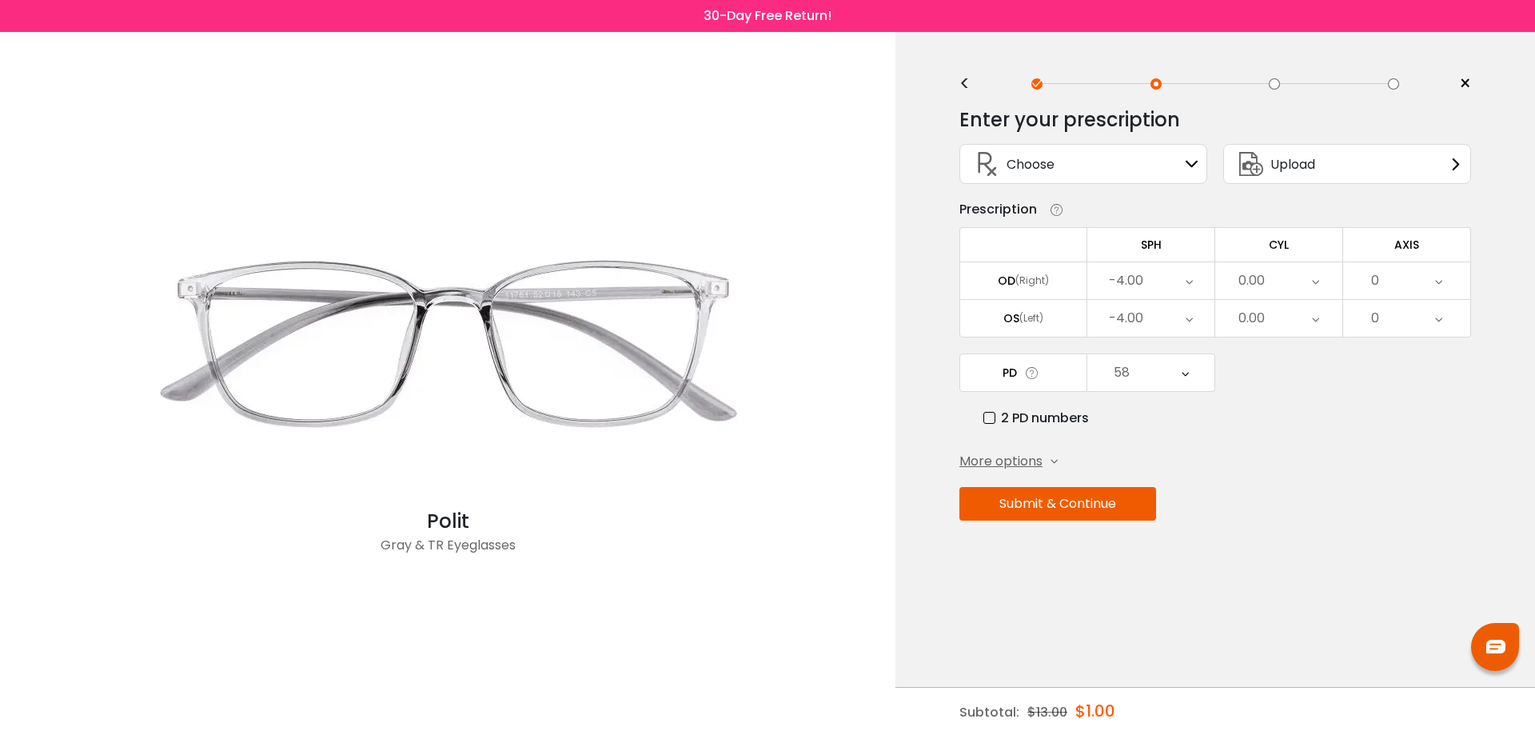
click at [1152, 379] on div "58" at bounding box center [1151, 372] width 127 height 37
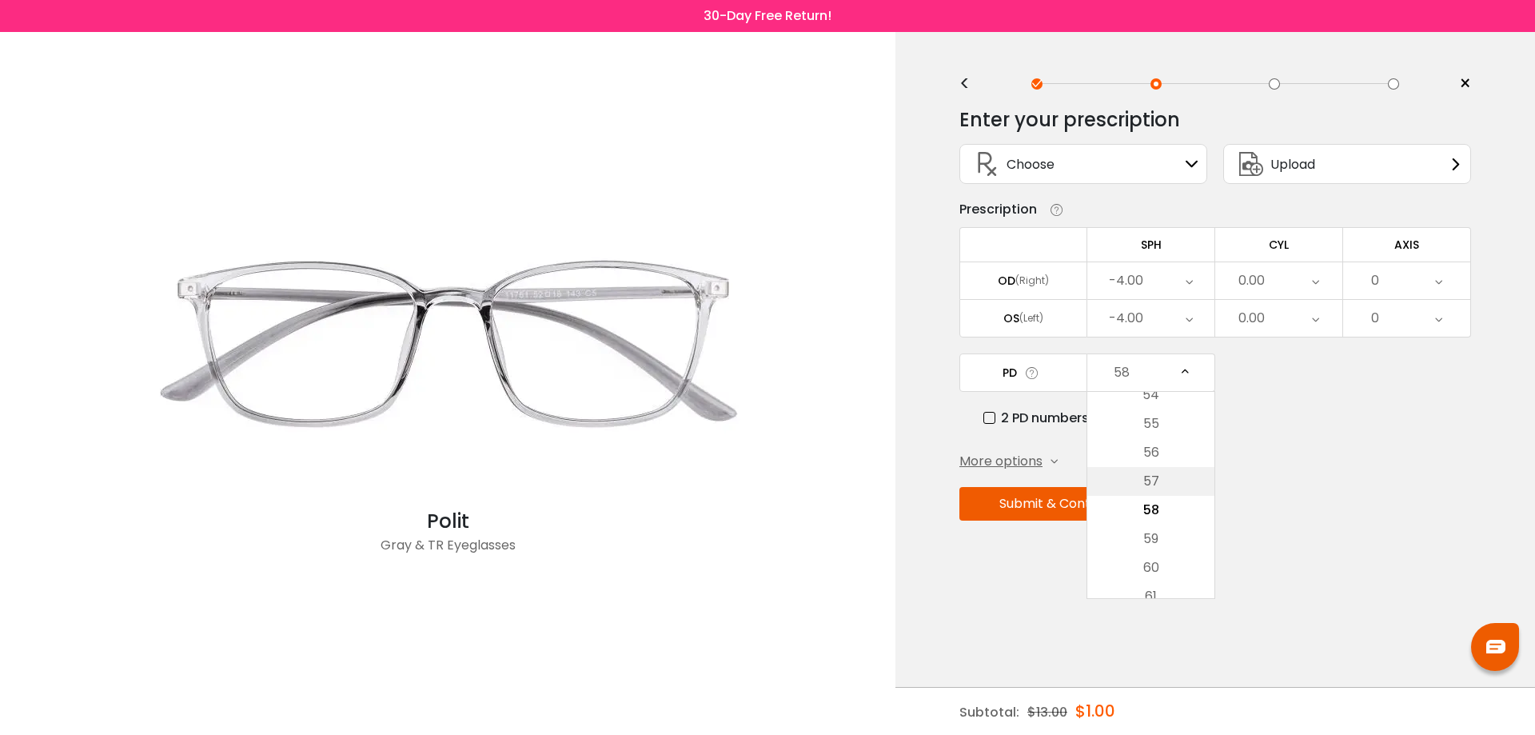
click at [1147, 479] on li "57" at bounding box center [1151, 481] width 127 height 29
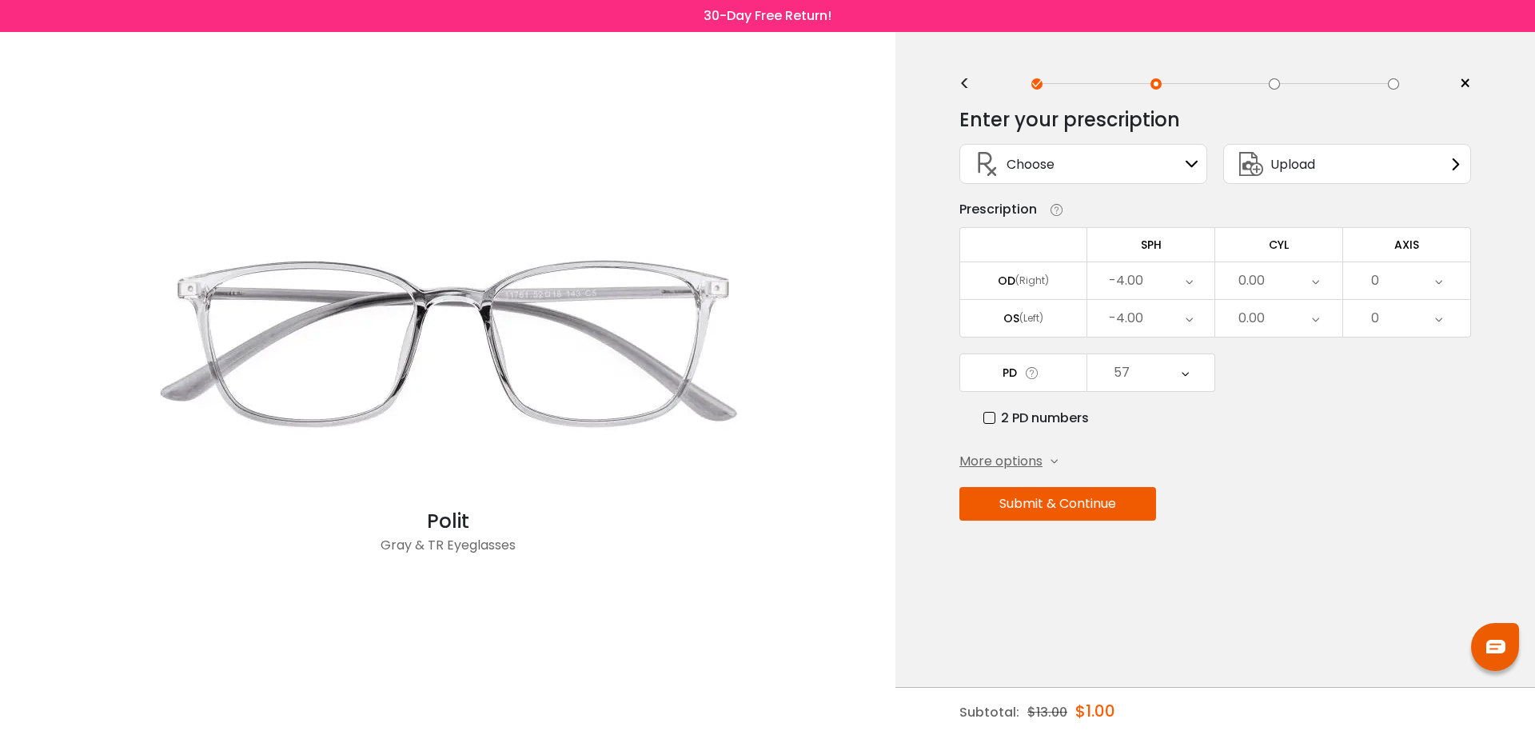
click at [1078, 504] on button "Submit & Continue" at bounding box center [1058, 504] width 197 height 34
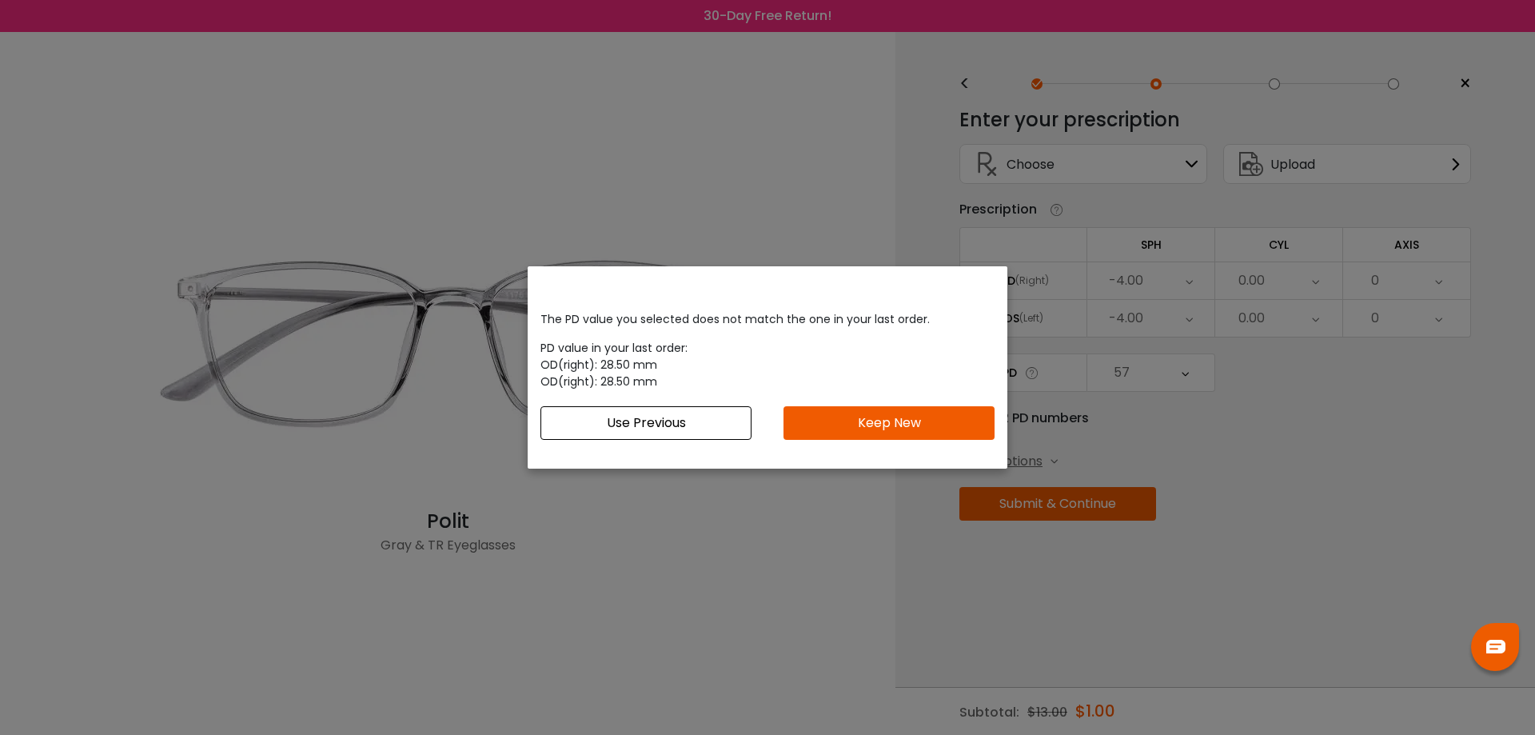
click at [870, 427] on button "Keep New" at bounding box center [889, 423] width 211 height 34
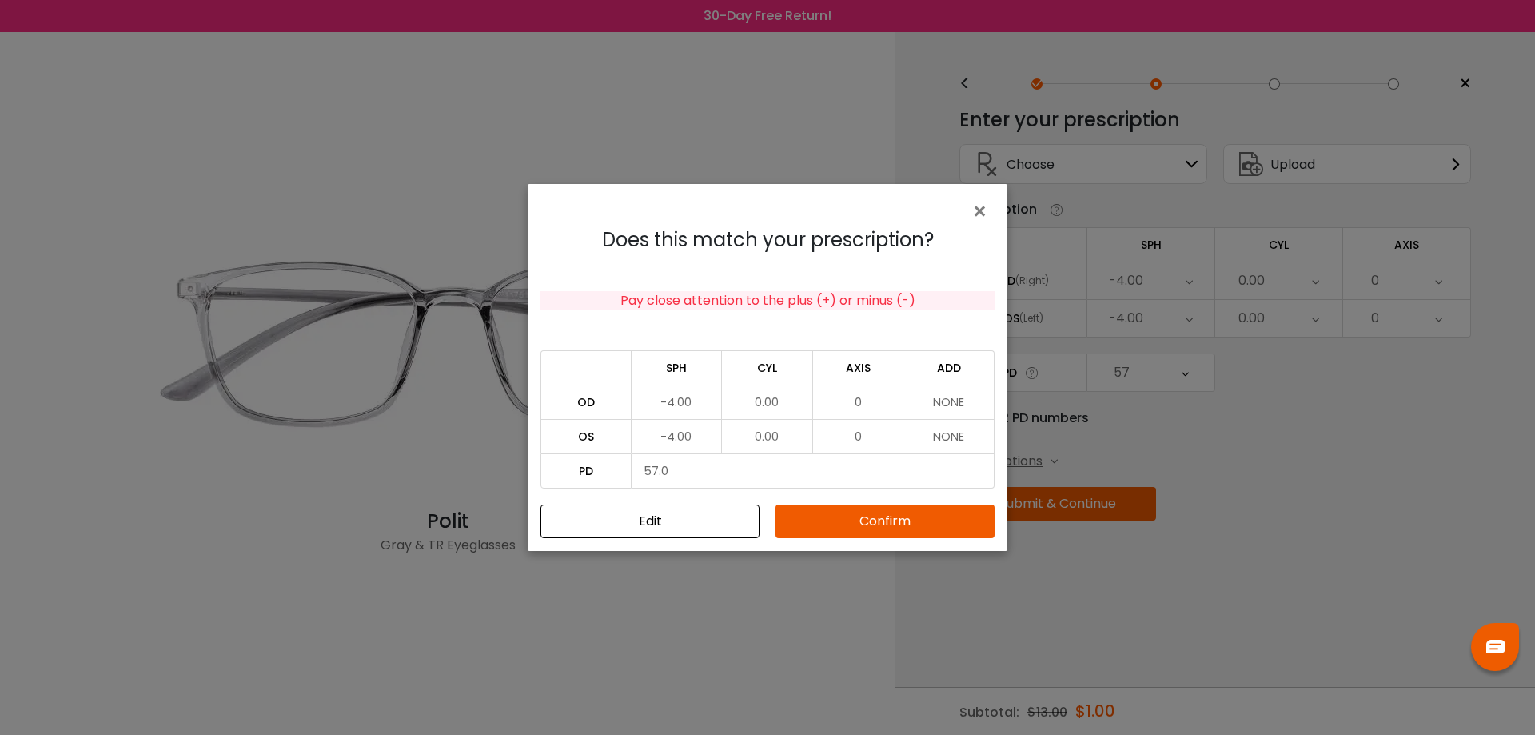
click at [887, 527] on button "Confirm" at bounding box center [885, 522] width 219 height 34
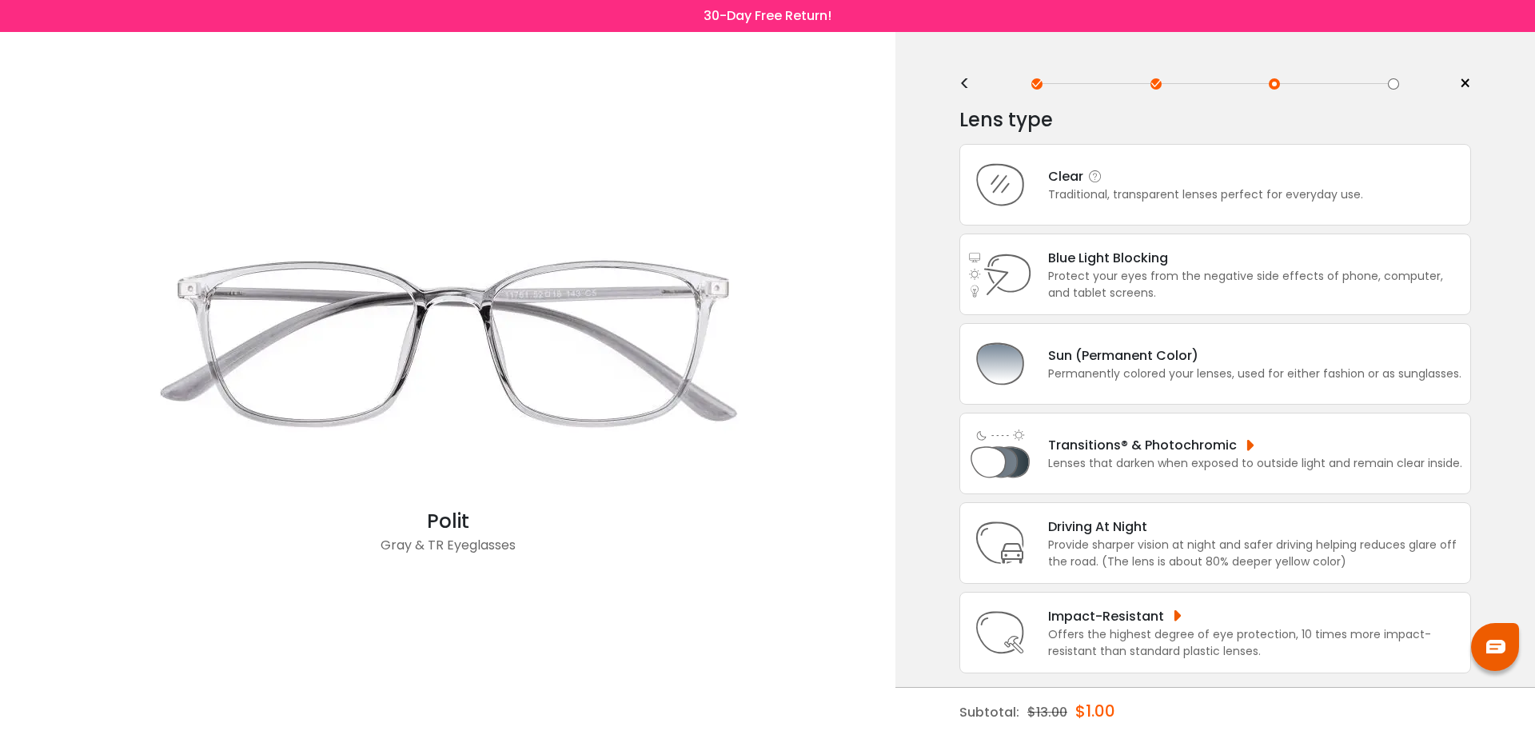
click at [1426, 166] on div "Clear Traditional, transparent lenses perfect for everyday use." at bounding box center [1216, 185] width 512 height 82
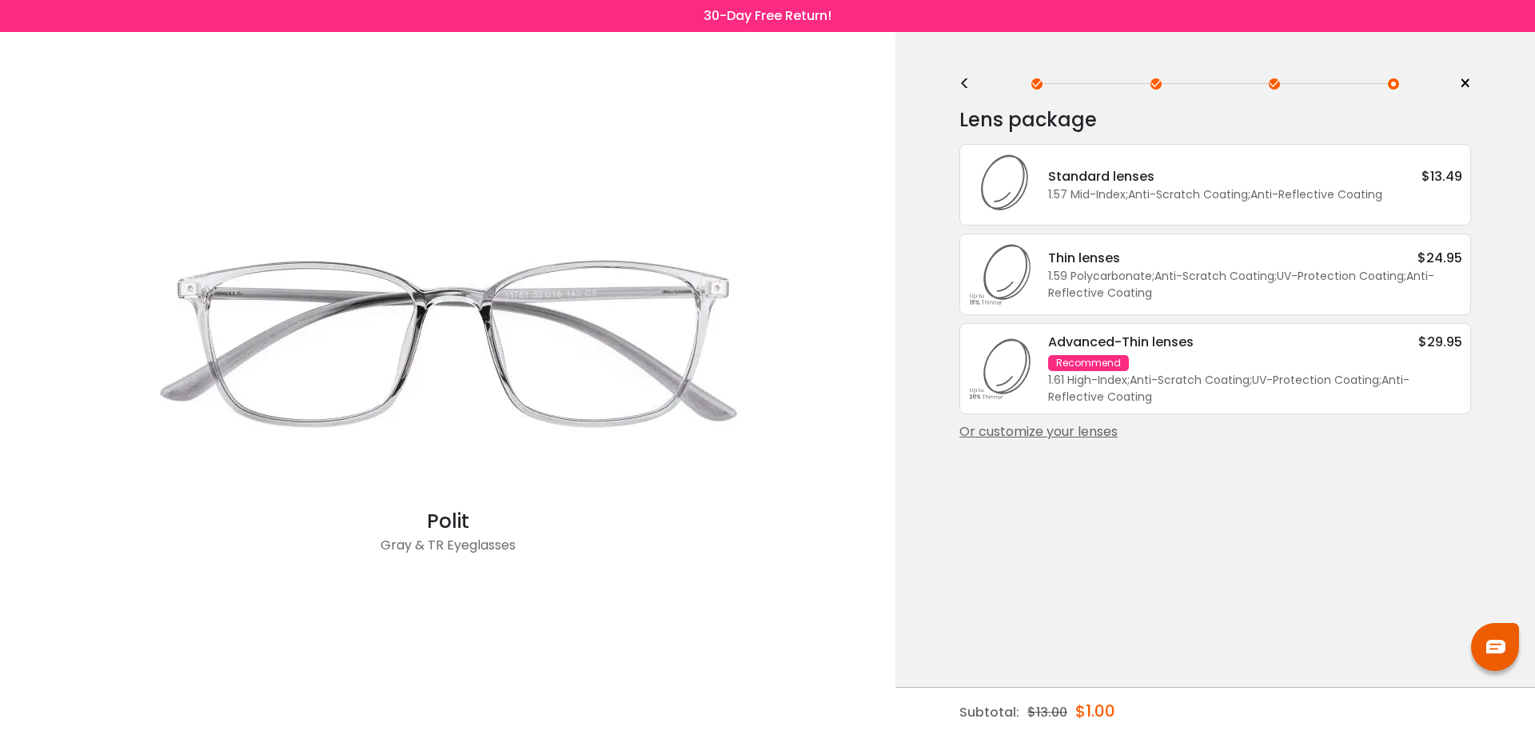
click at [1052, 431] on div "Or customize your lenses" at bounding box center [1216, 431] width 512 height 19
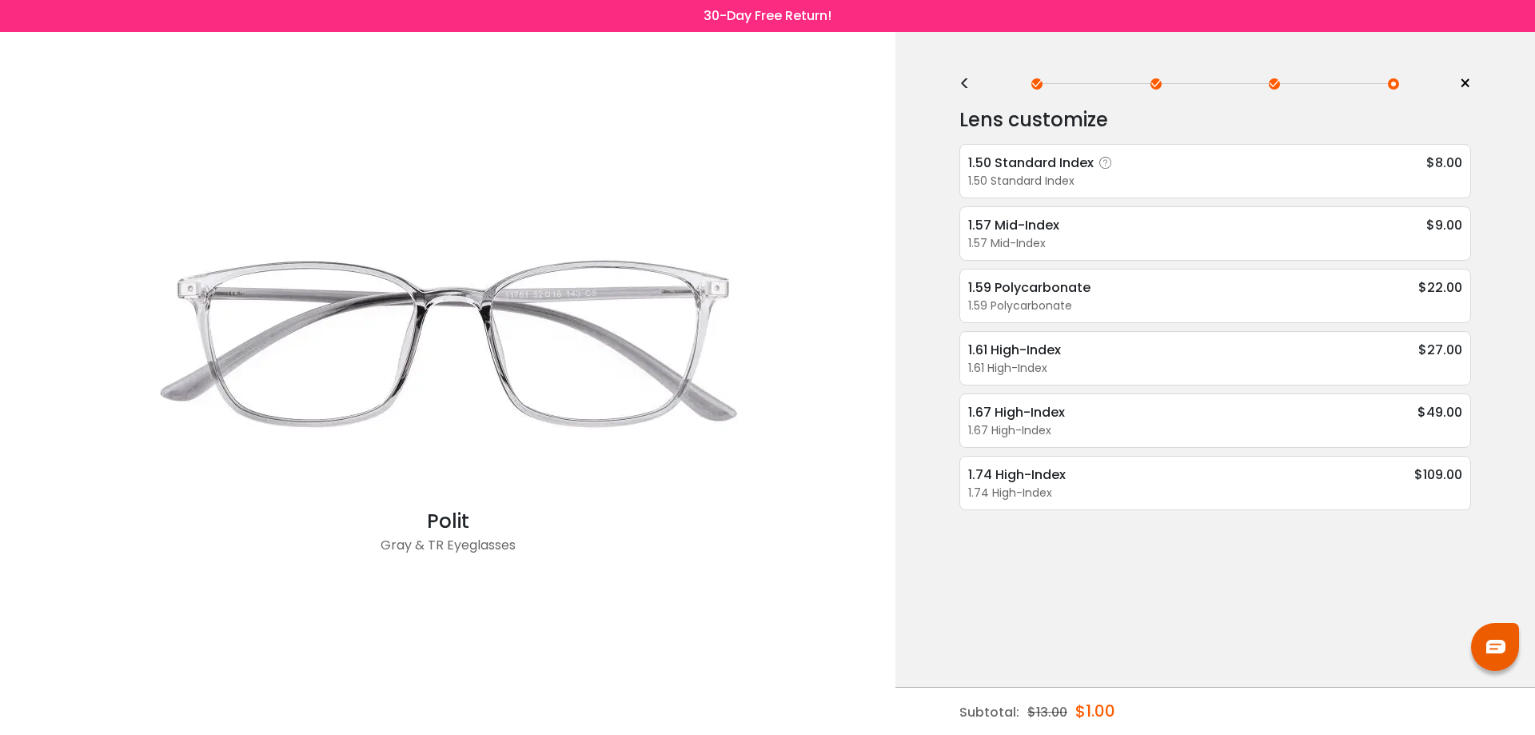
click at [1172, 169] on div "1.50 Standard Index $8.00" at bounding box center [1215, 163] width 494 height 20
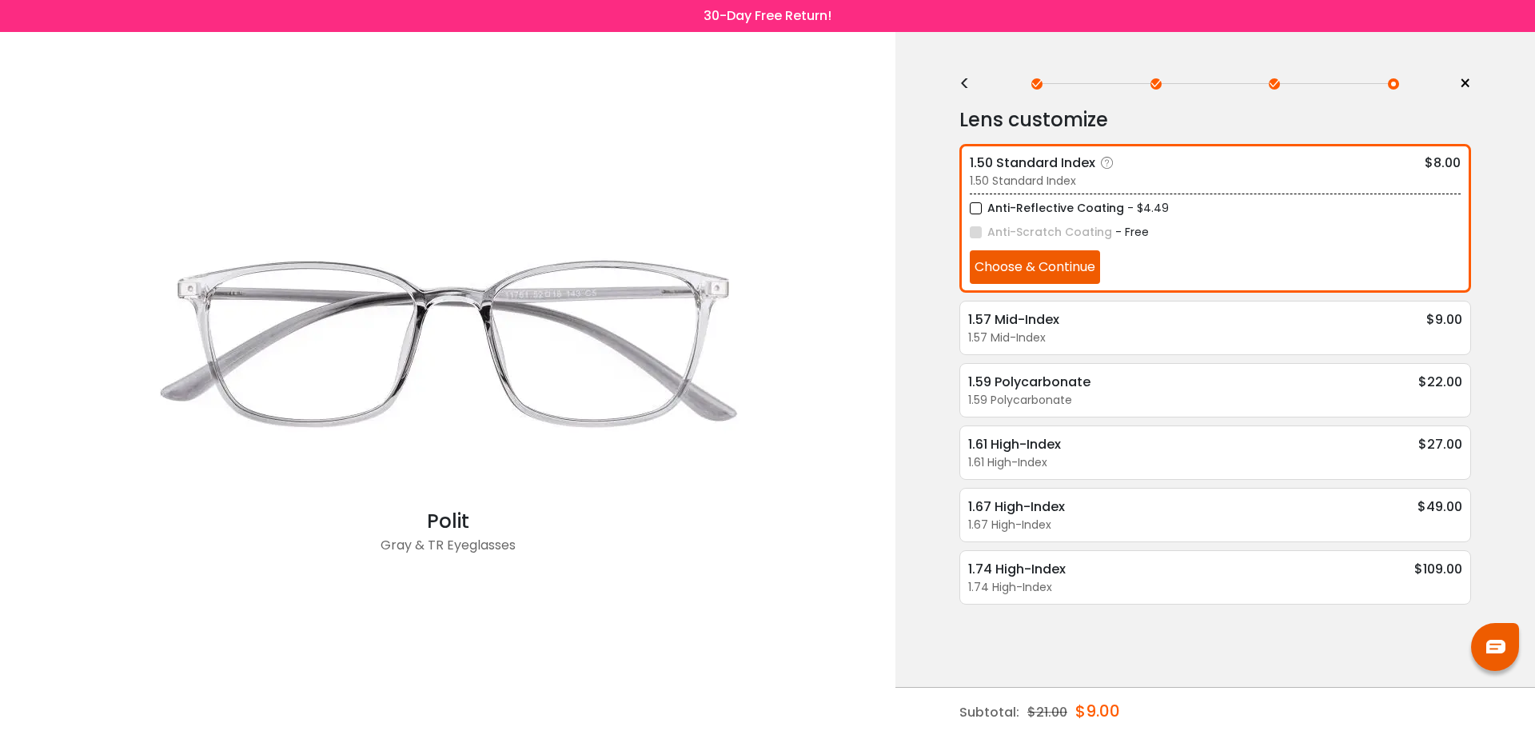
click at [1057, 265] on button "Choose & Continue" at bounding box center [1035, 267] width 130 height 34
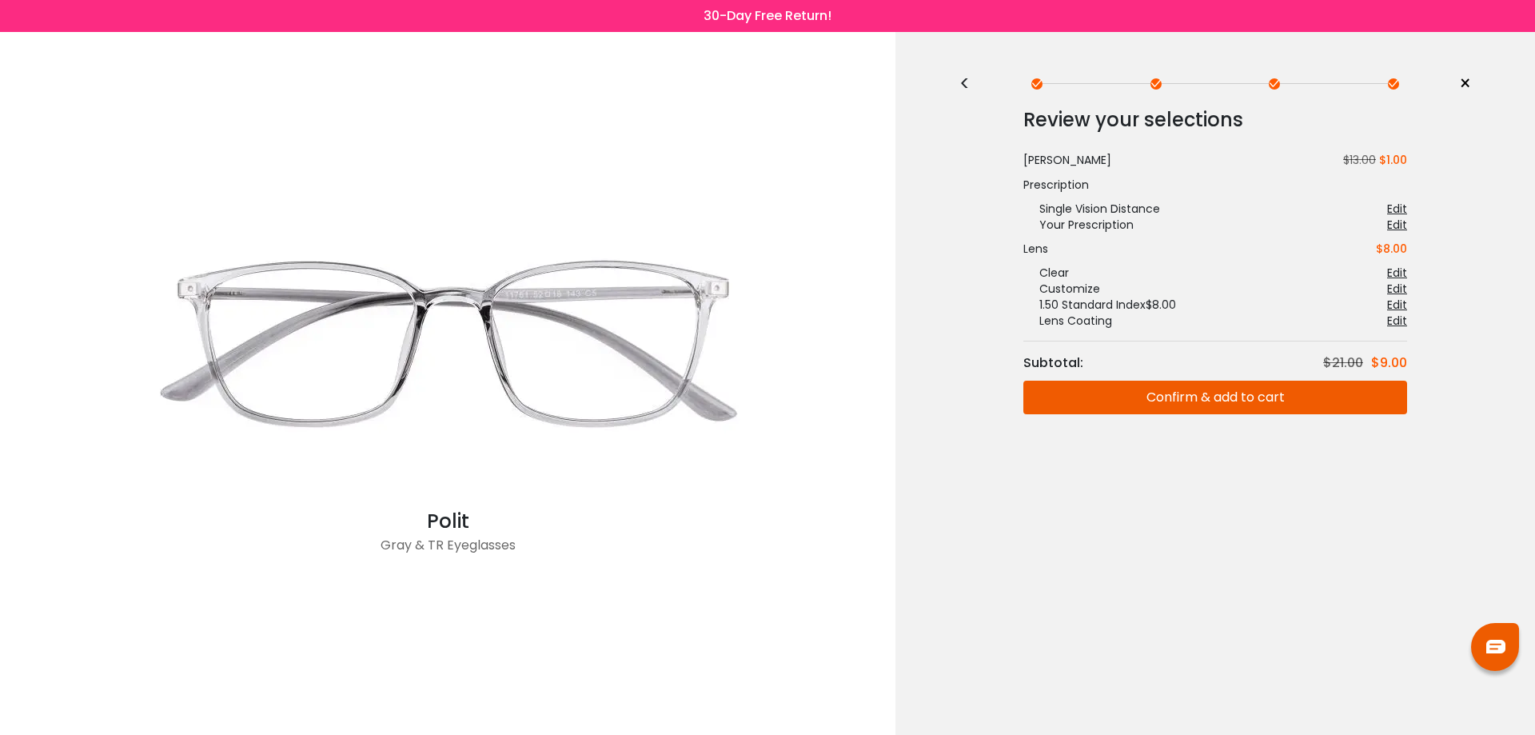
click at [1227, 401] on button "Confirm & add to cart" at bounding box center [1216, 398] width 384 height 34
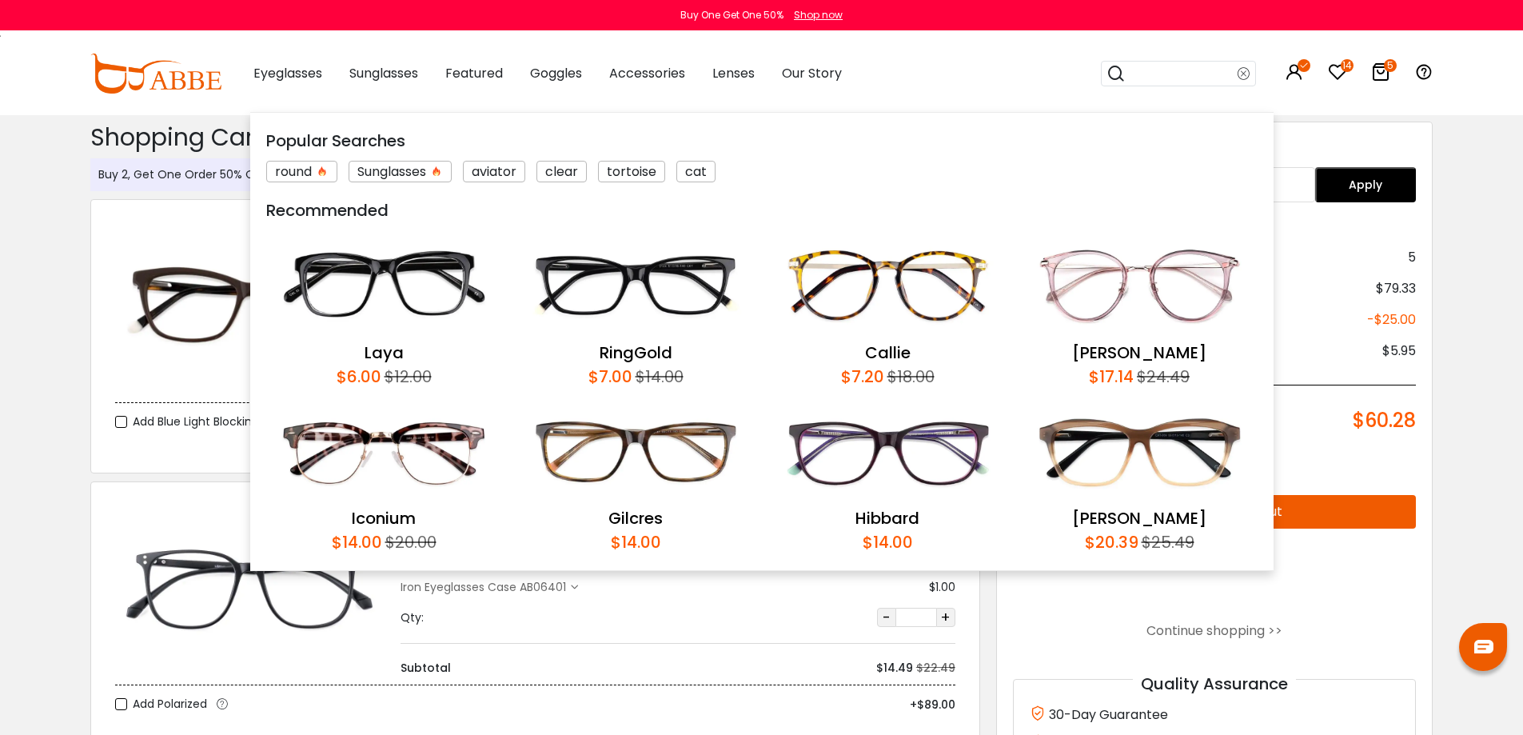
click at [1195, 70] on input "search" at bounding box center [1182, 74] width 112 height 24
type input "****"
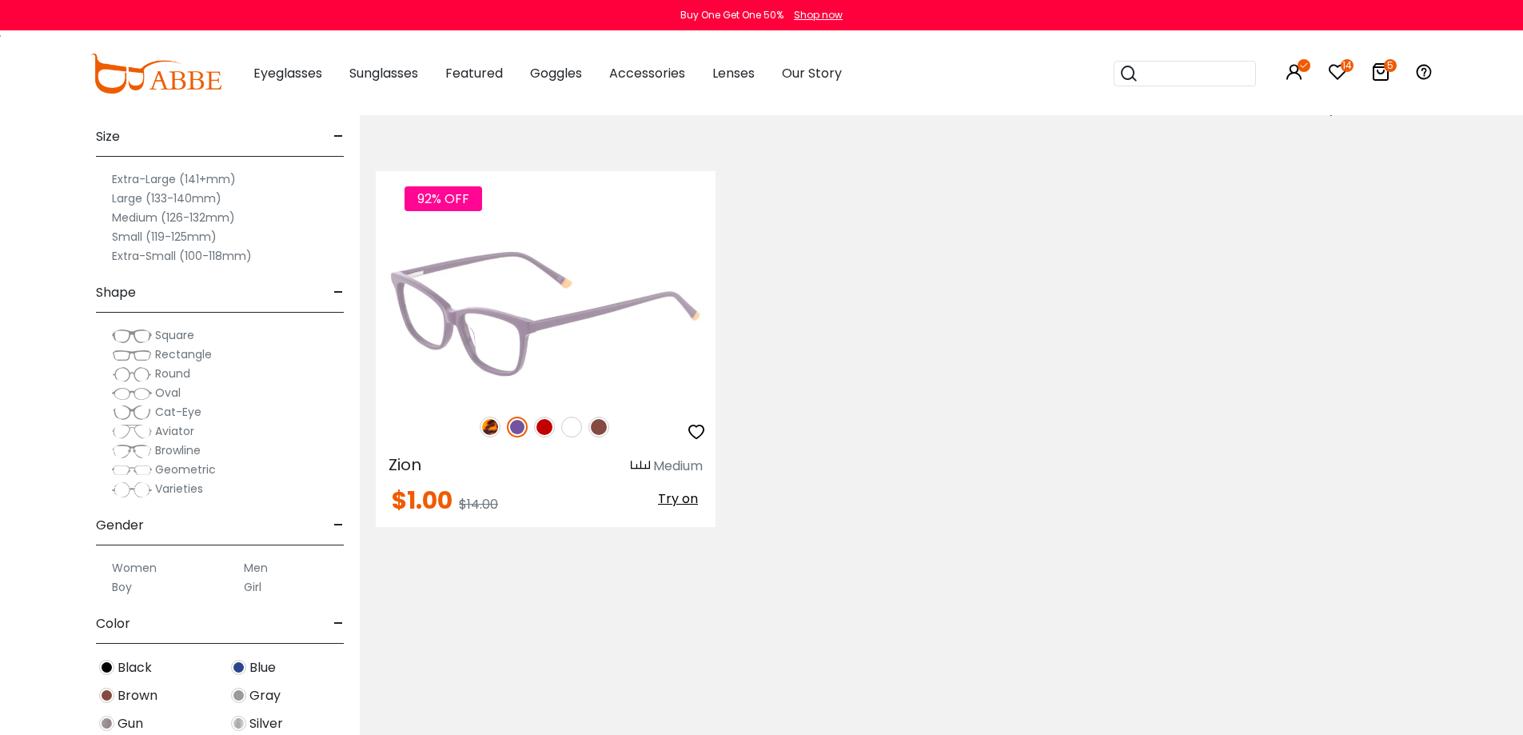
scroll to position [320, 0]
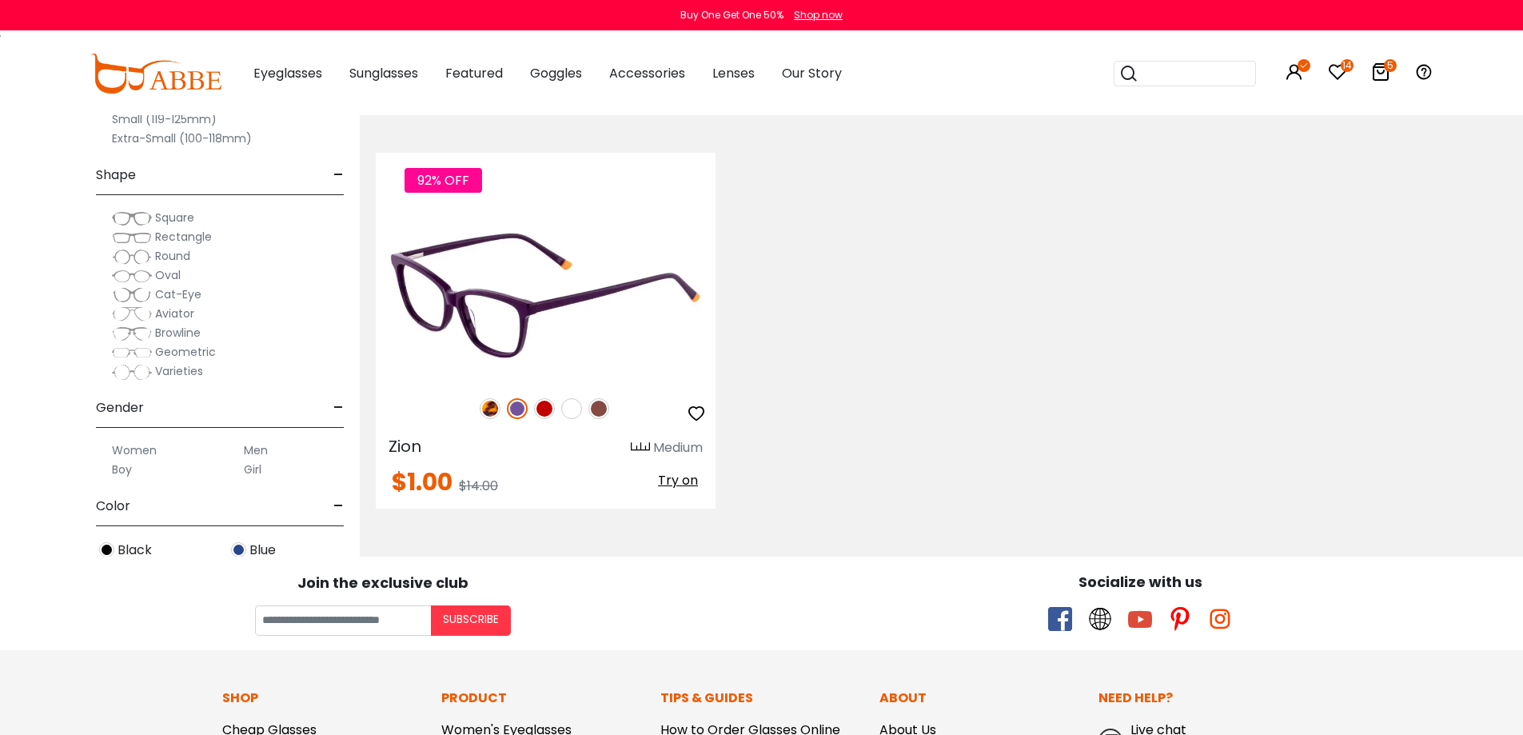
click at [684, 481] on span "Try on" at bounding box center [678, 480] width 40 height 18
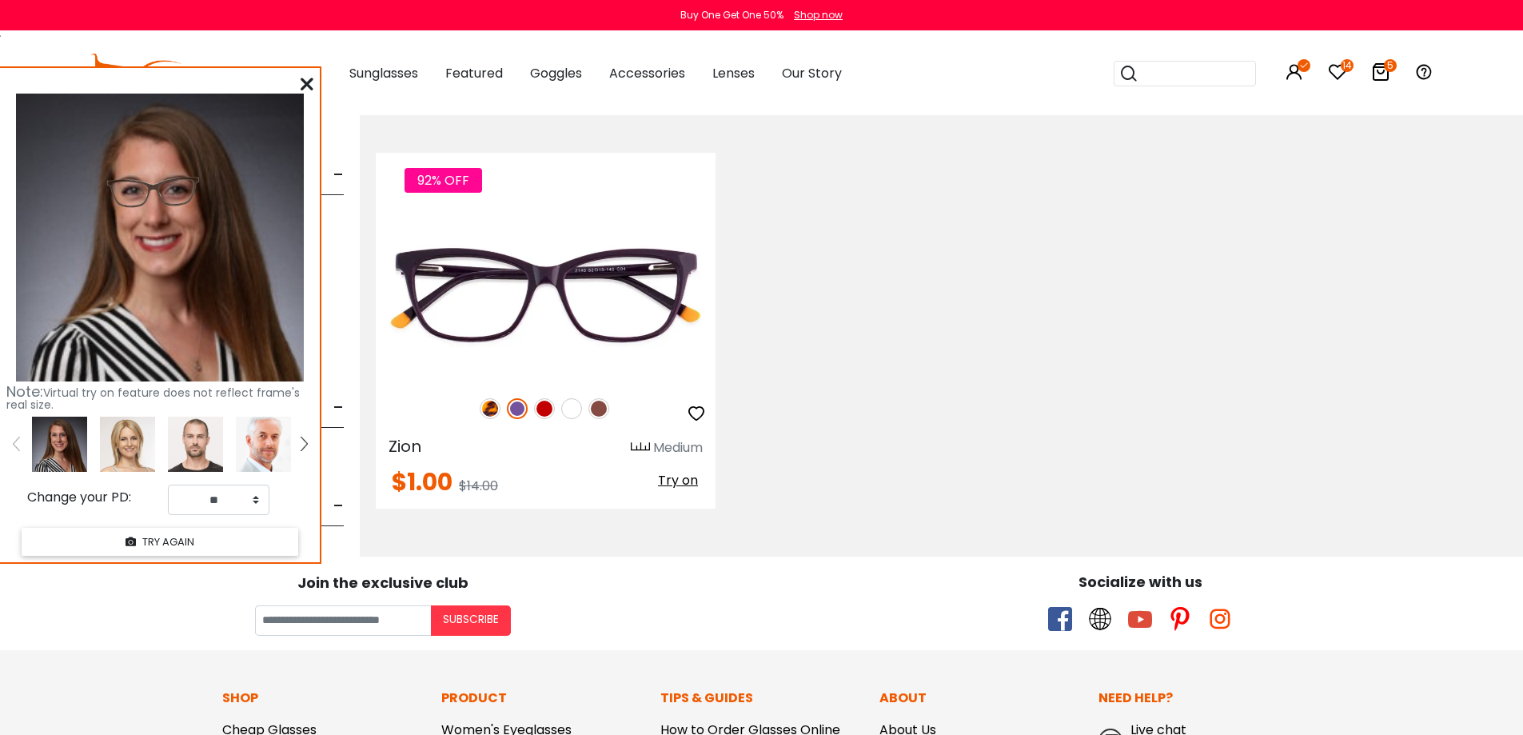
click at [306, 79] on icon at bounding box center [307, 84] width 13 height 13
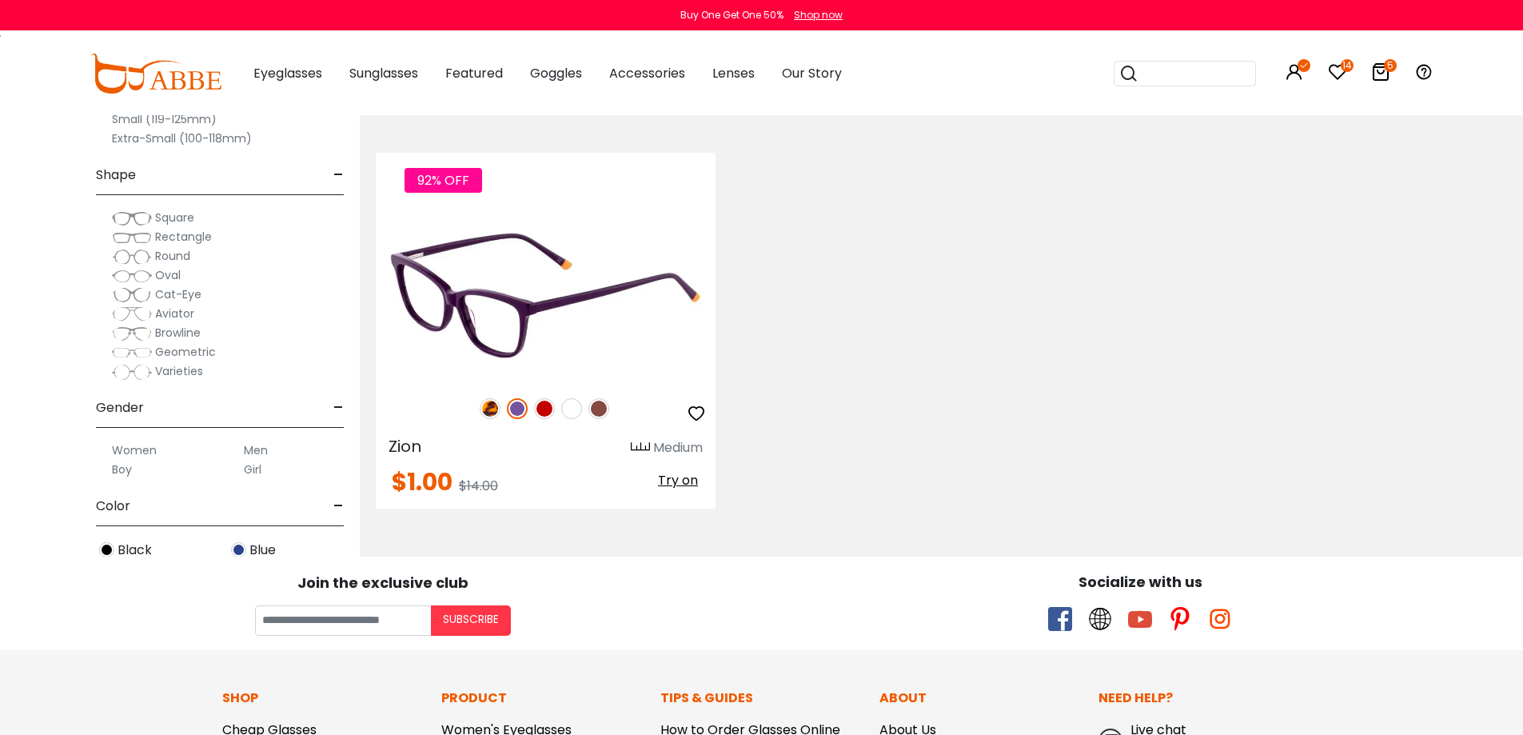
click at [634, 303] on img at bounding box center [546, 295] width 340 height 170
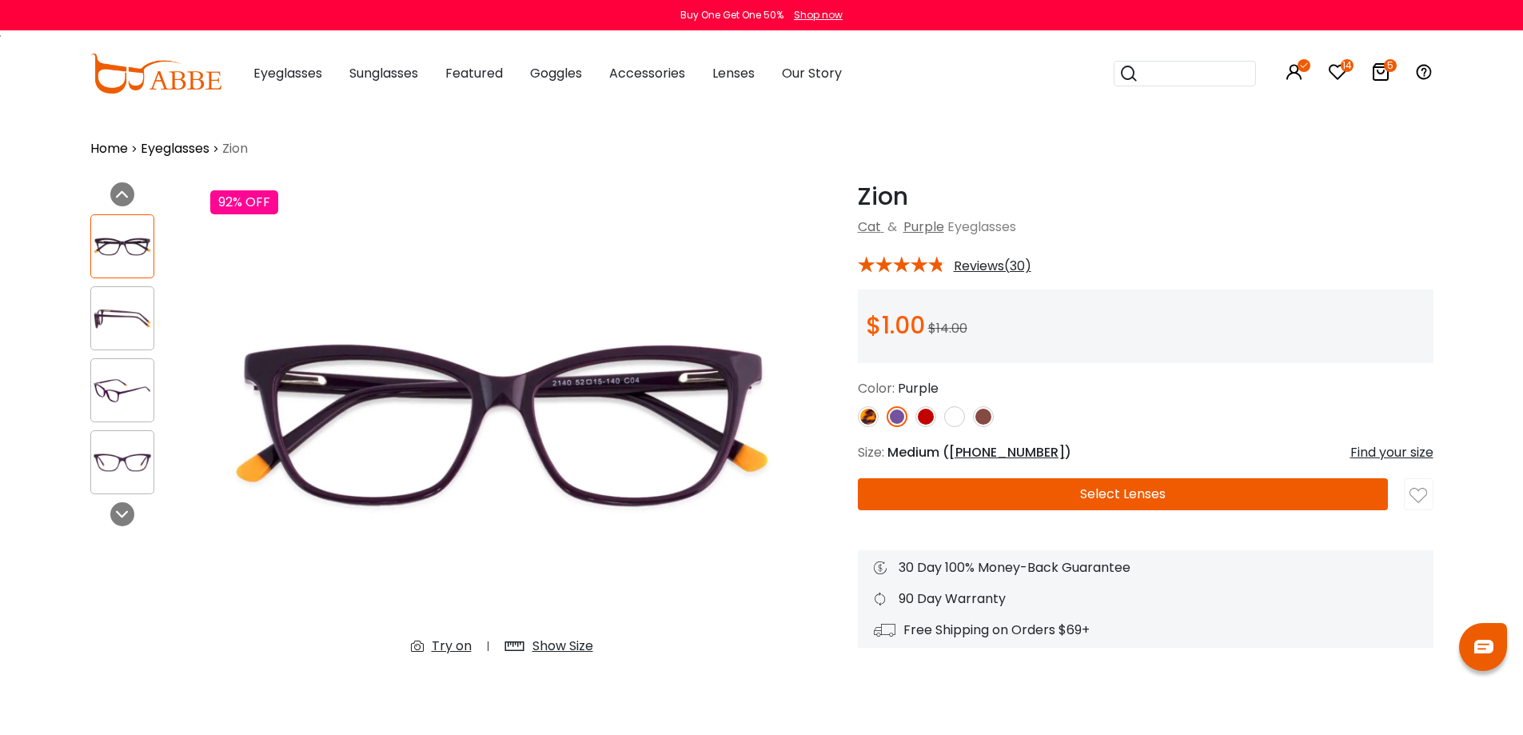
click at [555, 644] on div "Show Size" at bounding box center [563, 646] width 61 height 19
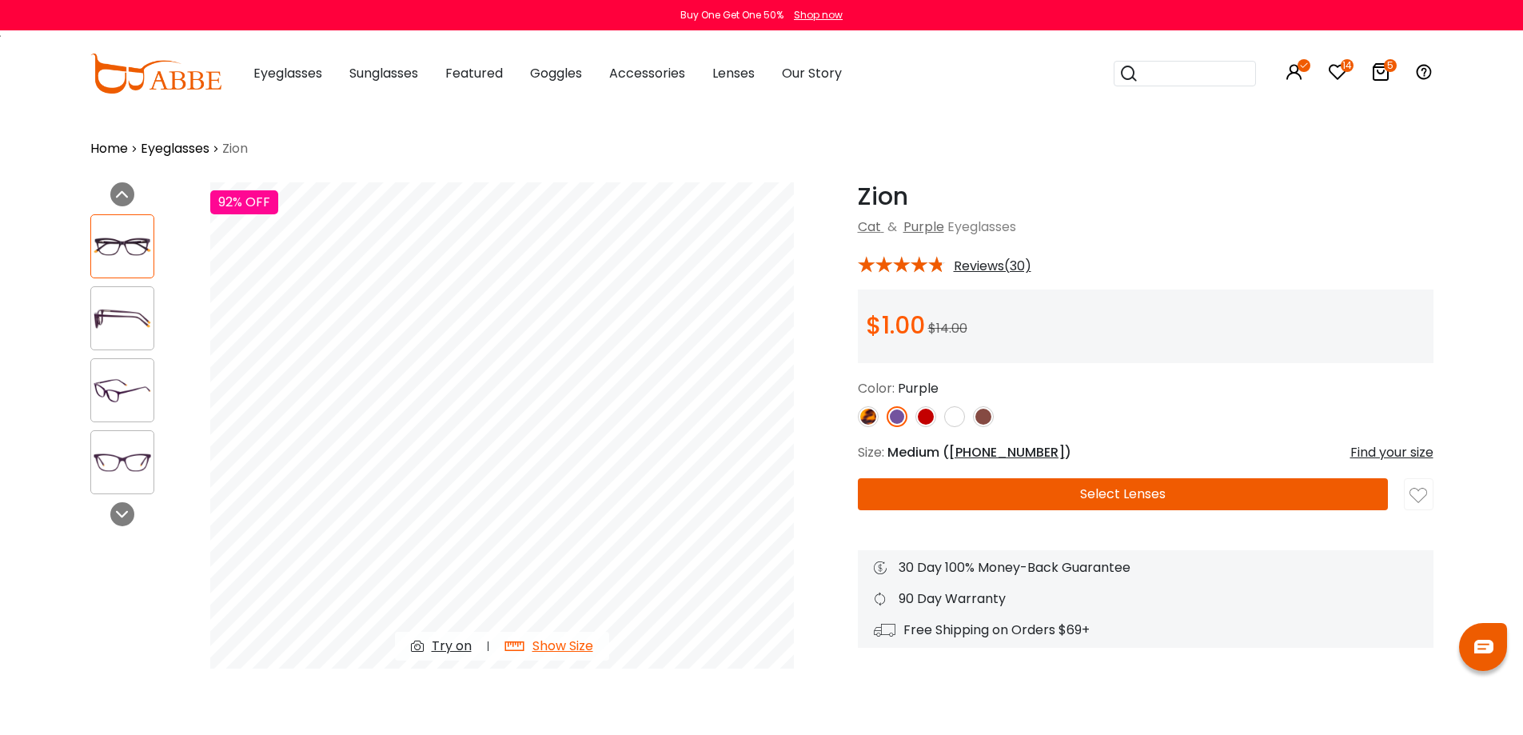
click at [1158, 72] on input "search" at bounding box center [1195, 74] width 112 height 24
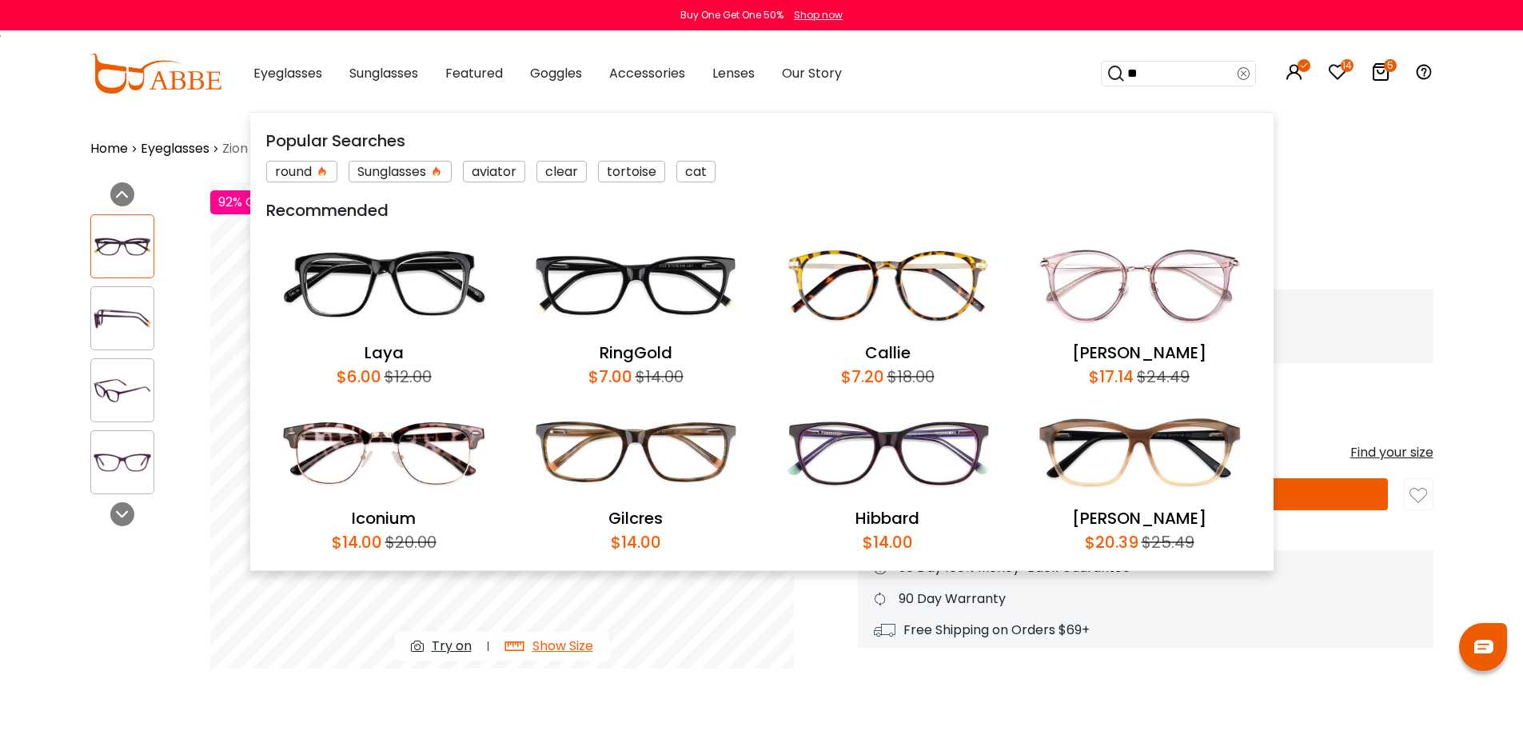
type input "*"
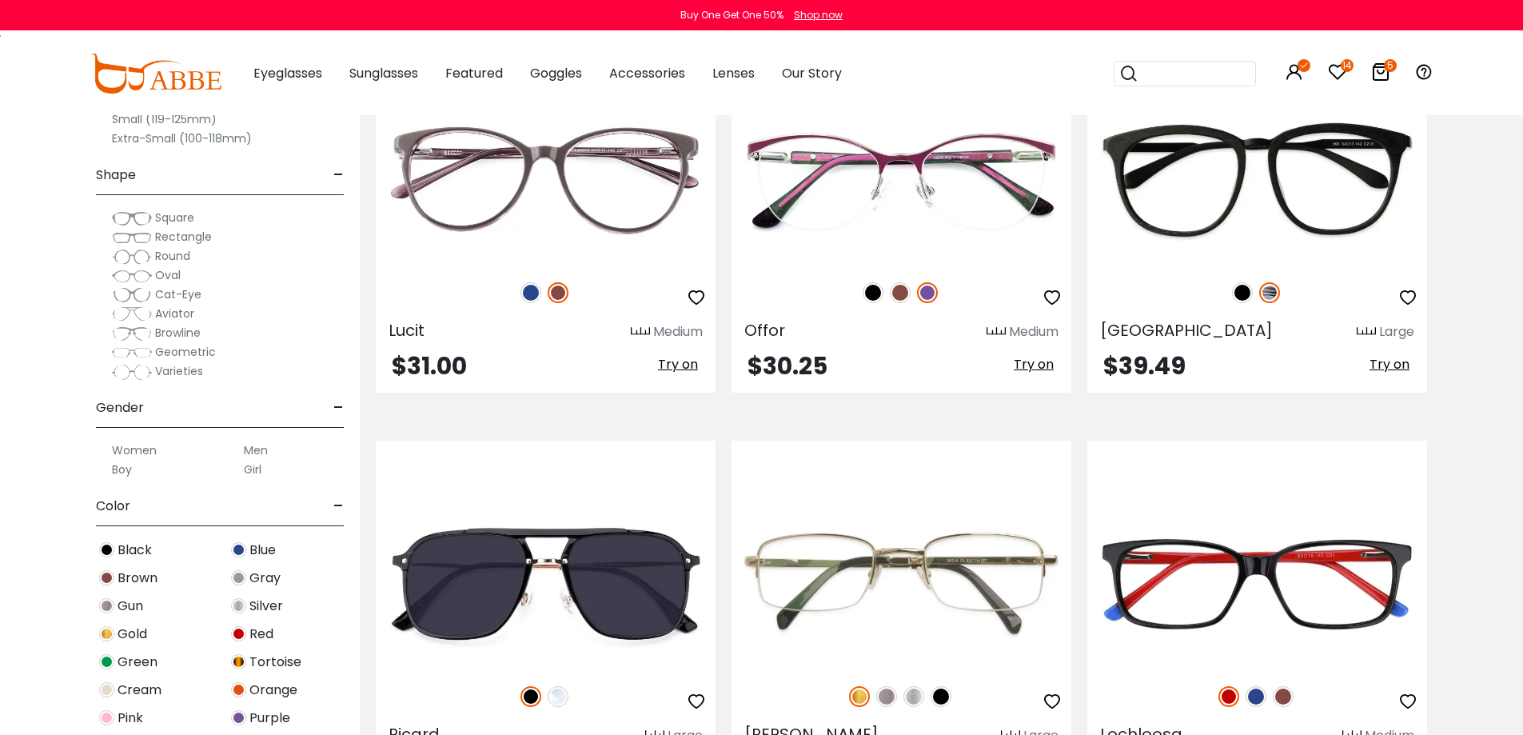
scroll to position [3439, 0]
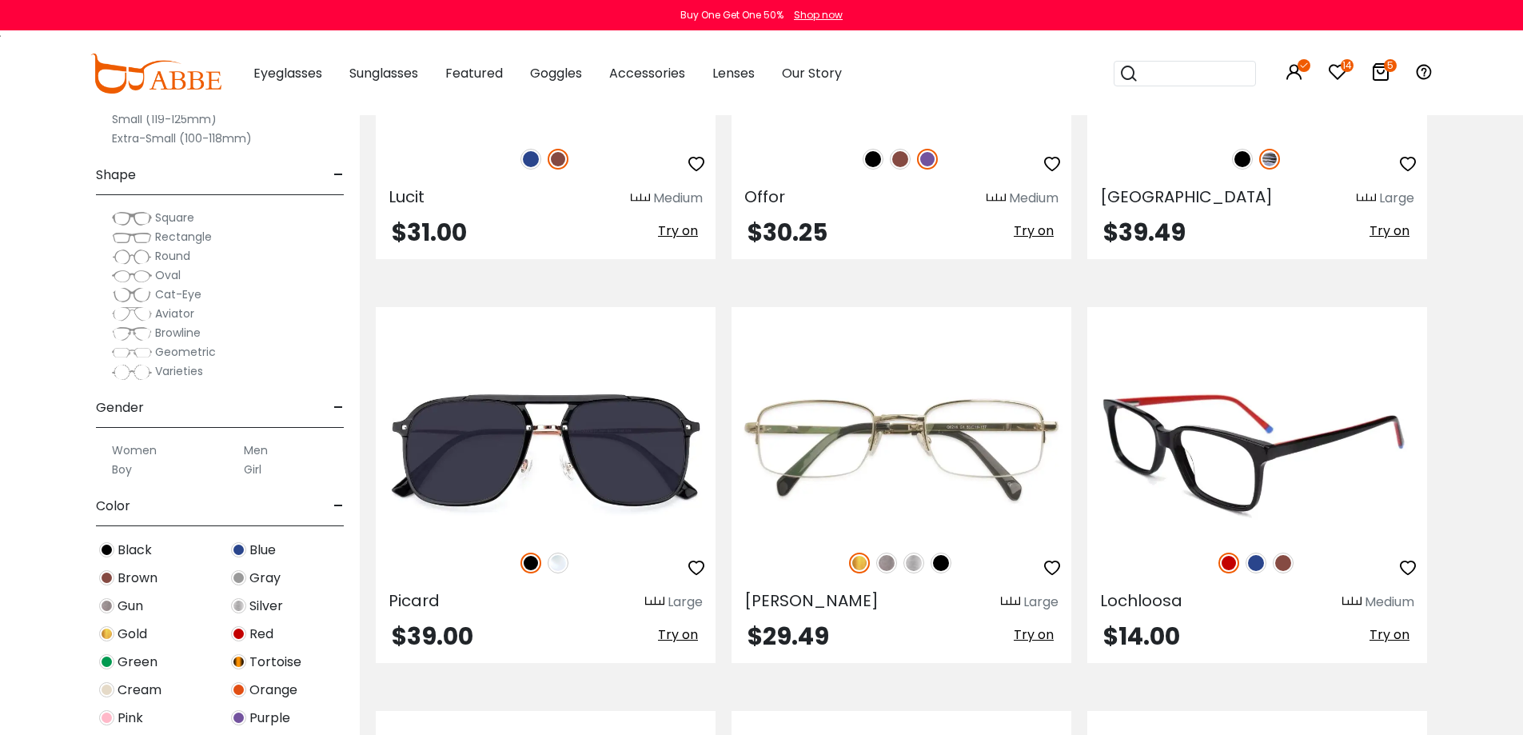
click at [1245, 425] on img at bounding box center [1258, 450] width 340 height 170
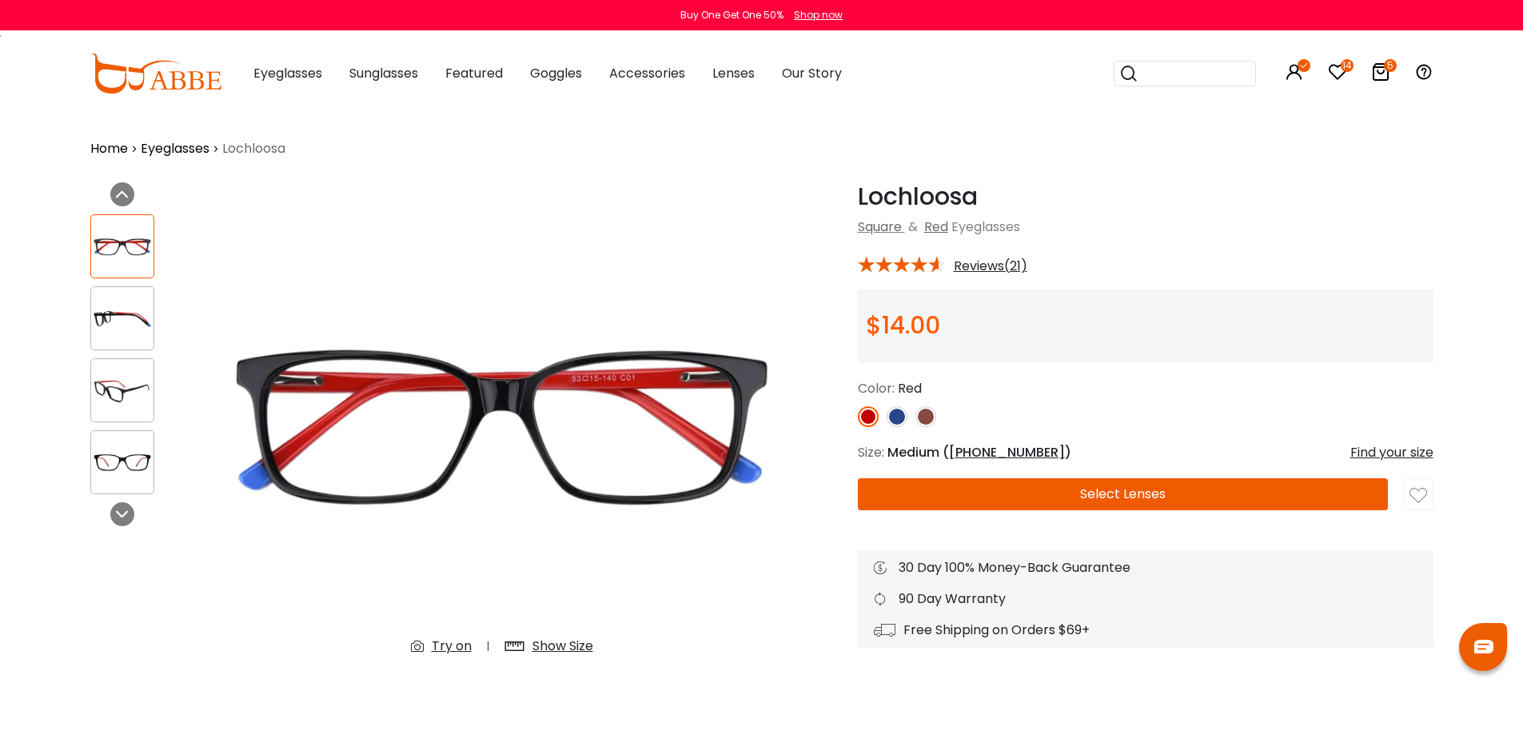
click at [124, 307] on img at bounding box center [122, 318] width 62 height 31
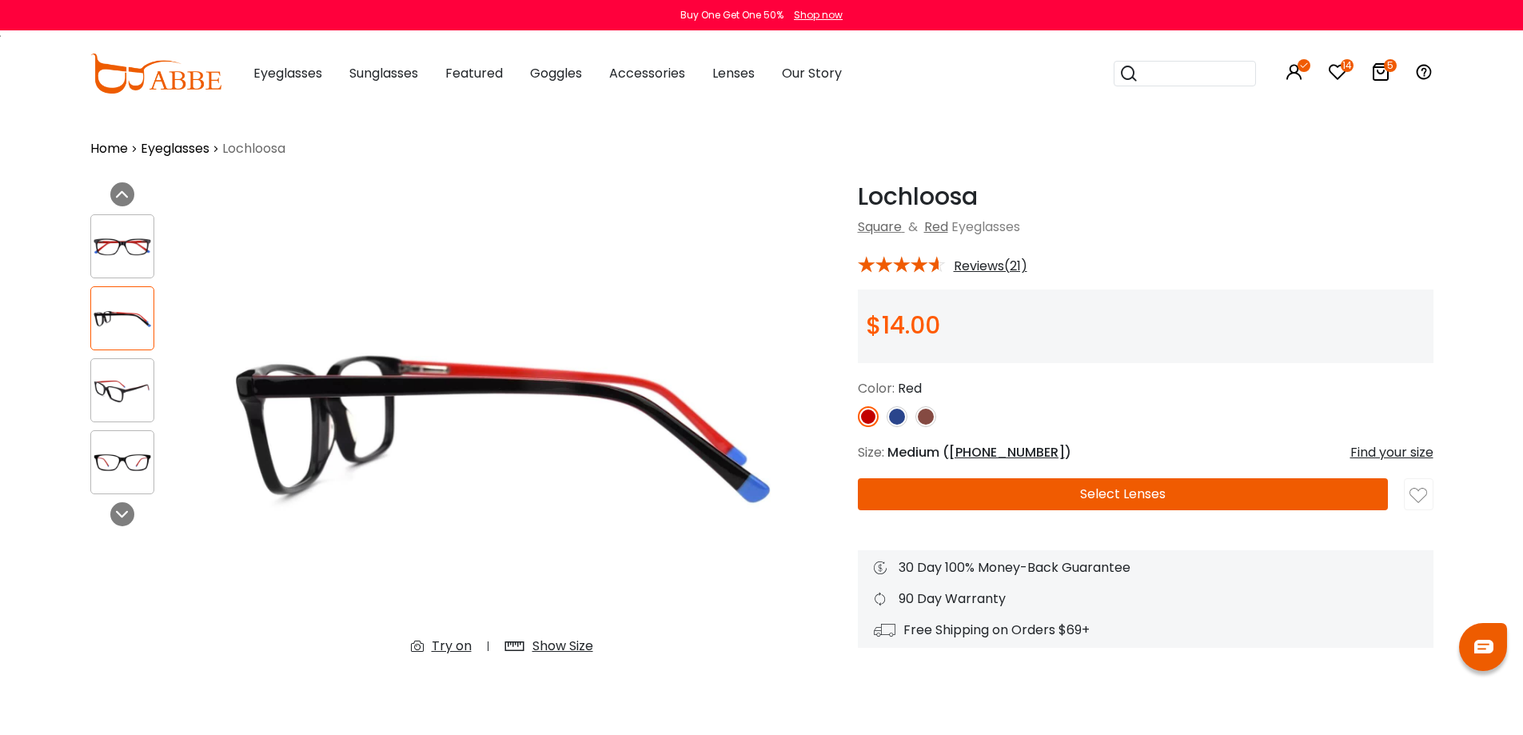
click at [127, 382] on img at bounding box center [122, 390] width 62 height 31
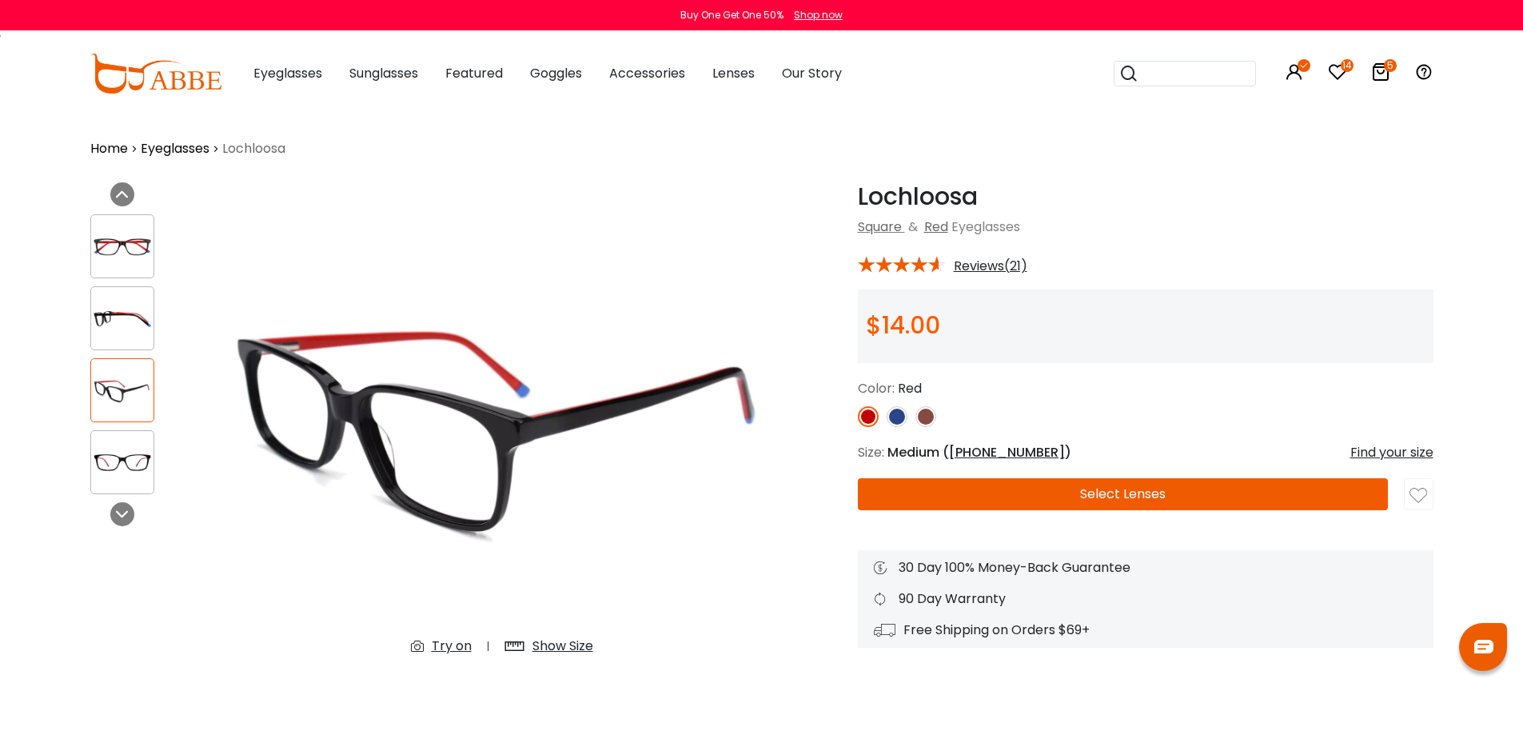
click at [134, 238] on img at bounding box center [122, 246] width 62 height 31
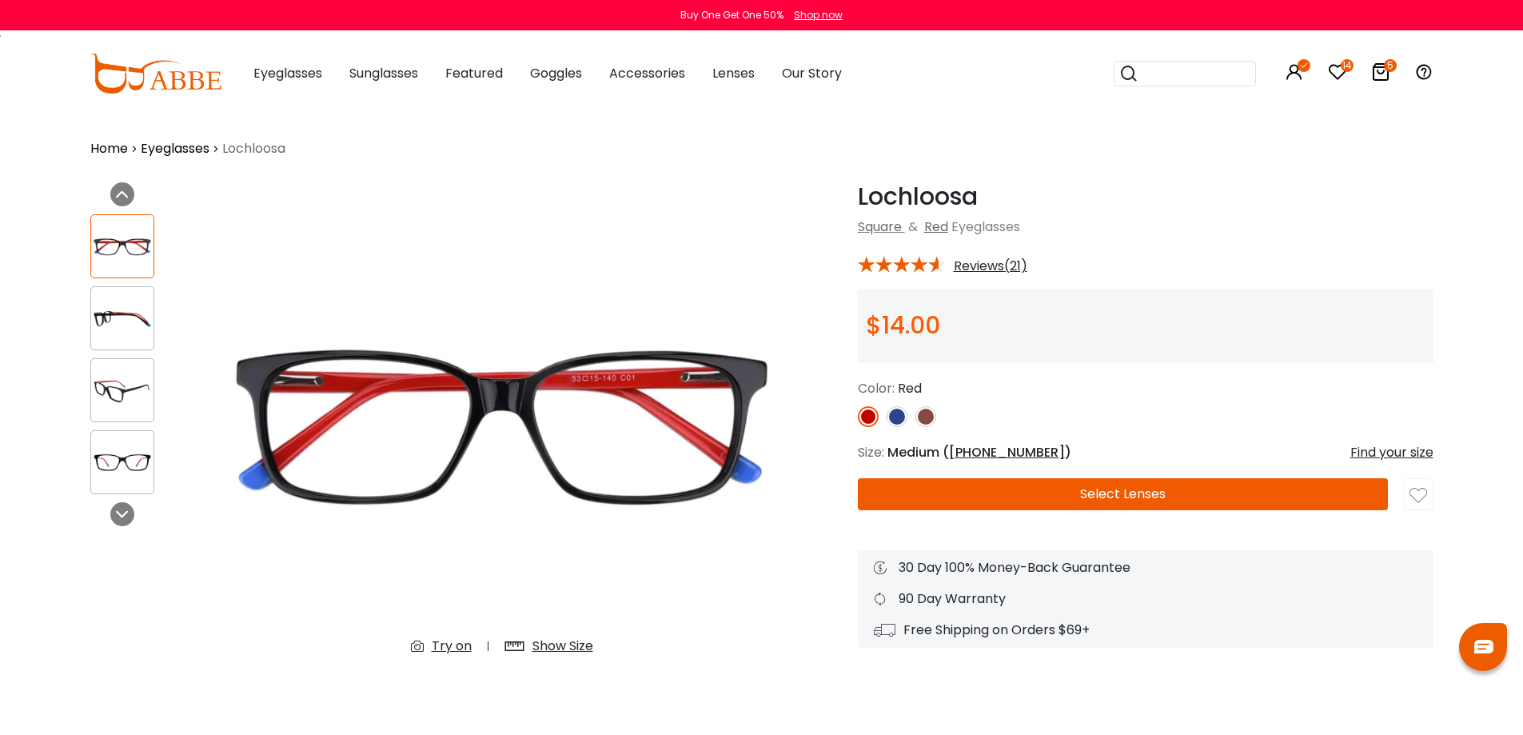
click at [895, 419] on img at bounding box center [897, 416] width 21 height 21
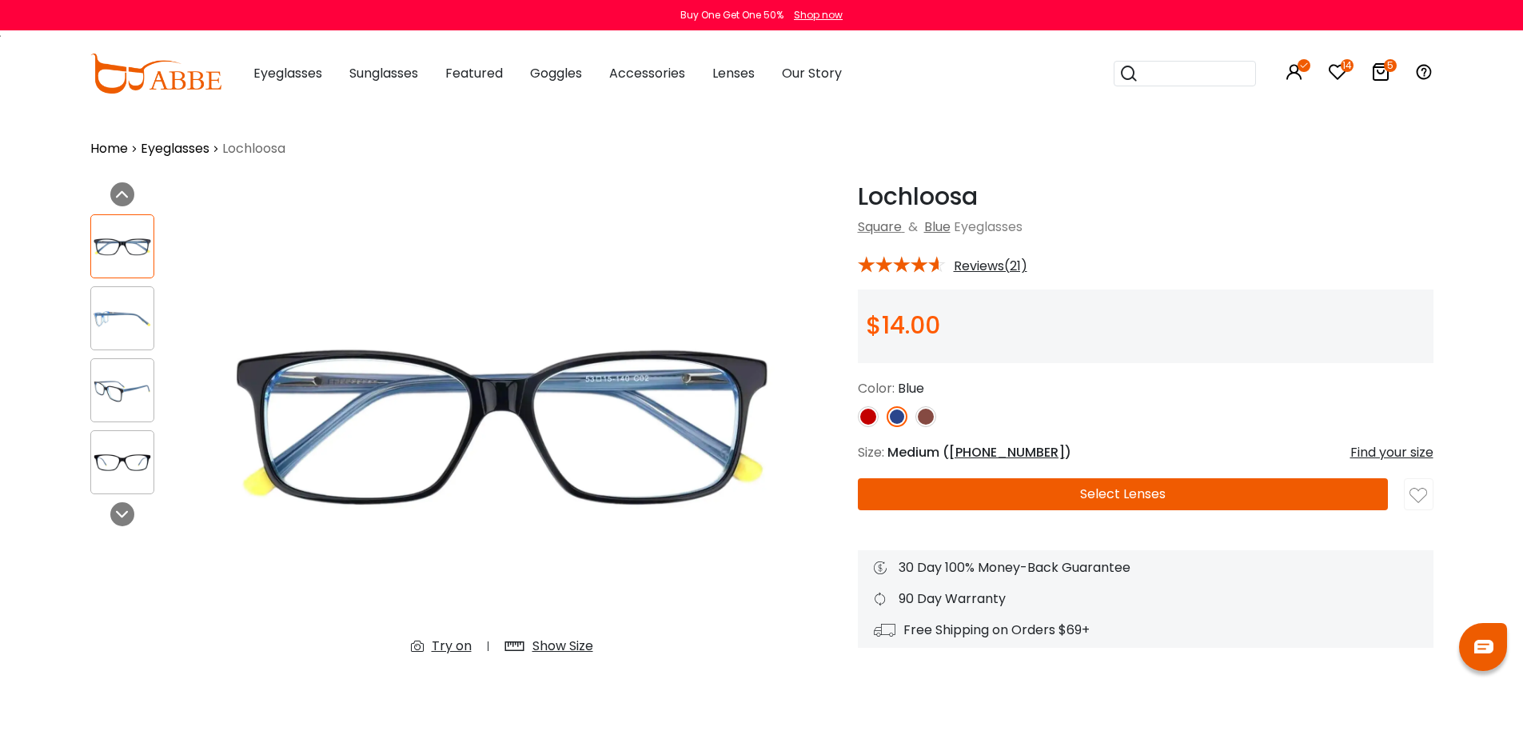
click at [927, 419] on img at bounding box center [926, 416] width 21 height 21
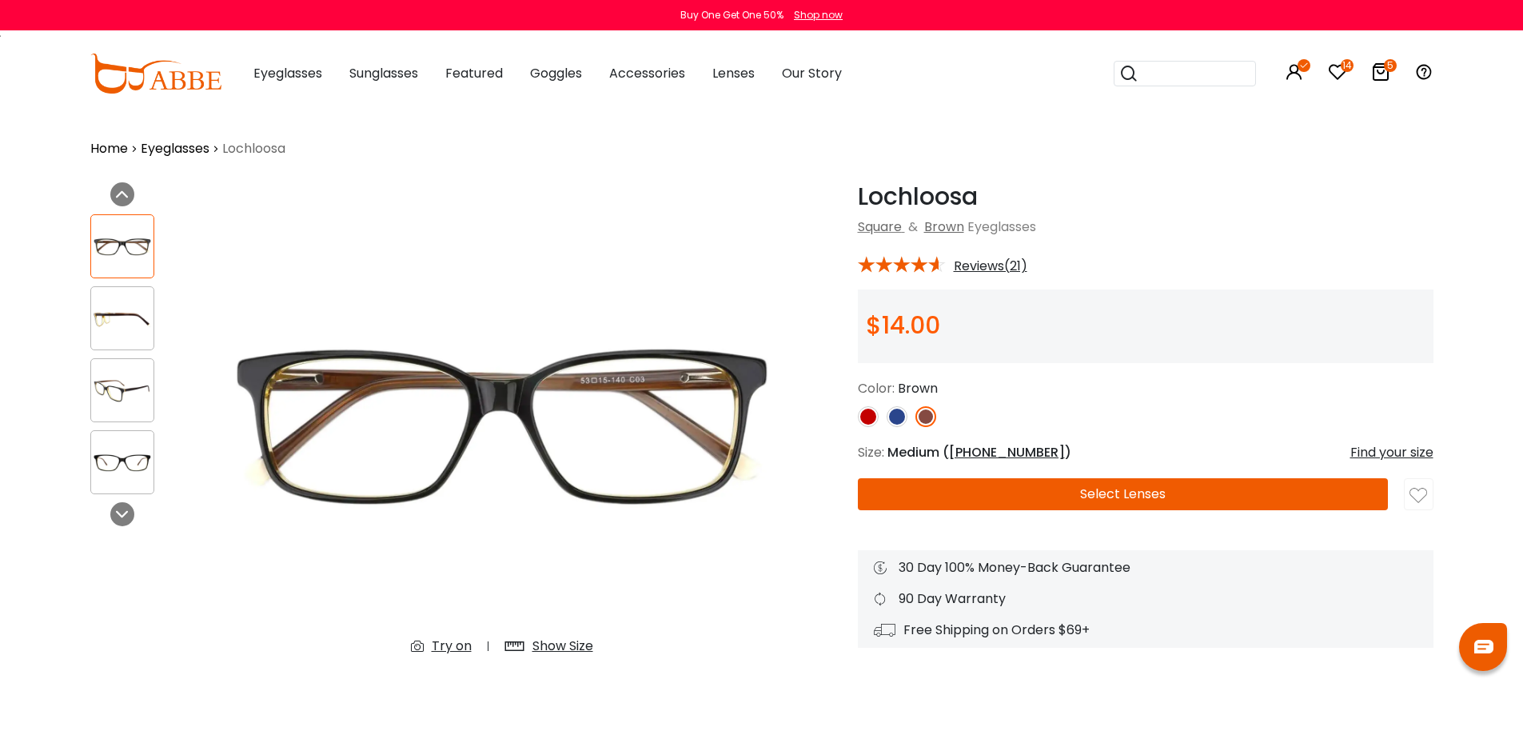
click at [898, 419] on img at bounding box center [897, 416] width 21 height 21
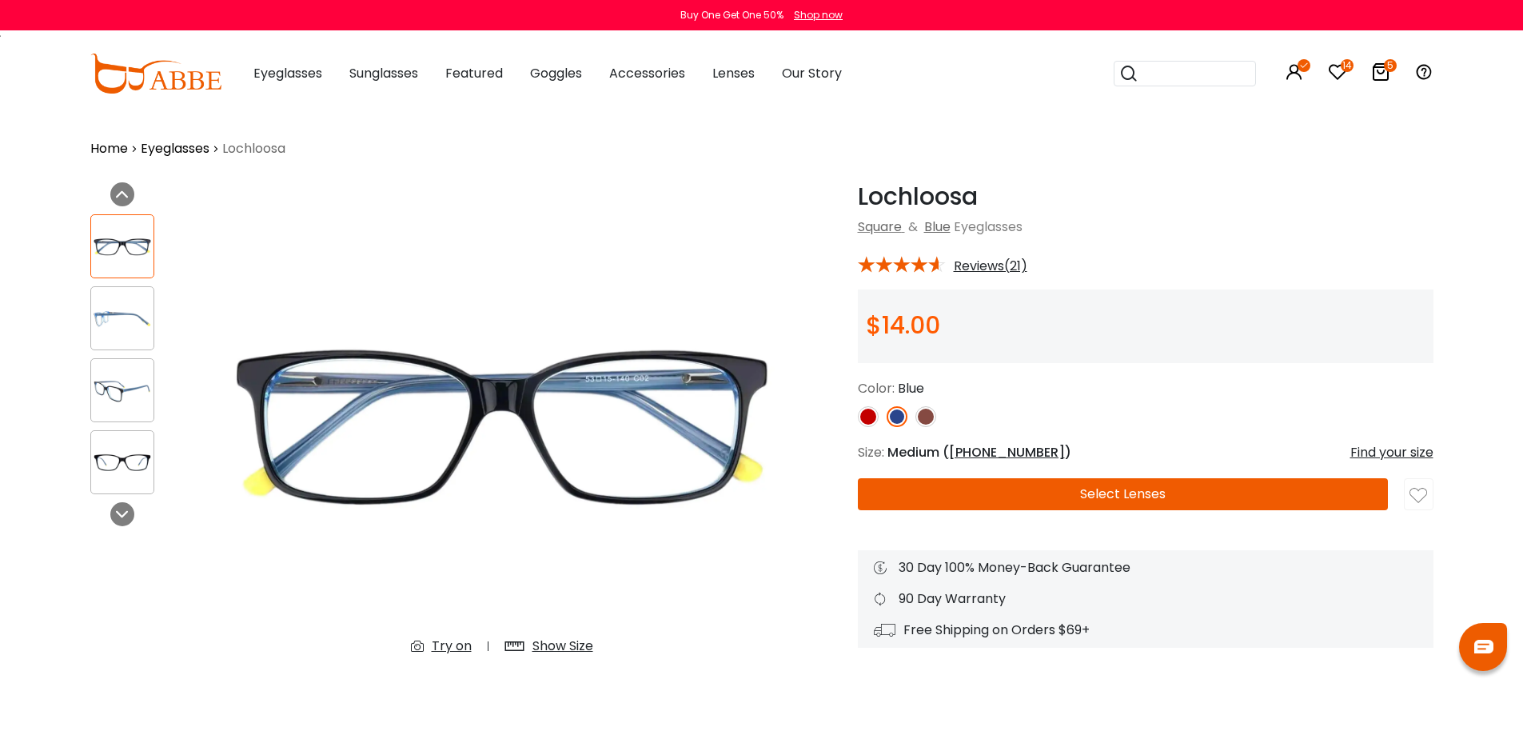
click at [1388, 67] on icon "5" at bounding box center [1390, 65] width 13 height 13
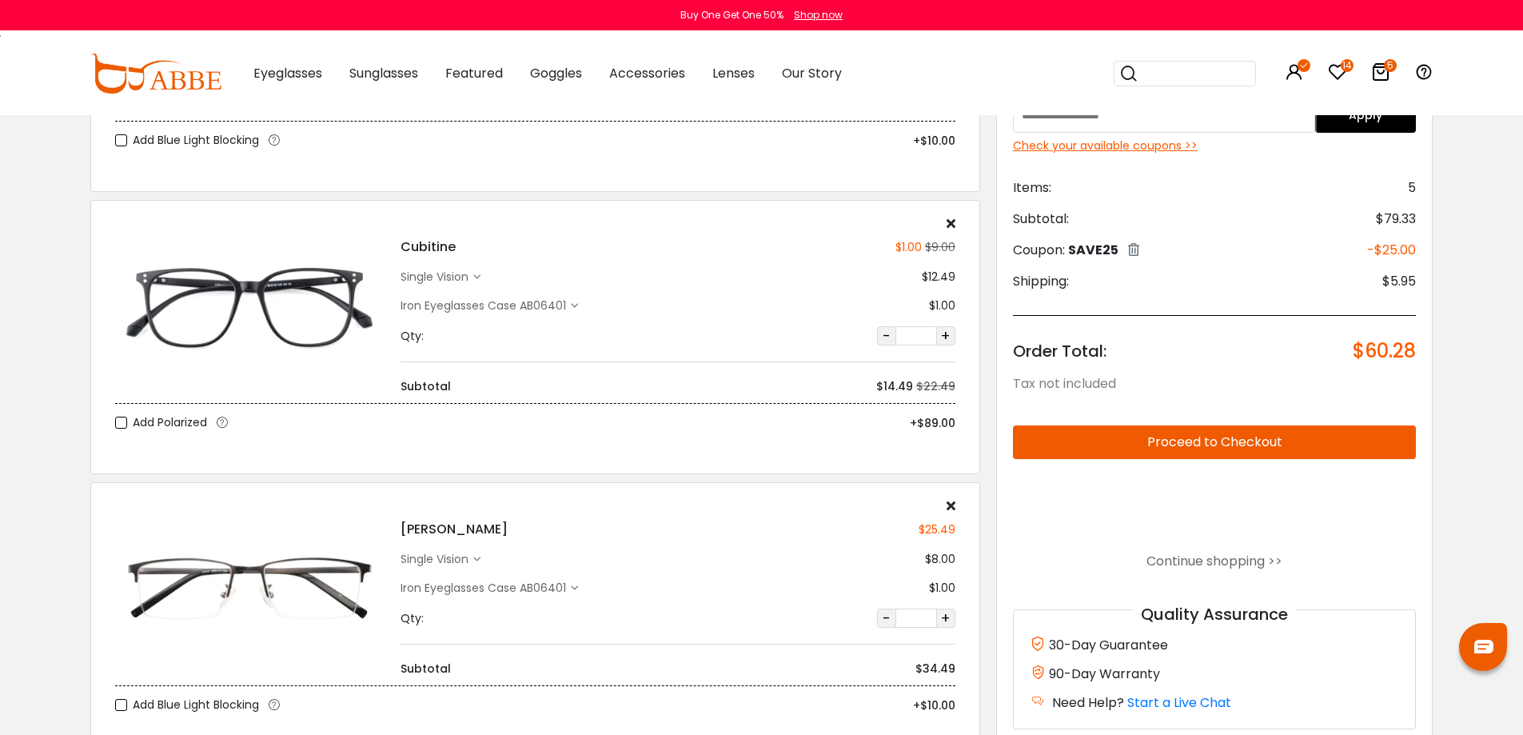
scroll to position [320, 0]
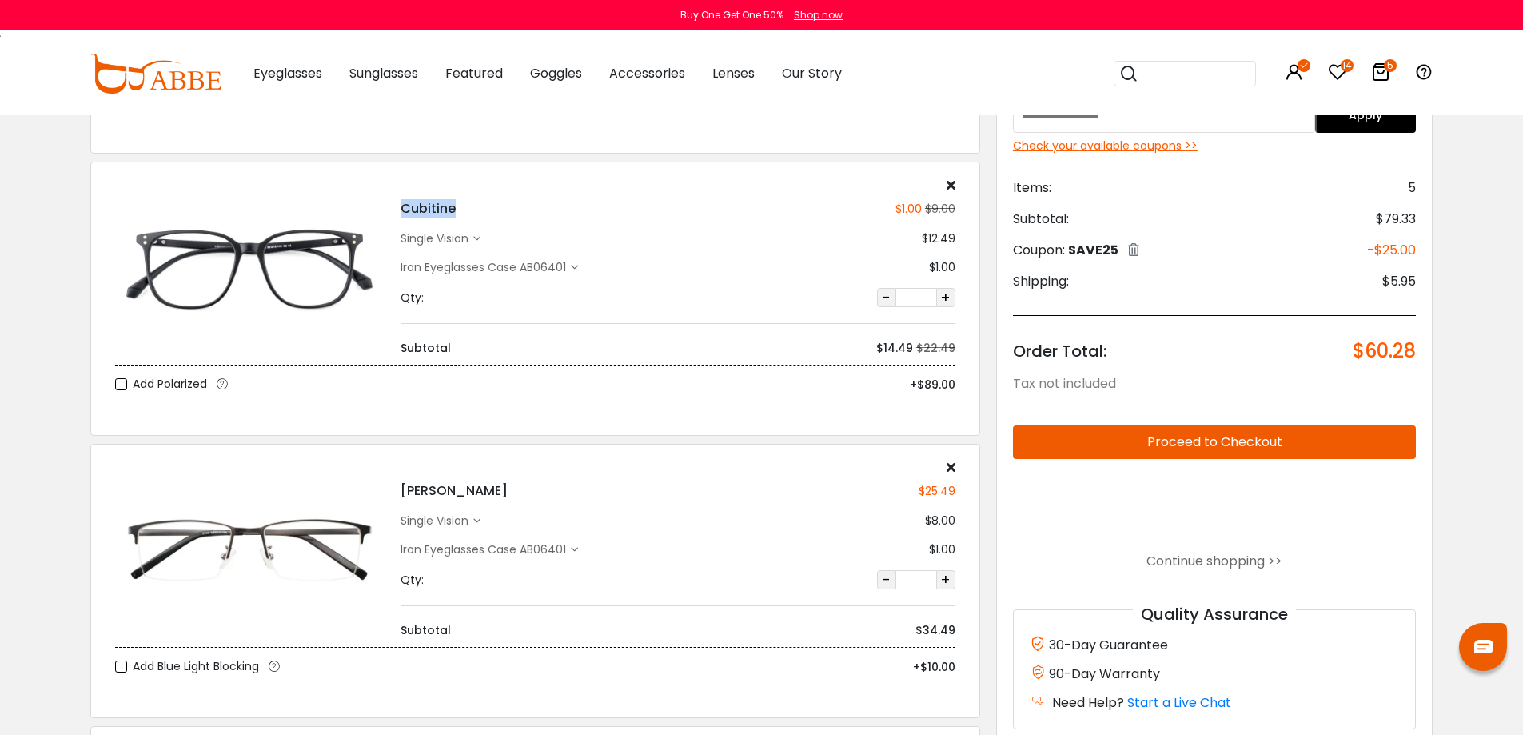
drag, startPoint x: 460, startPoint y: 206, endPoint x: 401, endPoint y: 206, distance: 58.4
click at [401, 206] on div "Cubitine $1.00 $9.00" at bounding box center [678, 208] width 555 height 19
copy h4 "Cubitine"
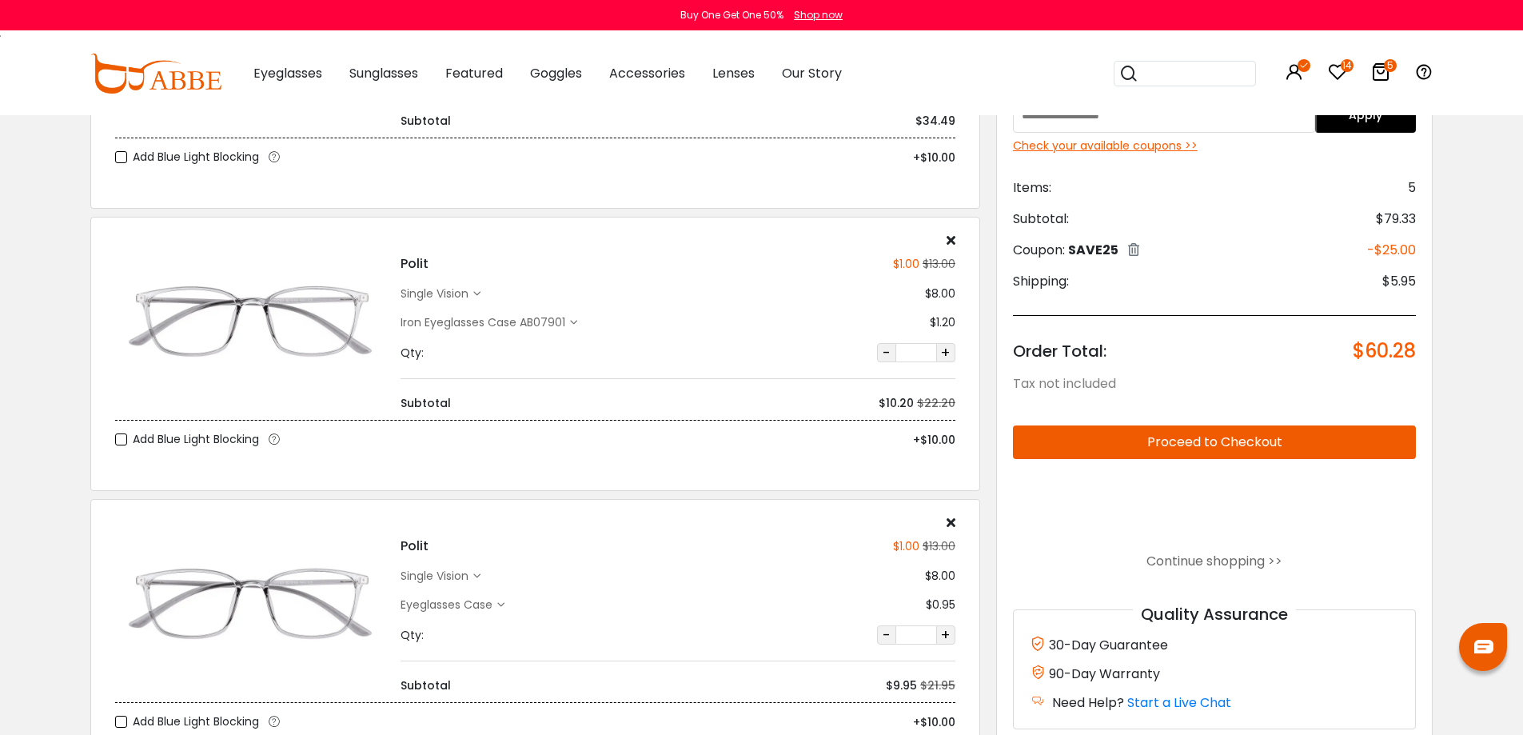
scroll to position [880, 0]
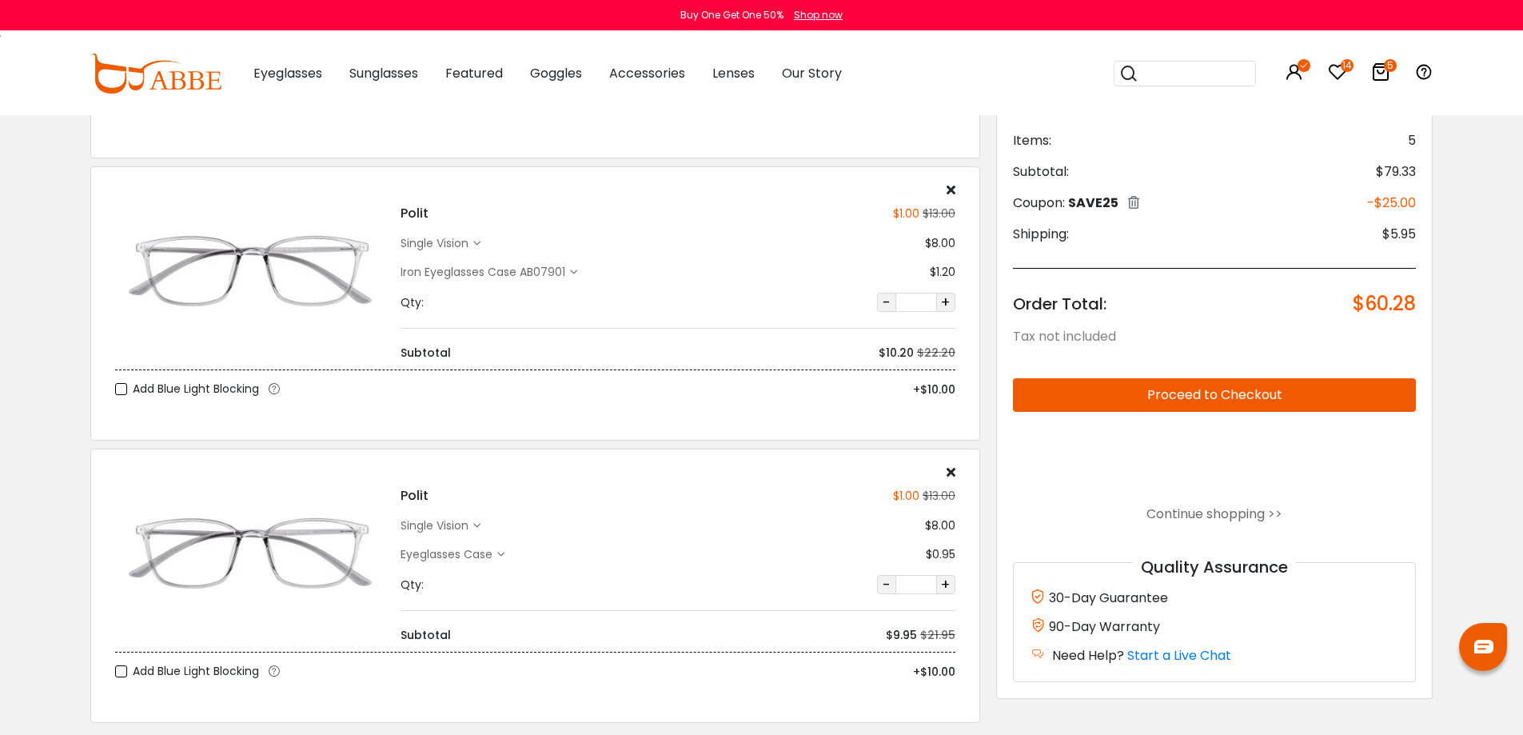
click at [478, 555] on div "Eyeglasses Case" at bounding box center [449, 554] width 97 height 17
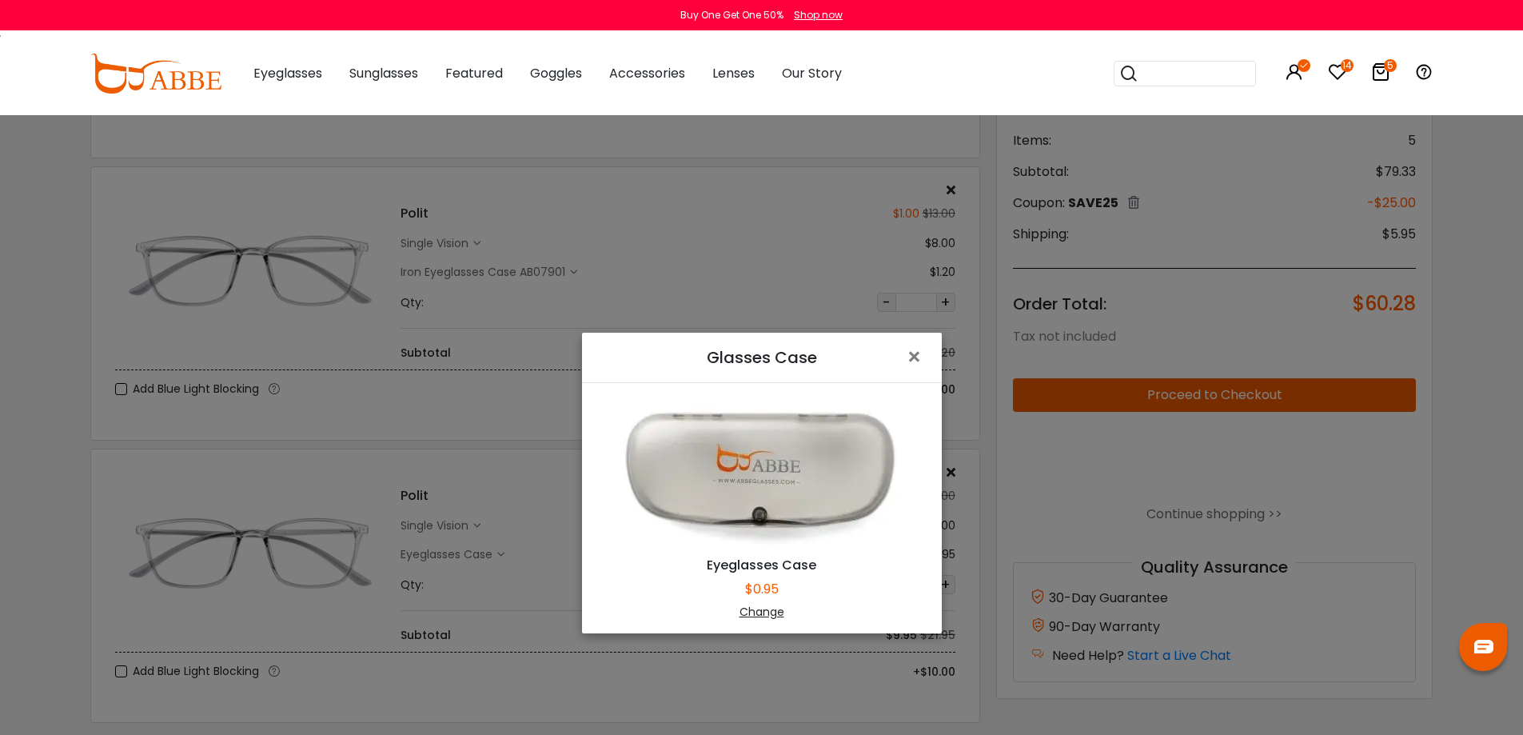
click at [766, 613] on div "Change" at bounding box center [762, 612] width 320 height 17
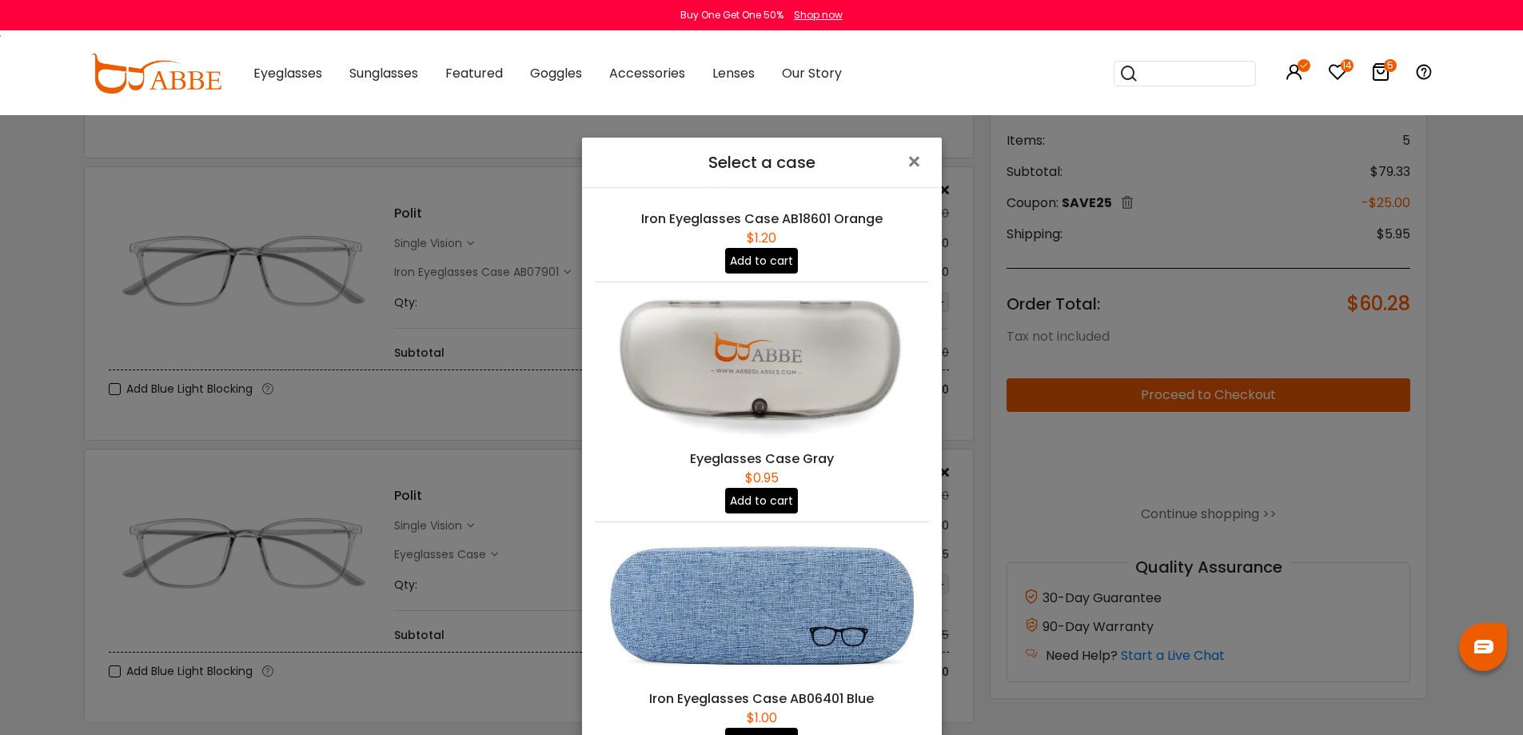
scroll to position [160, 0]
click at [767, 726] on button "Add to cart" at bounding box center [761, 739] width 73 height 26
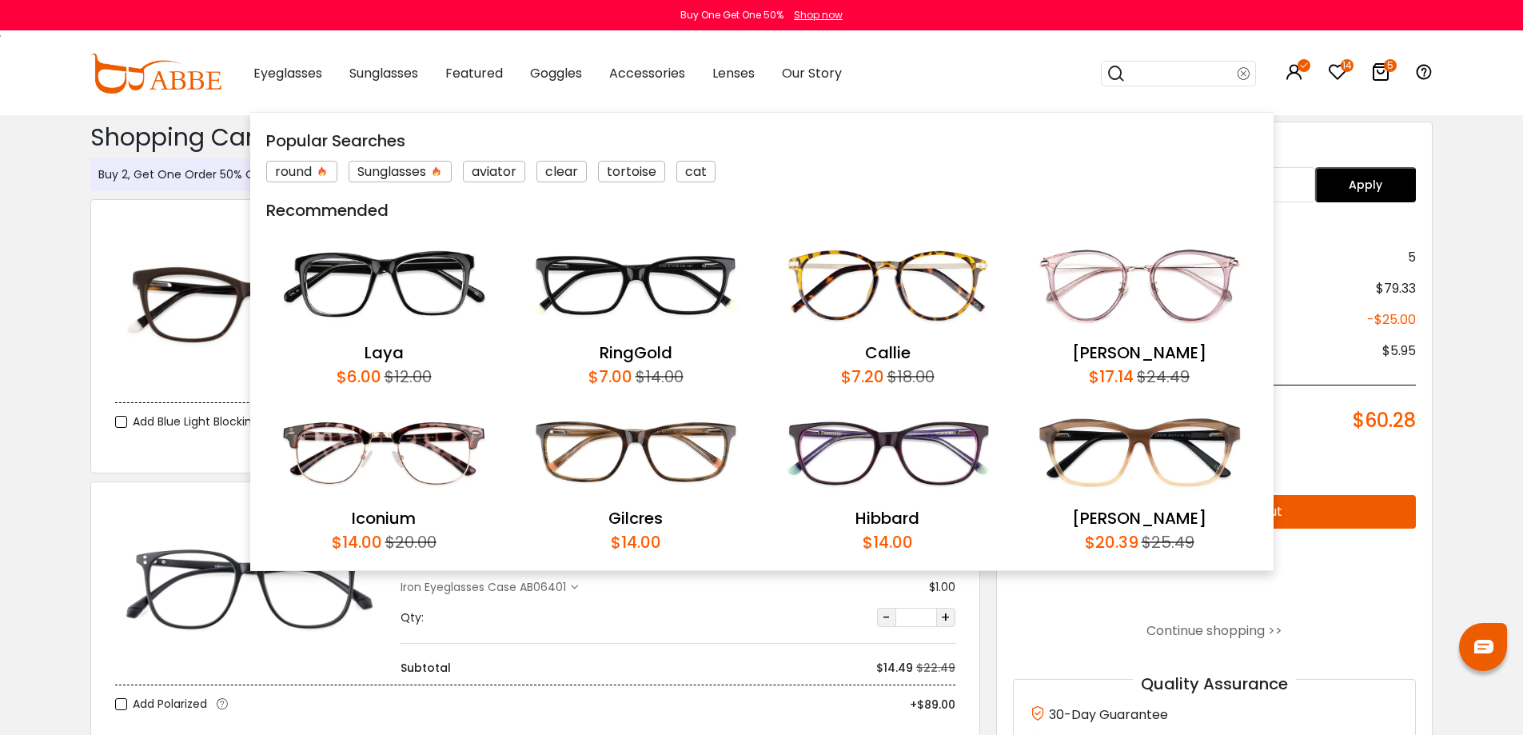
click at [1168, 77] on input "search" at bounding box center [1182, 74] width 112 height 24
paste input "********"
type input "********"
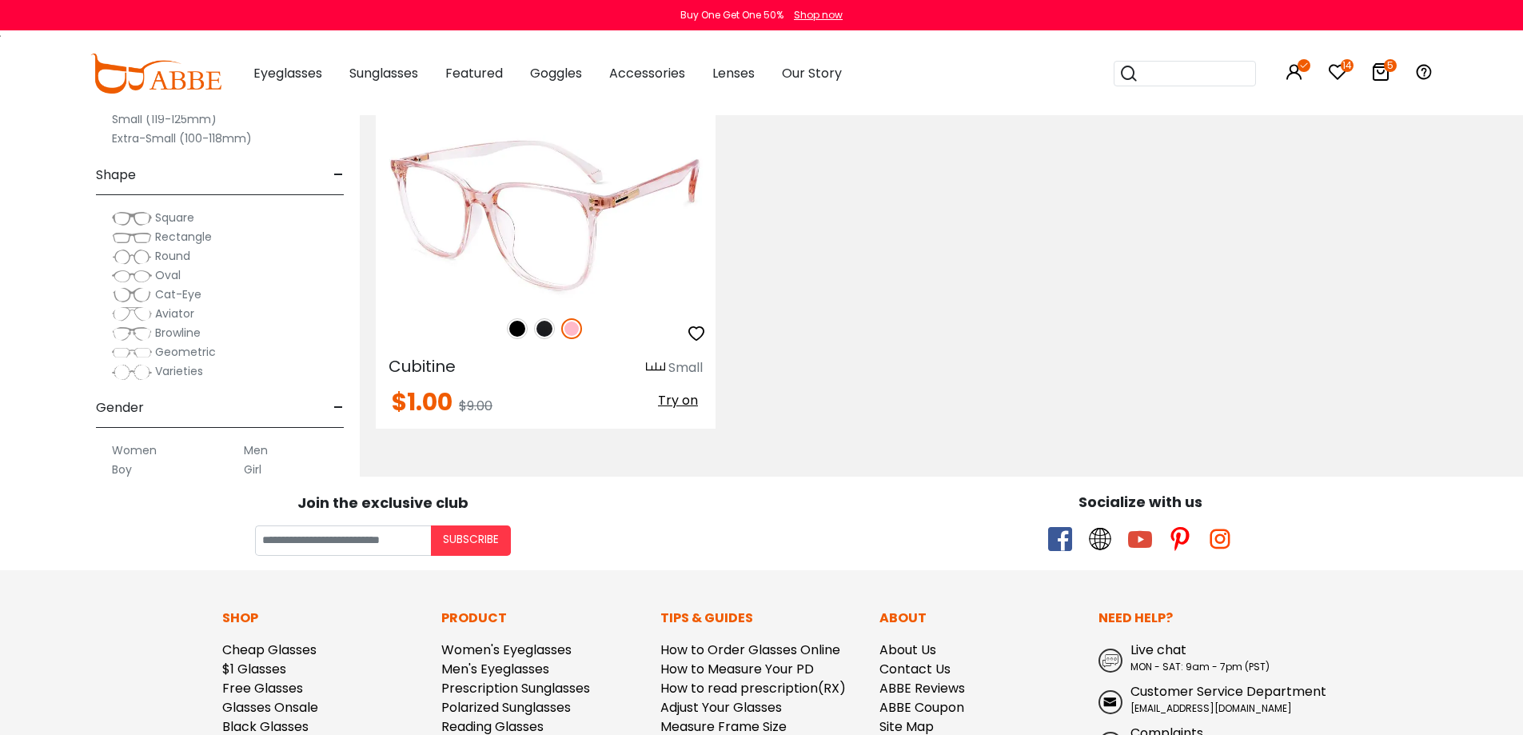
click at [574, 251] on img at bounding box center [546, 215] width 340 height 170
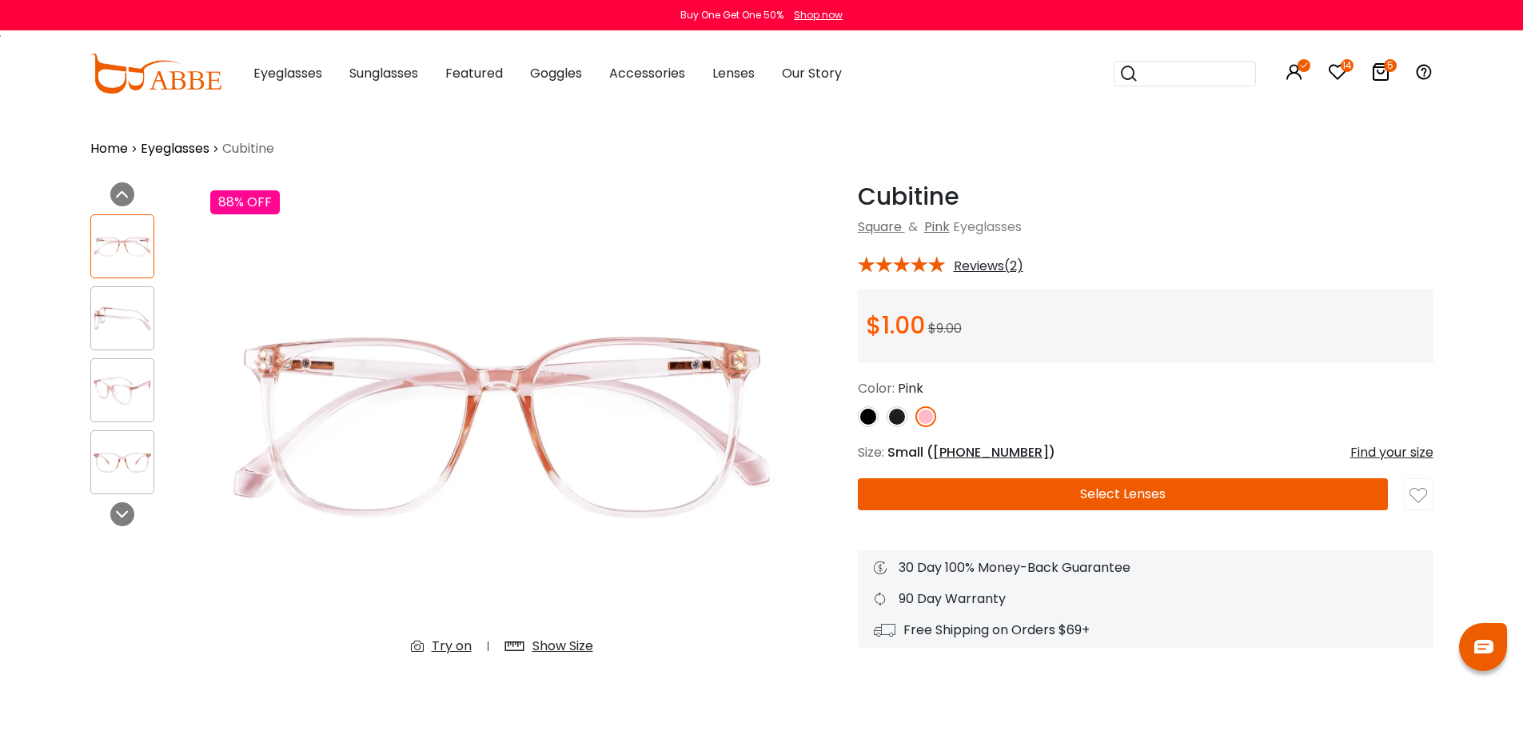
click at [575, 653] on div "Show Size" at bounding box center [563, 646] width 61 height 19
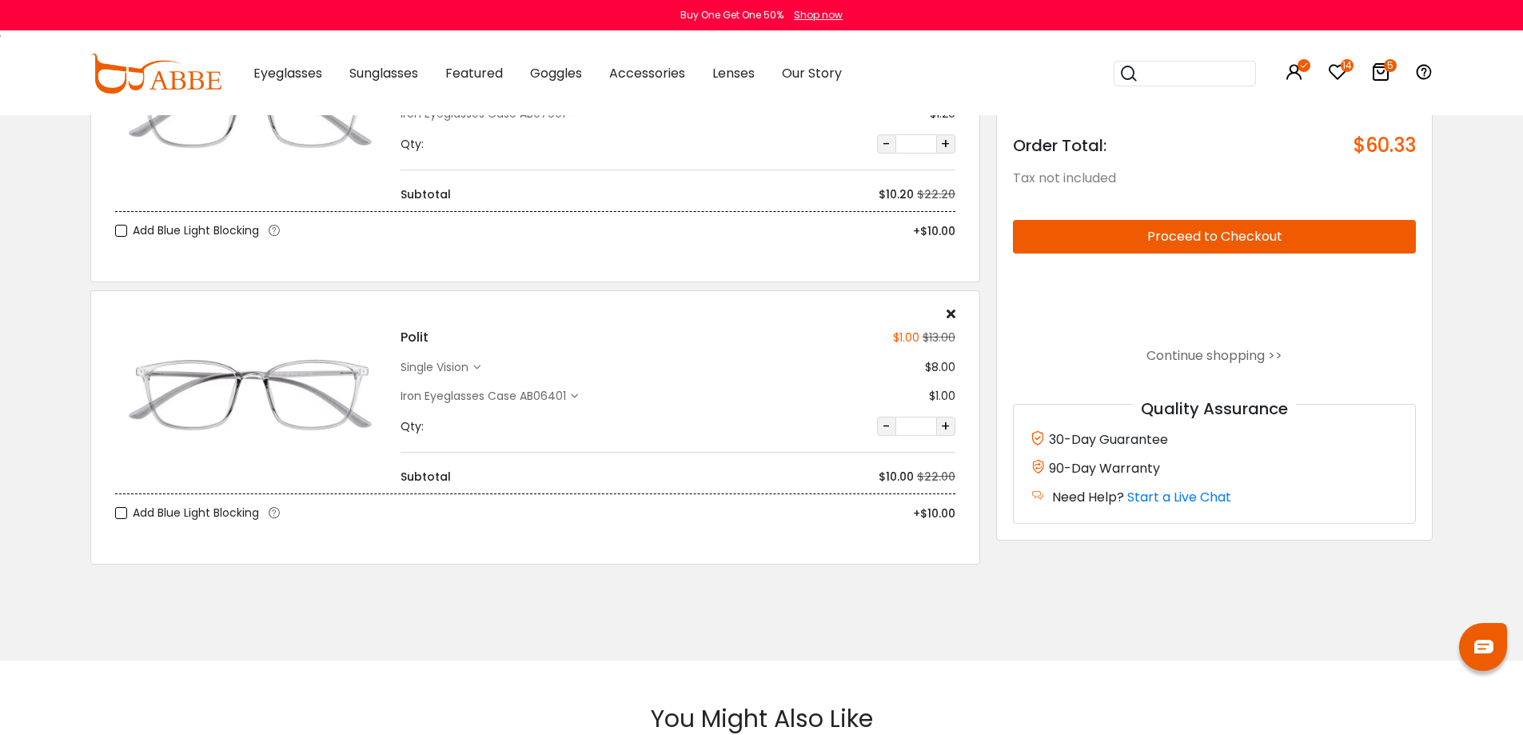
scroll to position [1040, 0]
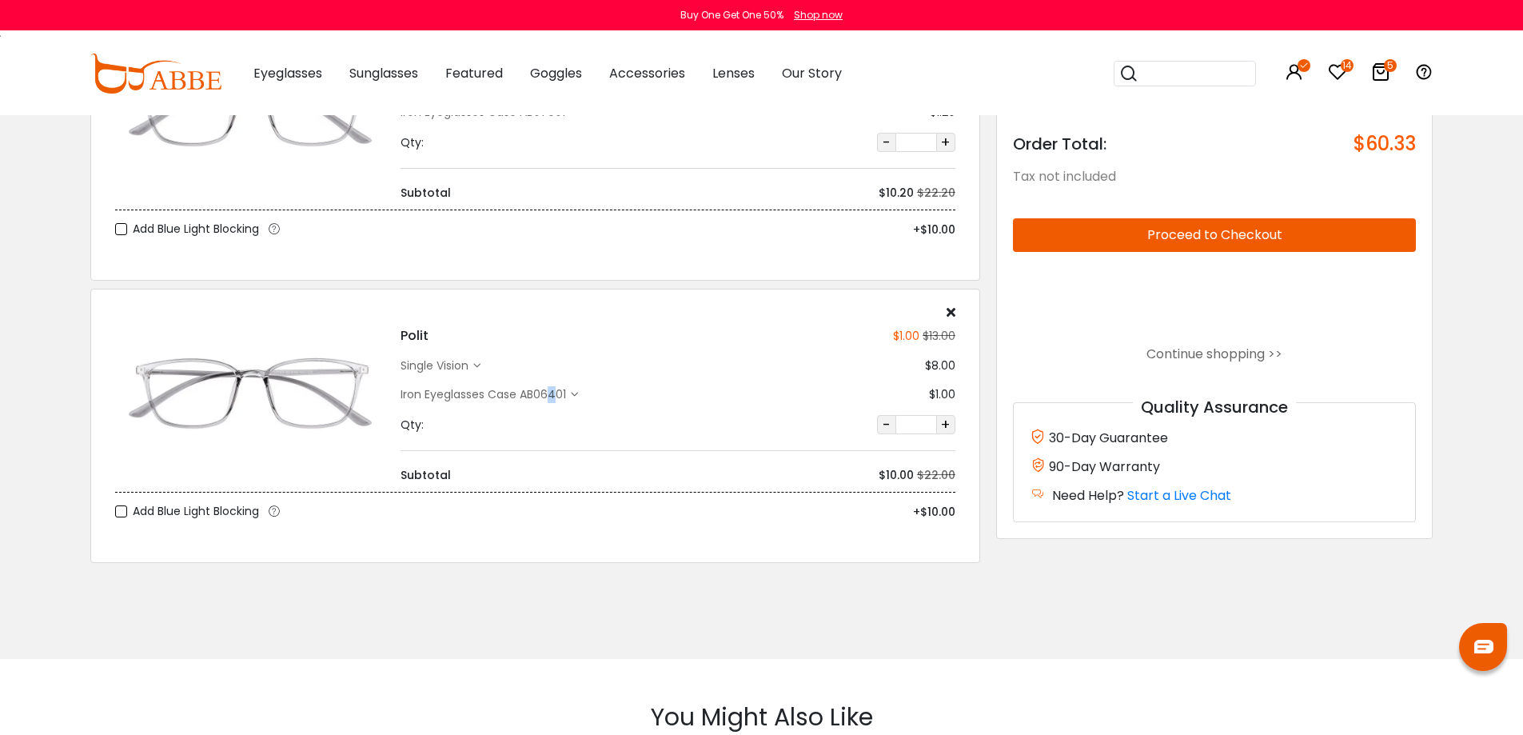
click at [553, 394] on div "Iron Eyeglasses Case AB06401" at bounding box center [486, 394] width 170 height 17
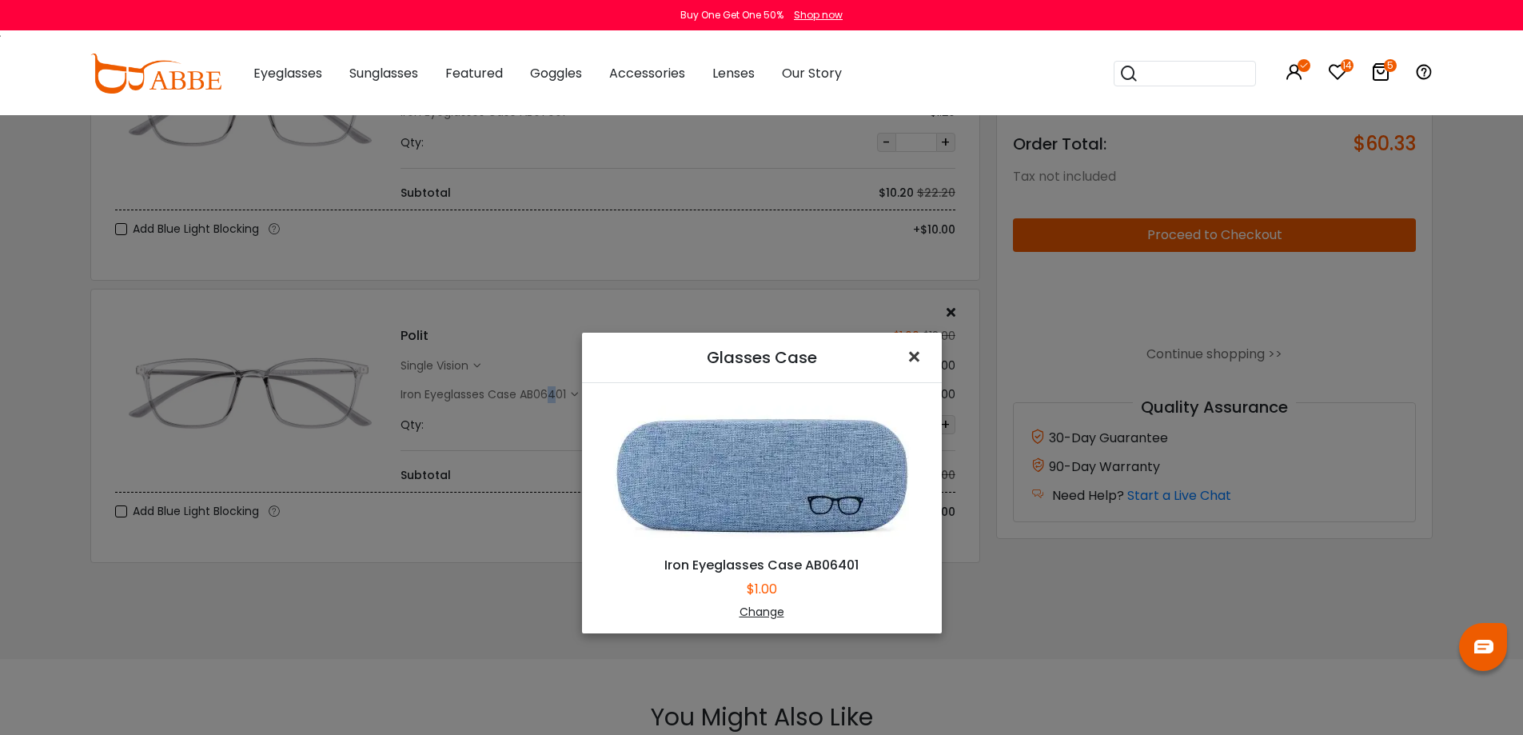
click at [910, 350] on span "×" at bounding box center [917, 357] width 23 height 34
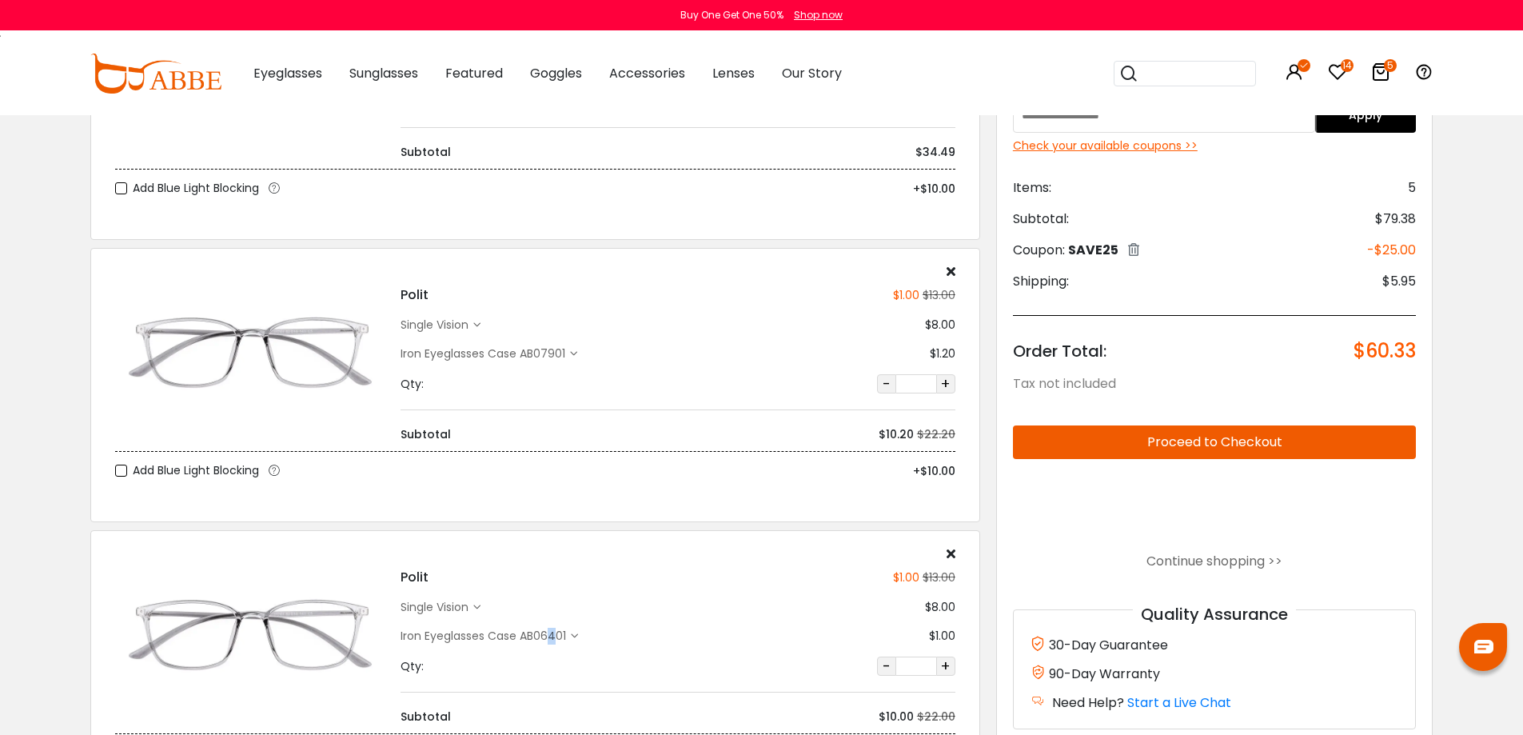
scroll to position [800, 0]
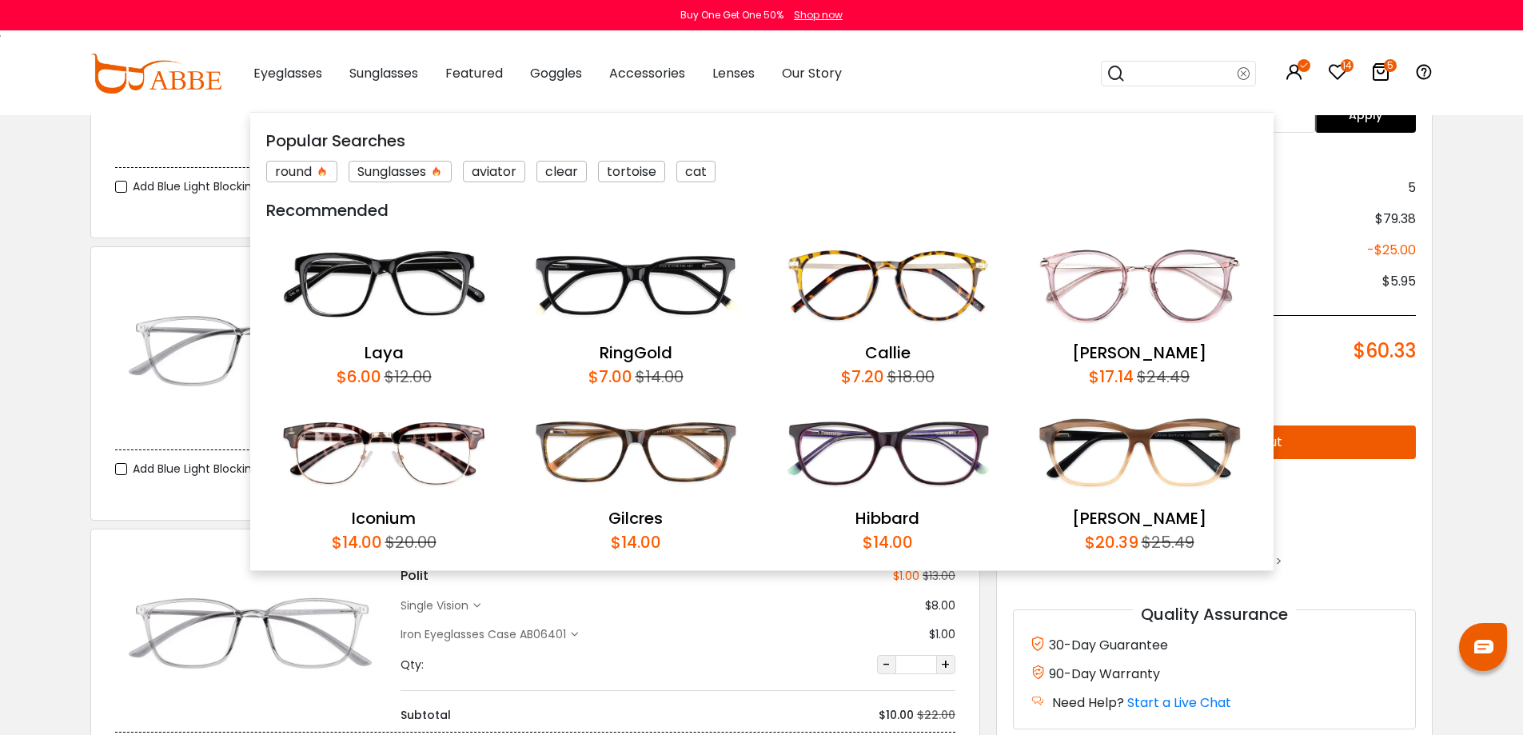
click at [1185, 69] on input "search" at bounding box center [1182, 74] width 112 height 24
type input "*****"
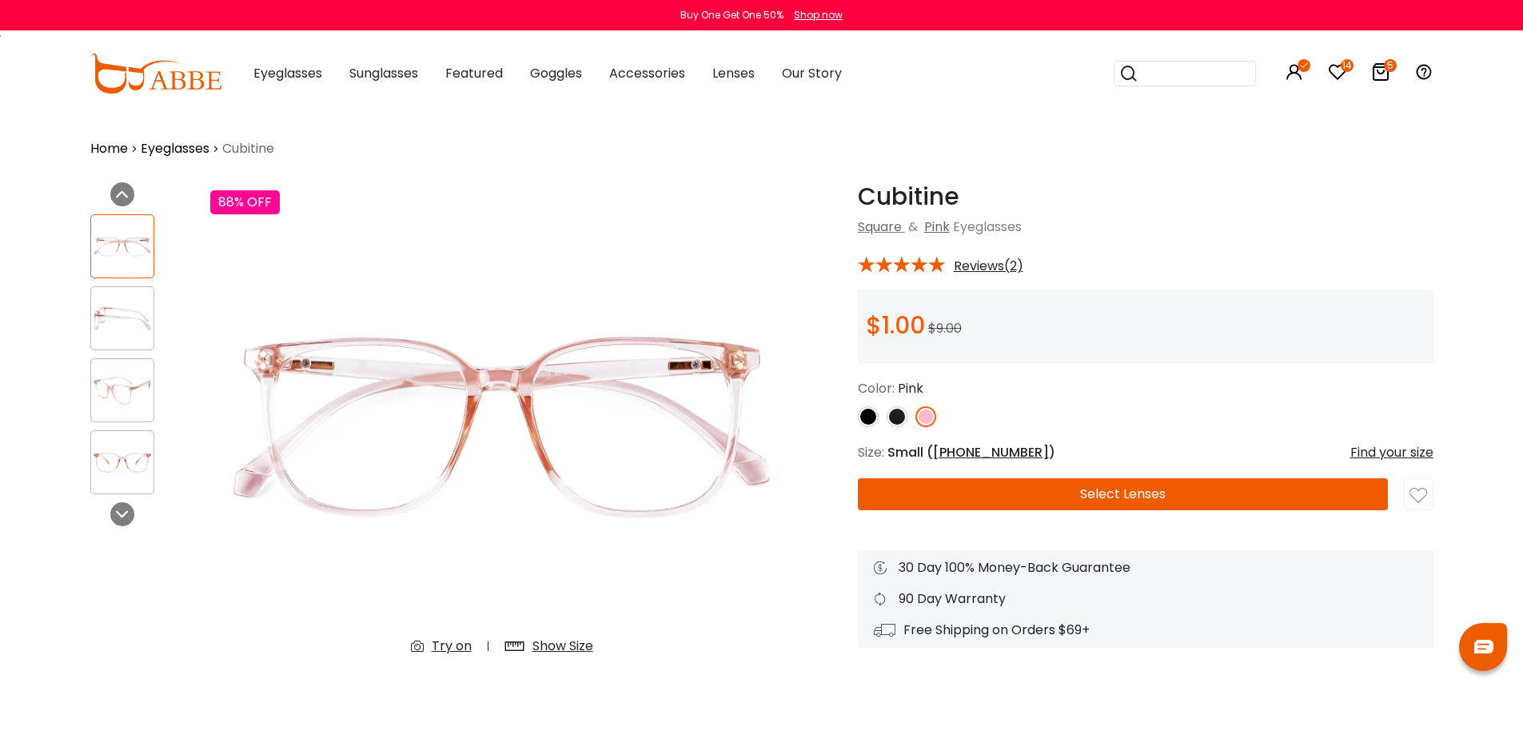
click at [113, 309] on img at bounding box center [122, 318] width 62 height 31
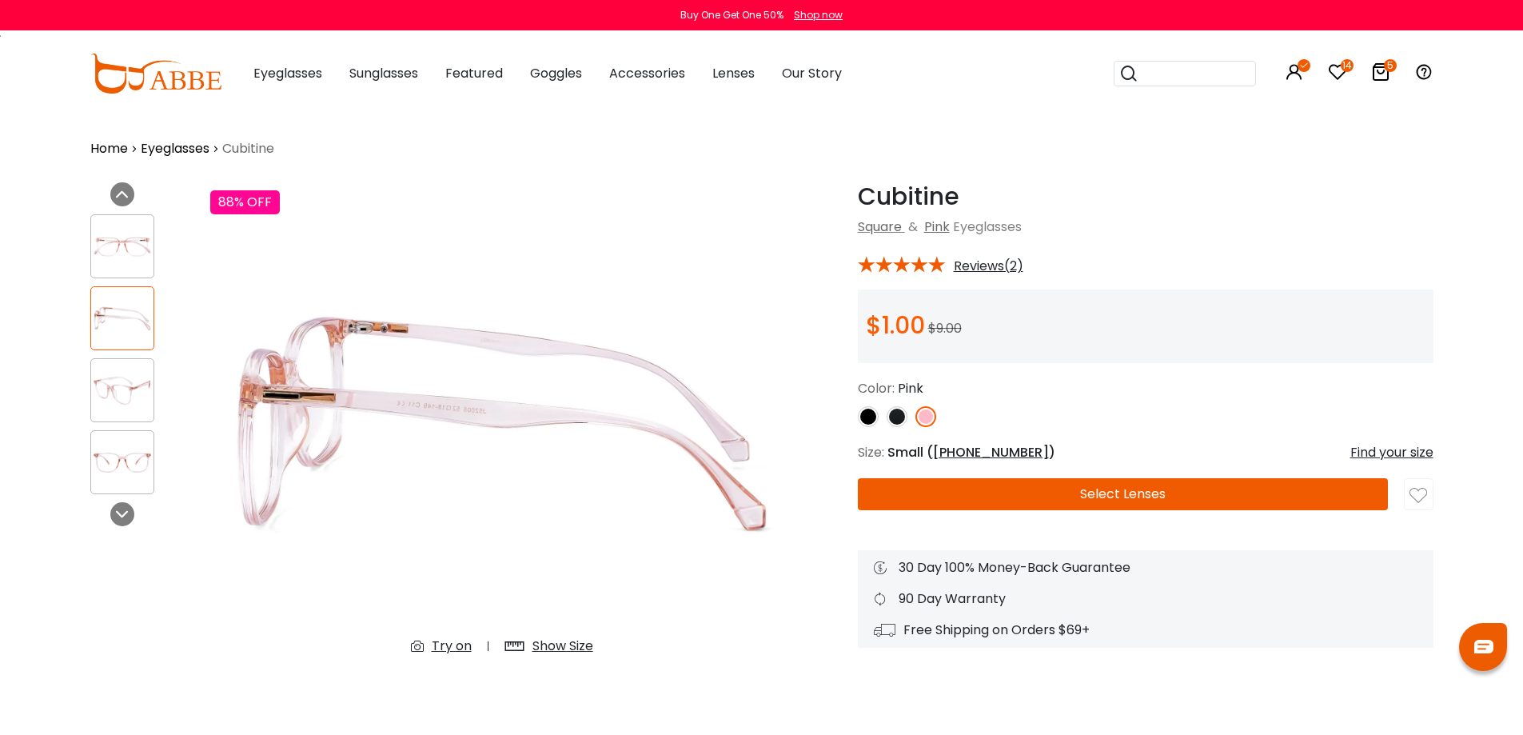
click at [892, 421] on img at bounding box center [897, 416] width 21 height 21
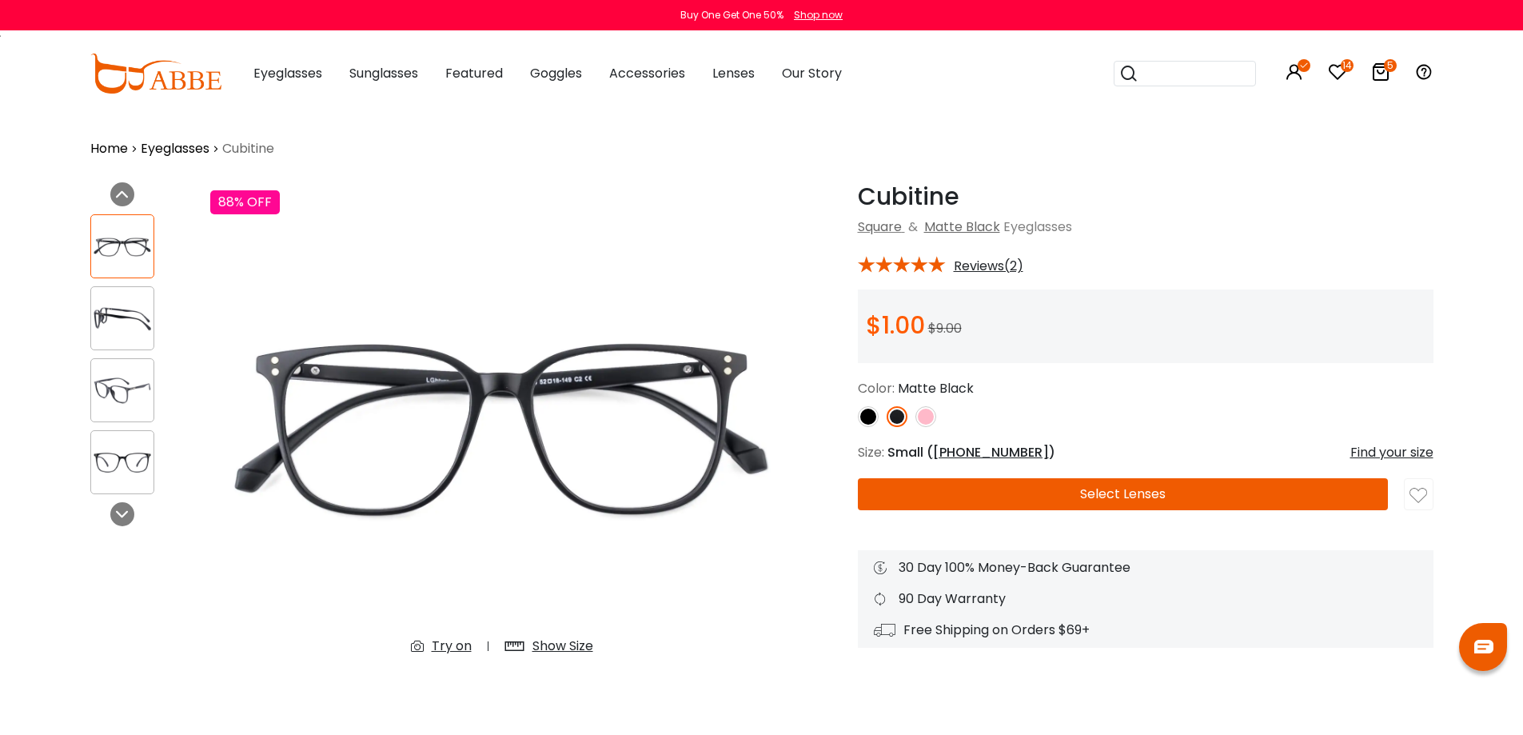
click at [142, 330] on img at bounding box center [122, 318] width 62 height 31
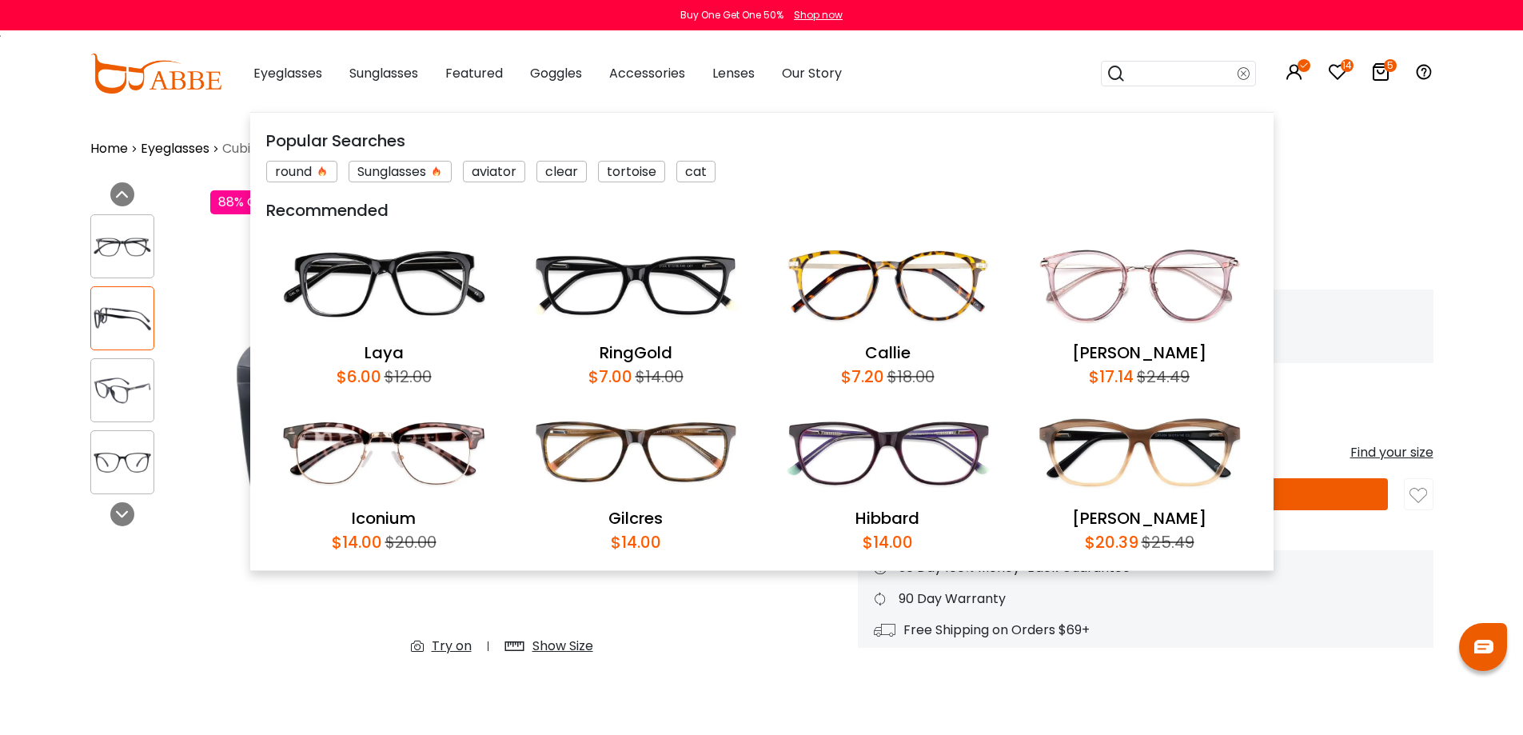
click at [1177, 75] on input "search" at bounding box center [1182, 74] width 112 height 24
type input "****"
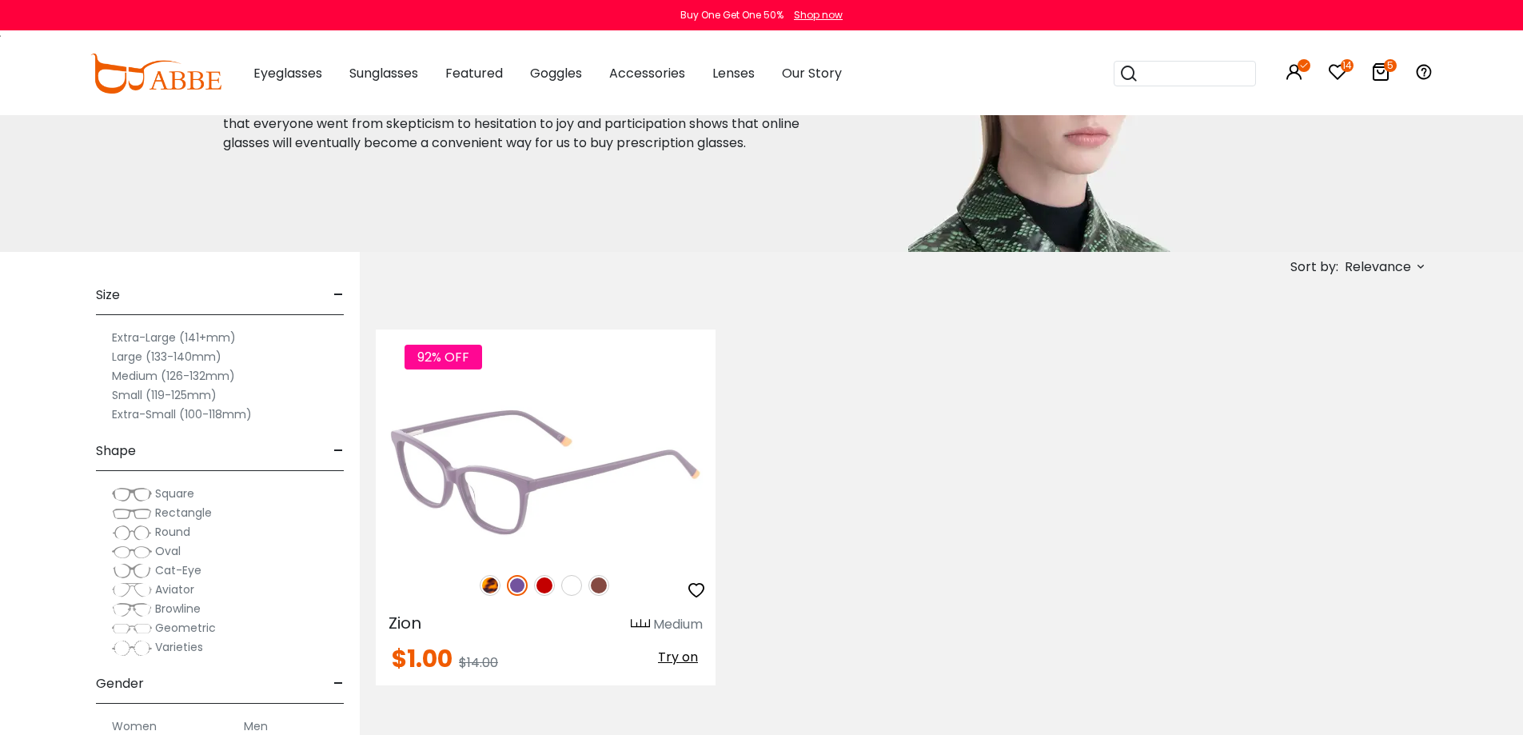
scroll to position [160, 0]
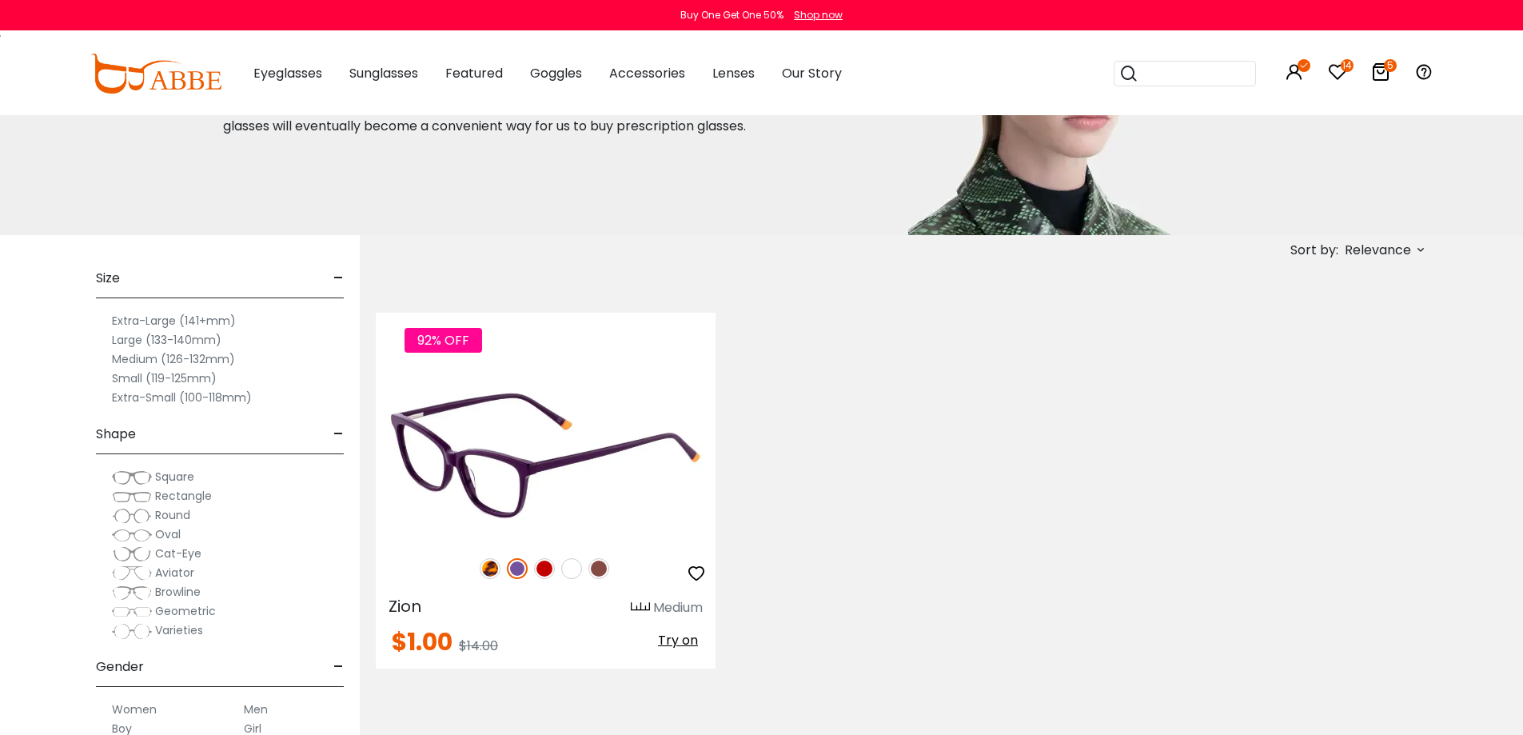
click at [583, 457] on img at bounding box center [546, 455] width 340 height 170
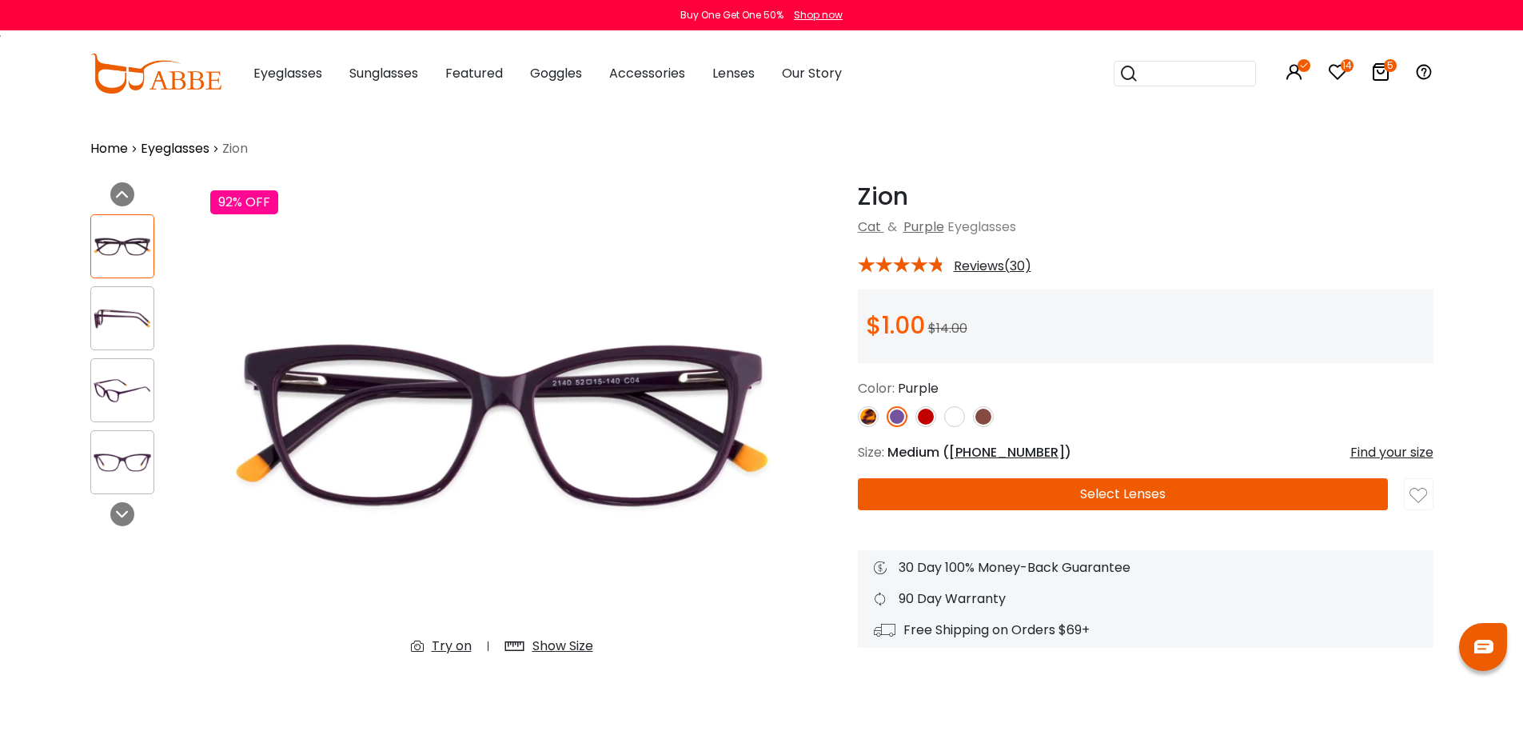
click at [991, 420] on img at bounding box center [983, 416] width 21 height 21
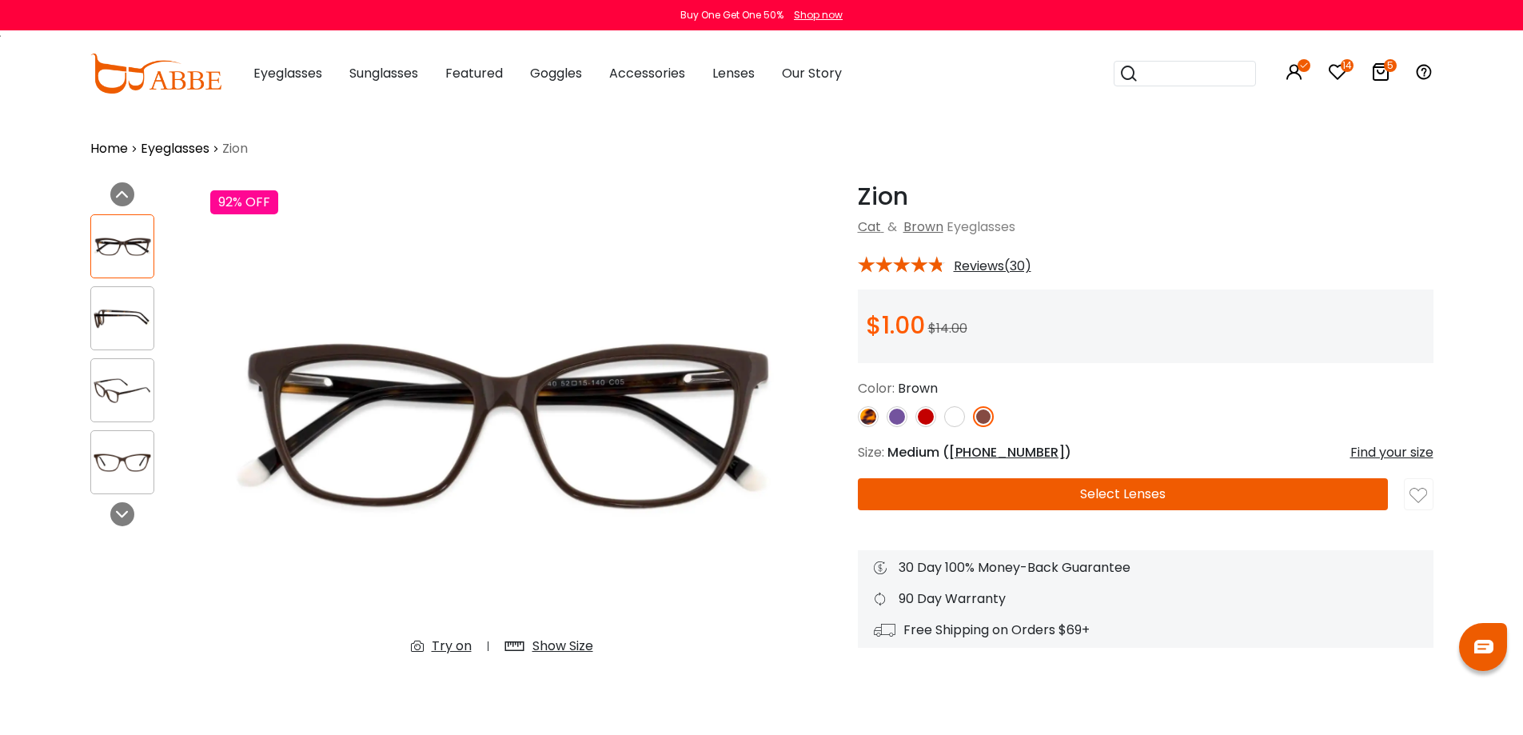
click at [924, 417] on img at bounding box center [926, 416] width 21 height 21
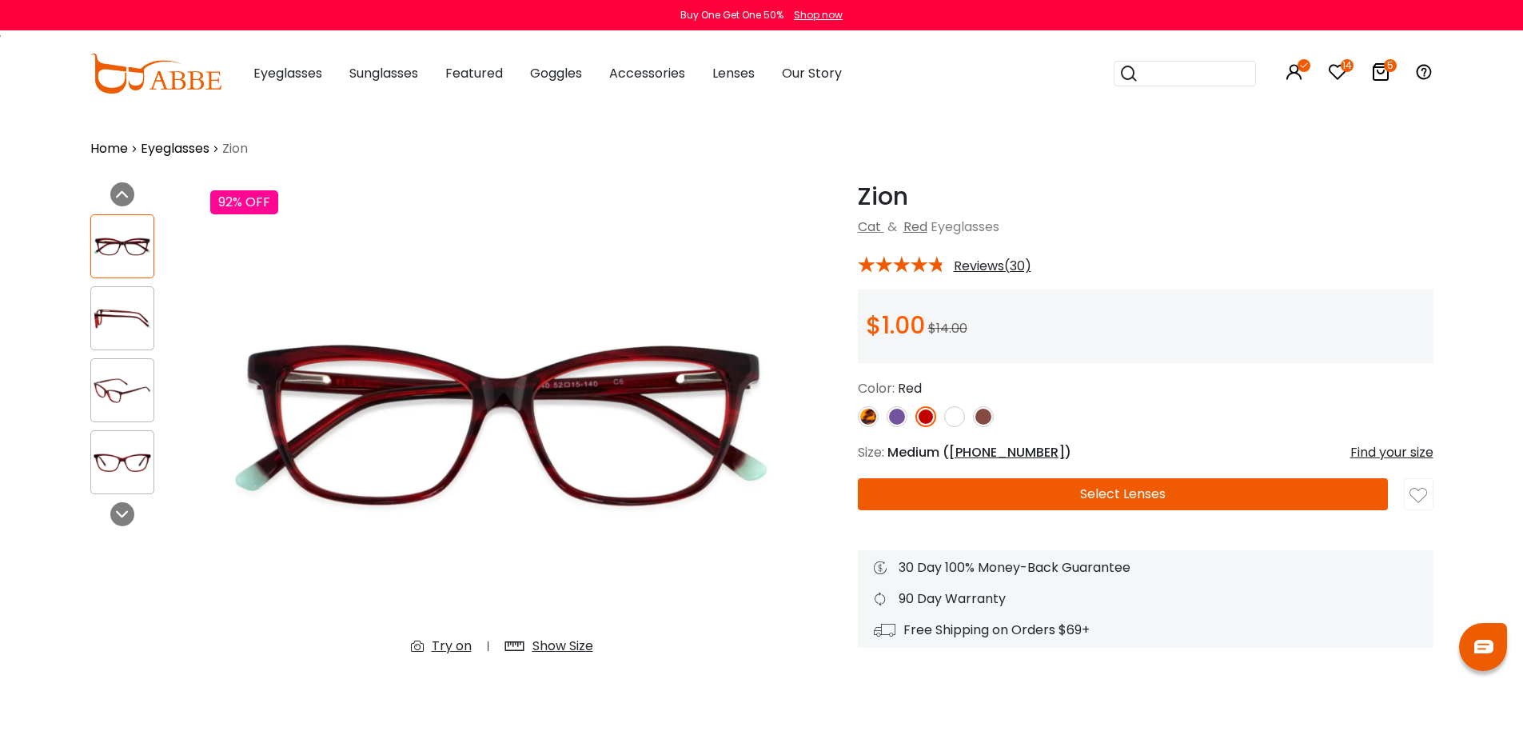
click at [903, 421] on img at bounding box center [897, 416] width 21 height 21
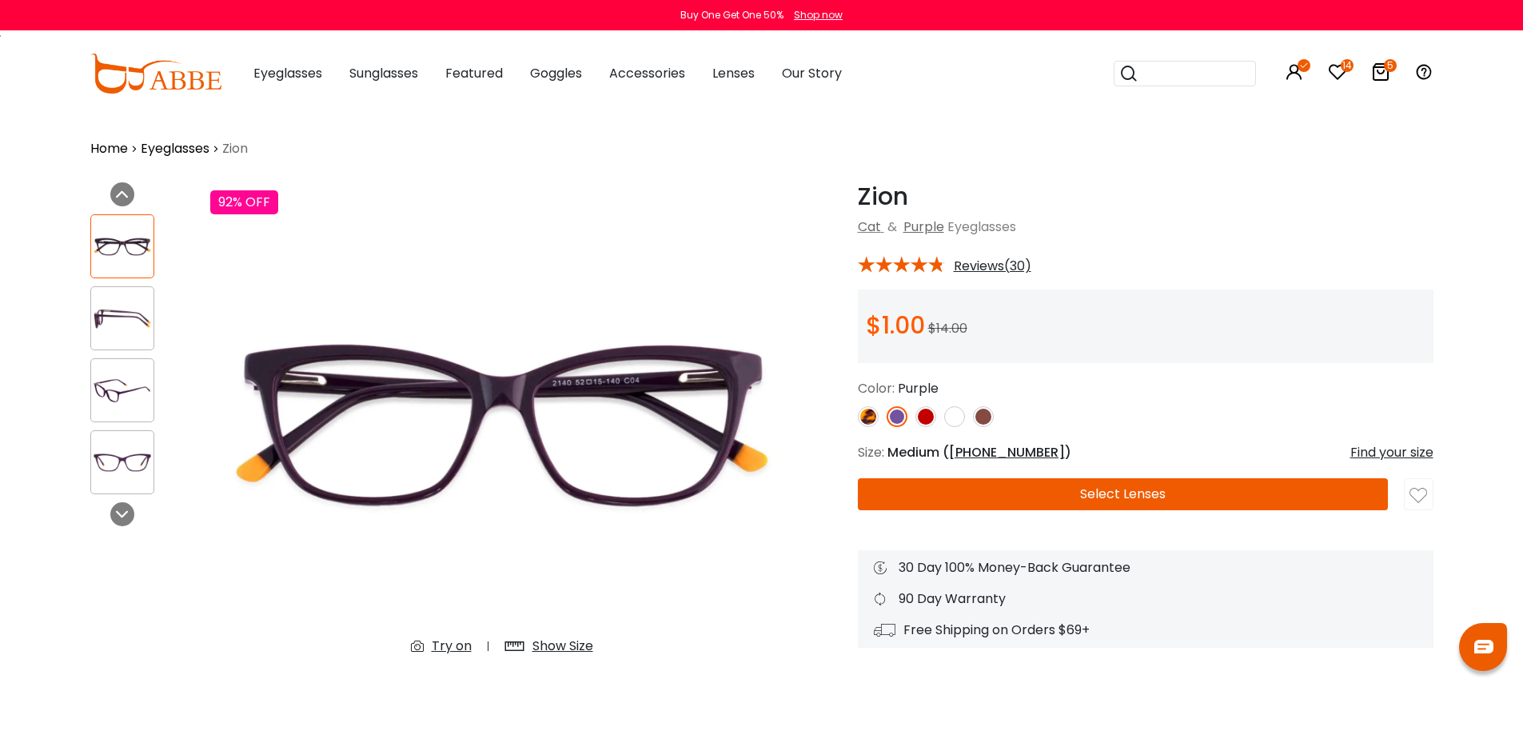
click at [984, 425] on img at bounding box center [983, 416] width 21 height 21
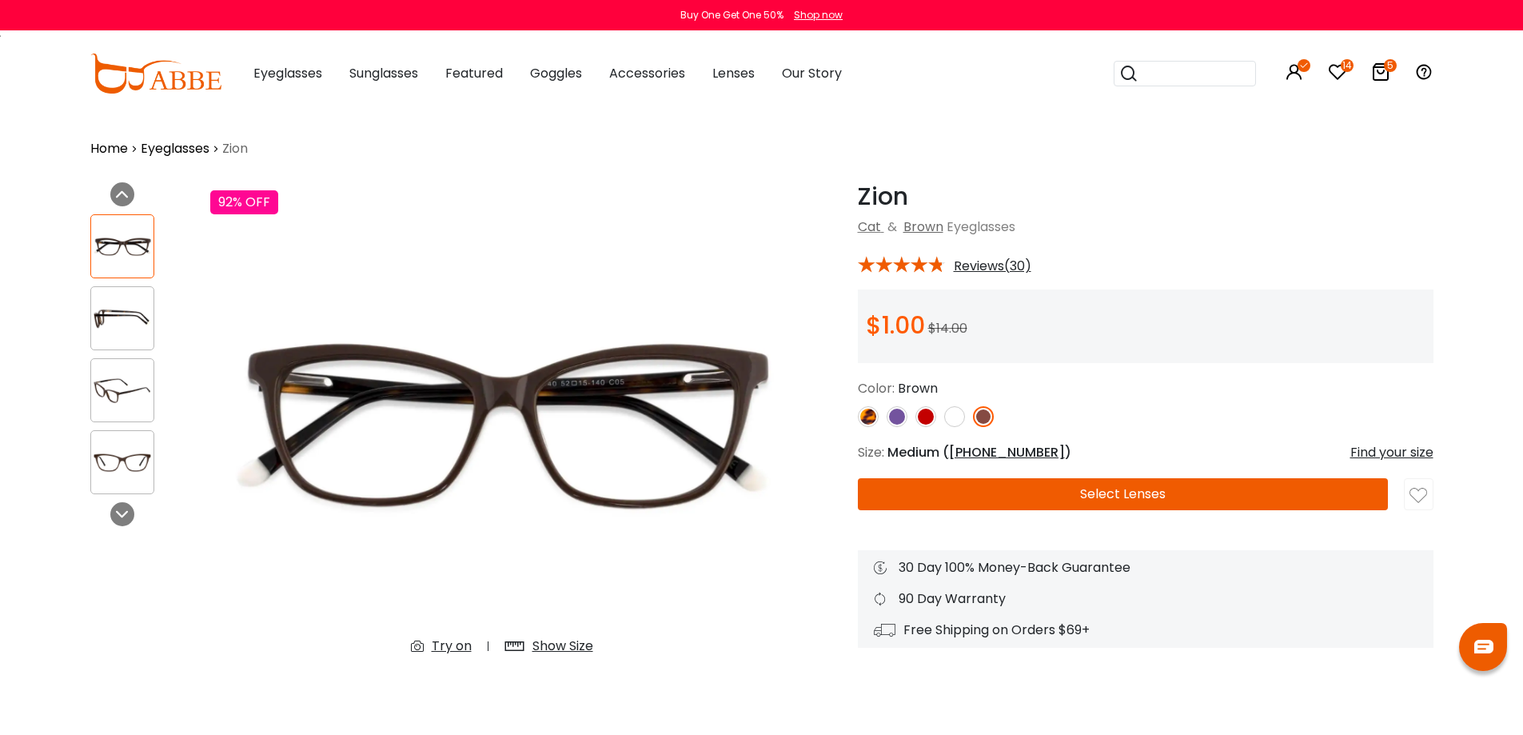
click at [122, 303] on img at bounding box center [122, 318] width 62 height 31
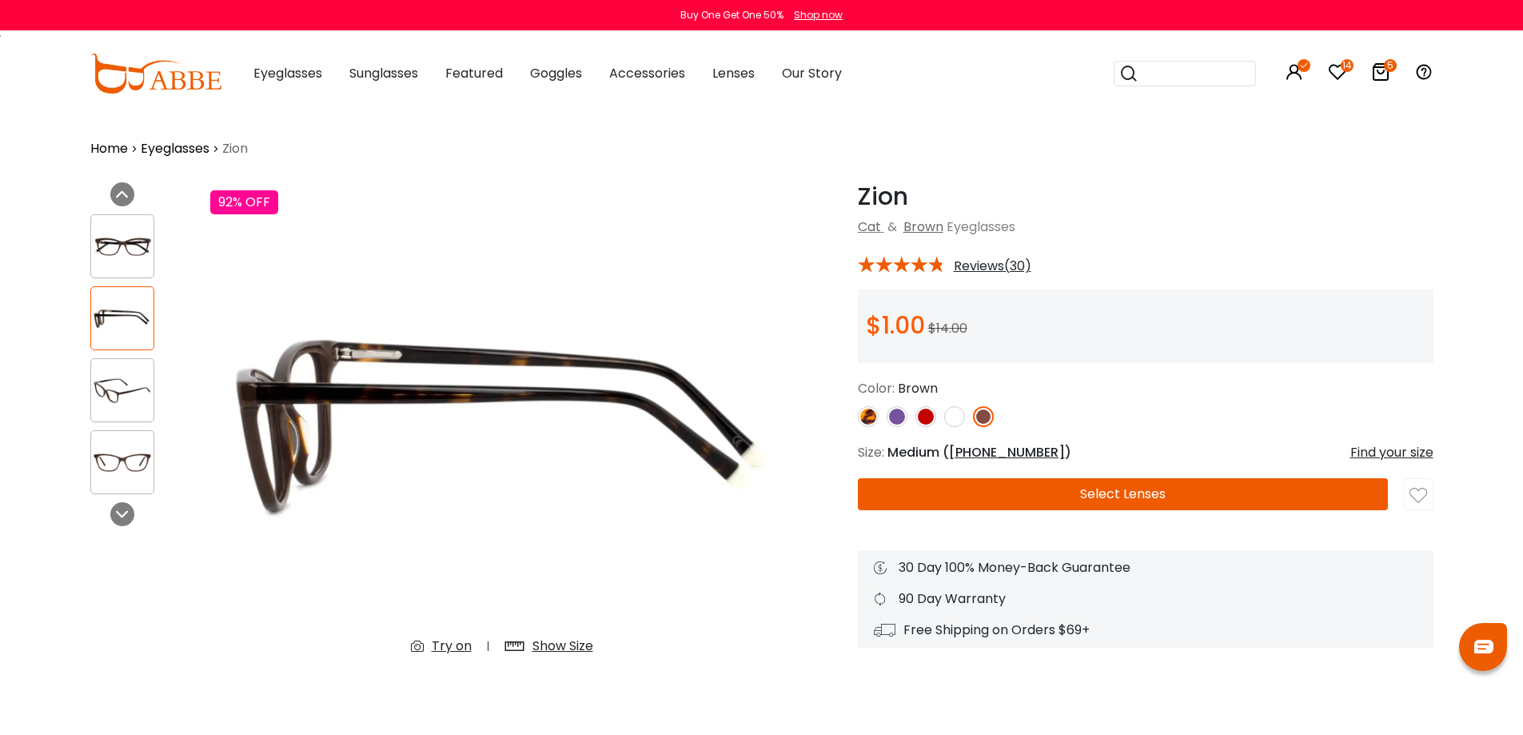
click at [139, 253] on img at bounding box center [122, 246] width 62 height 31
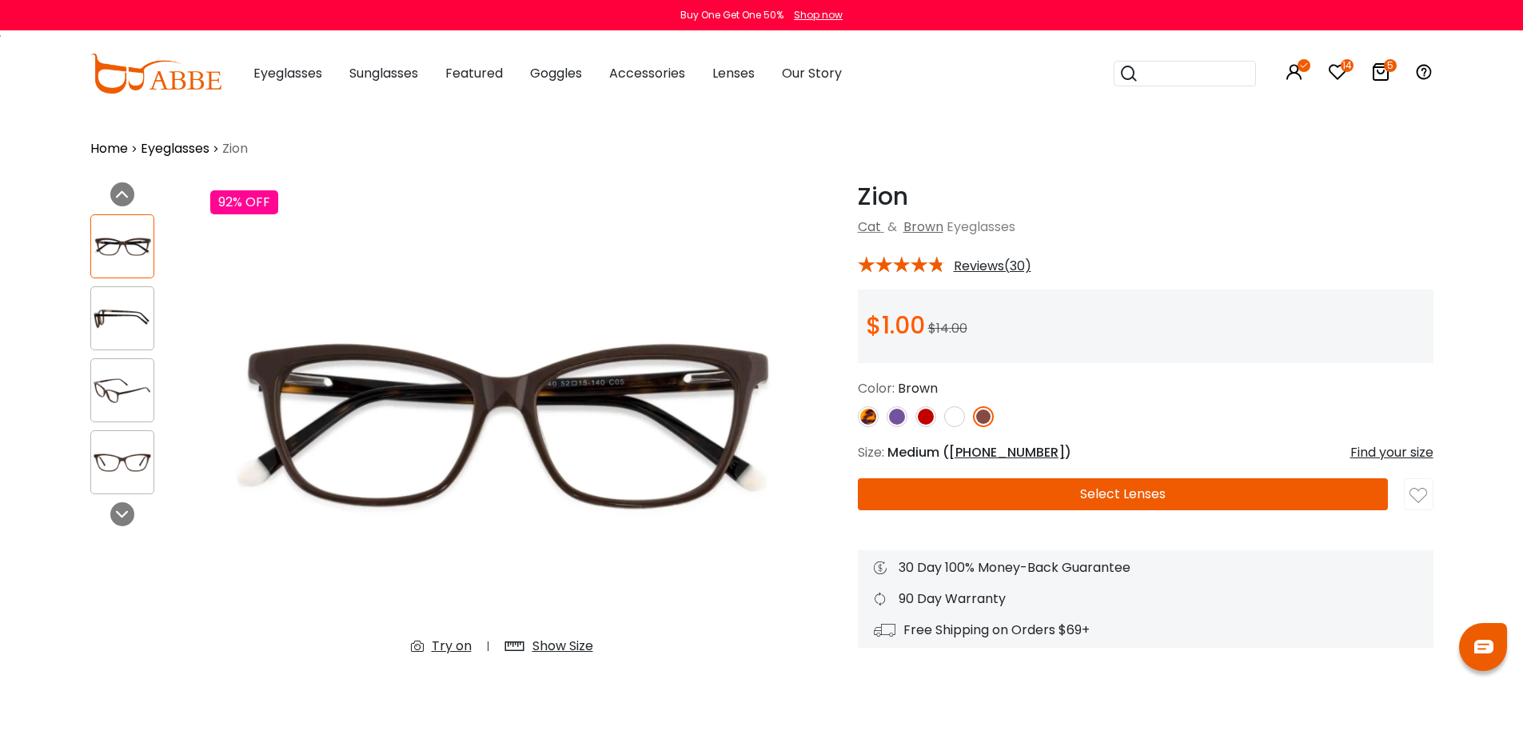
click at [1381, 68] on icon at bounding box center [1380, 71] width 19 height 19
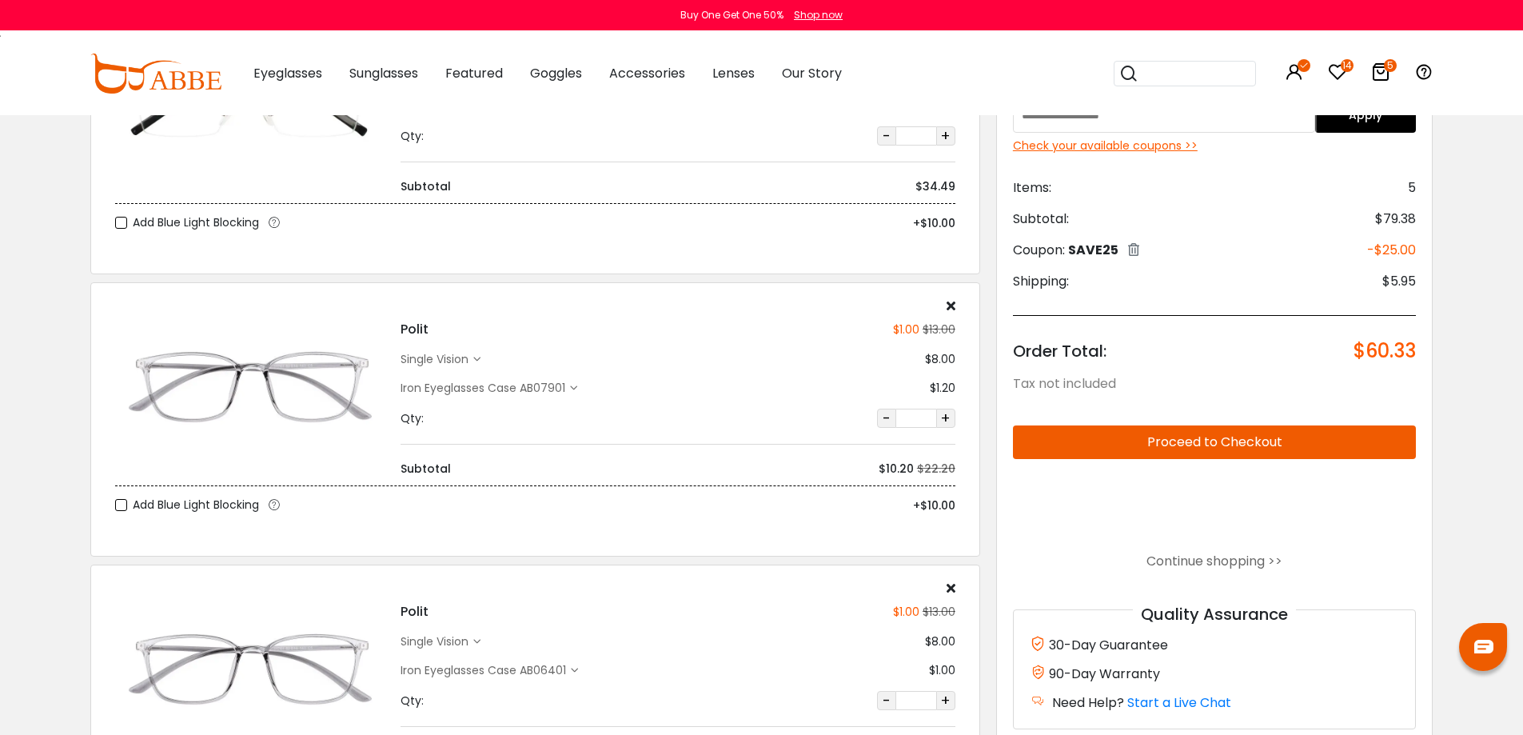
scroll to position [880, 0]
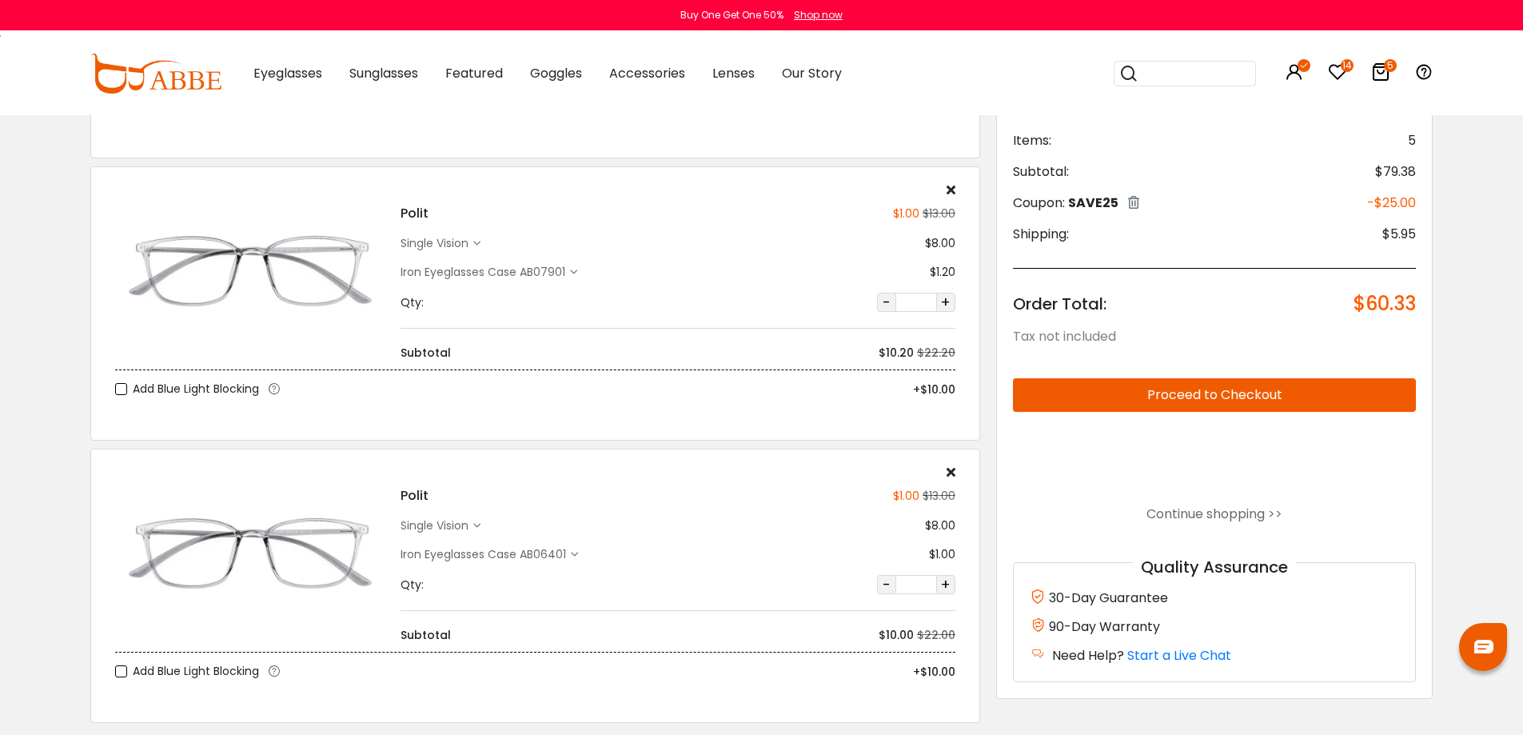
click at [1246, 389] on button "Proceed to Checkout" at bounding box center [1215, 395] width 404 height 34
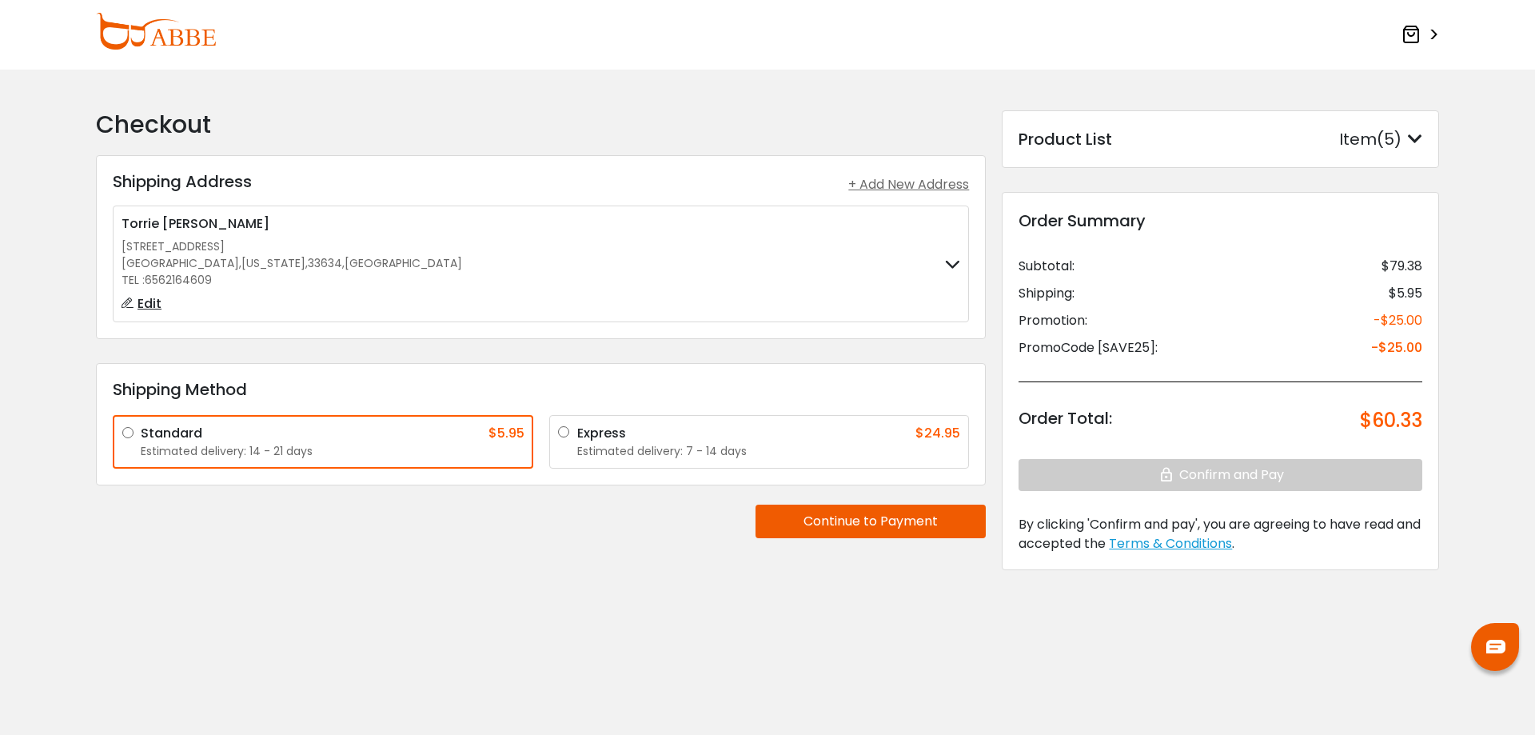
click at [1368, 141] on div "Item(5)" at bounding box center [1380, 139] width 83 height 24
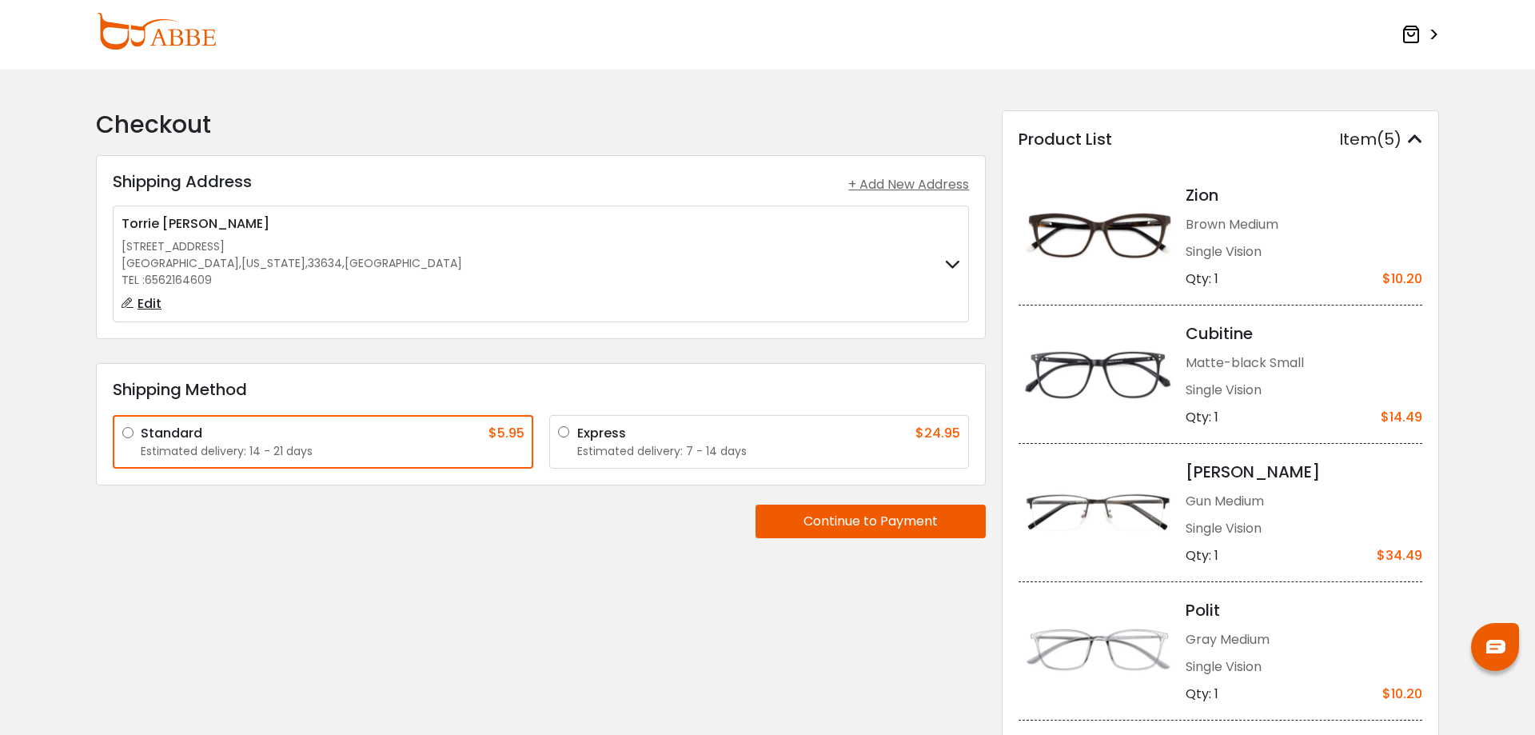
click at [161, 38] on img at bounding box center [156, 31] width 120 height 37
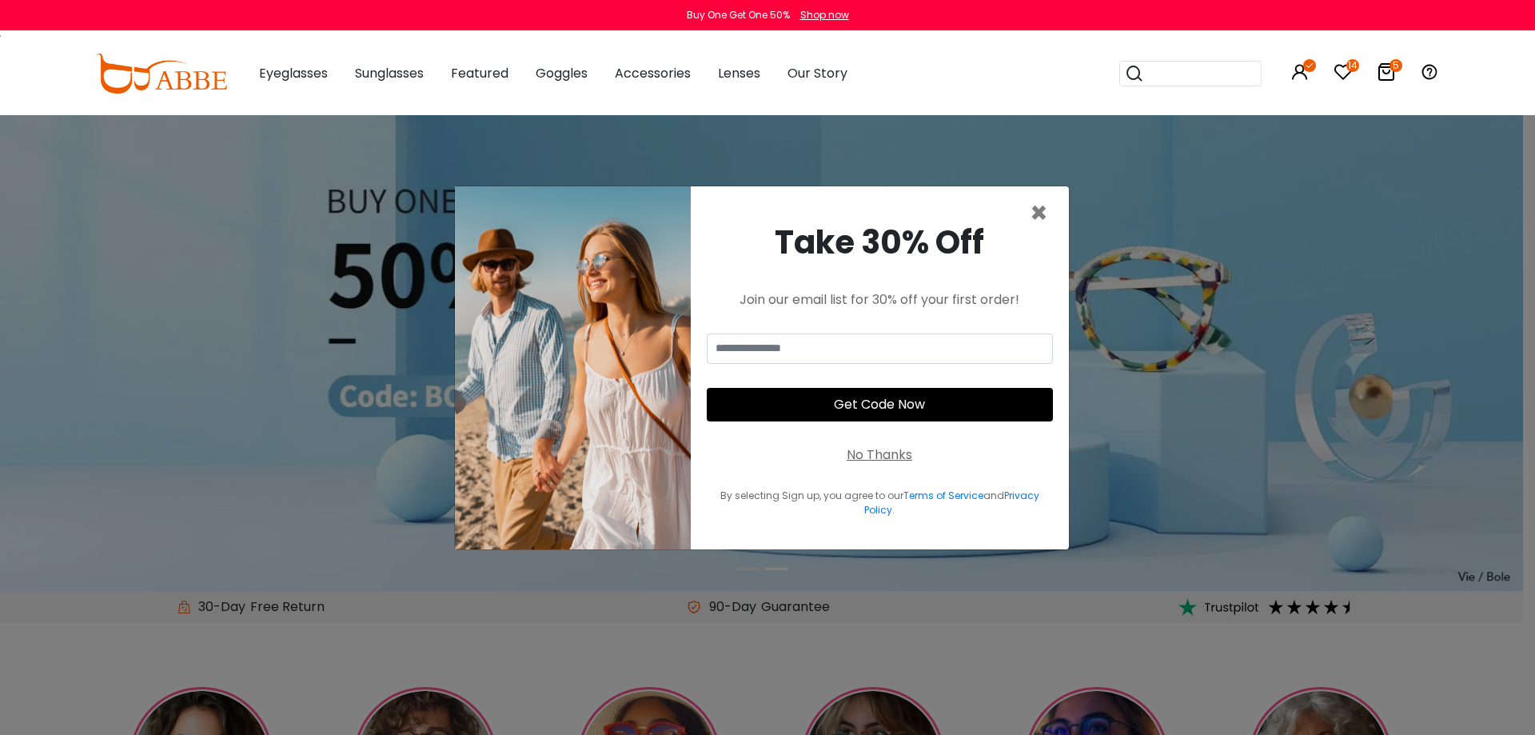
click at [1386, 73] on icon at bounding box center [1386, 71] width 19 height 19
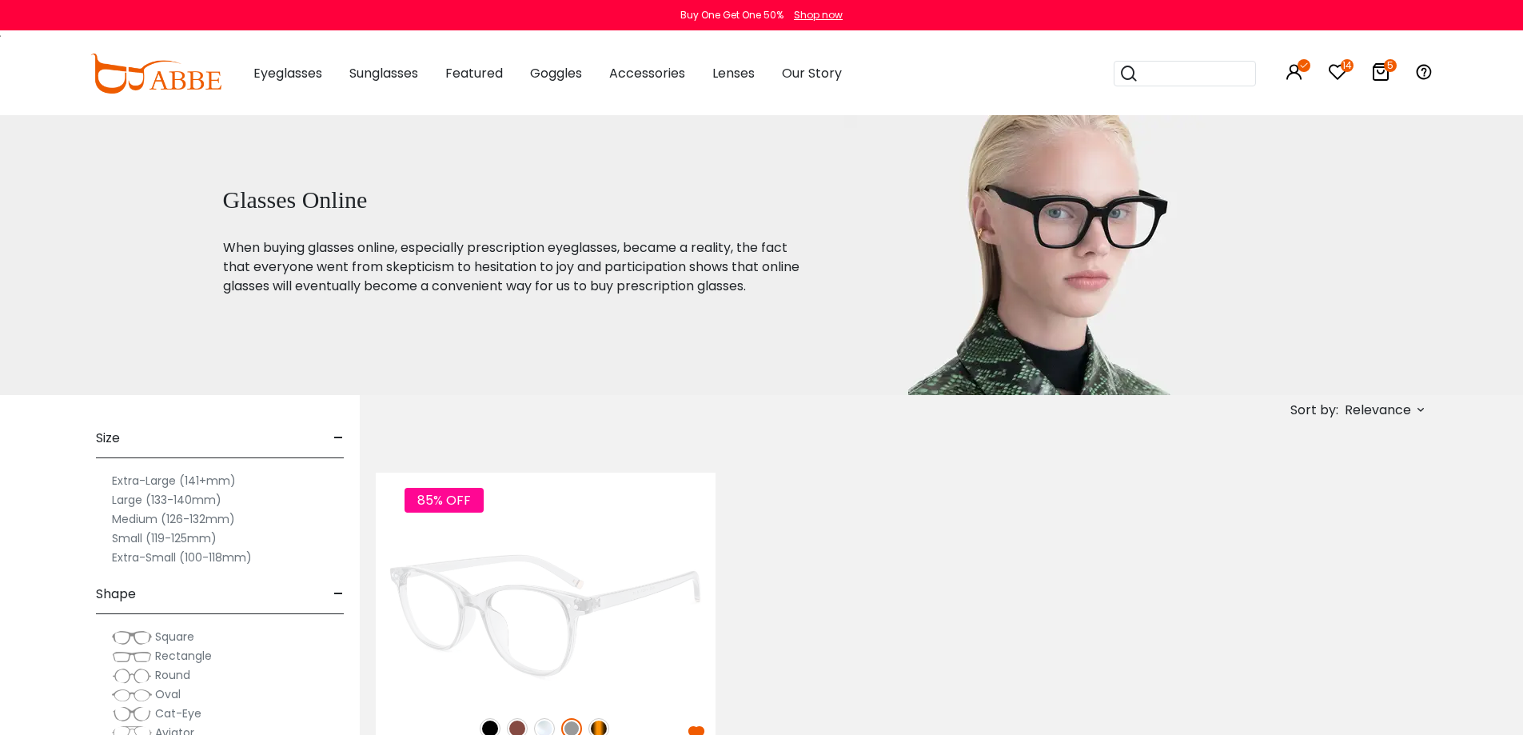
click at [560, 587] on img at bounding box center [546, 615] width 340 height 170
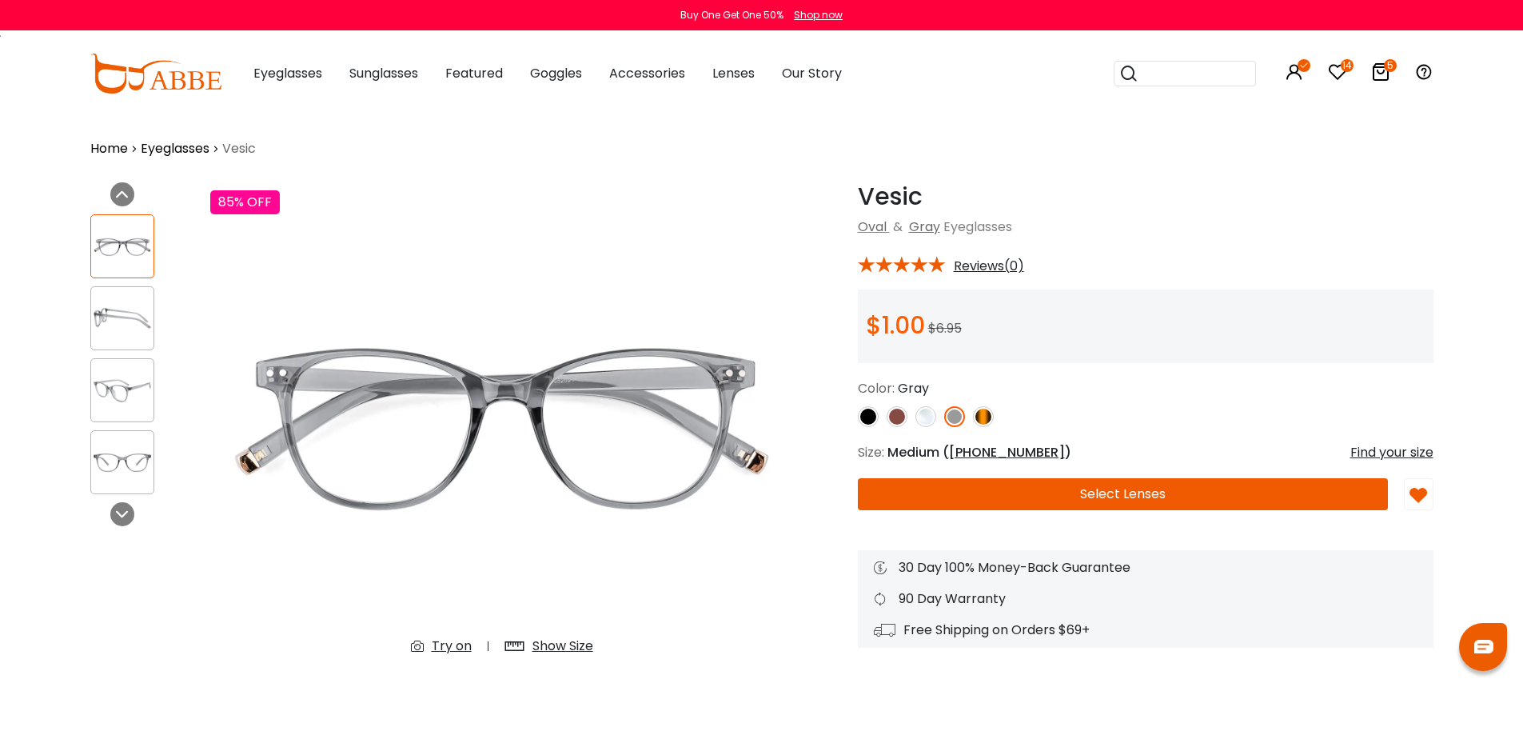
click at [137, 323] on img at bounding box center [122, 318] width 62 height 31
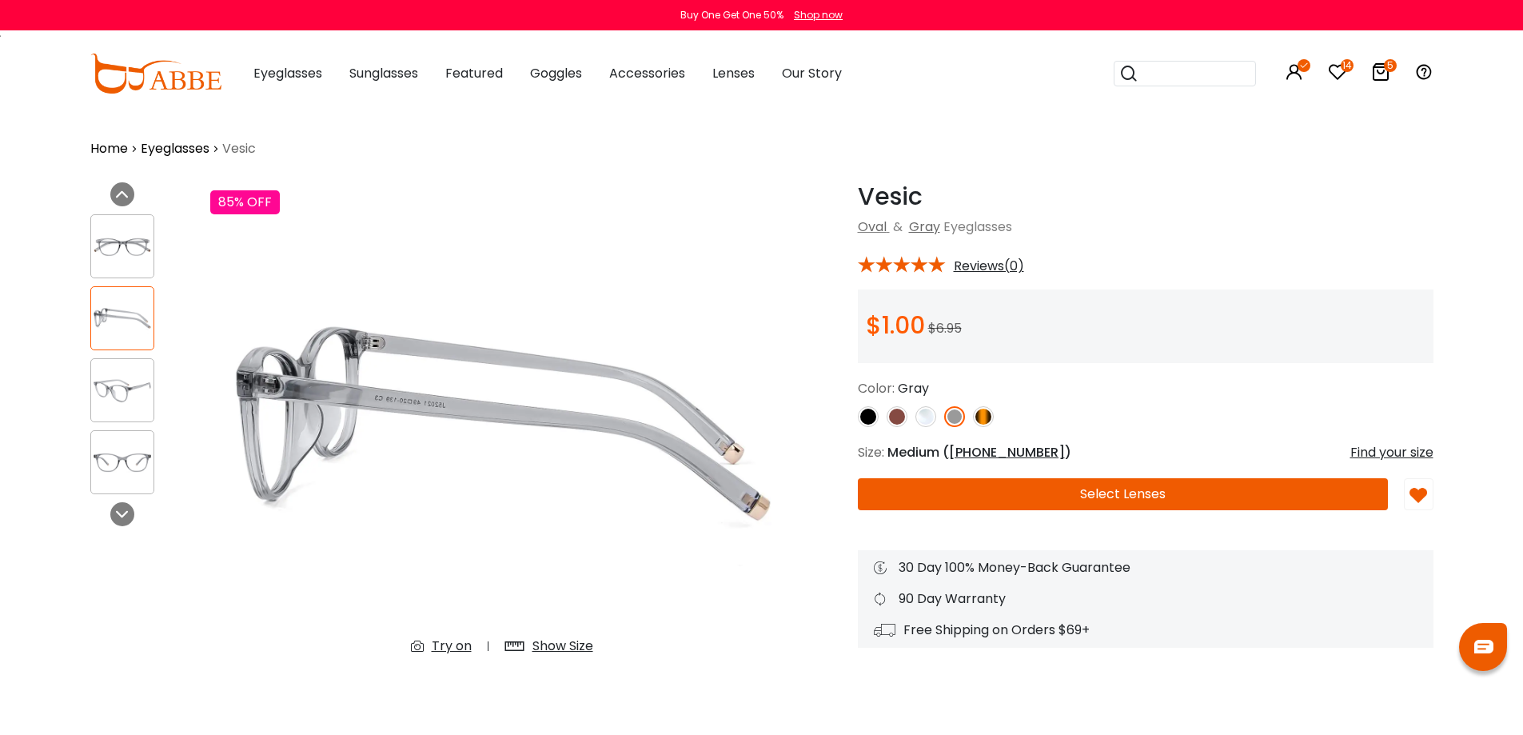
click at [125, 252] on img at bounding box center [122, 246] width 62 height 31
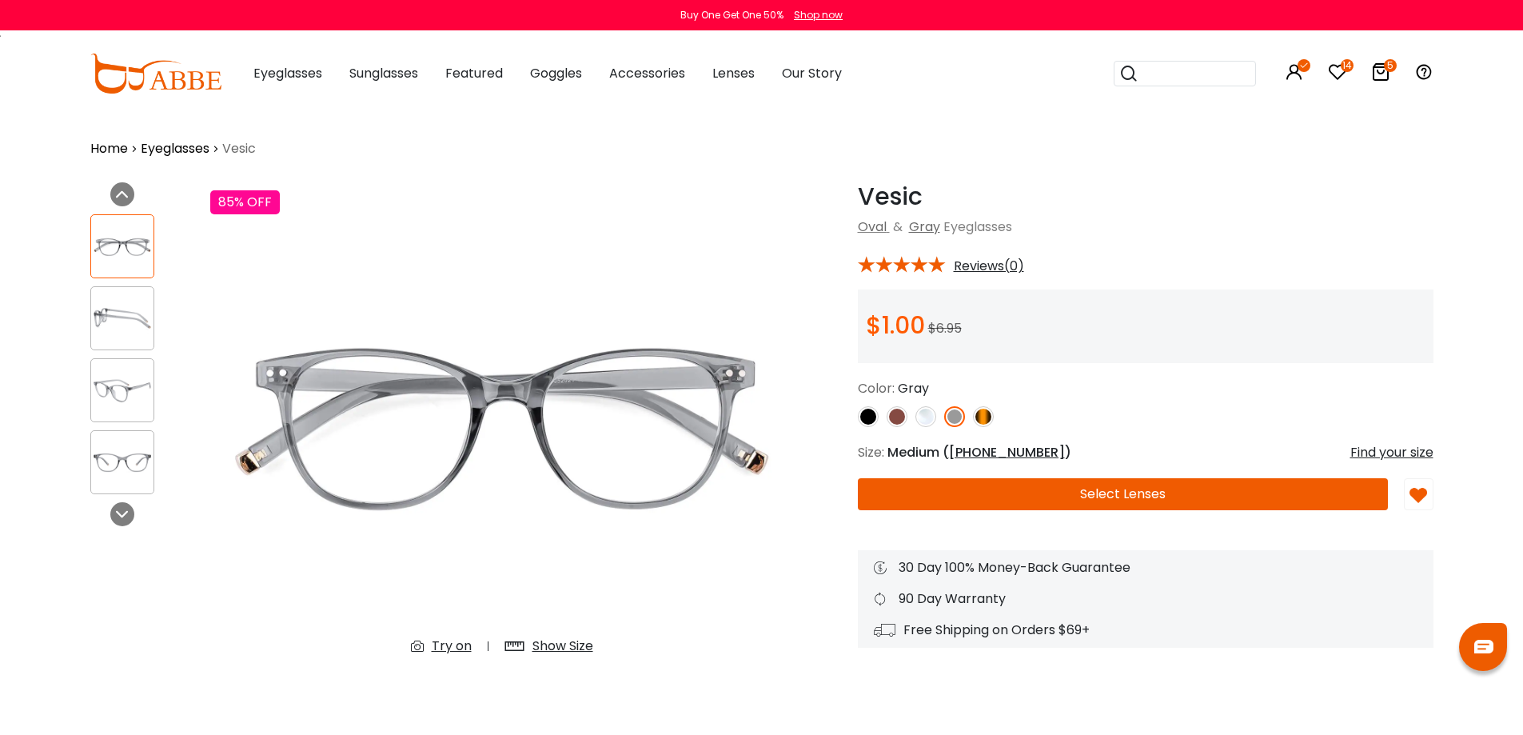
click at [558, 645] on div "Show Size" at bounding box center [563, 646] width 61 height 19
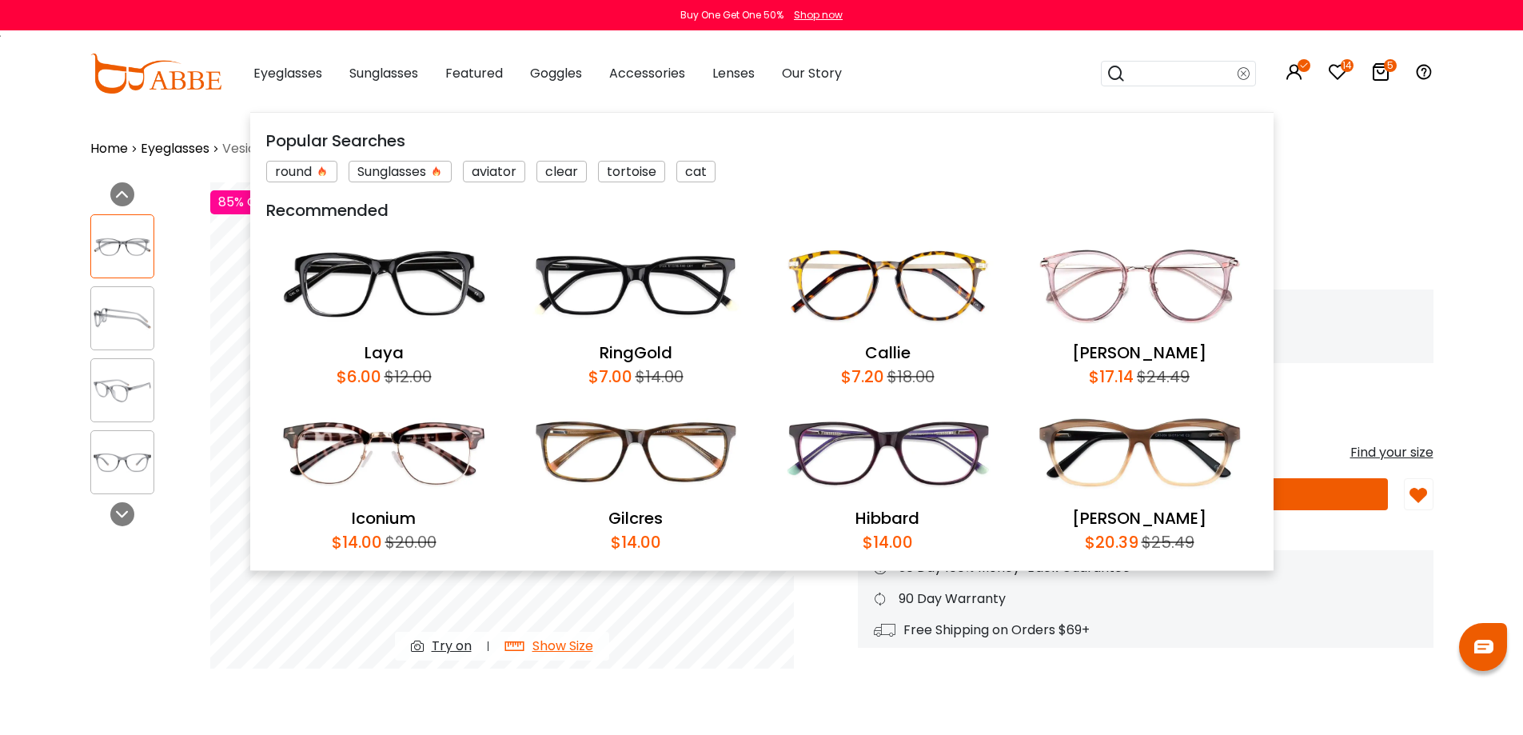
click at [1187, 74] on input "search" at bounding box center [1182, 74] width 112 height 24
type input "*****"
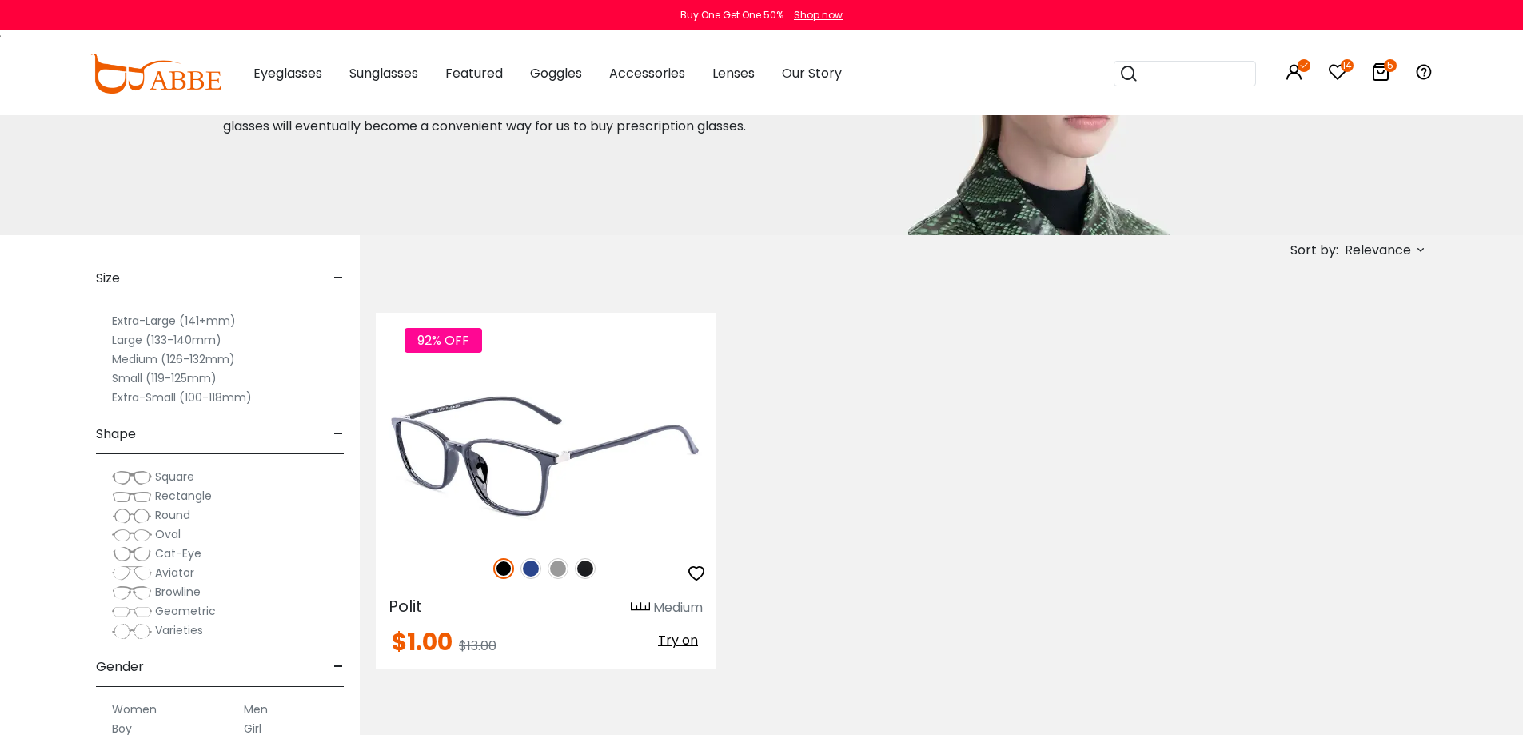
click at [533, 501] on img at bounding box center [546, 455] width 340 height 170
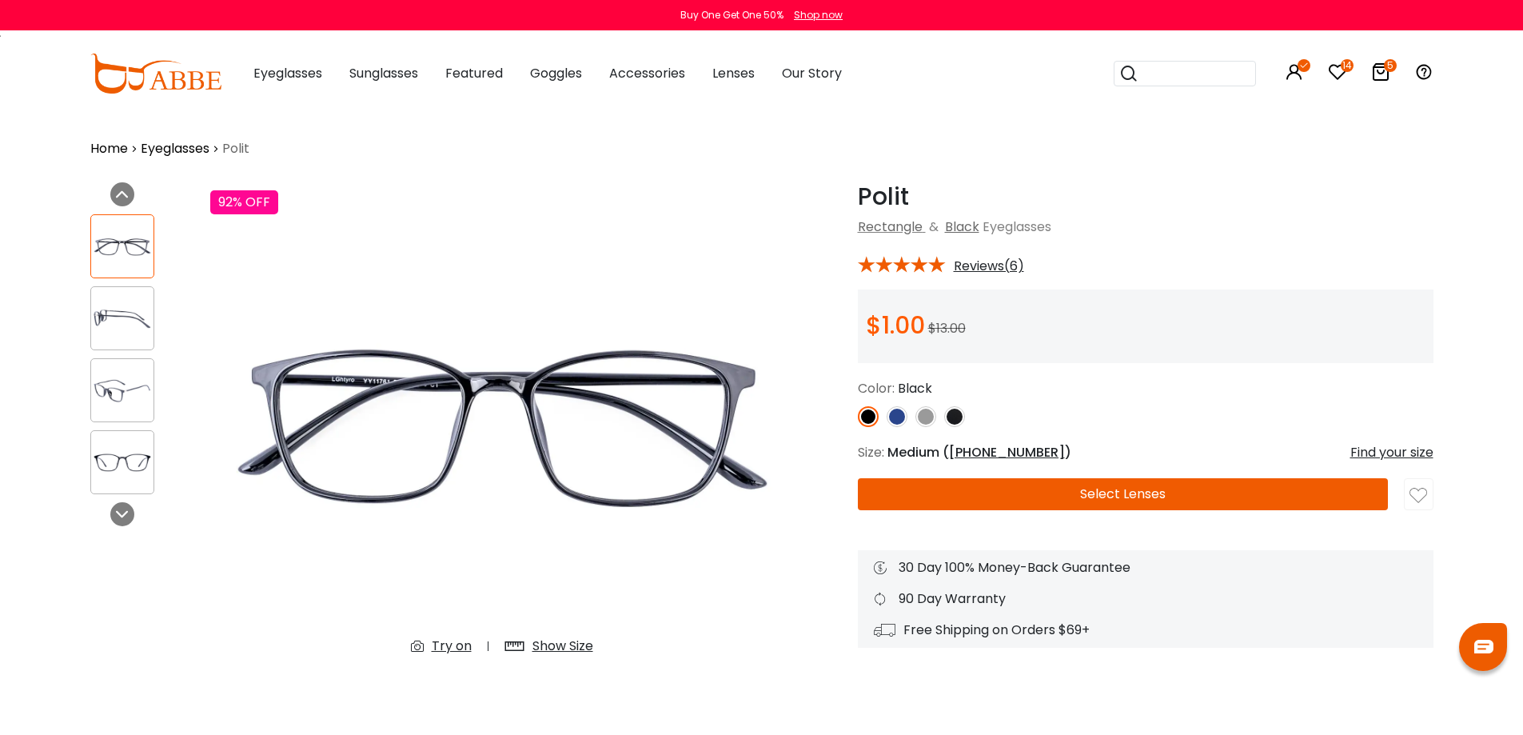
click at [545, 648] on div "Show Size" at bounding box center [563, 646] width 61 height 19
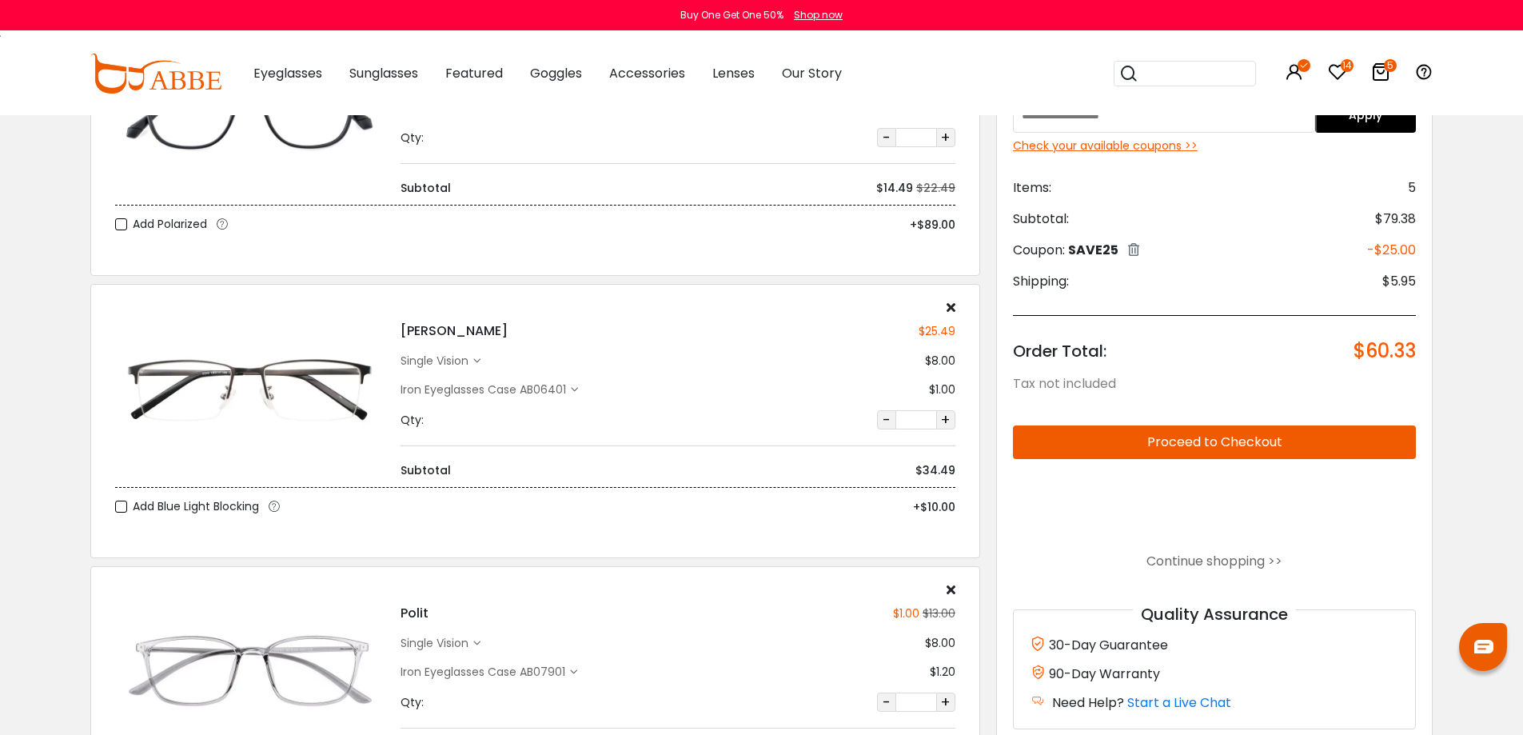
scroll to position [560, 0]
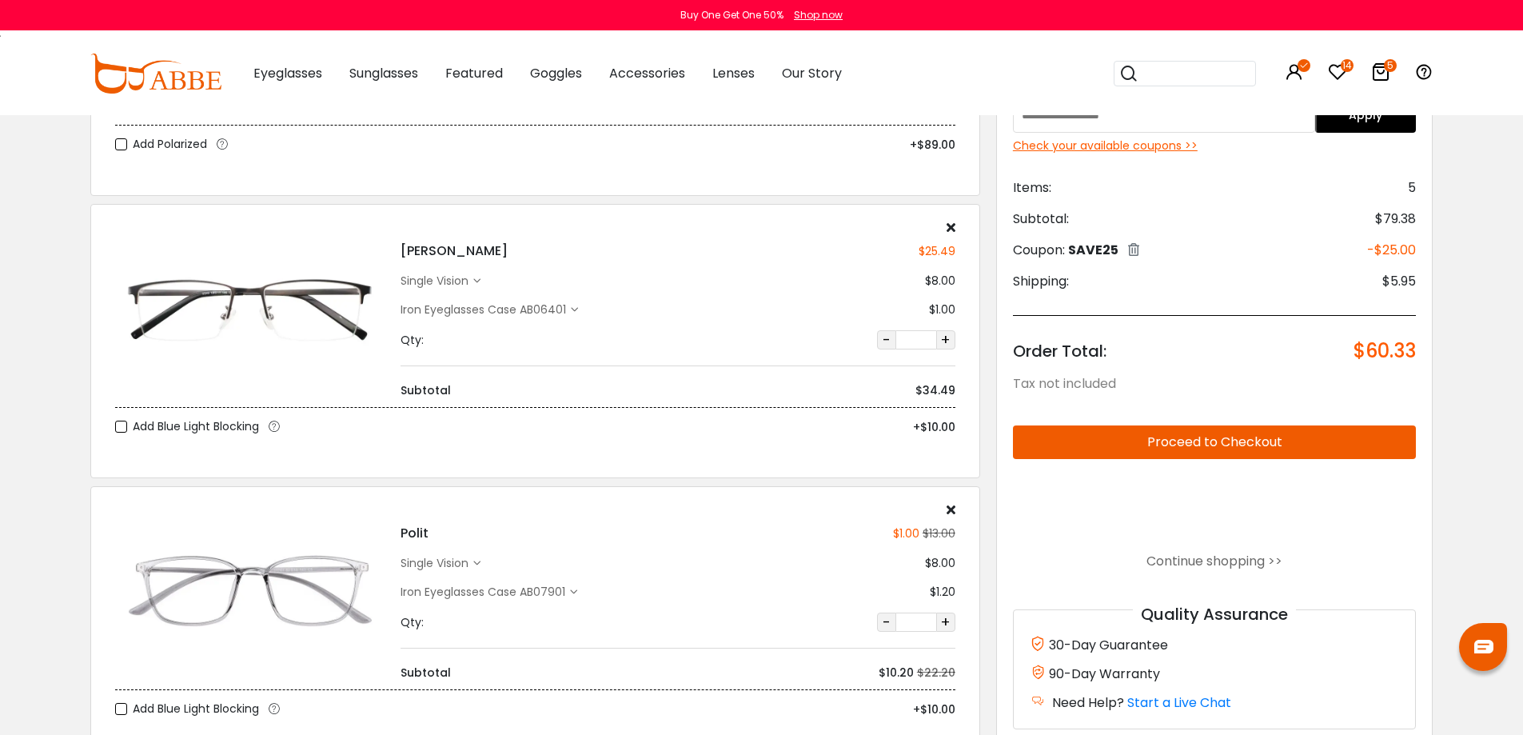
click at [1255, 444] on button "Proceed to Checkout" at bounding box center [1215, 442] width 404 height 34
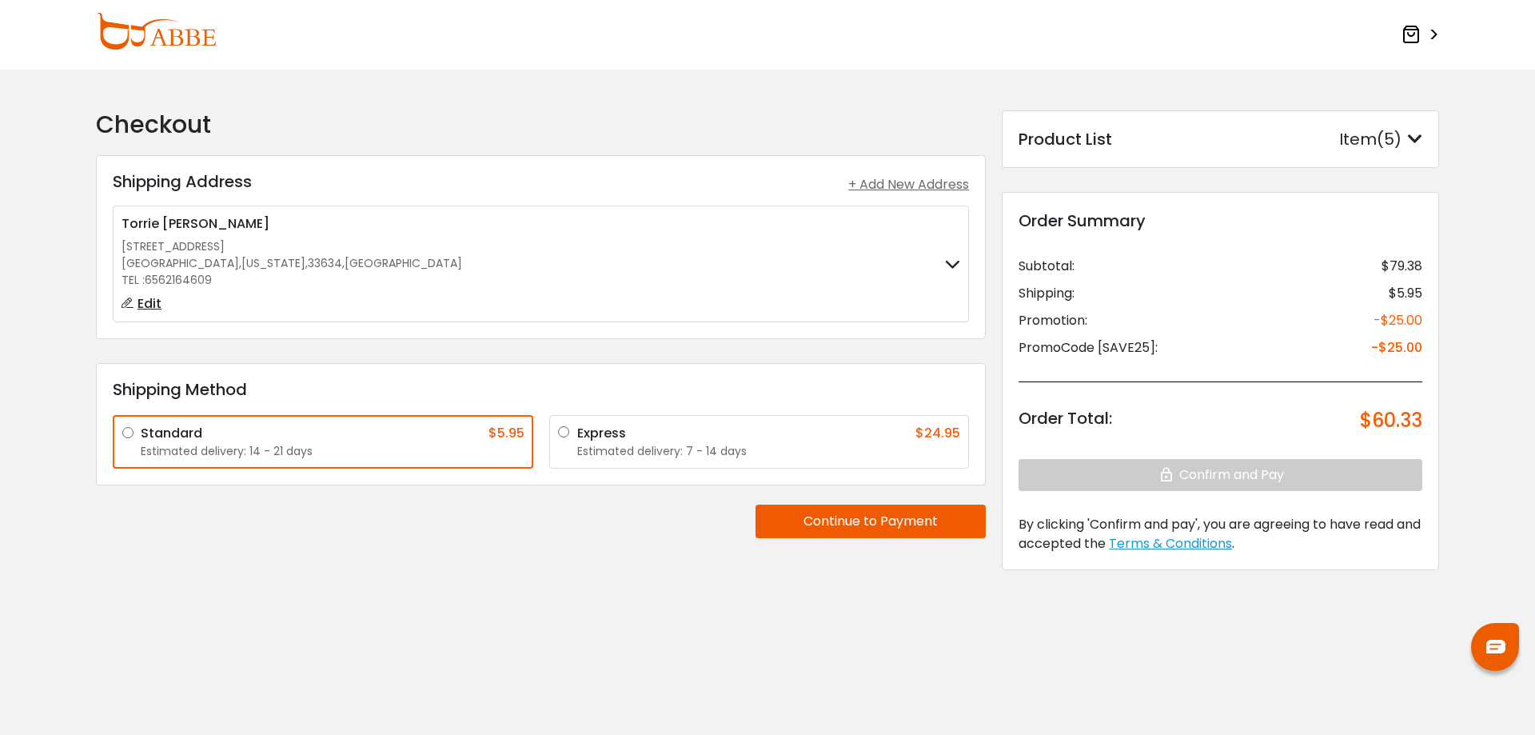
click at [895, 524] on button "Continue to Payment" at bounding box center [871, 522] width 230 height 34
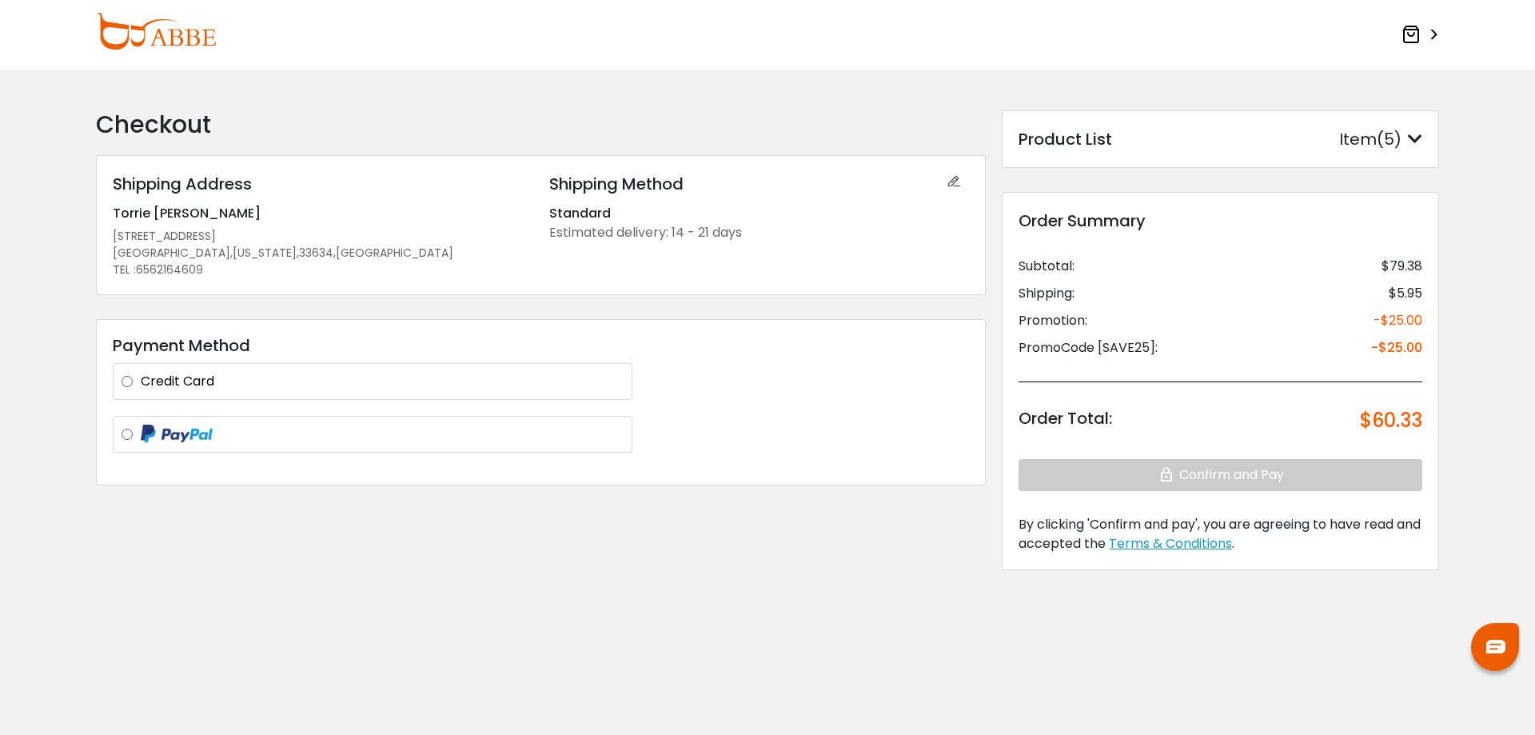
click at [155, 377] on label "Credit Card" at bounding box center [382, 381] width 483 height 19
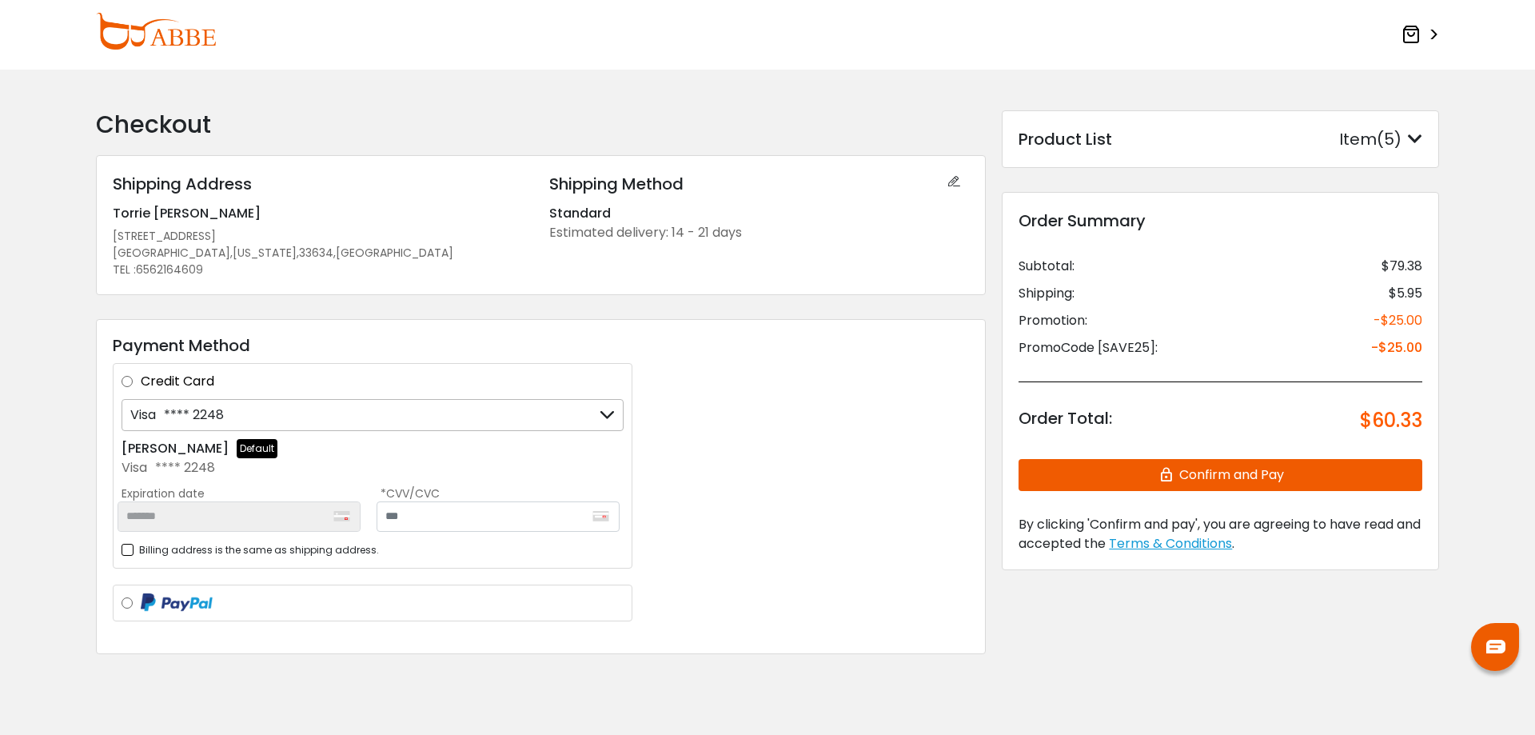
click at [253, 413] on div "Visa **** 2248" at bounding box center [373, 415] width 502 height 32
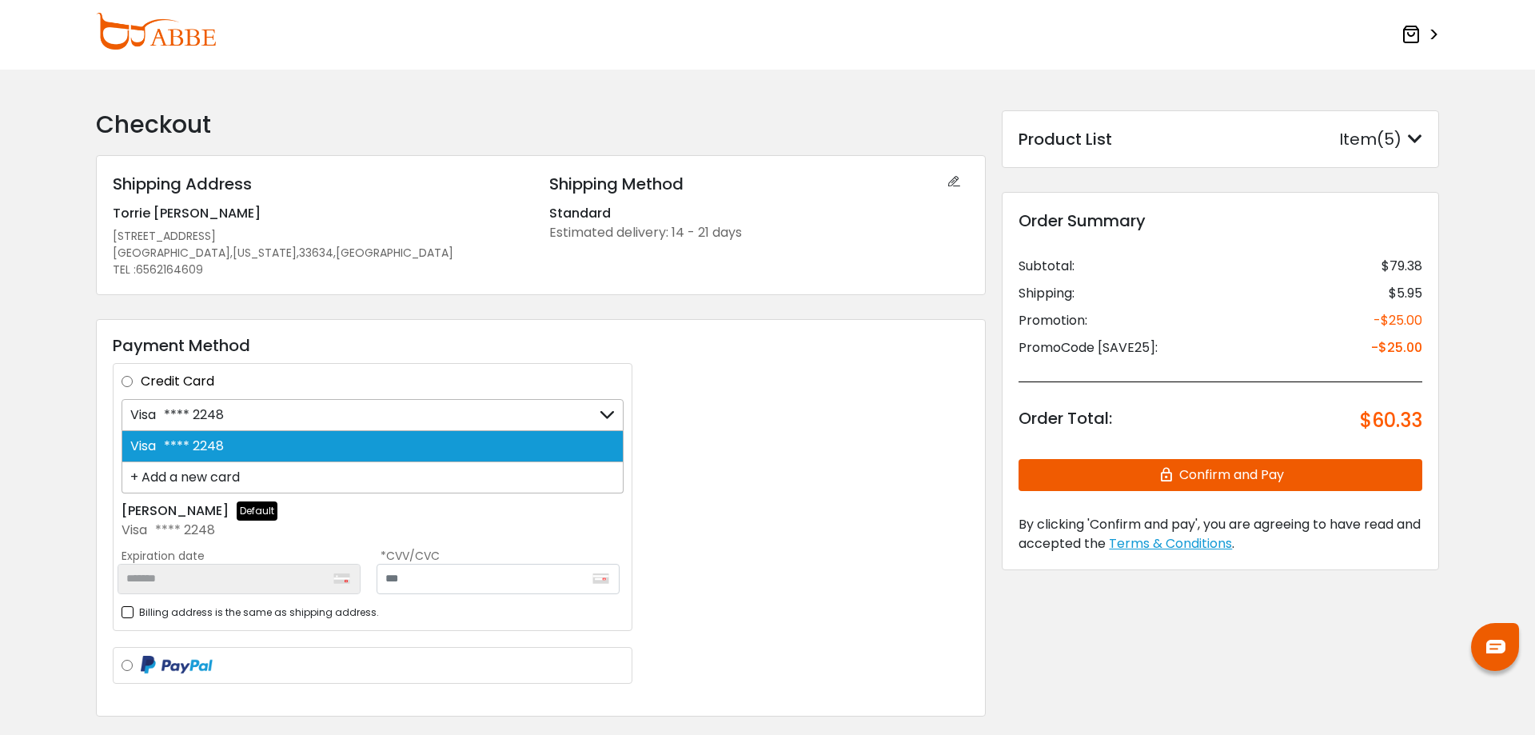
click at [202, 488] on div "+ Add a new card" at bounding box center [373, 477] width 502 height 31
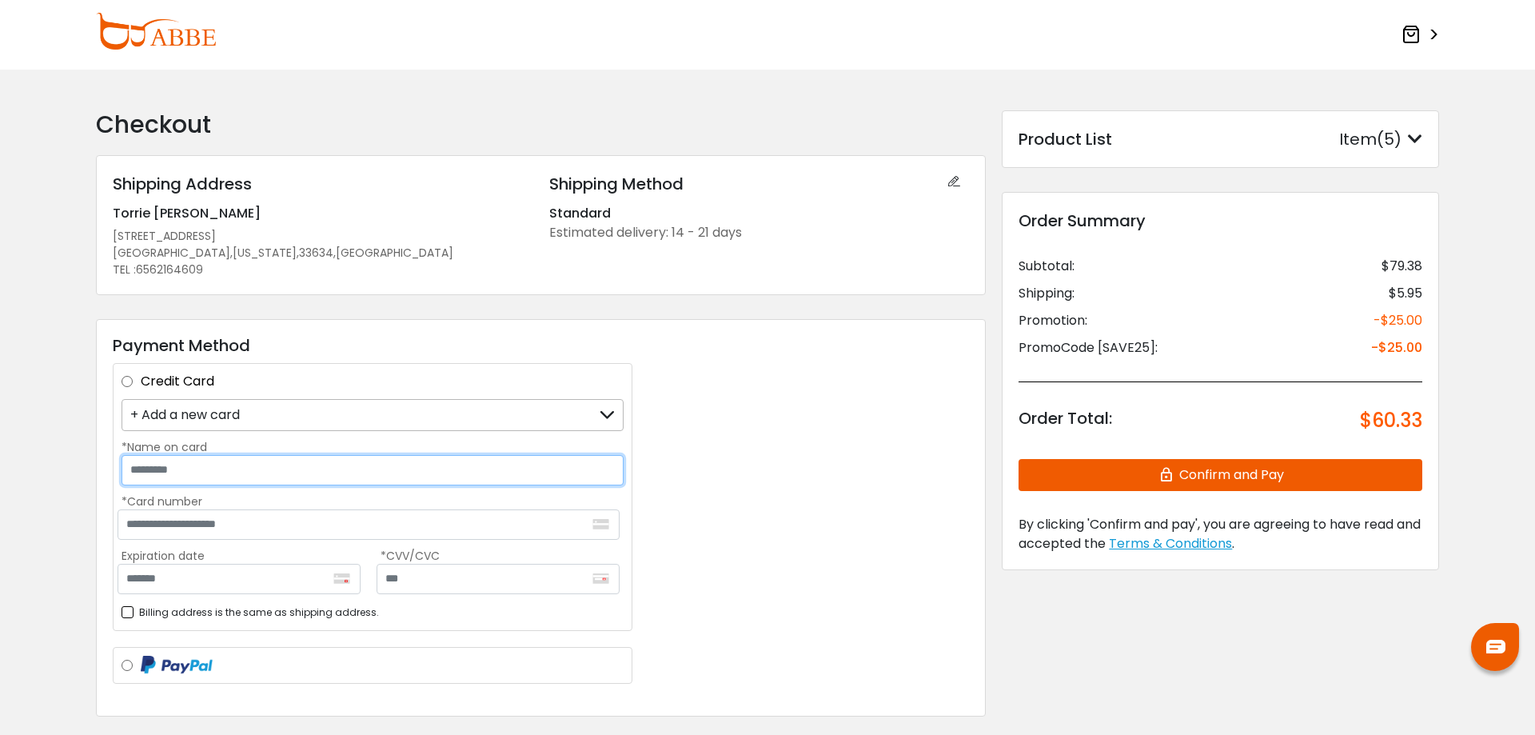
drag, startPoint x: 200, startPoint y: 477, endPoint x: 214, endPoint y: 467, distance: 16.6
click at [200, 476] on input "*Name on card" at bounding box center [373, 470] width 502 height 30
type input "**********"
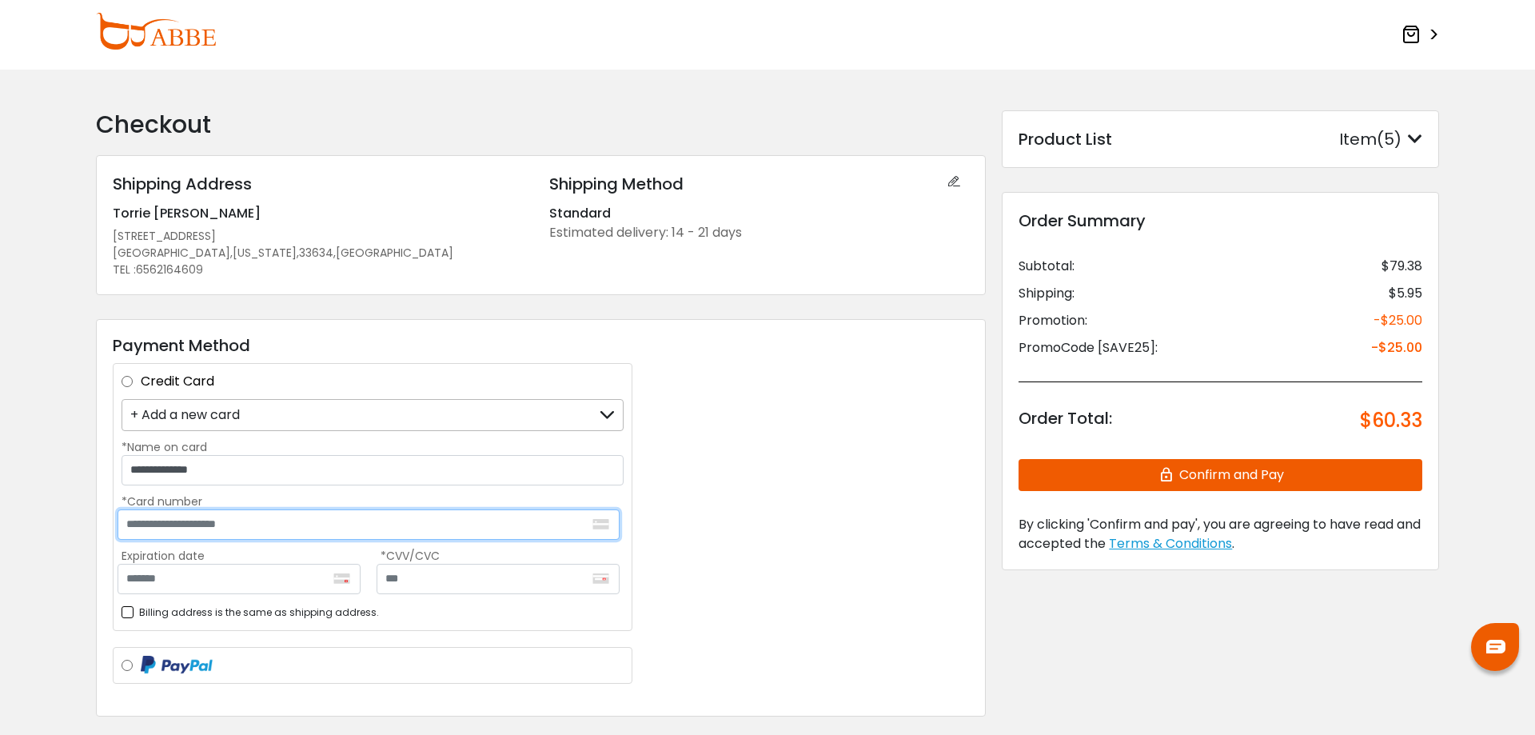
type input "**********"
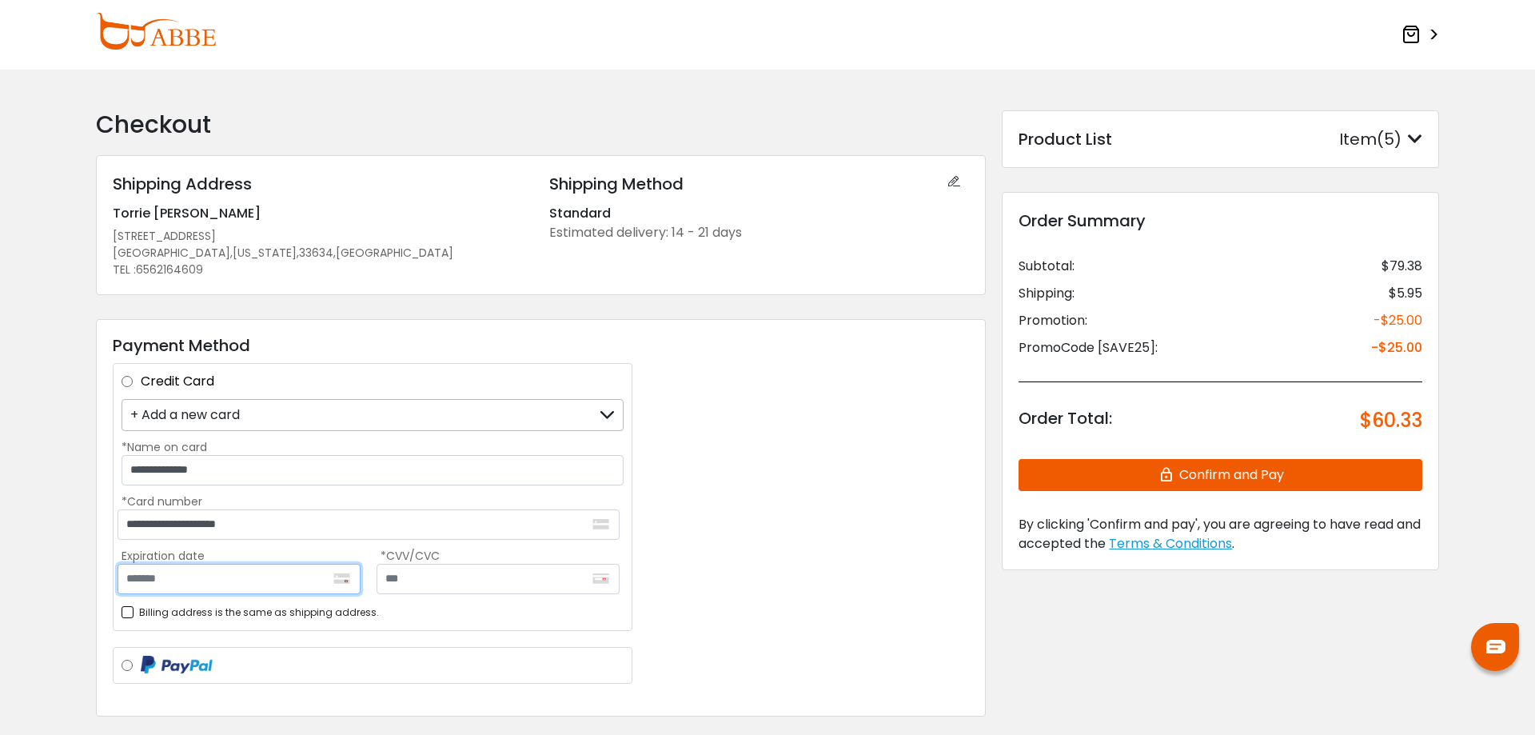
type input "*******"
type input "***"
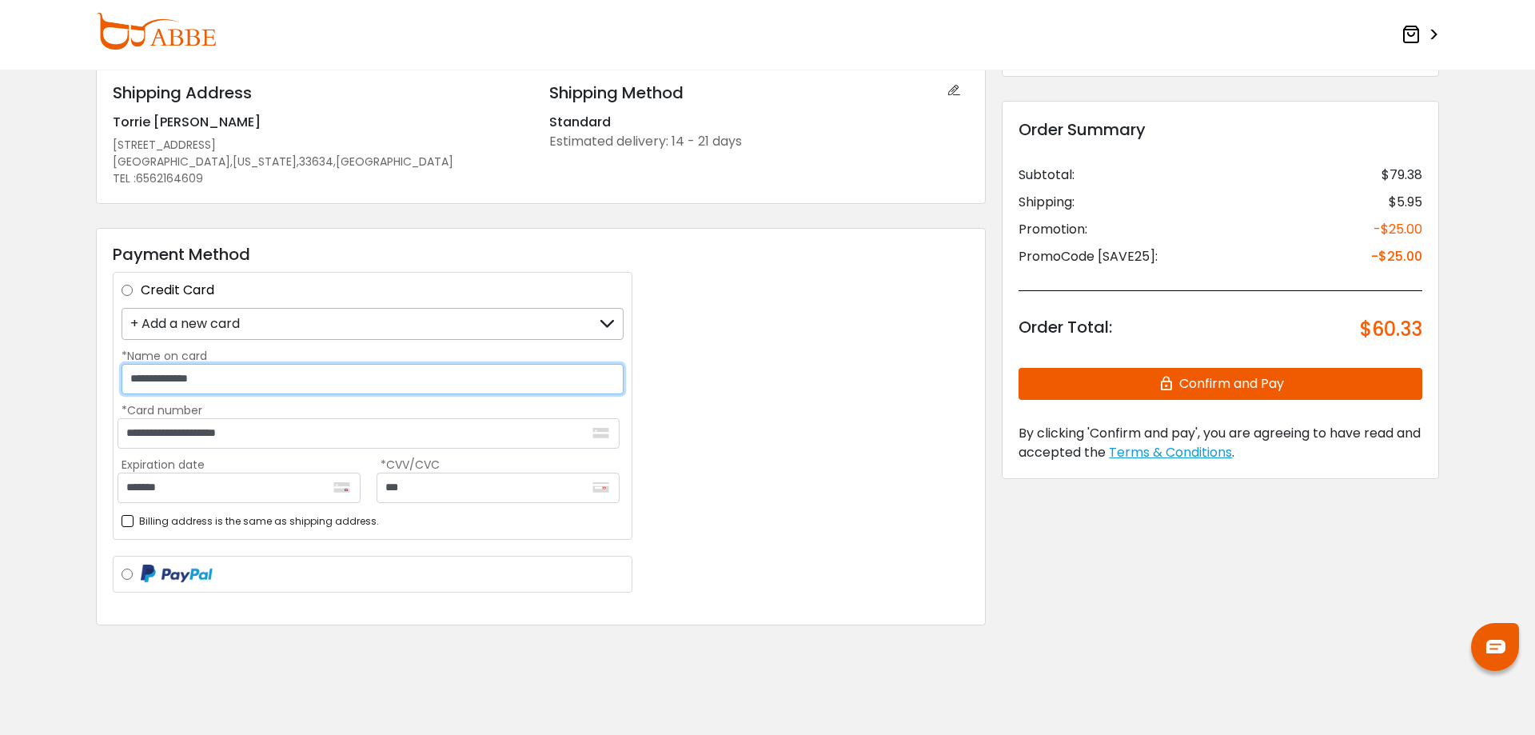
scroll to position [100, 0]
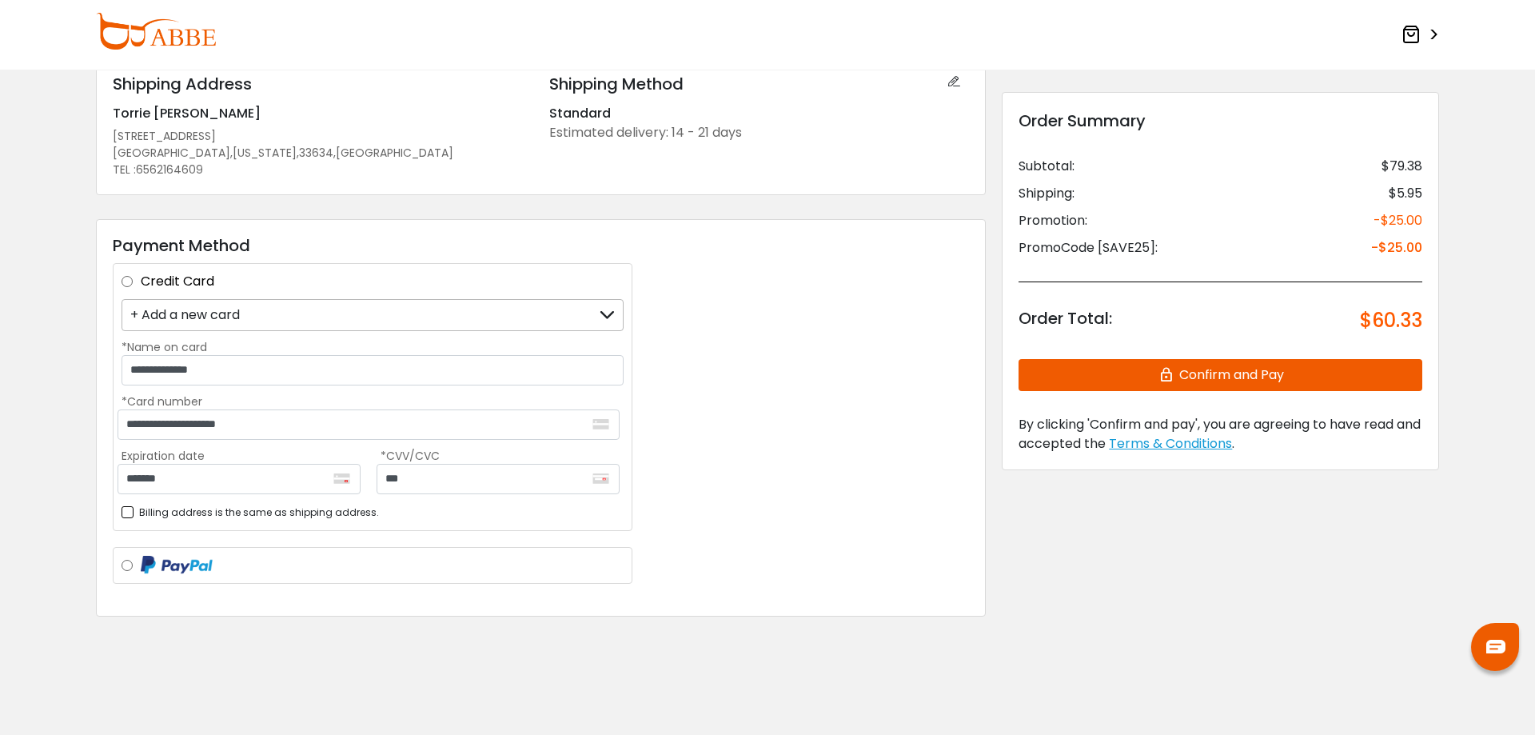
click at [955, 80] on icon at bounding box center [962, 81] width 29 height 19
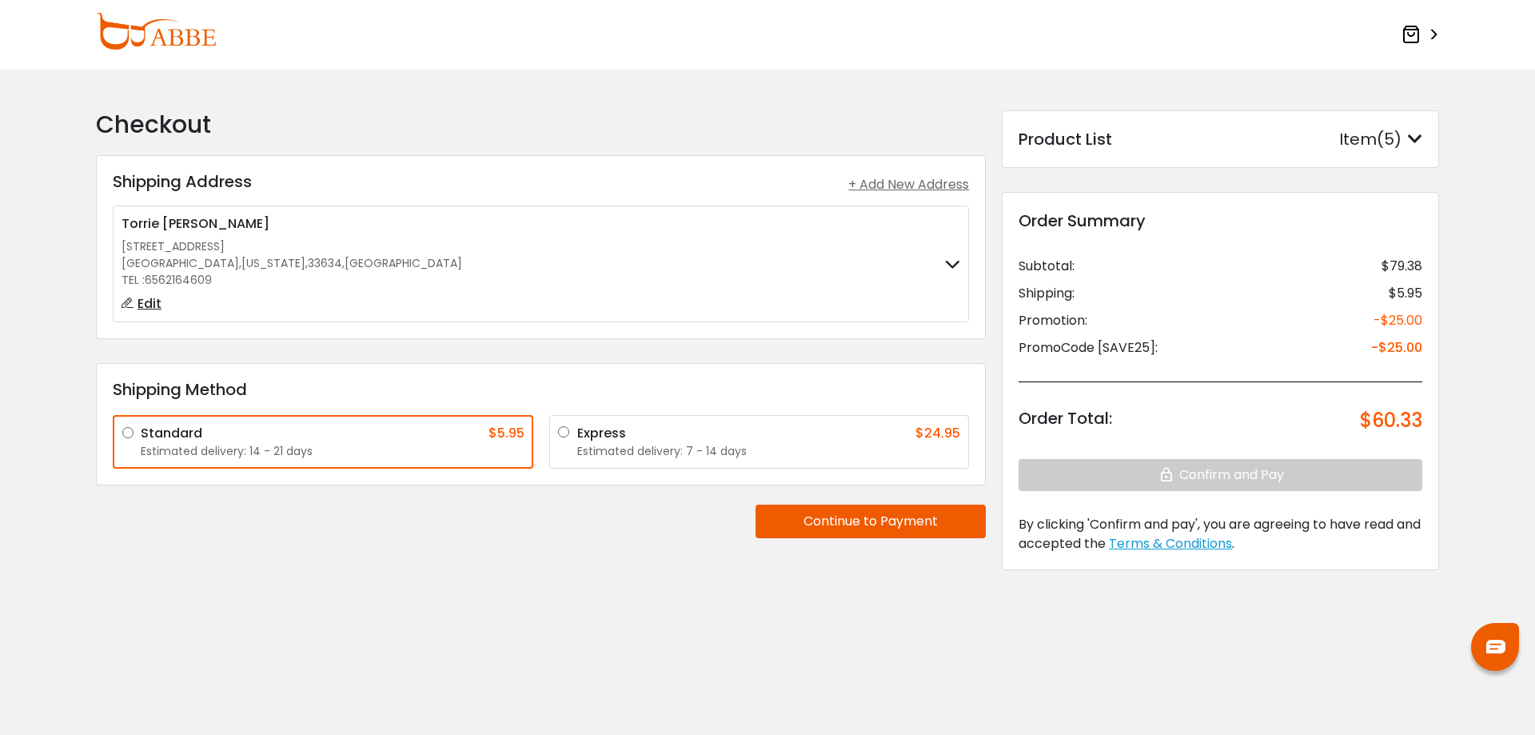
scroll to position [0, 0]
click at [929, 525] on button "Continue to Payment" at bounding box center [871, 522] width 230 height 34
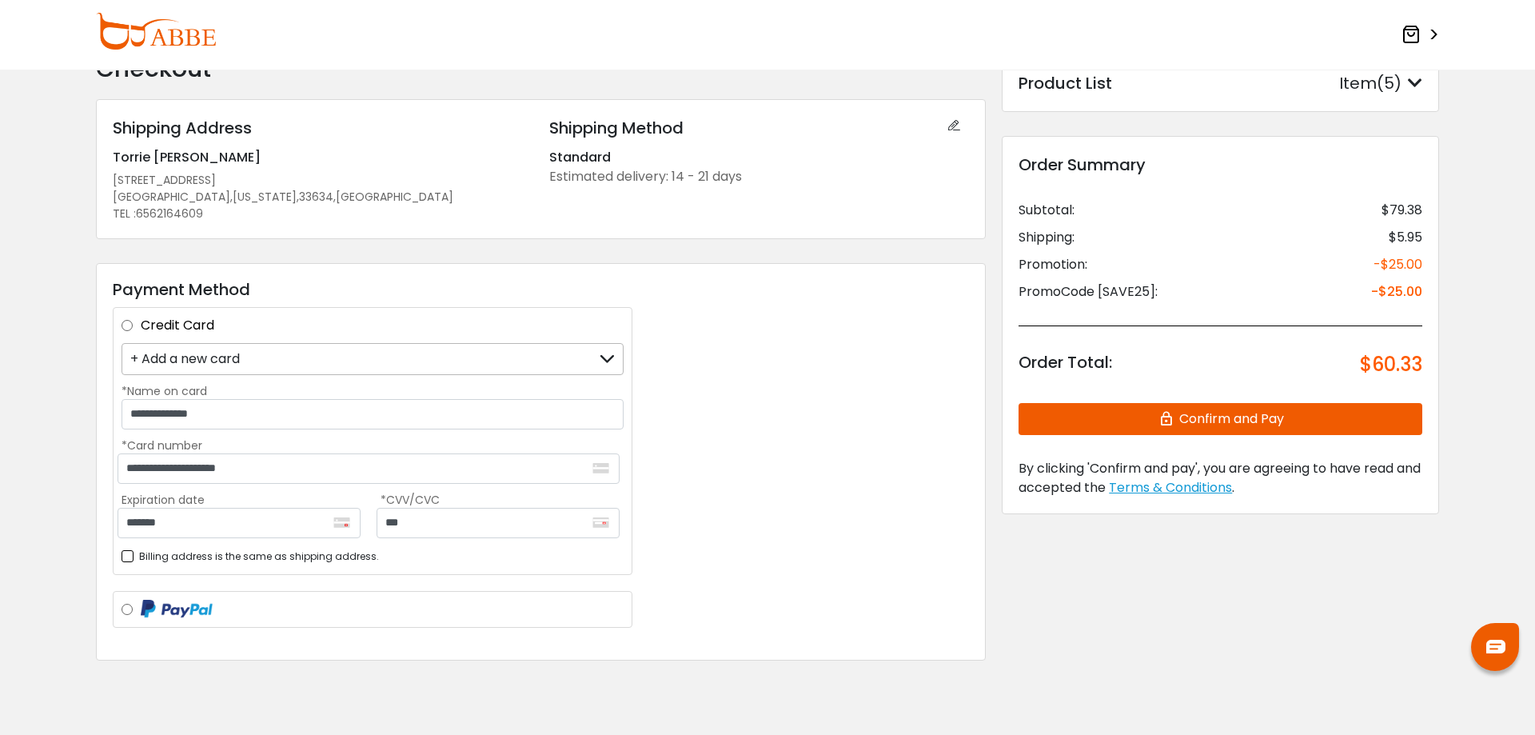
scroll to position [20, 0]
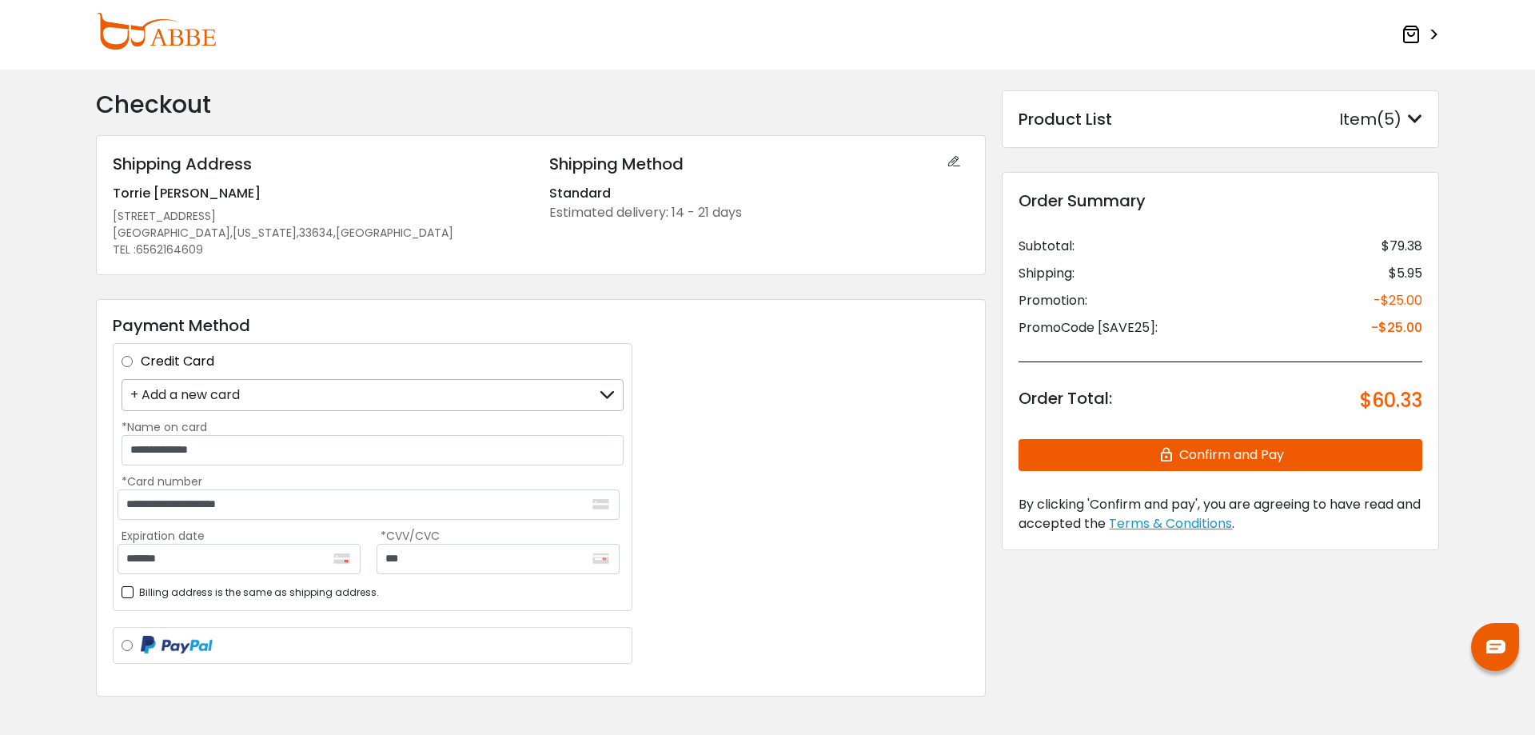
click at [150, 19] on img at bounding box center [156, 31] width 120 height 37
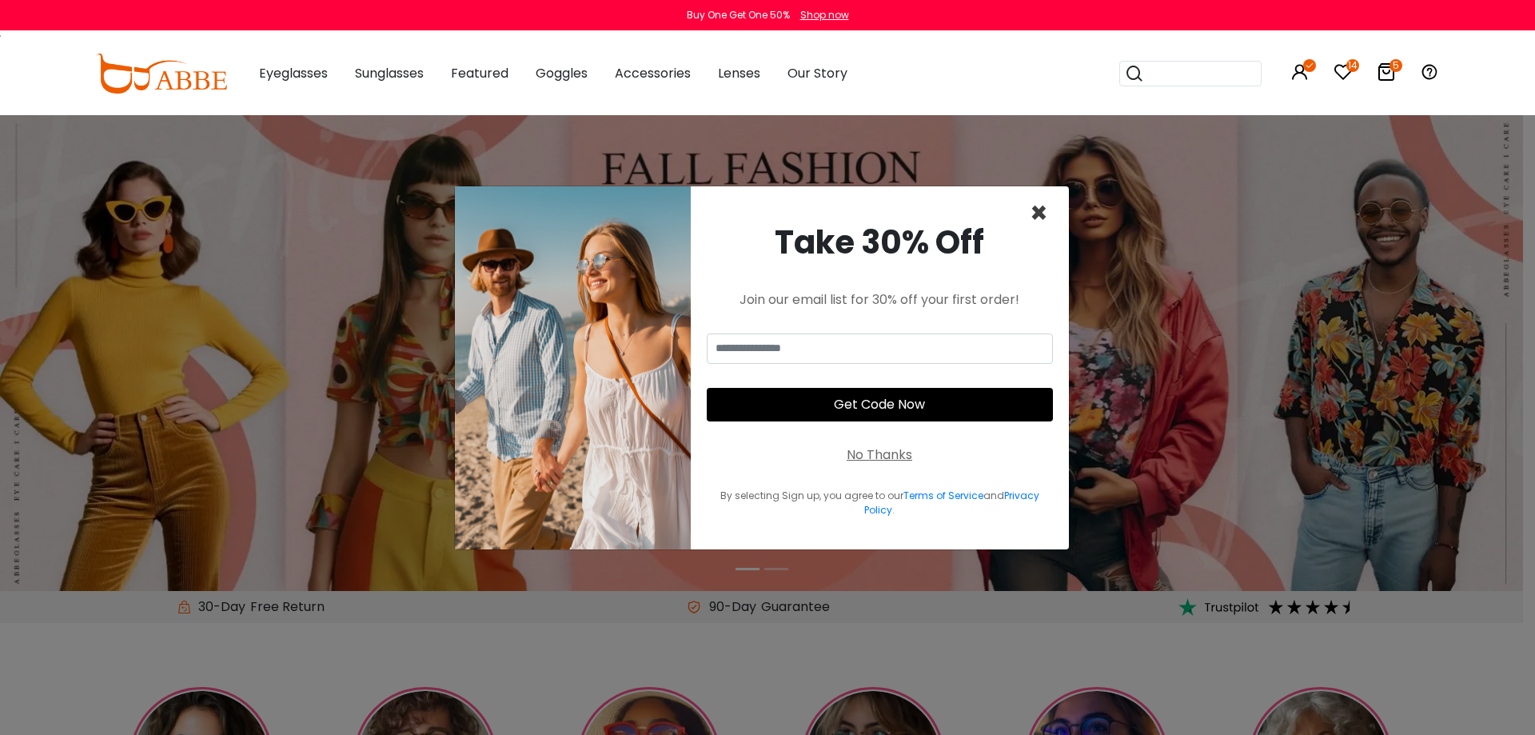
click at [1036, 209] on span "×" at bounding box center [1039, 213] width 18 height 41
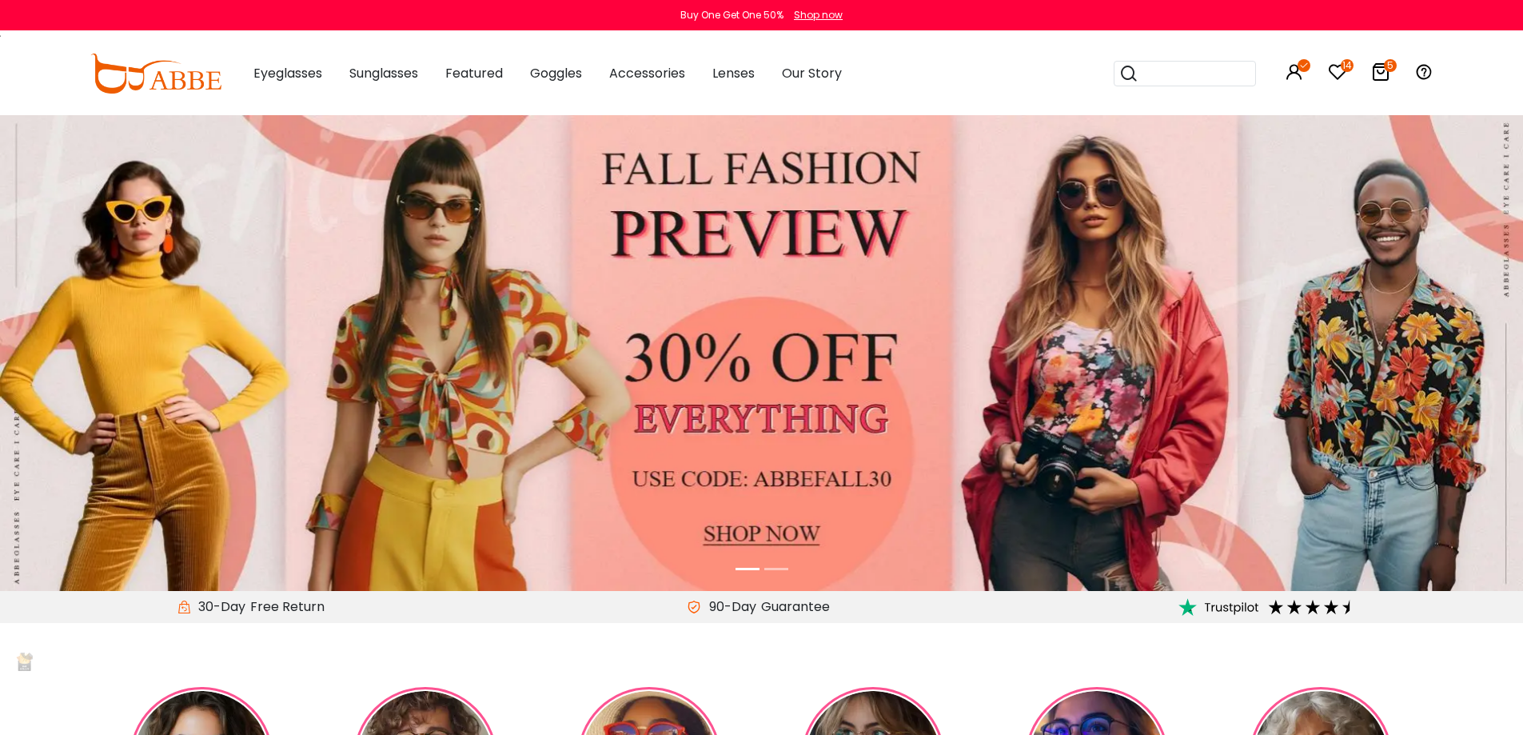
click at [1173, 64] on input "search" at bounding box center [1195, 74] width 112 height 24
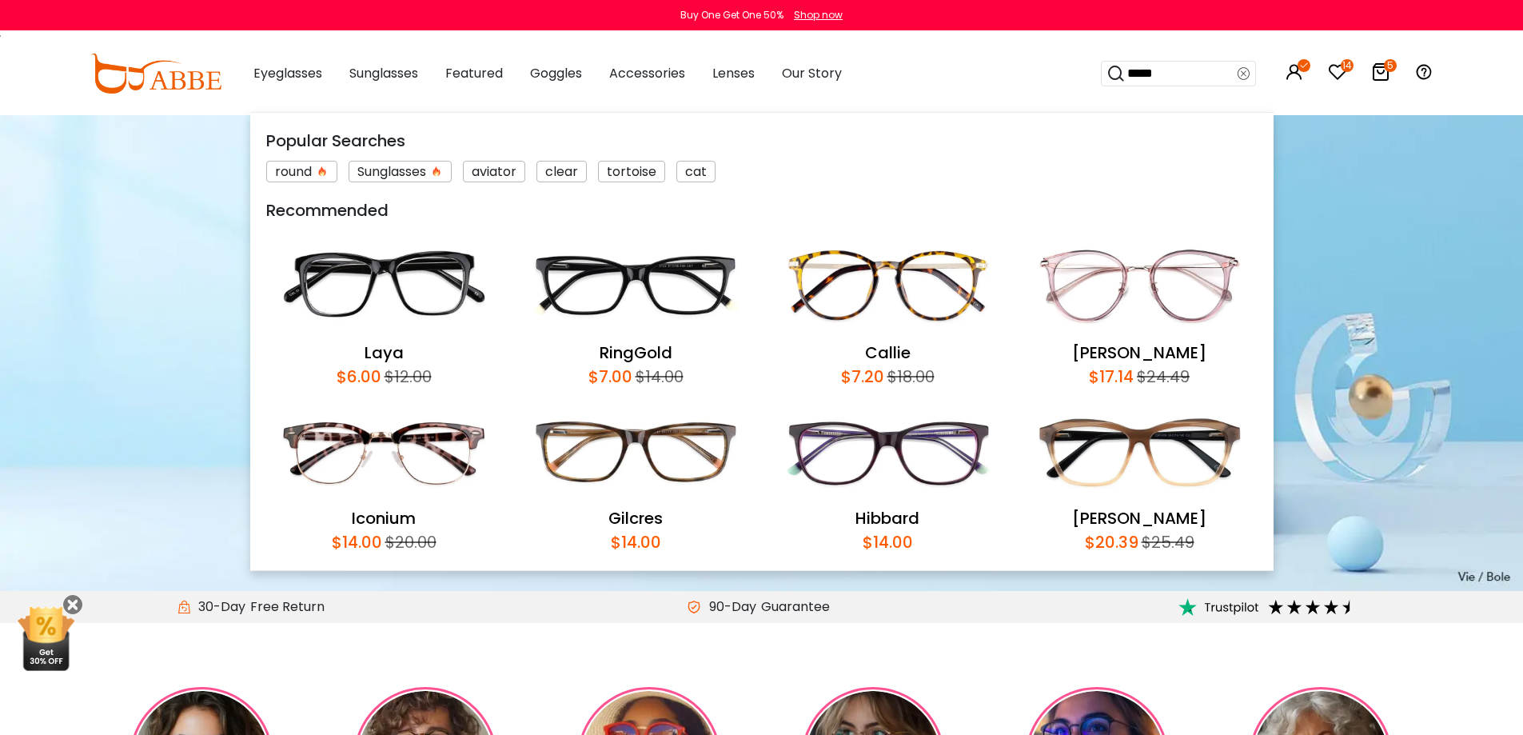
type input "*****"
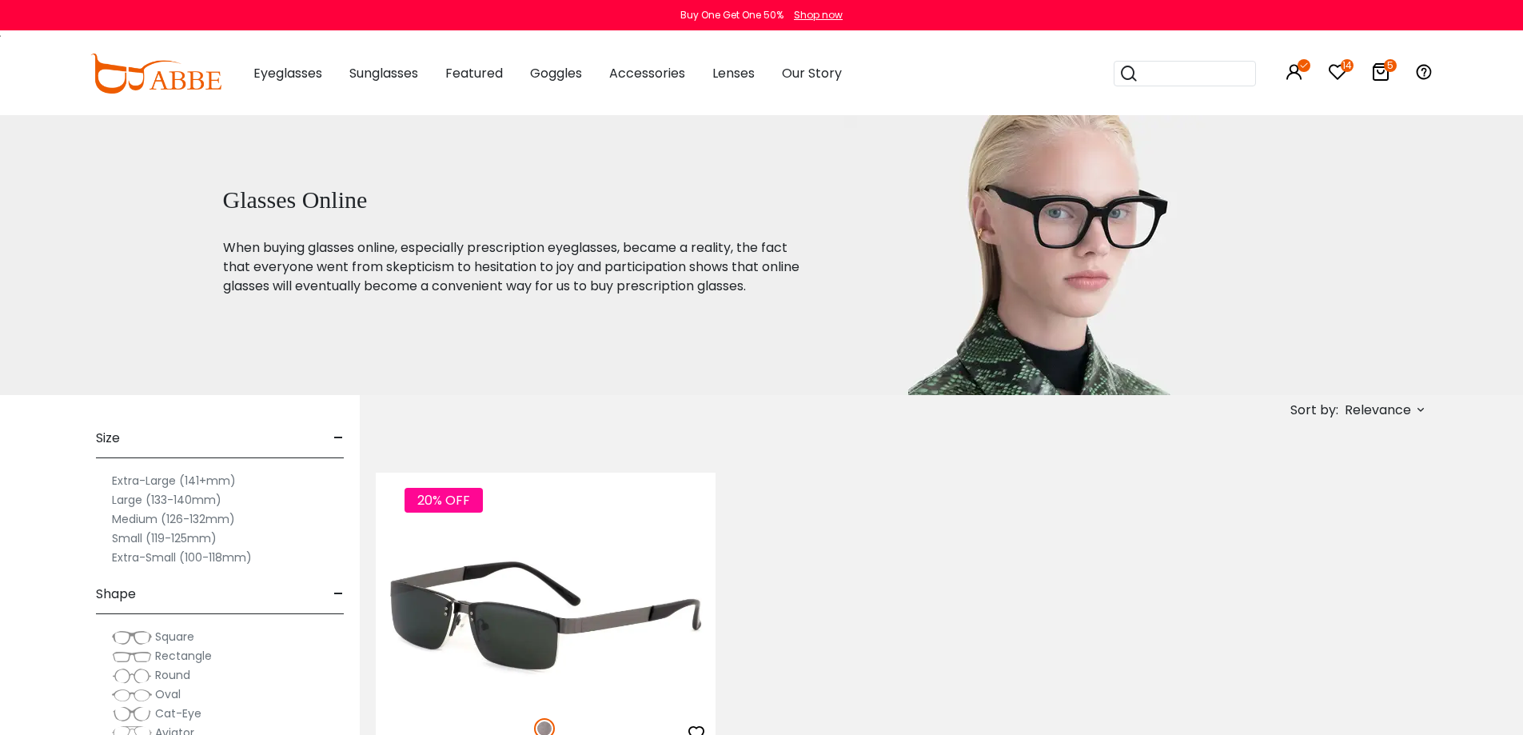
click at [573, 543] on img at bounding box center [546, 615] width 340 height 170
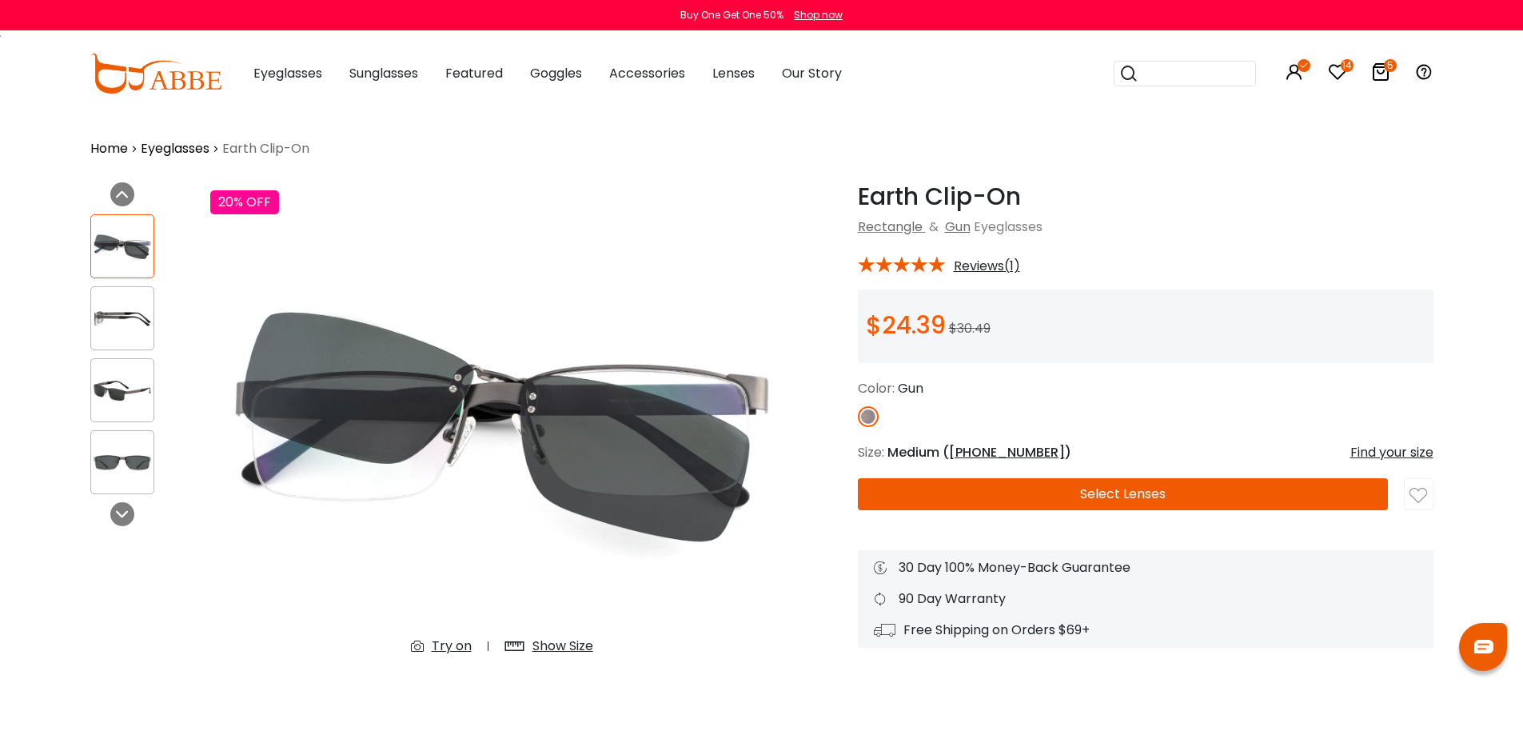
click at [1018, 489] on button "Select Lenses" at bounding box center [1123, 494] width 530 height 32
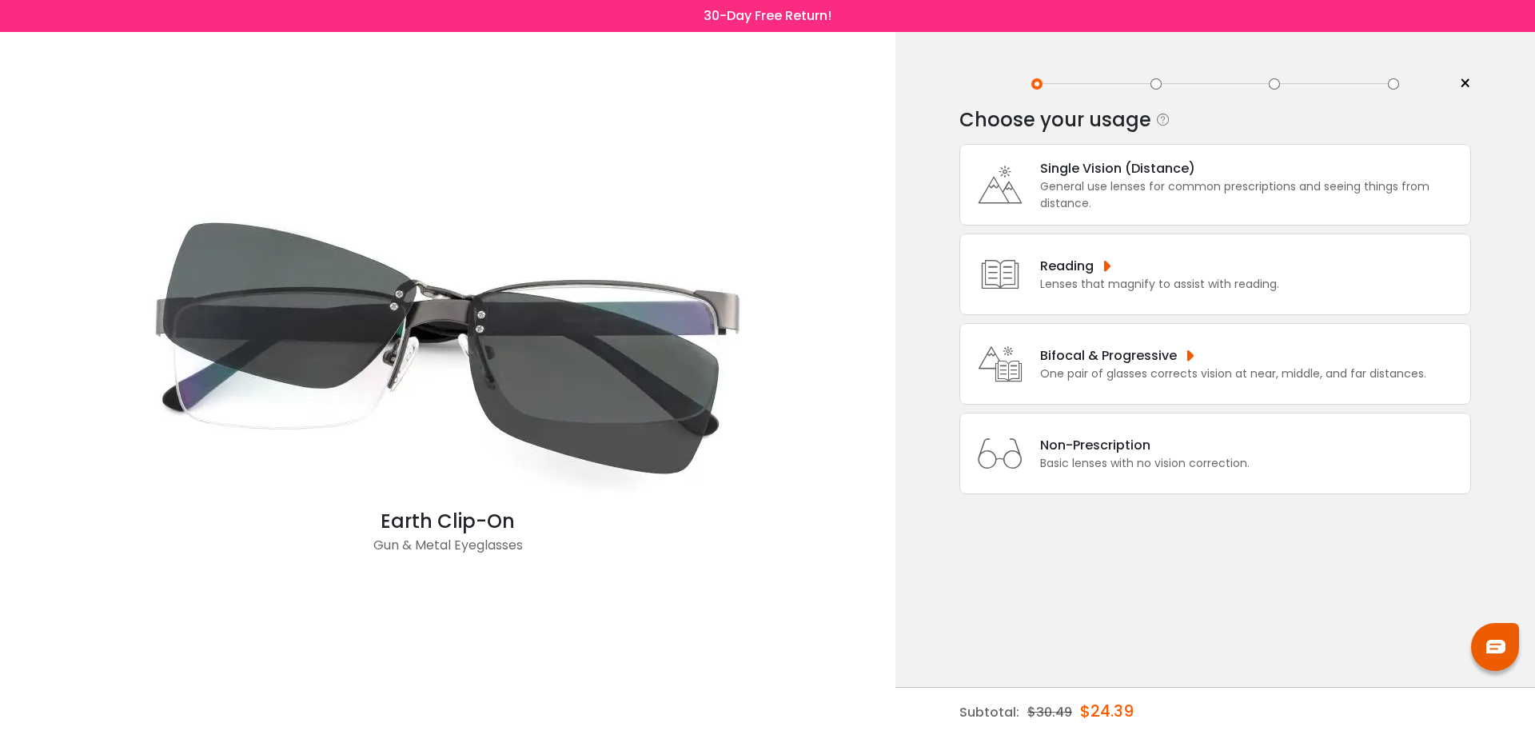
click at [1223, 182] on div "General use lenses for common prescriptions and seeing things from distance." at bounding box center [1251, 195] width 422 height 34
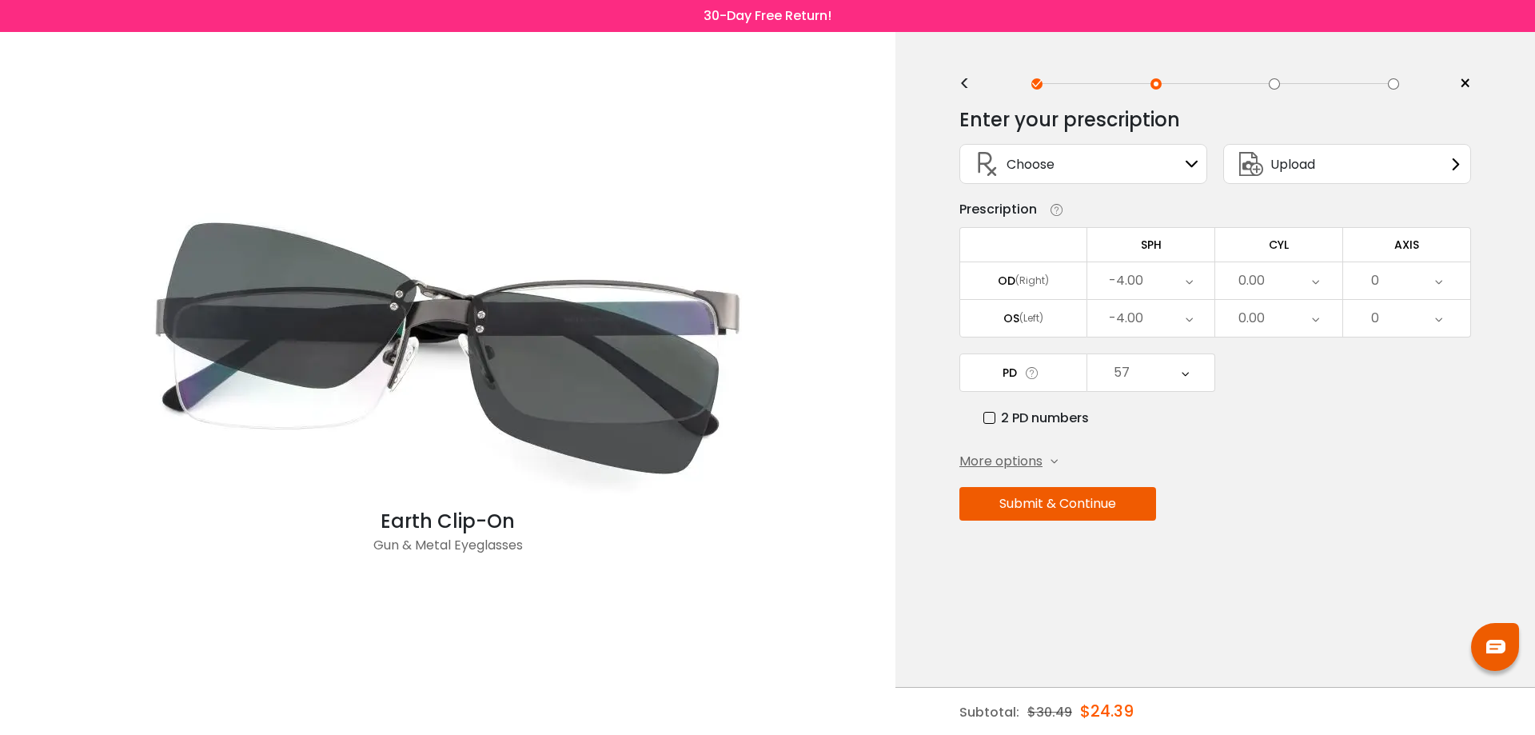
click at [1152, 313] on div "-4.00" at bounding box center [1151, 318] width 127 height 37
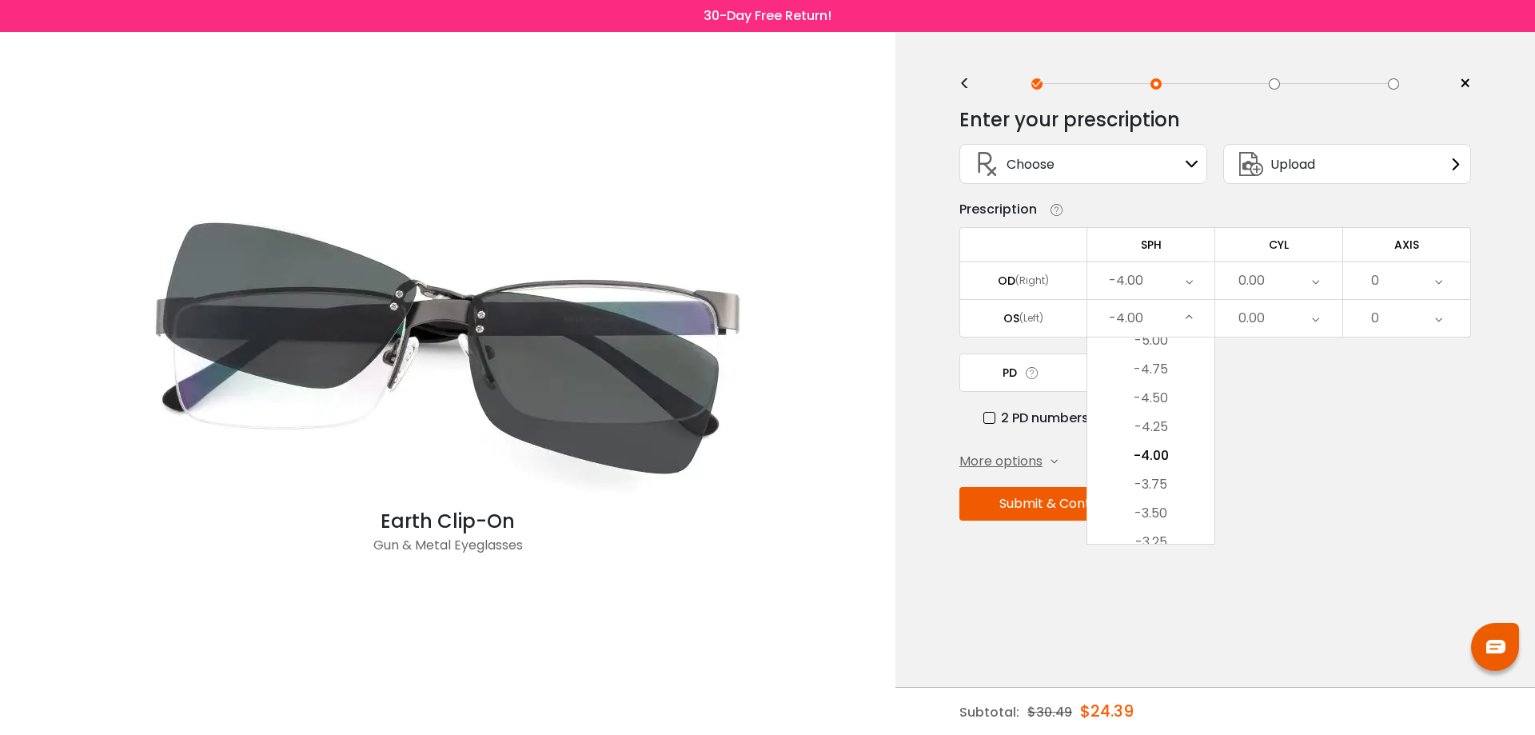
drag, startPoint x: 1151, startPoint y: 513, endPoint x: 1146, endPoint y: 499, distance: 15.2
click at [1151, 512] on li "-3.50" at bounding box center [1151, 513] width 127 height 29
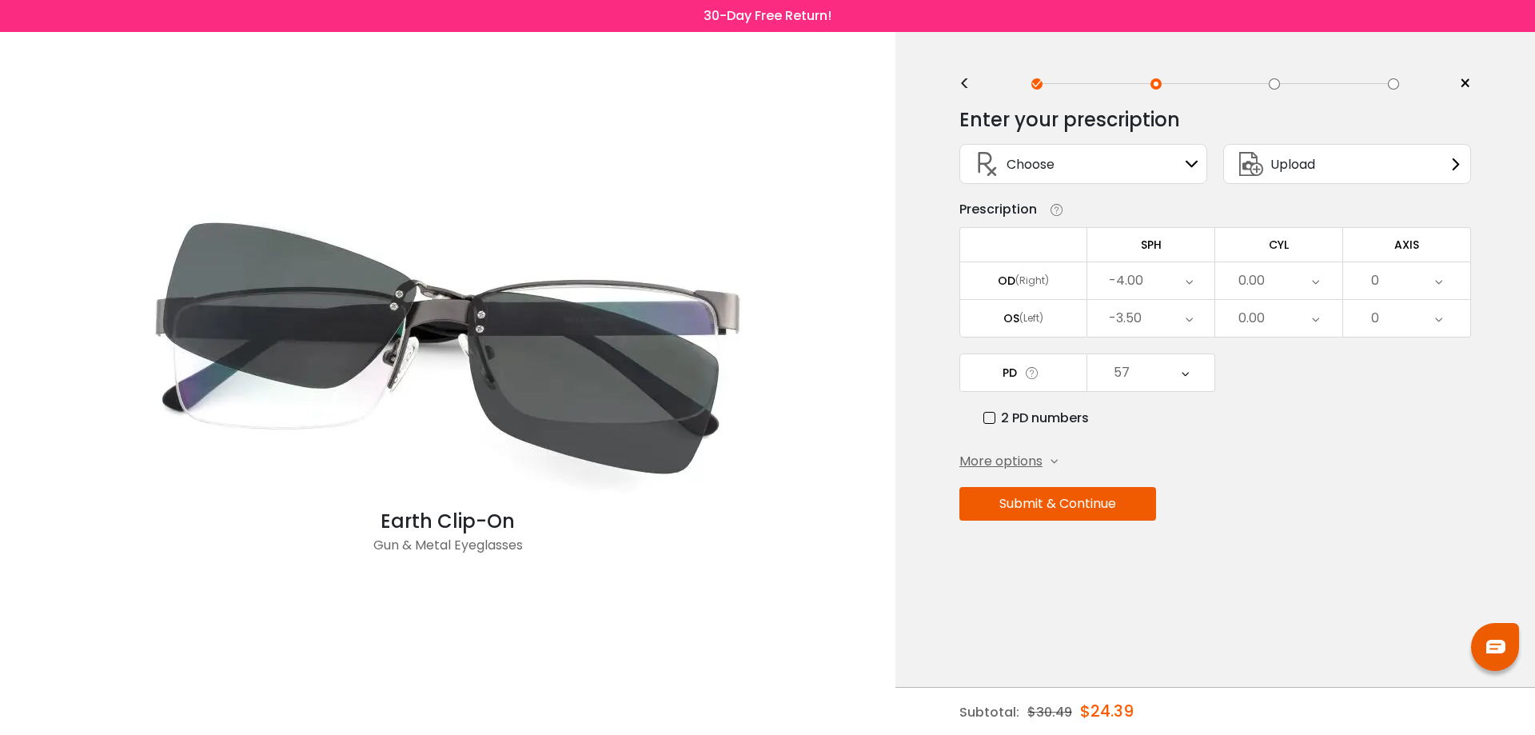
click at [1139, 371] on div "57" at bounding box center [1151, 372] width 127 height 37
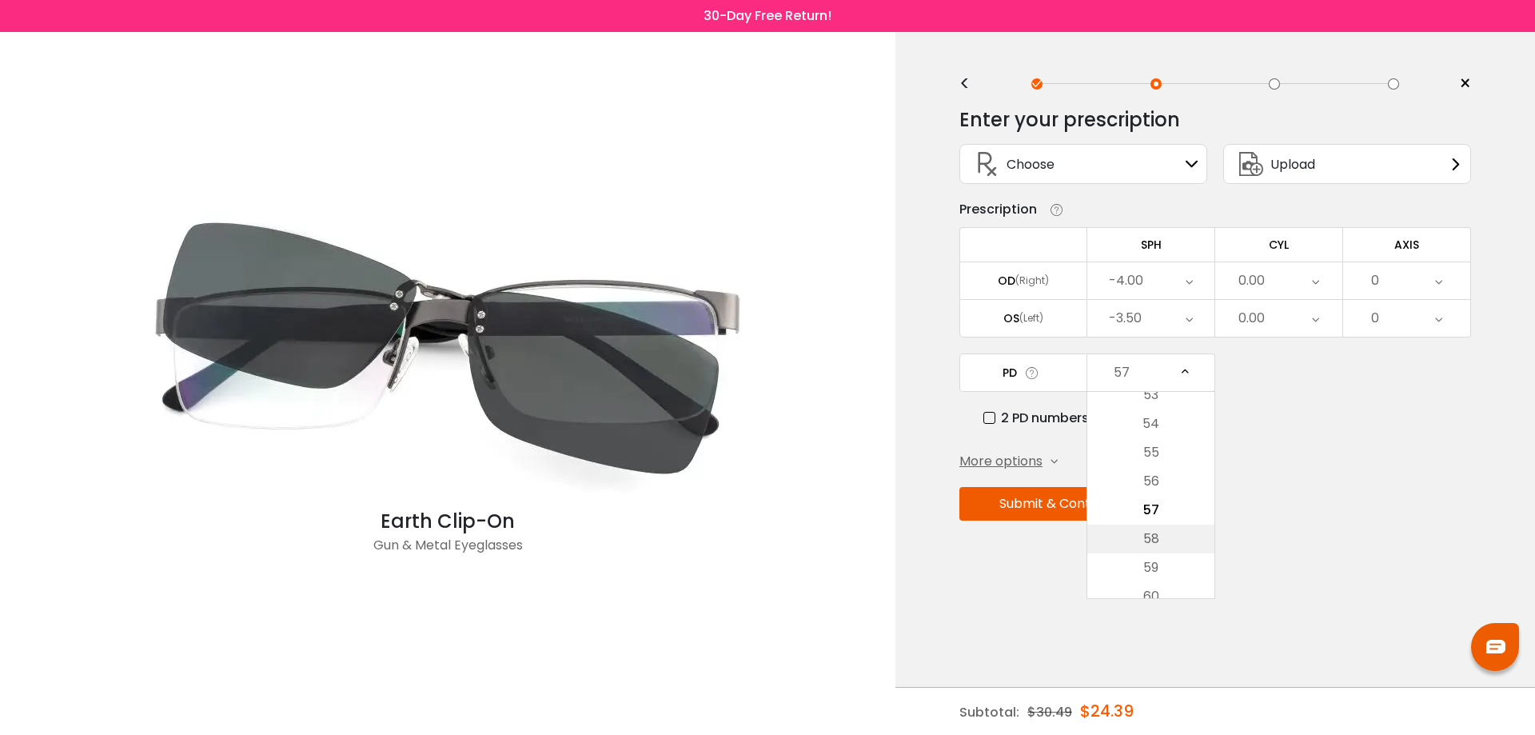
click at [1158, 536] on li "58" at bounding box center [1151, 539] width 127 height 29
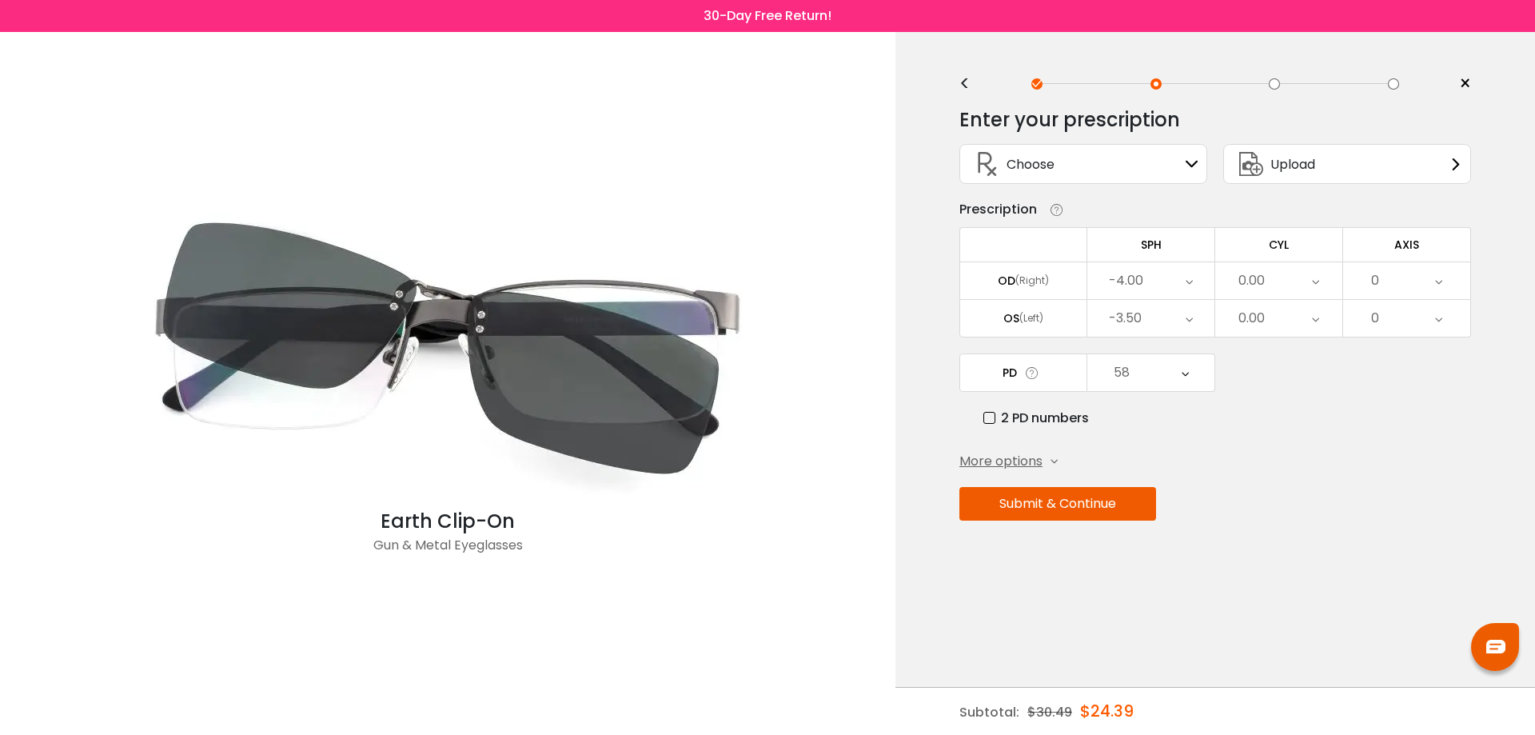
click at [1092, 507] on button "Submit & Continue" at bounding box center [1058, 504] width 197 height 34
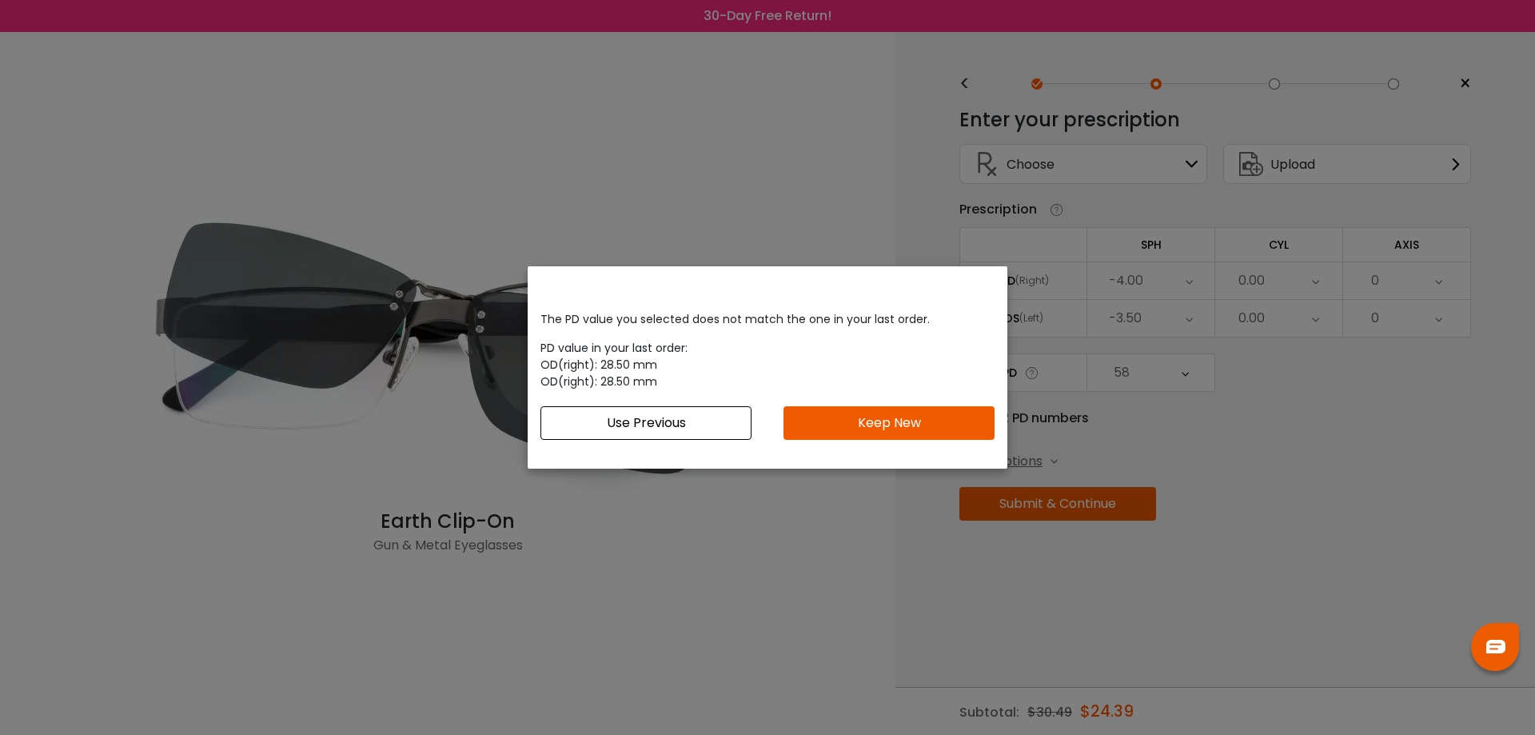
click at [874, 424] on button "Keep New" at bounding box center [889, 423] width 211 height 34
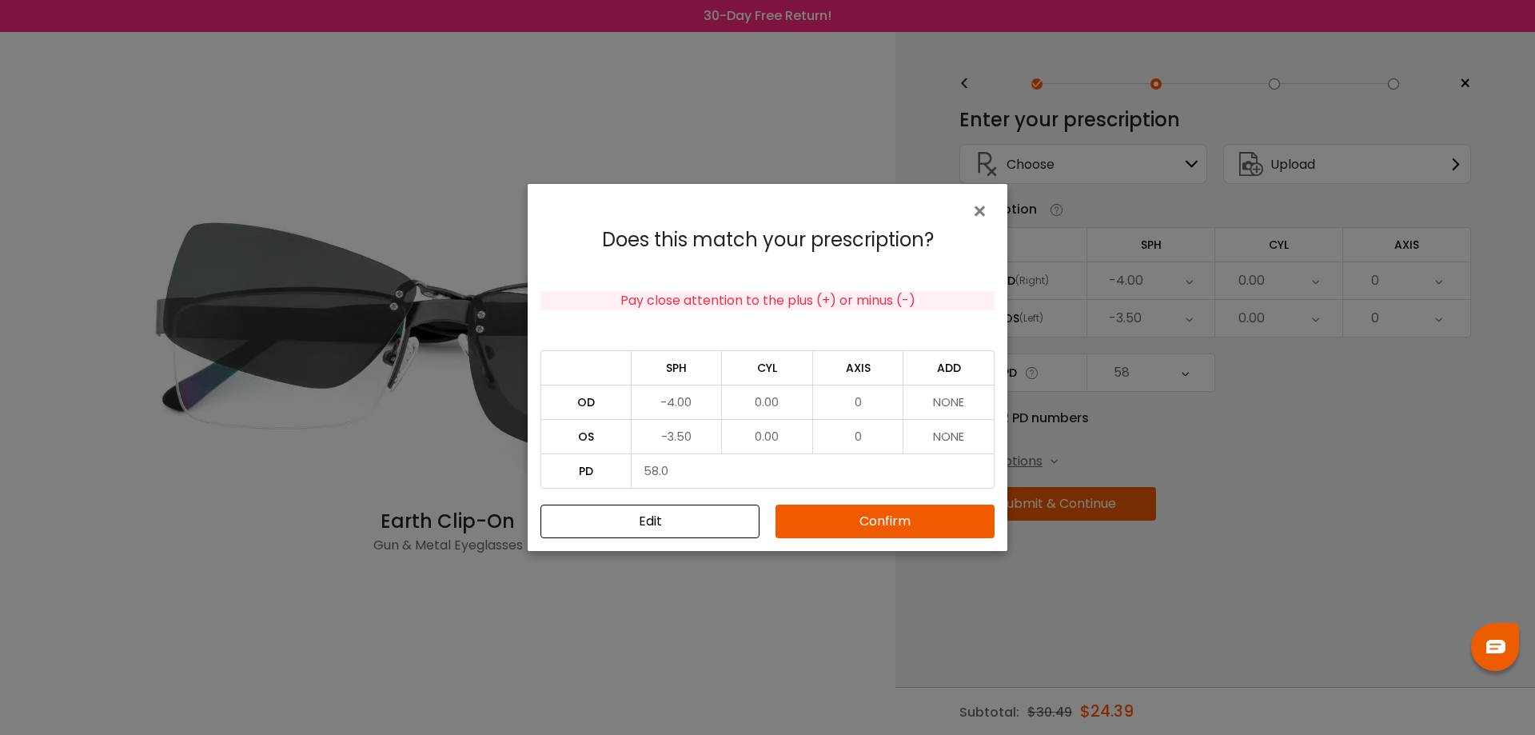
click at [888, 520] on button "Confirm" at bounding box center [885, 522] width 219 height 34
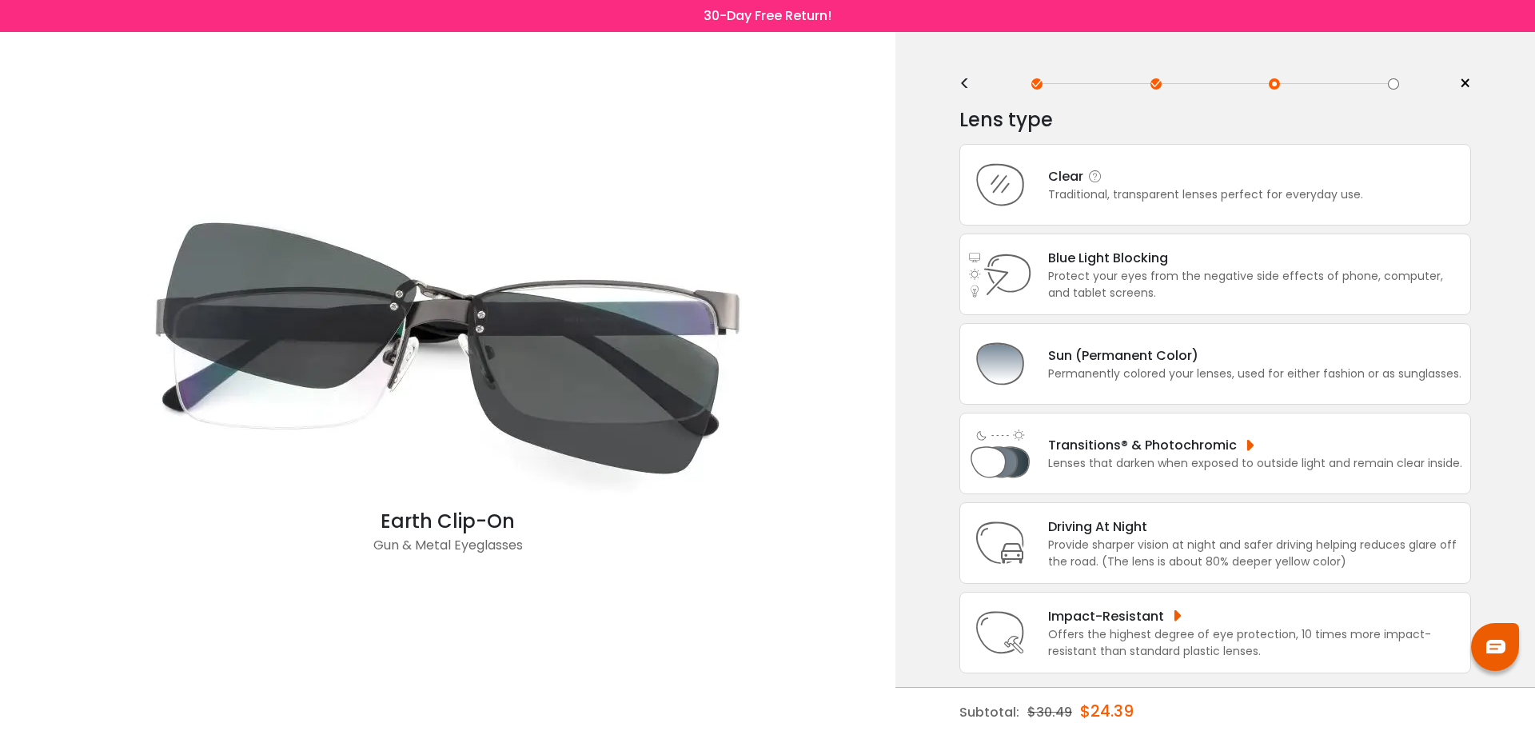
click at [1216, 188] on div "Traditional, transparent lenses perfect for everyday use." at bounding box center [1205, 194] width 315 height 17
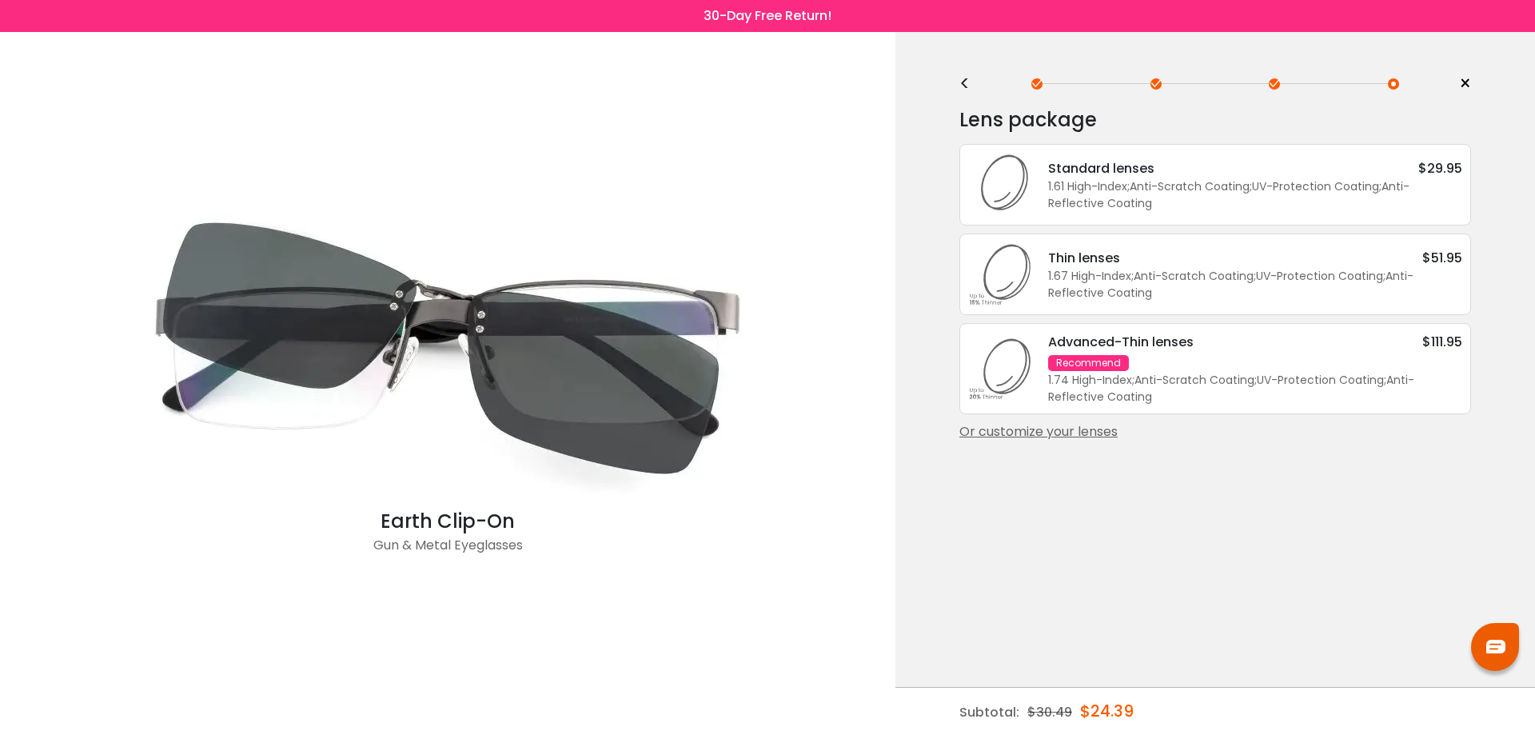
click at [1093, 429] on div "Or customize your lenses" at bounding box center [1216, 431] width 512 height 19
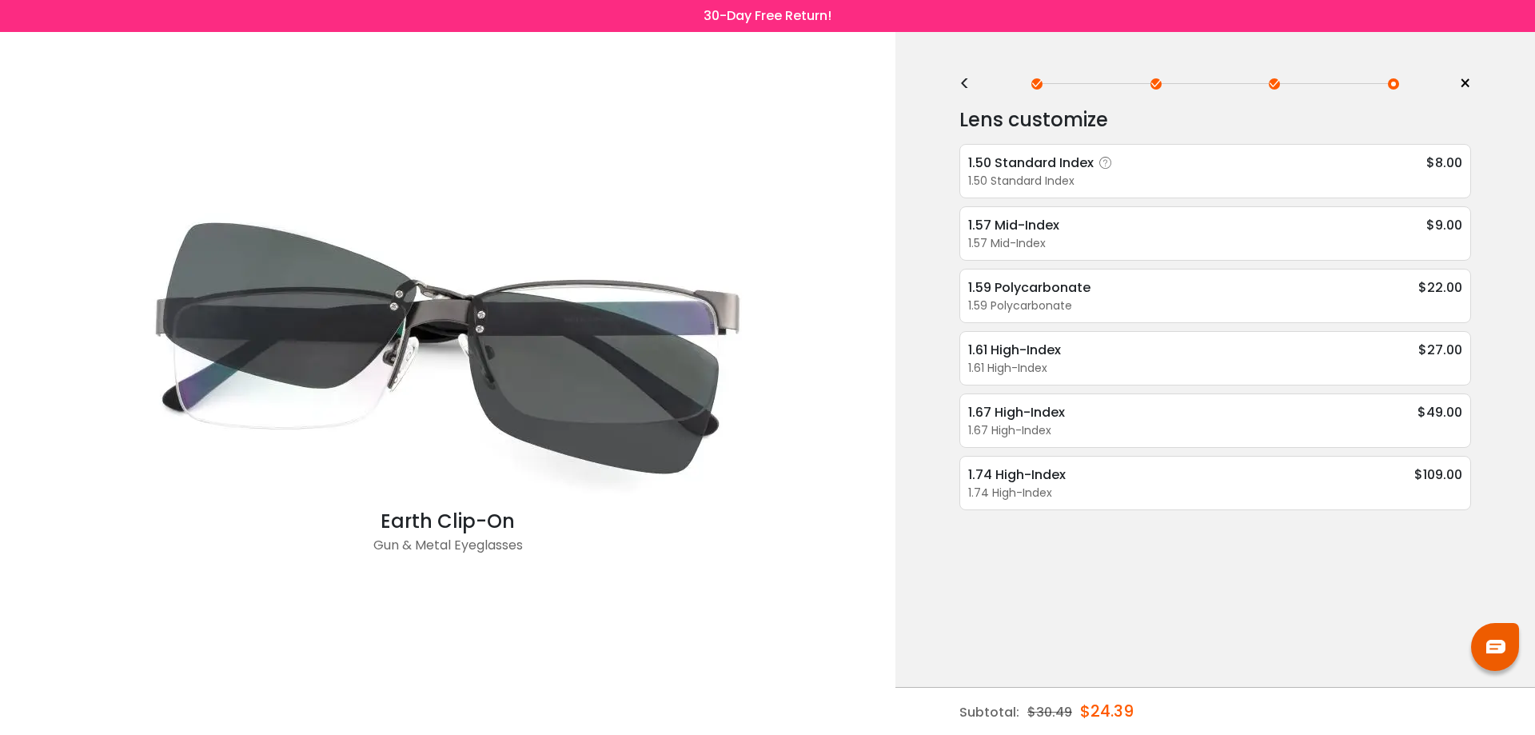
click at [1112, 172] on div "1.50 Standard Index" at bounding box center [1043, 163] width 150 height 20
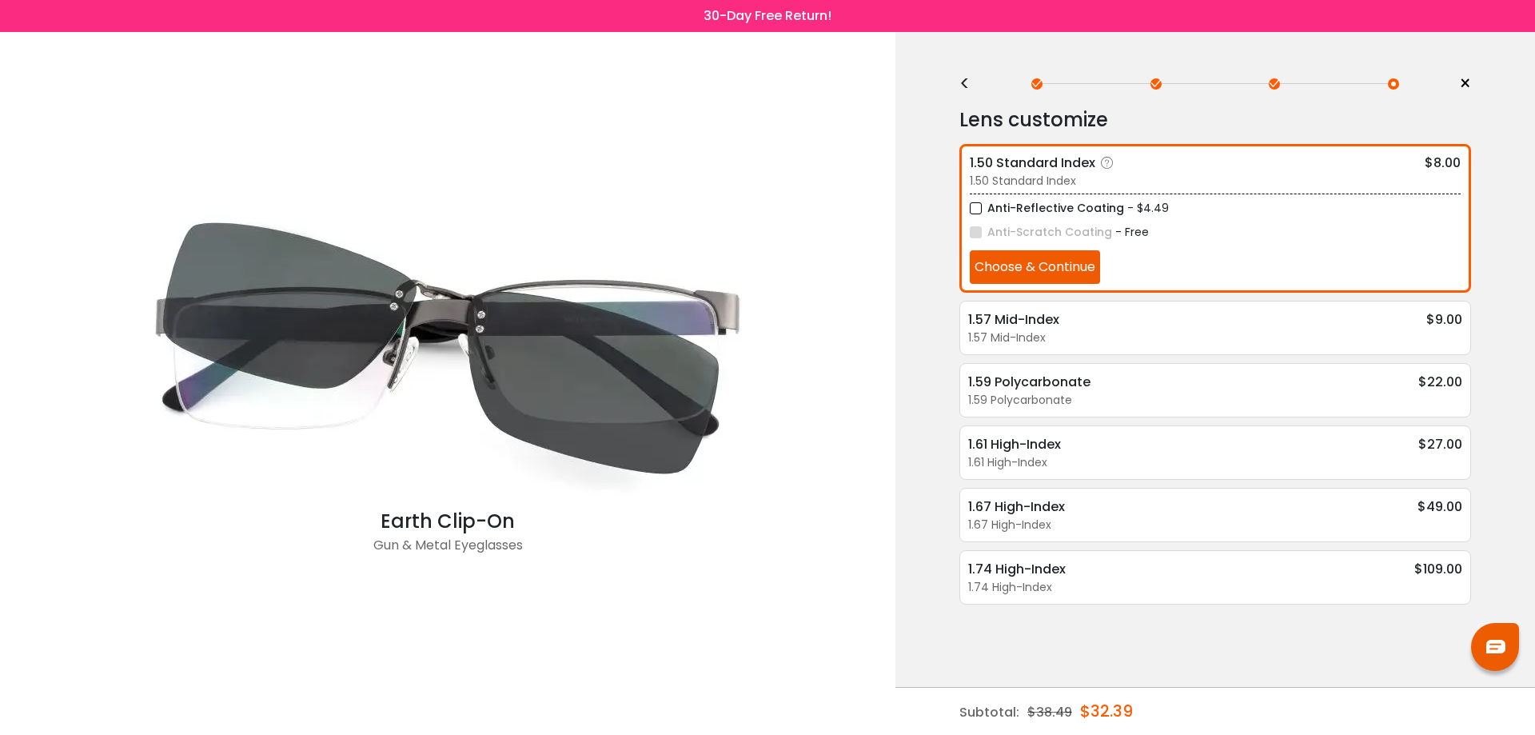
click at [1063, 262] on button "Choose & Continue" at bounding box center [1035, 267] width 130 height 34
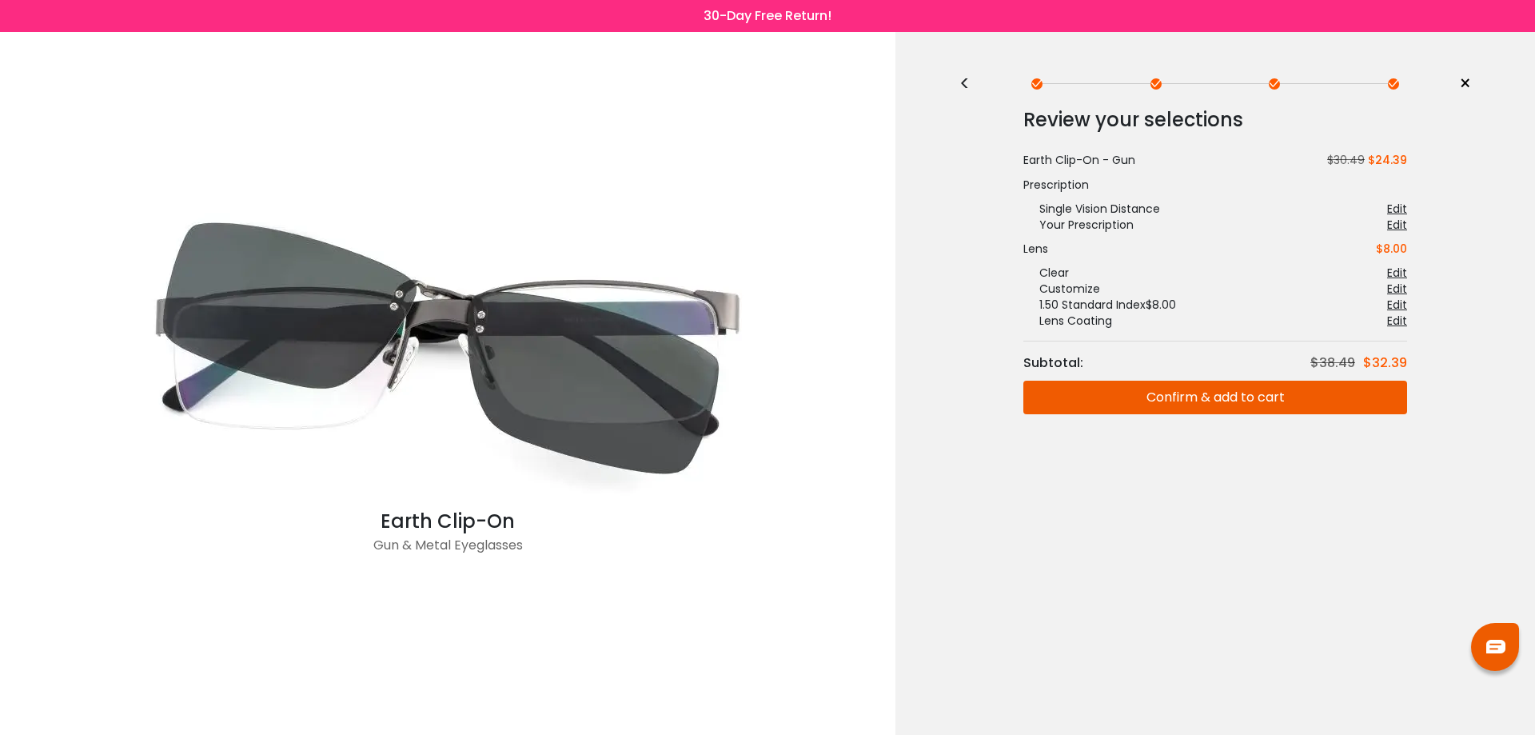
click at [1227, 402] on button "Confirm & add to cart" at bounding box center [1216, 398] width 384 height 34
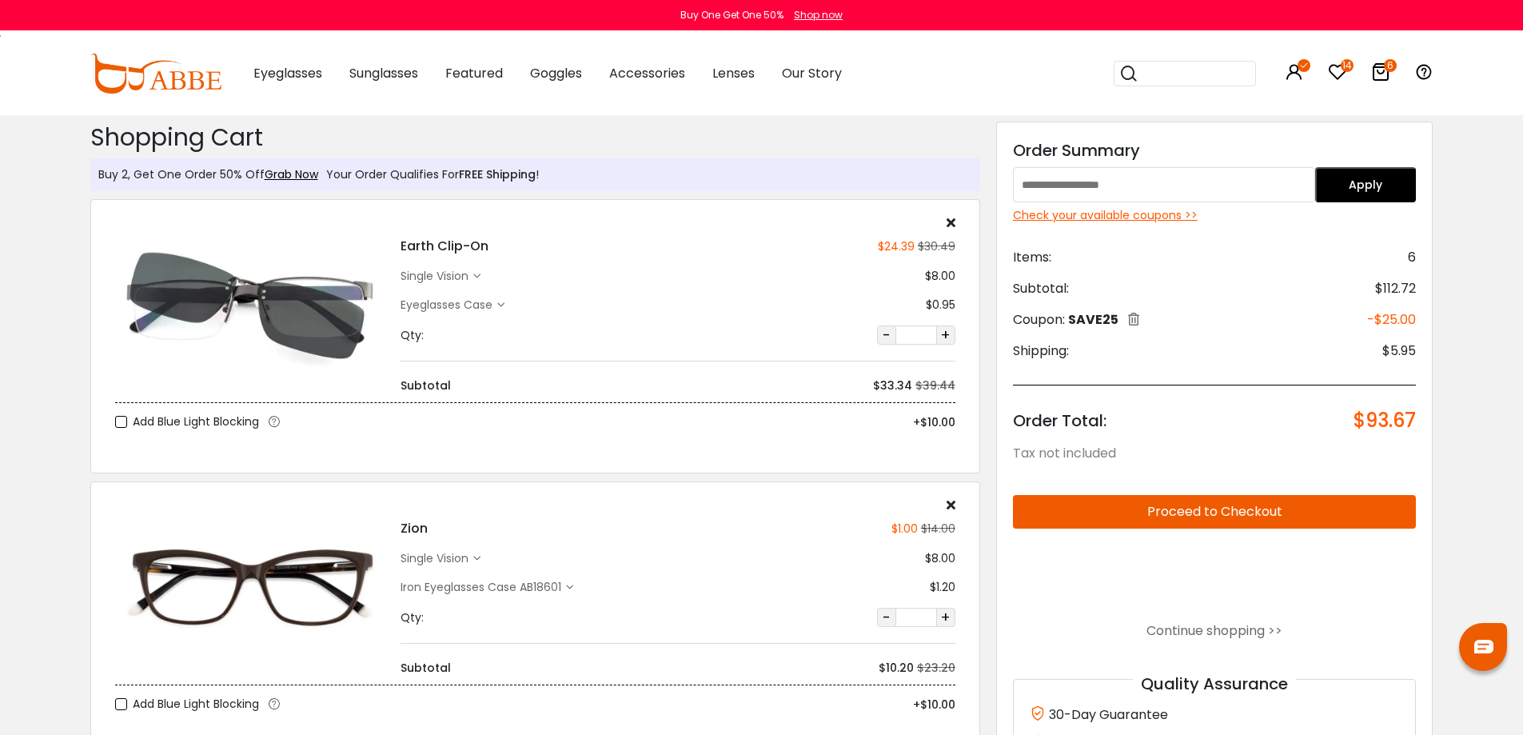
click at [1124, 218] on div "Check your available coupons >>" at bounding box center [1215, 215] width 404 height 17
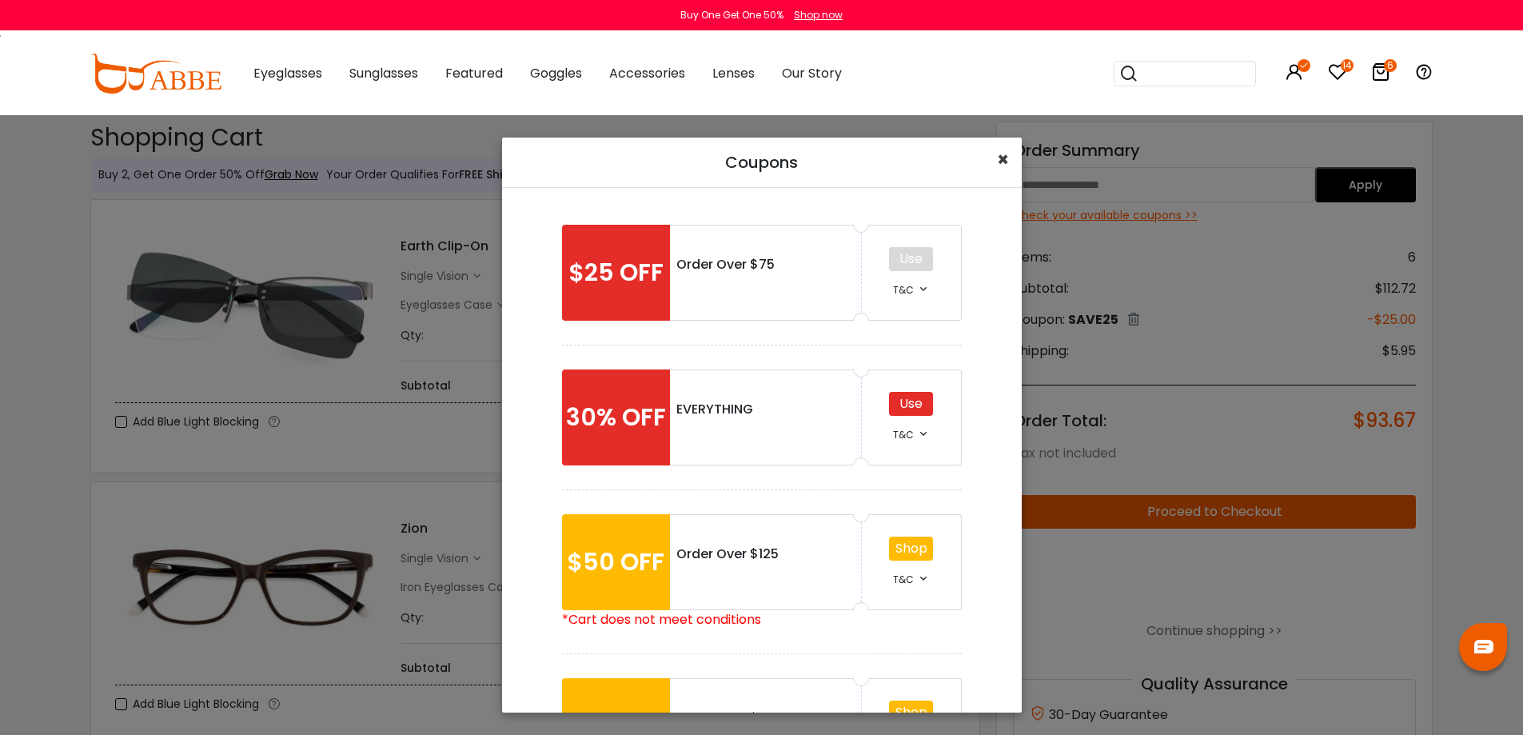
click at [1002, 154] on span "×" at bounding box center [1003, 159] width 12 height 26
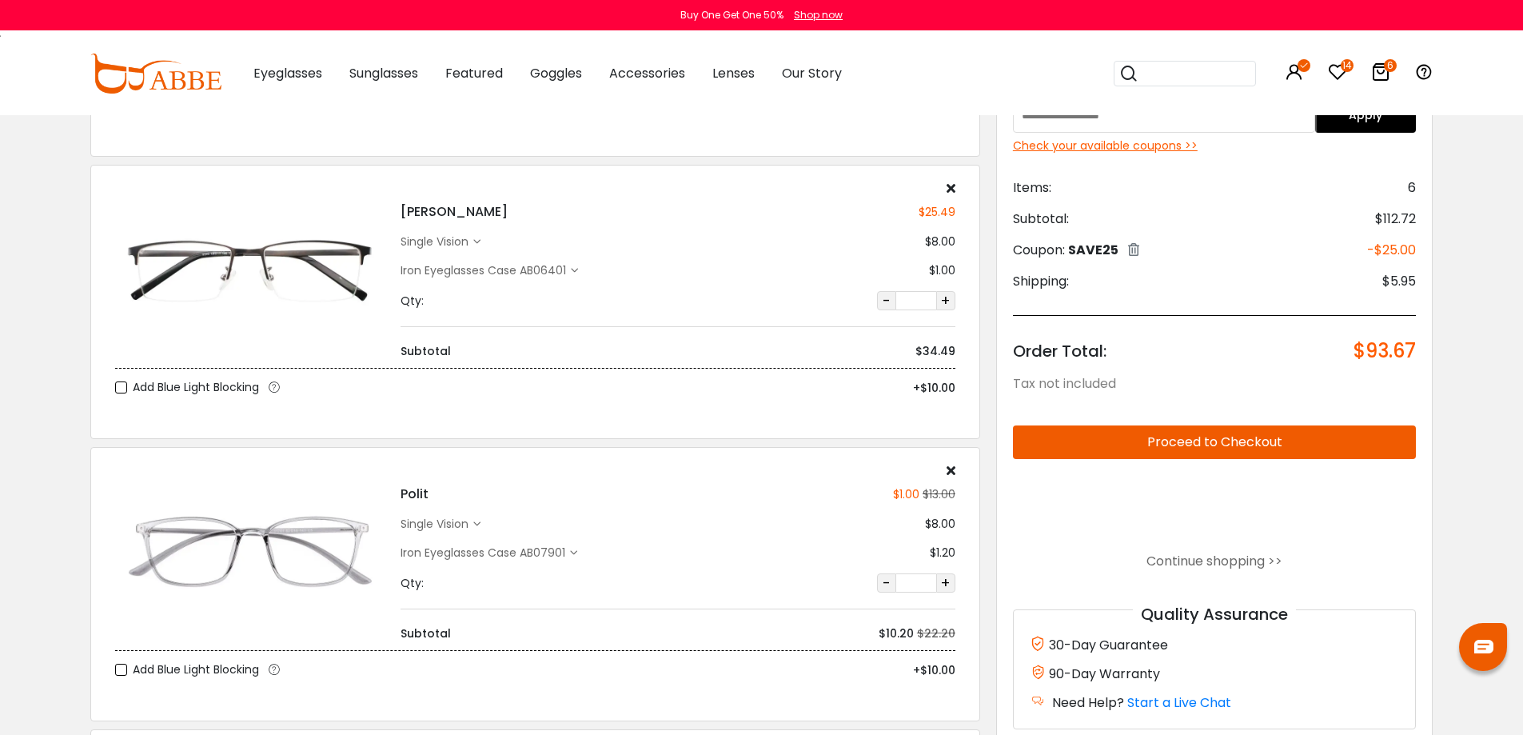
scroll to position [880, 0]
click at [1112, 147] on div "Check your available coupons >>" at bounding box center [1215, 146] width 404 height 17
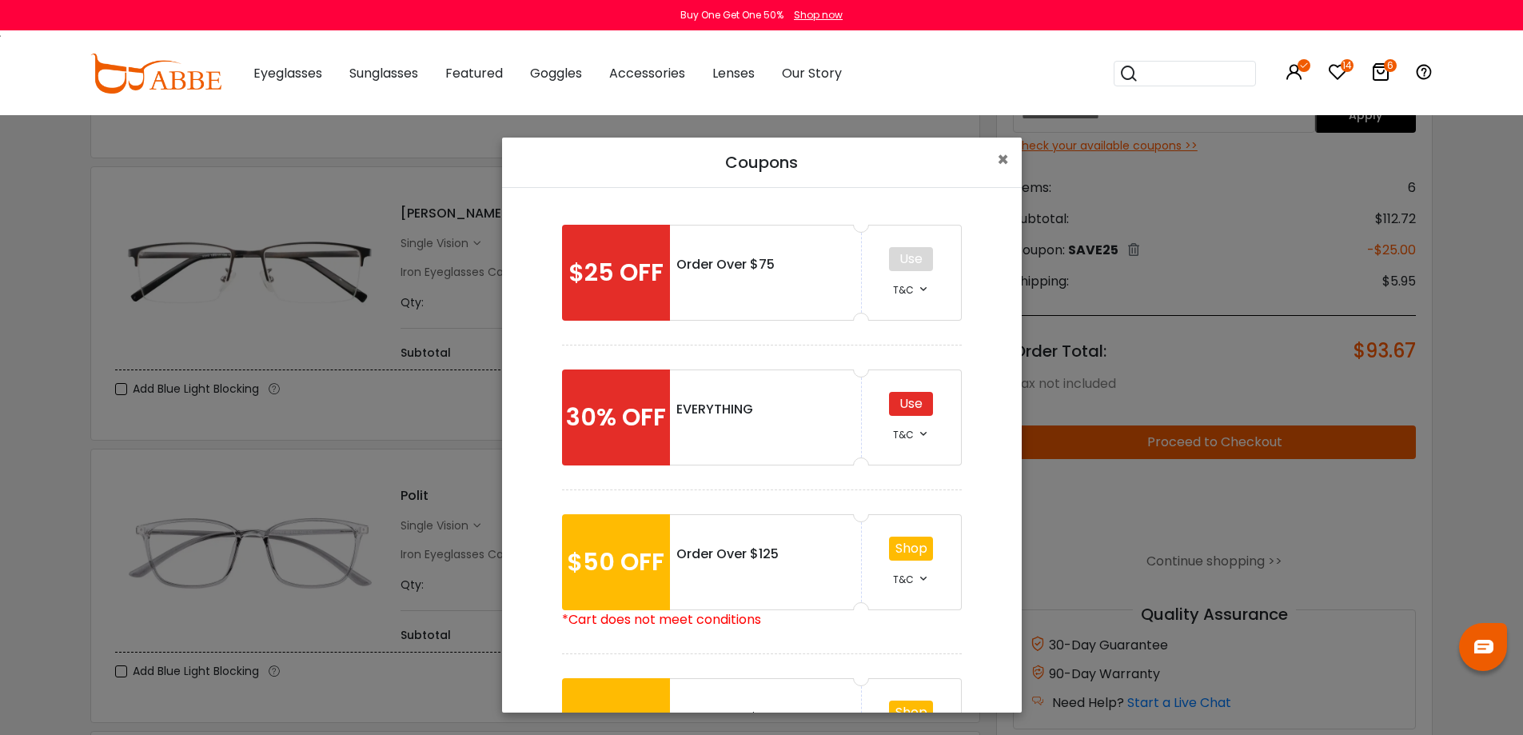
click at [911, 406] on div "Use" at bounding box center [911, 404] width 44 height 24
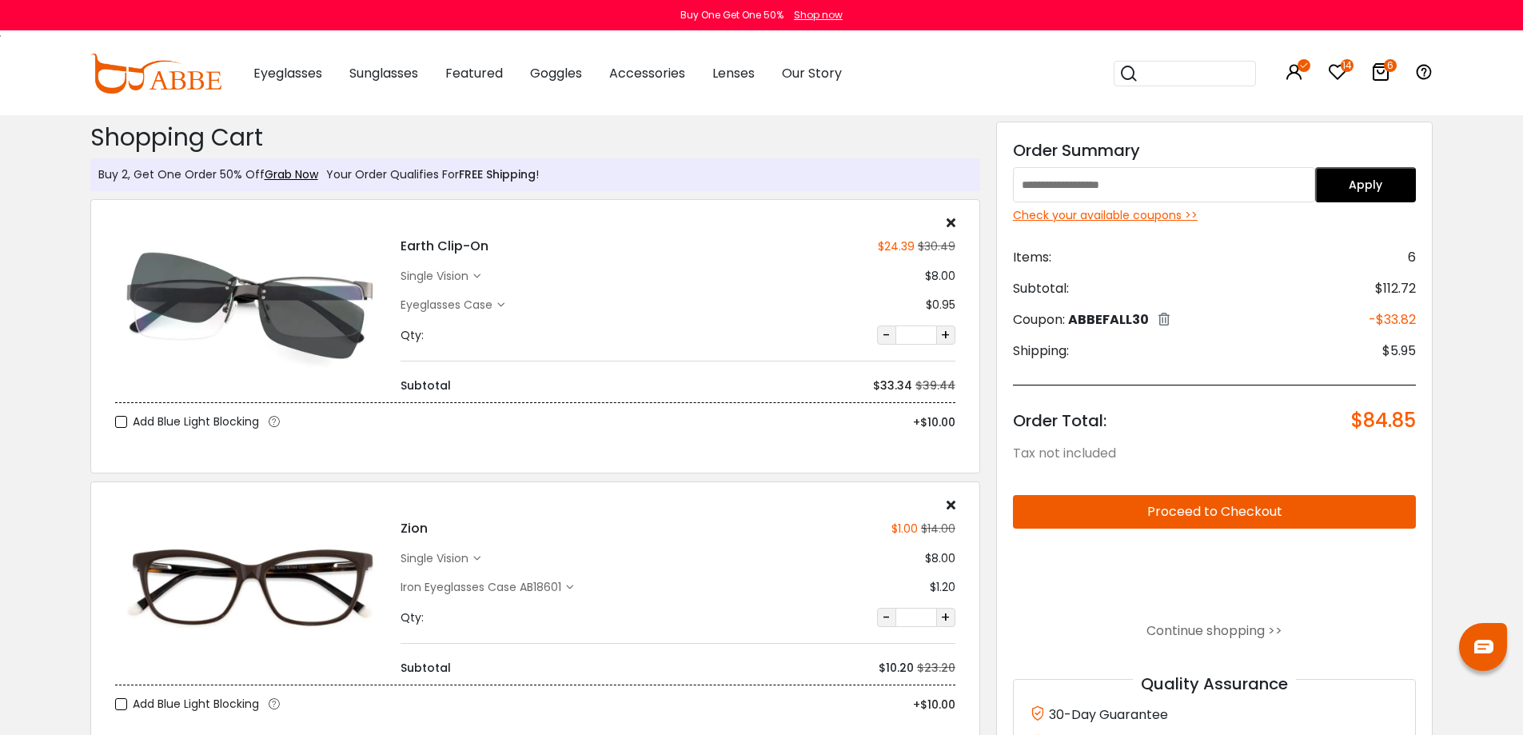
click at [948, 218] on icon at bounding box center [951, 222] width 9 height 13
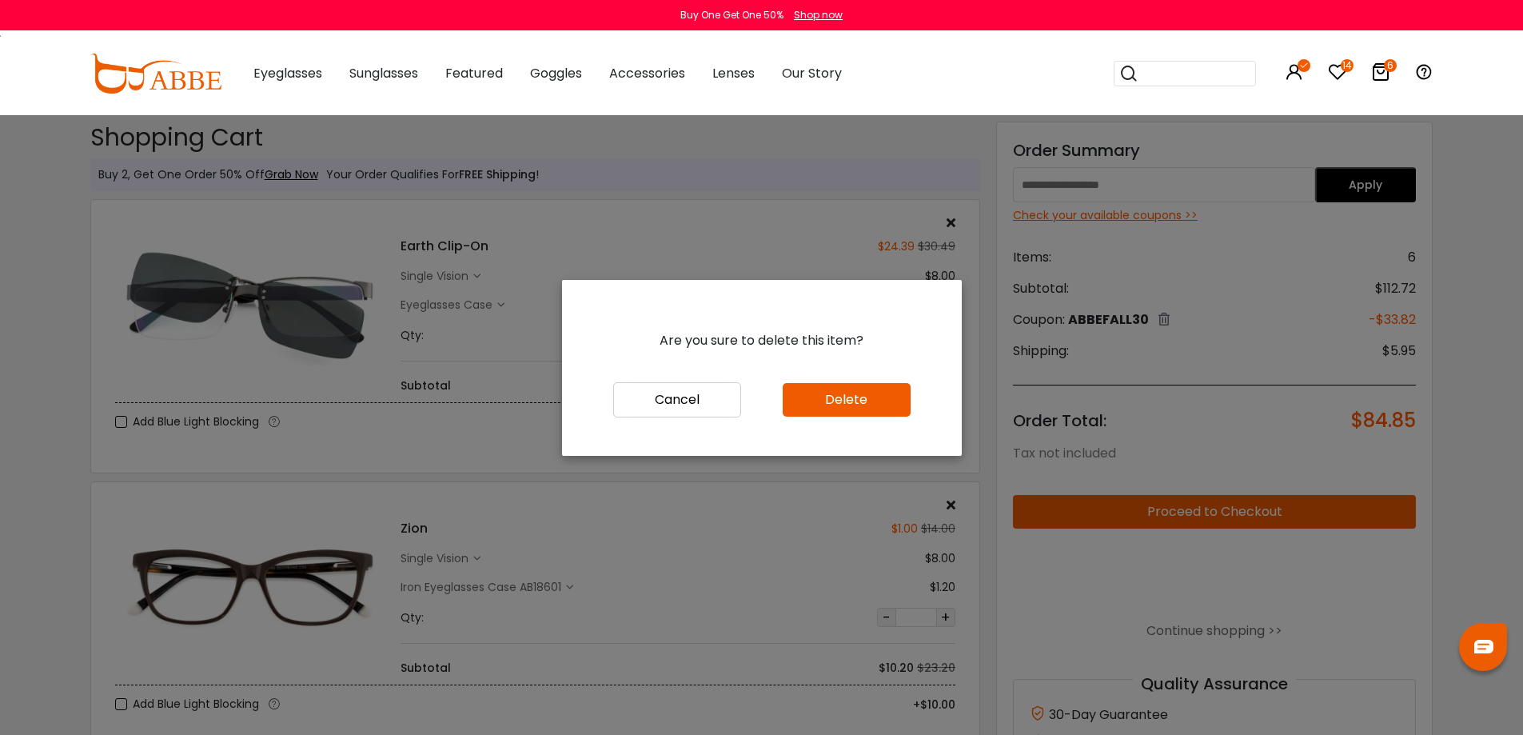
click at [868, 400] on button "Delete" at bounding box center [847, 400] width 128 height 34
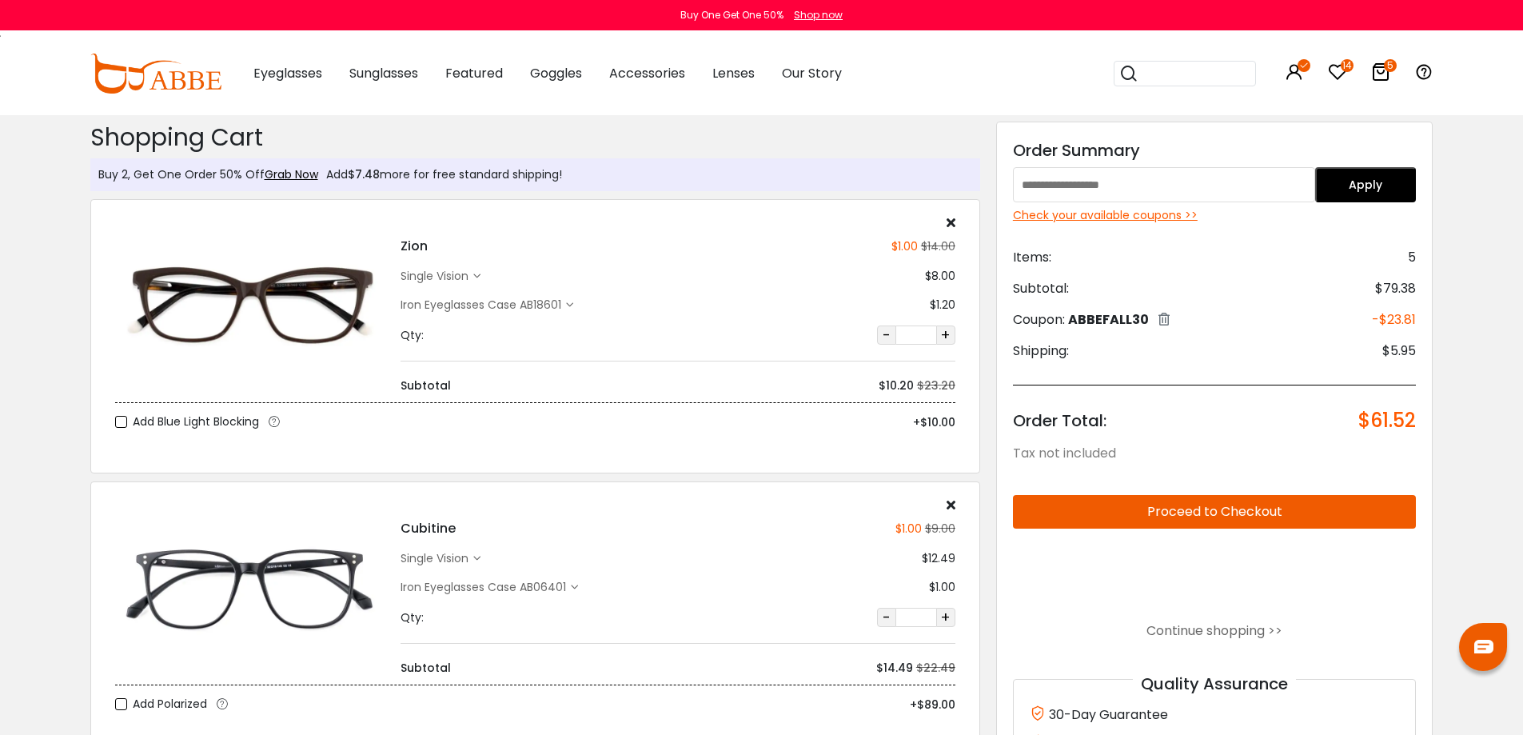
click at [1118, 216] on div "Check your available coupons >>" at bounding box center [1215, 215] width 404 height 17
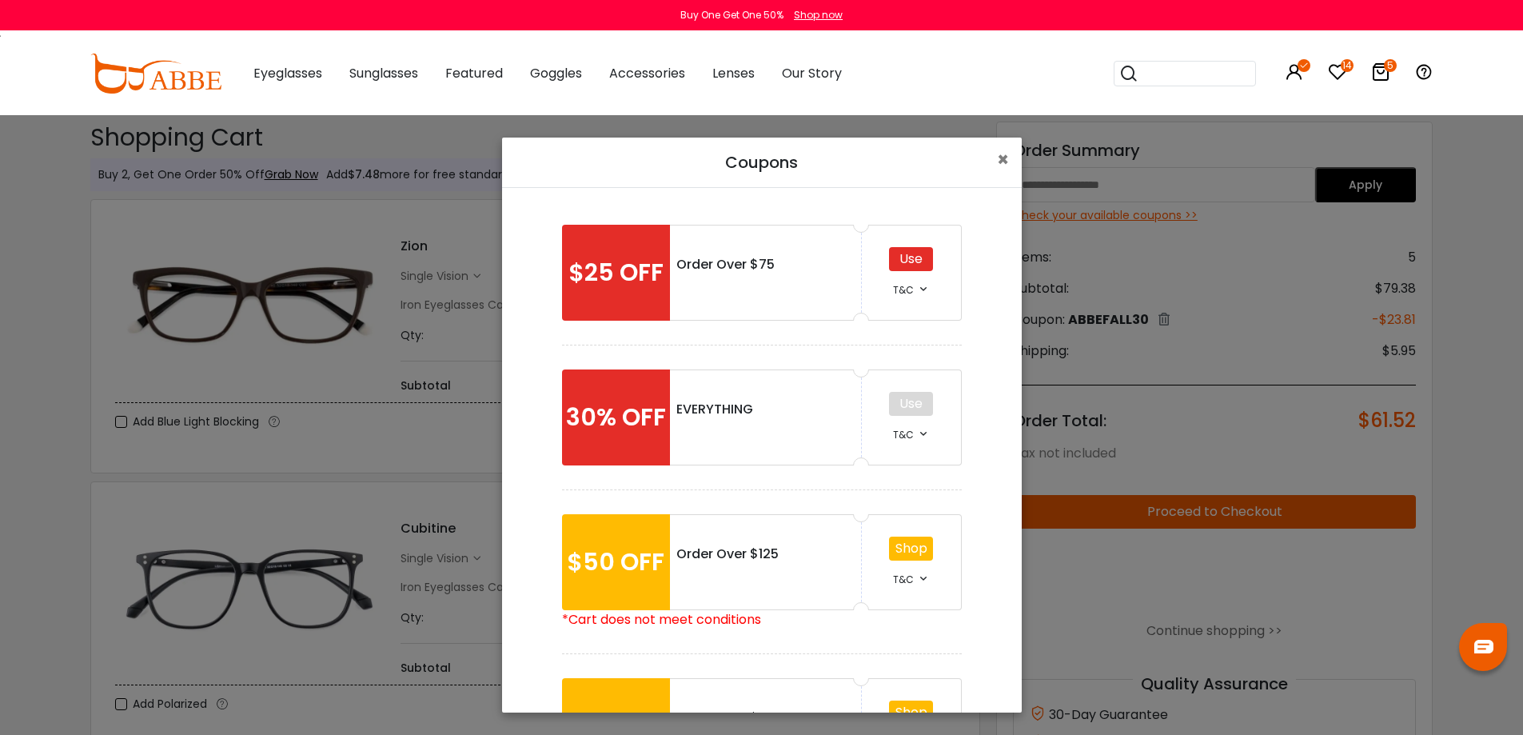
click at [900, 261] on div "Use" at bounding box center [911, 259] width 44 height 24
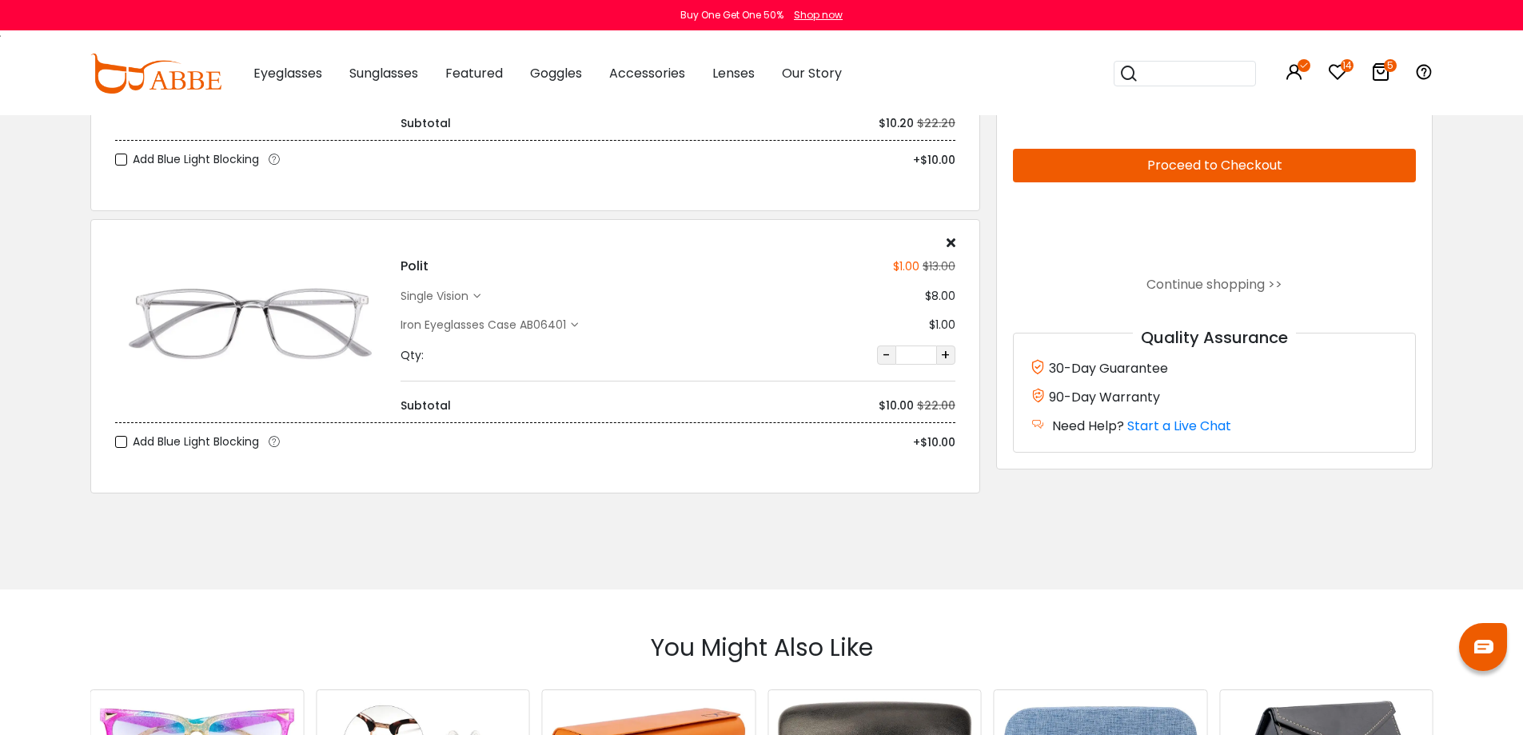
scroll to position [1120, 0]
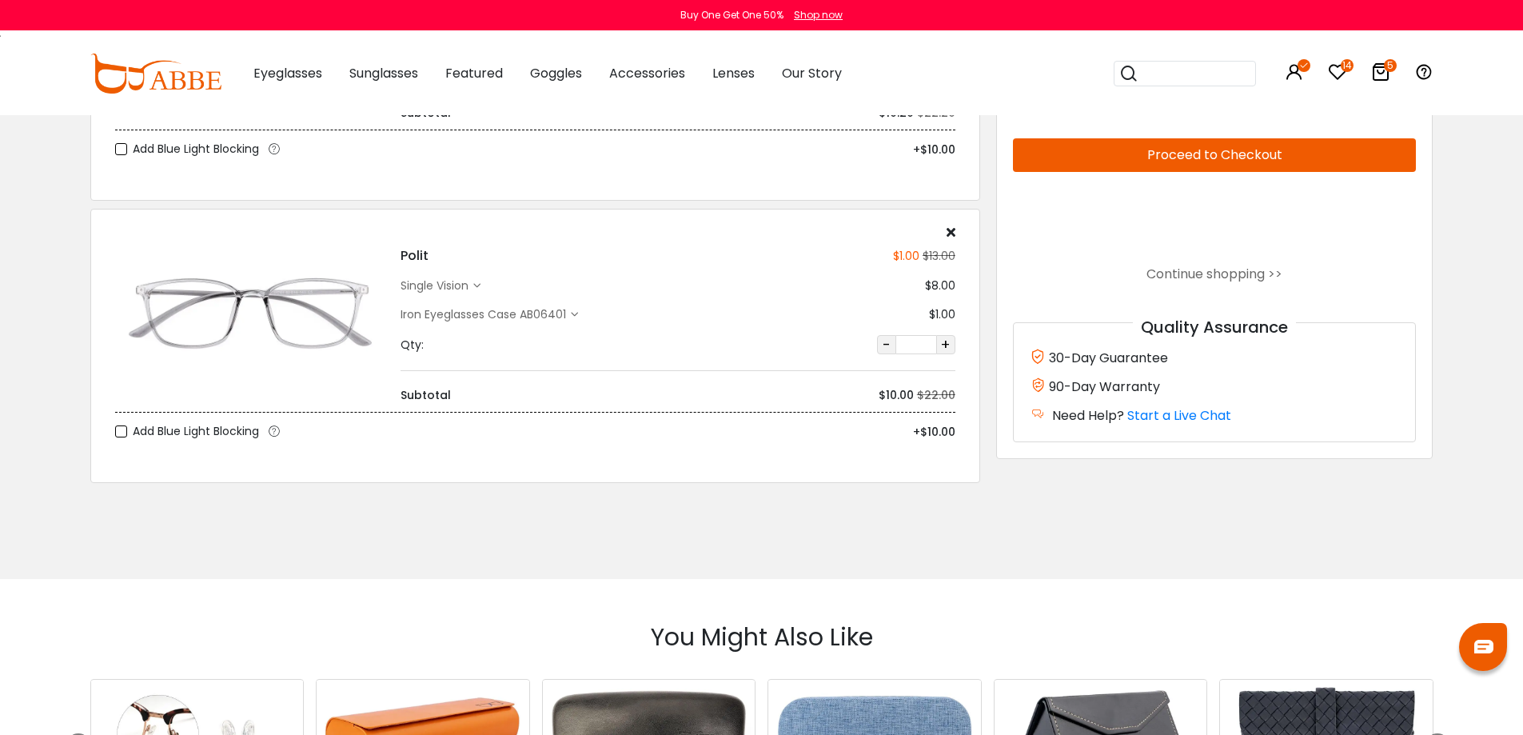
click at [1280, 150] on button "Proceed to Checkout" at bounding box center [1215, 155] width 404 height 34
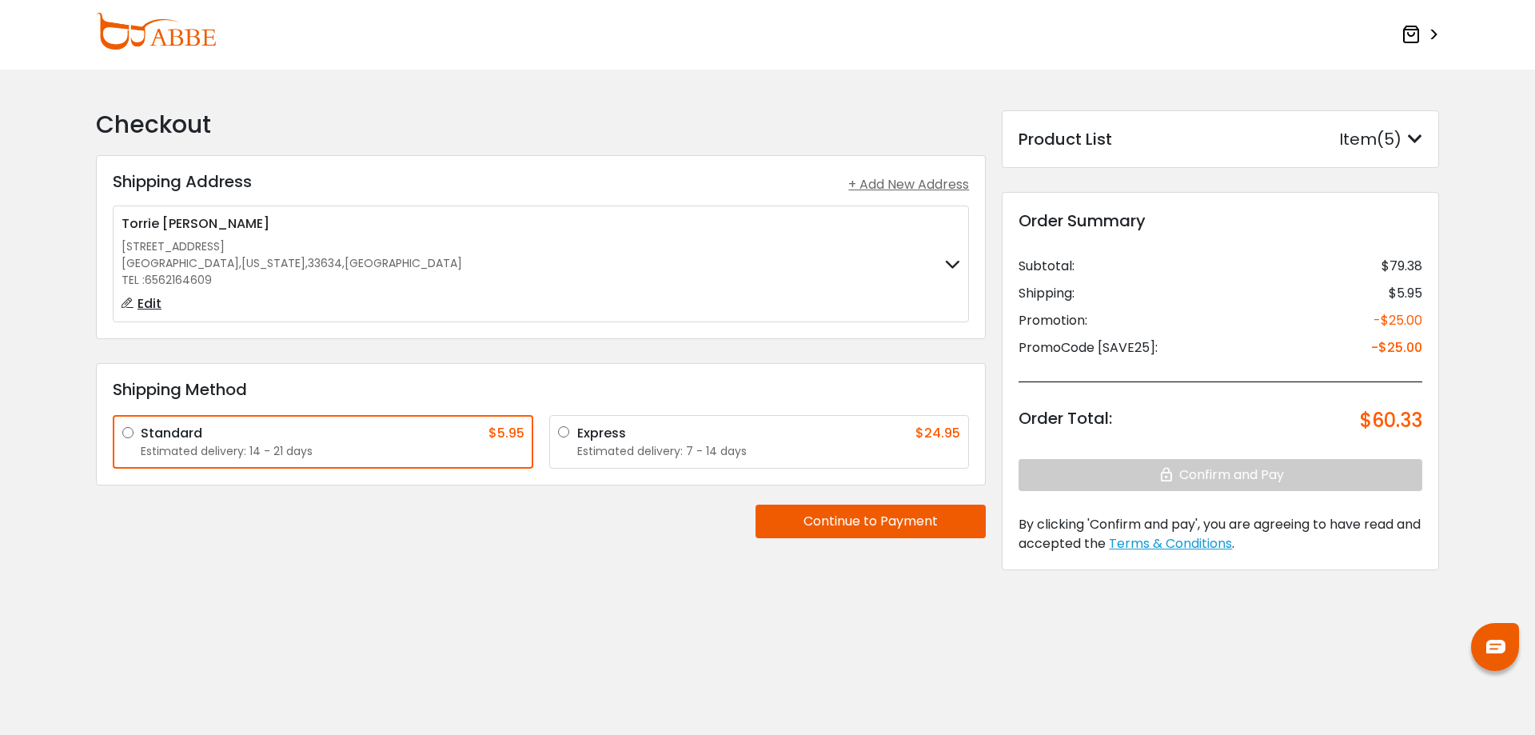
click at [884, 525] on button "Continue to Payment" at bounding box center [871, 522] width 230 height 34
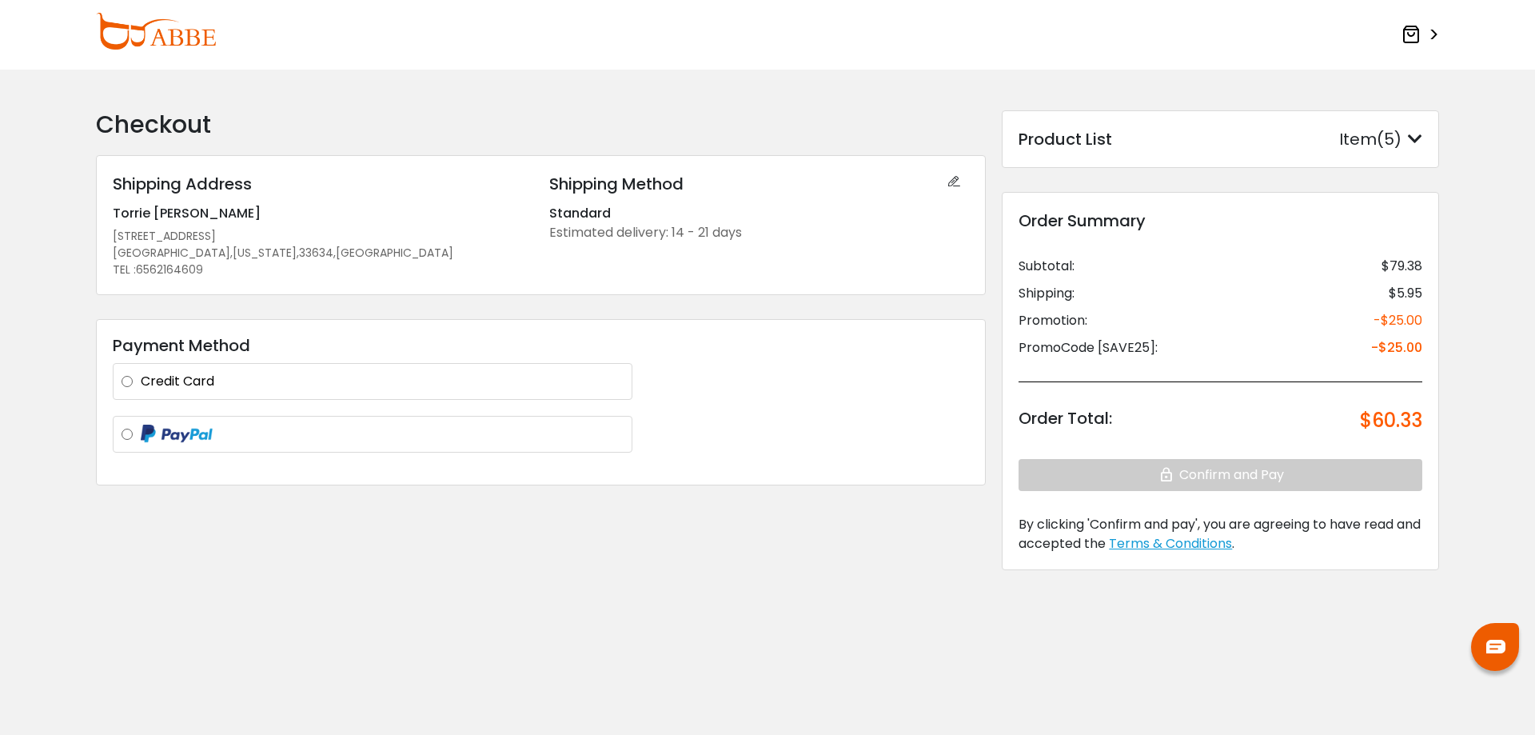
click at [160, 386] on label "Credit Card" at bounding box center [382, 381] width 483 height 19
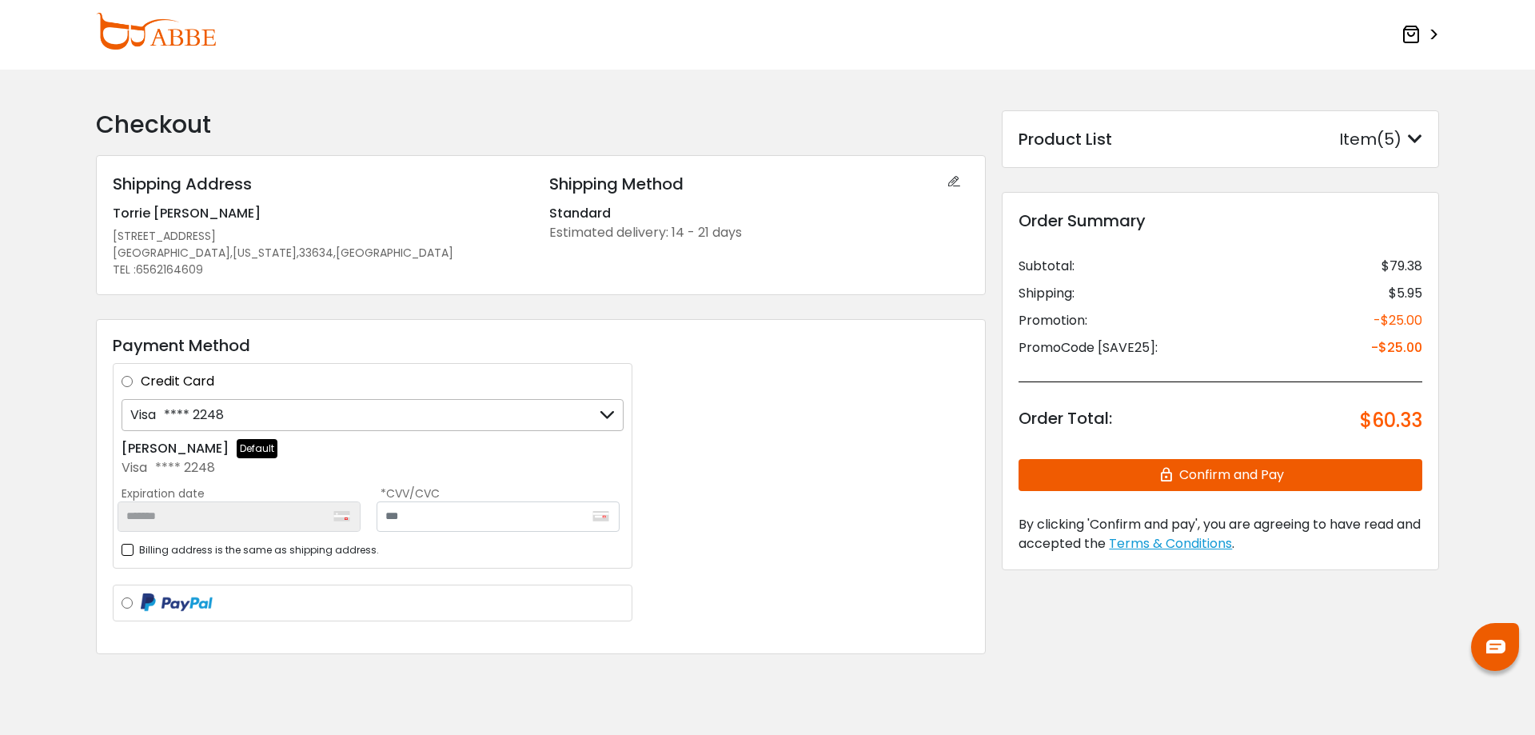
click at [269, 420] on div "Visa **** 2248" at bounding box center [373, 415] width 502 height 32
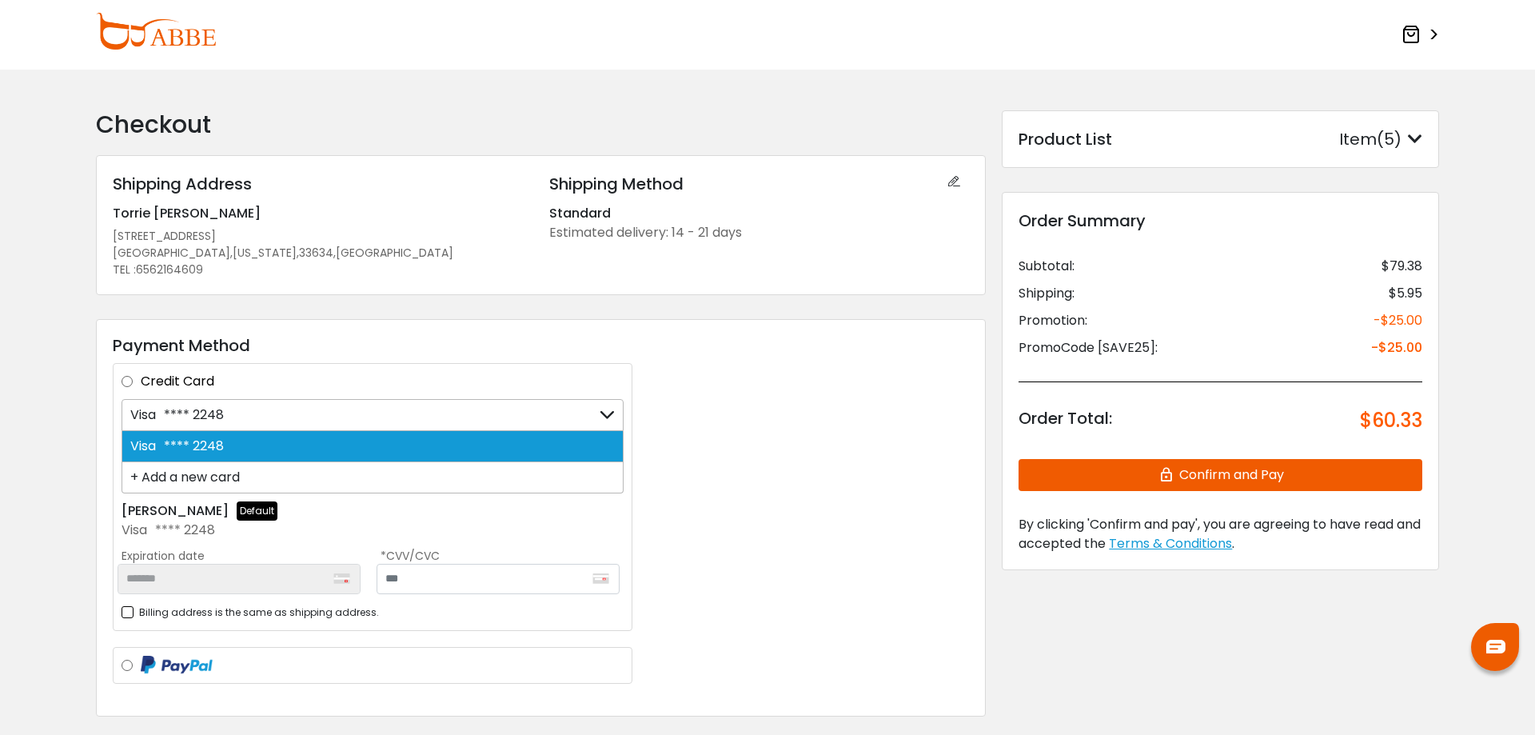
click at [242, 477] on div "+ Add a new card" at bounding box center [373, 477] width 502 height 31
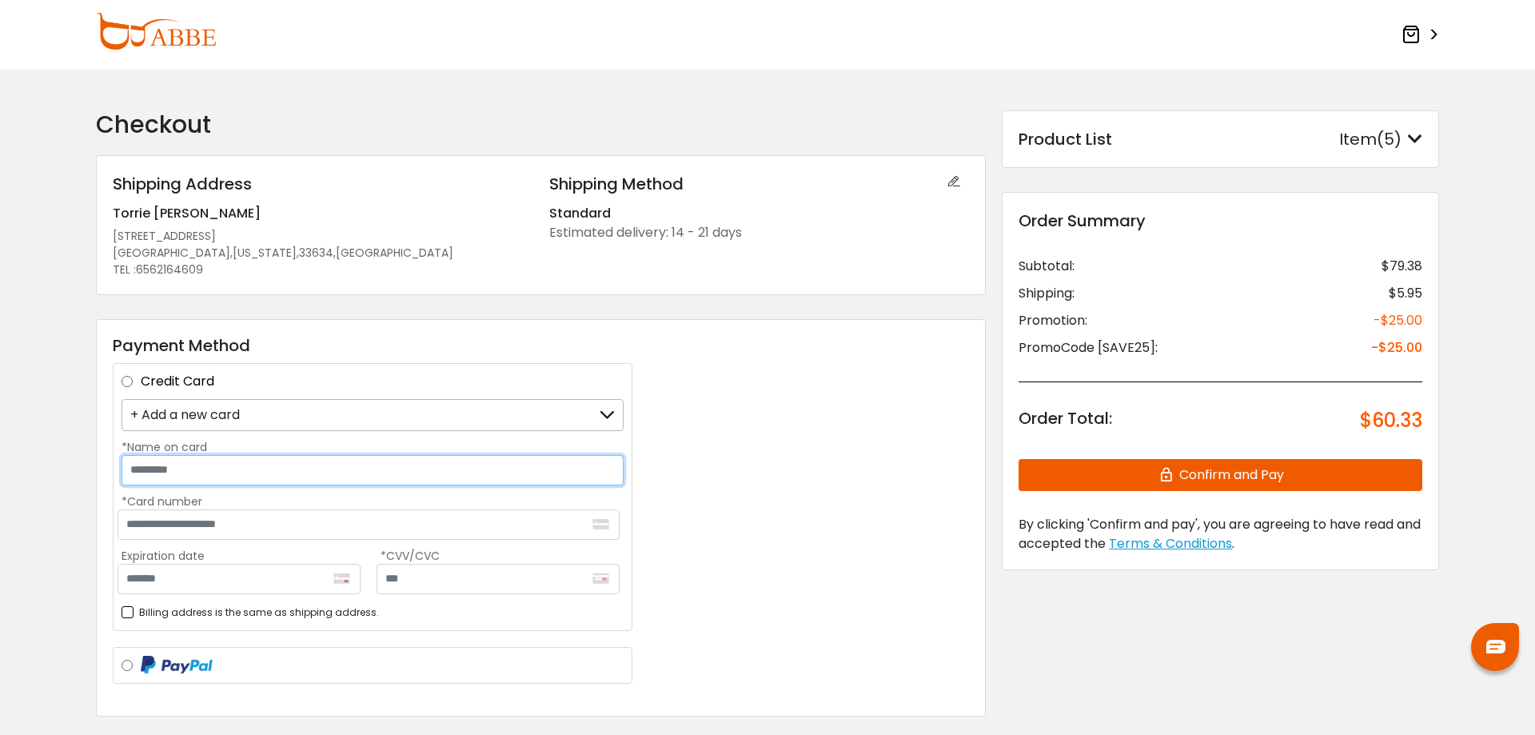
click at [187, 479] on input "*Name on card" at bounding box center [373, 470] width 502 height 30
type input "**********"
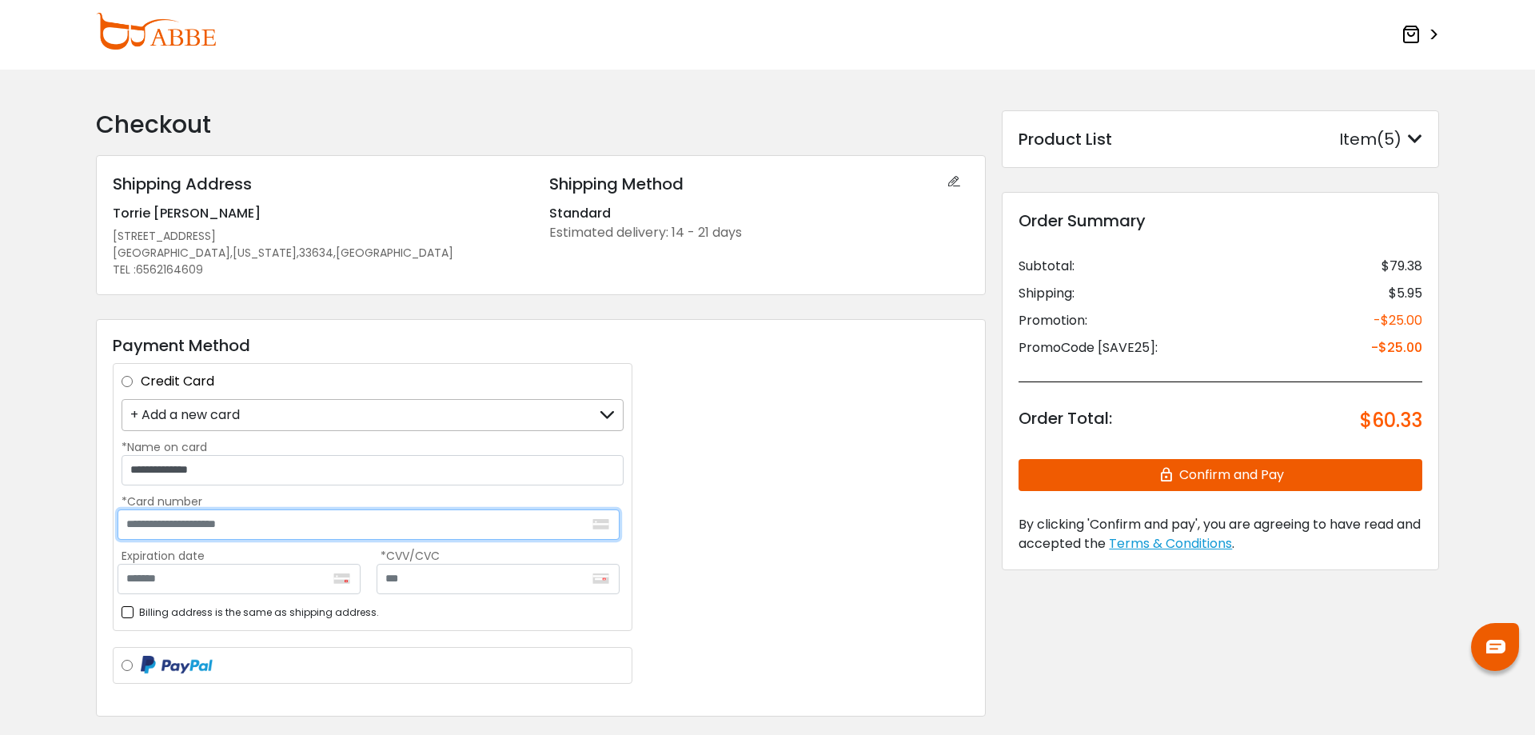
type input "**********"
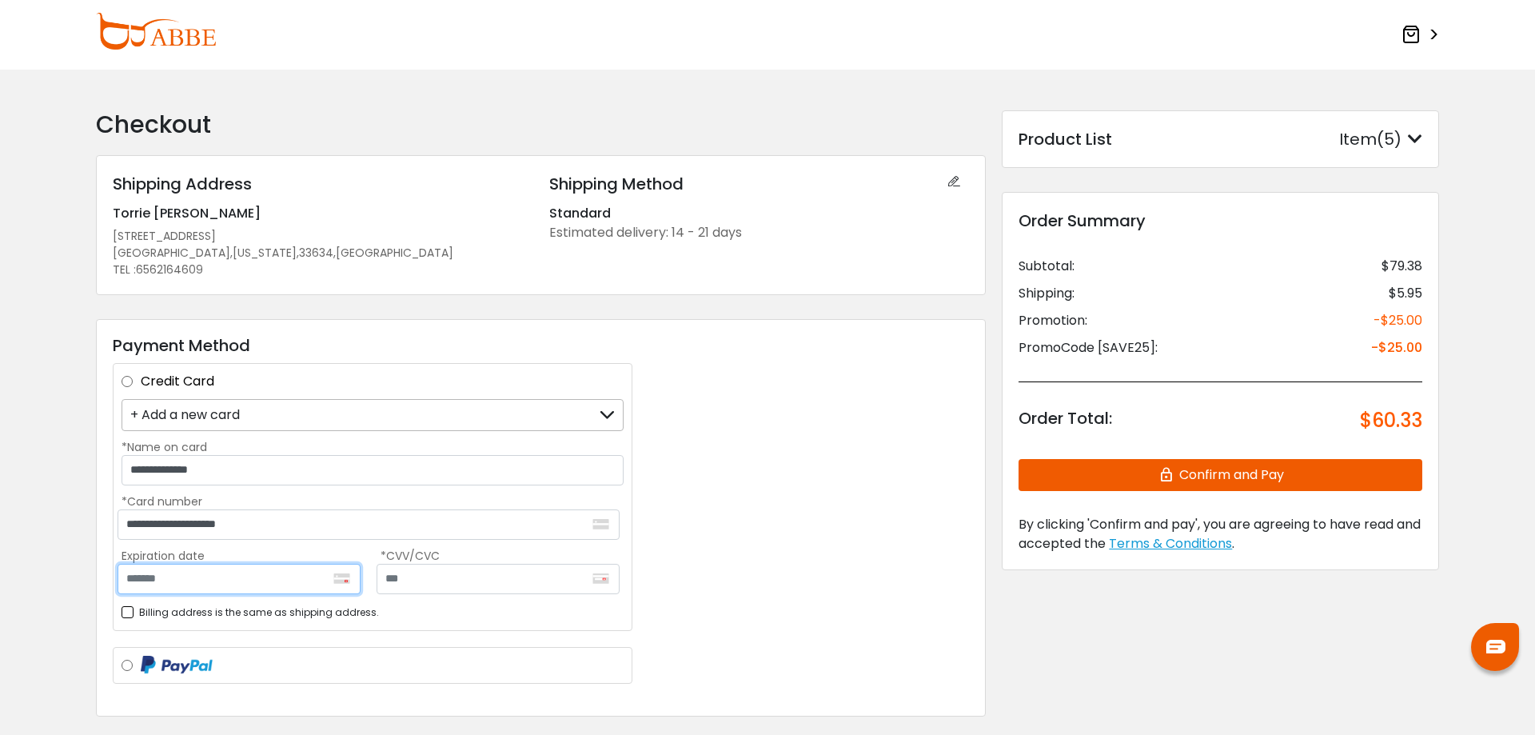
type input "*******"
type input "***"
click at [1246, 476] on button "Confirm and Pay" at bounding box center [1221, 475] width 404 height 32
